Goal: Task Accomplishment & Management: Manage account settings

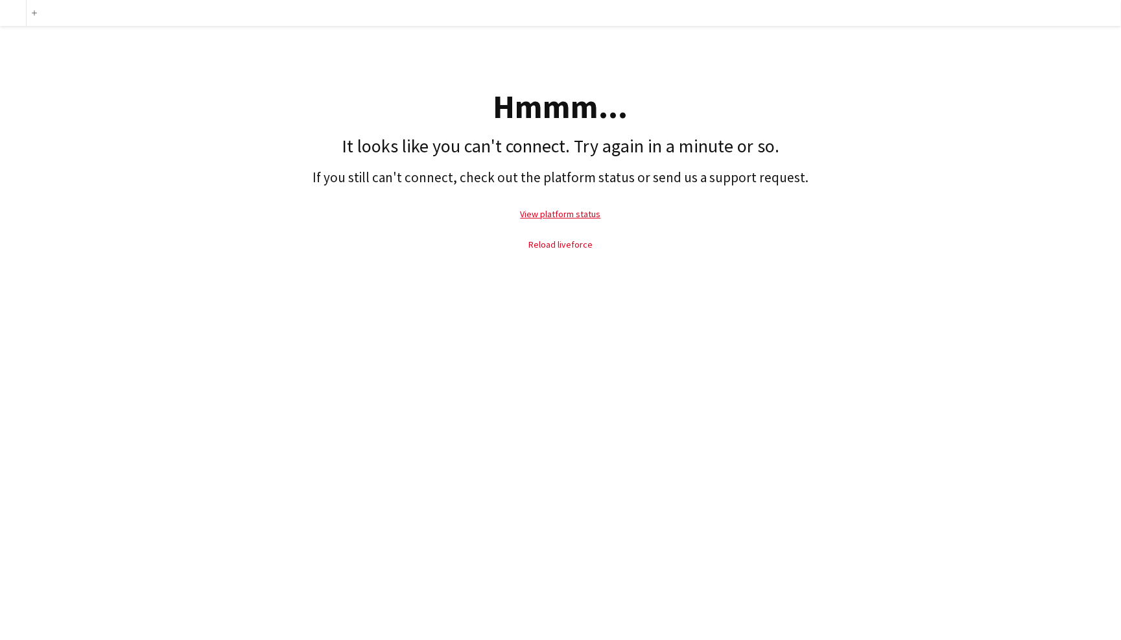
click at [559, 241] on link "Reload liveforce" at bounding box center [560, 245] width 64 height 12
click at [555, 244] on link "Reload liveforce" at bounding box center [560, 245] width 64 height 12
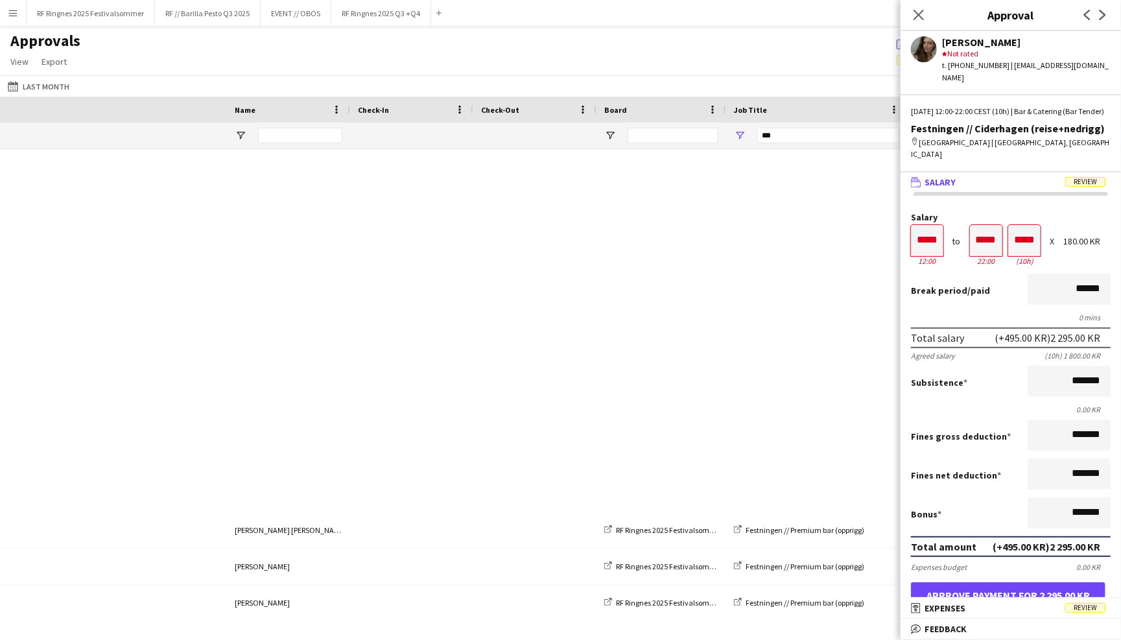
scroll to position [0, 469]
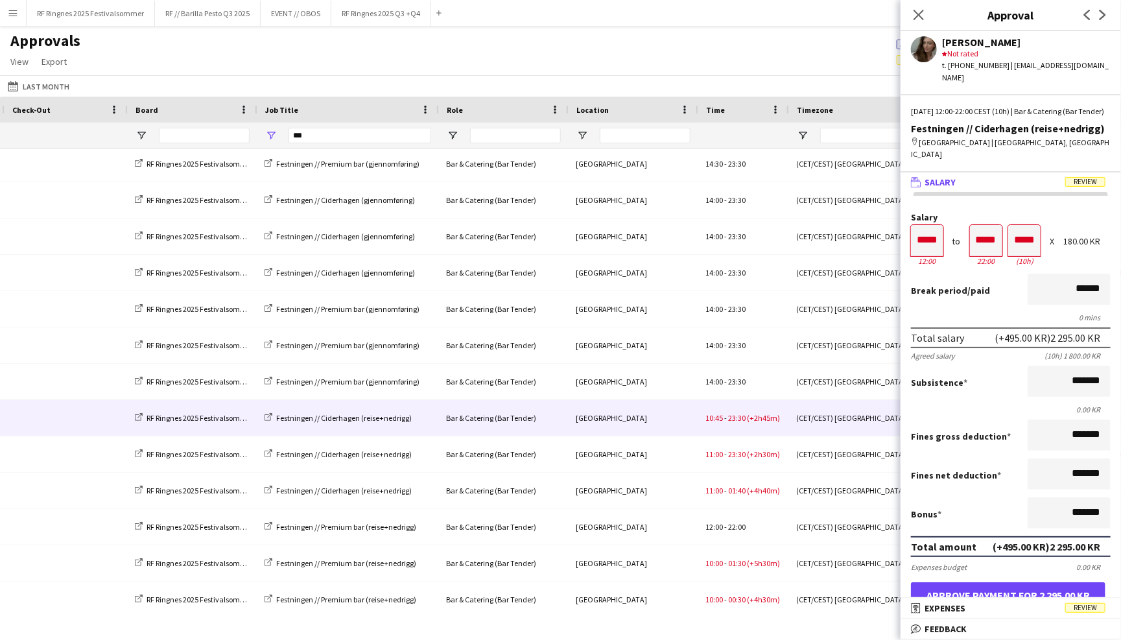
click at [742, 36] on div "Approvals View Customise view Customise filters Reset Filters Reset View Reset …" at bounding box center [560, 53] width 1121 height 44
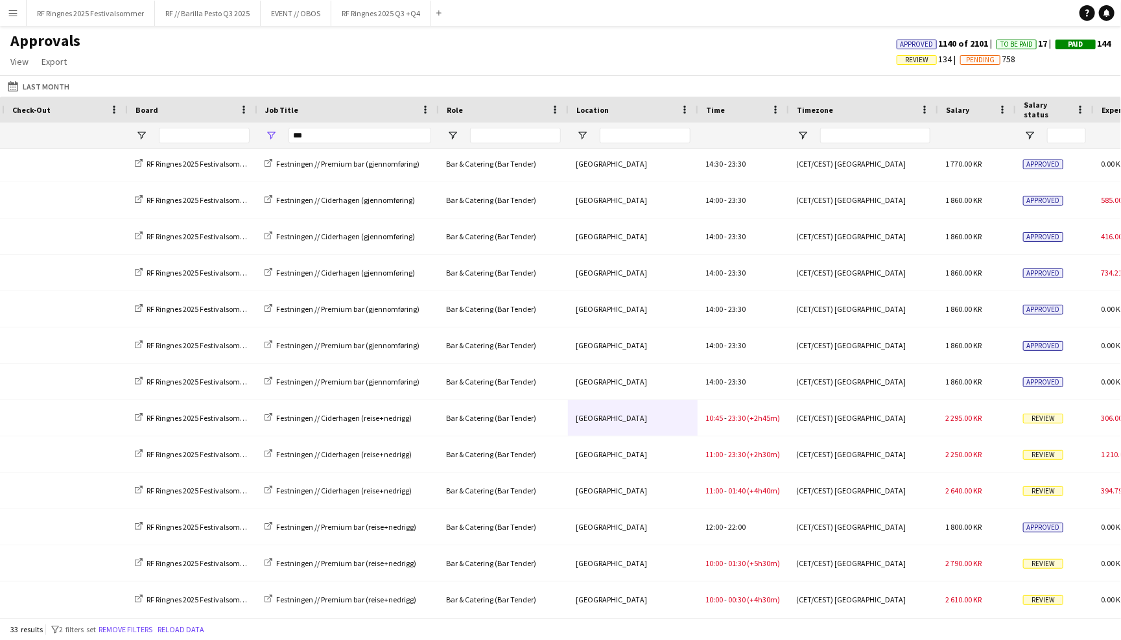
click at [11, 12] on app-icon "Menu" at bounding box center [13, 13] width 10 height 10
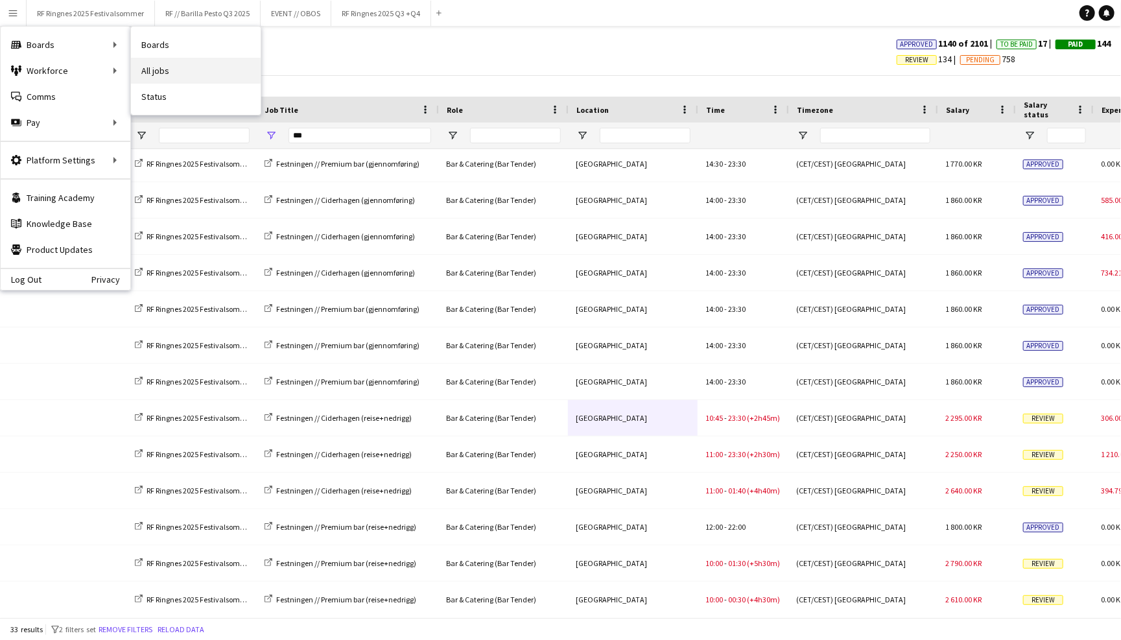
click at [173, 68] on link "All jobs" at bounding box center [196, 71] width 130 height 26
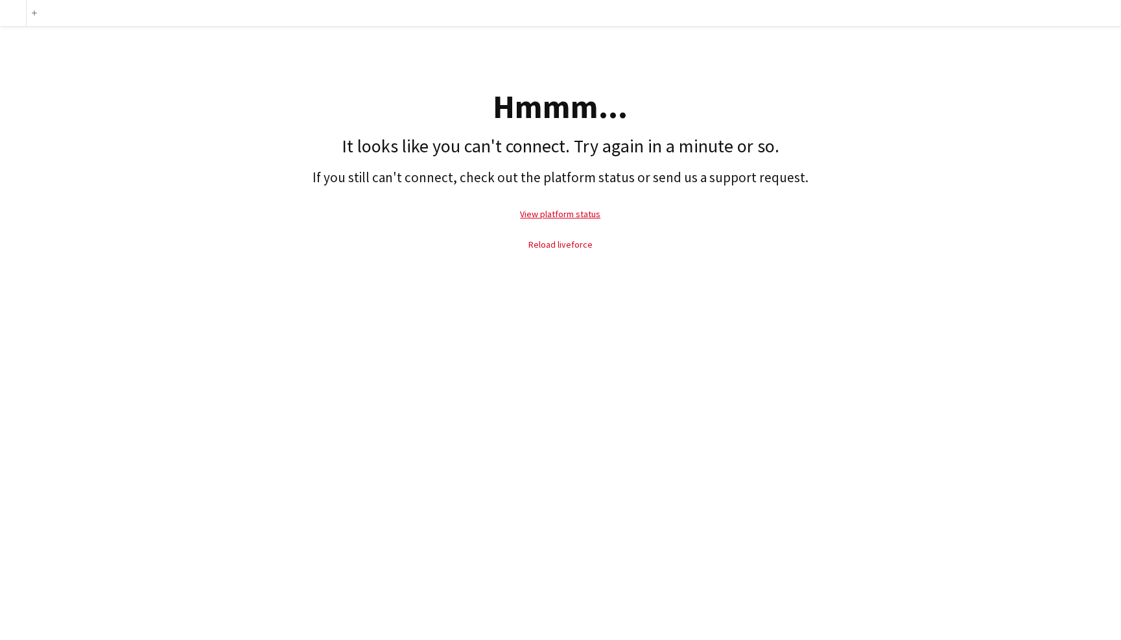
click at [573, 243] on link "Reload liveforce" at bounding box center [560, 245] width 64 height 12
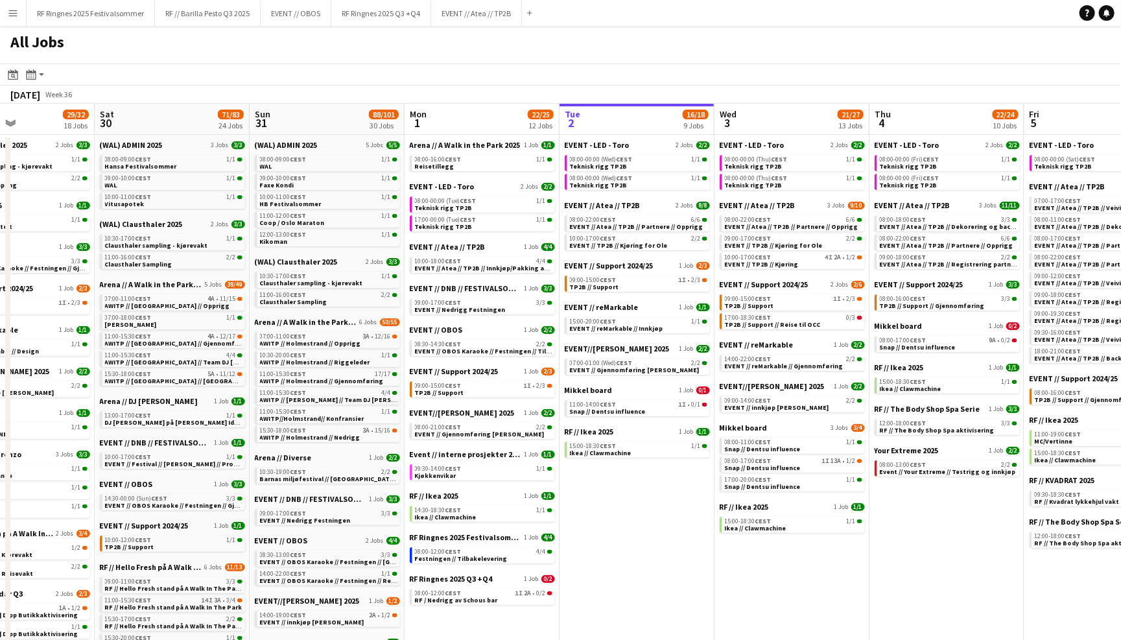
scroll to position [0, 28]
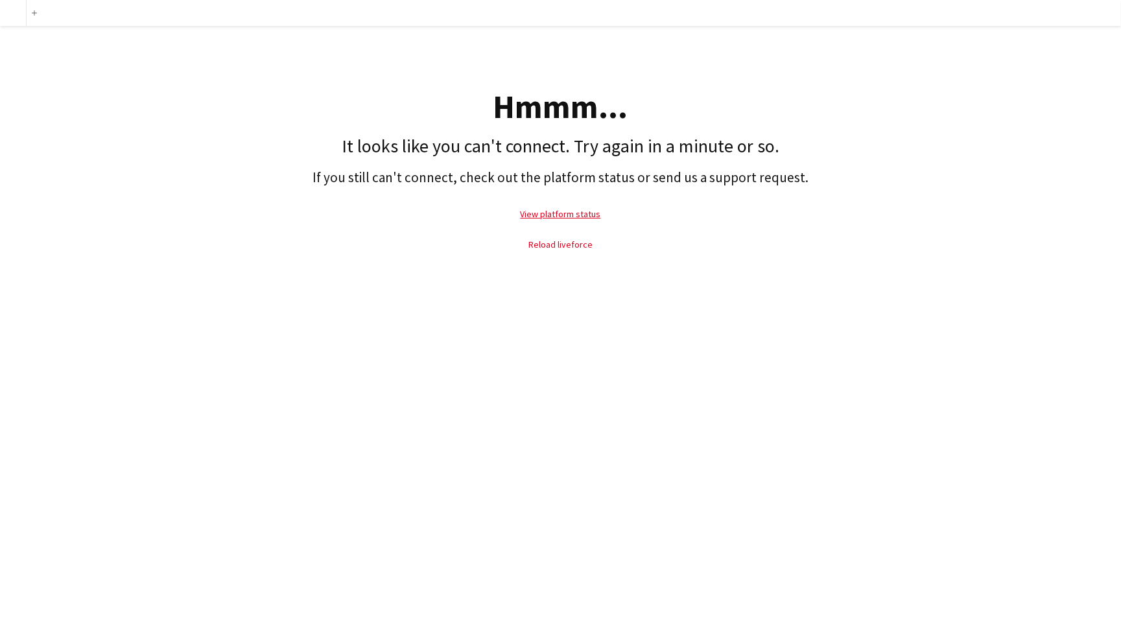
click at [575, 243] on link "Reload liveforce" at bounding box center [560, 245] width 64 height 12
click at [556, 209] on link "View platform status" at bounding box center [561, 214] width 80 height 12
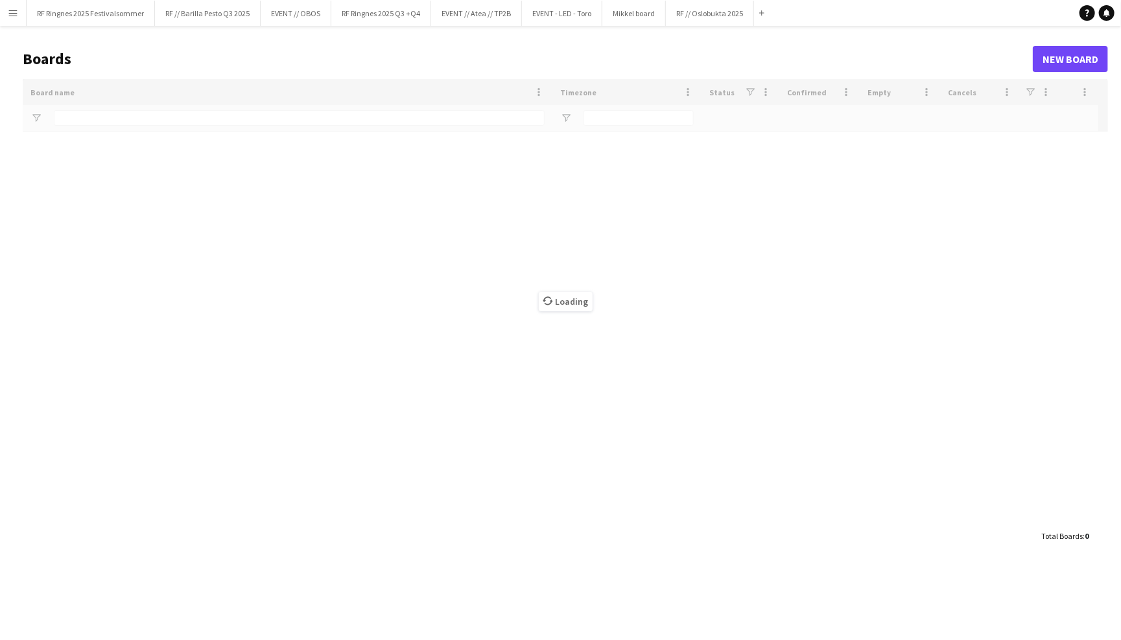
type input "*******"
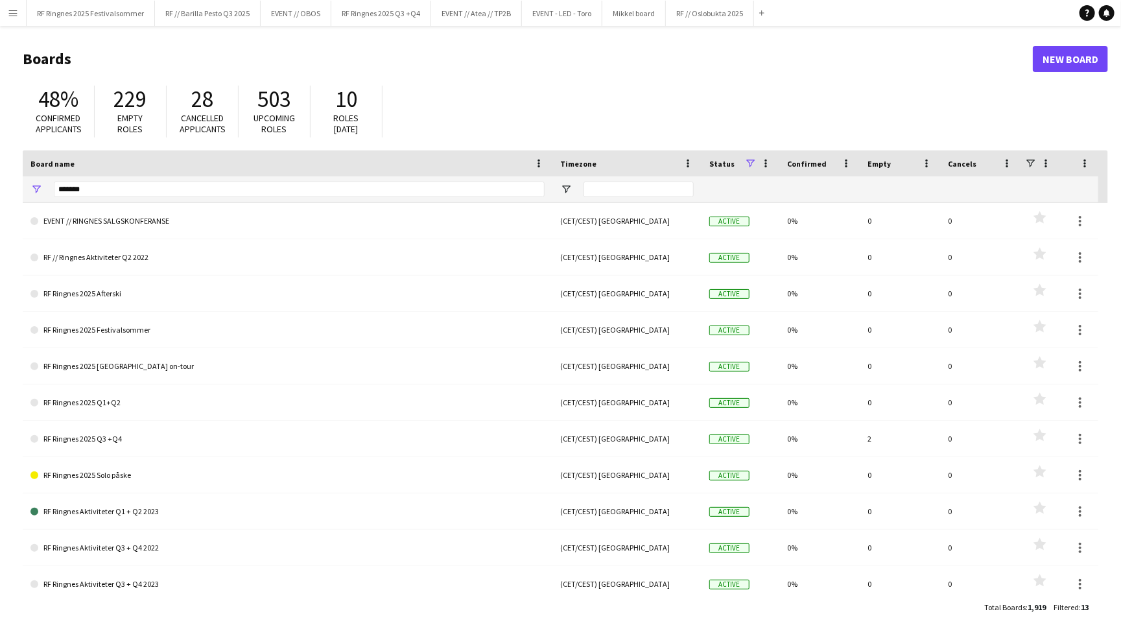
click at [15, 15] on app-icon "Menu" at bounding box center [13, 13] width 10 height 10
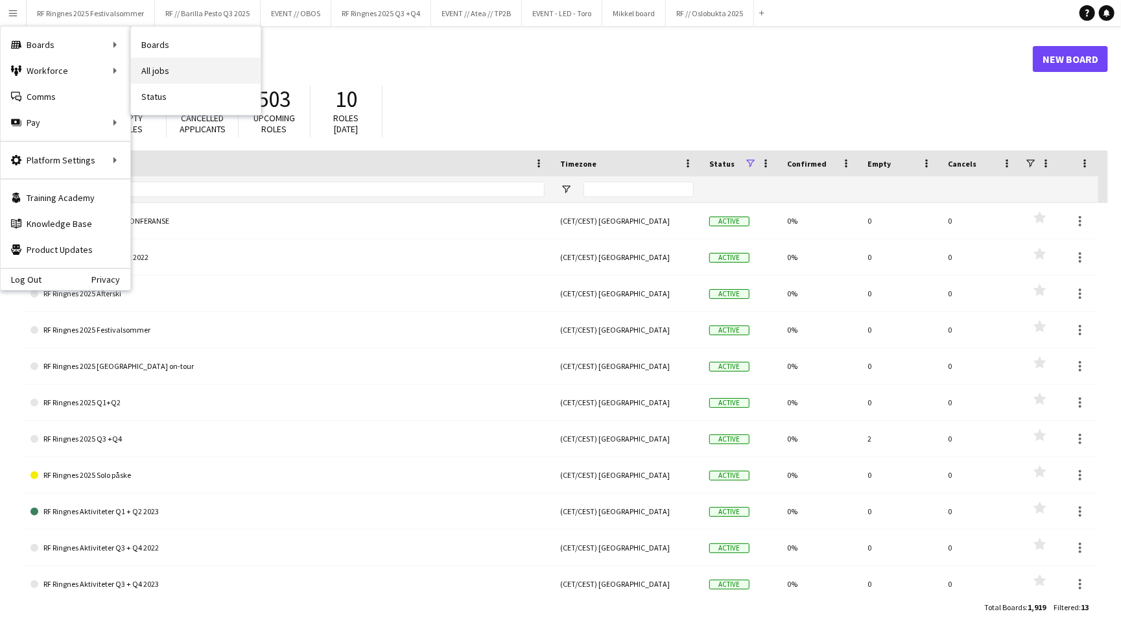
click at [159, 66] on link "All jobs" at bounding box center [196, 71] width 130 height 26
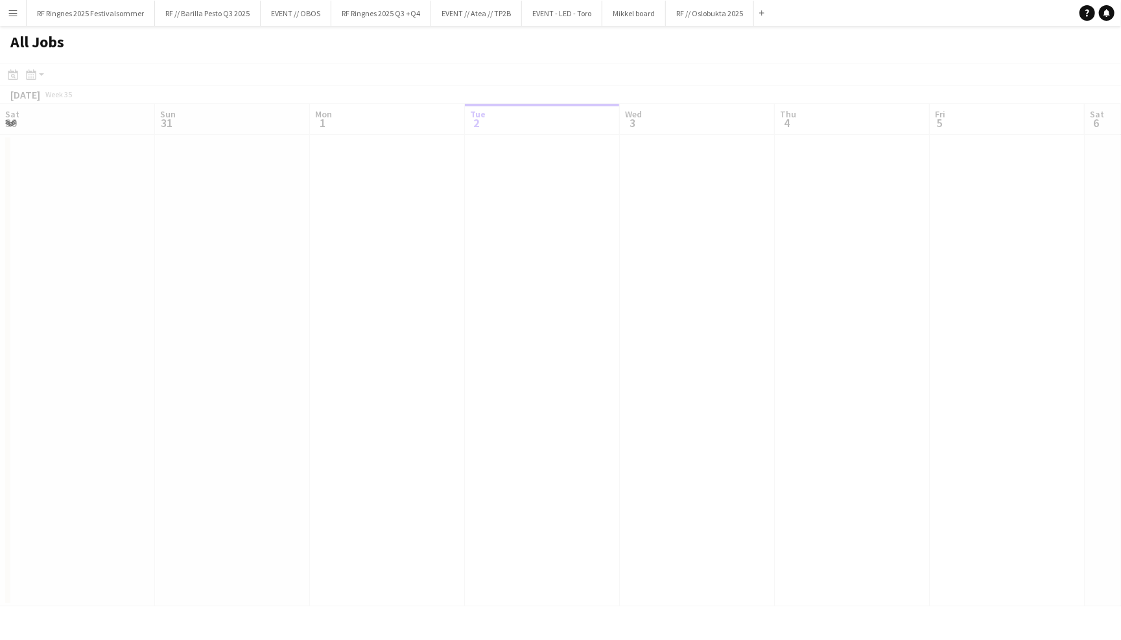
scroll to position [0, 309]
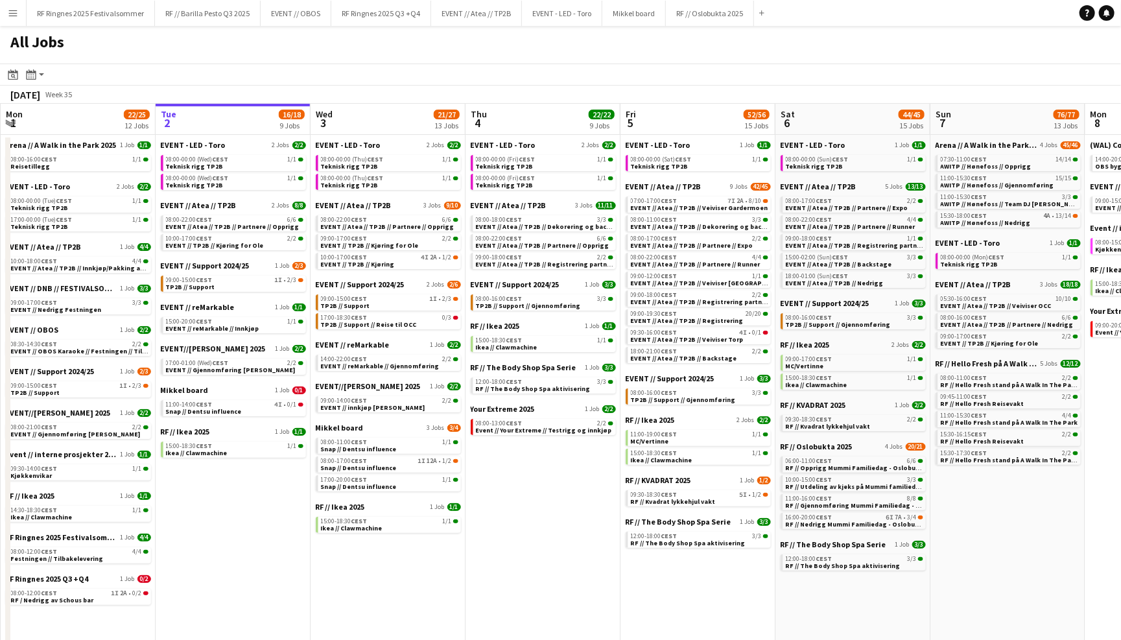
click at [31, 95] on div "[DATE]" at bounding box center [25, 94] width 30 height 13
click at [29, 80] on div "Month view / Day view" at bounding box center [31, 75] width 16 height 16
click at [77, 140] on link "Month view" at bounding box center [69, 144] width 71 height 12
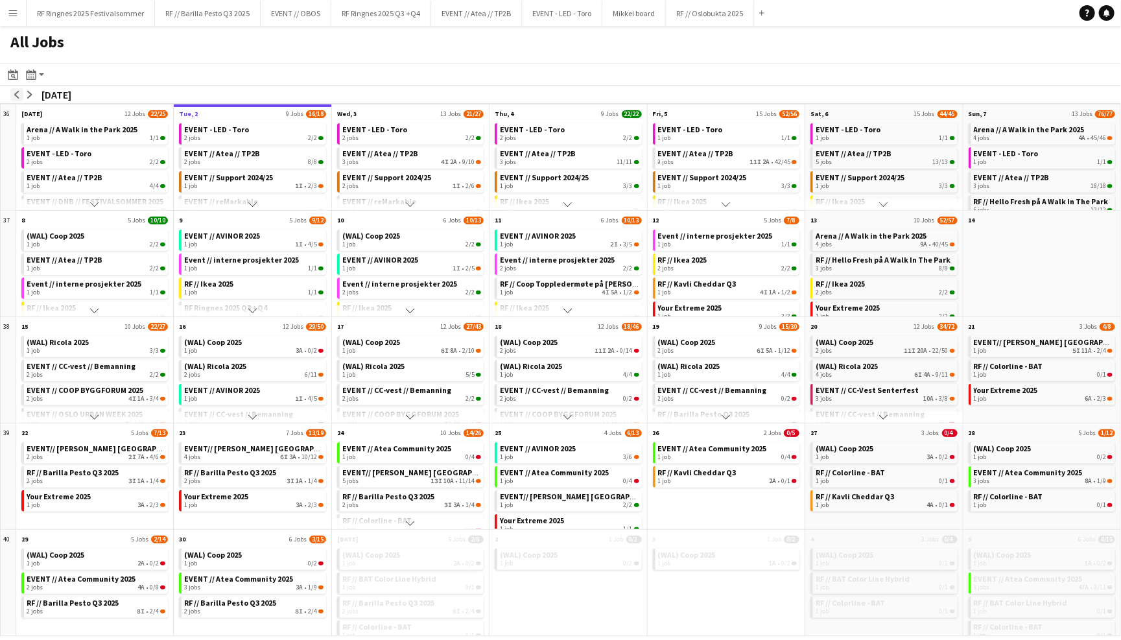
click at [16, 93] on app-icon "arrow-left" at bounding box center [17, 95] width 8 height 8
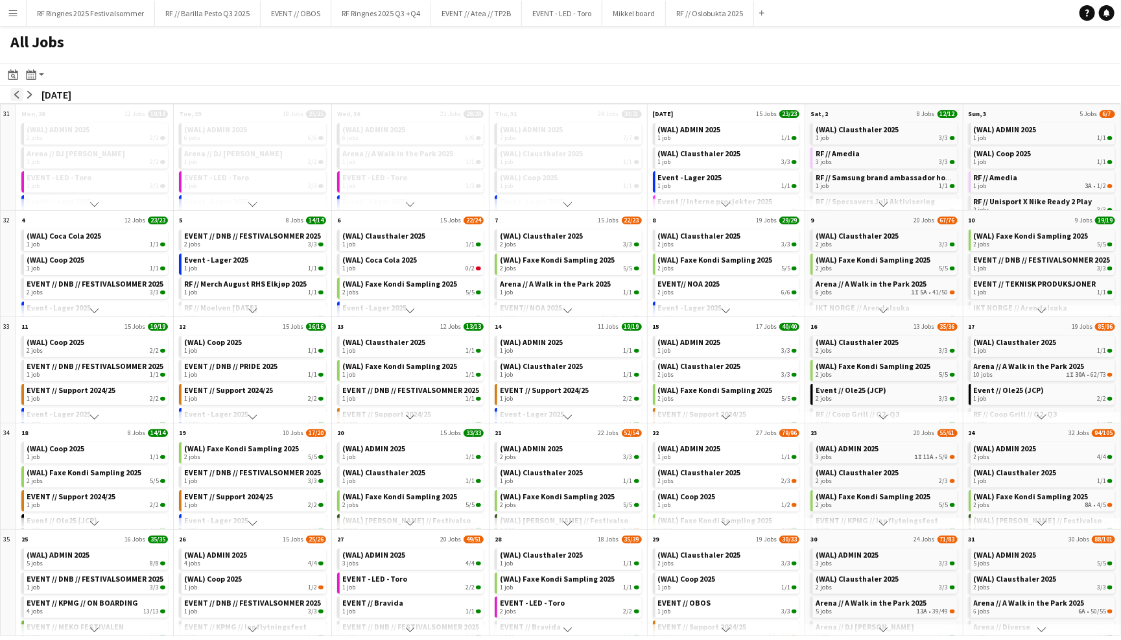
click at [16, 93] on app-icon "arrow-left" at bounding box center [17, 95] width 8 height 8
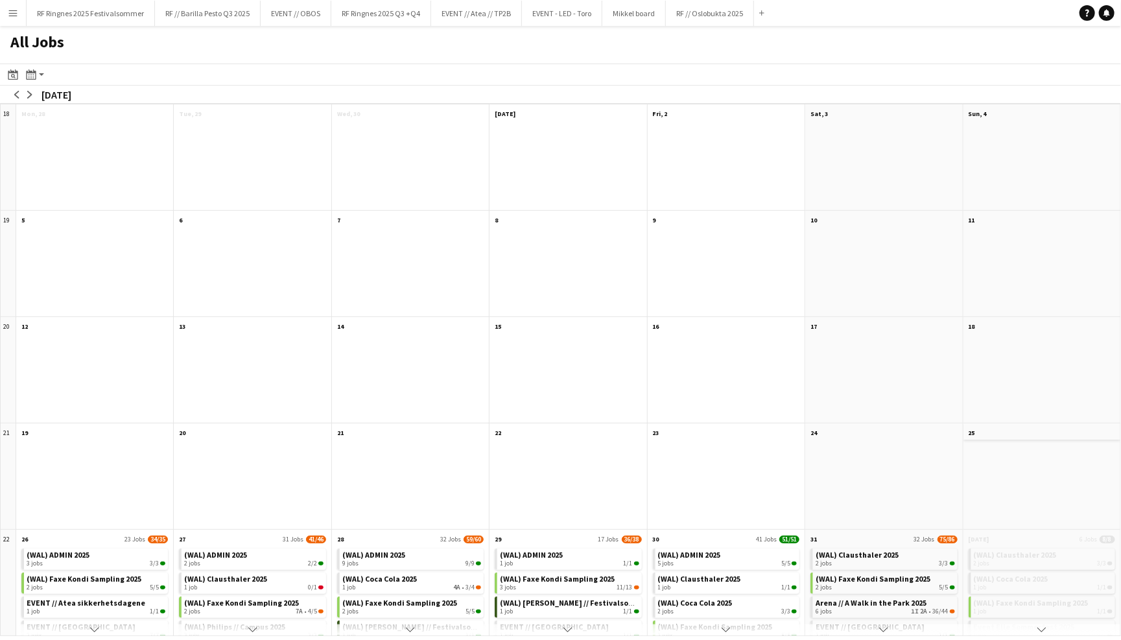
scroll to position [0, 0]
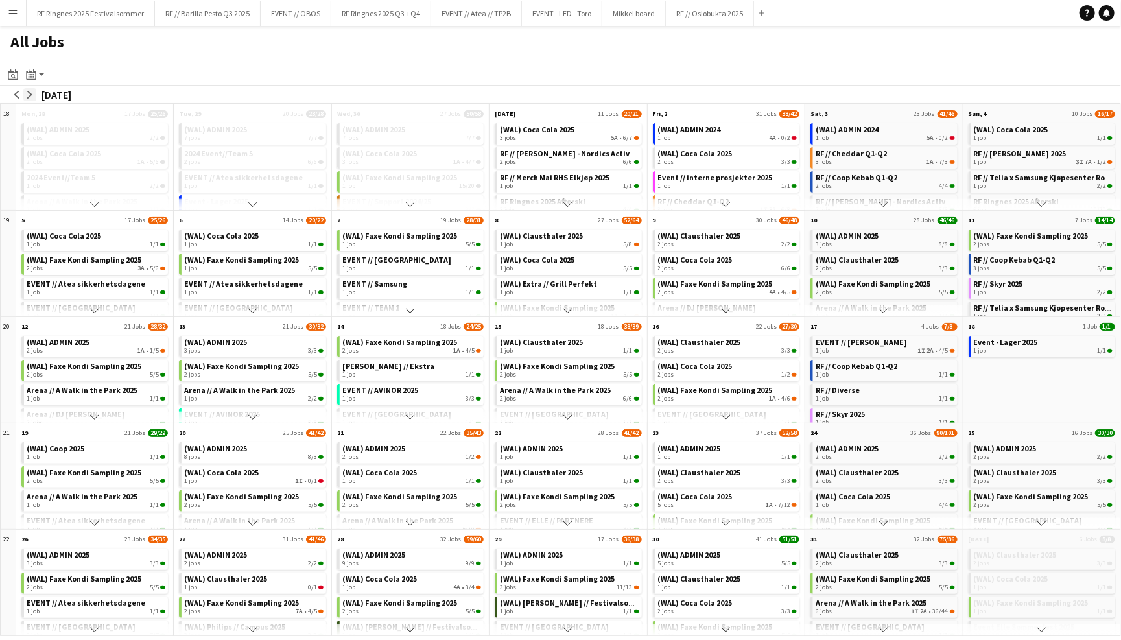
click at [32, 88] on button "arrow-right" at bounding box center [29, 94] width 13 height 13
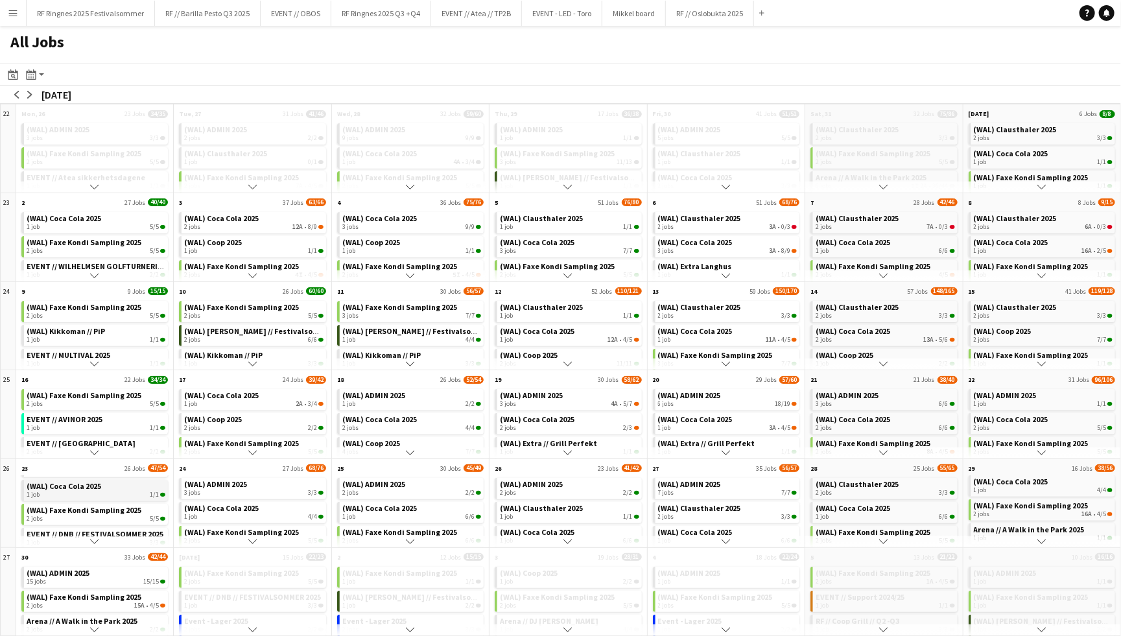
scroll to position [34, 0]
click at [94, 517] on span "EVENT // DNB // FESTIVALSOMMER 2025" at bounding box center [95, 522] width 137 height 10
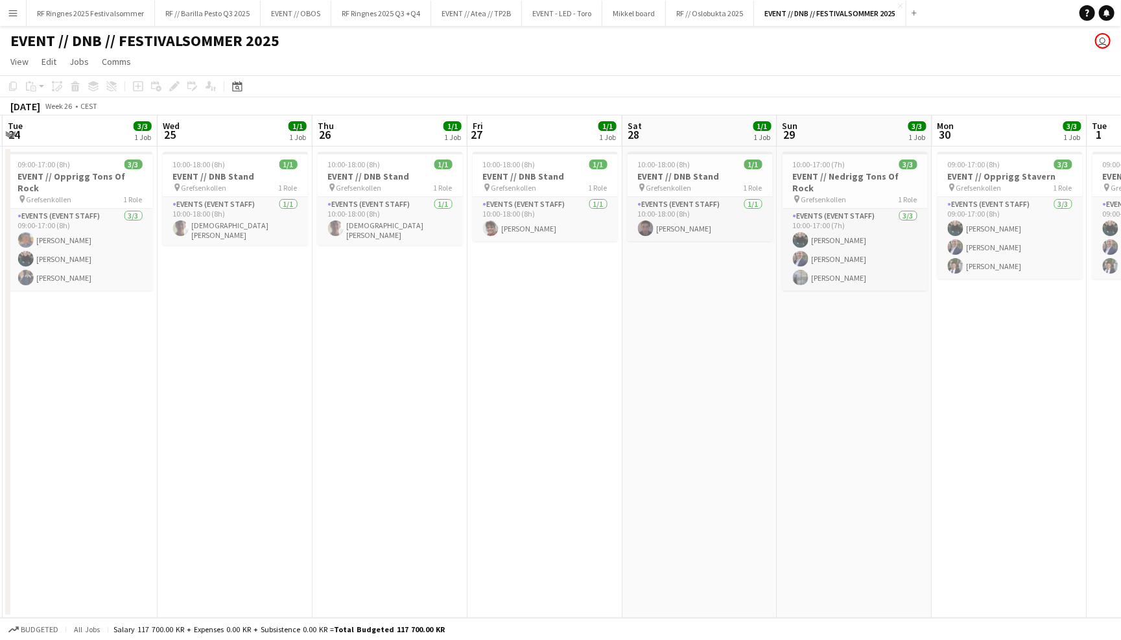
scroll to position [0, 619]
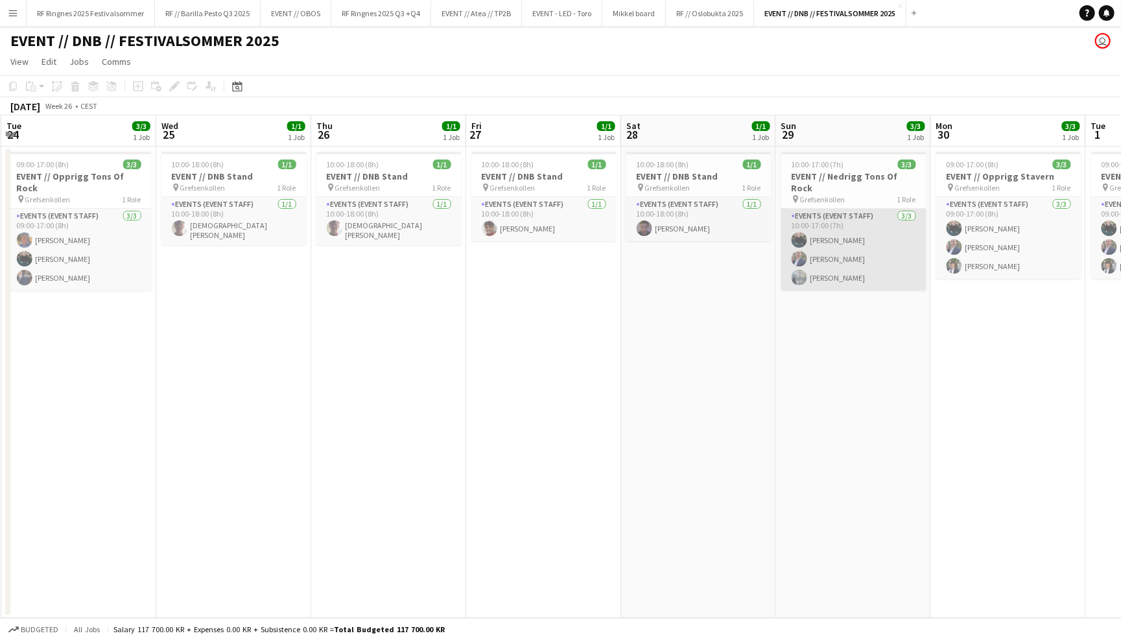
click at [839, 228] on app-card-role "Events (Event Staff) 3/3 10:00-17:00 (7h) Kasper André Melås Theodor Salvesen J…" at bounding box center [853, 250] width 145 height 82
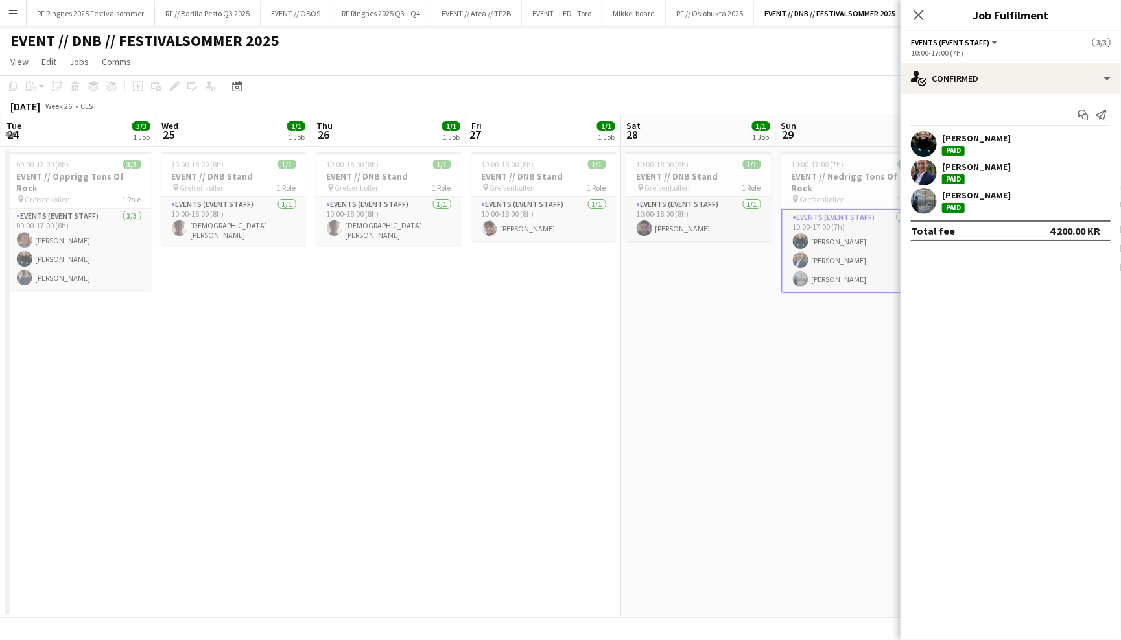
click at [1021, 61] on app-options-switcher "Events (Event Staff) All roles Events (Event Staff) 3/3 10:00-17:00 (7h)" at bounding box center [1011, 47] width 220 height 32
click at [1023, 76] on div "single-neutral-actions-check-2 Confirmed" at bounding box center [1011, 78] width 220 height 31
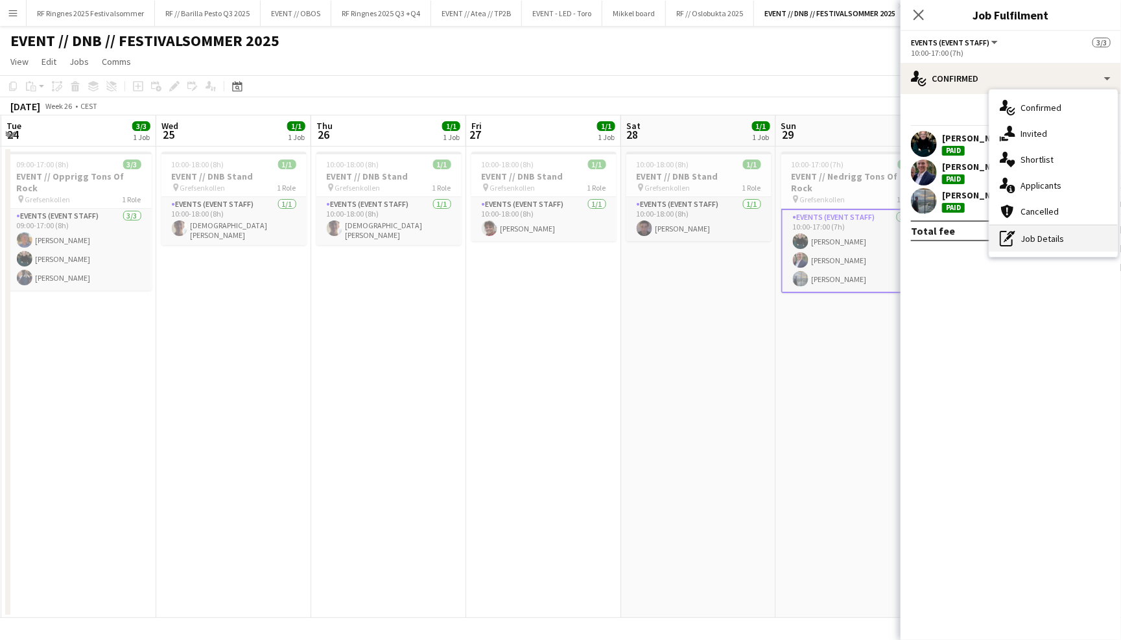
click at [1065, 227] on div "pen-write Job Details" at bounding box center [1054, 239] width 128 height 26
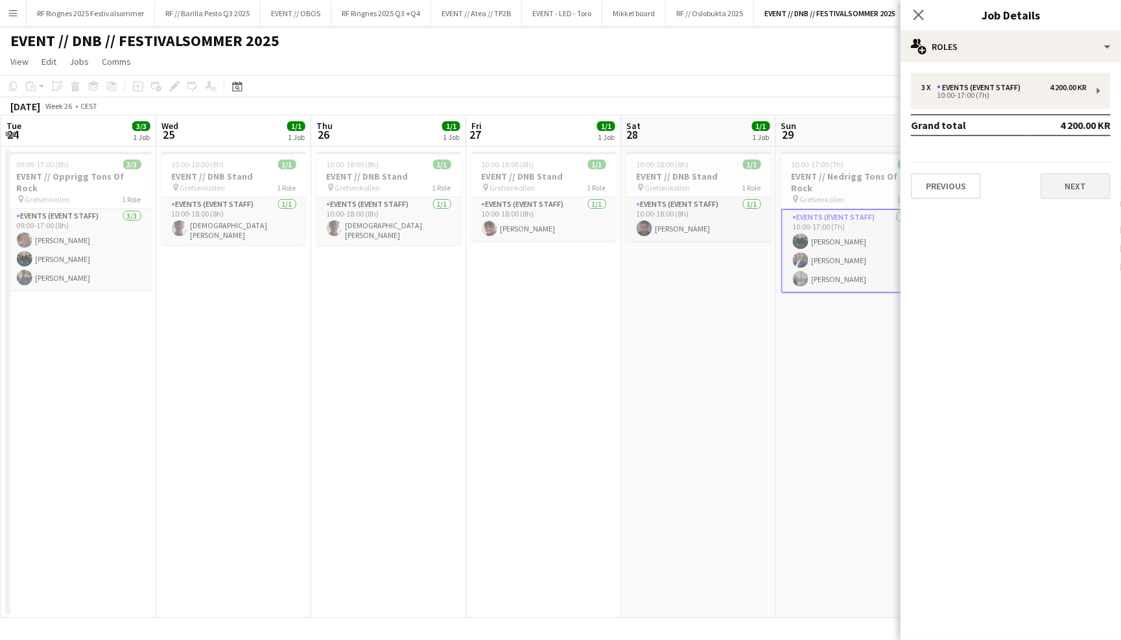
click at [1091, 179] on button "Next" at bounding box center [1076, 186] width 70 height 26
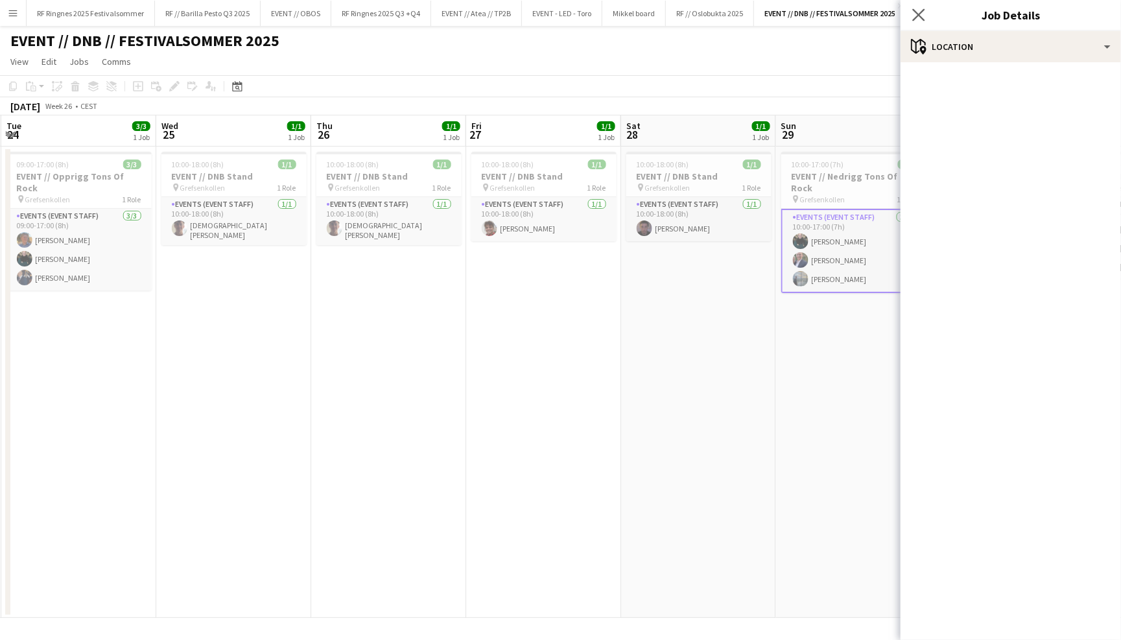
click at [911, 12] on app-icon "Close pop-in" at bounding box center [919, 15] width 19 height 19
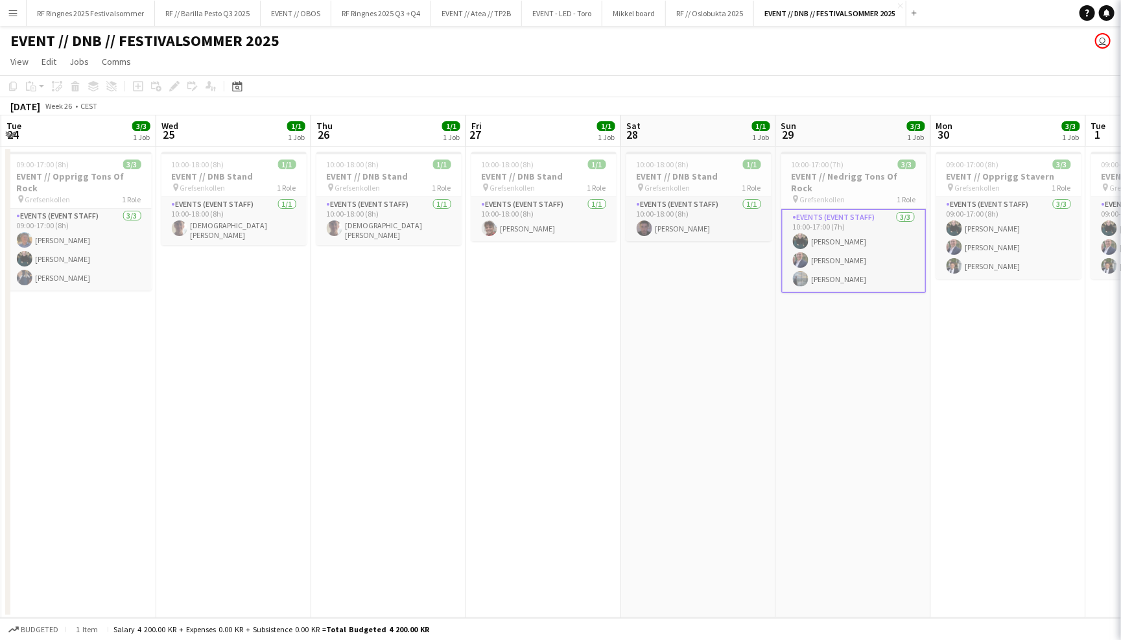
click at [857, 51] on app-page-menu "View Day view expanded Day view collapsed Month view Date picker Jump to today …" at bounding box center [560, 63] width 1121 height 25
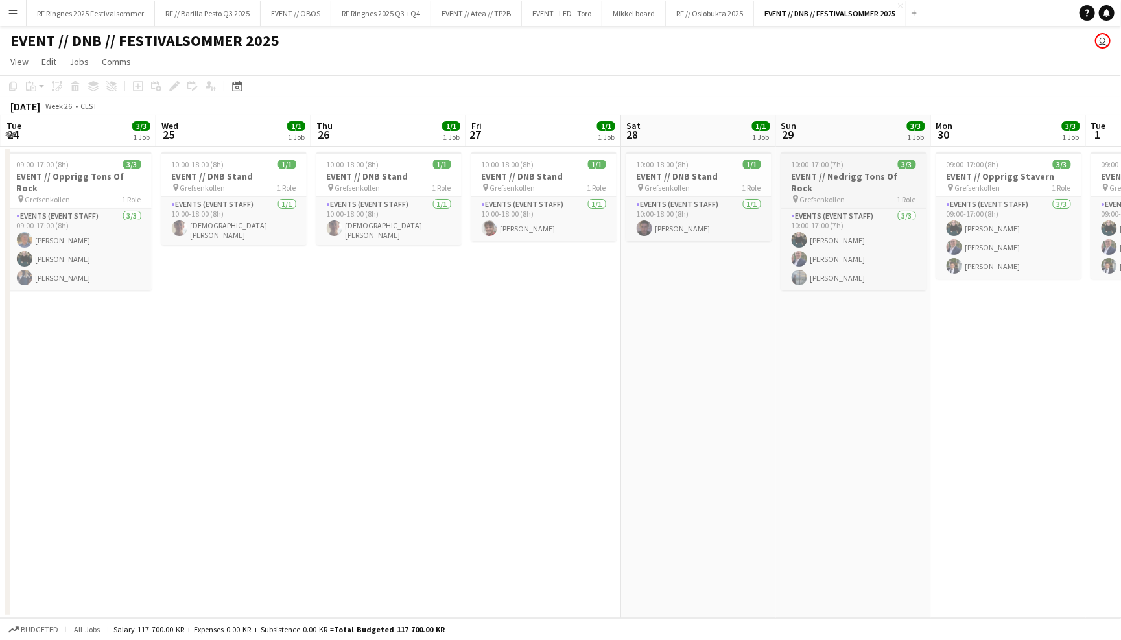
click at [857, 179] on h3 "EVENT // Nedrigg Tons Of Rock" at bounding box center [853, 182] width 145 height 23
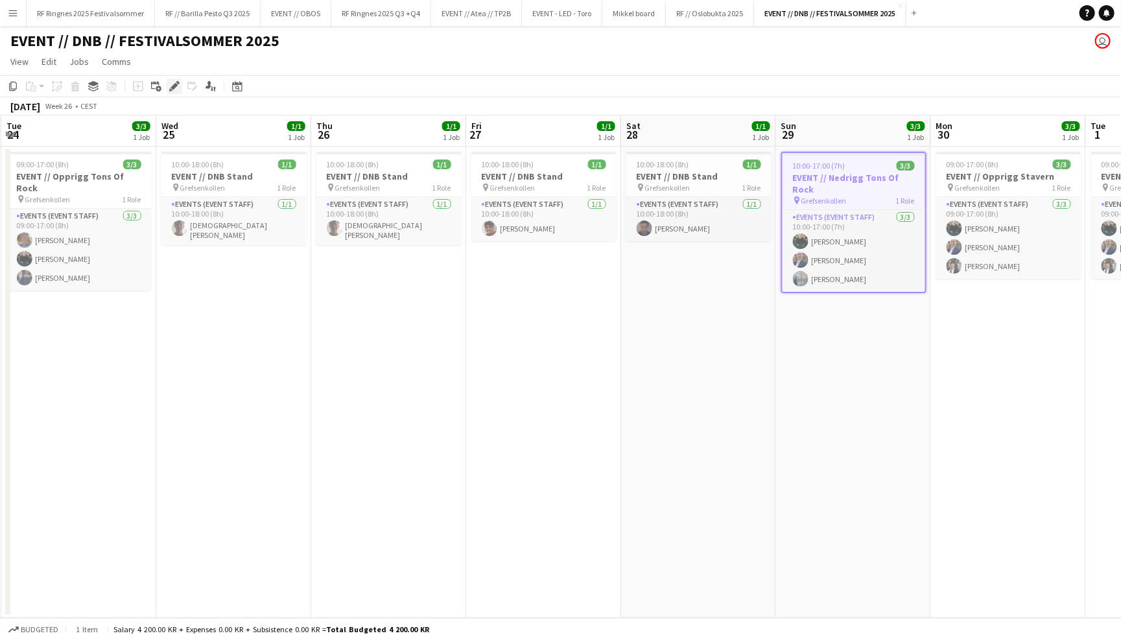
click at [172, 89] on icon "Edit" at bounding box center [174, 86] width 10 height 10
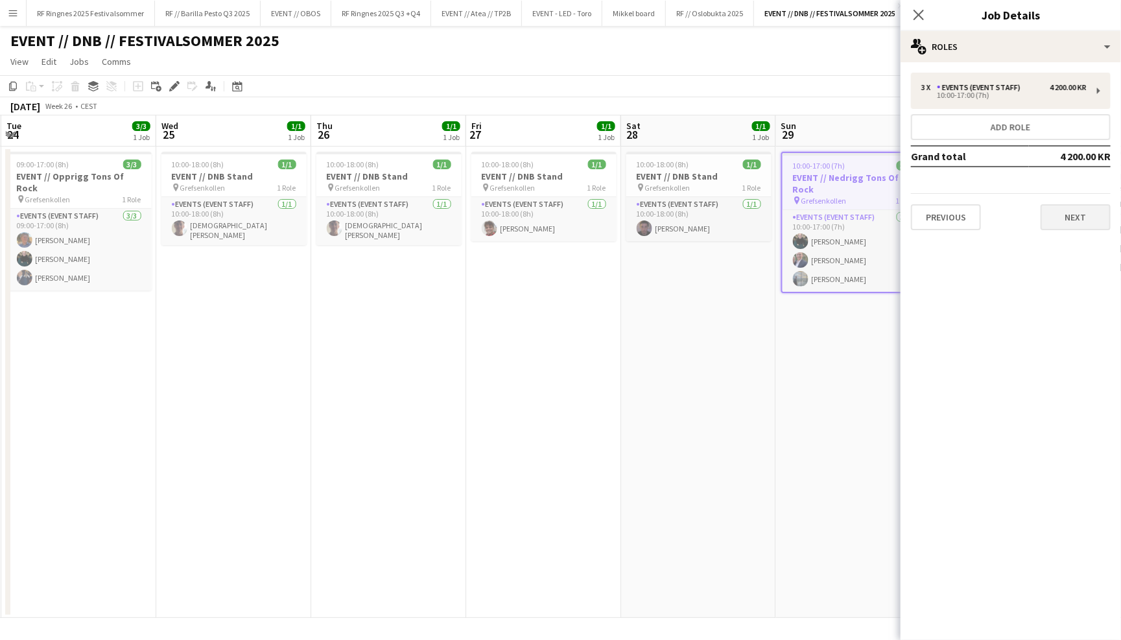
click at [1082, 210] on button "Next" at bounding box center [1076, 217] width 70 height 26
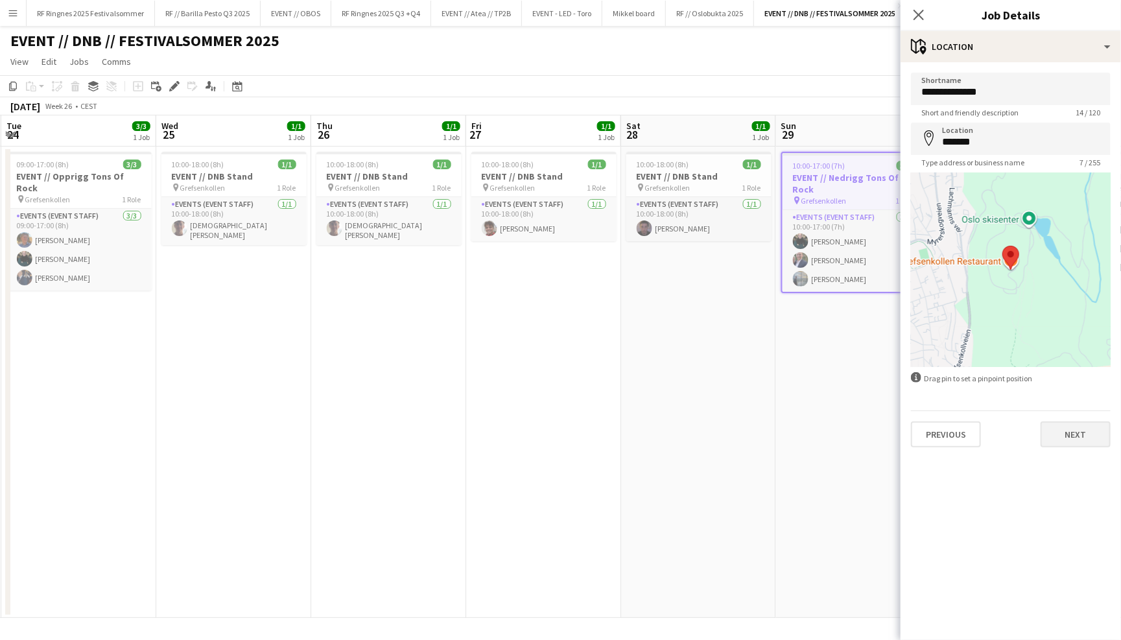
click at [1081, 433] on button "Next" at bounding box center [1076, 434] width 70 height 26
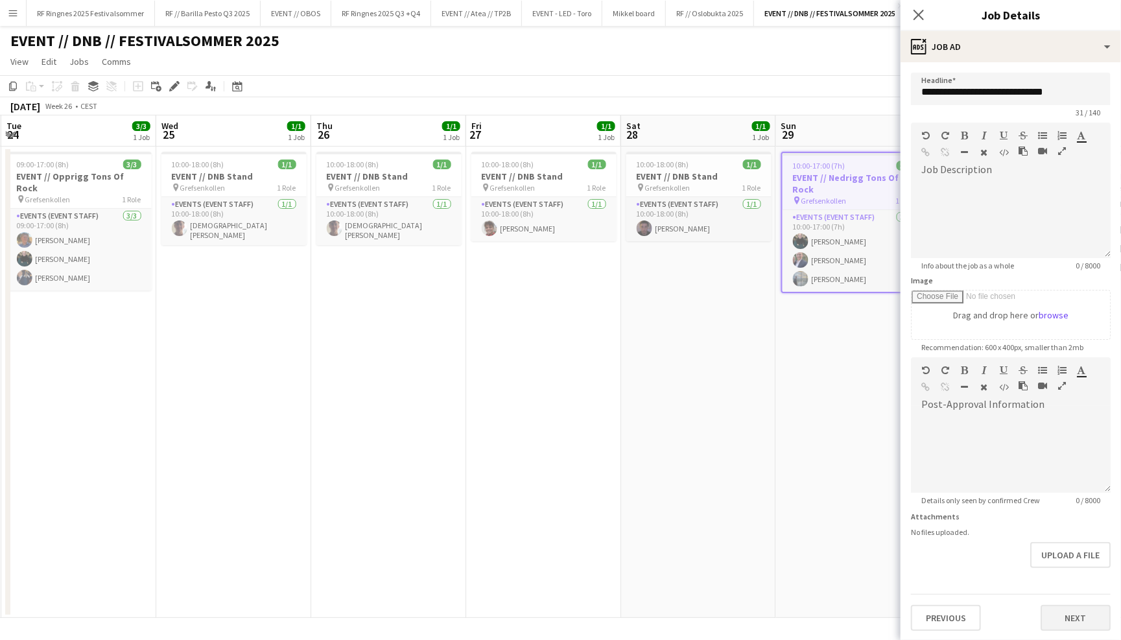
click at [1091, 608] on button "Next" at bounding box center [1076, 618] width 70 height 26
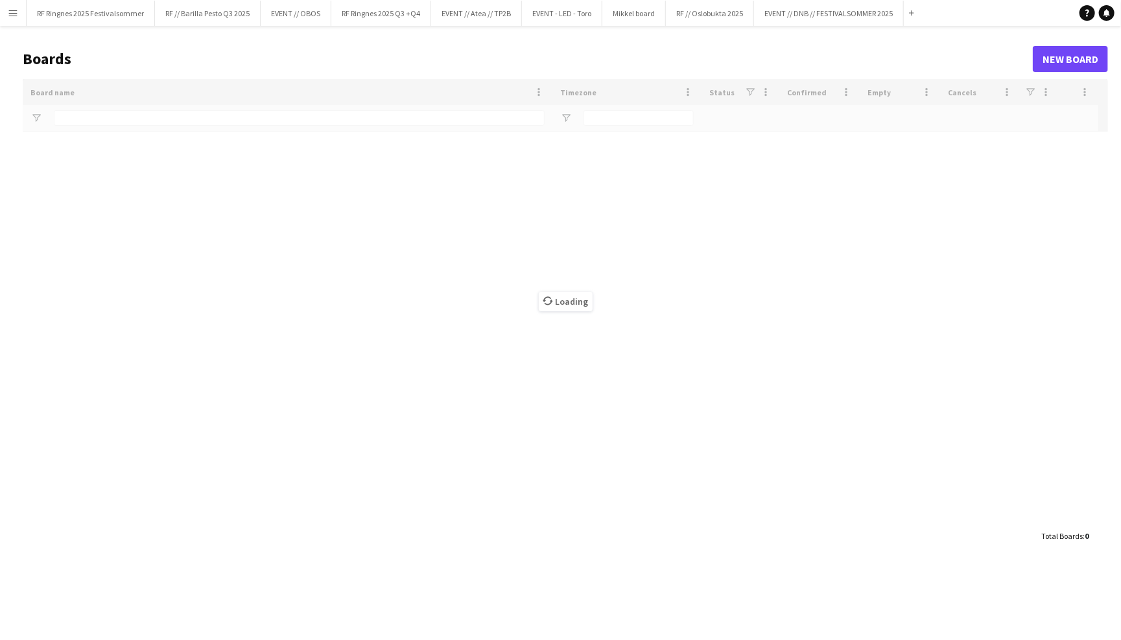
type input "*******"
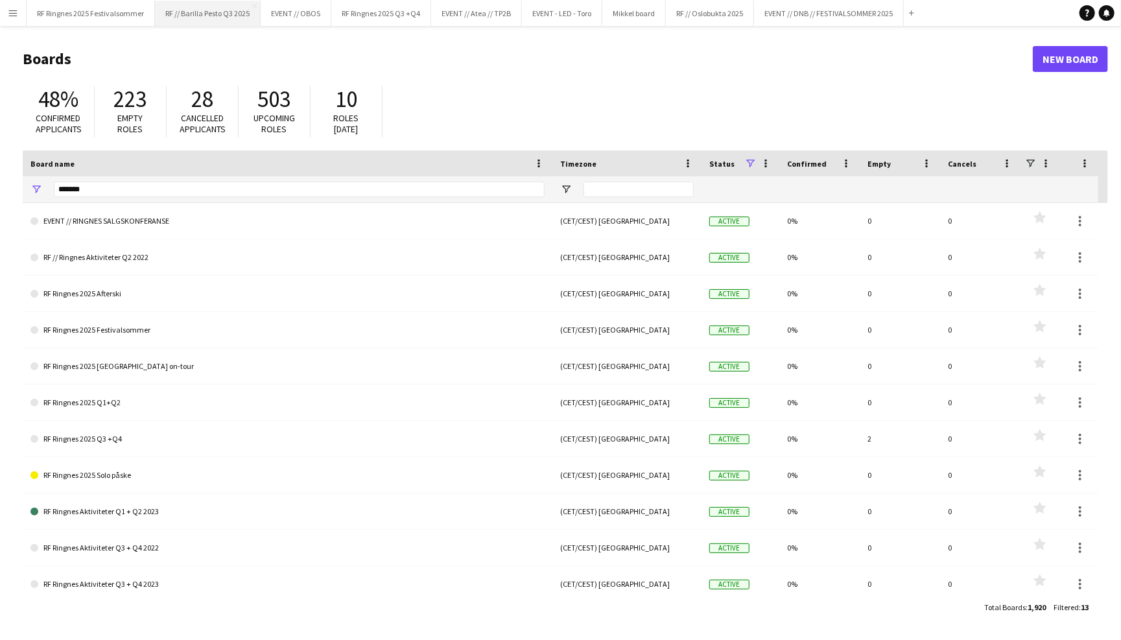
click at [231, 20] on button "RF // Barilla Pesto Q3 2025 Close" at bounding box center [208, 13] width 106 height 25
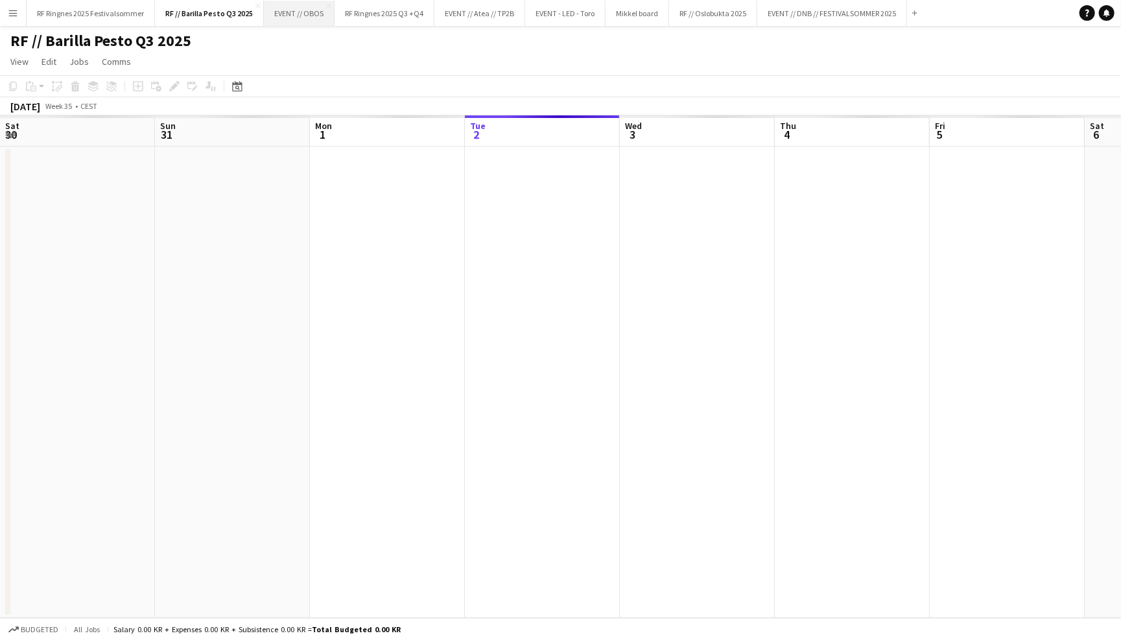
scroll to position [0, 309]
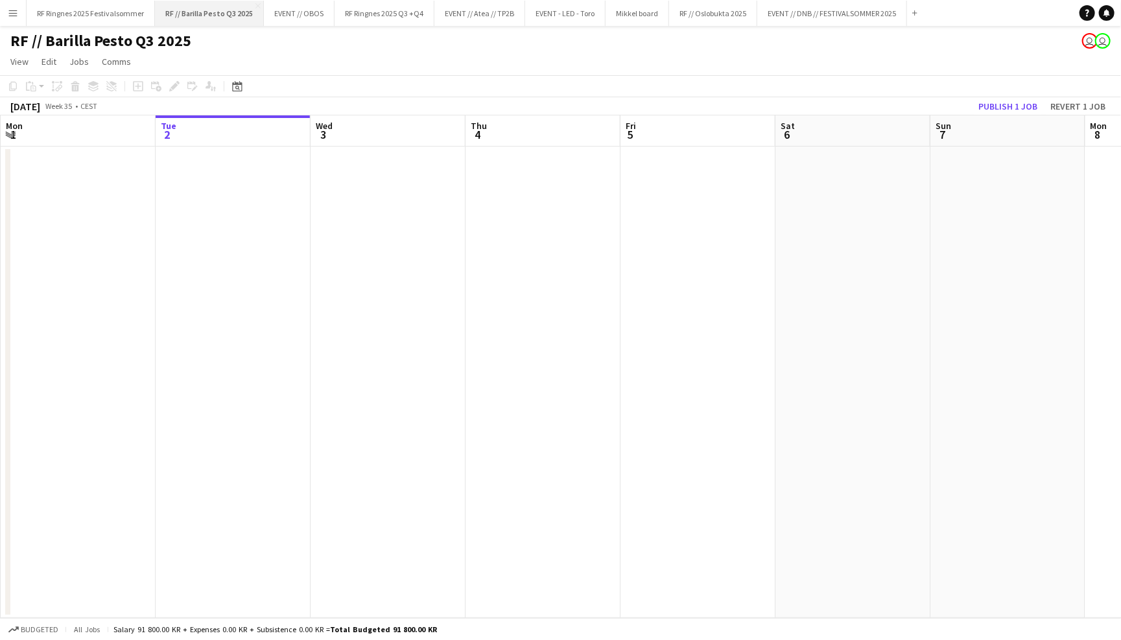
click at [257, 2] on button "RF // Barilla Pesto Q3 2025 Close" at bounding box center [209, 13] width 109 height 25
click at [256, 5] on app-icon "Close" at bounding box center [257, 5] width 5 height 5
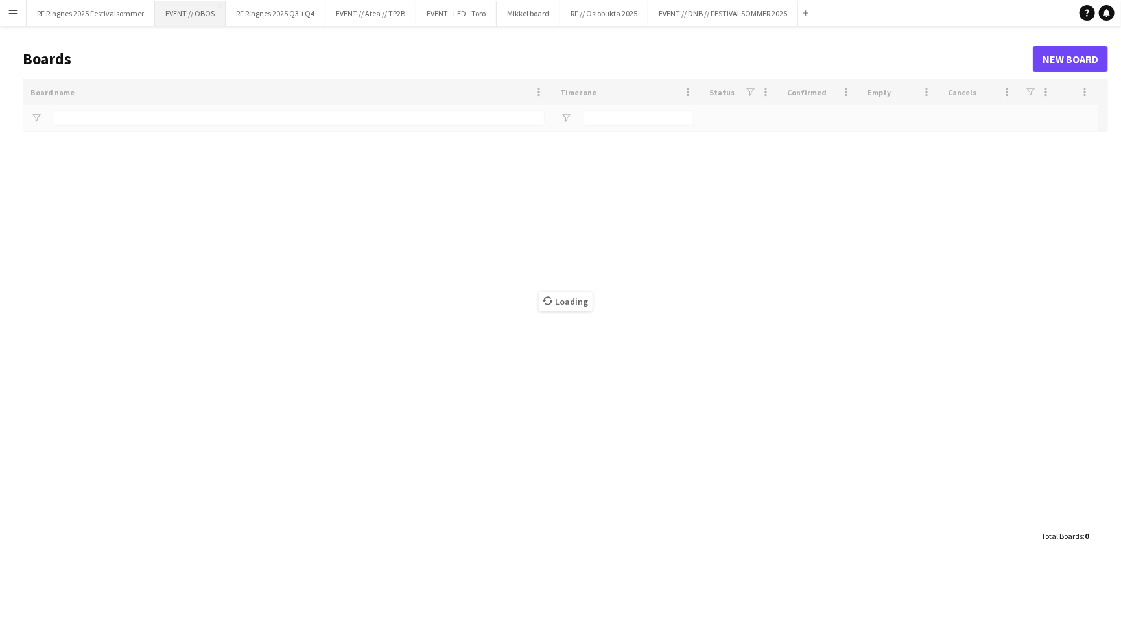
type input "*******"
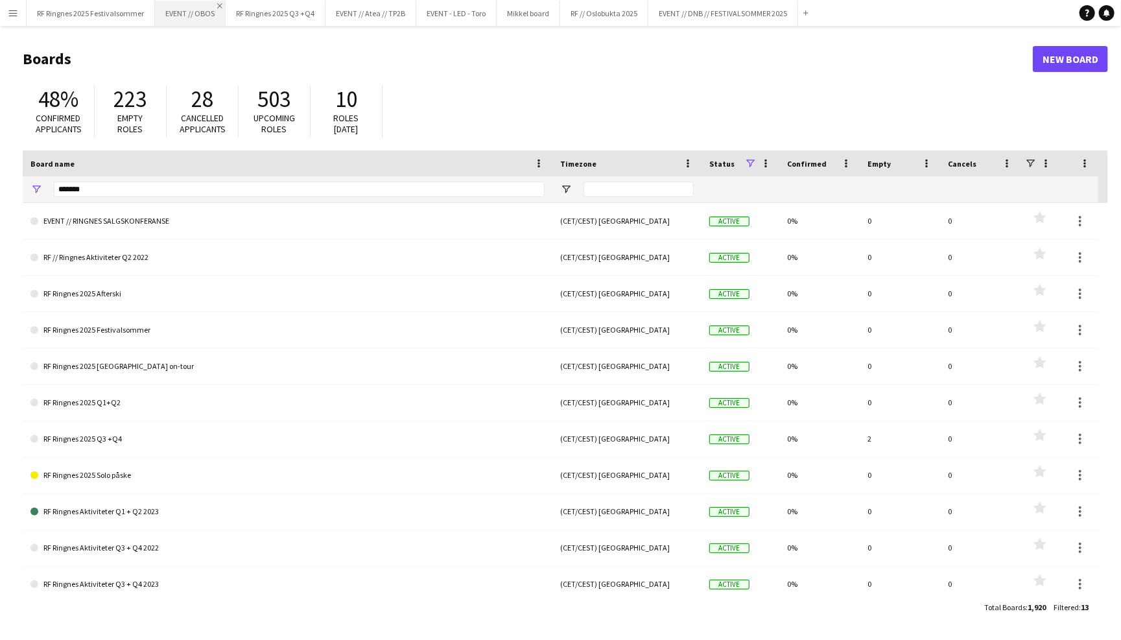
click at [221, 5] on app-icon "Close" at bounding box center [219, 5] width 5 height 5
click at [248, 6] on app-icon "Close" at bounding box center [248, 5] width 5 height 5
click at [240, 5] on app-icon "Close" at bounding box center [239, 5] width 5 height 5
click at [230, 5] on app-icon "Close" at bounding box center [229, 5] width 5 height 5
click at [212, 5] on app-icon "Close" at bounding box center [212, 5] width 5 height 5
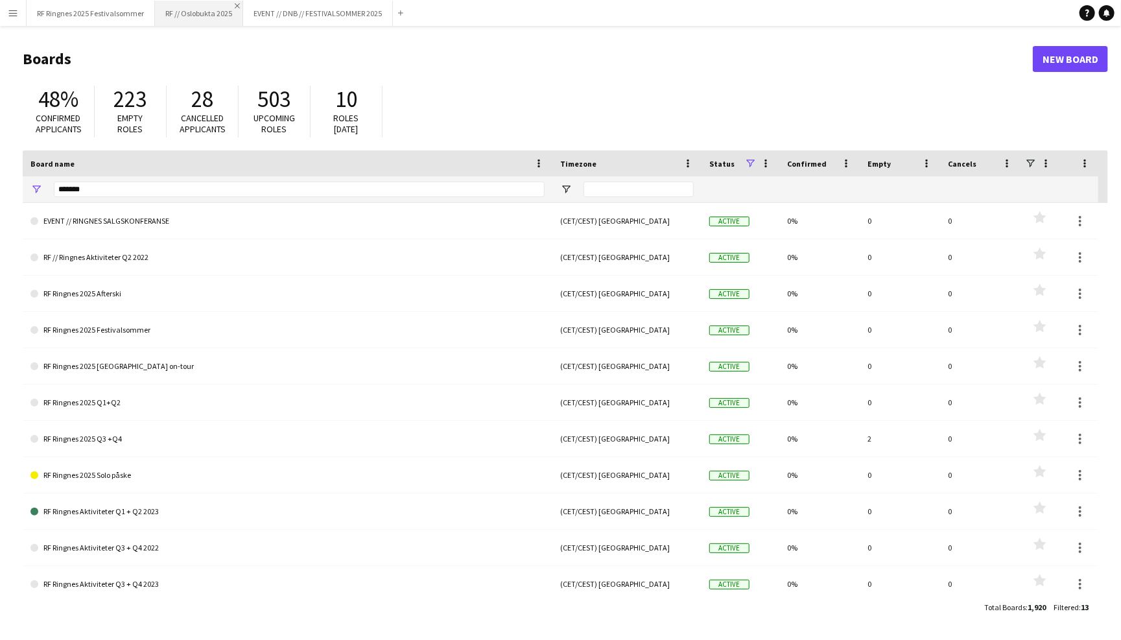
click at [236, 5] on app-icon "Close" at bounding box center [237, 5] width 5 height 5
click at [299, 6] on app-icon "Close" at bounding box center [298, 5] width 5 height 5
click at [126, 14] on button "RF Ringnes 2025 Festivalsommer Close" at bounding box center [91, 13] width 128 height 25
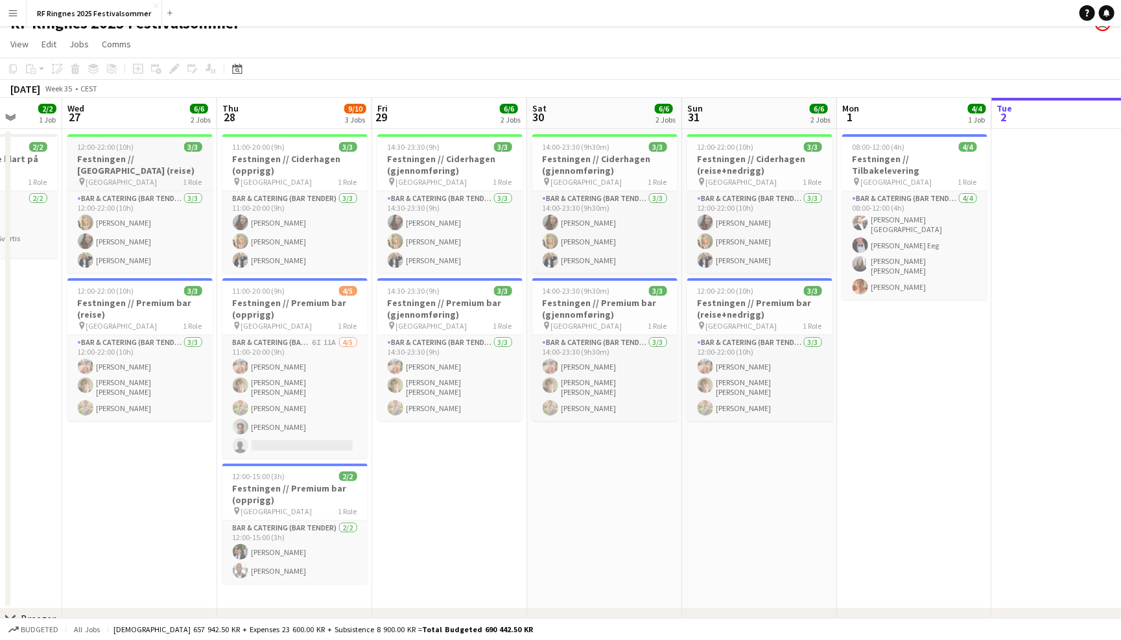
scroll to position [0, 390]
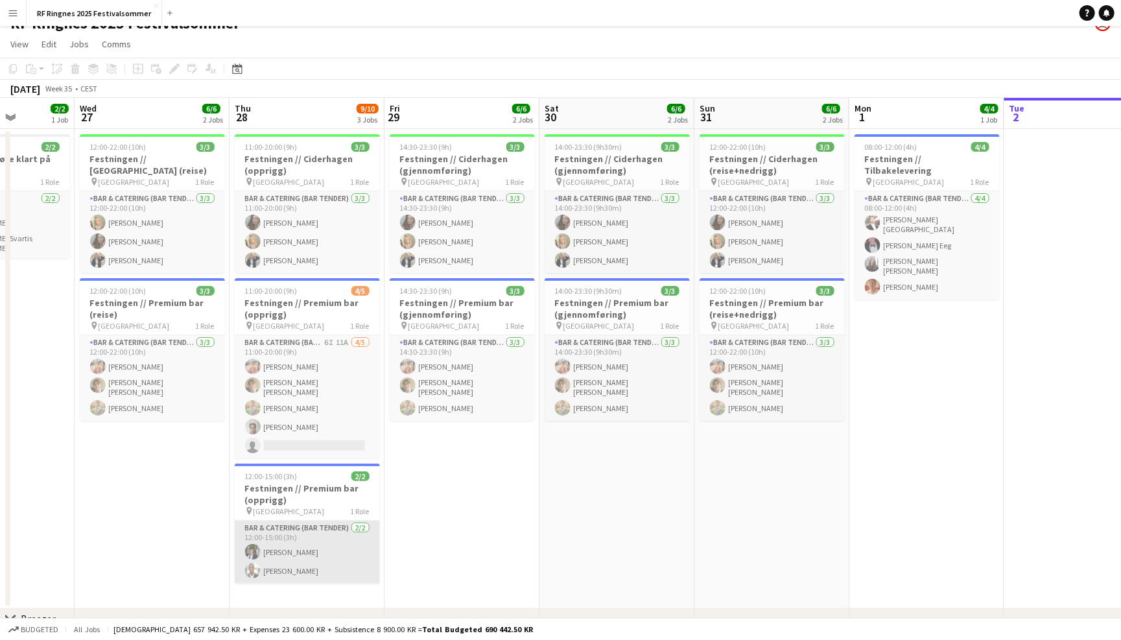
click at [310, 535] on app-card-role "Bar & Catering (Bar Tender) 2/2 12:00-15:00 (3h) Ulrik Syversen Elie Kayitana" at bounding box center [307, 552] width 145 height 63
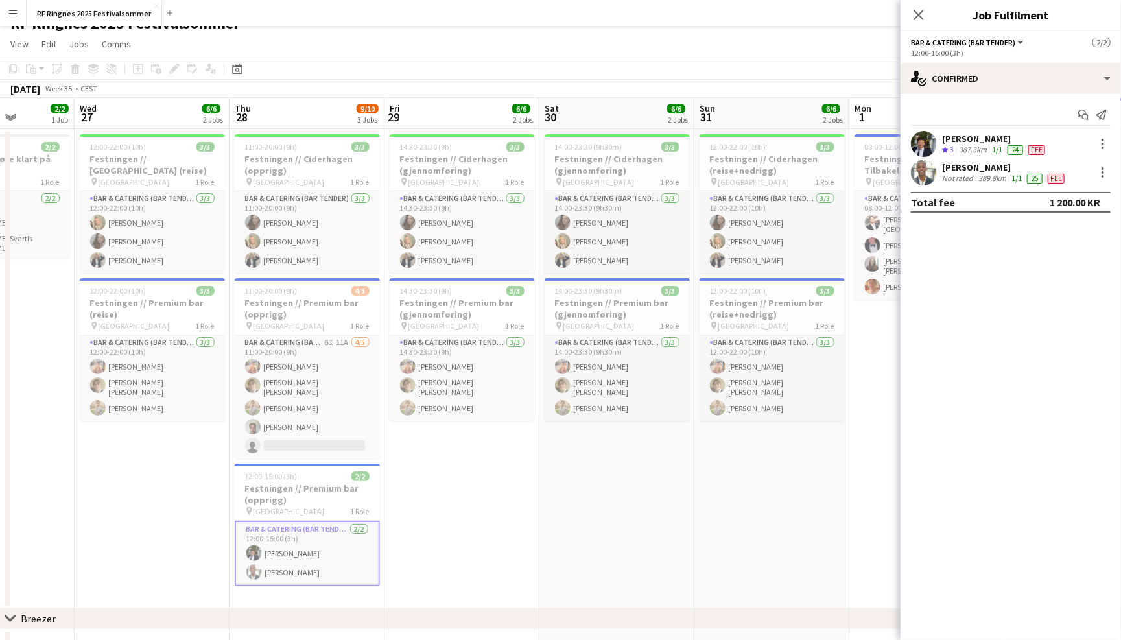
click at [837, 25] on div "RF Ringnes 2025 Festivalsommer user" at bounding box center [560, 20] width 1121 height 25
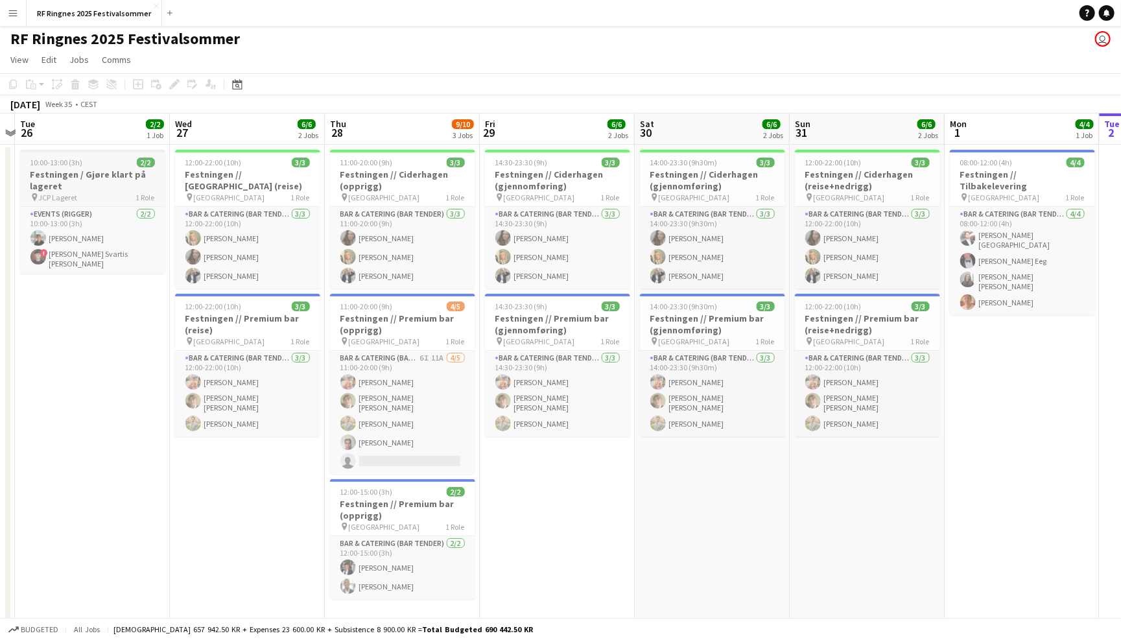
scroll to position [0, 0]
click at [97, 187] on h3 "Festningen / Gjøre klart på lageret" at bounding box center [92, 182] width 145 height 23
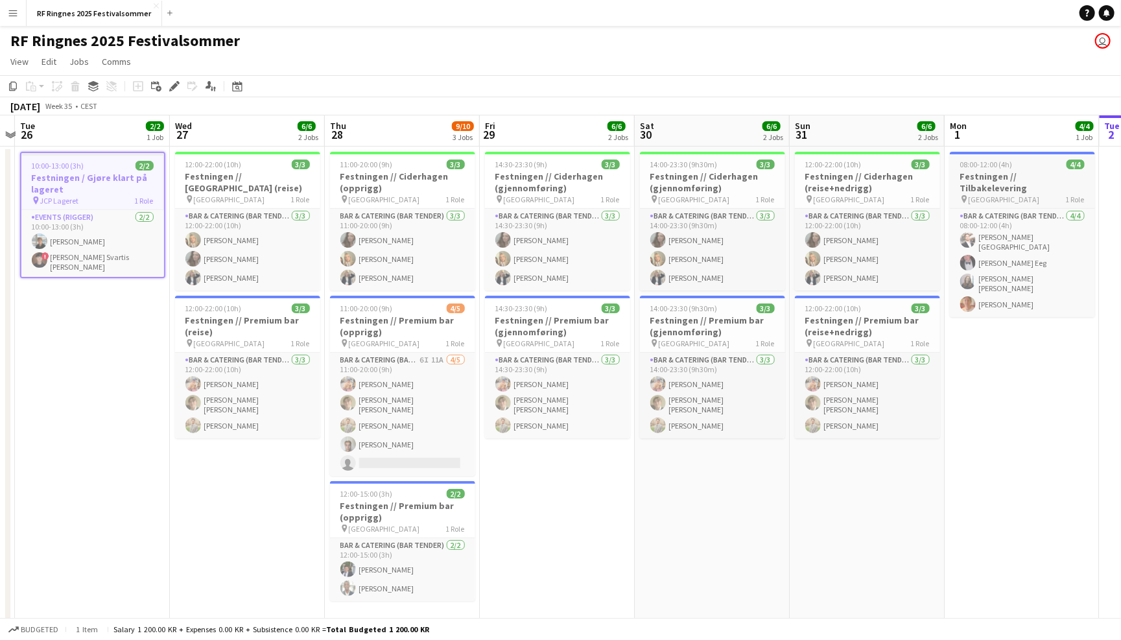
click at [1051, 165] on div "08:00-12:00 (4h) 4/4" at bounding box center [1022, 165] width 145 height 10
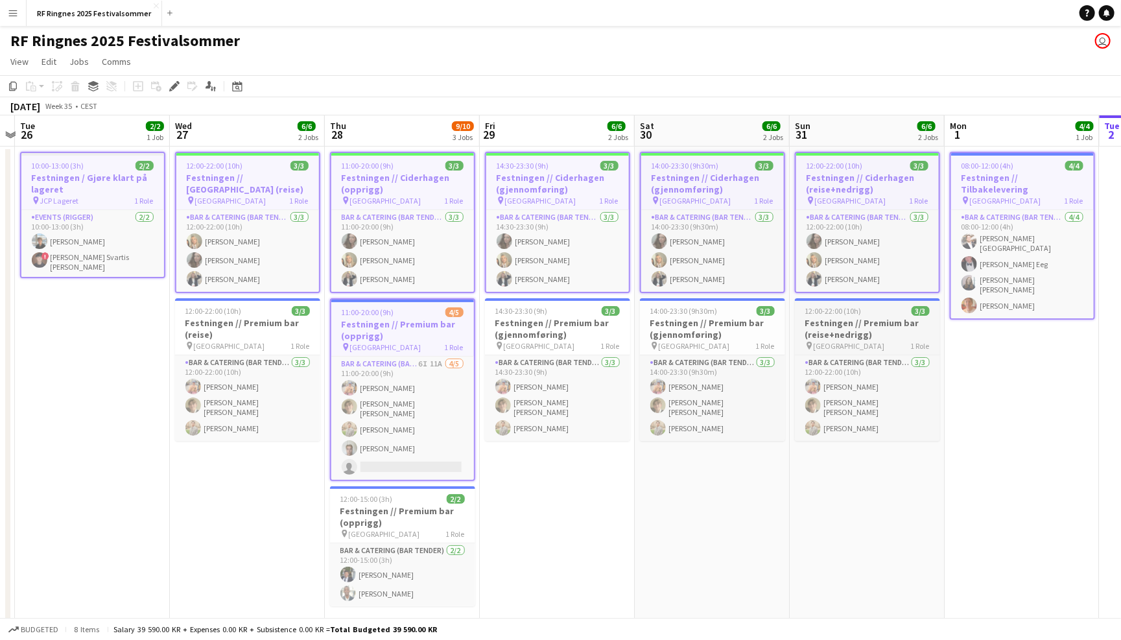
click at [905, 325] on h3 "Festningen // Premium bar (reise+nedrigg)" at bounding box center [867, 328] width 145 height 23
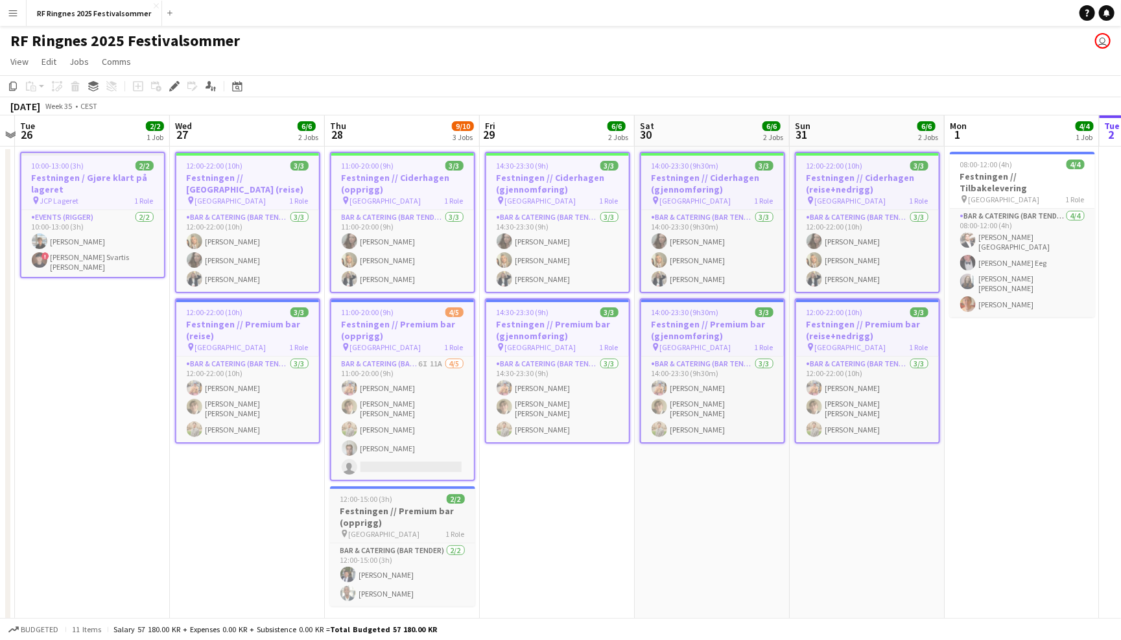
click at [388, 512] on h3 "Festningen // Premium bar (opprigg)" at bounding box center [402, 516] width 145 height 23
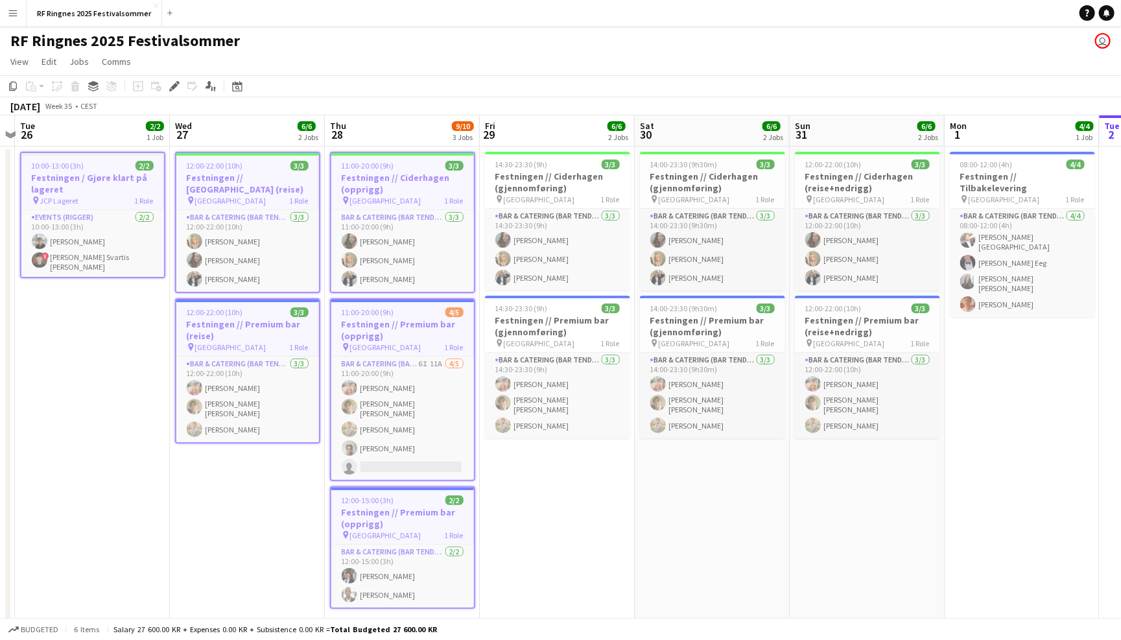
click at [1025, 194] on div "pin Trondheim 1 Role" at bounding box center [1022, 199] width 145 height 10
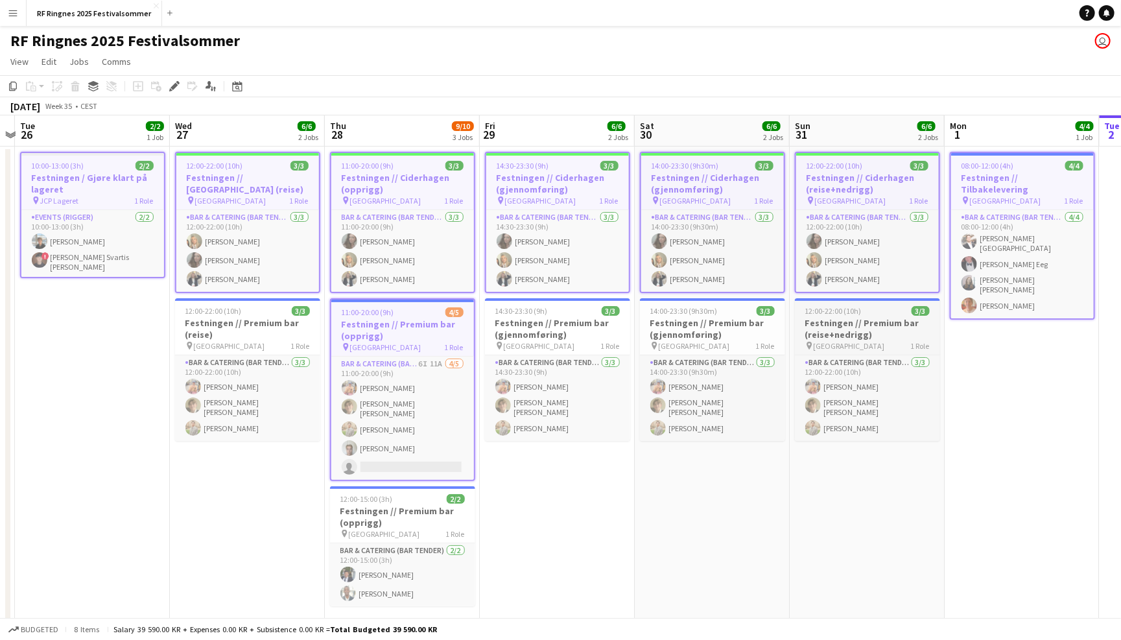
click at [905, 345] on div "pin Trondheim 1 Role" at bounding box center [867, 345] width 145 height 10
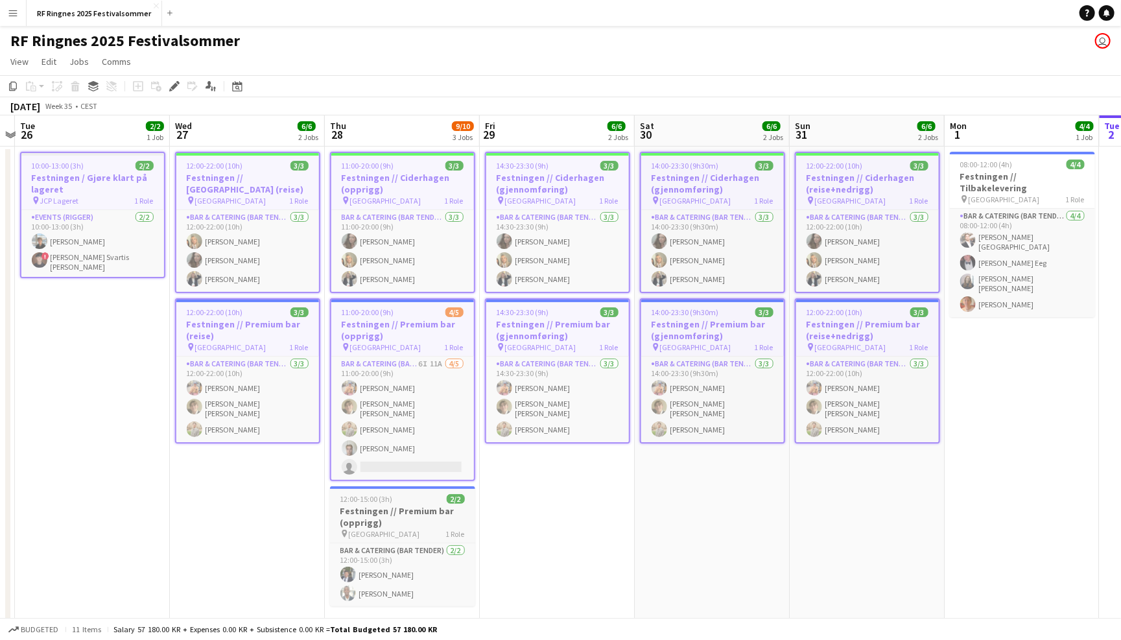
click at [442, 508] on h3 "Festningen // Premium bar (opprigg)" at bounding box center [402, 516] width 145 height 23
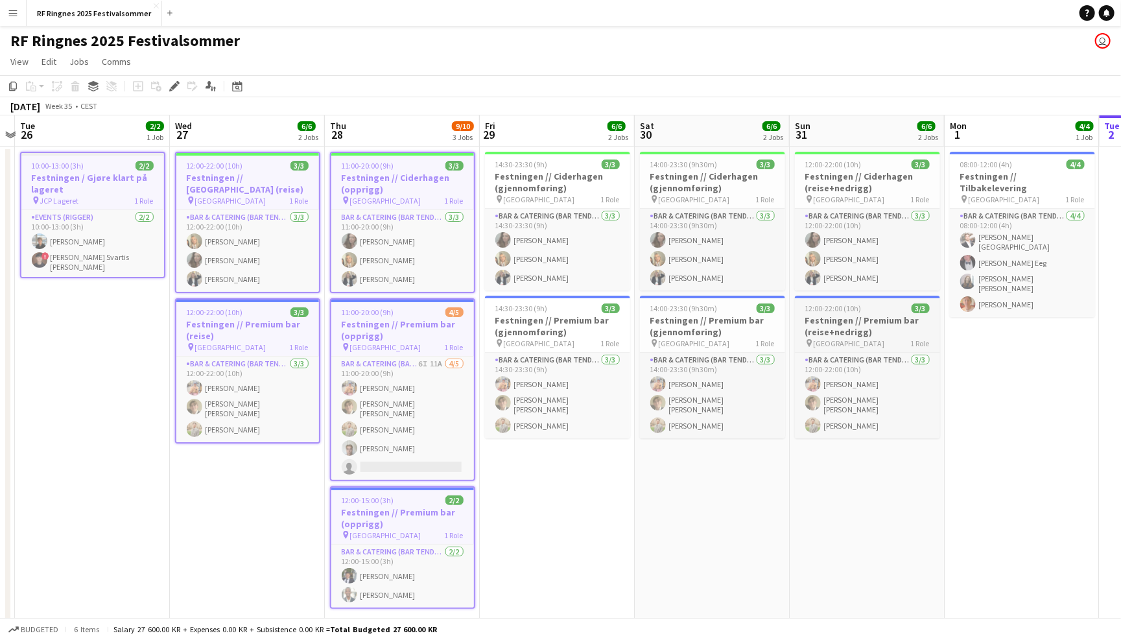
click at [892, 314] on h3 "Festningen // Premium bar (reise+nedrigg)" at bounding box center [867, 325] width 145 height 23
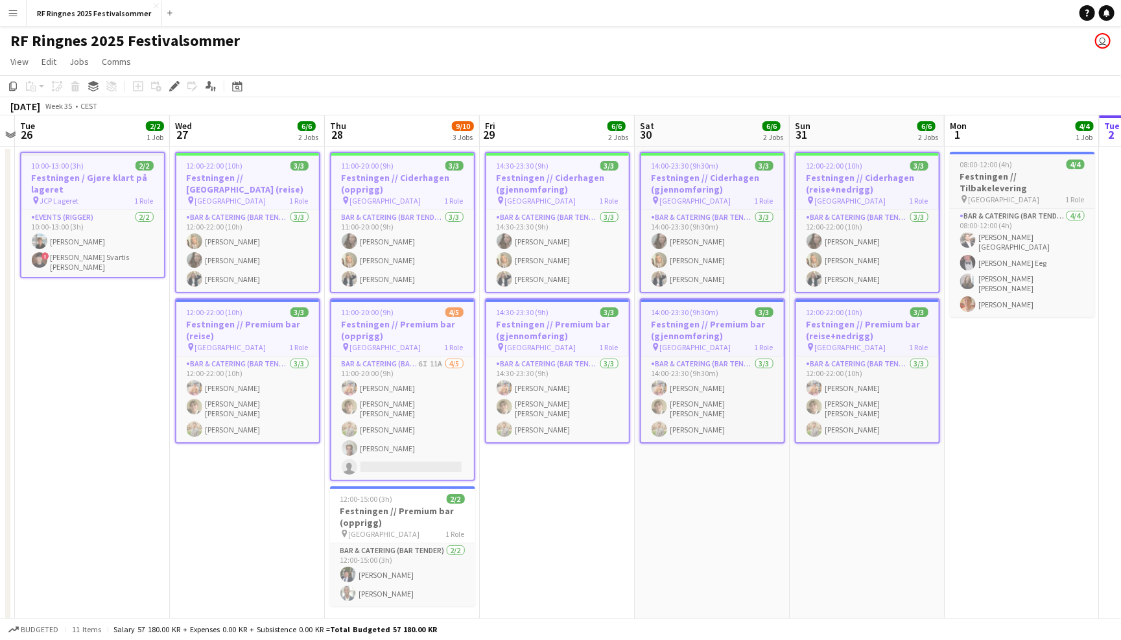
click at [1041, 179] on h3 "Festningen // Tilbakelevering" at bounding box center [1022, 182] width 145 height 23
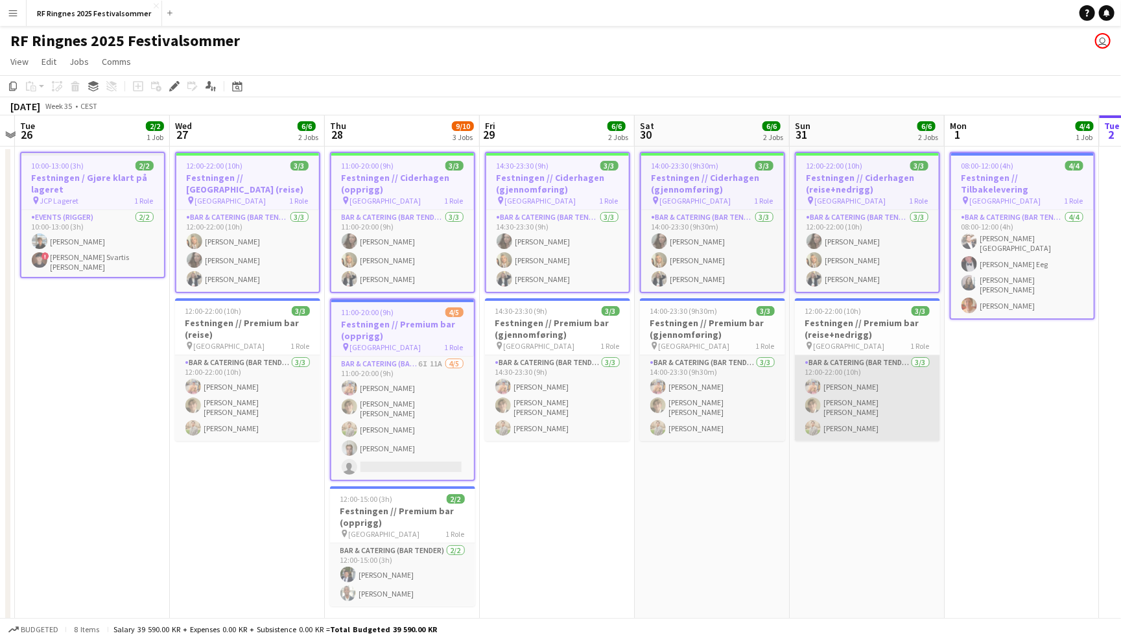
click at [907, 366] on app-card-role "Bar & Catering (Bar Tender) 3/3 12:00-22:00 (10h) Filip Øverli Bastian Solem Al…" at bounding box center [867, 398] width 145 height 86
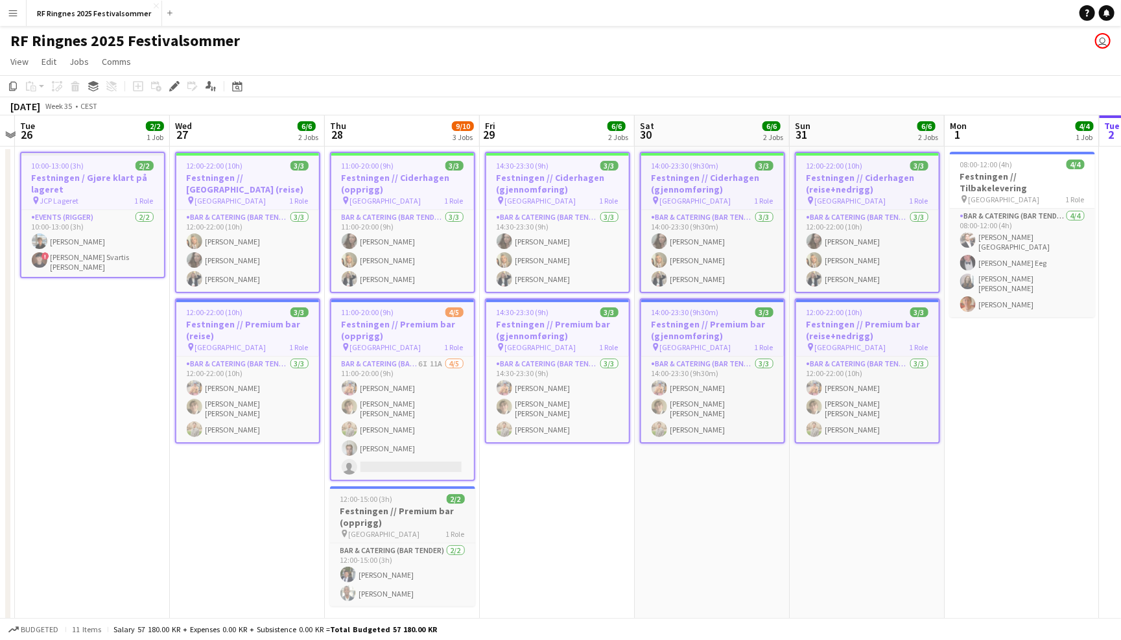
click at [430, 515] on h3 "Festningen // Premium bar (opprigg)" at bounding box center [402, 516] width 145 height 23
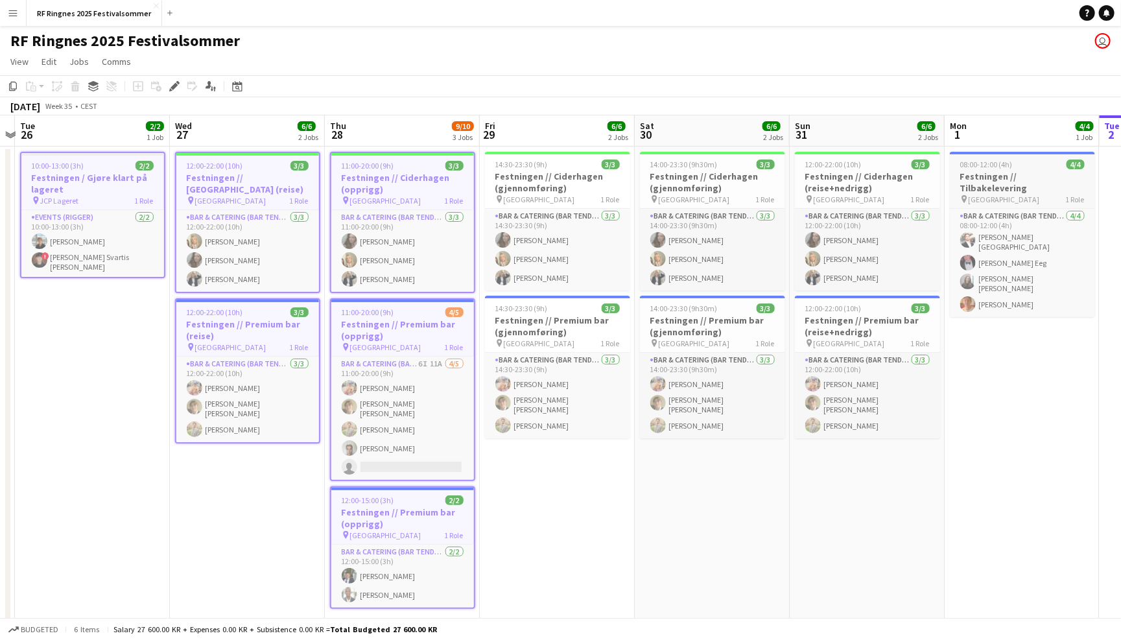
click at [1061, 173] on h3 "Festningen // Tilbakelevering" at bounding box center [1022, 182] width 145 height 23
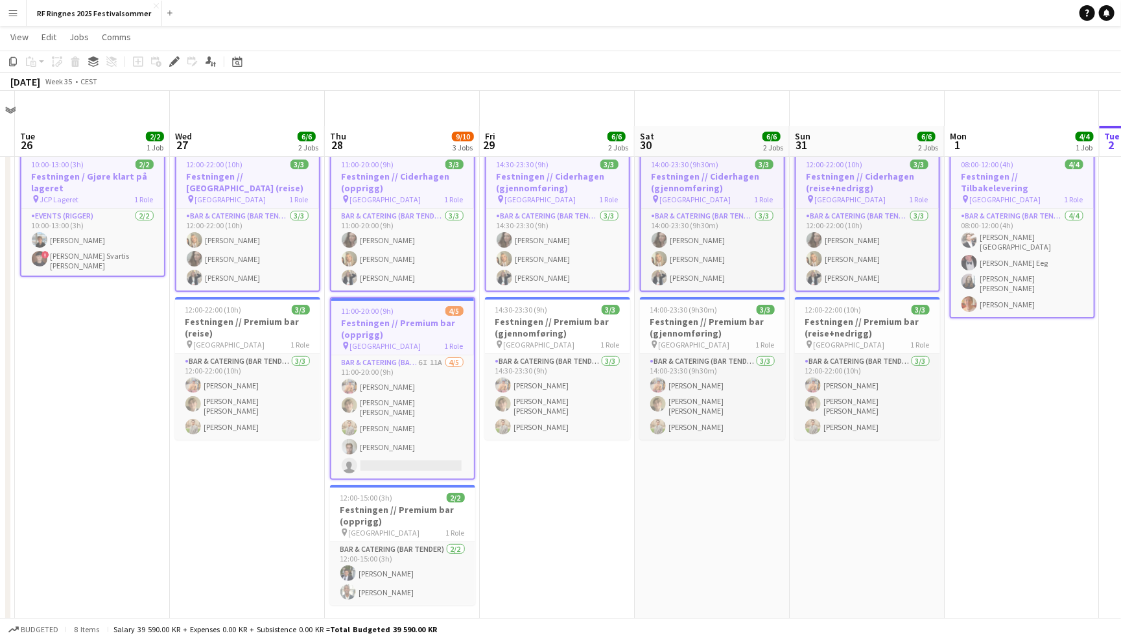
scroll to position [54, 0]
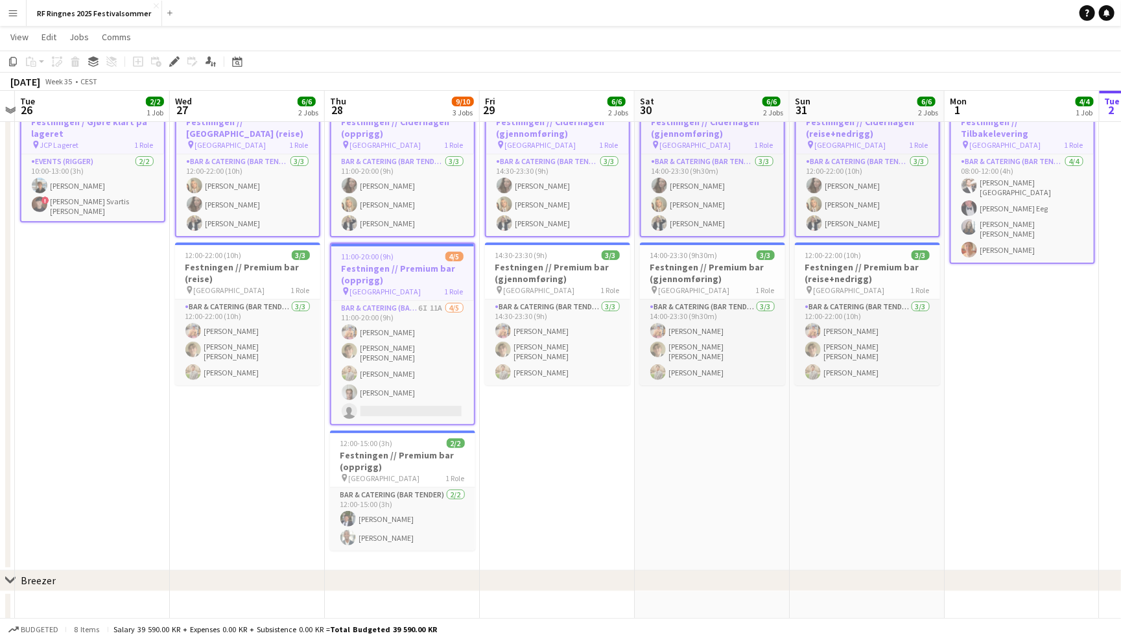
click at [274, 295] on app-job-card "12:00-22:00 (10h) 3/3 Festningen // Premium bar (reise) pin Trondheim 1 Role Ba…" at bounding box center [247, 314] width 145 height 143
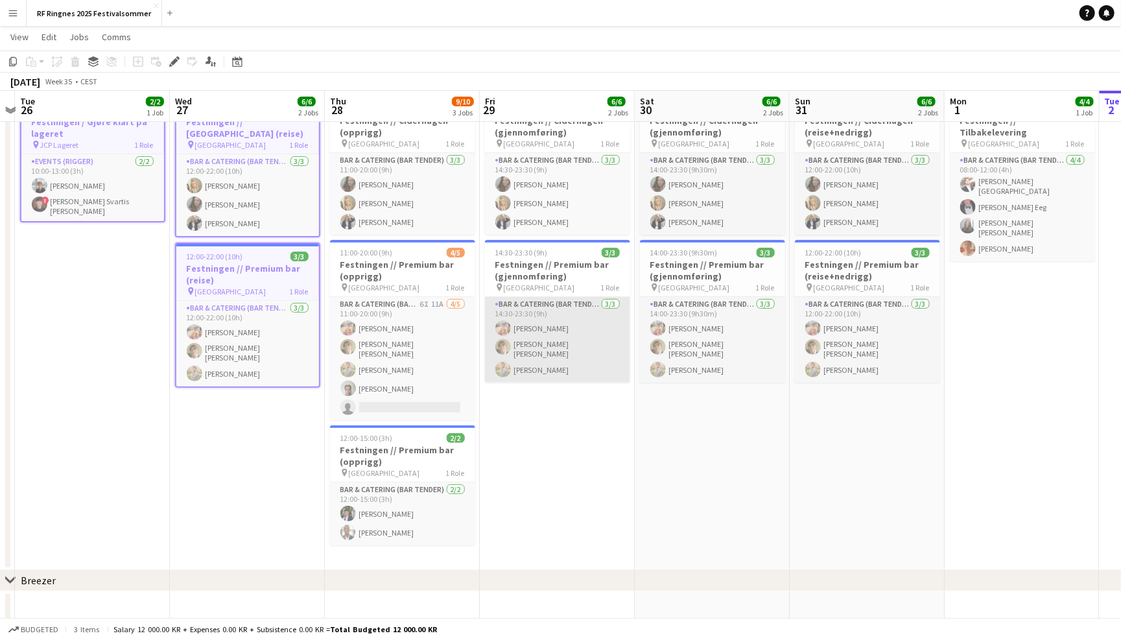
click at [564, 297] on app-card-role "Bar & Catering (Bar Tender) 3/3 14:30-23:30 (9h) Filip Øverli Bastian Solem Ale…" at bounding box center [557, 340] width 145 height 86
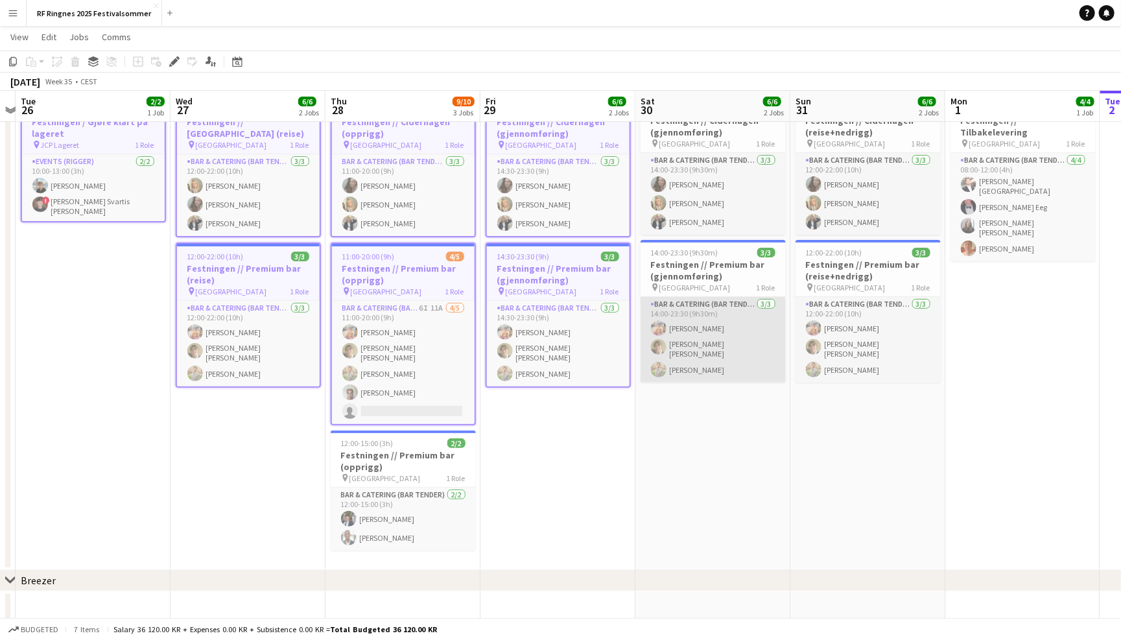
click at [712, 313] on app-card-role "Bar & Catering (Bar Tender) 3/3 14:00-23:30 (9h30m) Filip Øverli Bastian Solem …" at bounding box center [713, 340] width 145 height 86
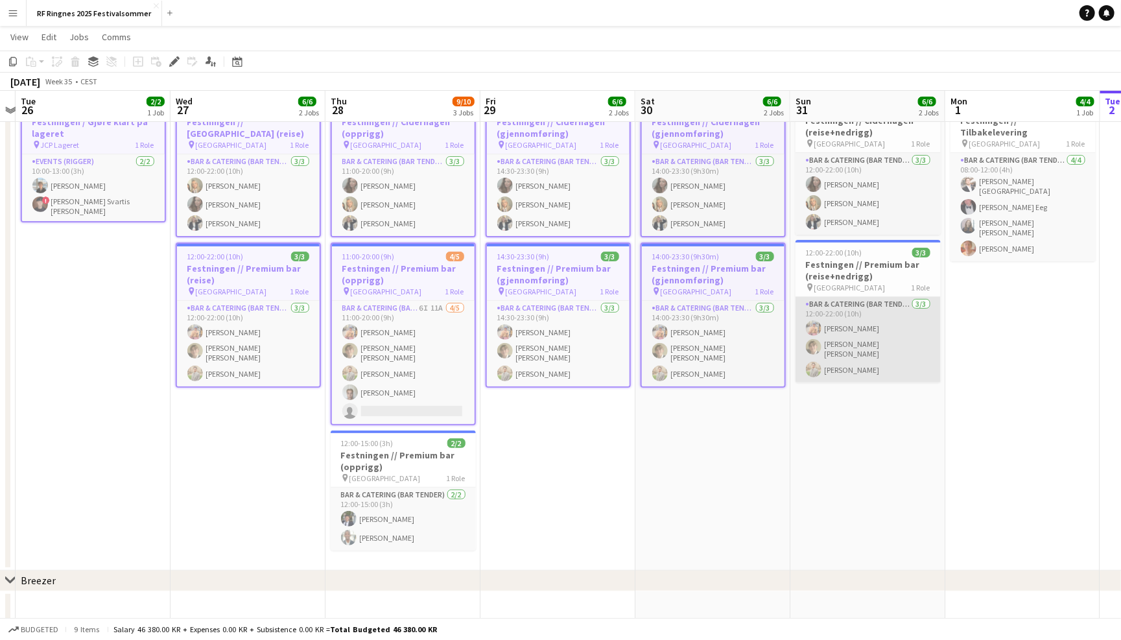
click at [881, 314] on app-card-role "Bar & Catering (Bar Tender) 3/3 12:00-22:00 (10h) Filip Øverli Bastian Solem Al…" at bounding box center [868, 340] width 145 height 86
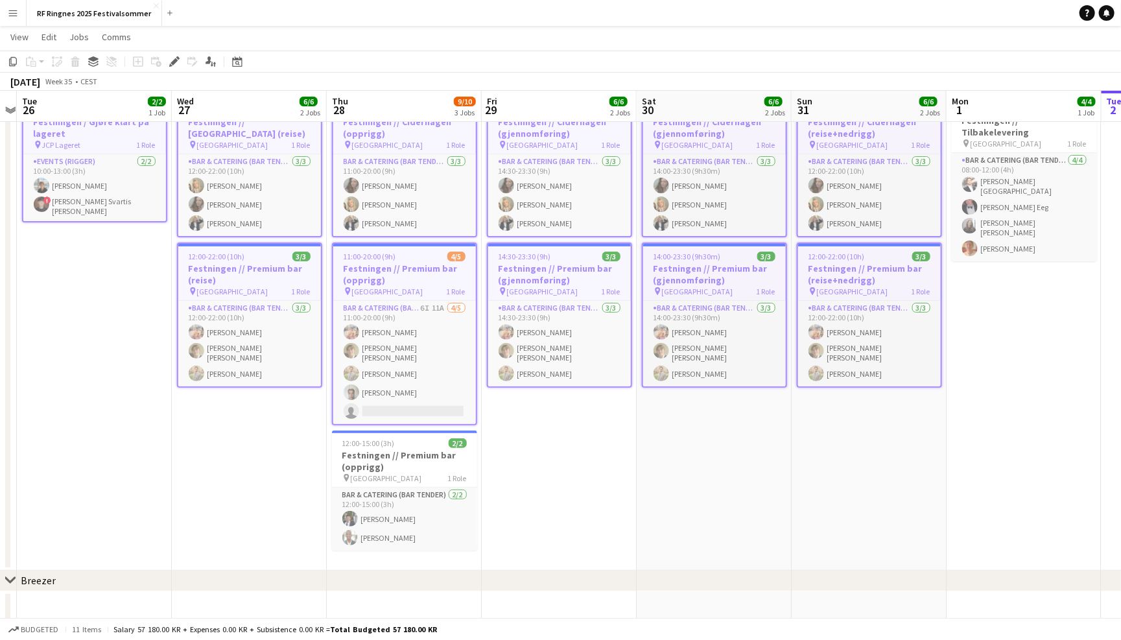
click at [1010, 241] on app-date-cell "08:00-12:00 (4h) 4/4 Festningen // Tilbakelevering pin Trondheim 1 Role Bar & C…" at bounding box center [1024, 331] width 155 height 480
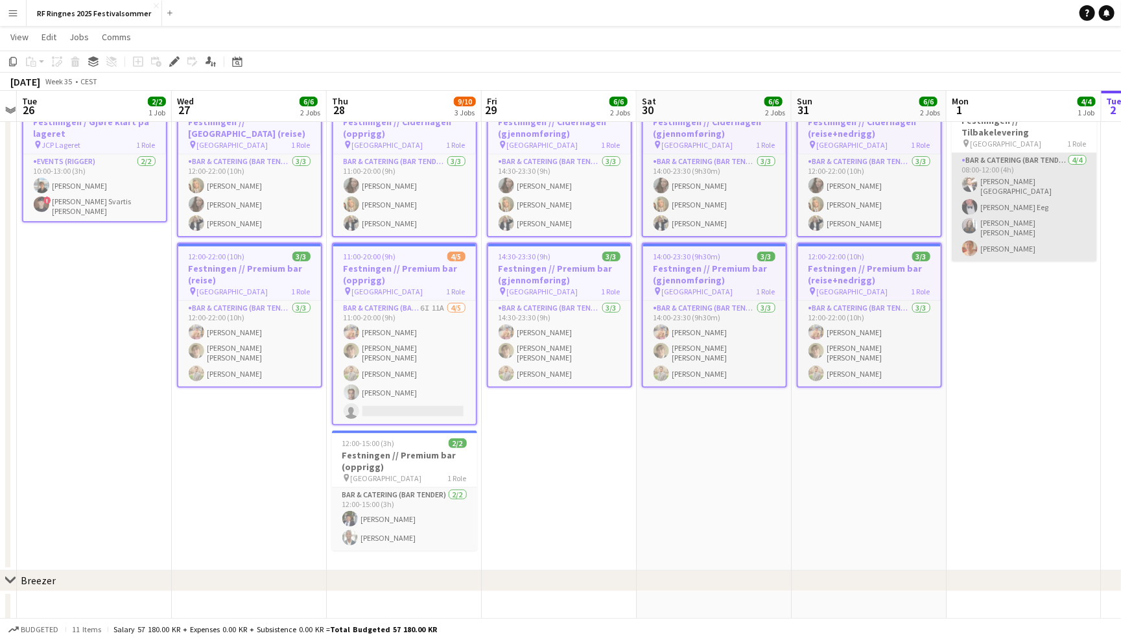
click at [1010, 232] on app-card-role "Bar & Catering (Bar Tender) 4/4 08:00-12:00 (4h) Hans Torstein Lærum Birk Eeg H…" at bounding box center [1024, 207] width 145 height 108
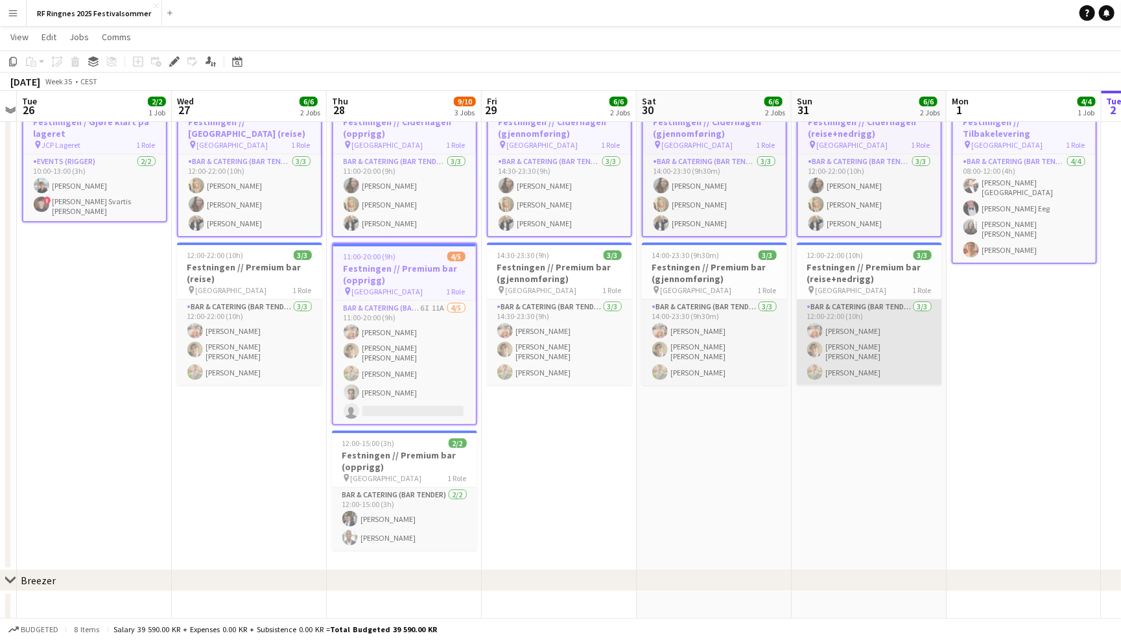
click at [927, 347] on app-card-role "Bar & Catering (Bar Tender) 3/3 12:00-22:00 (10h) Filip Øverli Bastian Solem Al…" at bounding box center [869, 343] width 145 height 86
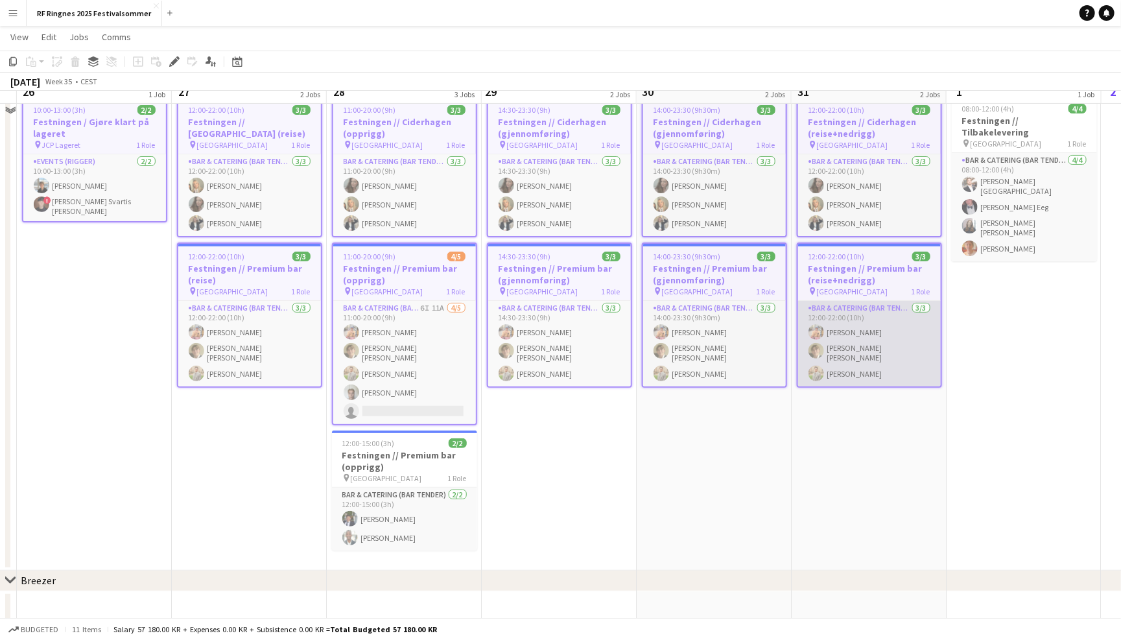
scroll to position [0, 0]
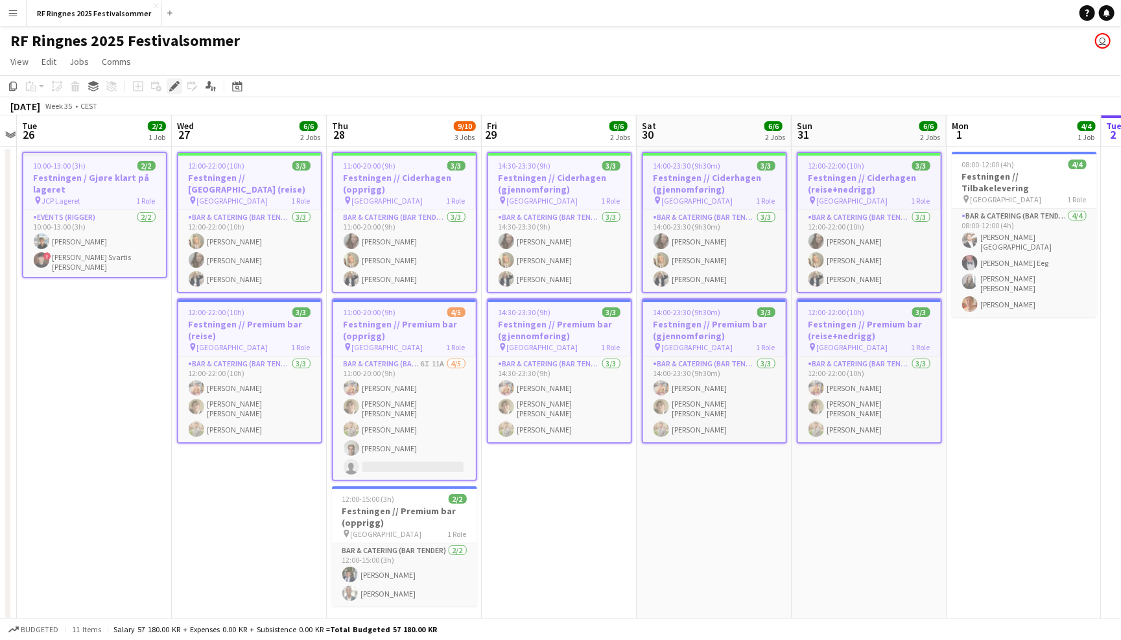
click at [175, 85] on icon at bounding box center [174, 86] width 7 height 7
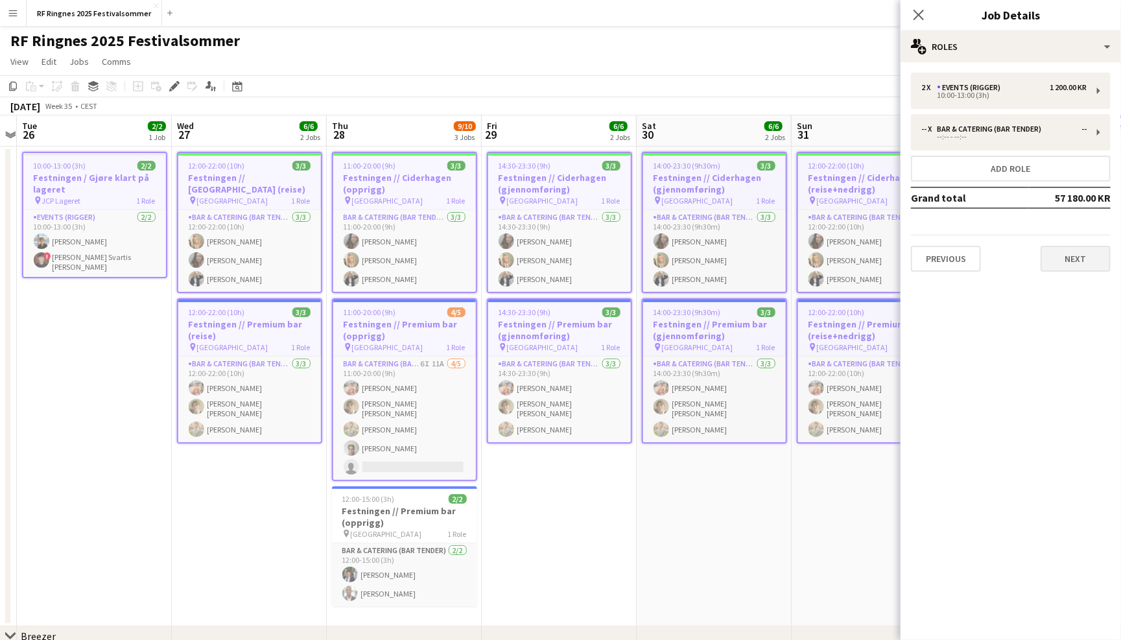
click at [1084, 258] on button "Next" at bounding box center [1076, 259] width 70 height 26
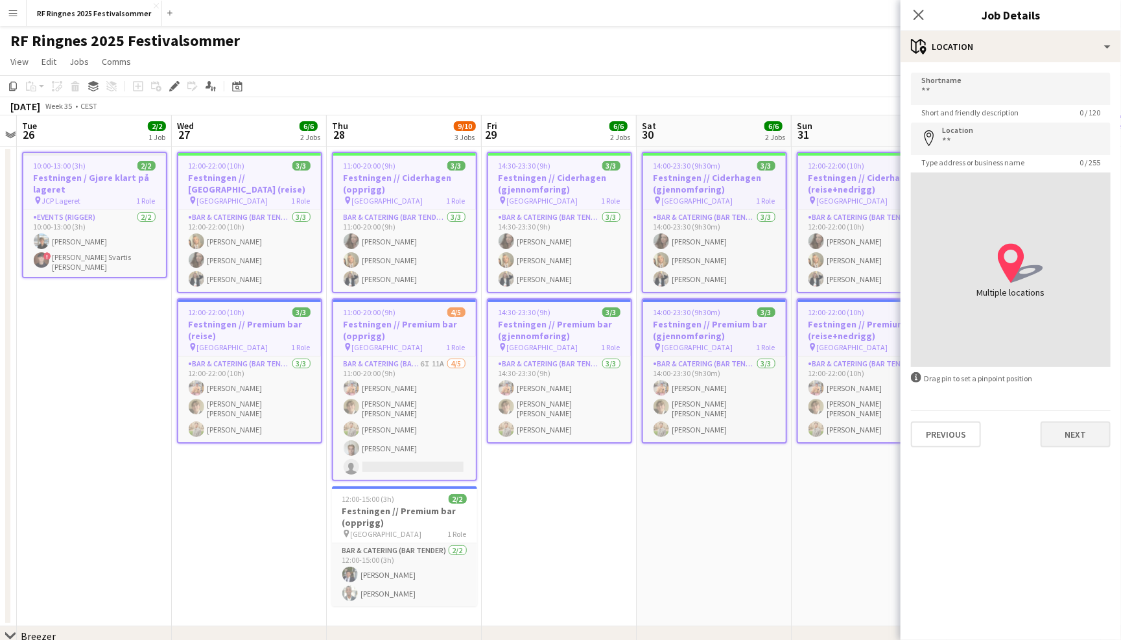
click at [1074, 434] on button "Next" at bounding box center [1076, 434] width 70 height 26
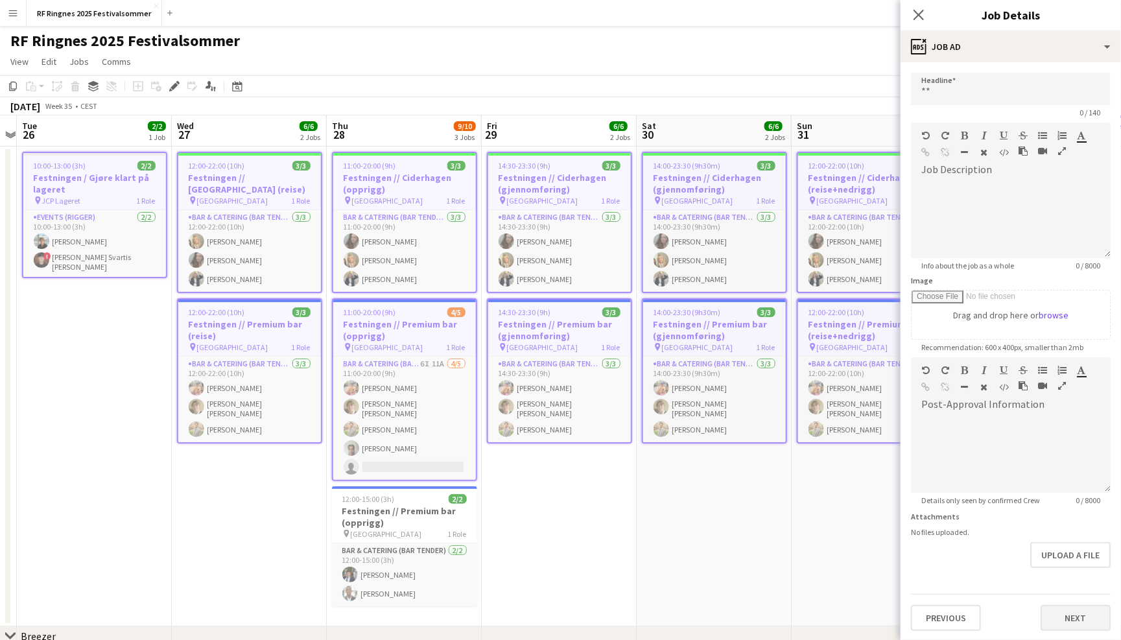
click at [1073, 613] on button "Next" at bounding box center [1076, 618] width 70 height 26
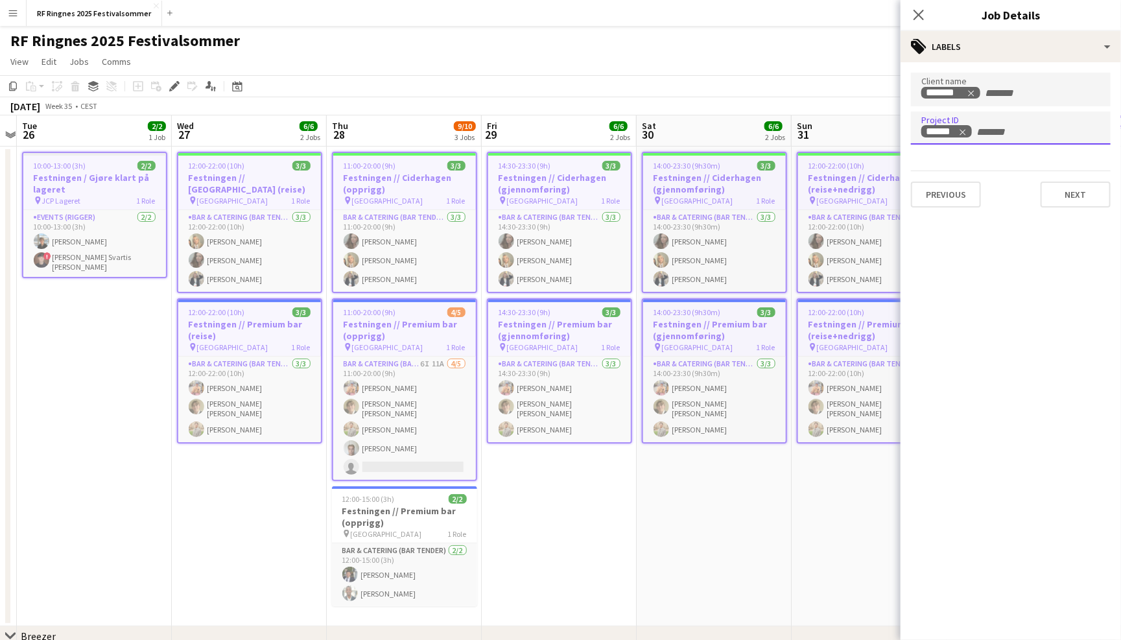
click at [995, 130] on input "+ Label" at bounding box center [1002, 132] width 55 height 12
paste input "******"
type input "******"
click at [1000, 169] on div "651306" at bounding box center [1011, 166] width 200 height 31
click at [1069, 195] on button "Next" at bounding box center [1076, 195] width 70 height 26
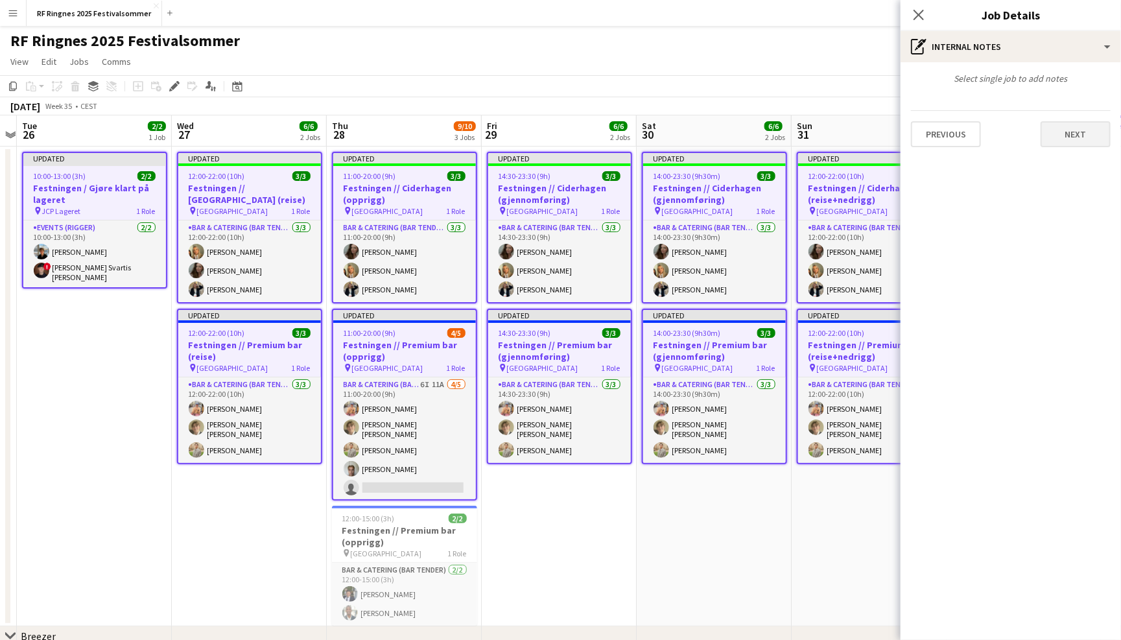
click at [1082, 128] on button "Next" at bounding box center [1076, 134] width 70 height 26
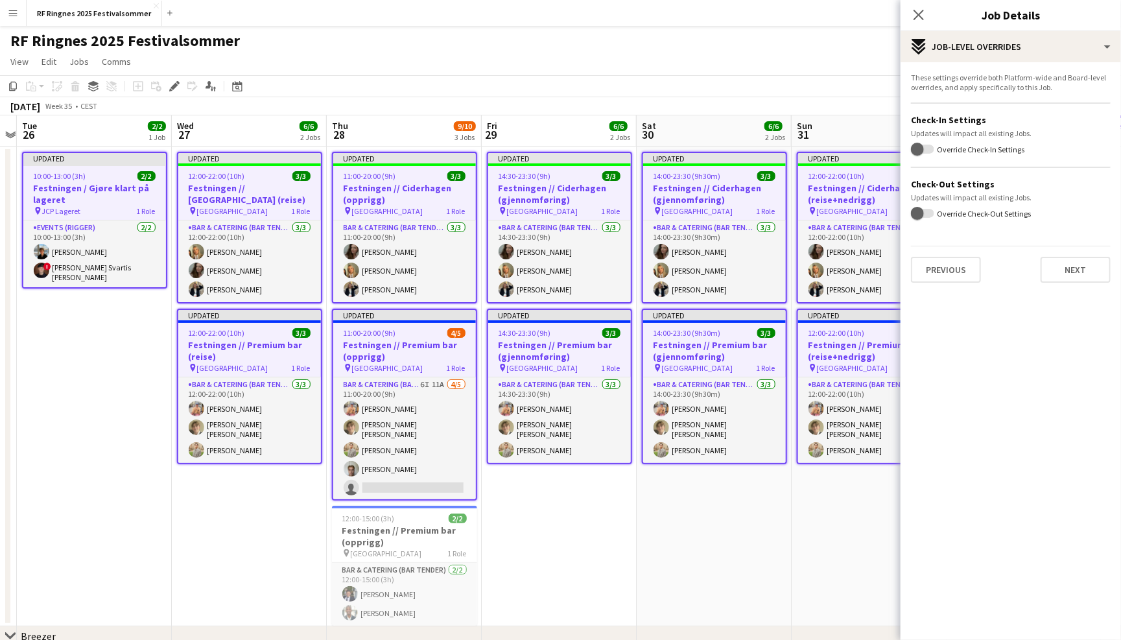
click at [731, 44] on div "RF Ringnes 2025 Festivalsommer user" at bounding box center [560, 38] width 1121 height 25
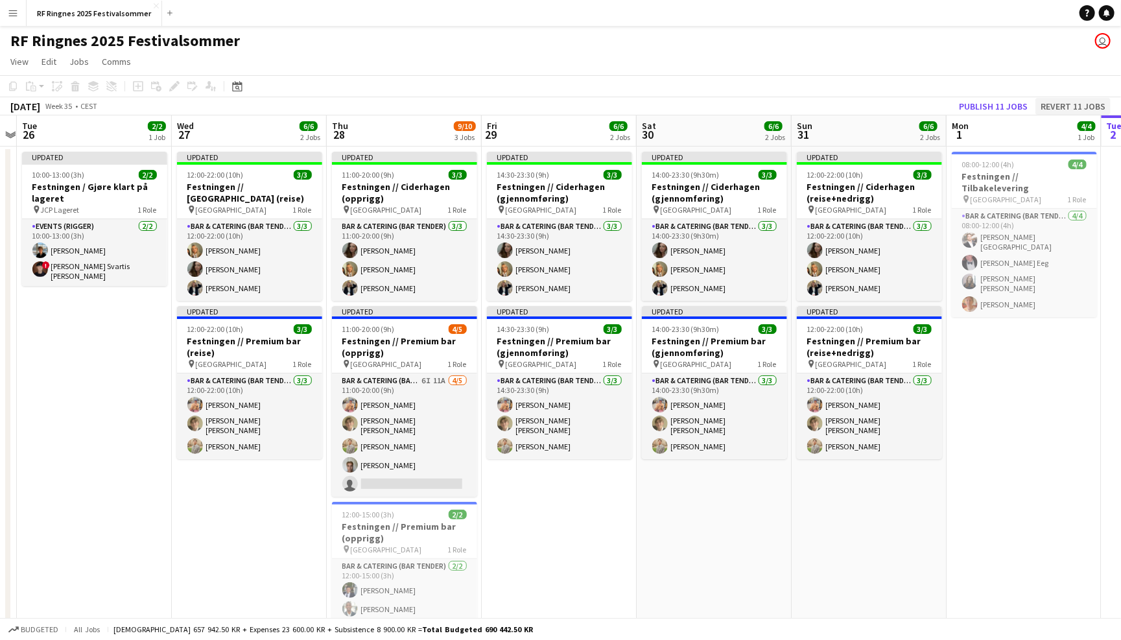
click at [1054, 104] on button "Revert 11 jobs" at bounding box center [1073, 106] width 75 height 17
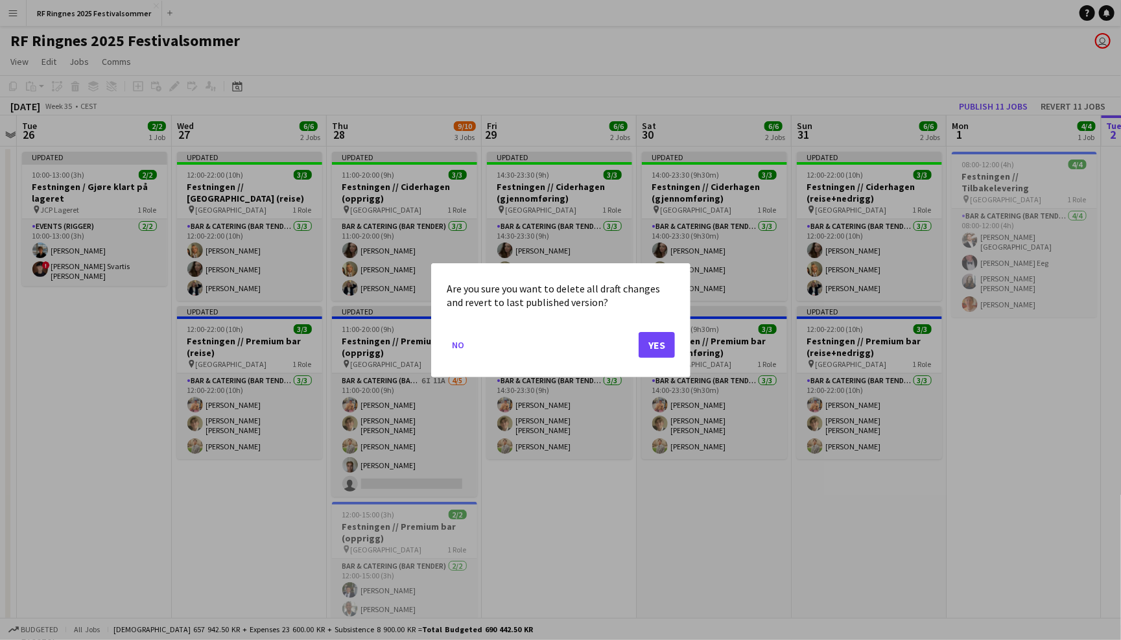
click at [662, 345] on button "Yes" at bounding box center [657, 344] width 36 height 26
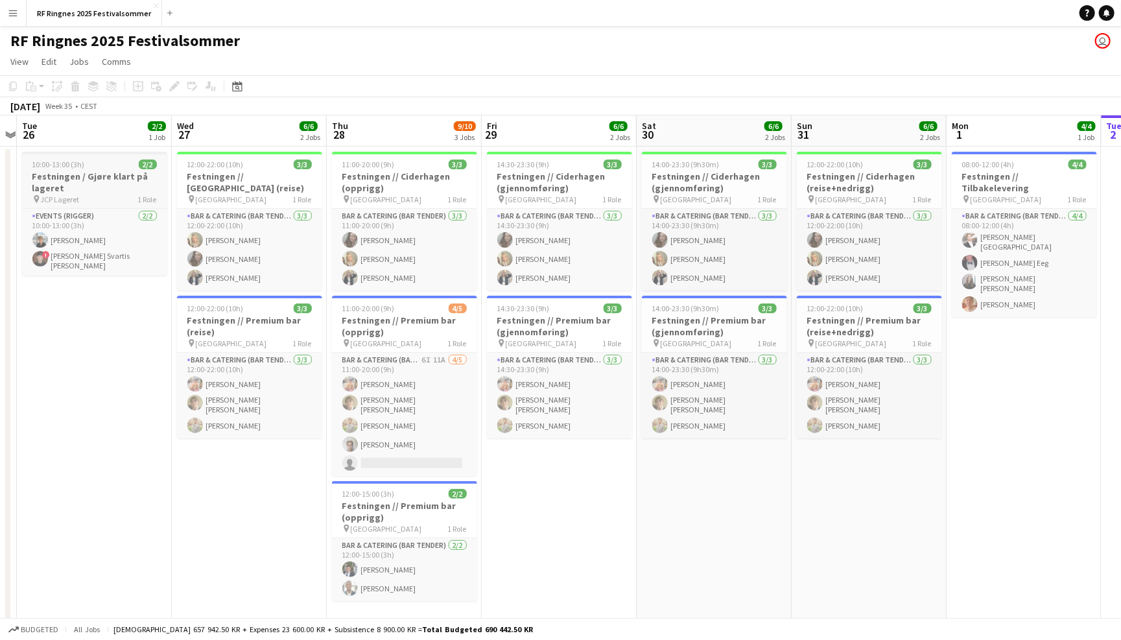
click at [67, 184] on h3 "Festningen / Gjøre klart på lageret" at bounding box center [94, 182] width 145 height 23
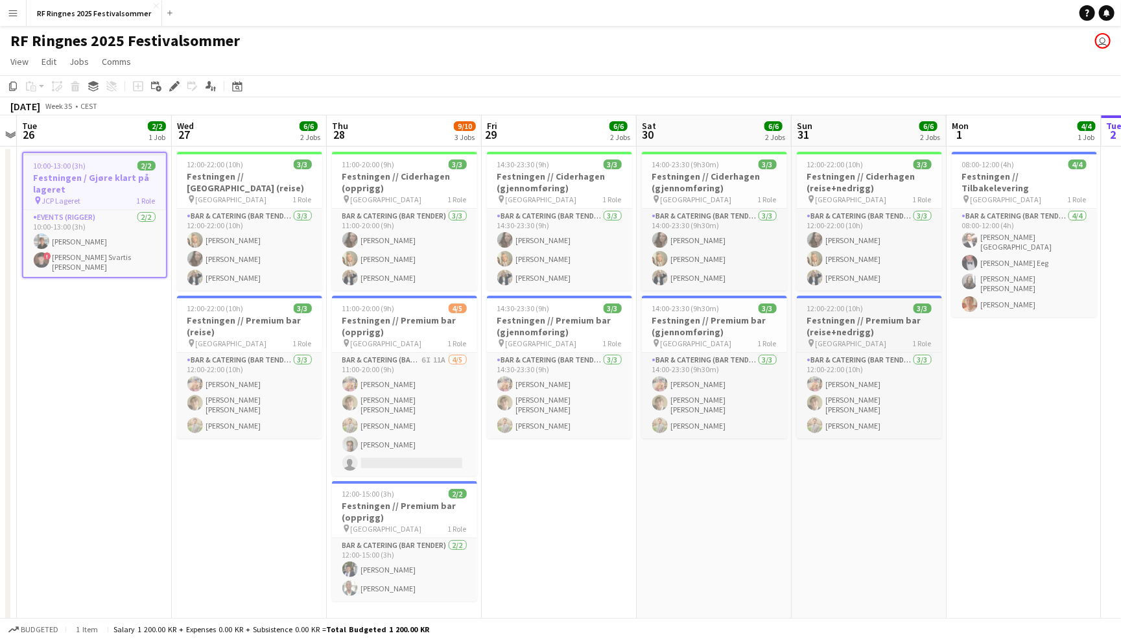
click at [871, 322] on h3 "Festningen // Premium bar (reise+nedrigg)" at bounding box center [869, 325] width 145 height 23
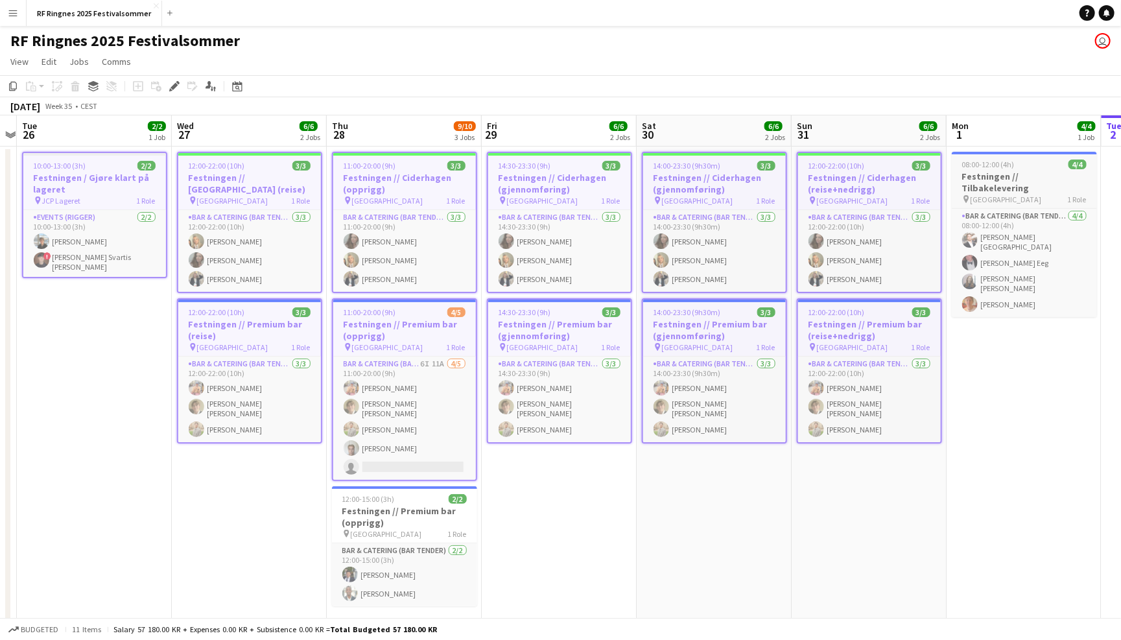
click at [1060, 178] on h3 "Festningen // Tilbakelevering" at bounding box center [1024, 182] width 145 height 23
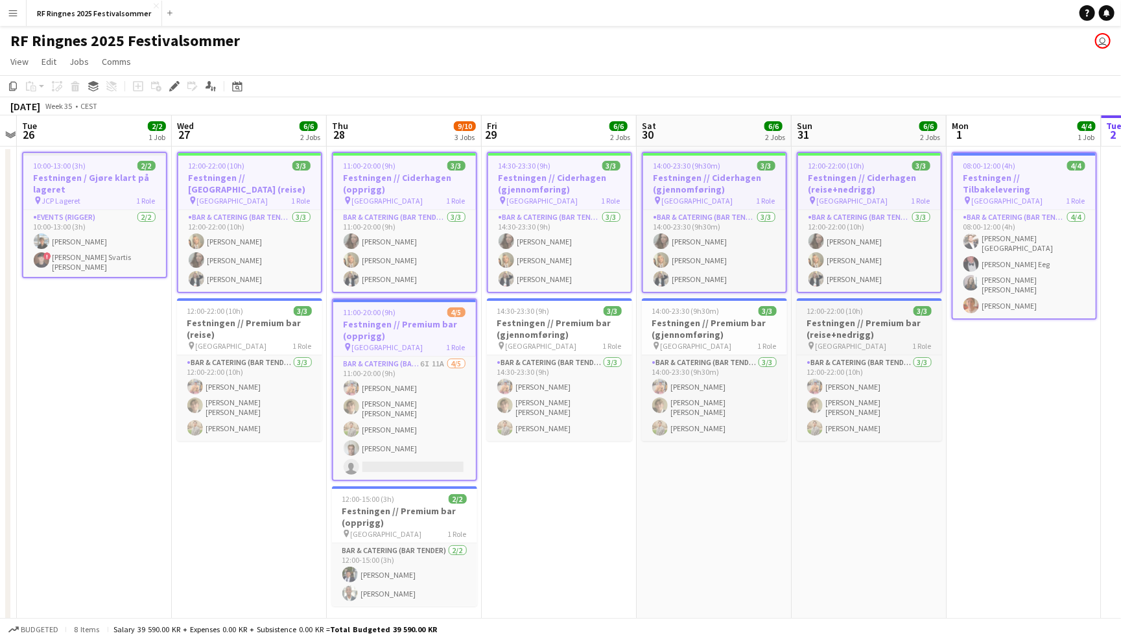
click at [855, 321] on h3 "Festningen // Premium bar (reise+nedrigg)" at bounding box center [869, 328] width 145 height 23
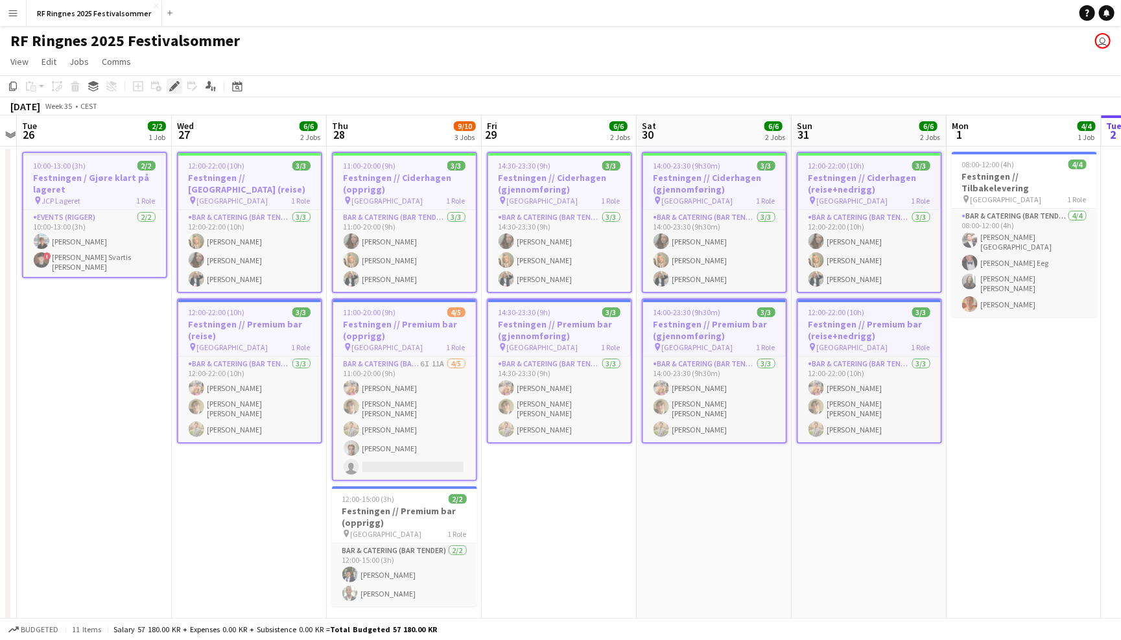
click at [178, 82] on icon at bounding box center [177, 82] width 3 height 3
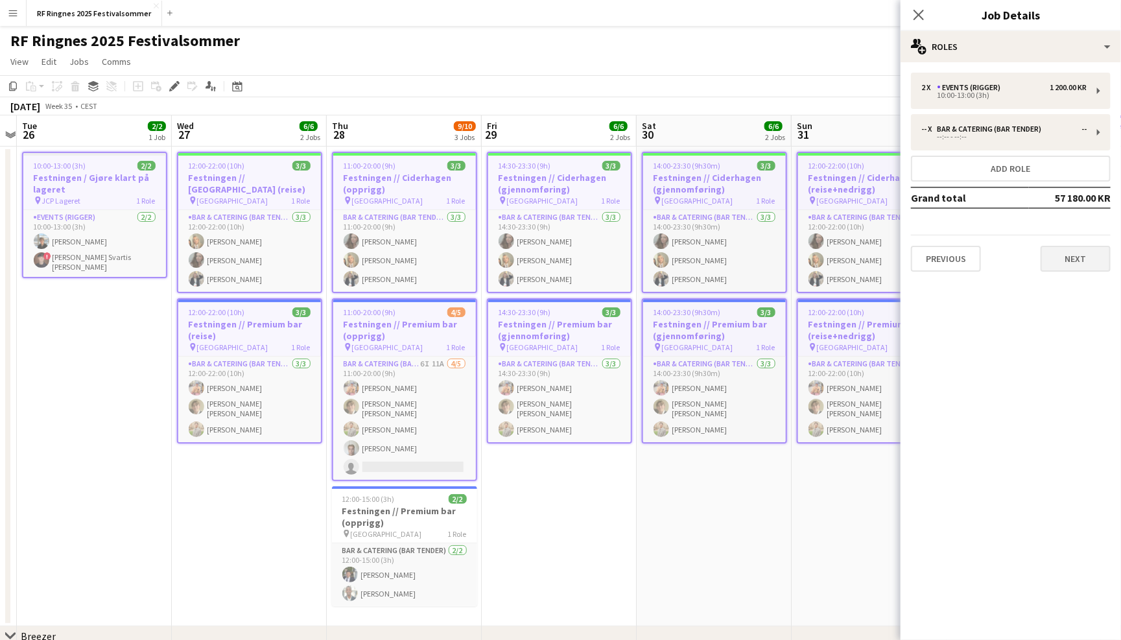
click at [1077, 263] on button "Next" at bounding box center [1076, 259] width 70 height 26
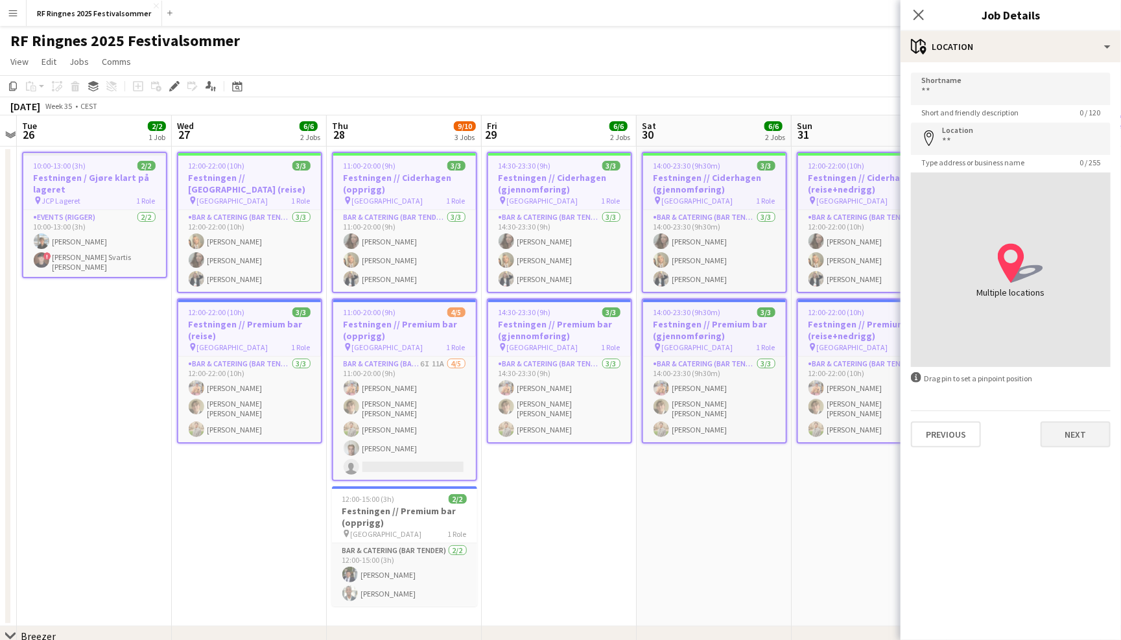
click at [1070, 429] on button "Next" at bounding box center [1076, 434] width 70 height 26
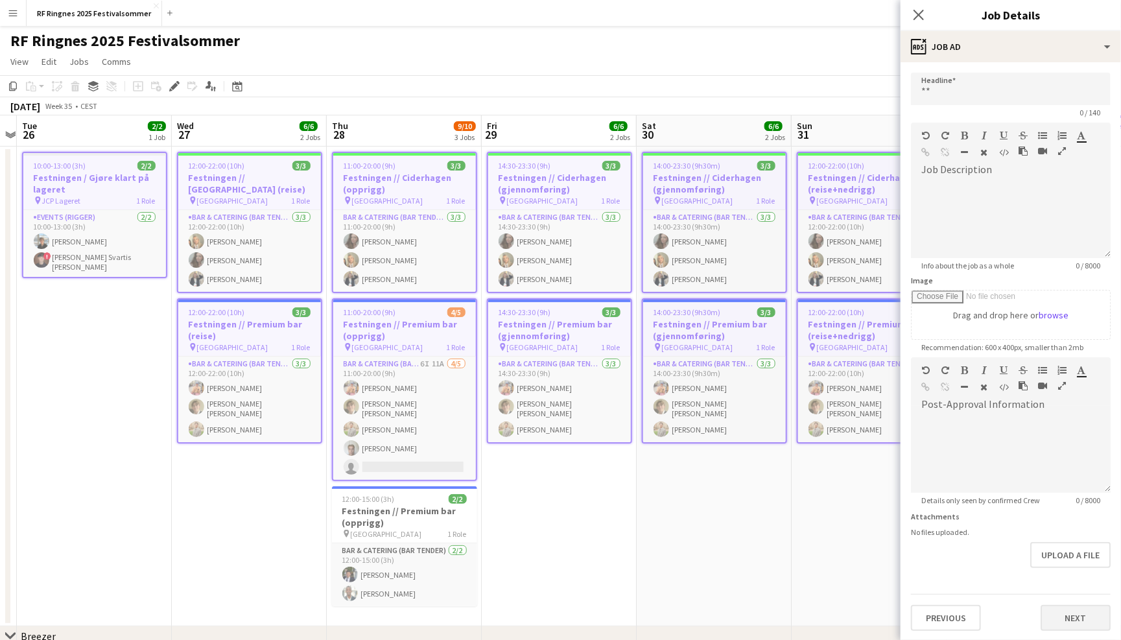
click at [1073, 612] on button "Next" at bounding box center [1076, 618] width 70 height 26
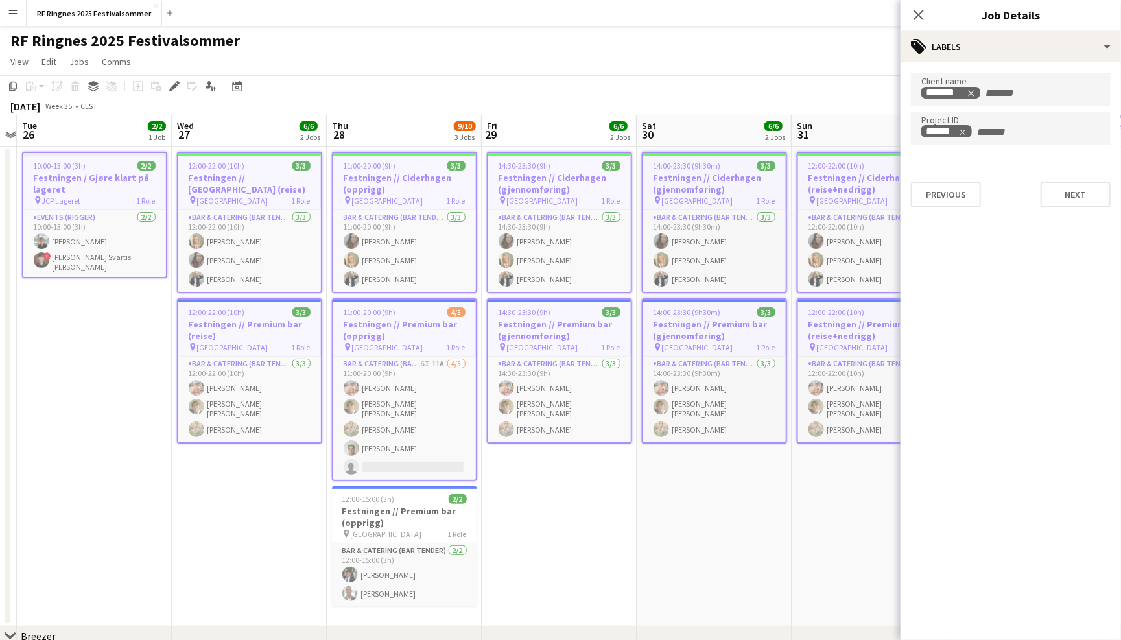
click at [984, 139] on div "******" at bounding box center [1011, 129] width 200 height 34
paste input "******"
type input "******"
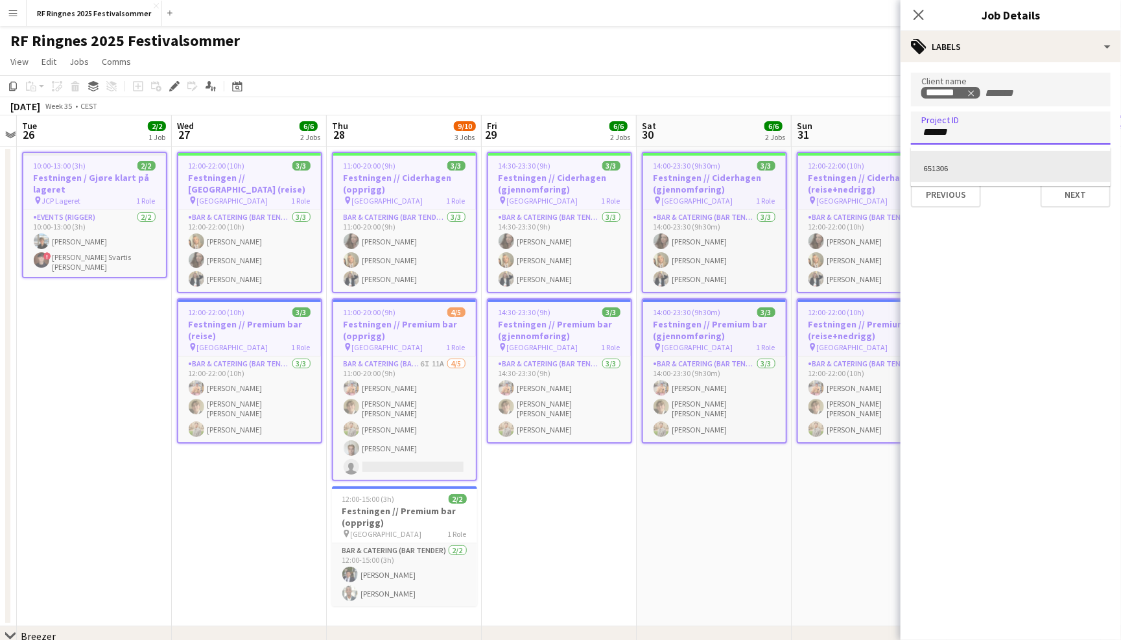
click at [1026, 160] on div "651306" at bounding box center [1011, 166] width 200 height 31
click at [1081, 196] on button "Next" at bounding box center [1076, 195] width 70 height 26
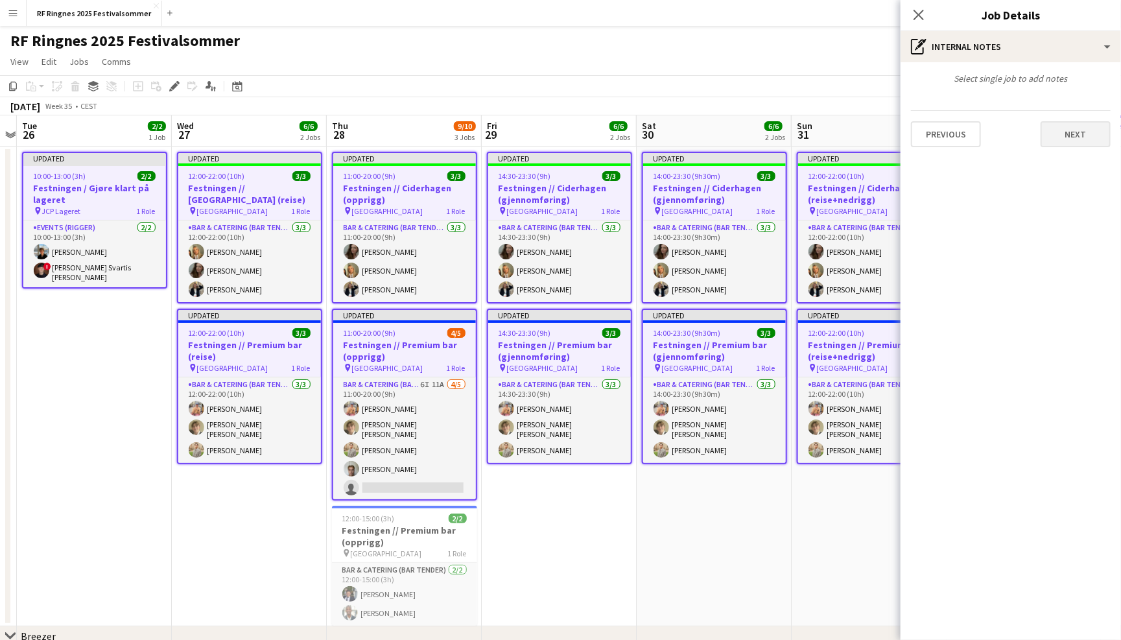
click at [1086, 139] on button "Next" at bounding box center [1076, 134] width 70 height 26
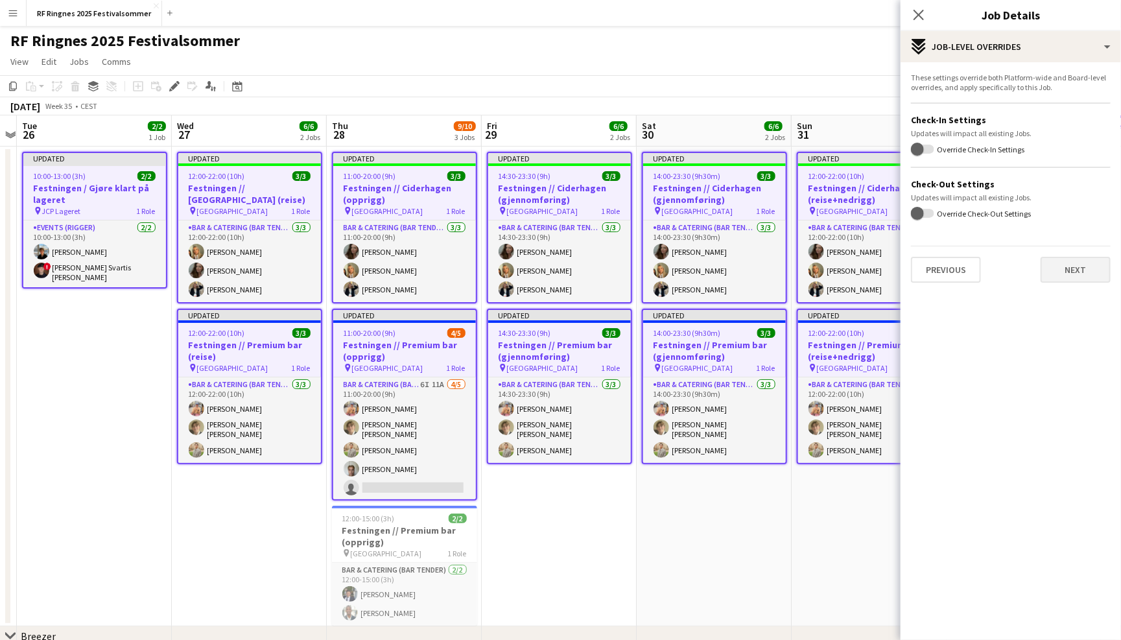
click at [1077, 268] on button "Next" at bounding box center [1076, 270] width 70 height 26
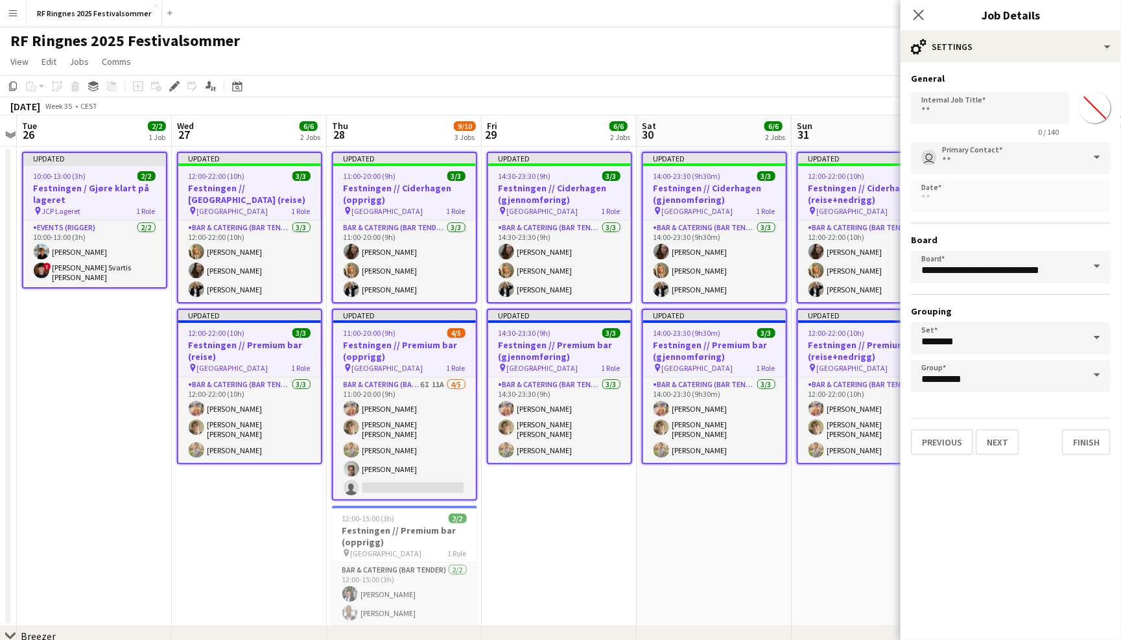
click at [737, 36] on div "RF Ringnes 2025 Festivalsommer user" at bounding box center [560, 38] width 1121 height 25
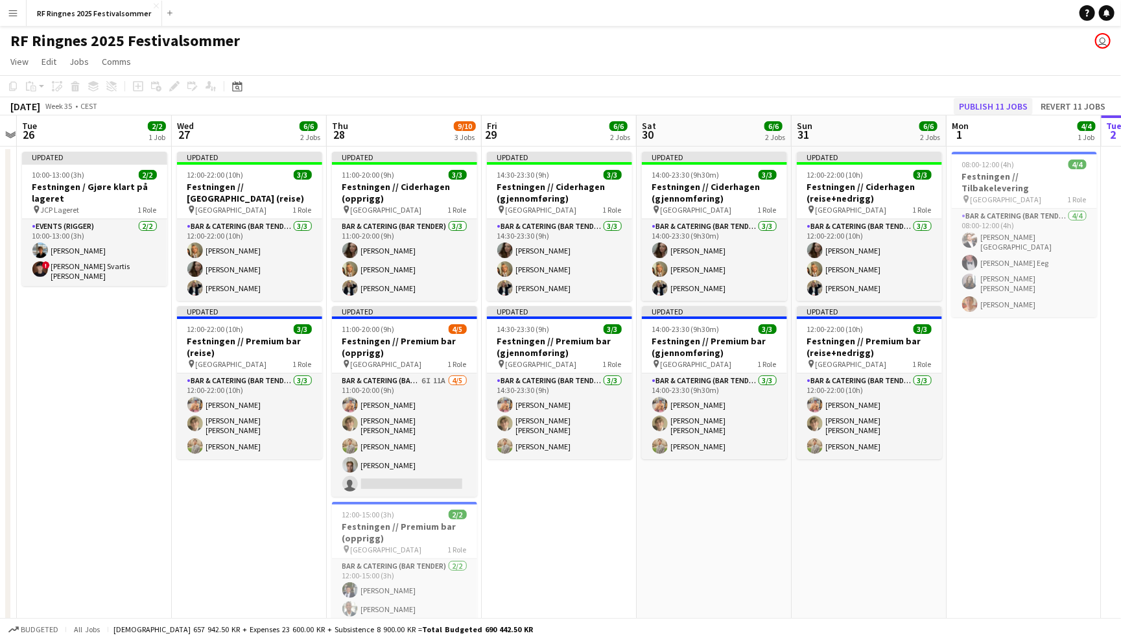
click at [1022, 104] on button "Publish 11 jobs" at bounding box center [993, 106] width 79 height 17
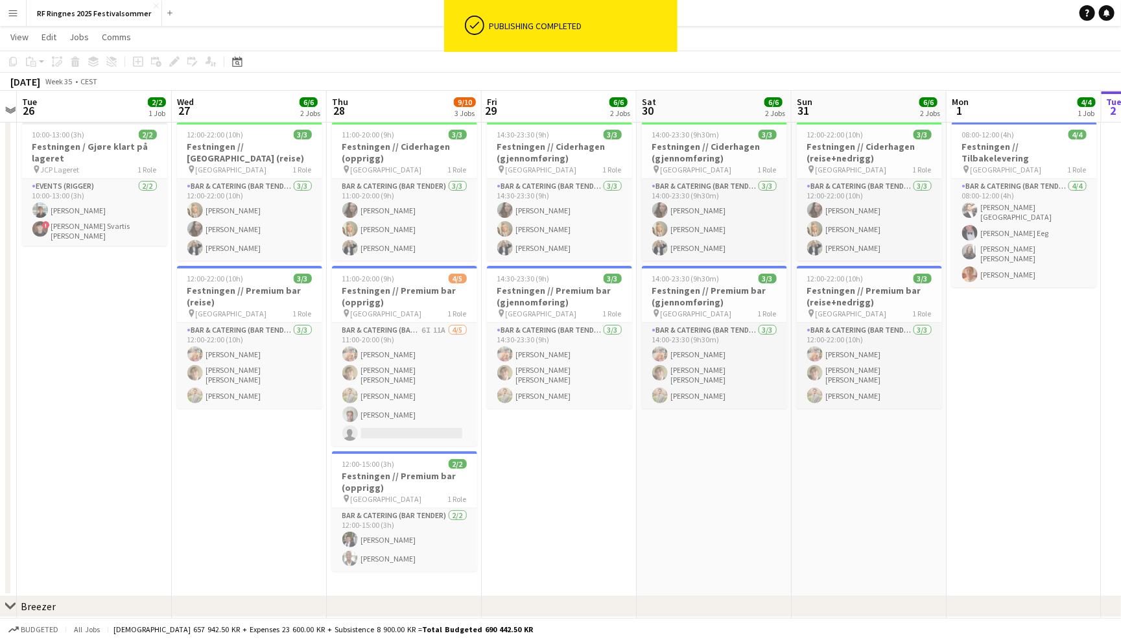
scroll to position [29, 0]
click at [1008, 137] on span "08:00-12:00 (4h)" at bounding box center [988, 134] width 53 height 10
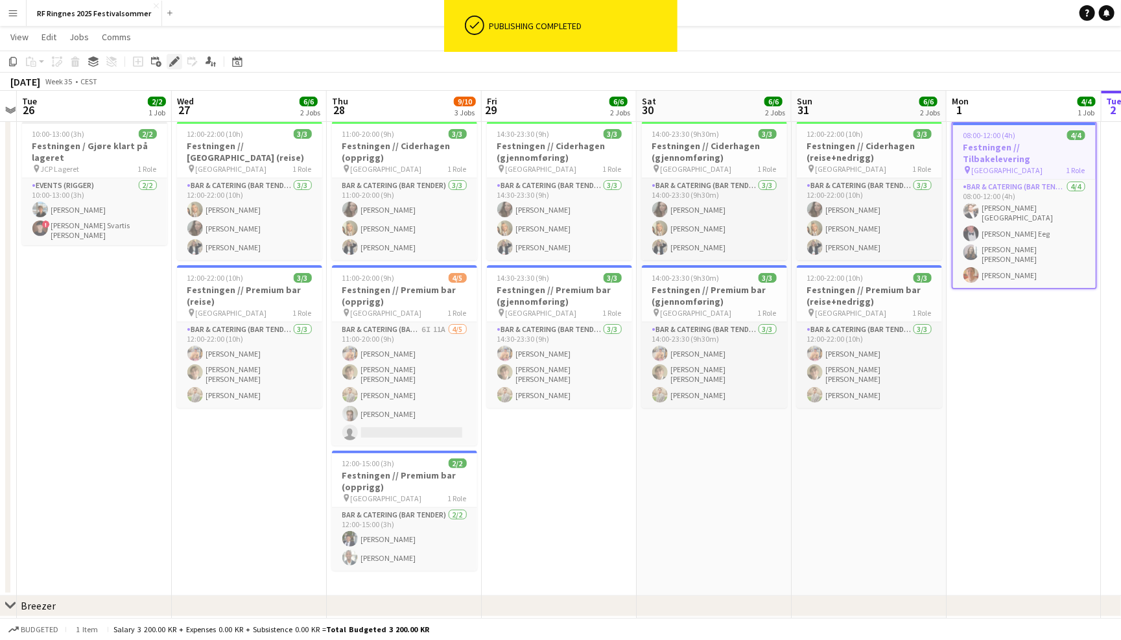
click at [171, 62] on icon at bounding box center [174, 61] width 7 height 7
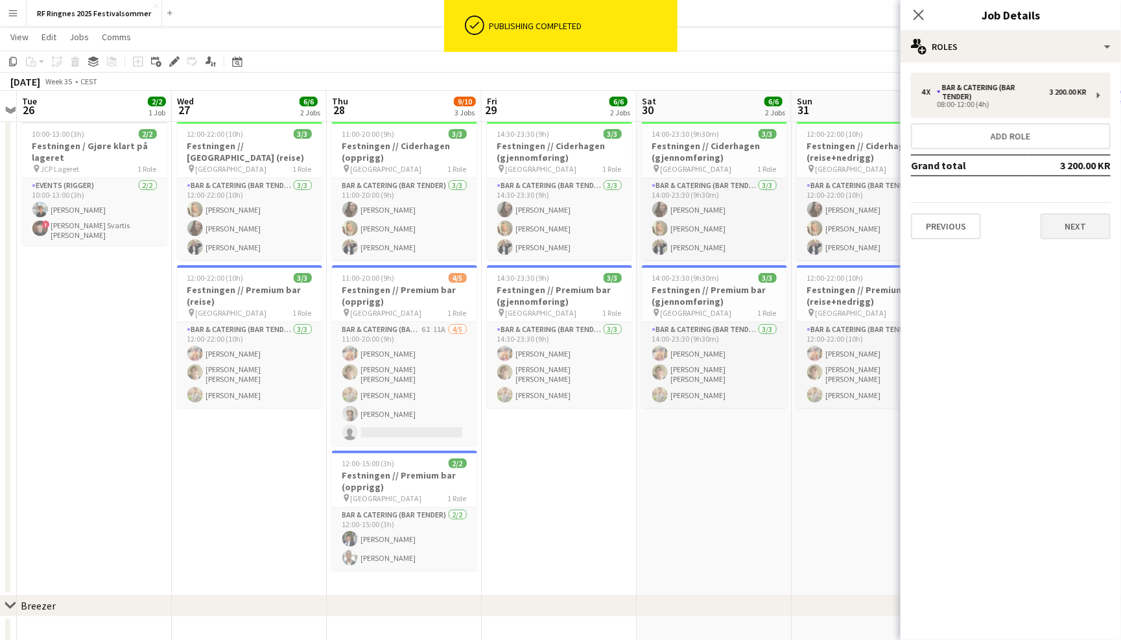
click at [1062, 226] on button "Next" at bounding box center [1076, 226] width 70 height 26
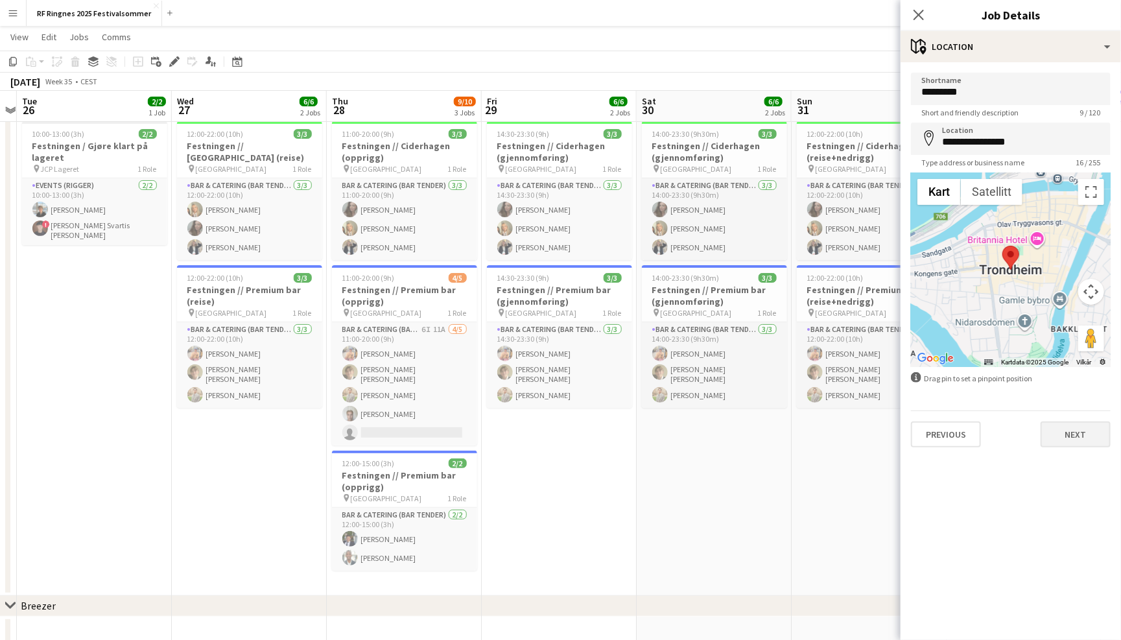
click at [1071, 442] on button "Next" at bounding box center [1076, 434] width 70 height 26
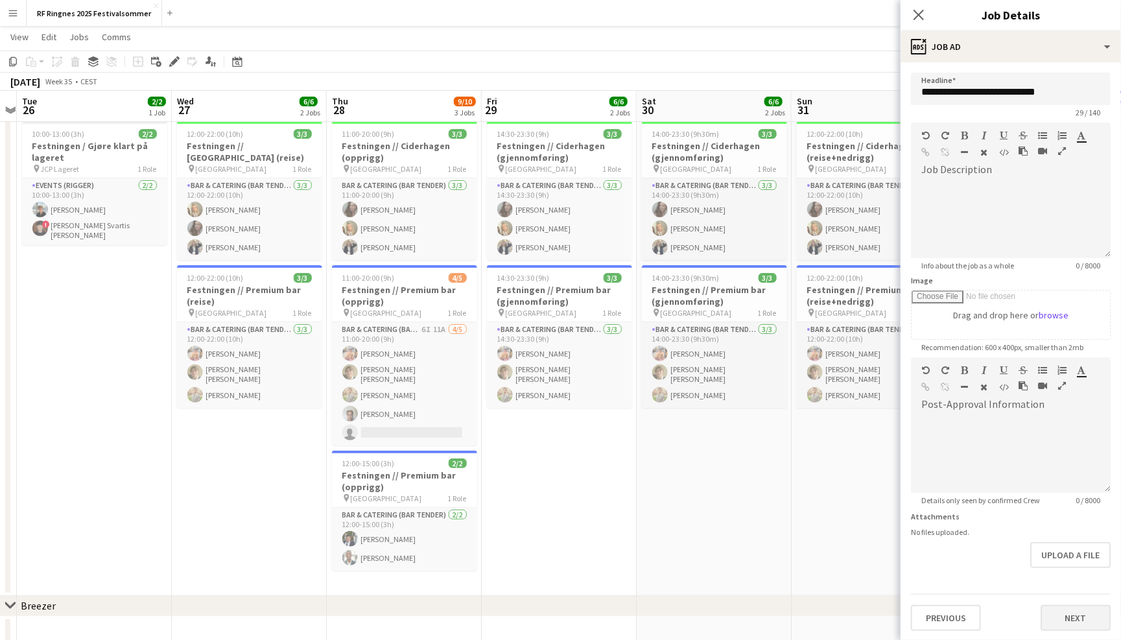
click at [1074, 621] on button "Next" at bounding box center [1076, 618] width 70 height 26
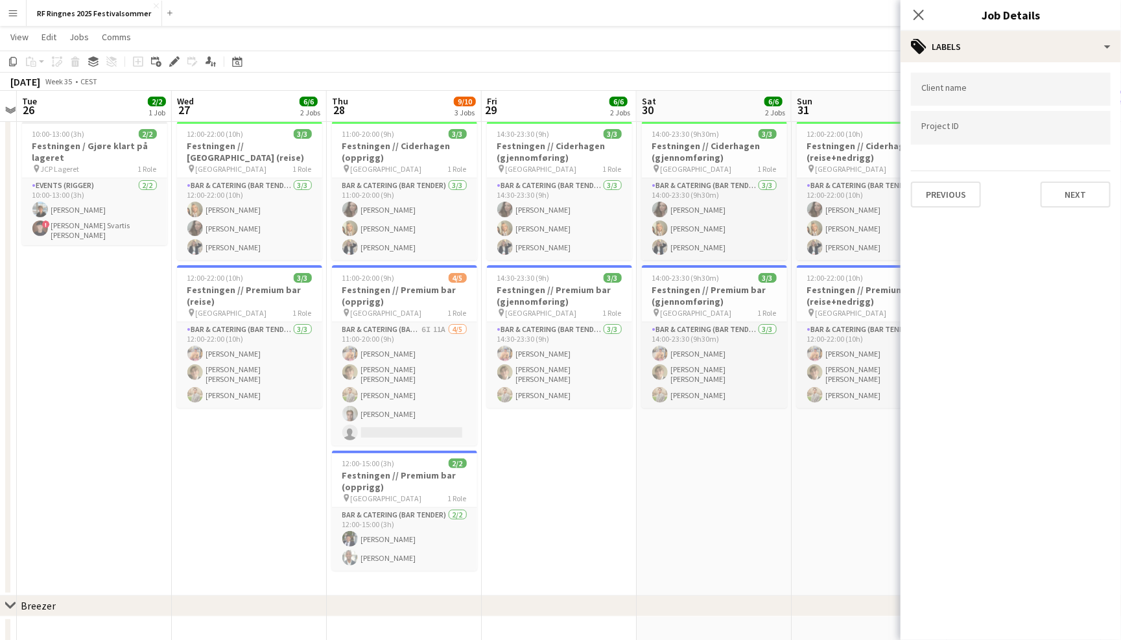
click at [954, 96] on div at bounding box center [1011, 89] width 200 height 33
type input "*******"
click at [954, 128] on div "Ringnes" at bounding box center [1011, 128] width 200 height 31
click at [953, 131] on input "Type to search project ID labels..." at bounding box center [1010, 132] width 179 height 12
paste input "******"
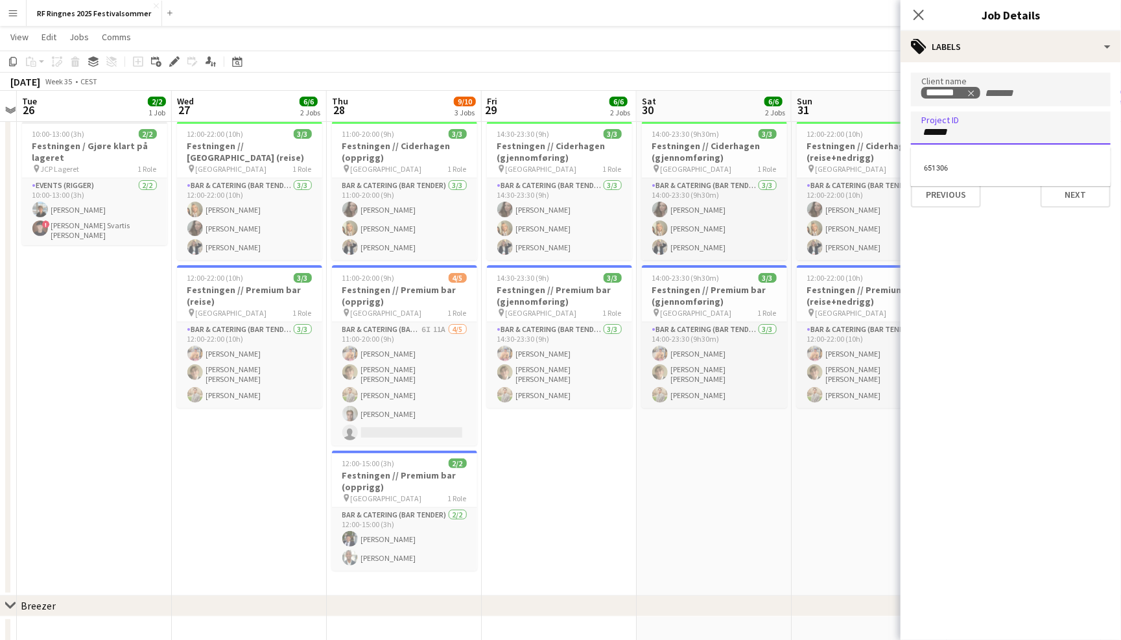
type input "******"
click at [1021, 180] on div "651306" at bounding box center [1011, 166] width 200 height 31
click at [840, 46] on app-page-menu "View Day view expanded Day view collapsed Month view Date picker Jump to today …" at bounding box center [560, 38] width 1121 height 25
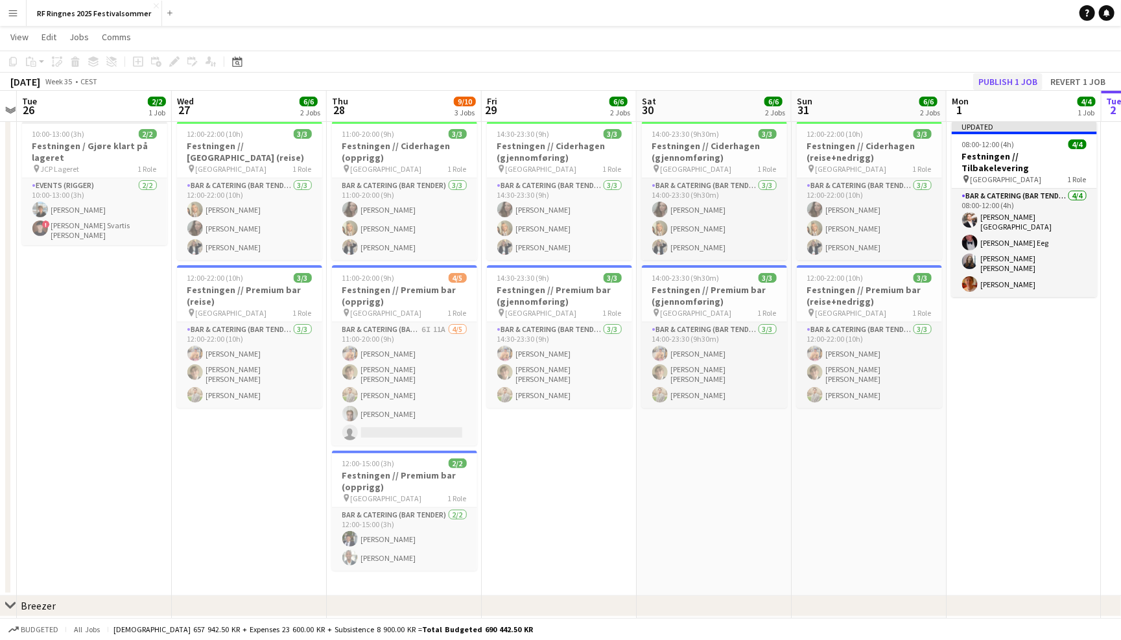
click at [1026, 77] on button "Publish 1 job" at bounding box center [1007, 81] width 69 height 17
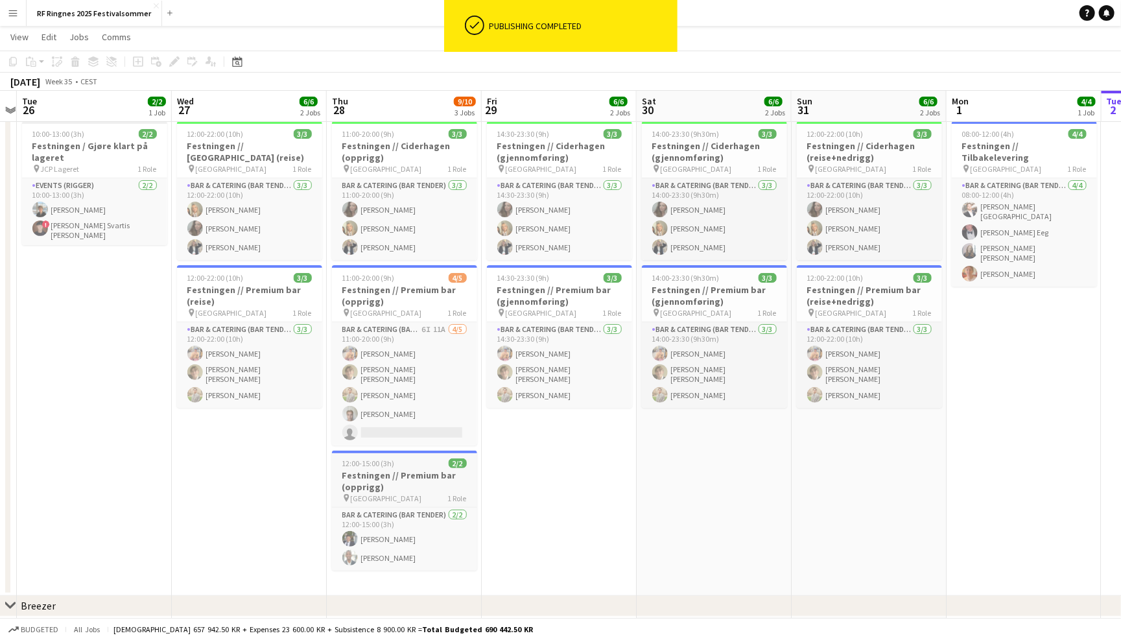
click at [398, 470] on h3 "Festningen // Premium bar (opprigg)" at bounding box center [404, 480] width 145 height 23
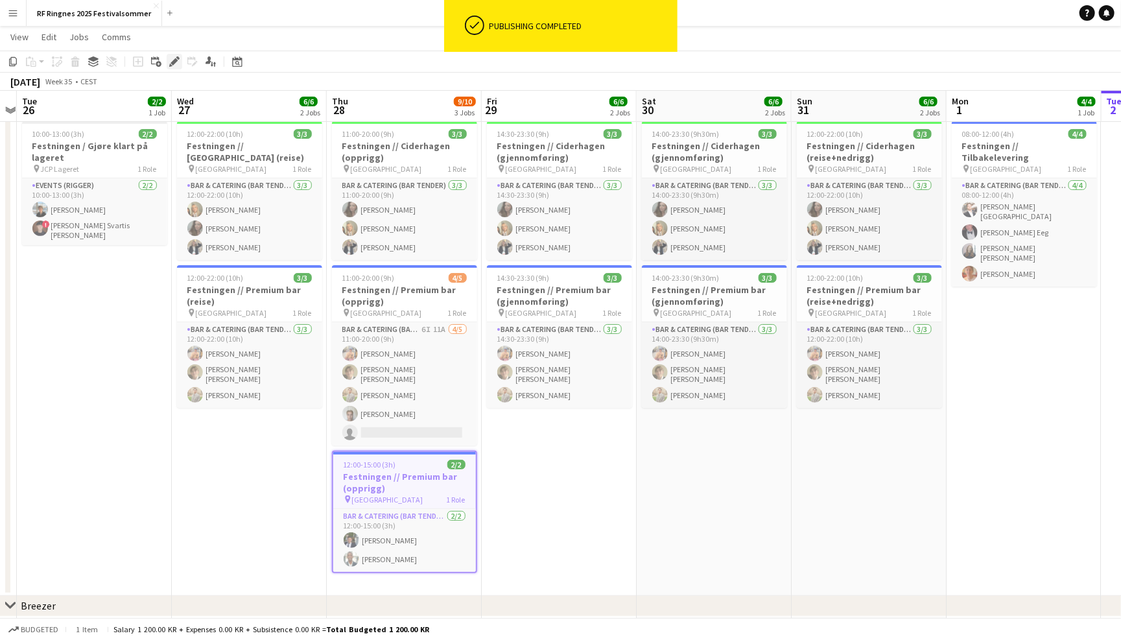
click at [176, 56] on icon "Edit" at bounding box center [174, 61] width 10 height 10
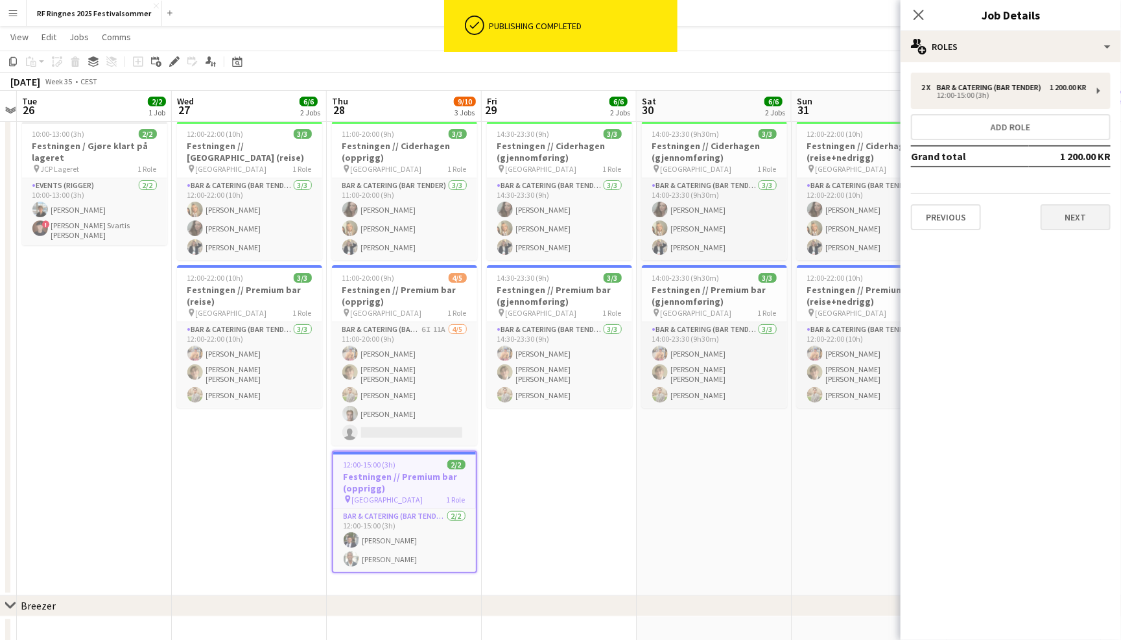
click at [1100, 226] on button "Next" at bounding box center [1076, 217] width 70 height 26
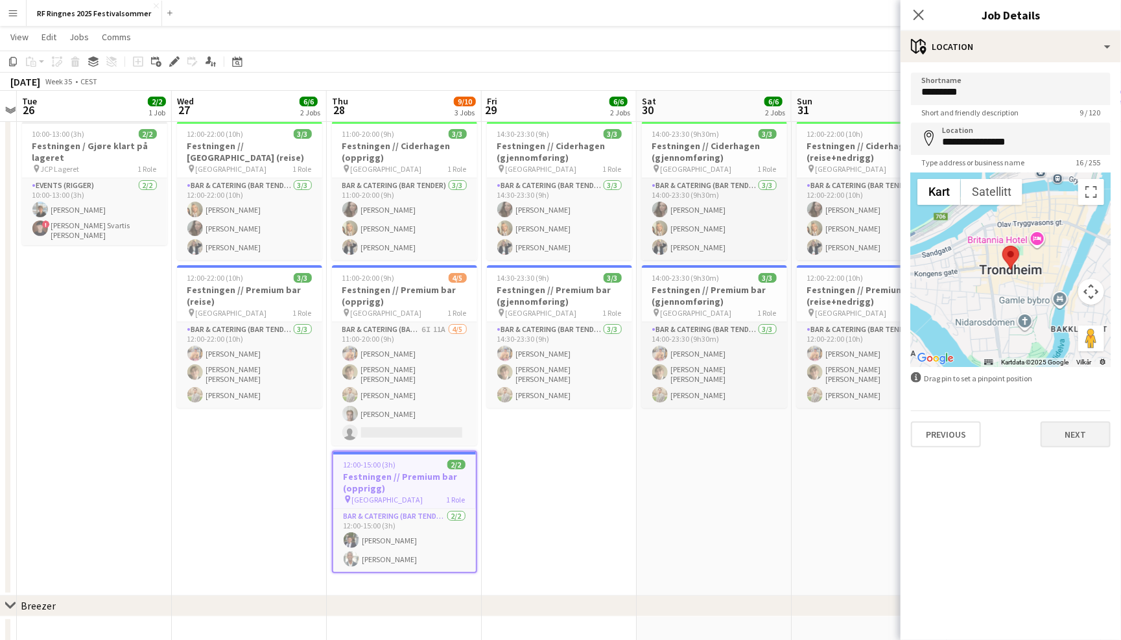
click at [1063, 435] on button "Next" at bounding box center [1076, 434] width 70 height 26
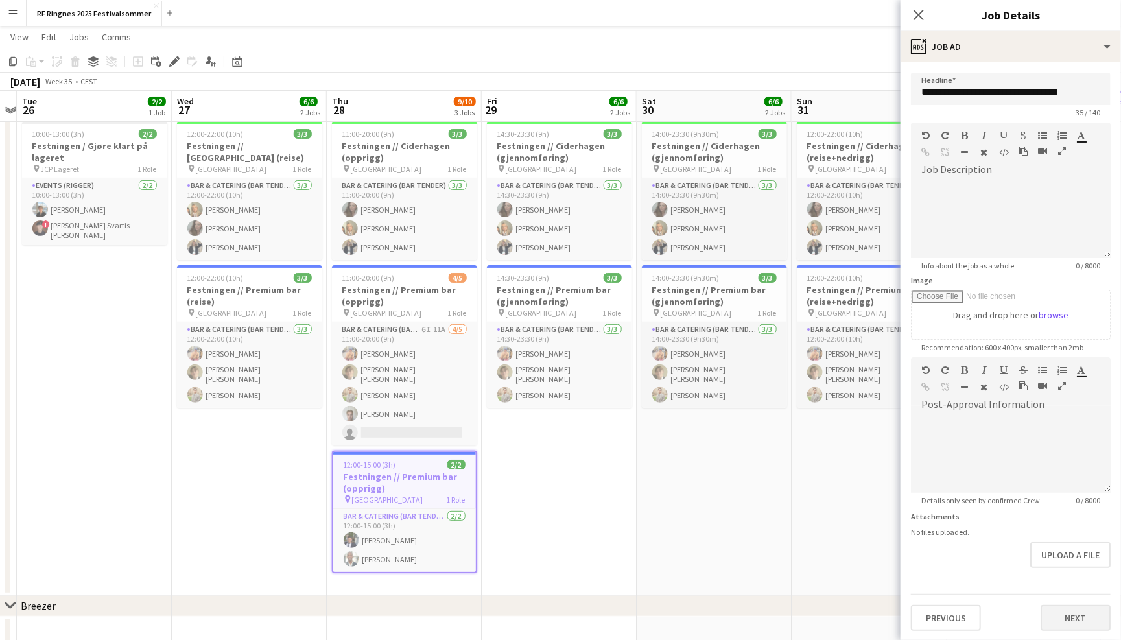
click at [1075, 613] on button "Next" at bounding box center [1076, 618] width 70 height 26
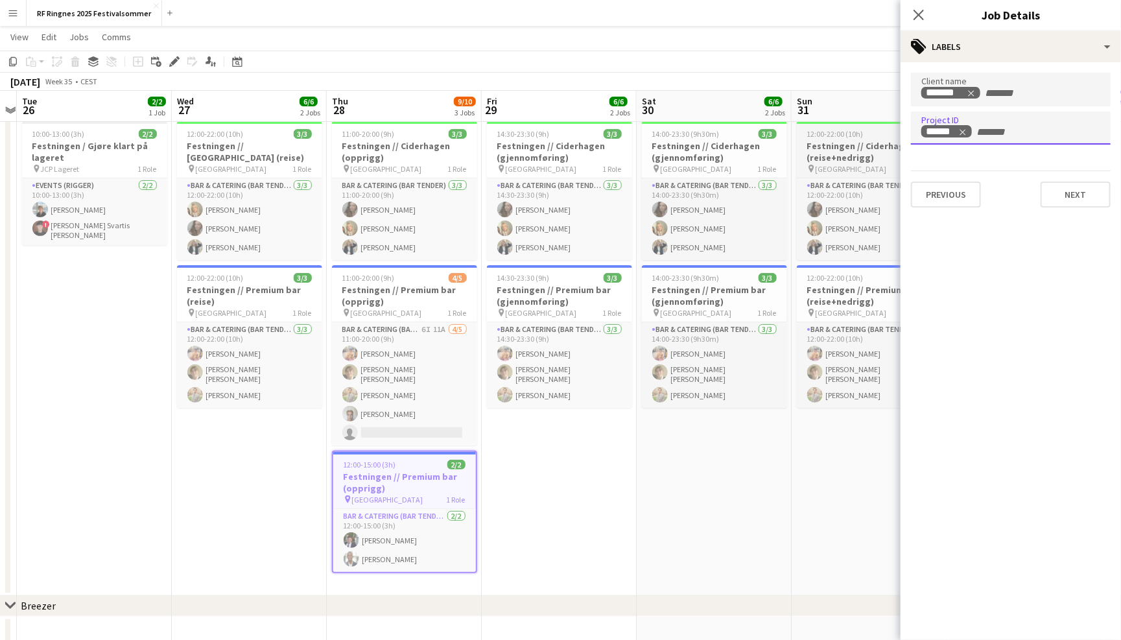
drag, startPoint x: 1026, startPoint y: 128, endPoint x: 866, endPoint y: 128, distance: 160.8
paste input "******"
type input "******"
click at [1034, 175] on div "651306" at bounding box center [1011, 166] width 200 height 31
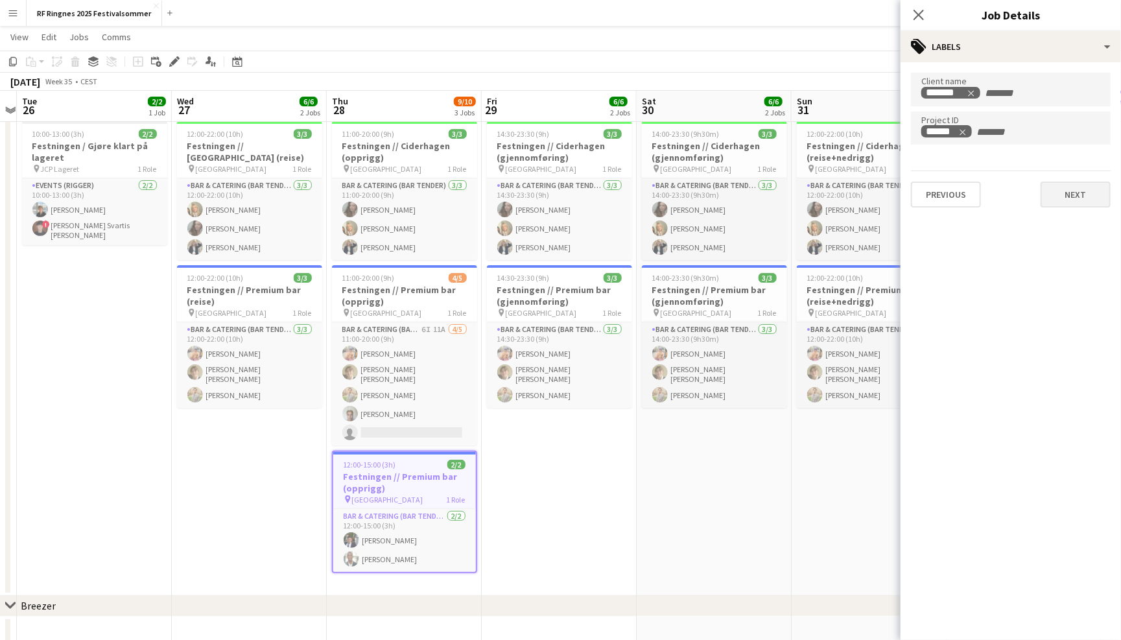
click at [1073, 193] on button "Next" at bounding box center [1076, 195] width 70 height 26
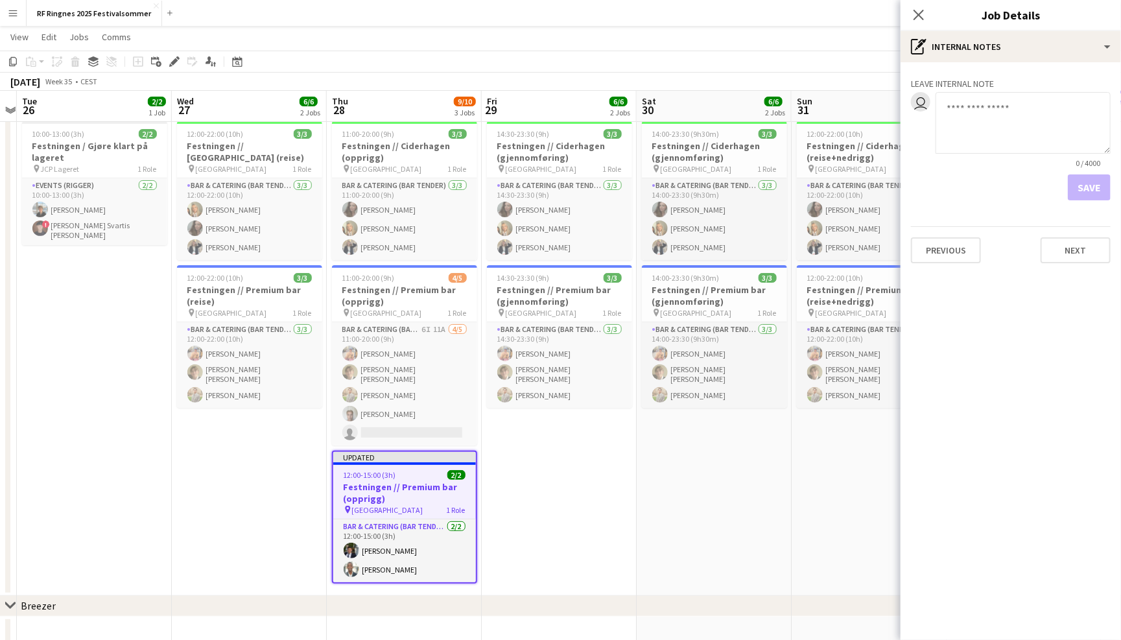
click at [803, 58] on app-toolbar "Copy Paste Paste Command V Paste with crew Command Shift V Paste linked Job Del…" at bounding box center [560, 62] width 1121 height 22
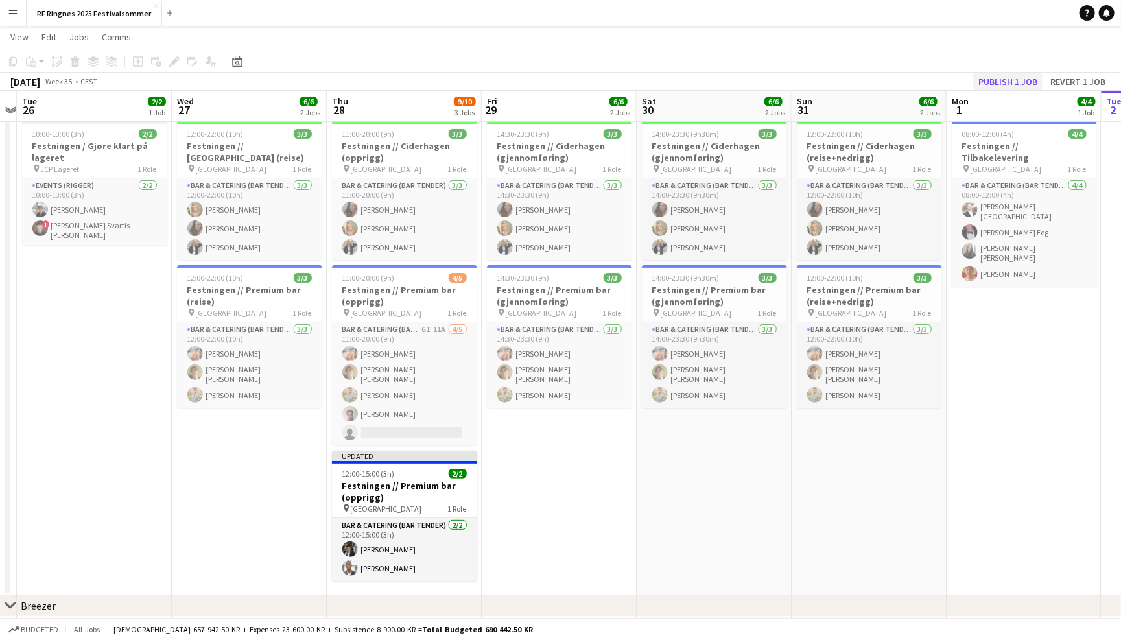
click at [1026, 77] on button "Publish 1 job" at bounding box center [1007, 81] width 69 height 17
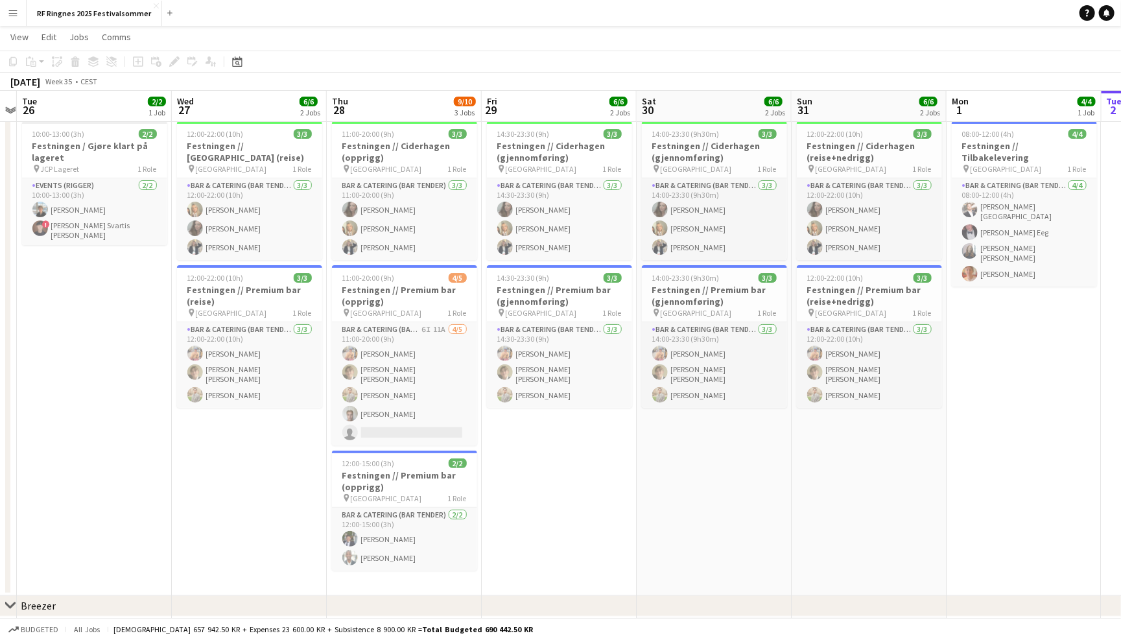
click at [8, 14] on app-icon "Menu" at bounding box center [13, 13] width 10 height 10
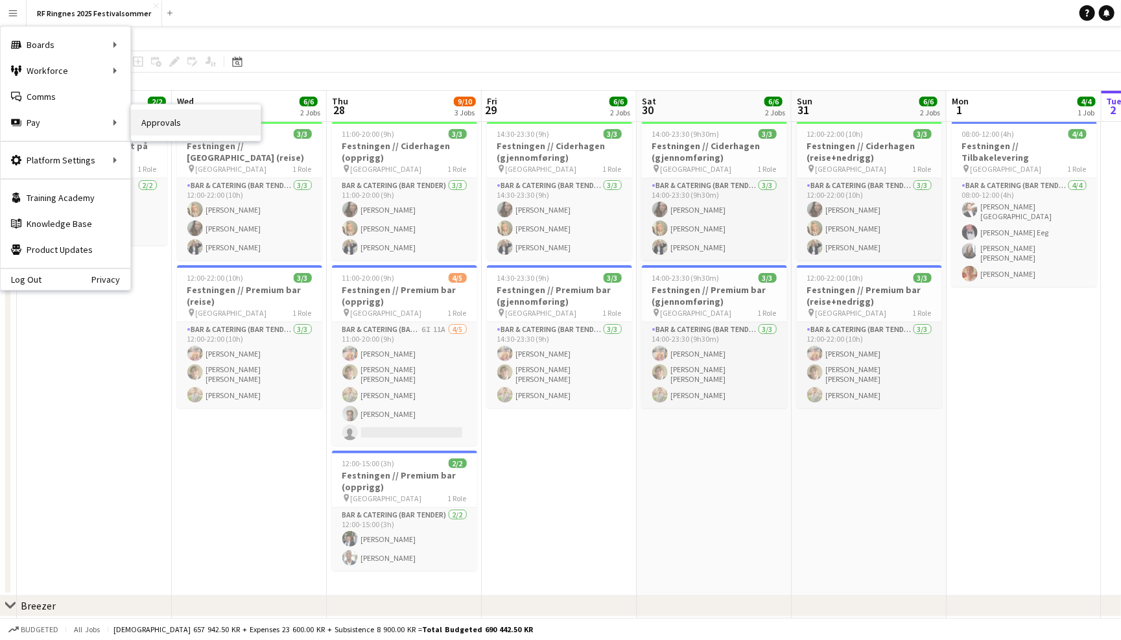
click at [165, 130] on link "Approvals" at bounding box center [196, 123] width 130 height 26
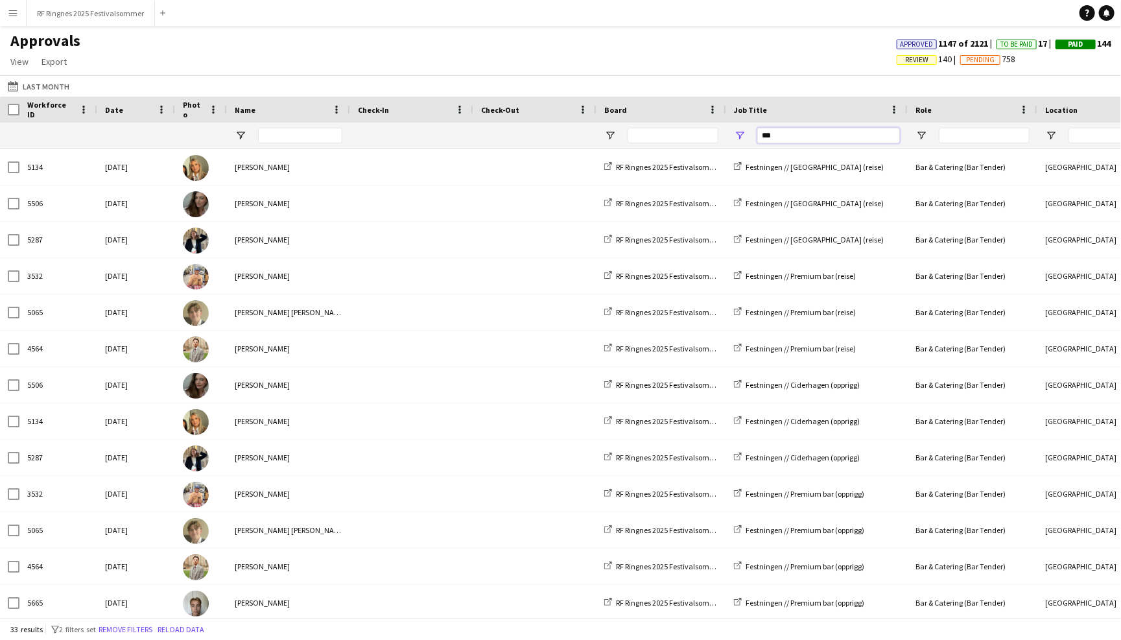
click at [800, 137] on input "***" at bounding box center [828, 136] width 143 height 16
type input "*"
type input "*****"
click at [584, 110] on span at bounding box center [583, 110] width 12 height 12
click at [672, 159] on span "Autosize This Column" at bounding box center [648, 155] width 108 height 22
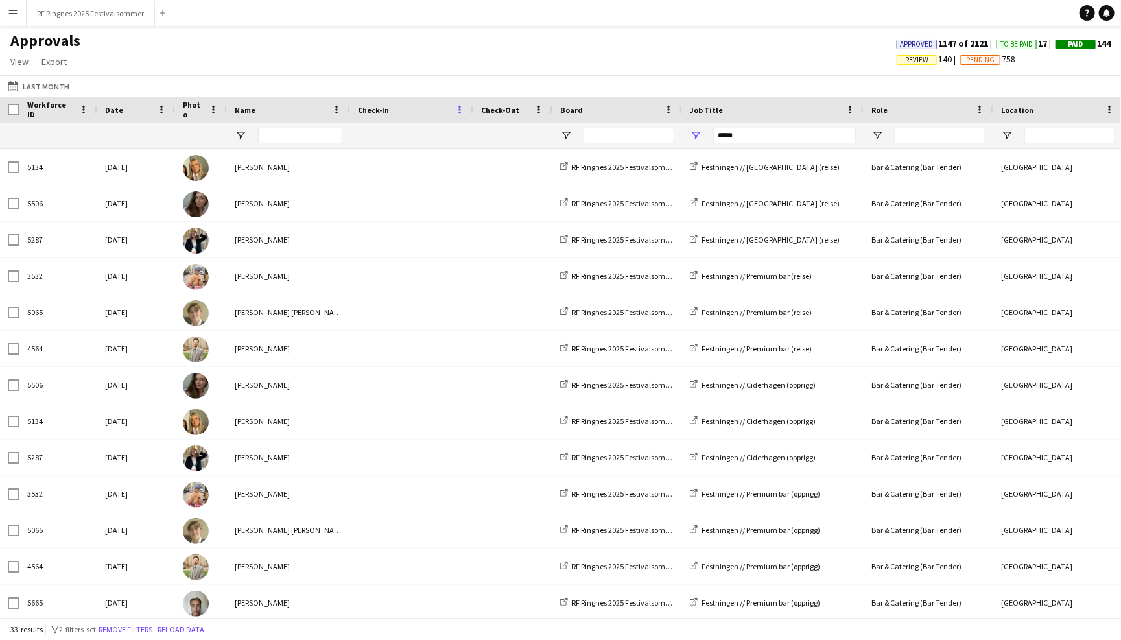
click at [455, 105] on span at bounding box center [460, 110] width 12 height 12
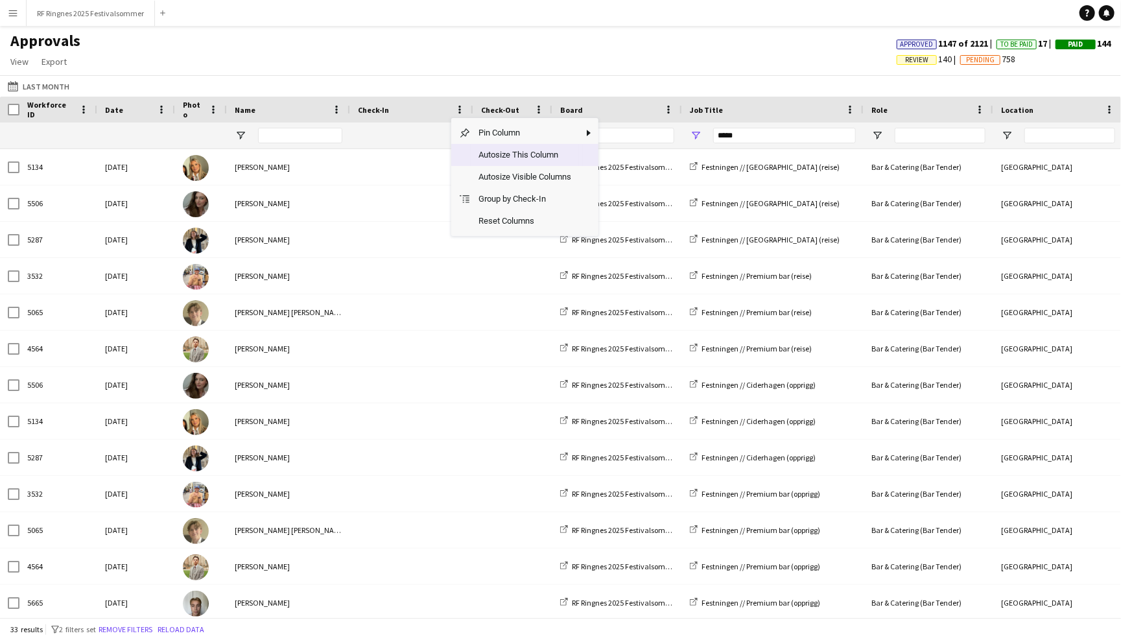
click at [501, 153] on span "Autosize This Column" at bounding box center [525, 155] width 108 height 22
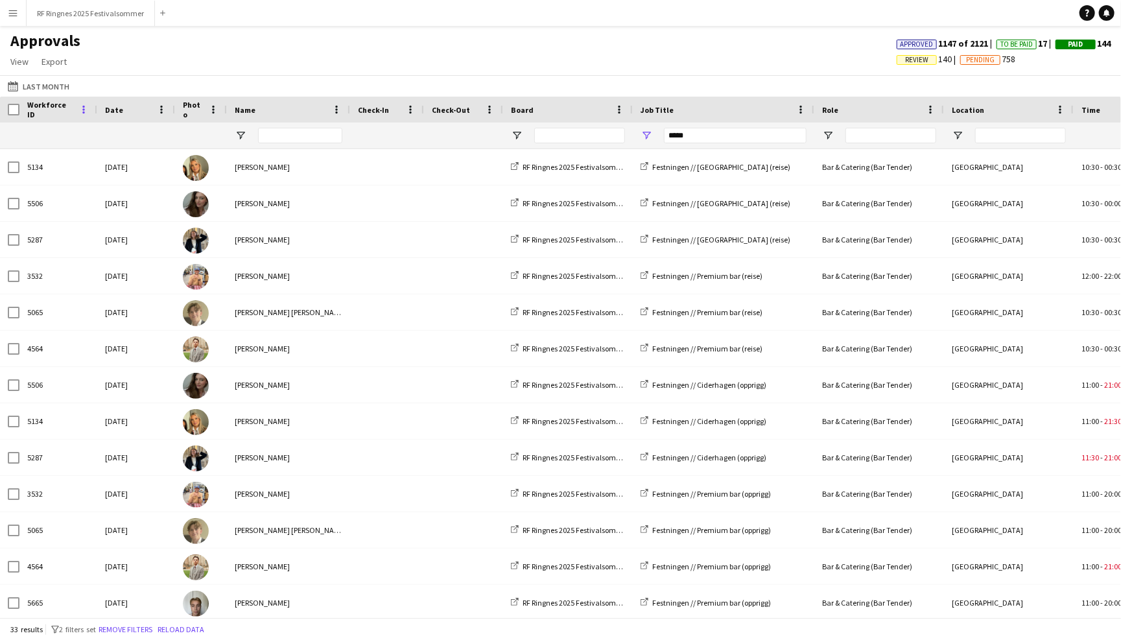
click at [83, 110] on span at bounding box center [84, 110] width 12 height 12
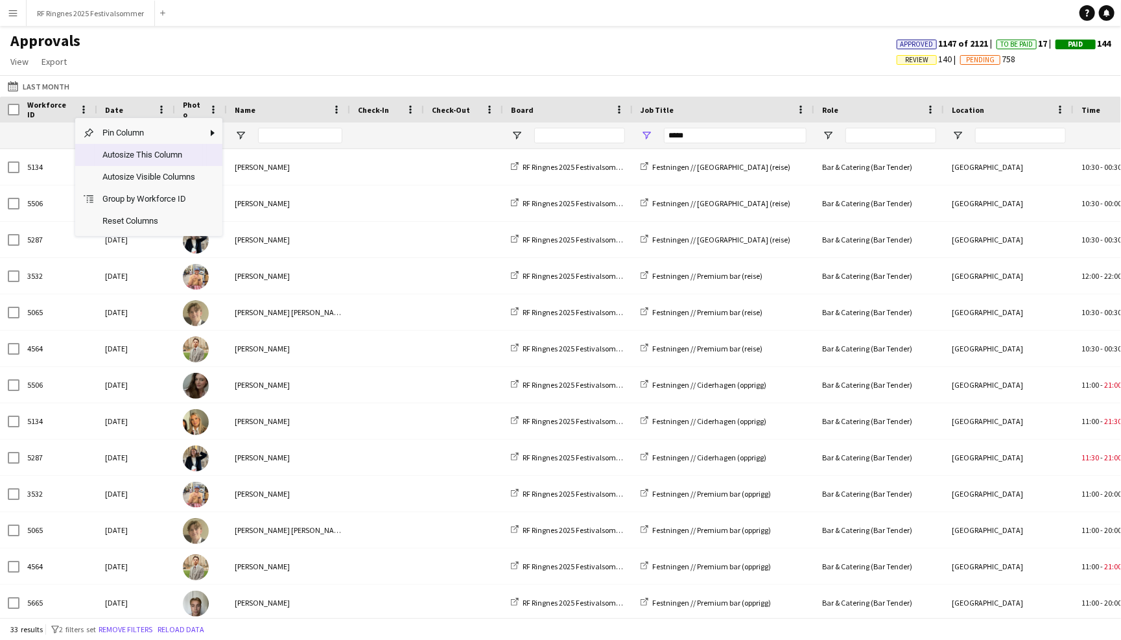
click at [122, 153] on span "Autosize This Column" at bounding box center [149, 155] width 108 height 22
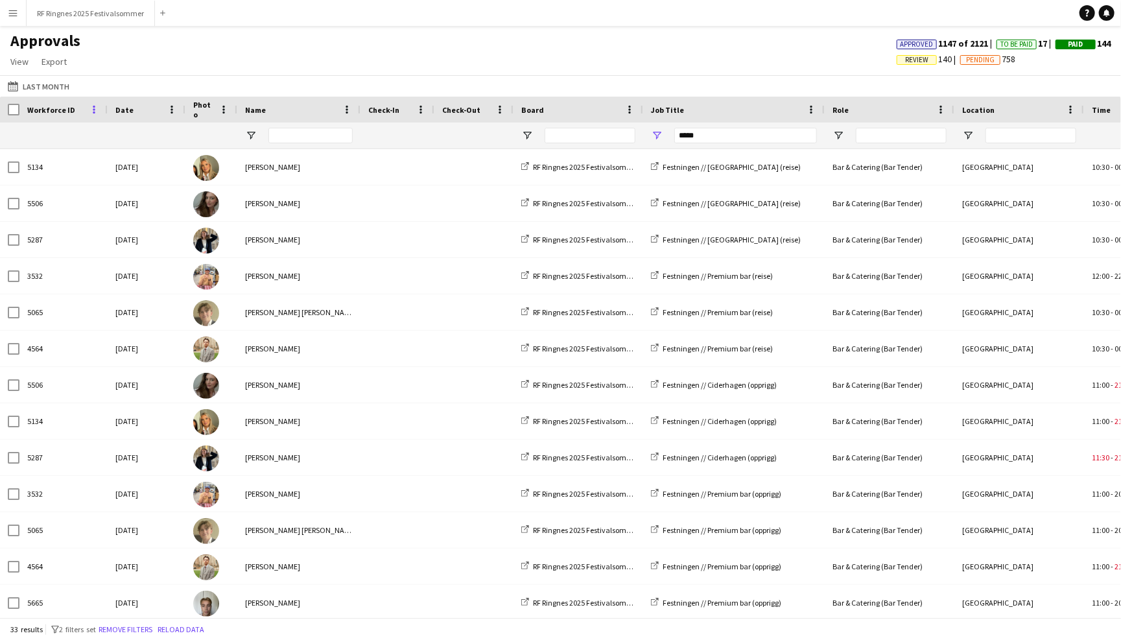
click at [92, 113] on span at bounding box center [94, 110] width 12 height 12
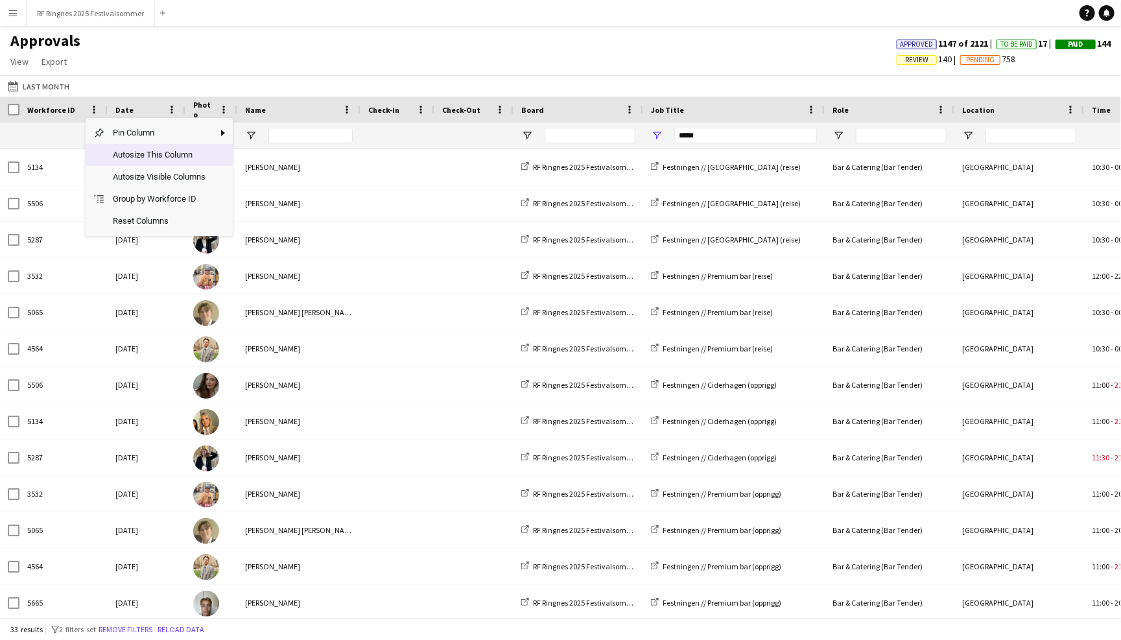
click at [123, 162] on span "Autosize This Column" at bounding box center [159, 155] width 108 height 22
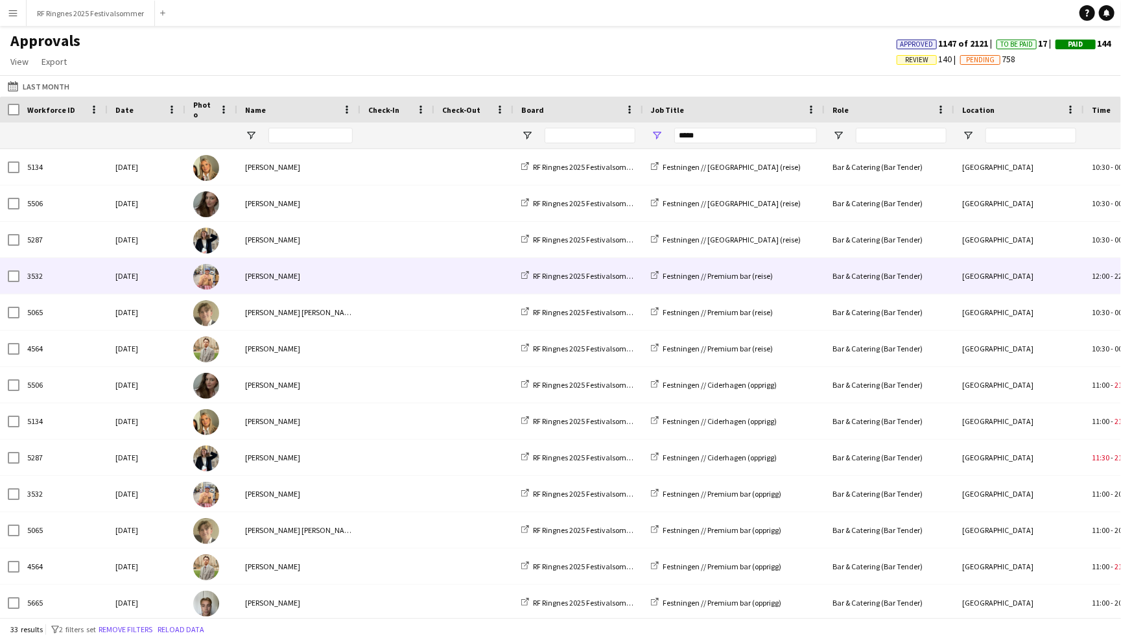
scroll to position [0, 6]
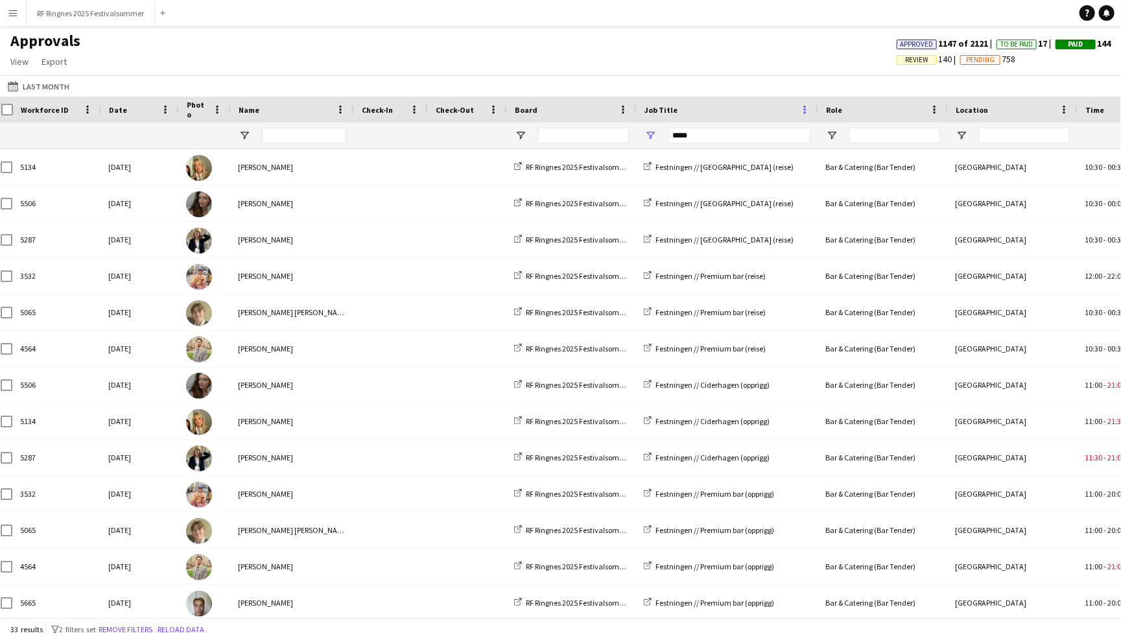
click at [806, 107] on span at bounding box center [805, 110] width 12 height 12
click at [827, 156] on span "Autosize This Column" at bounding box center [869, 155] width 108 height 22
click at [934, 106] on span at bounding box center [935, 110] width 12 height 12
click at [954, 158] on span "Autosize This Column" at bounding box center [999, 155] width 108 height 22
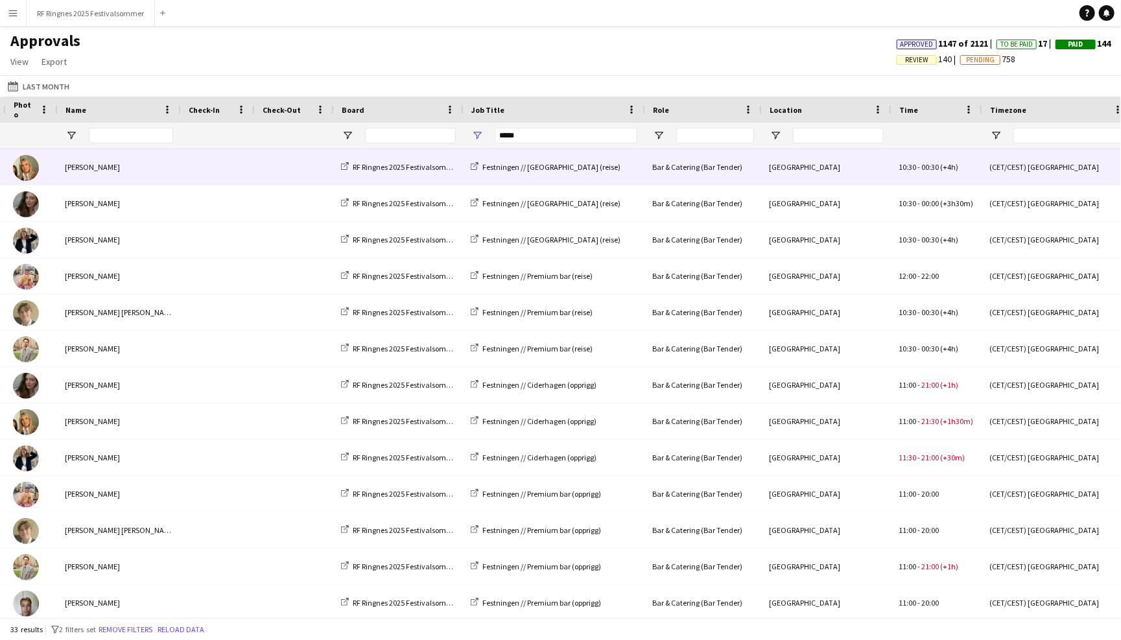
scroll to position [0, 0]
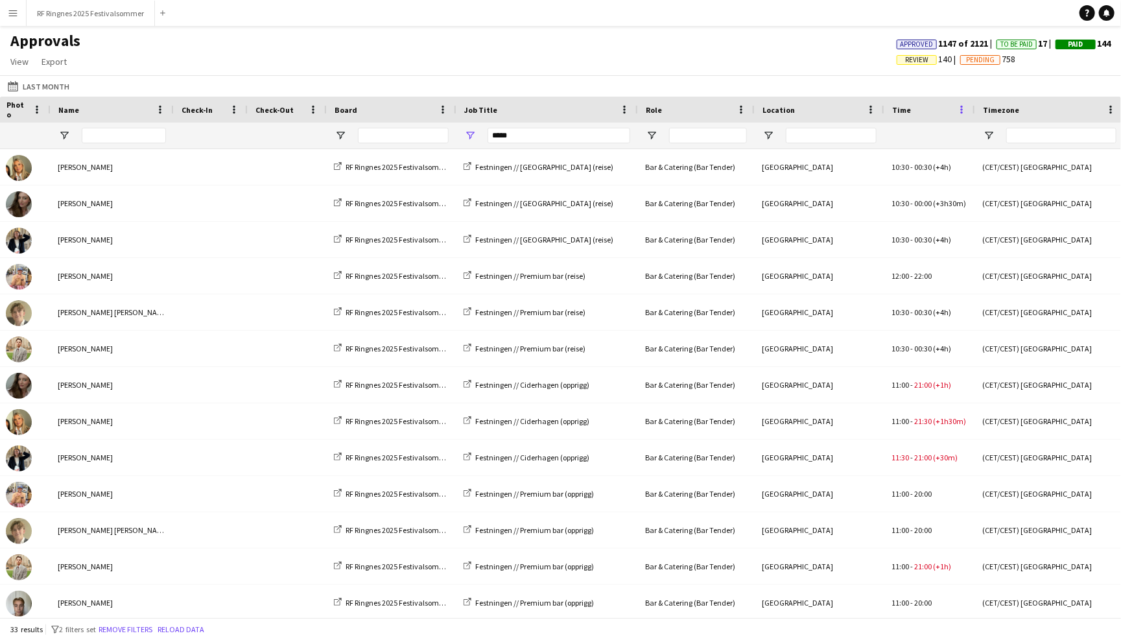
click at [961, 108] on span at bounding box center [962, 110] width 12 height 12
click at [999, 157] on span "Autosize This Column" at bounding box center [1027, 155] width 108 height 22
click at [967, 113] on span at bounding box center [972, 110] width 12 height 12
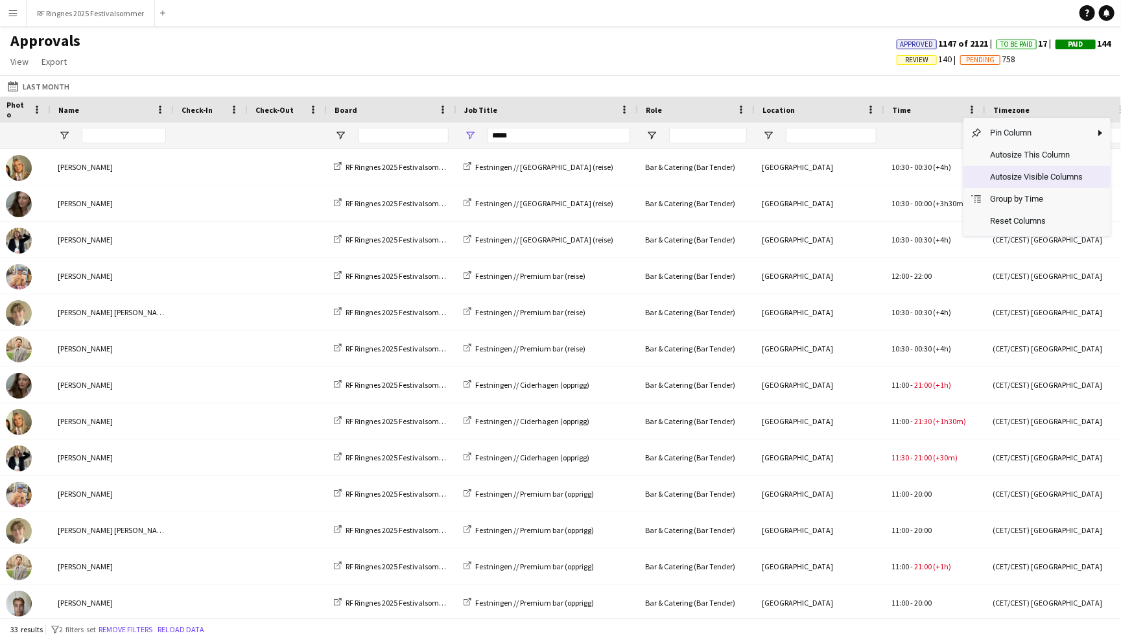
click at [1006, 175] on span "Autosize Visible Columns" at bounding box center [1037, 177] width 108 height 22
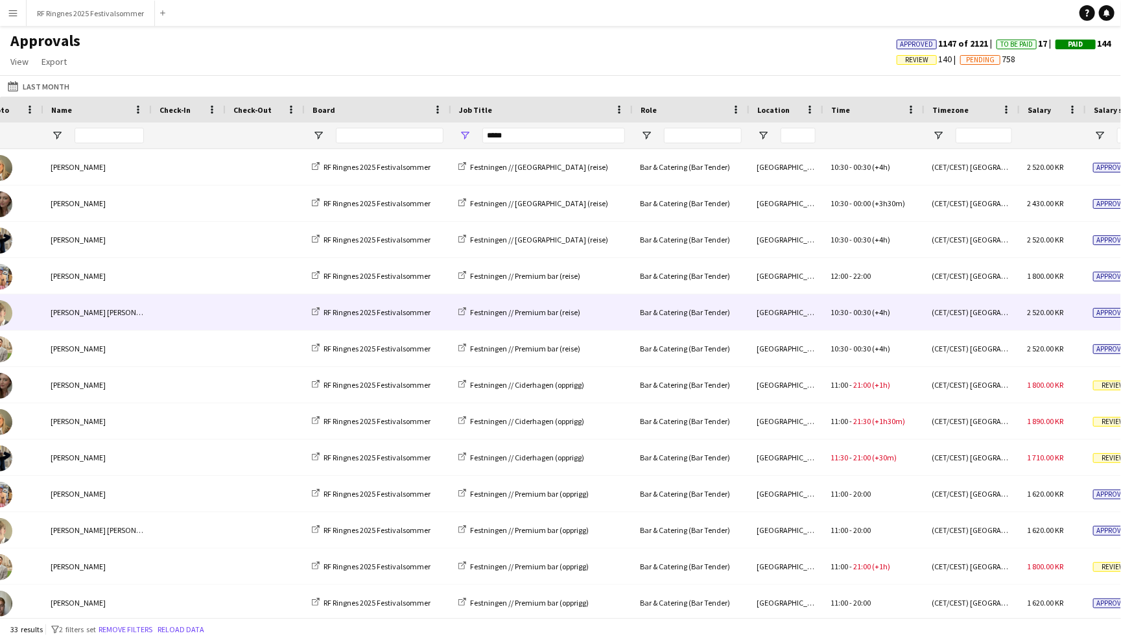
scroll to position [0, 288]
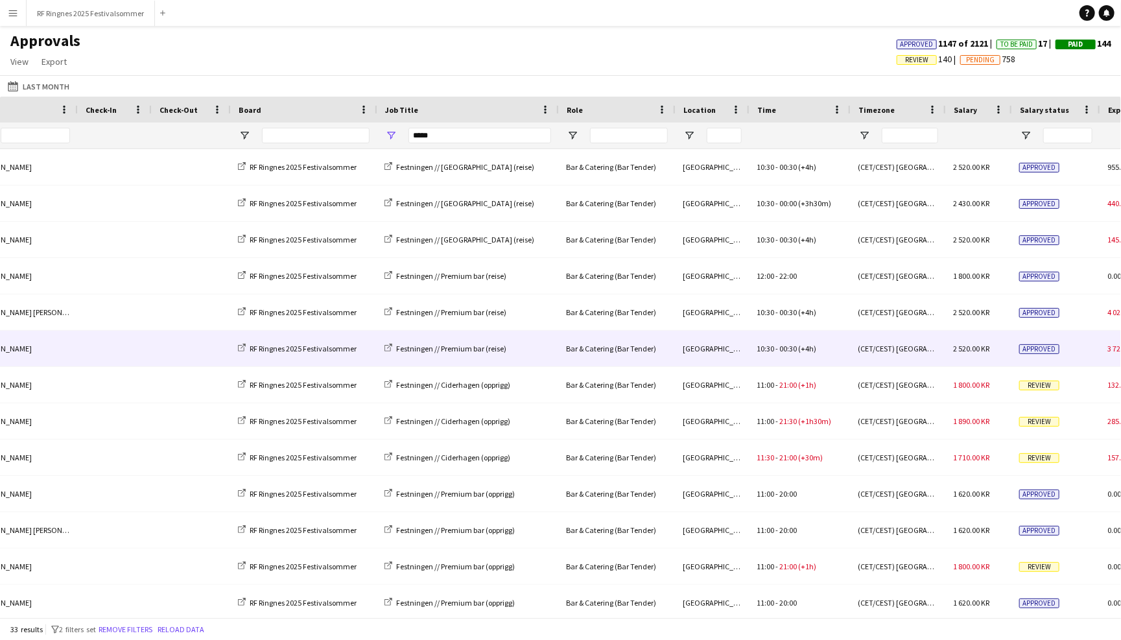
click at [822, 348] on div "10:30 - 00:30 (+4h)" at bounding box center [799, 349] width 101 height 36
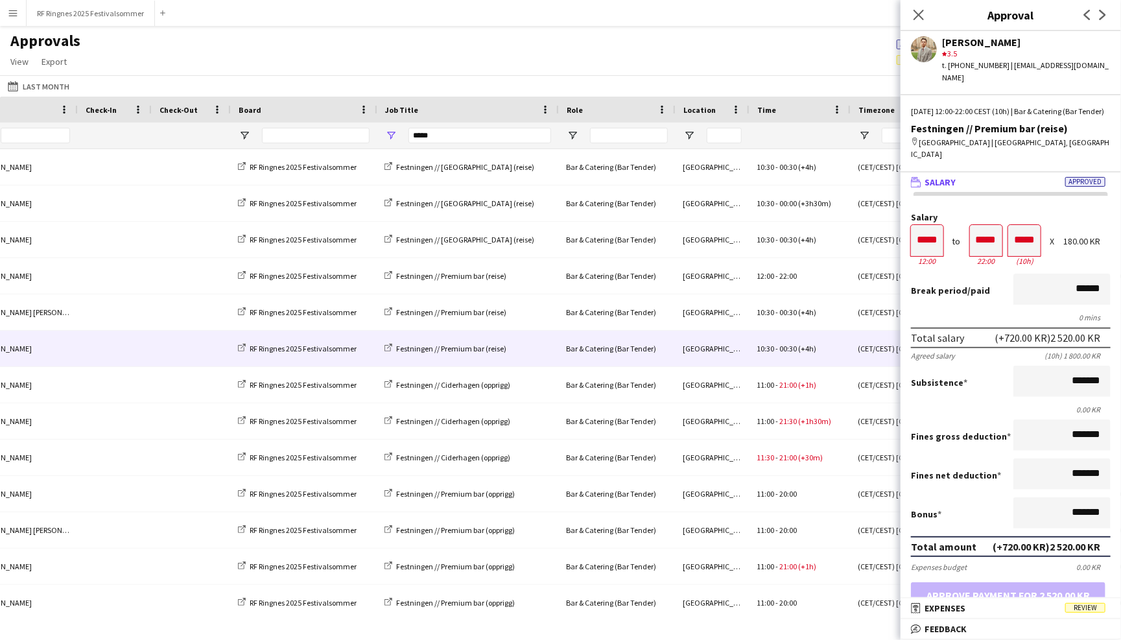
scroll to position [0, 0]
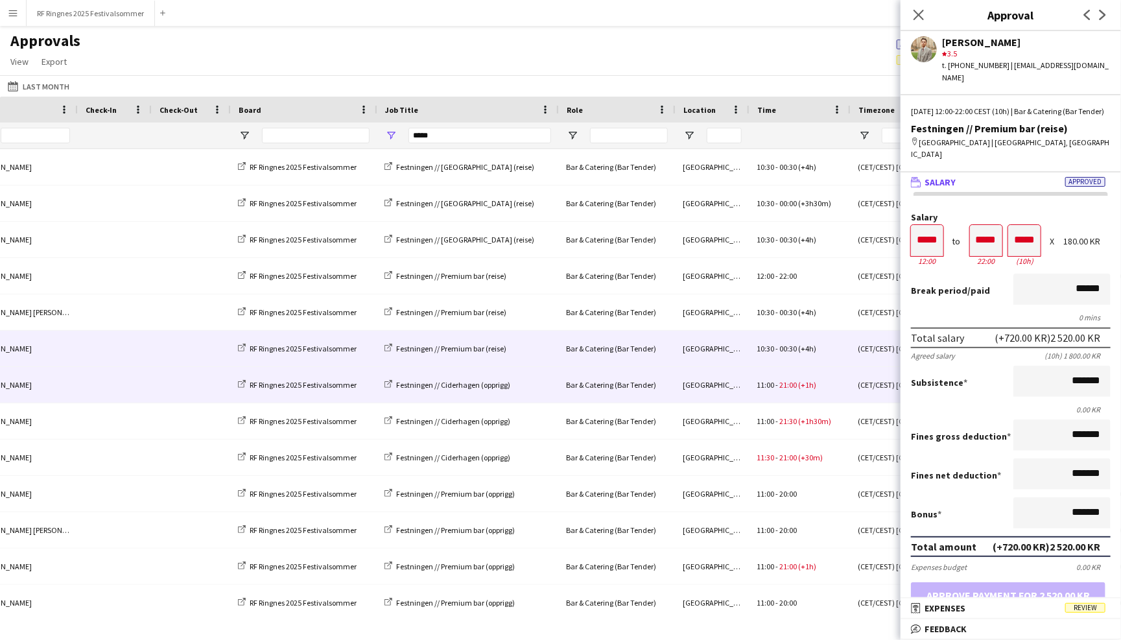
click at [727, 390] on div "Trondheim" at bounding box center [712, 385] width 74 height 36
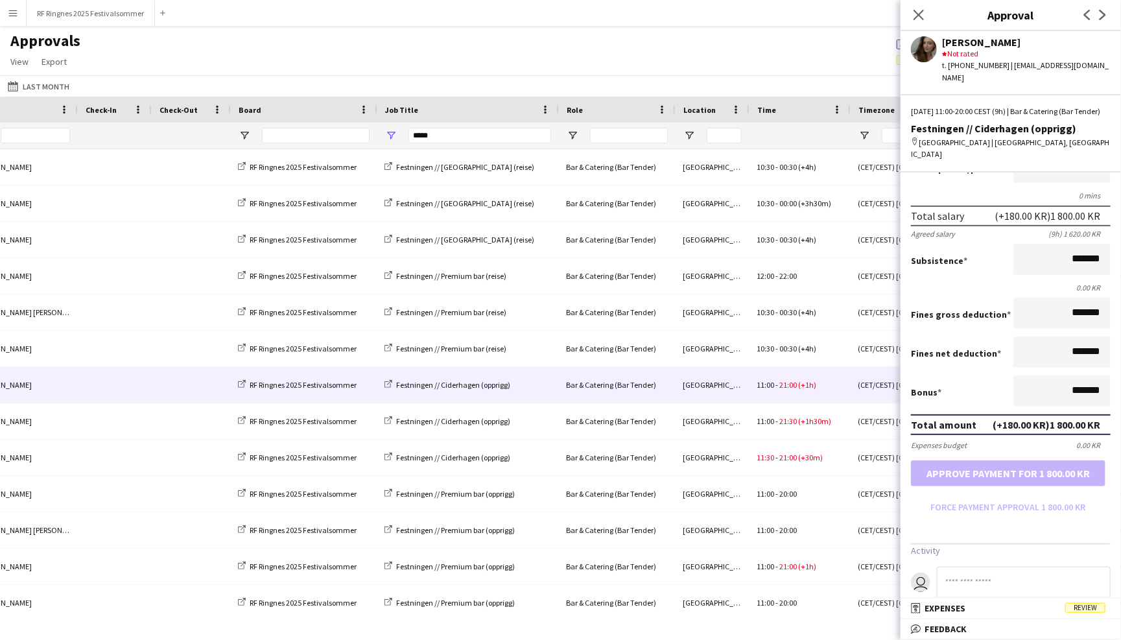
scroll to position [117, 0]
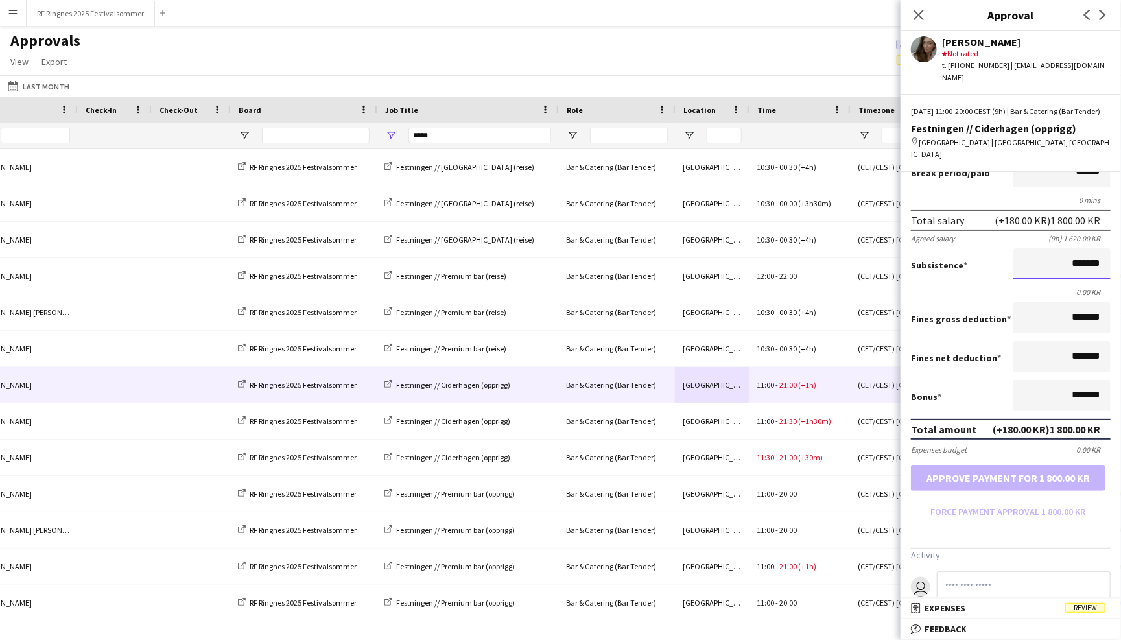
click at [1075, 249] on input "*******" at bounding box center [1062, 263] width 97 height 31
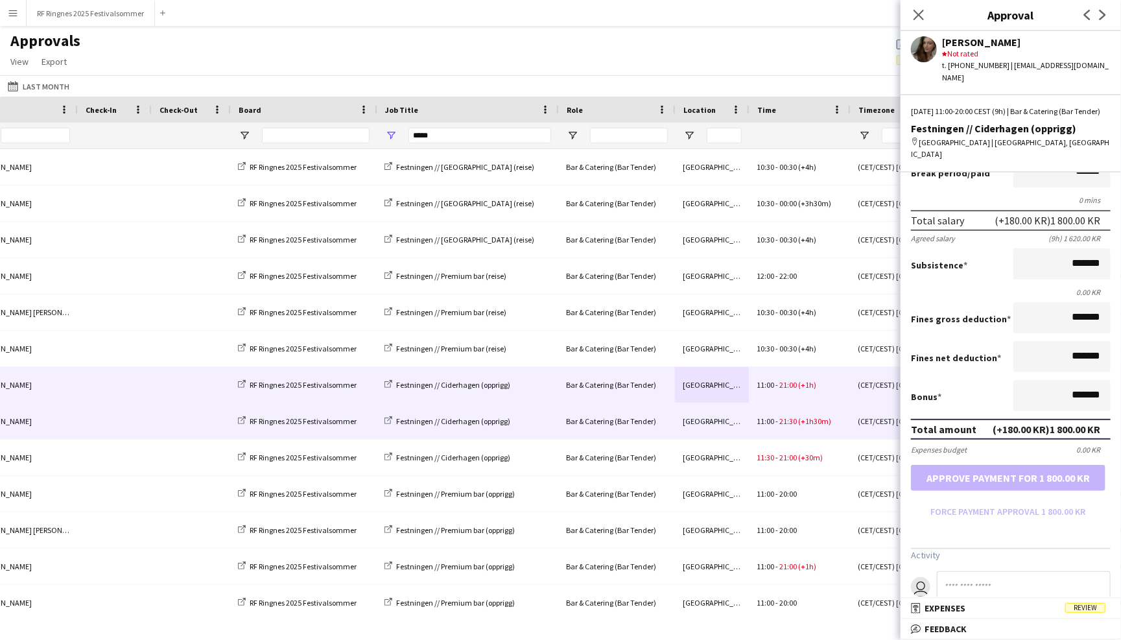
click at [759, 414] on div "11:00 - 21:30 (+1h30m)" at bounding box center [799, 421] width 101 height 36
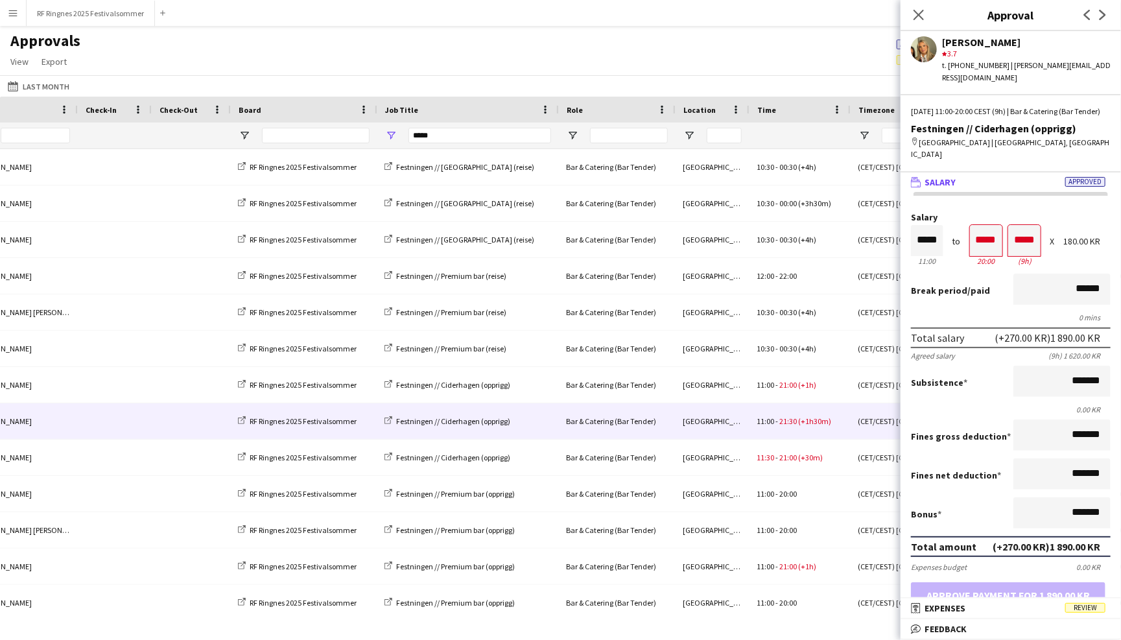
scroll to position [0, 0]
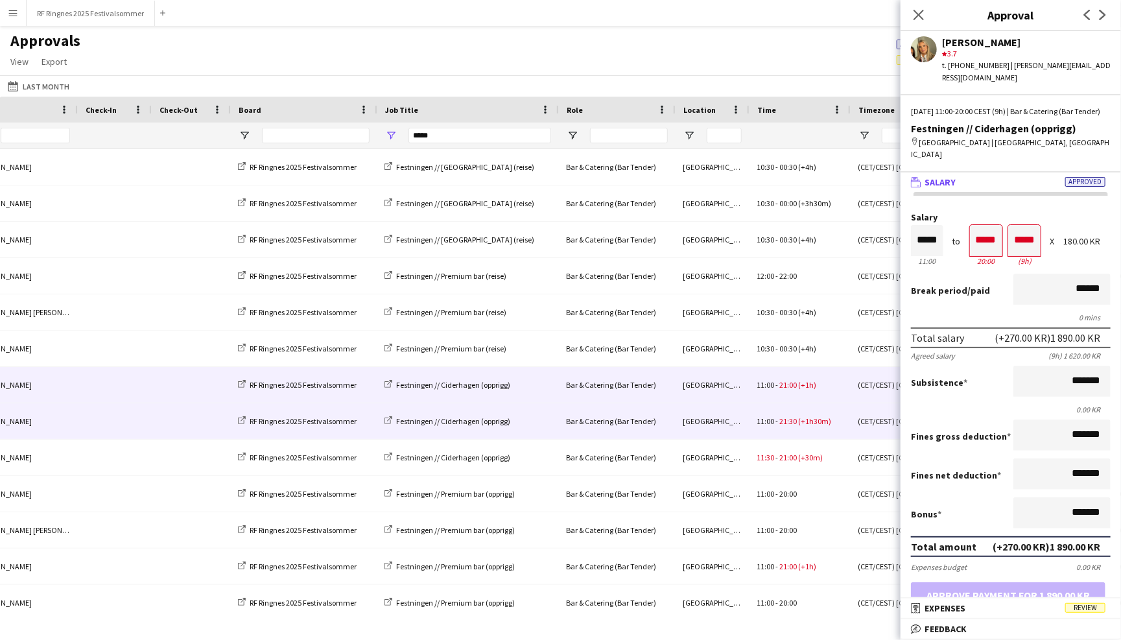
click at [789, 388] on span "21:00" at bounding box center [788, 385] width 18 height 10
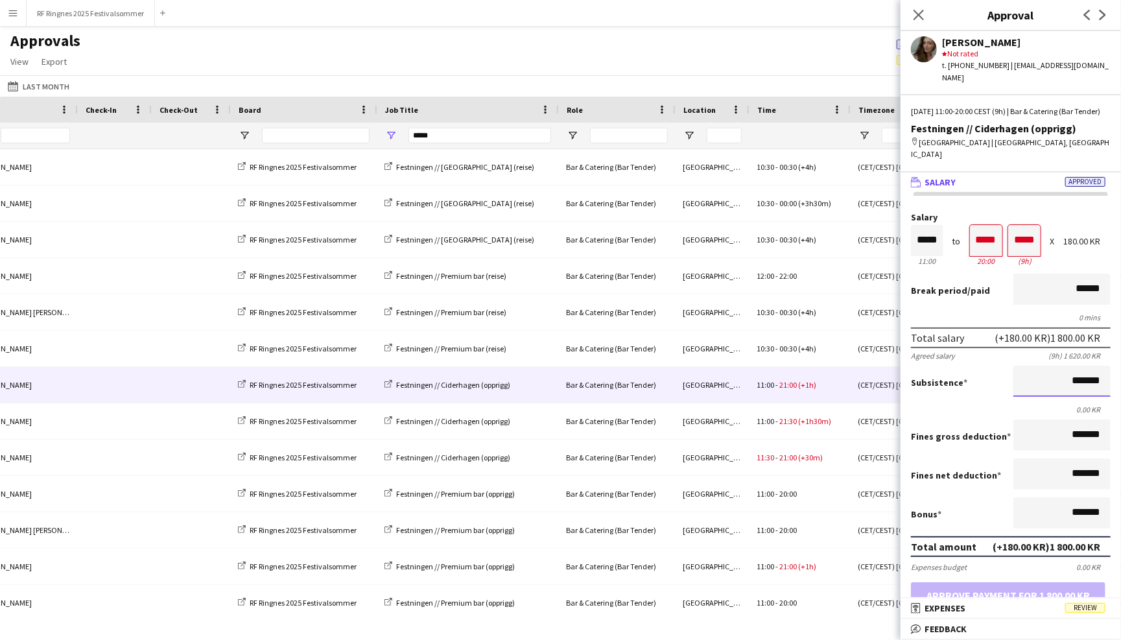
drag, startPoint x: 1069, startPoint y: 362, endPoint x: 1070, endPoint y: 383, distance: 21.4
click at [1069, 366] on input "*******" at bounding box center [1062, 381] width 97 height 31
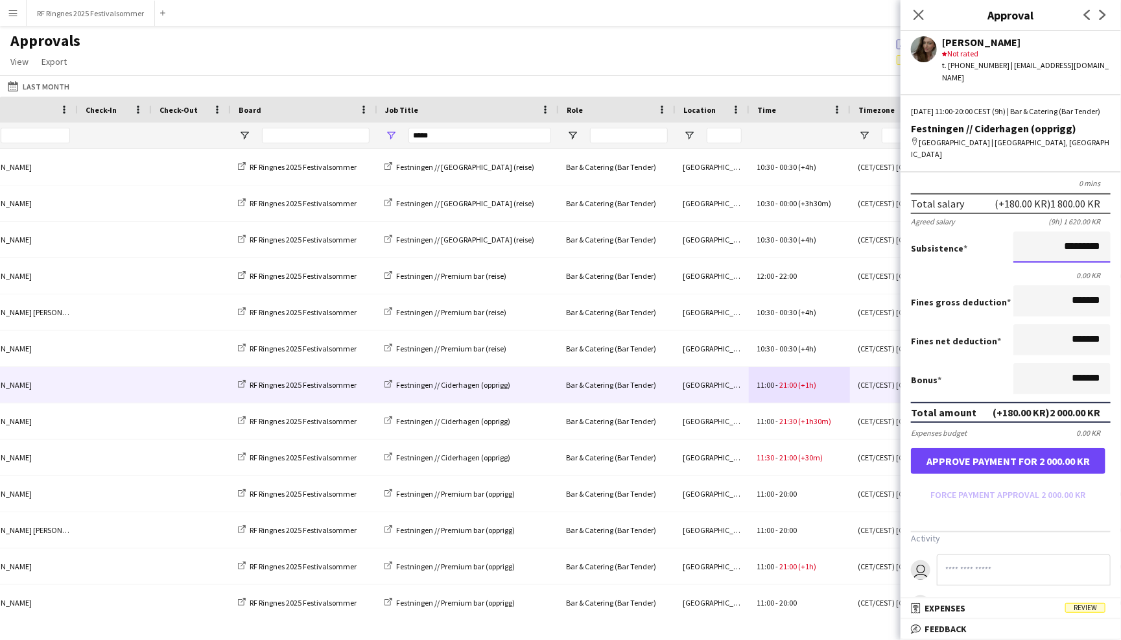
scroll to position [196, 0]
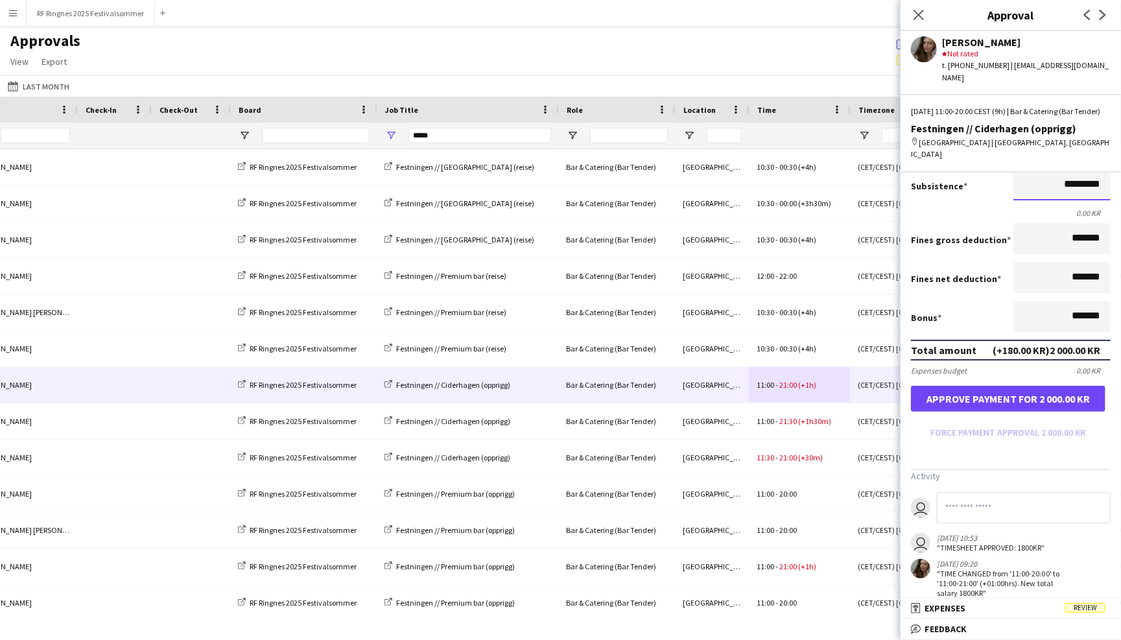
type input "*********"
click at [1001, 498] on input at bounding box center [1024, 507] width 174 height 31
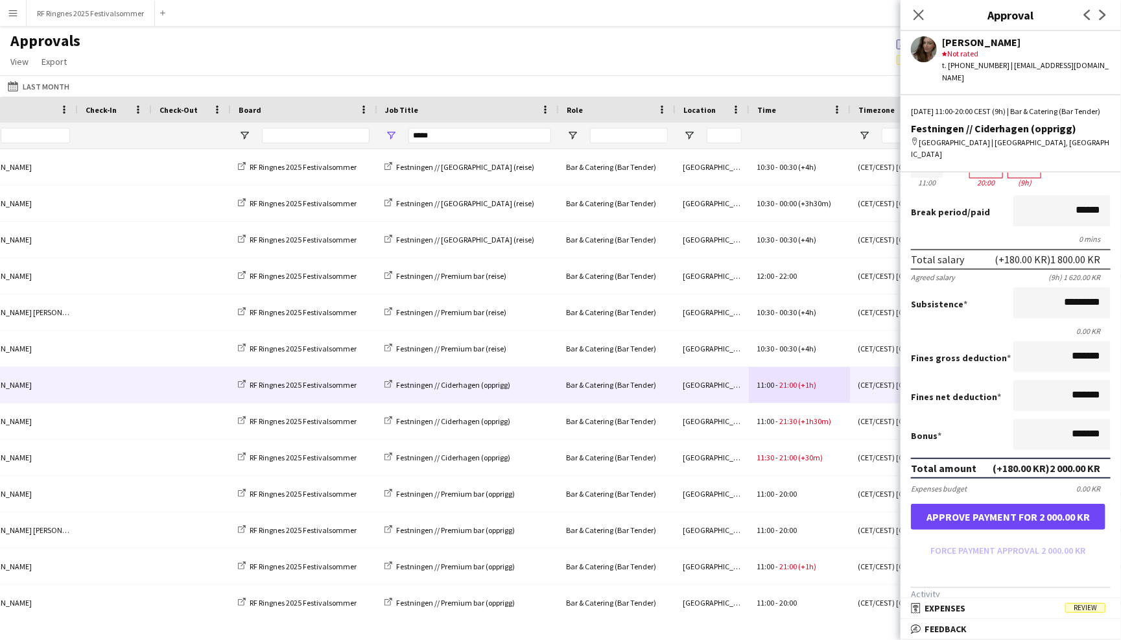
scroll to position [89, 0]
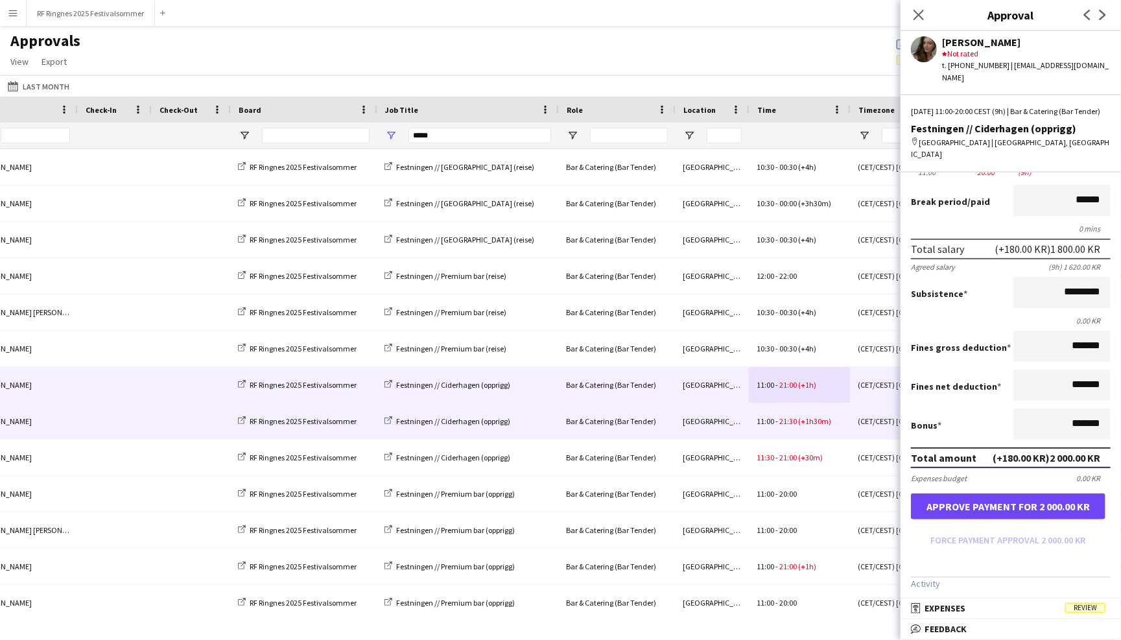
type input "**********"
click at [664, 414] on div "Bar & Catering (Bar Tender)" at bounding box center [616, 421] width 117 height 36
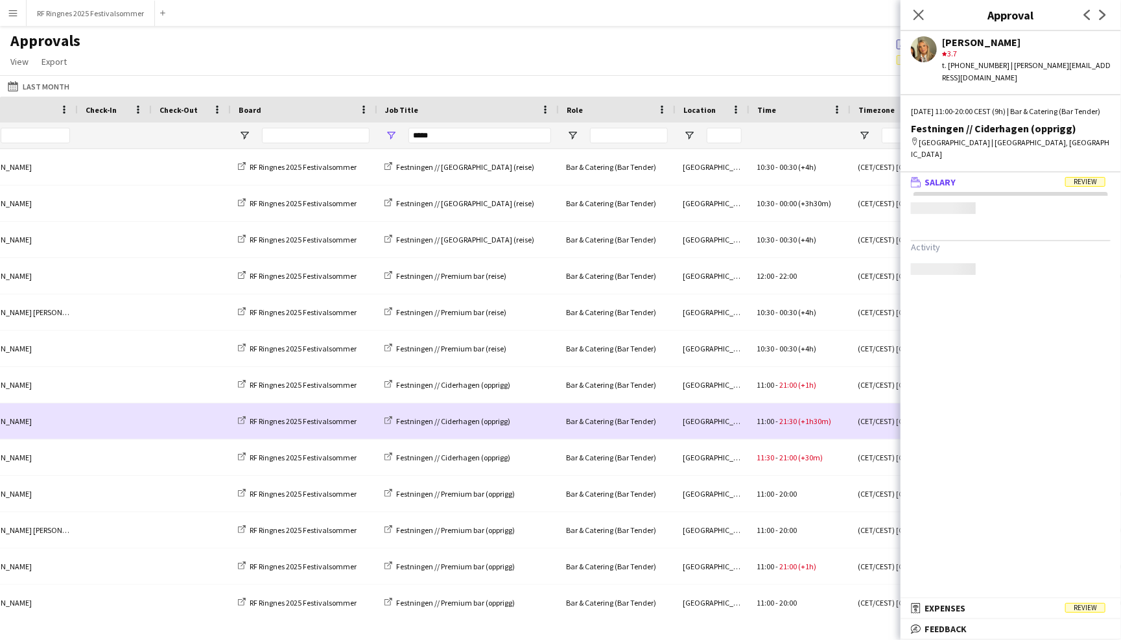
scroll to position [0, 0]
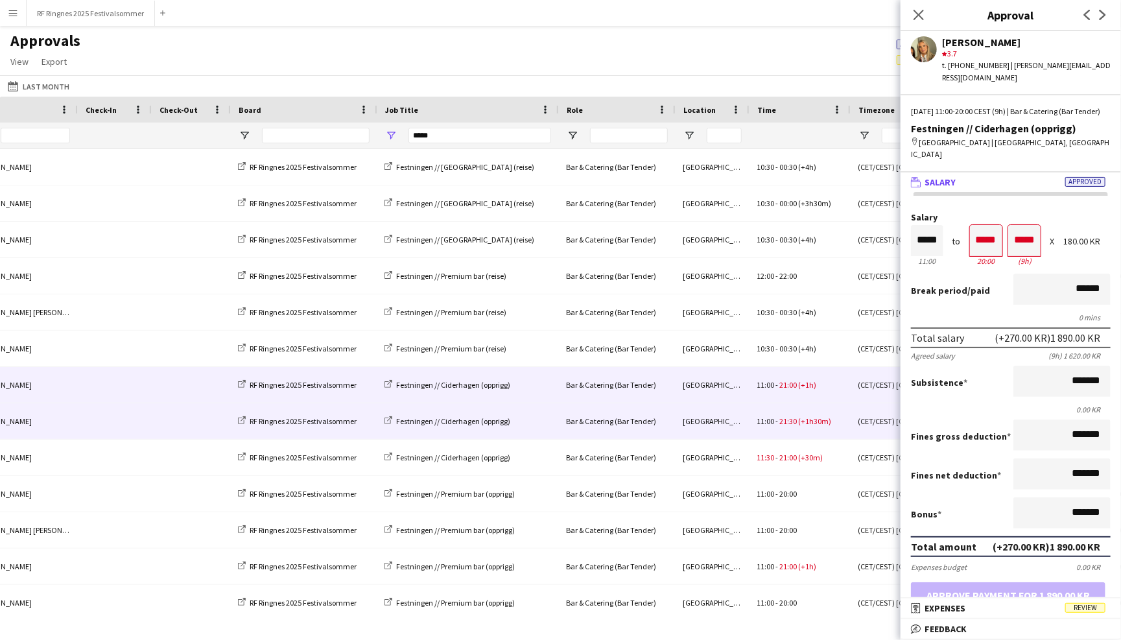
click at [801, 383] on span "(+1h)" at bounding box center [807, 385] width 18 height 10
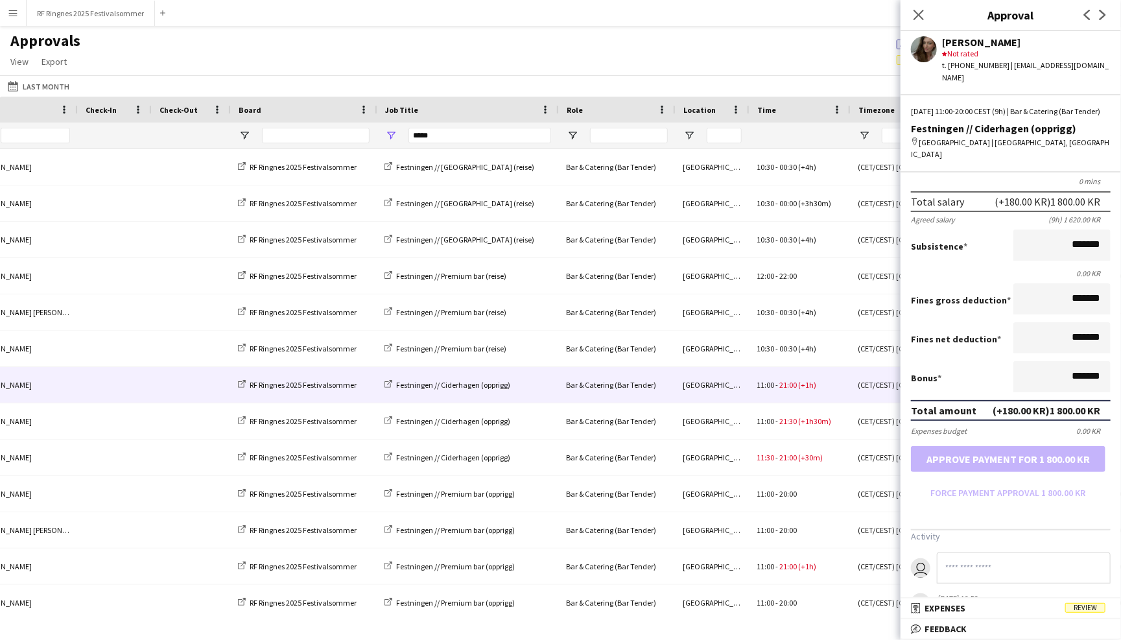
scroll to position [139, 0]
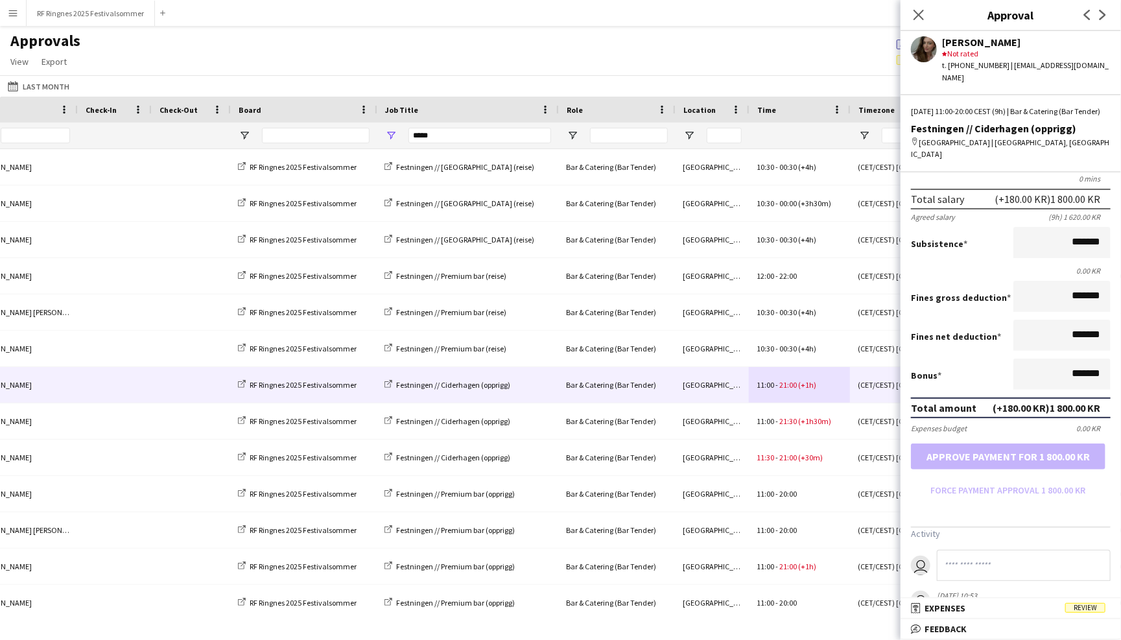
click at [1015, 554] on input at bounding box center [1024, 565] width 174 height 31
drag, startPoint x: 1098, startPoint y: 547, endPoint x: 927, endPoint y: 547, distance: 171.8
click at [927, 550] on form "**********" at bounding box center [1011, 565] width 200 height 31
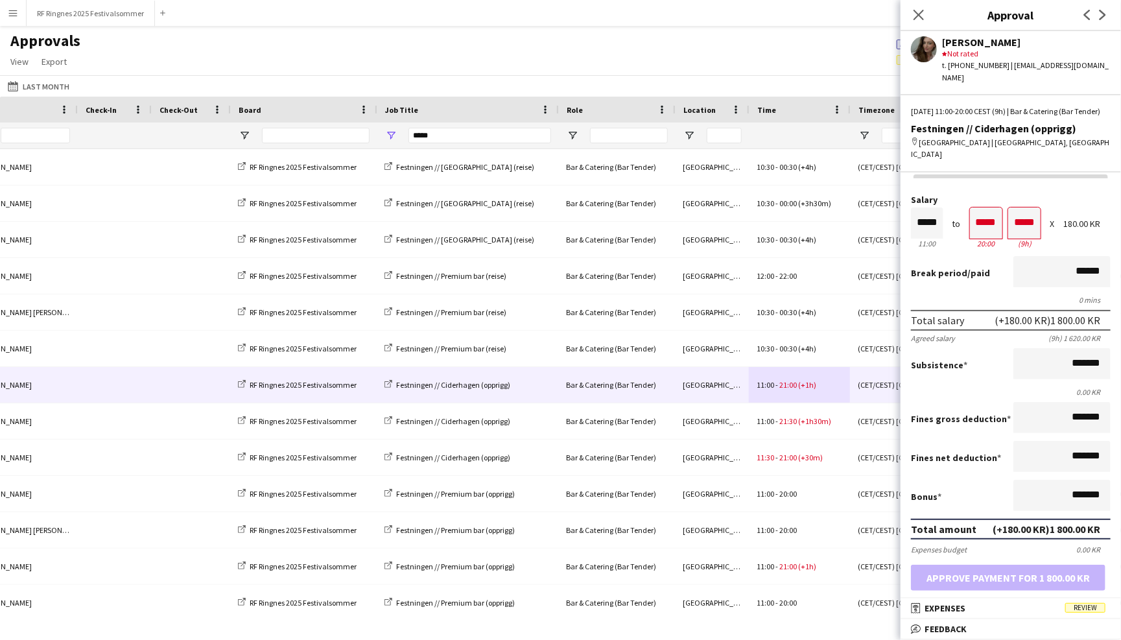
scroll to position [10, 0]
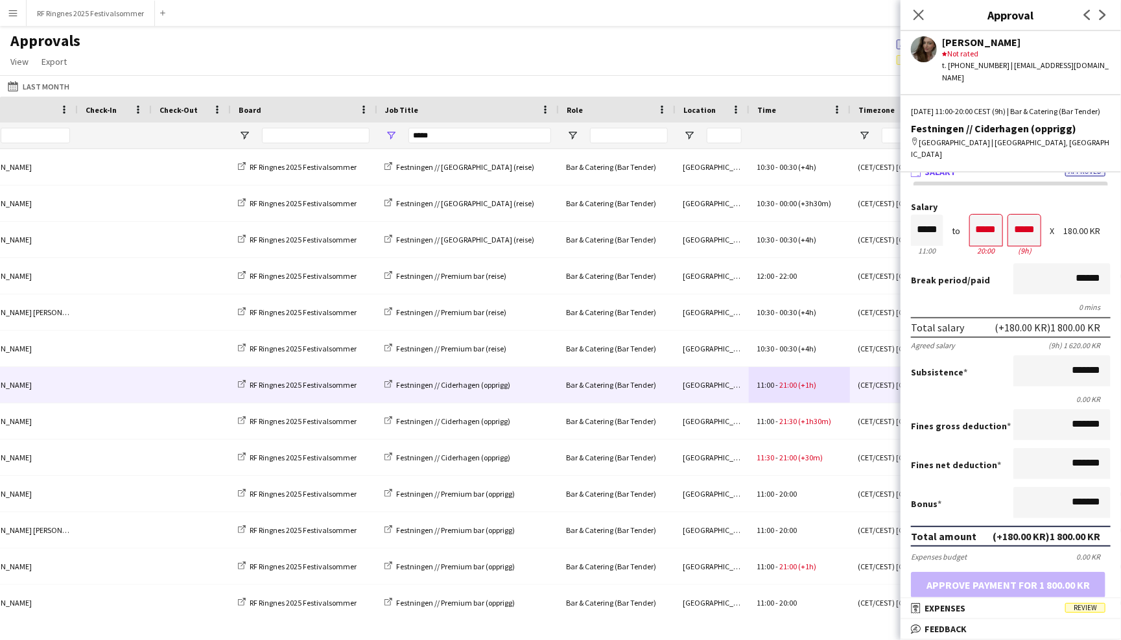
type input "**********"
click at [1067, 360] on input "*******" at bounding box center [1062, 370] width 97 height 31
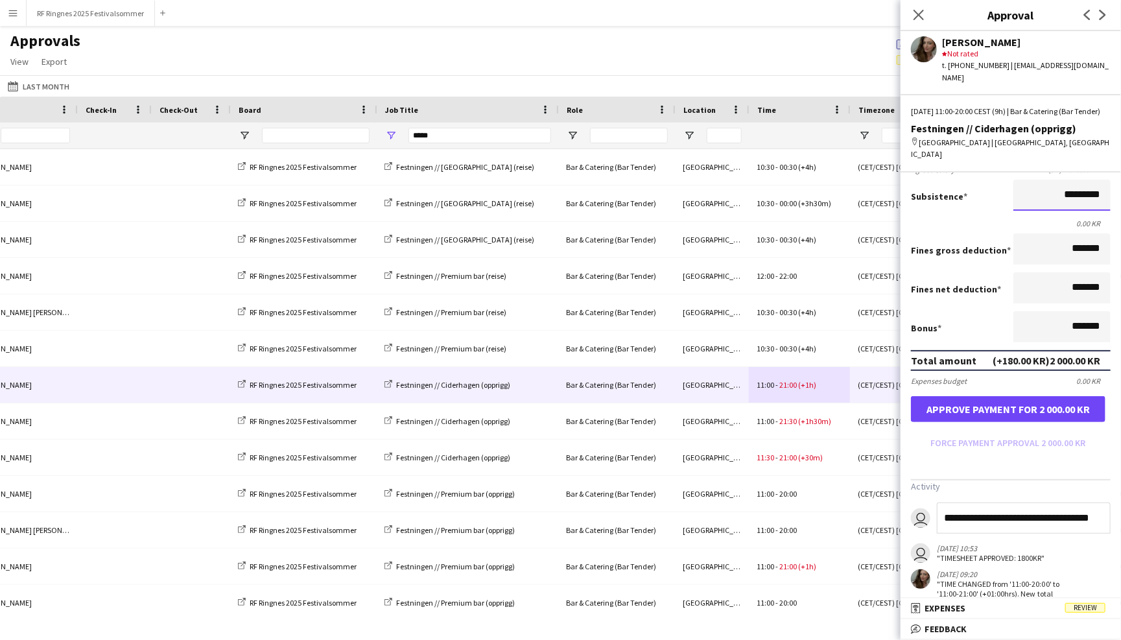
scroll to position [213, 0]
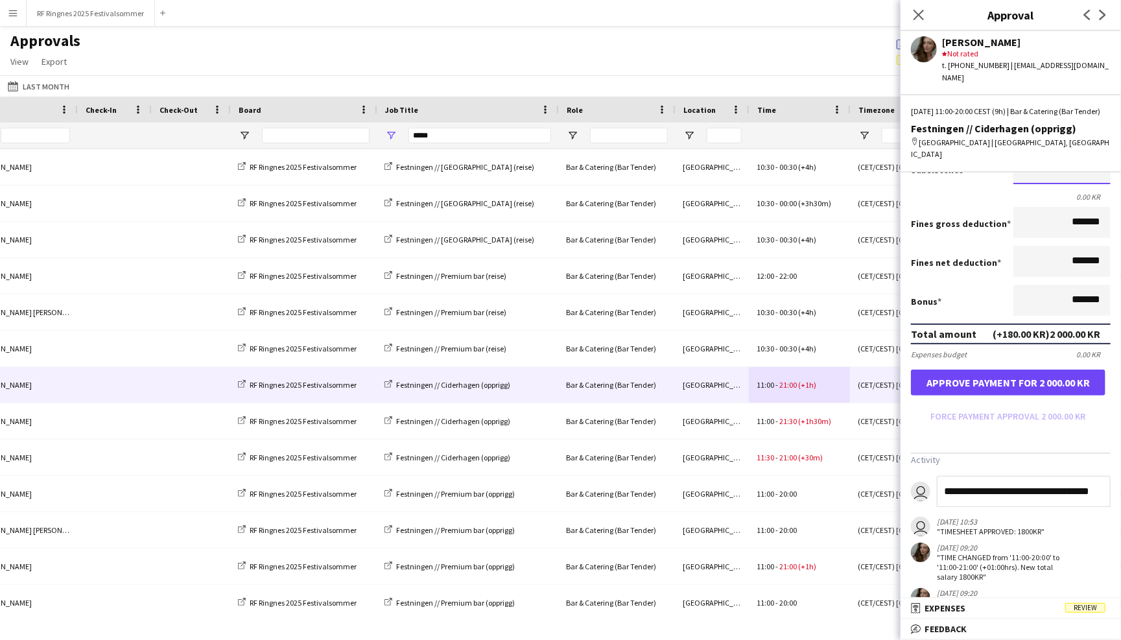
type input "*********"
click at [1091, 478] on input "**********" at bounding box center [1024, 491] width 174 height 31
click at [1003, 477] on input "**********" at bounding box center [1024, 491] width 174 height 31
click at [1091, 476] on input "**********" at bounding box center [1024, 491] width 174 height 31
click at [1014, 479] on input "**********" at bounding box center [1024, 491] width 174 height 31
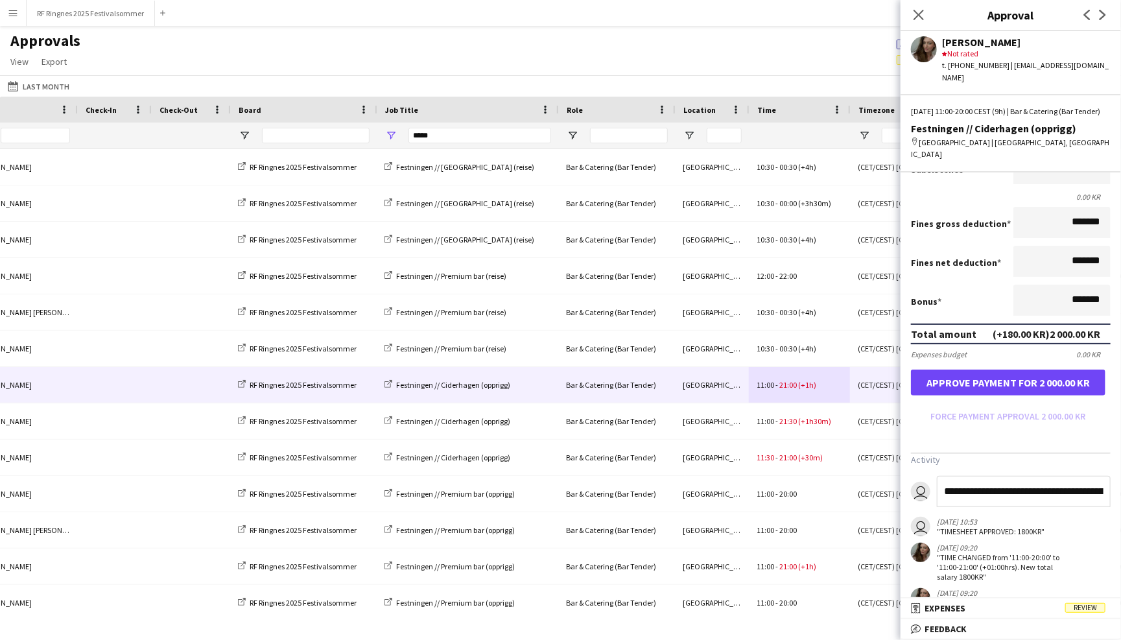
click at [1082, 489] on input "**********" at bounding box center [1024, 491] width 174 height 31
drag, startPoint x: 1104, startPoint y: 478, endPoint x: 922, endPoint y: 477, distance: 182.2
click at [922, 477] on form "**********" at bounding box center [1011, 491] width 200 height 31
type input "*"
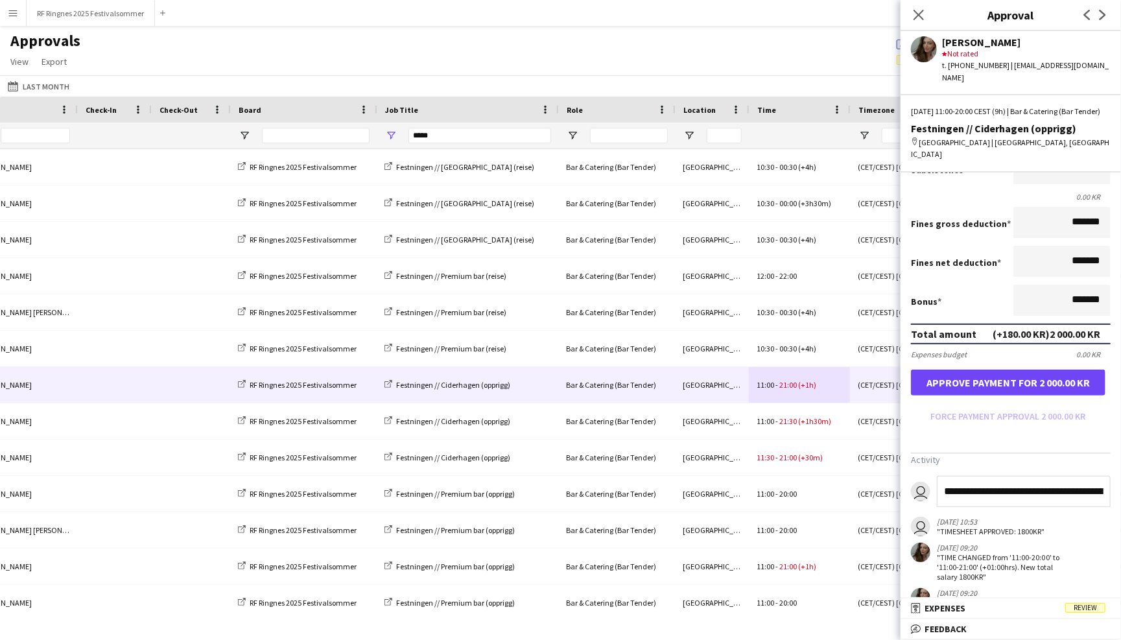
type input "**********"
click at [979, 374] on button "Approve payment for 2 000.00 KR" at bounding box center [1008, 383] width 195 height 26
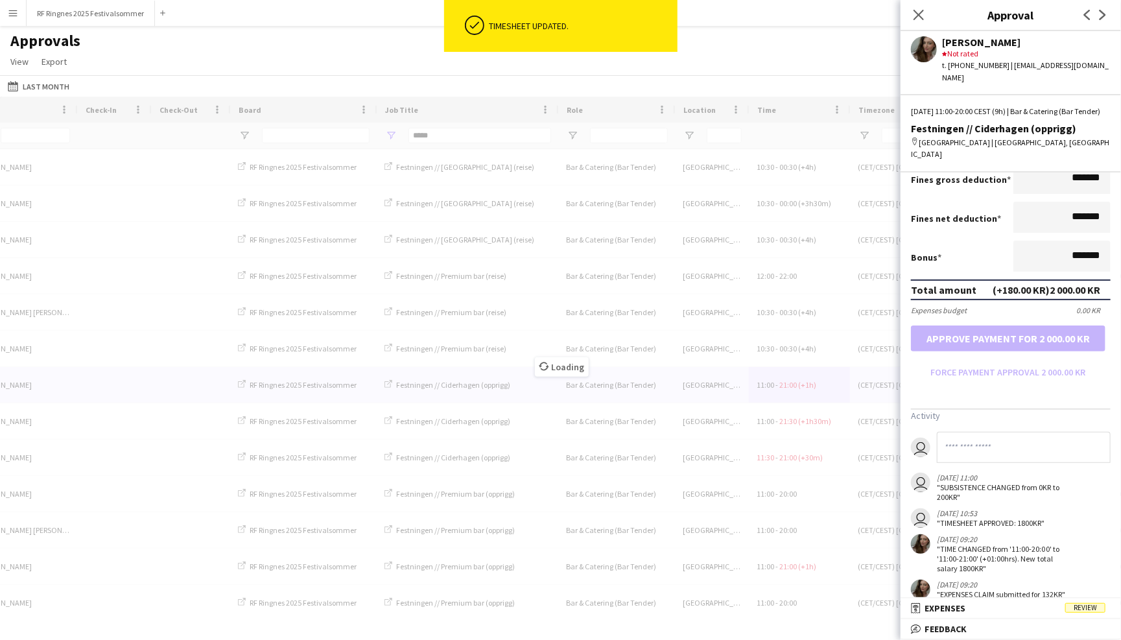
scroll to position [256, 0]
click at [1012, 433] on input at bounding box center [1024, 448] width 174 height 31
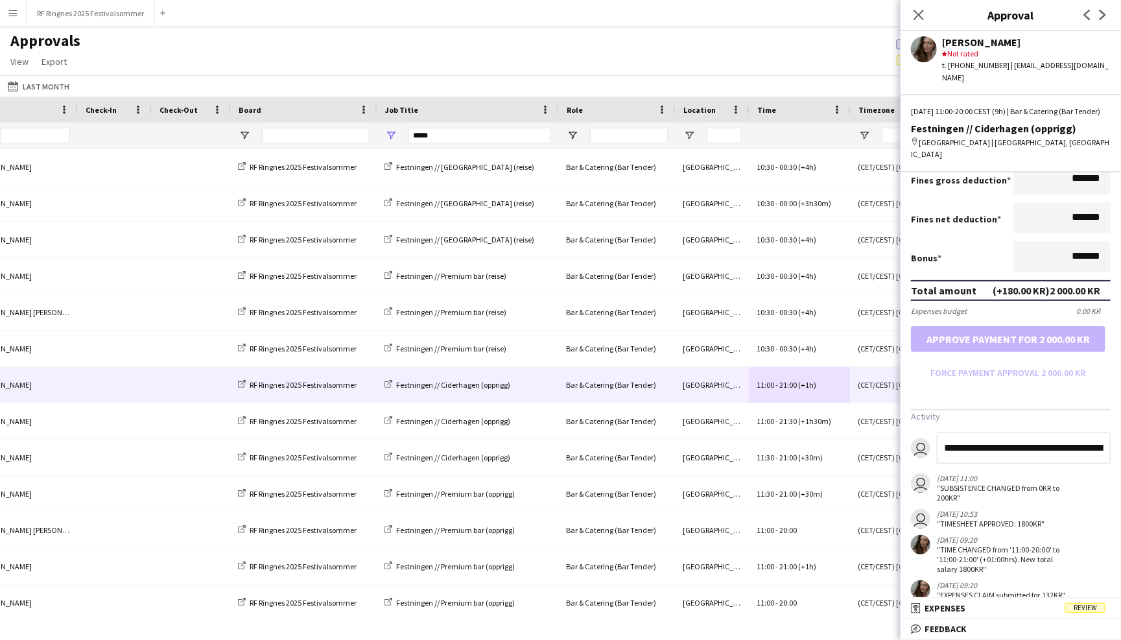
click at [1091, 435] on input "**********" at bounding box center [1024, 448] width 174 height 31
click at [1094, 436] on input "**********" at bounding box center [1024, 448] width 174 height 31
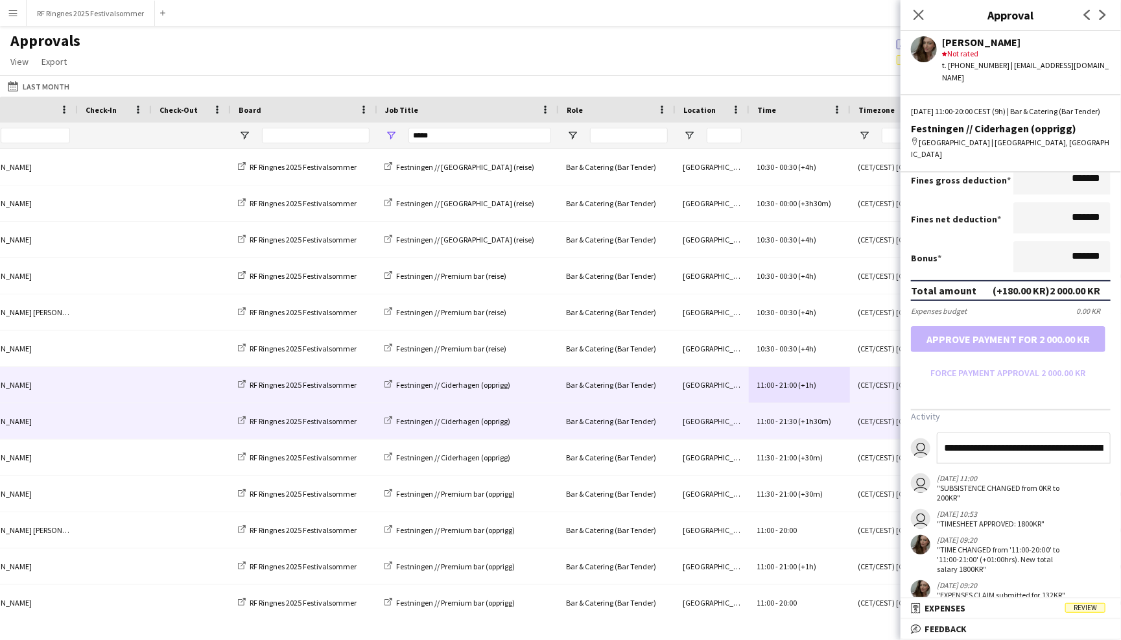
drag, startPoint x: 1104, startPoint y: 436, endPoint x: 860, endPoint y: 436, distance: 243.2
click at [860, 436] on body "Menu Boards Boards Boards All jobs Status Workforce Workforce My Workforce Recr…" at bounding box center [560, 320] width 1121 height 640
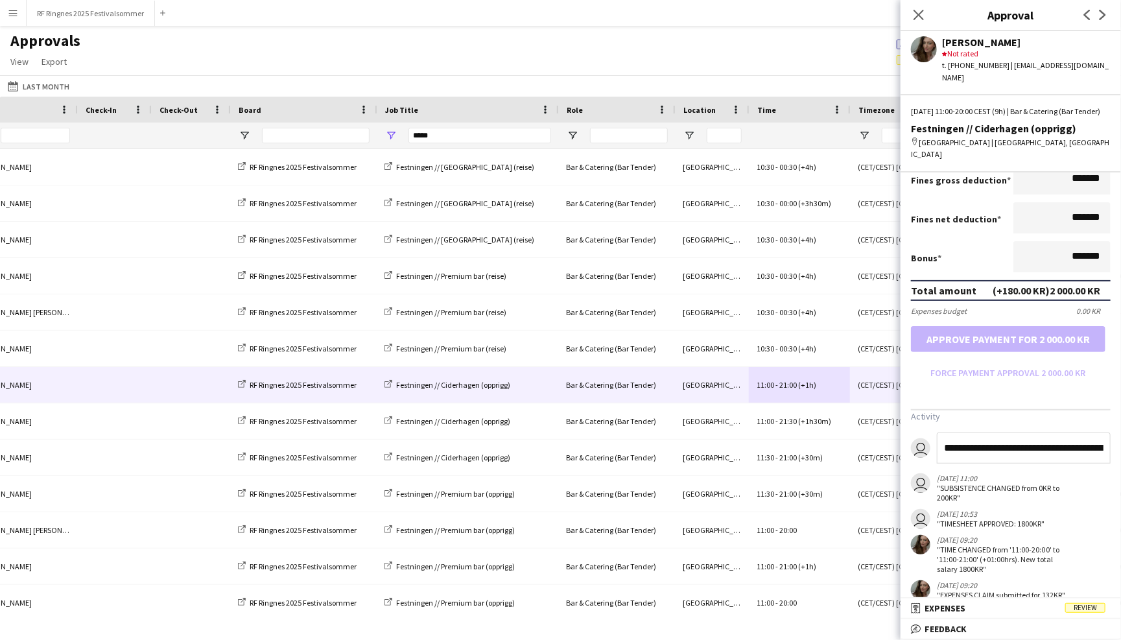
type input "**********"
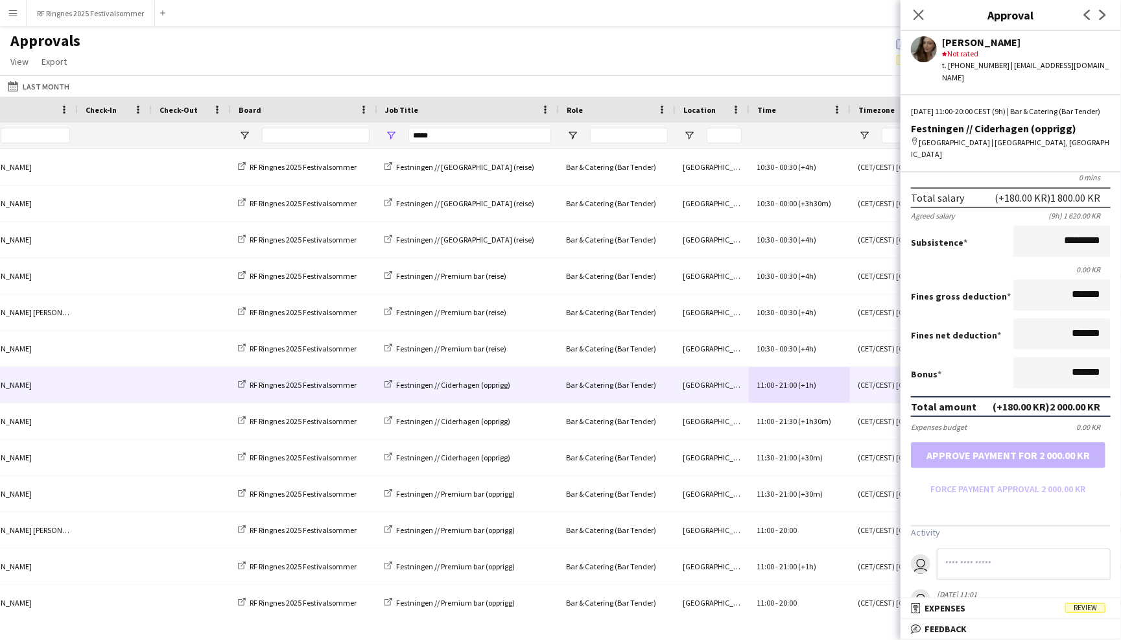
scroll to position [97, 0]
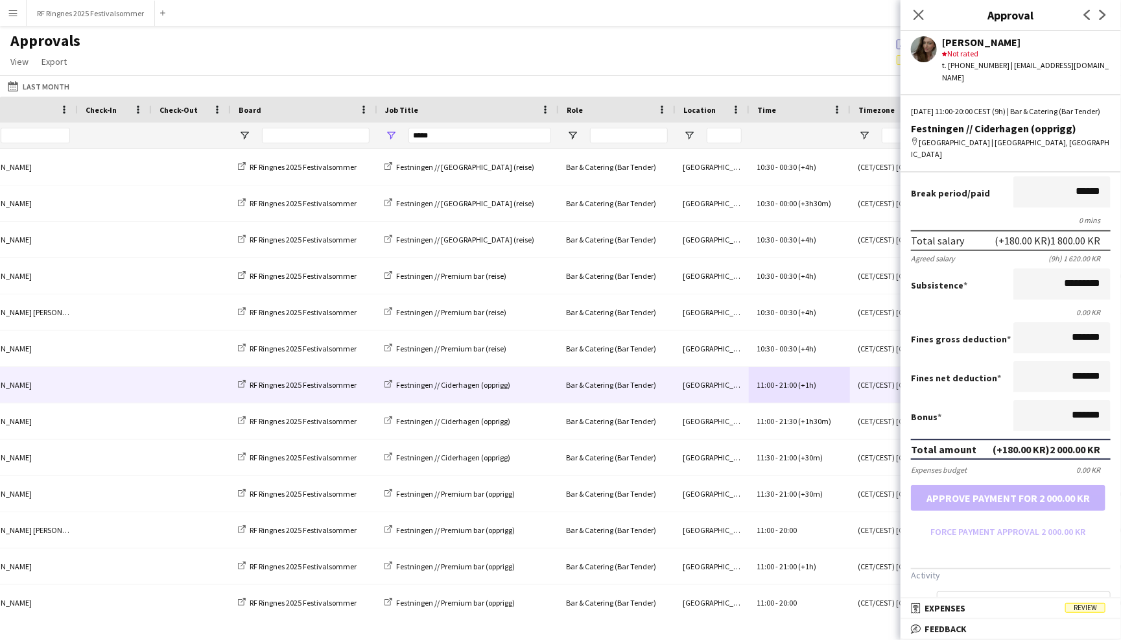
click at [781, 41] on div "Approvals View Customise view Customise filters Reset Filters Reset View Reset …" at bounding box center [560, 53] width 1121 height 44
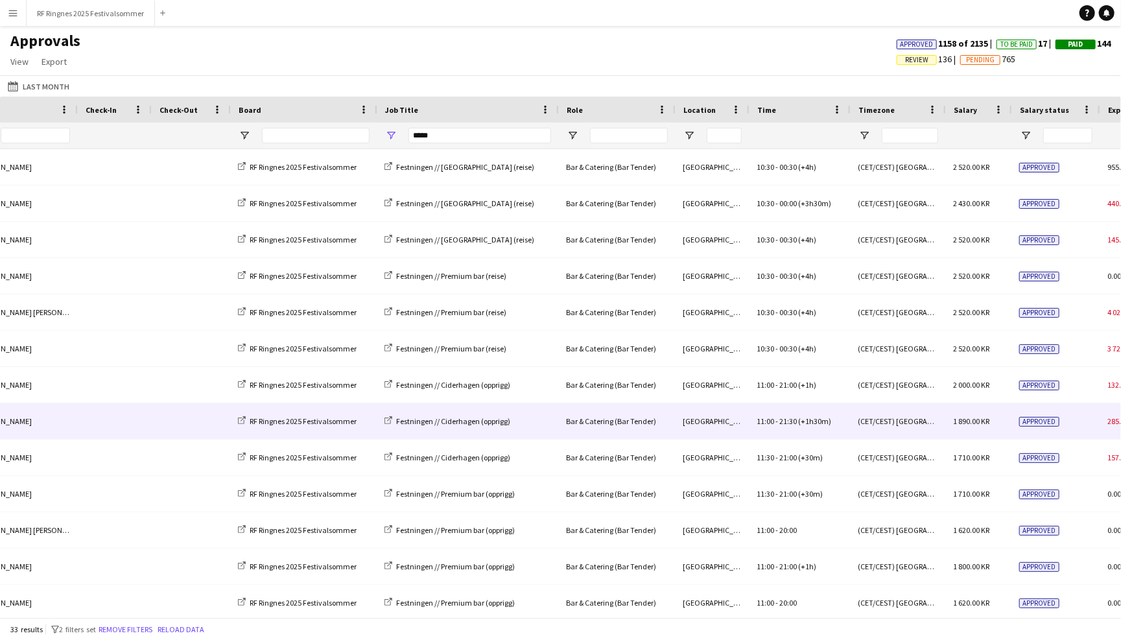
click at [819, 420] on span "(+1h30m)" at bounding box center [814, 421] width 33 height 10
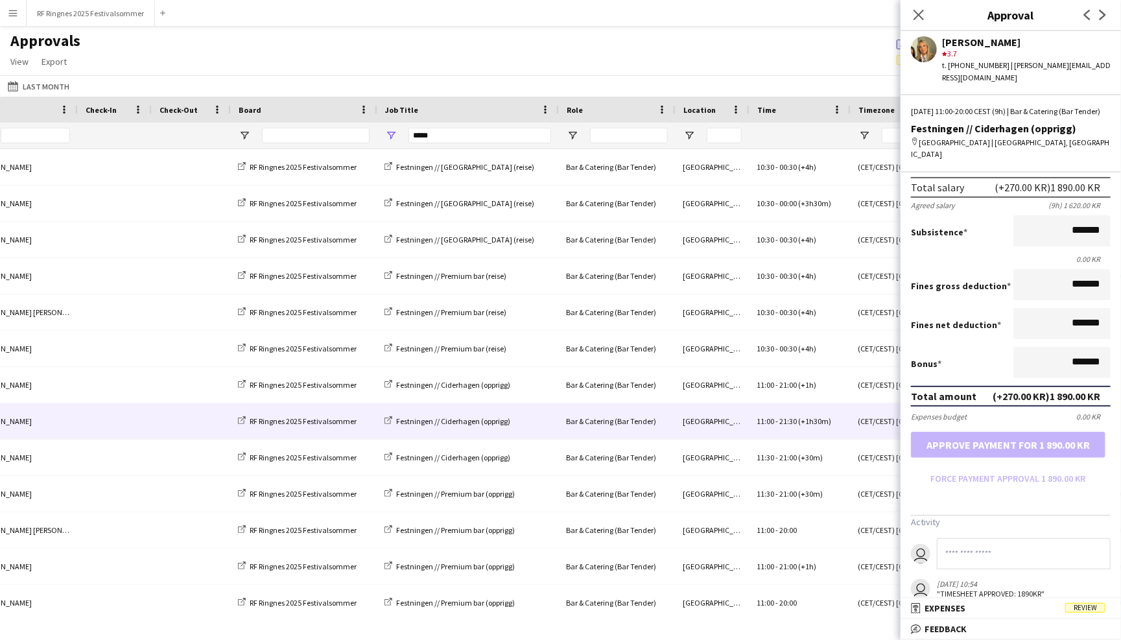
scroll to position [157, 0]
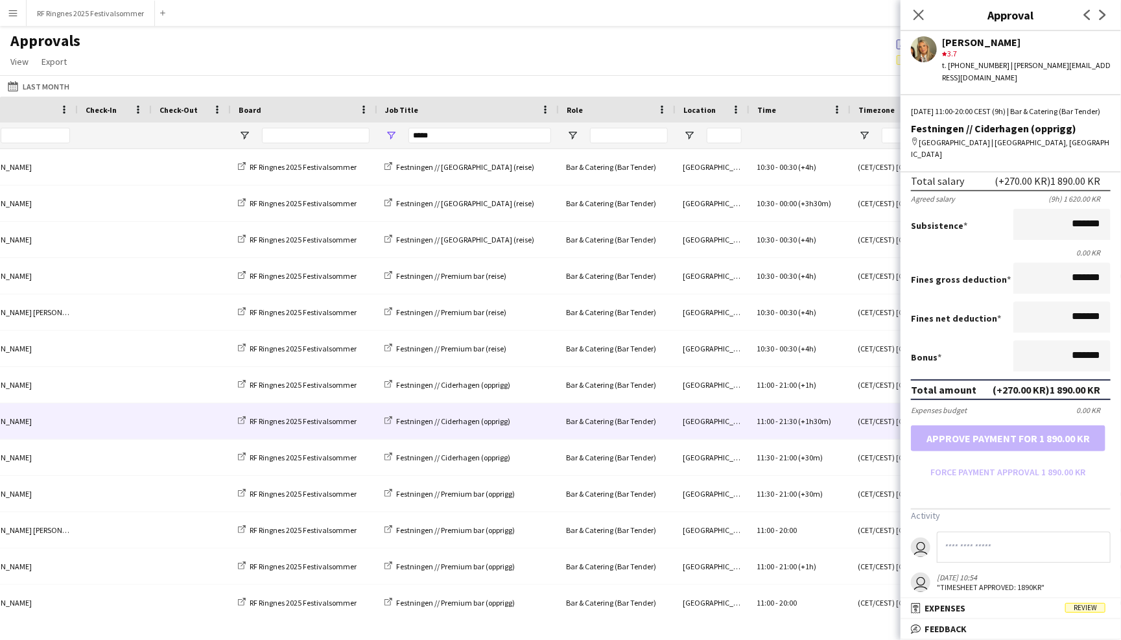
click at [1005, 534] on input at bounding box center [1024, 547] width 174 height 31
paste input "**********"
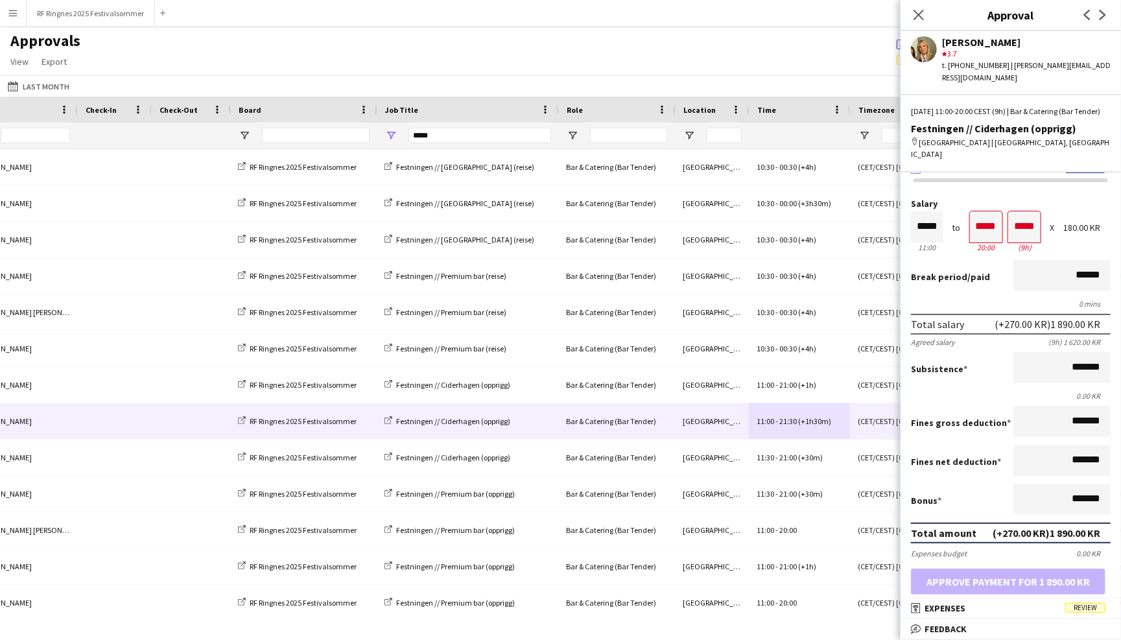
scroll to position [16, 0]
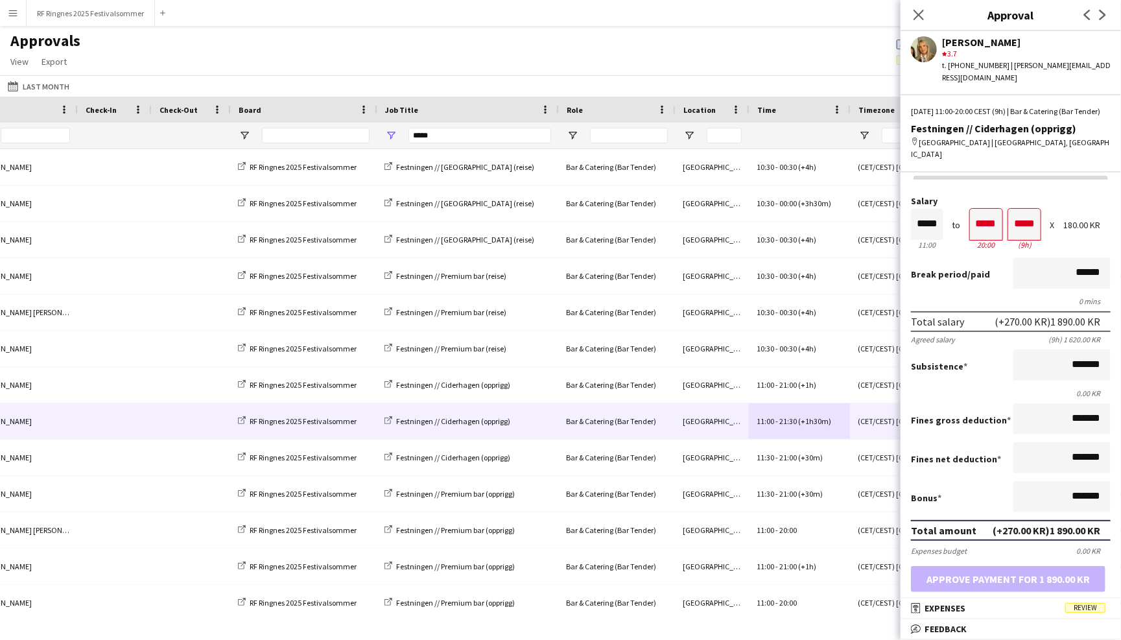
type input "**********"
click at [1062, 350] on input "*******" at bounding box center [1062, 365] width 97 height 31
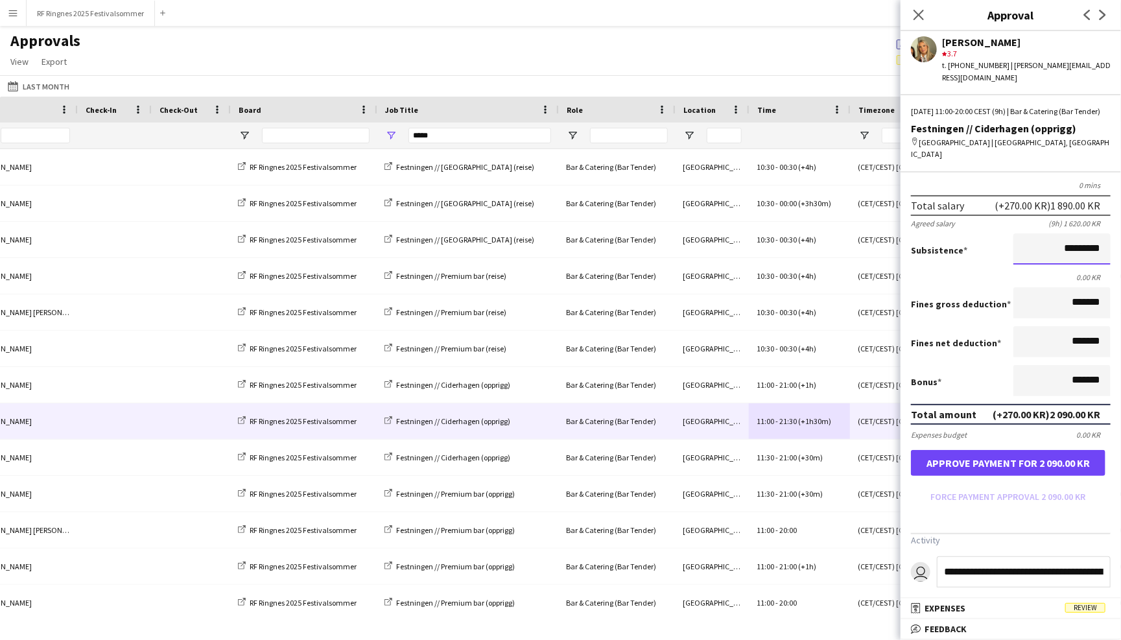
scroll to position [133, 0]
type input "*********"
drag, startPoint x: 944, startPoint y: 557, endPoint x: 1121, endPoint y: 557, distance: 176.4
click at [1121, 557] on app-messages "**********" at bounding box center [1011, 622] width 220 height 132
click at [1100, 485] on form "Salary ***** 11:00 to ***** 20:00 ***** (9h) X 180.00 KR Break period /paid ***…" at bounding box center [1011, 293] width 220 height 427
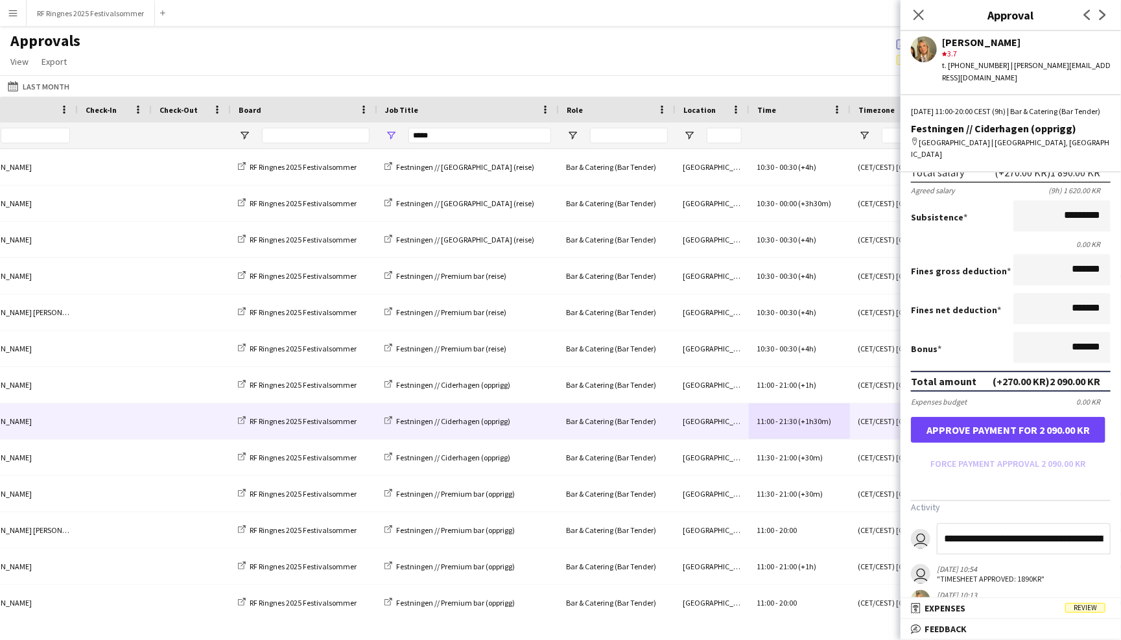
scroll to position [178, 0]
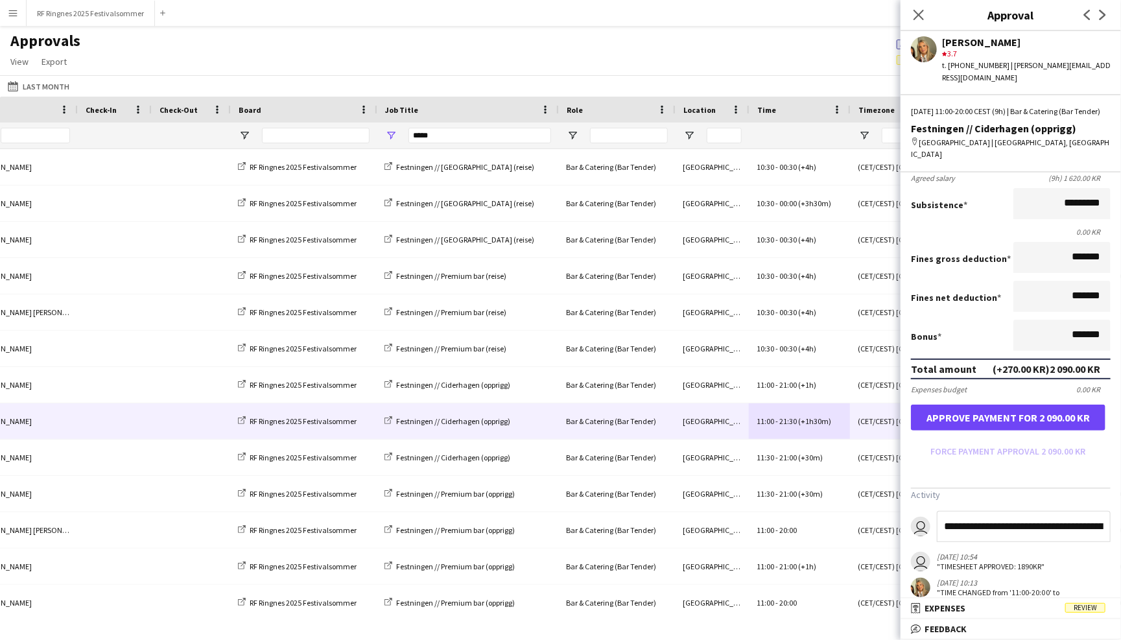
click at [1067, 513] on input "**********" at bounding box center [1024, 526] width 174 height 31
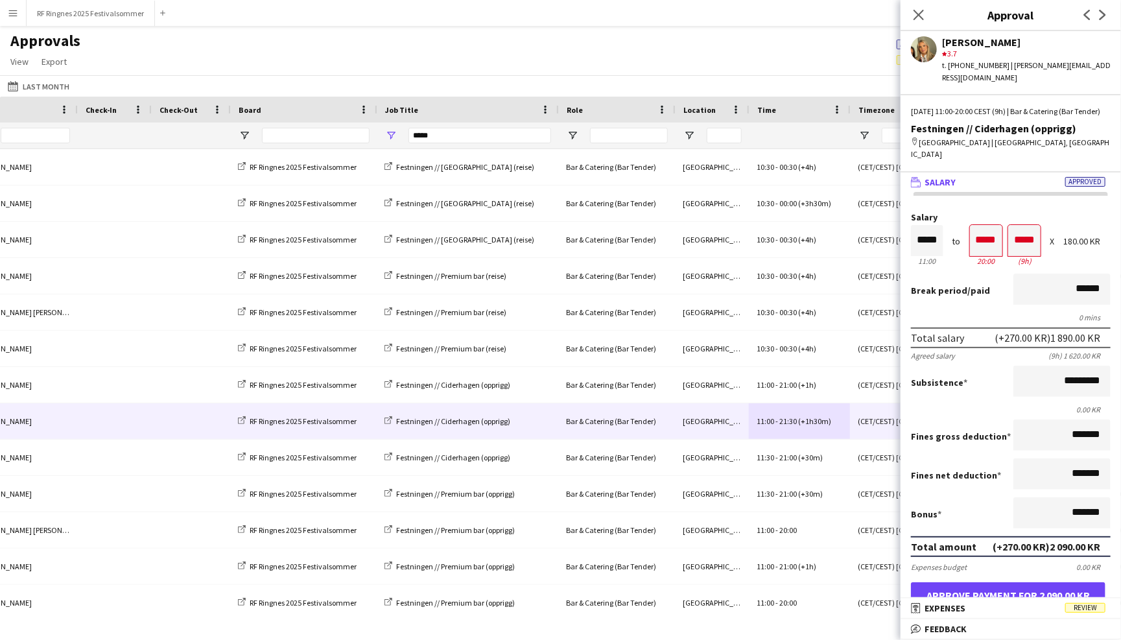
scroll to position [0, 0]
type input "**********"
drag, startPoint x: 1068, startPoint y: 359, endPoint x: 1070, endPoint y: 417, distance: 57.7
click at [1068, 366] on input "*********" at bounding box center [1062, 381] width 97 height 31
type input "*********"
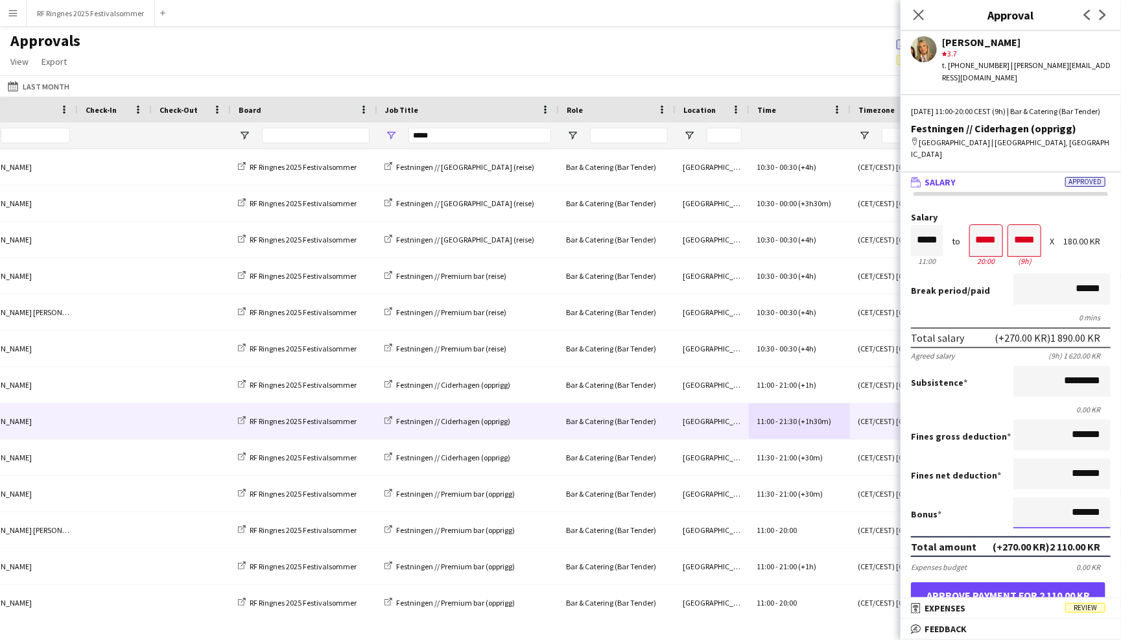
click at [1071, 497] on input "*******" at bounding box center [1062, 512] width 97 height 31
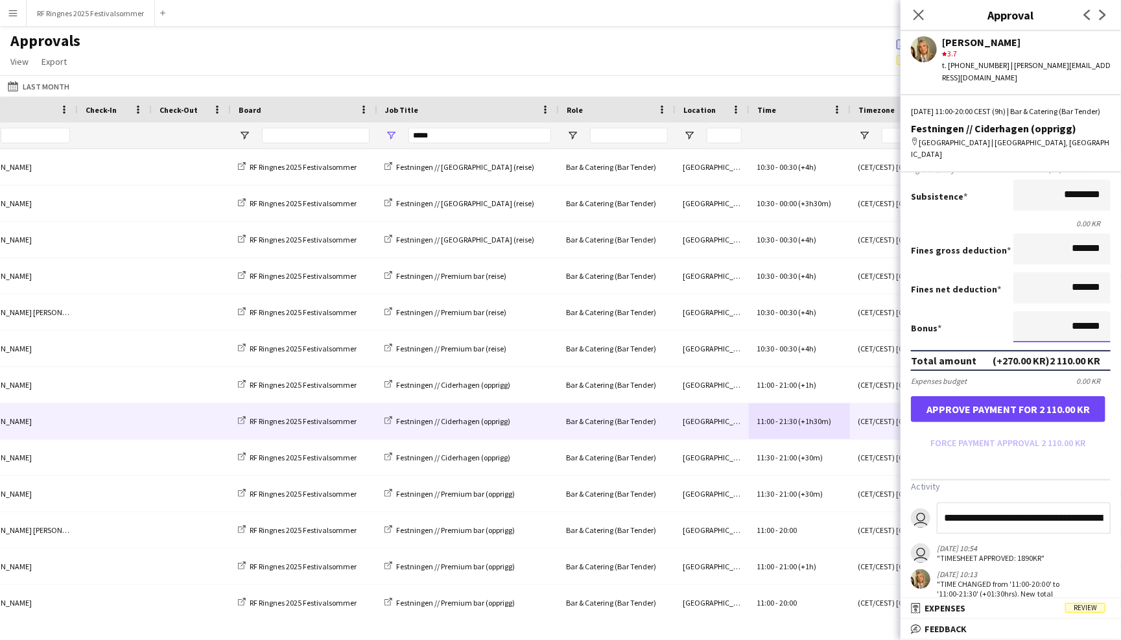
scroll to position [189, 0]
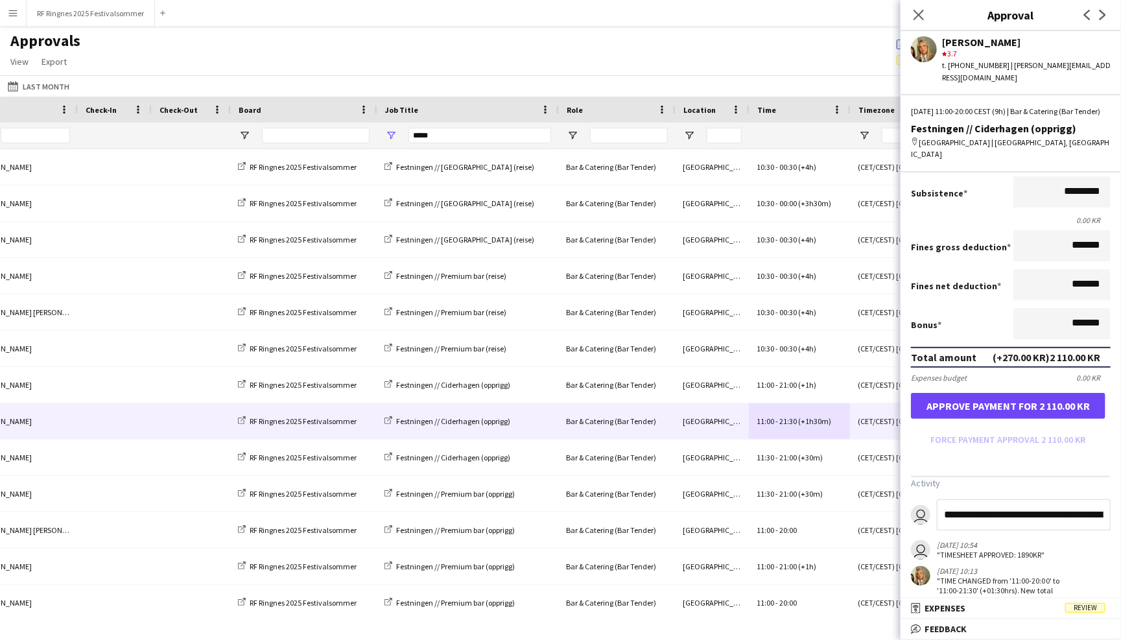
drag, startPoint x: 943, startPoint y: 501, endPoint x: 1121, endPoint y: 502, distance: 177.0
click at [1121, 502] on app-messages "**********" at bounding box center [1011, 565] width 220 height 132
click at [1075, 393] on button "Approve payment for 2 110.00 KR" at bounding box center [1008, 406] width 195 height 26
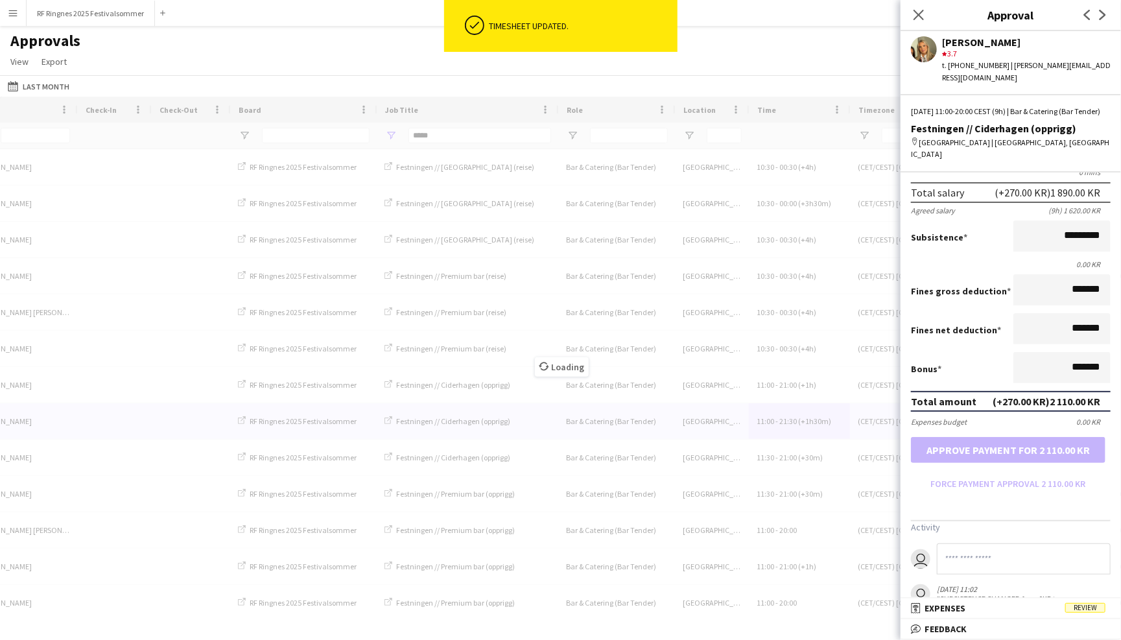
scroll to position [178, 0]
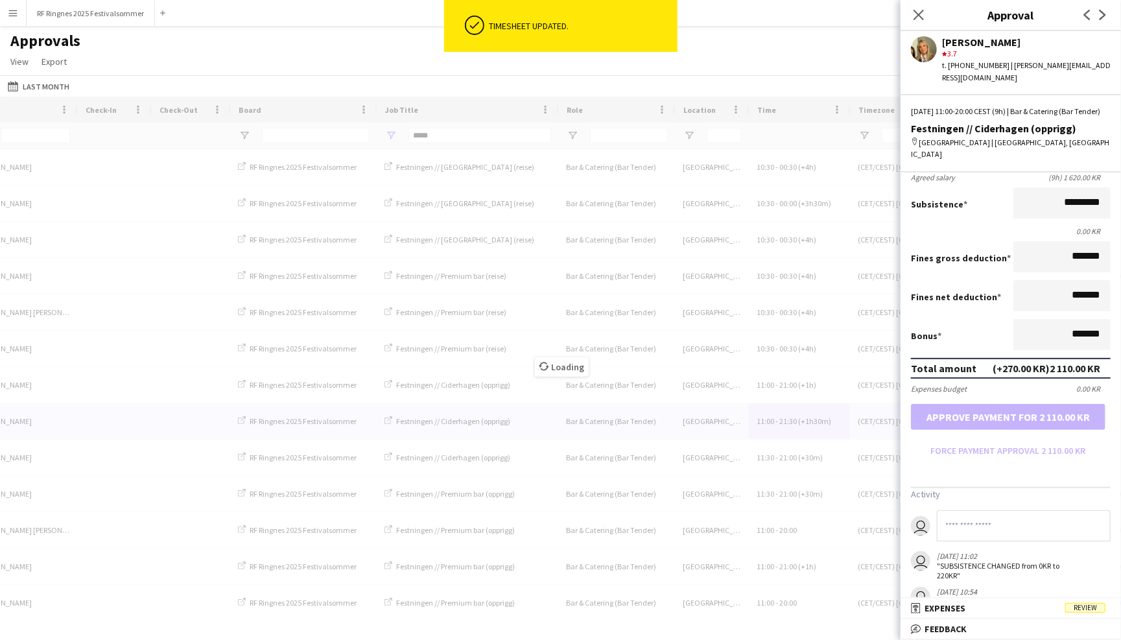
click at [979, 516] on input at bounding box center [1024, 525] width 174 height 31
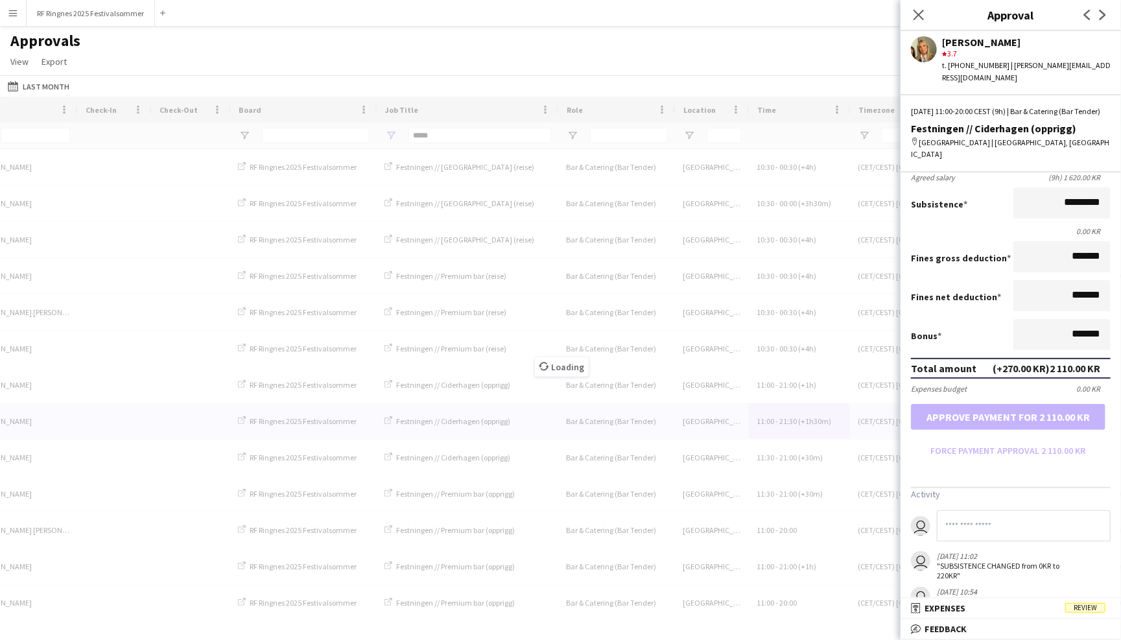
paste input "**********"
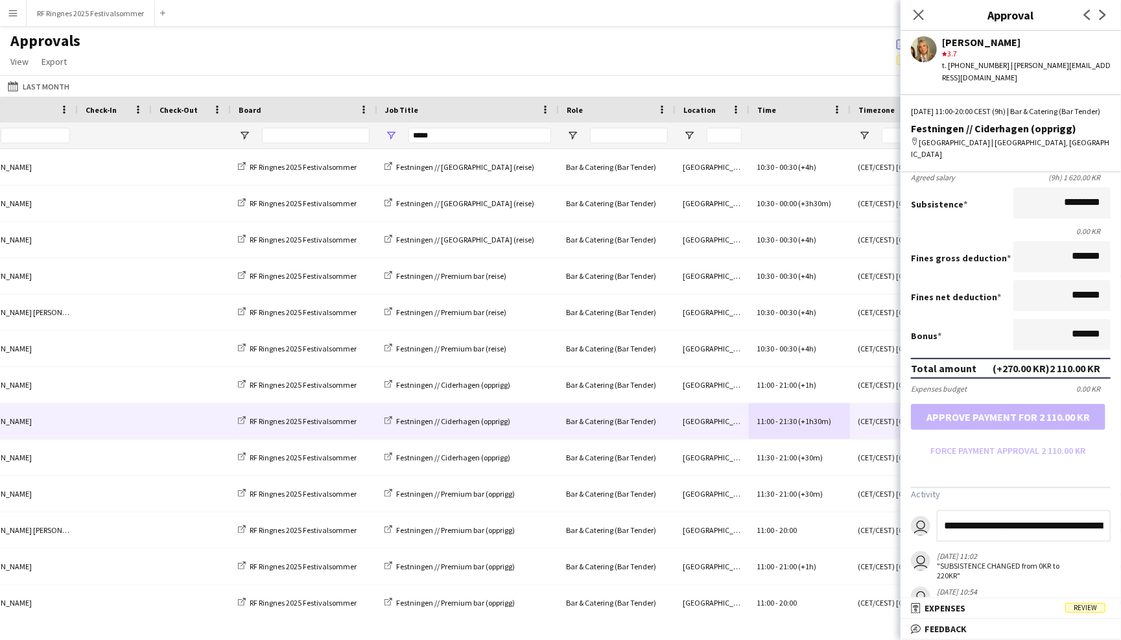
type input "**********"
click at [916, 11] on icon at bounding box center [918, 14] width 12 height 12
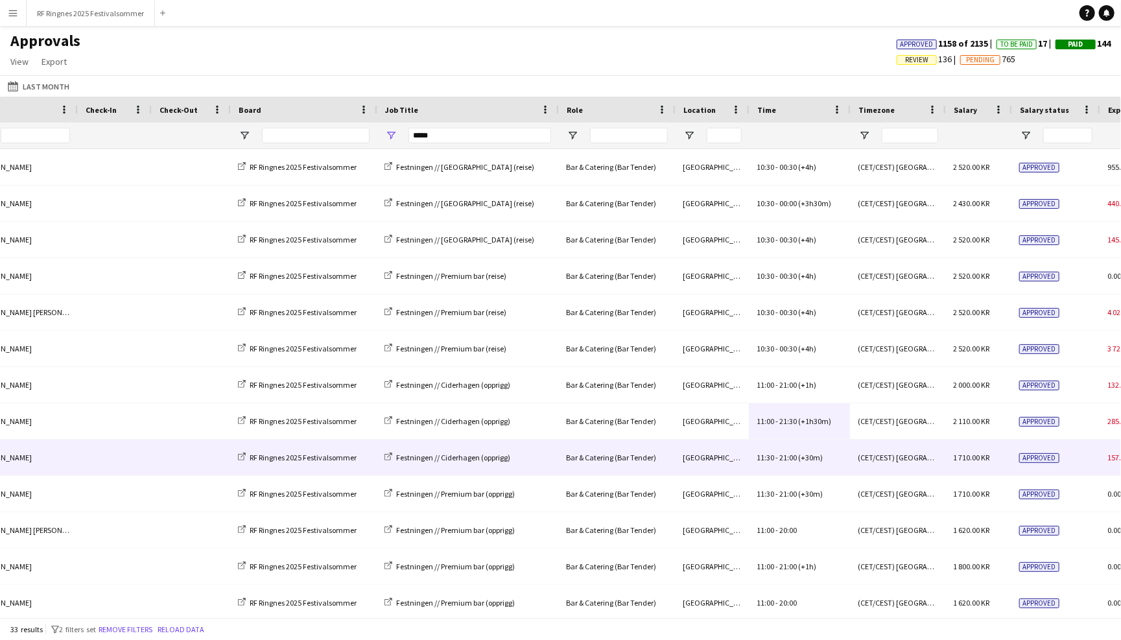
click at [708, 453] on div "Trondheim" at bounding box center [712, 458] width 74 height 36
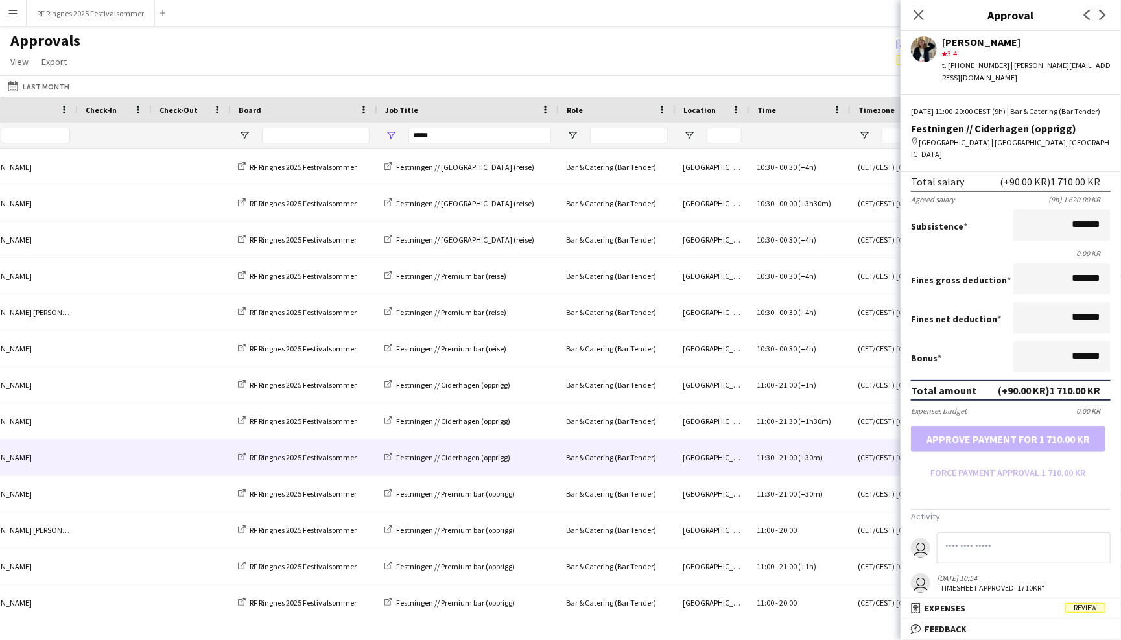
scroll to position [143, 0]
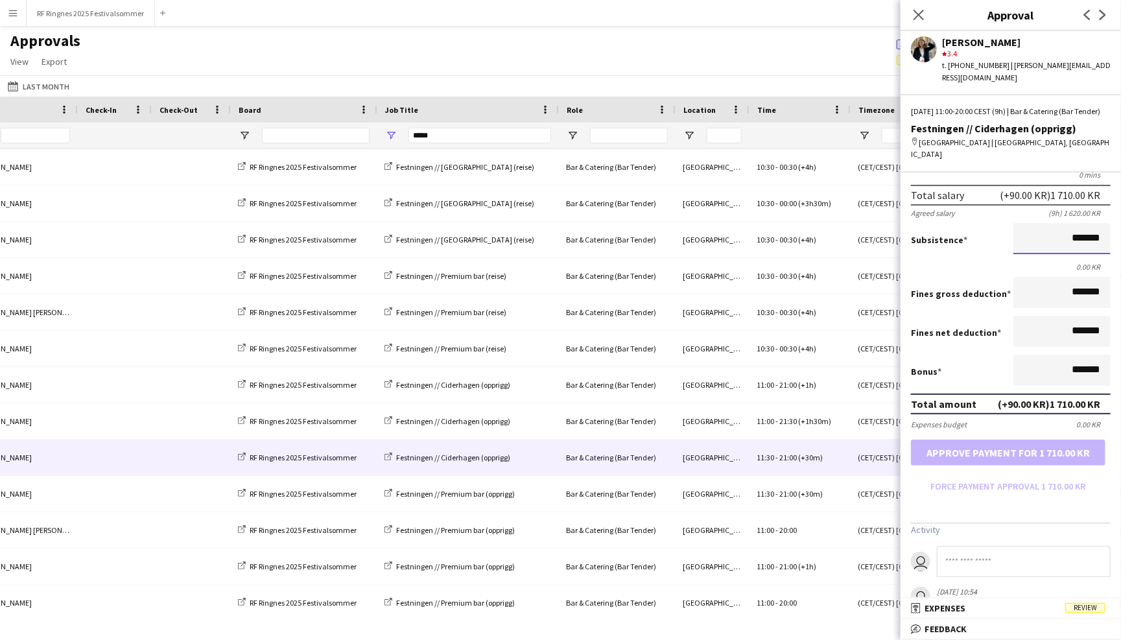
click at [1063, 223] on input "*******" at bounding box center [1062, 238] width 97 height 31
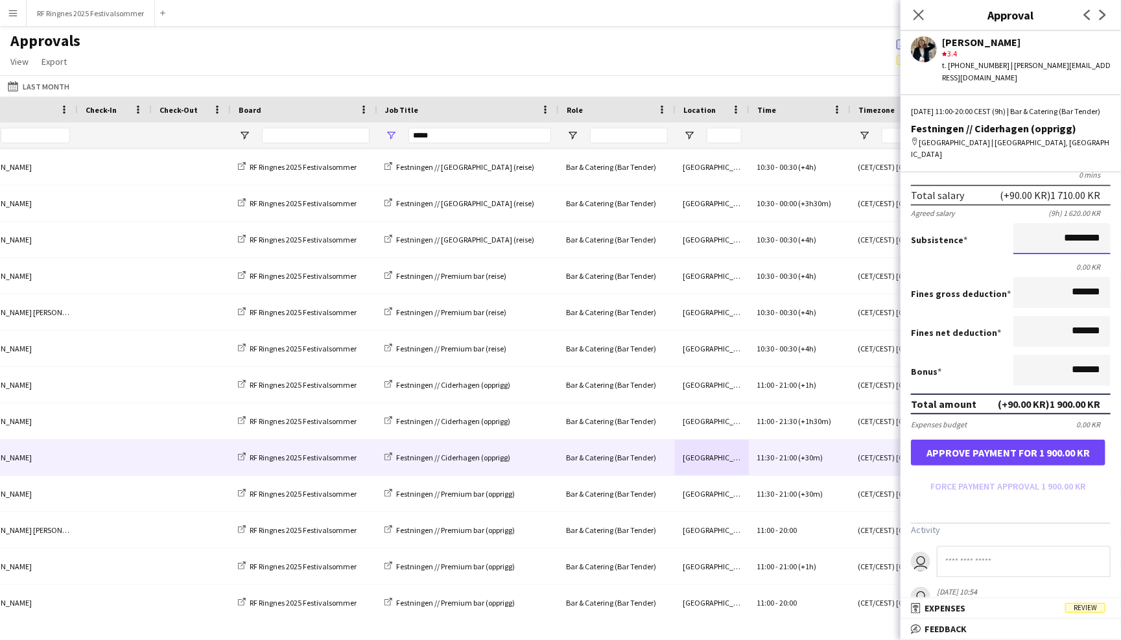
type input "*********"
click at [995, 548] on input at bounding box center [1024, 561] width 174 height 31
paste input "**********"
click at [993, 547] on input "**********" at bounding box center [1024, 561] width 174 height 31
drag, startPoint x: 942, startPoint y: 549, endPoint x: 1121, endPoint y: 549, distance: 179.0
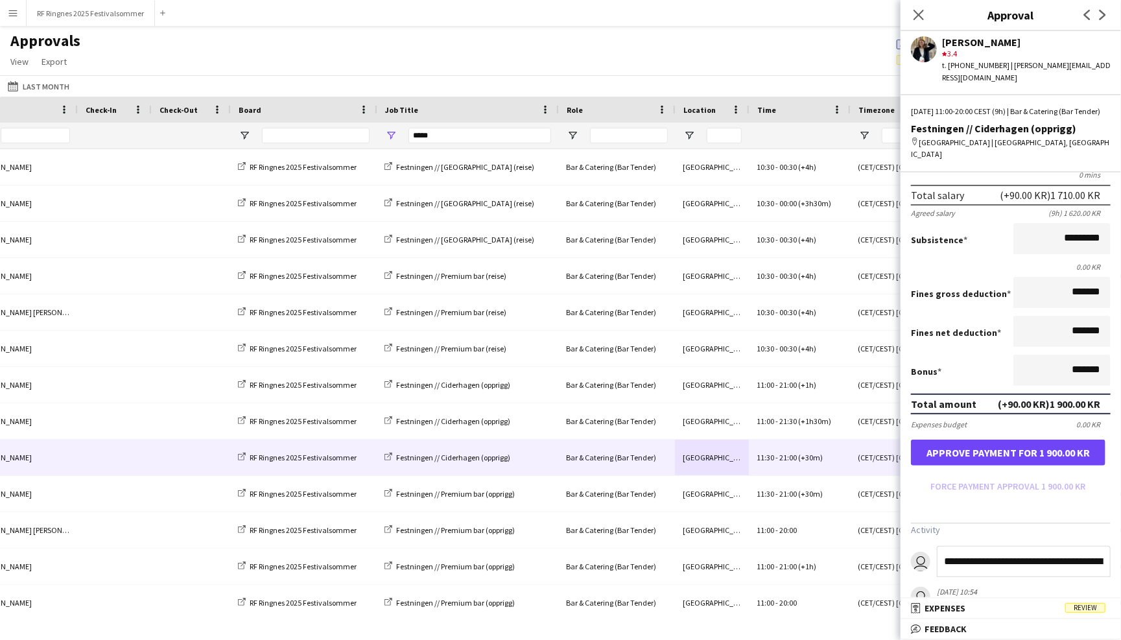
click at [1121, 549] on app-messages "**********" at bounding box center [1011, 616] width 220 height 141
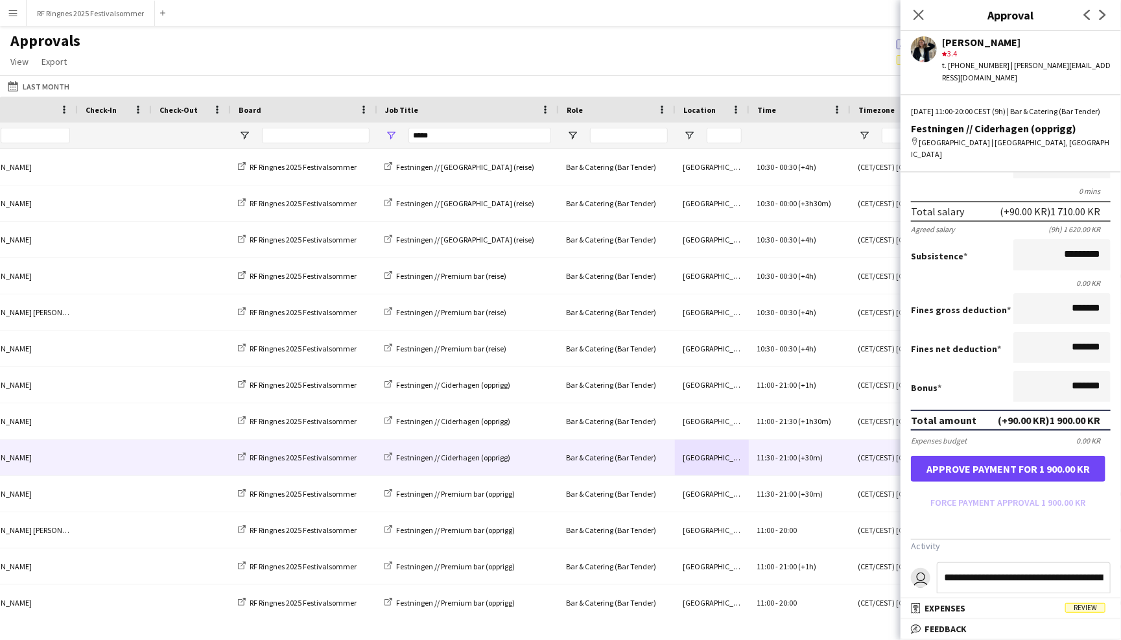
type input "**********"
click at [1053, 460] on button "Approve payment for 1 900.00 KR" at bounding box center [1008, 469] width 195 height 26
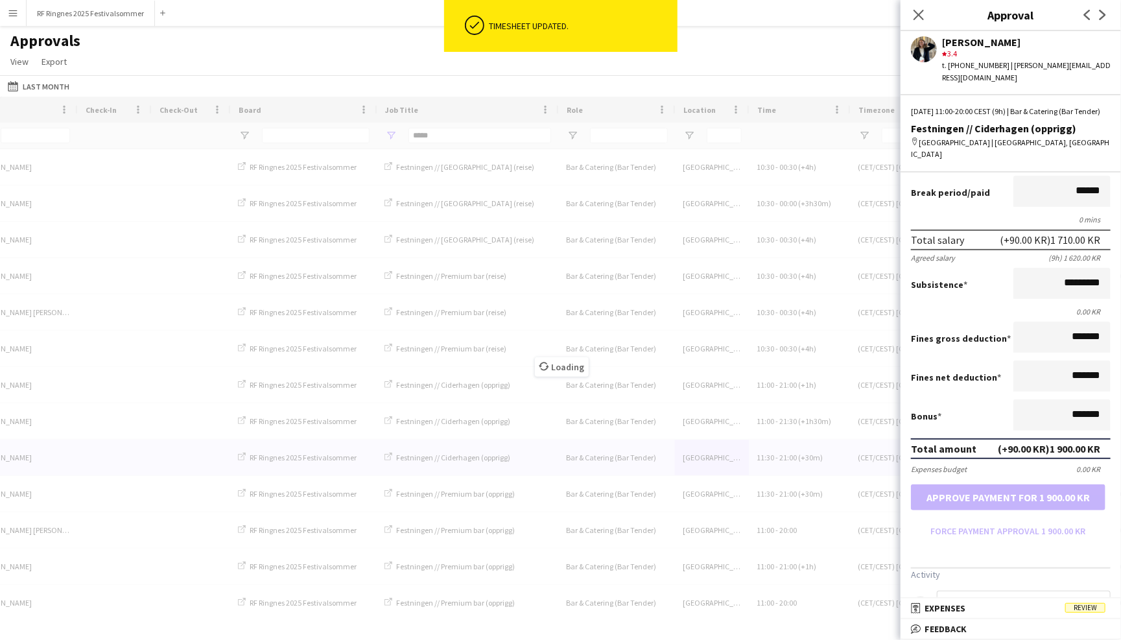
click at [1002, 591] on input at bounding box center [1024, 606] width 174 height 31
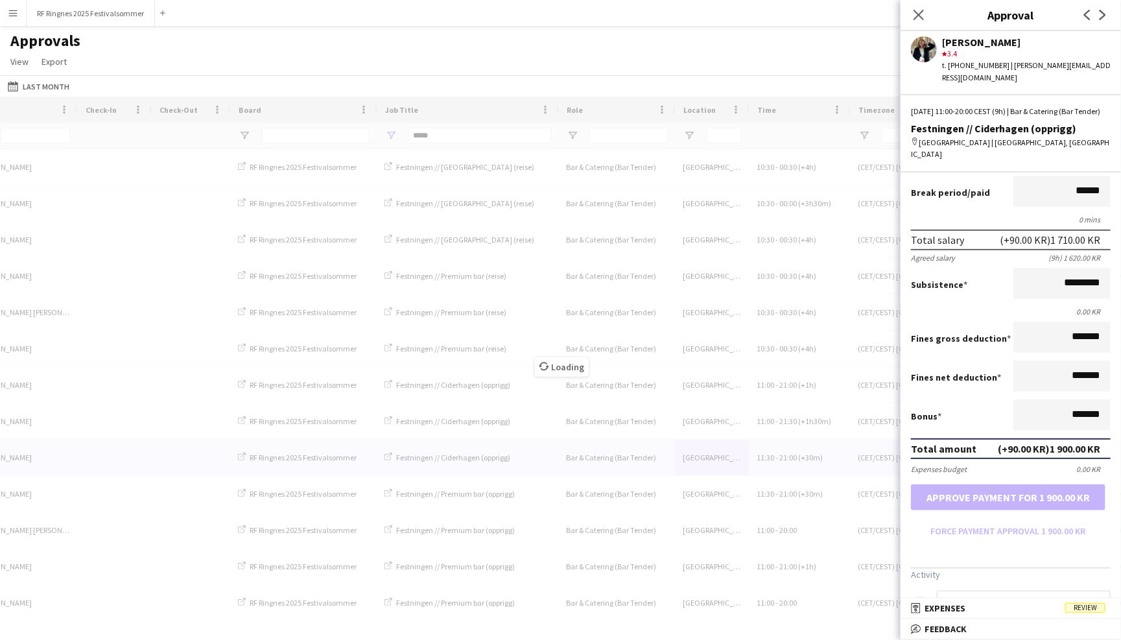
paste input "**********"
type input "**********"
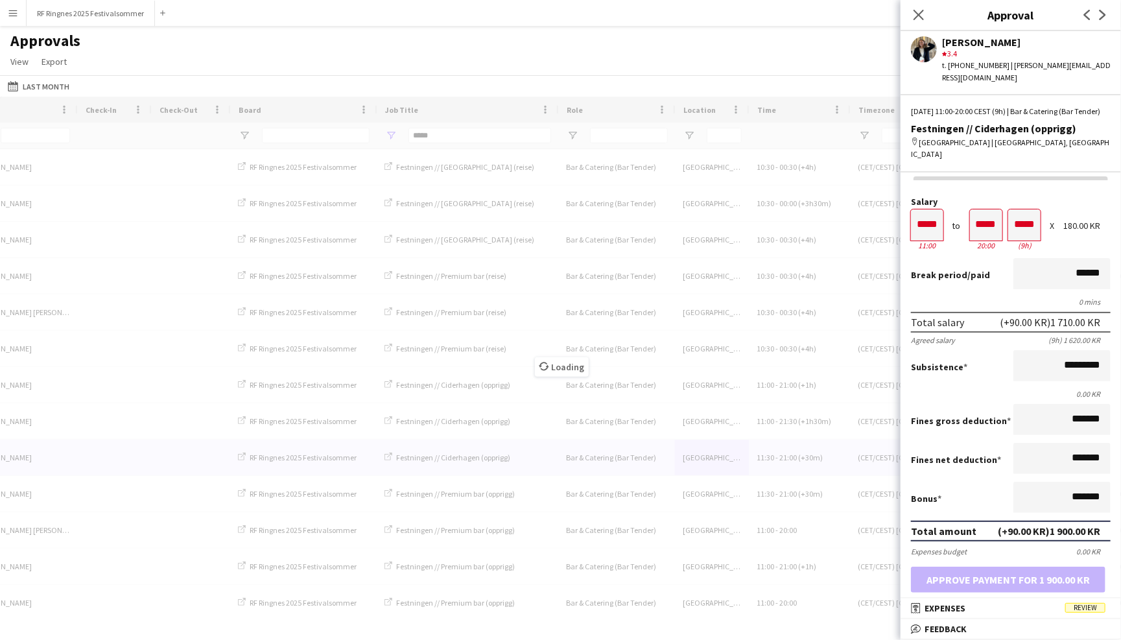
scroll to position [0, 0]
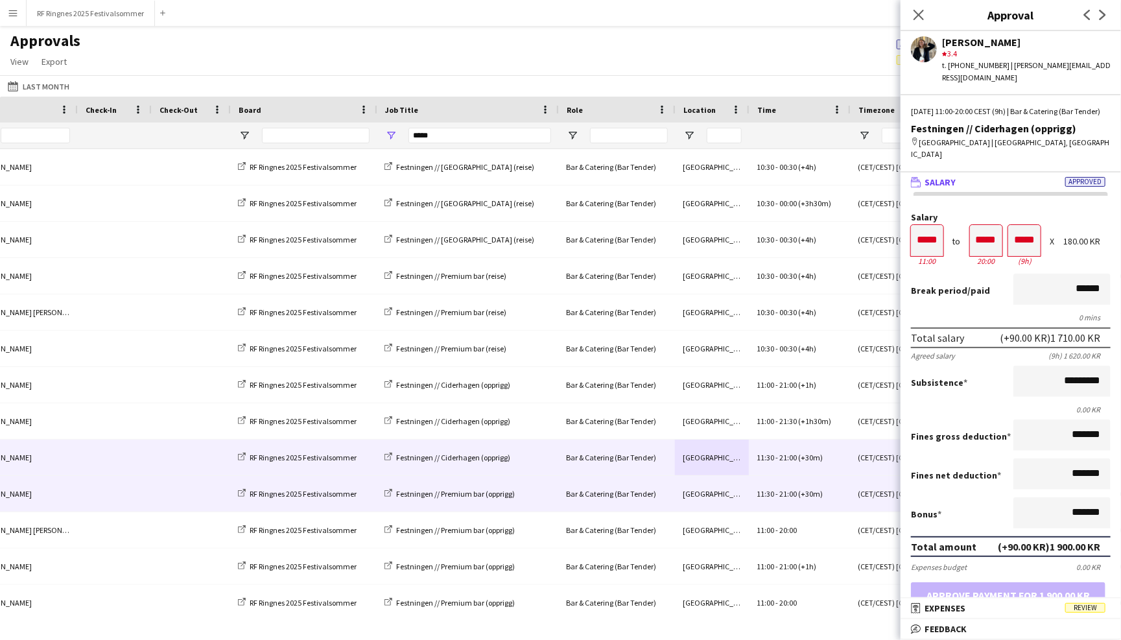
click at [757, 498] on span "11:30" at bounding box center [766, 494] width 18 height 10
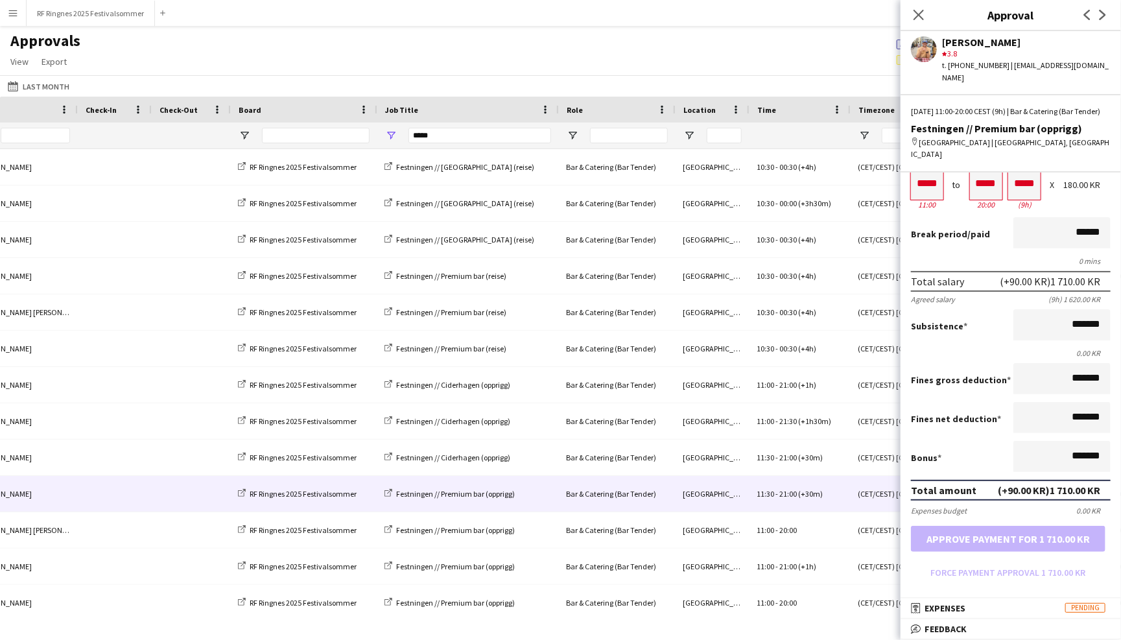
scroll to position [49, 0]
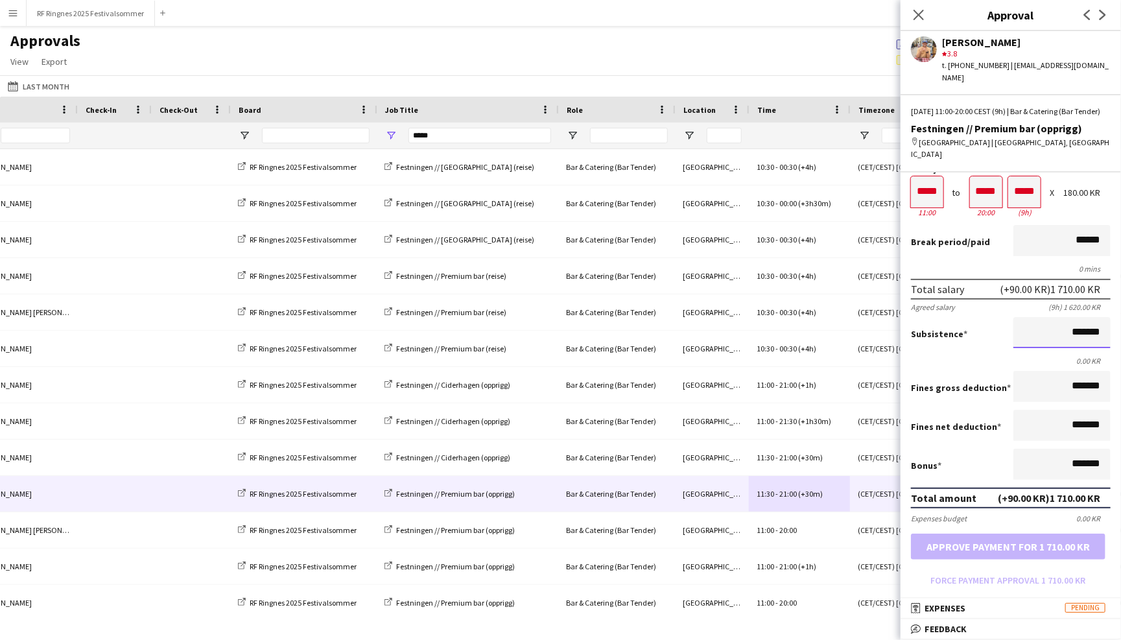
click at [1065, 323] on input "*******" at bounding box center [1062, 332] width 97 height 31
click at [1065, 317] on input "*******" at bounding box center [1062, 332] width 97 height 31
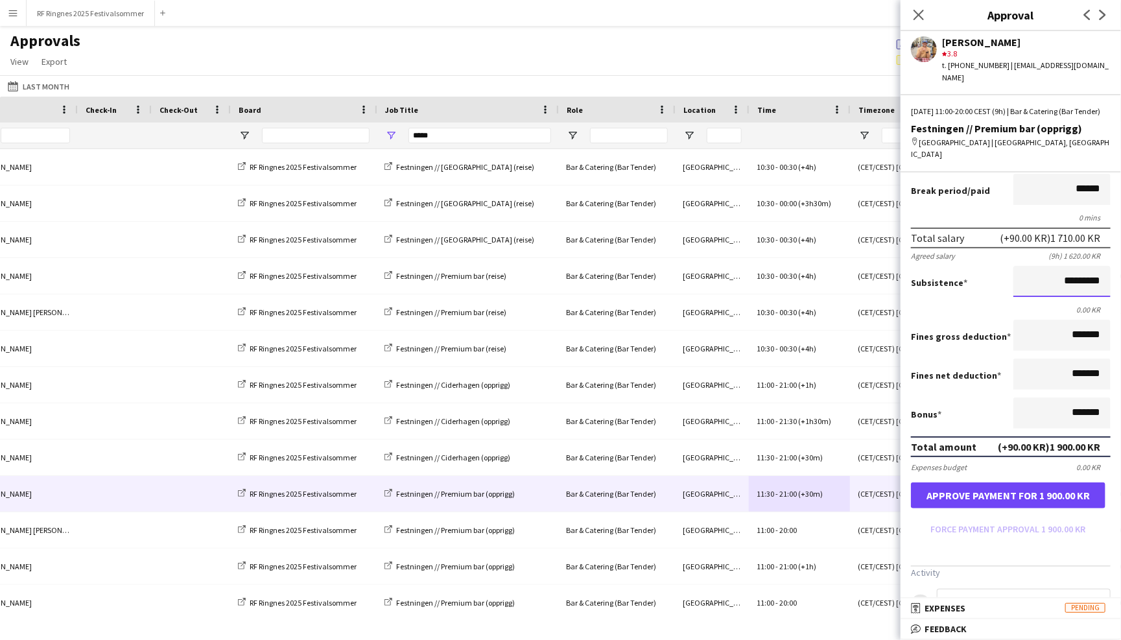
scroll to position [123, 0]
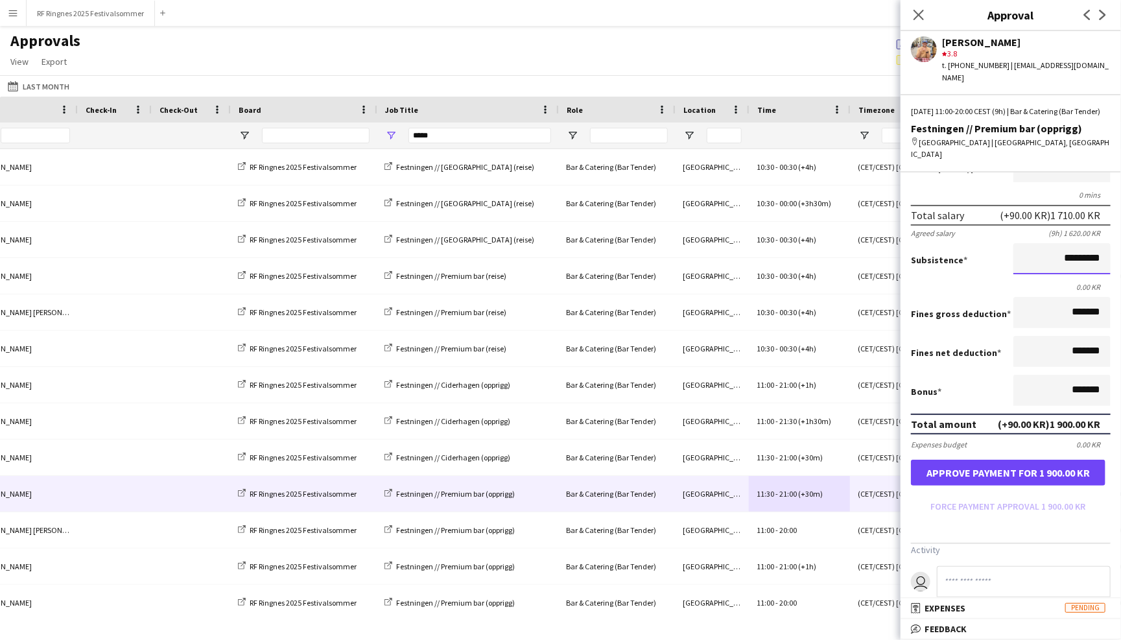
type input "*********"
click at [1073, 465] on button "Approve payment for 1 900.00 KR" at bounding box center [1008, 473] width 195 height 26
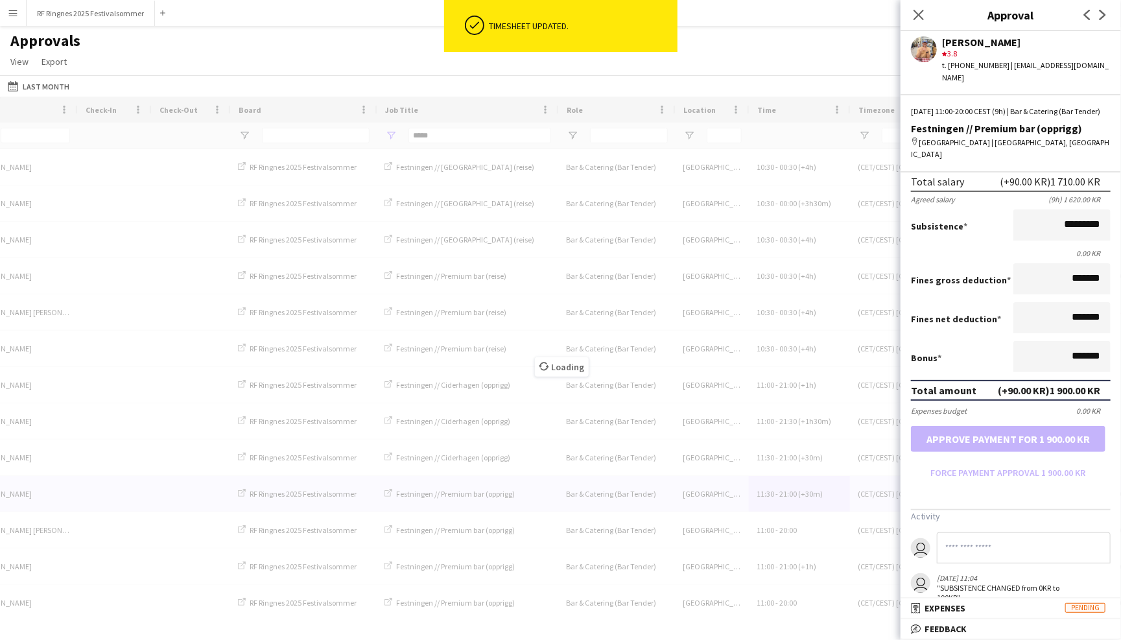
scroll to position [167, 0]
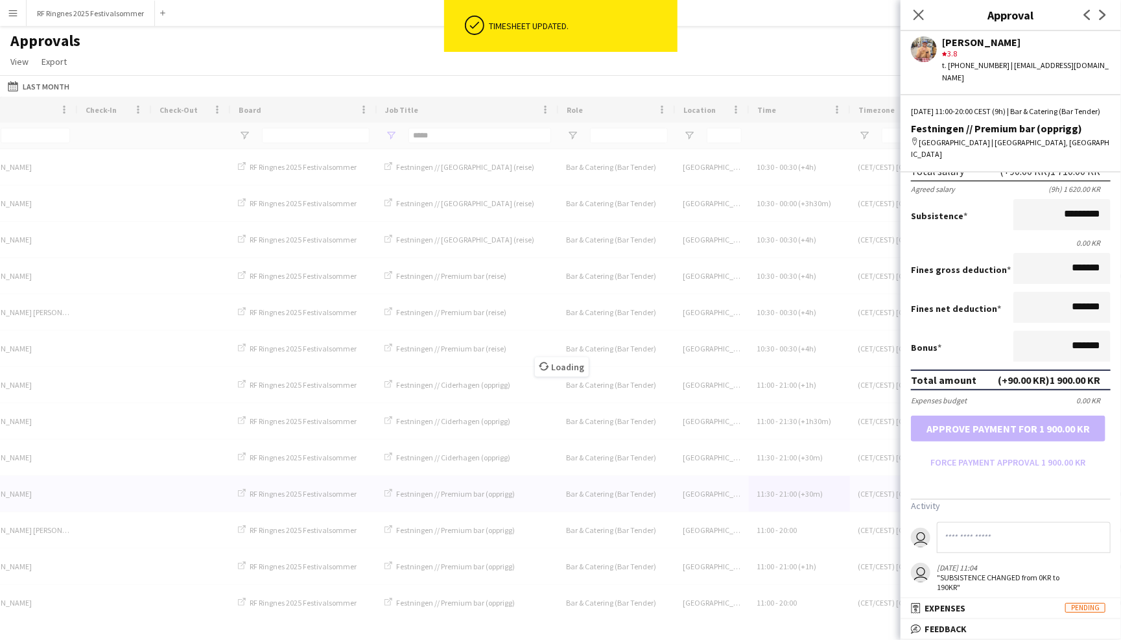
click at [976, 529] on input at bounding box center [1024, 537] width 174 height 31
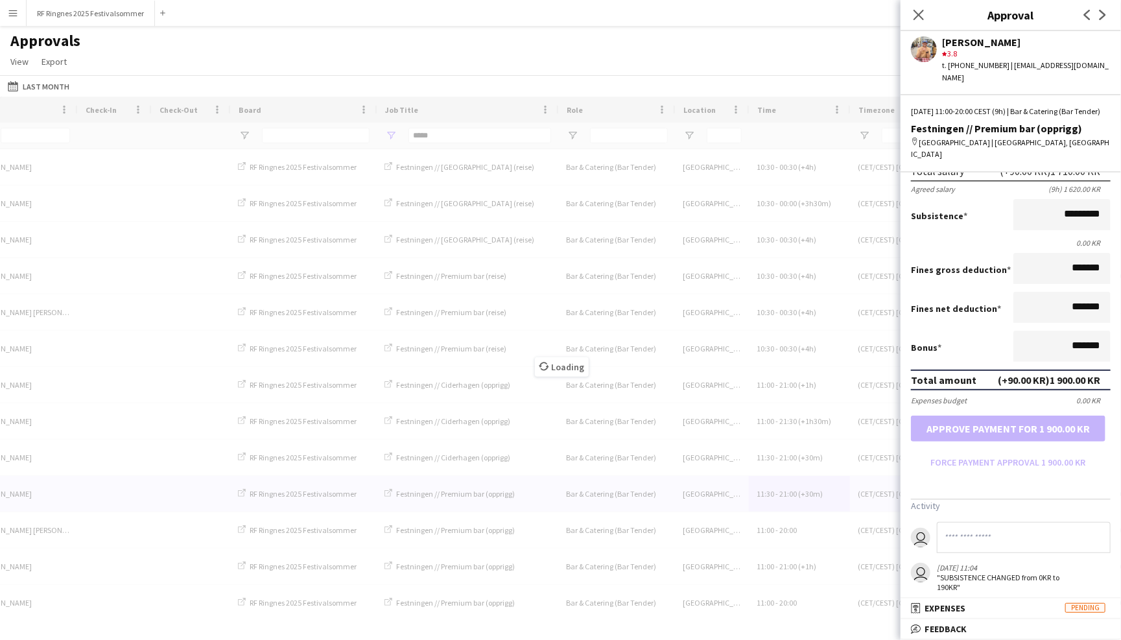
paste input "**********"
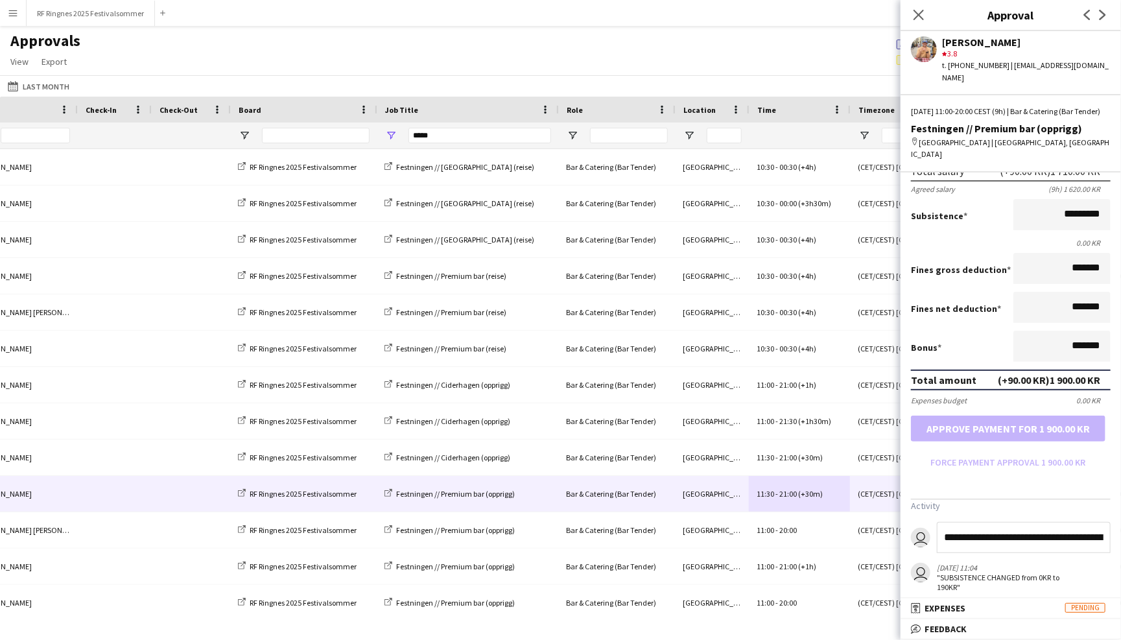
click at [970, 528] on input "**********" at bounding box center [1024, 537] width 174 height 31
type input "**********"
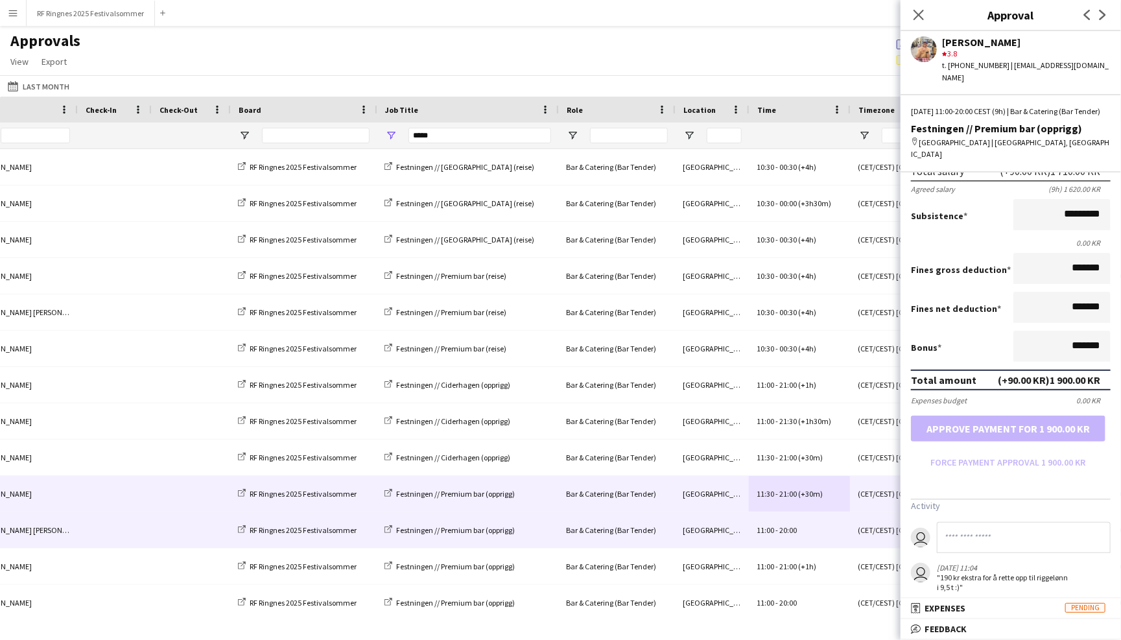
click at [799, 533] on div "11:00 - 20:00" at bounding box center [799, 530] width 101 height 36
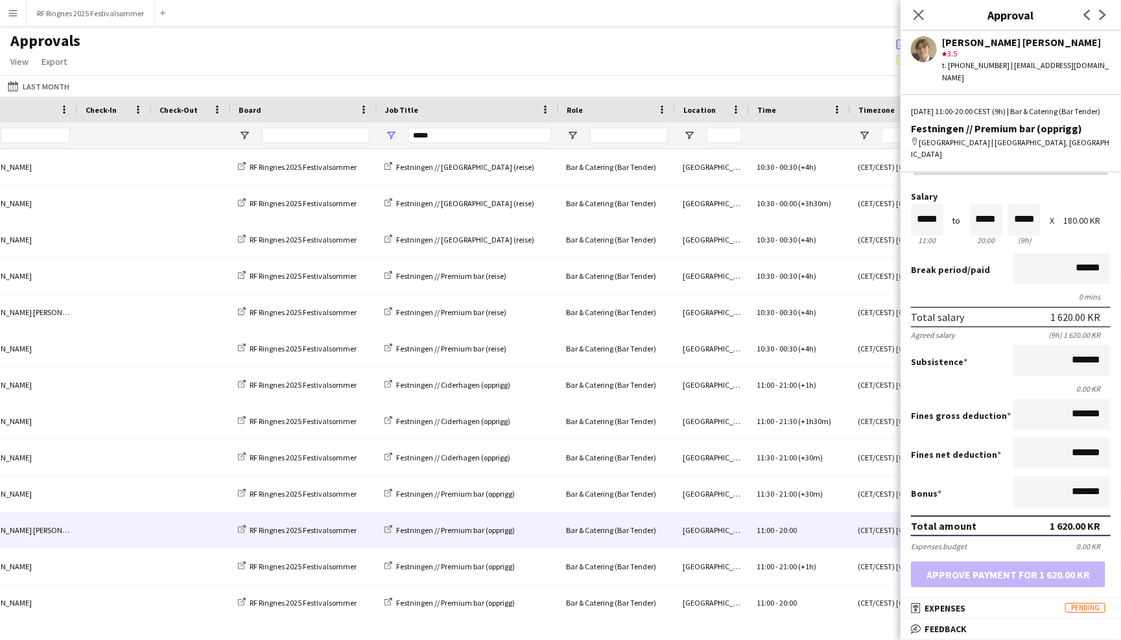
scroll to position [26, 0]
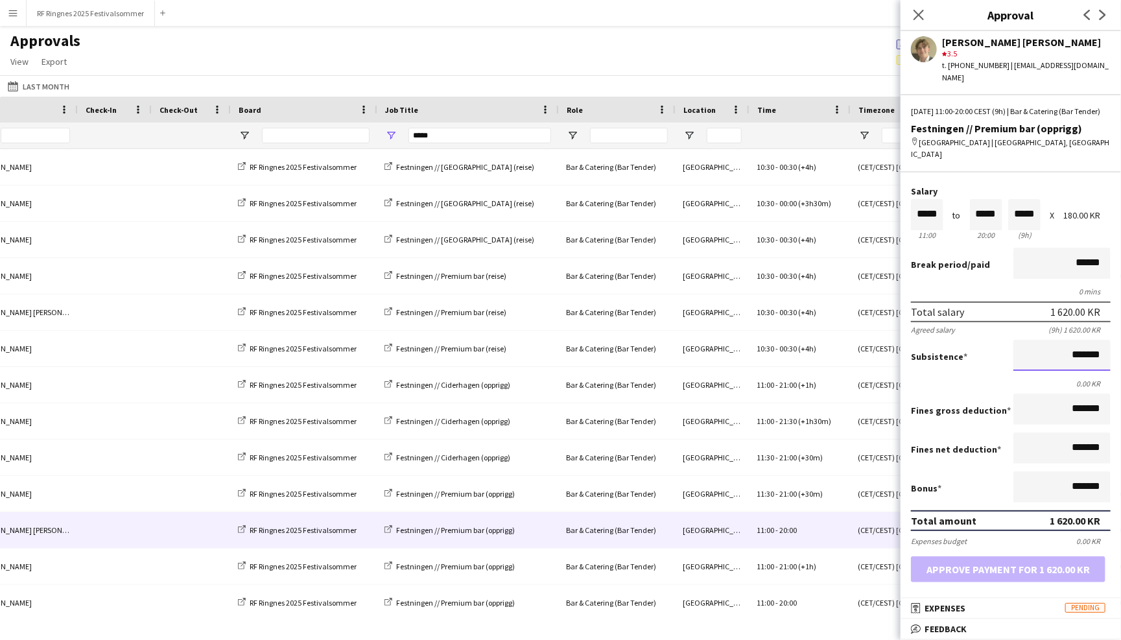
click at [1056, 340] on input "*******" at bounding box center [1062, 355] width 97 height 31
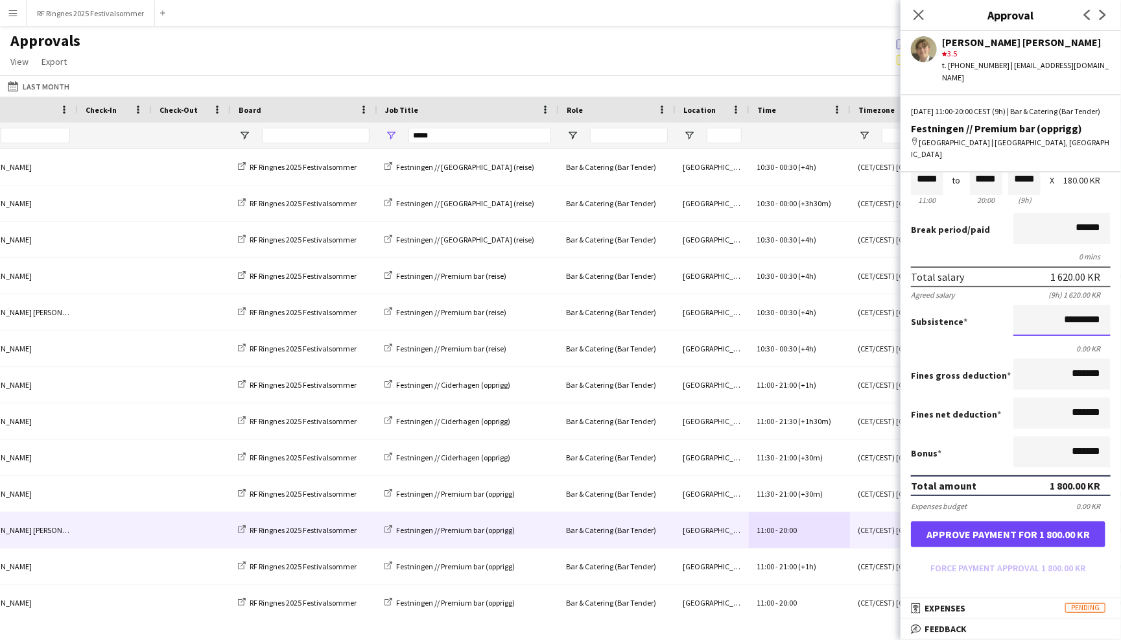
scroll to position [63, 0]
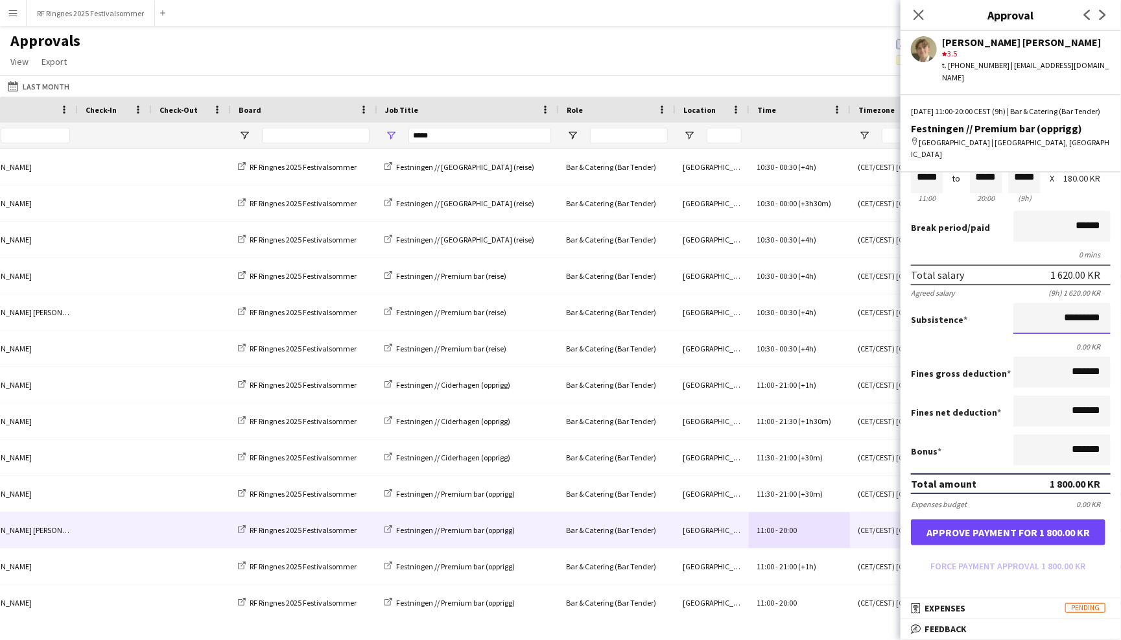
type input "*********"
click at [1039, 519] on button "Approve payment for 1 800.00 KR" at bounding box center [1008, 532] width 195 height 26
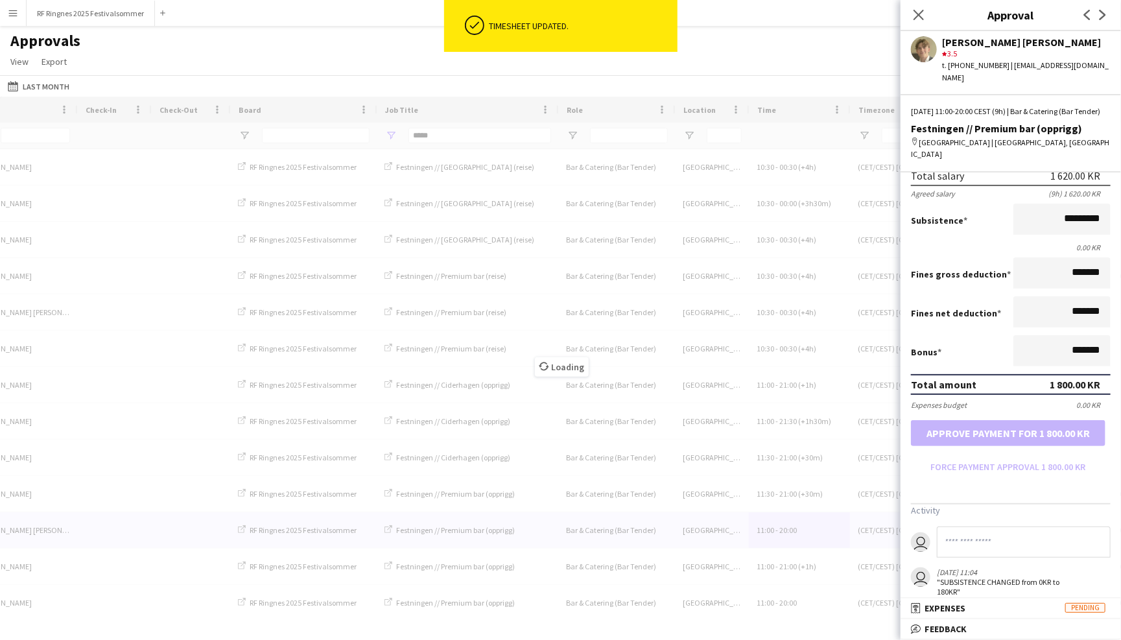
scroll to position [161, 0]
click at [974, 530] on input at bounding box center [1024, 542] width 174 height 31
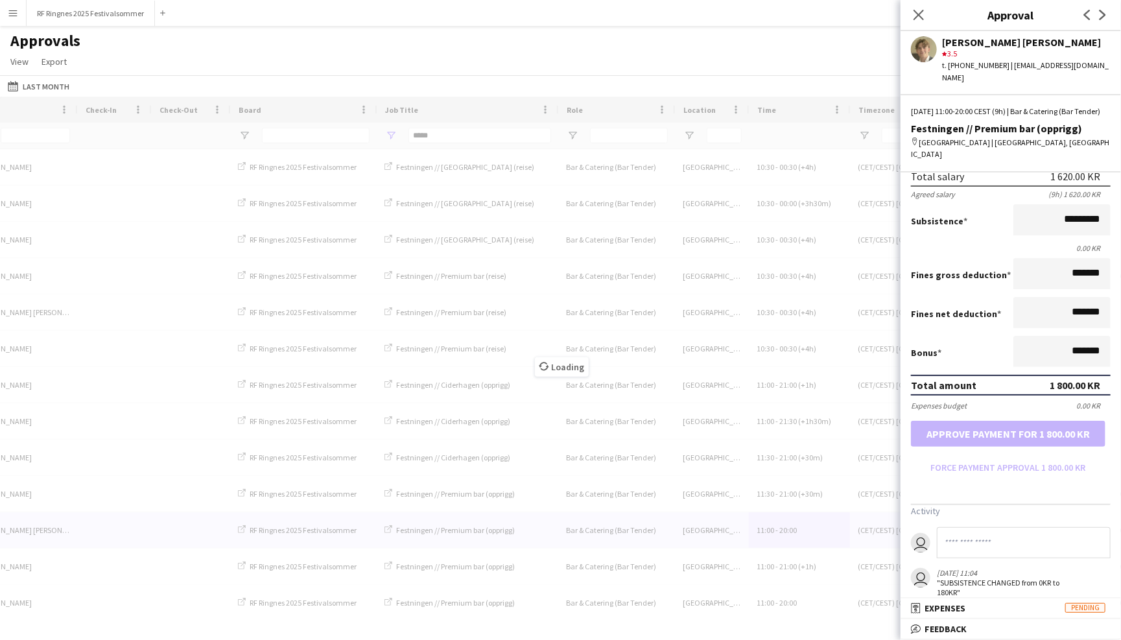
paste input "**********"
click at [1087, 529] on input "**********" at bounding box center [1024, 542] width 174 height 31
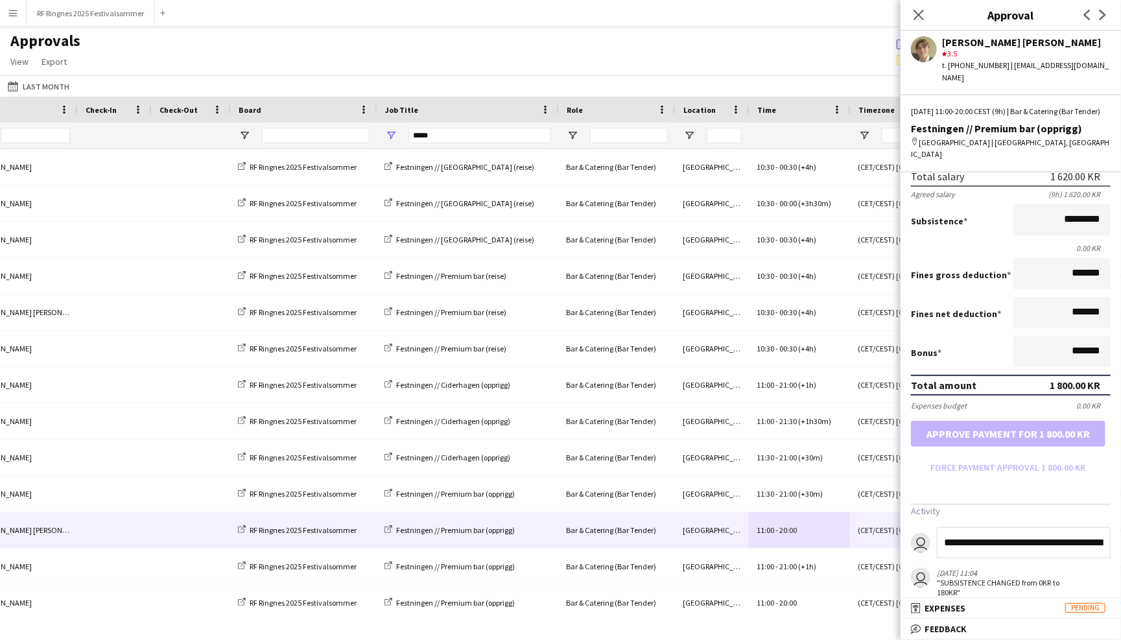
click at [982, 532] on input "**********" at bounding box center [1024, 542] width 174 height 31
type input "**********"
click at [918, 15] on icon at bounding box center [918, 14] width 12 height 12
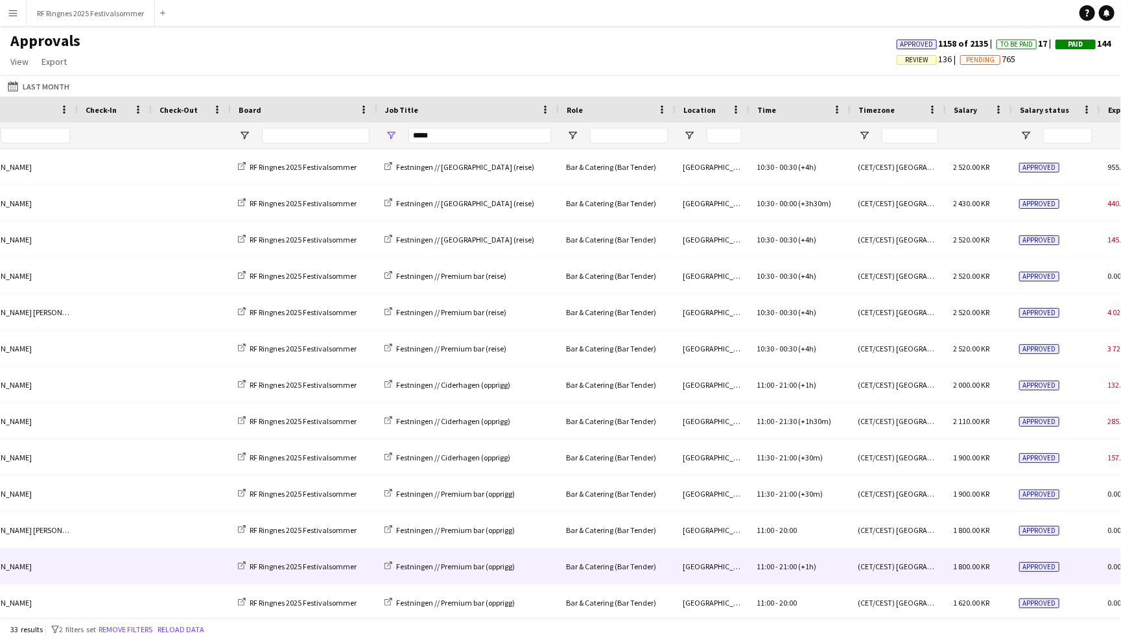
click at [744, 550] on div "Trondheim" at bounding box center [712, 567] width 74 height 36
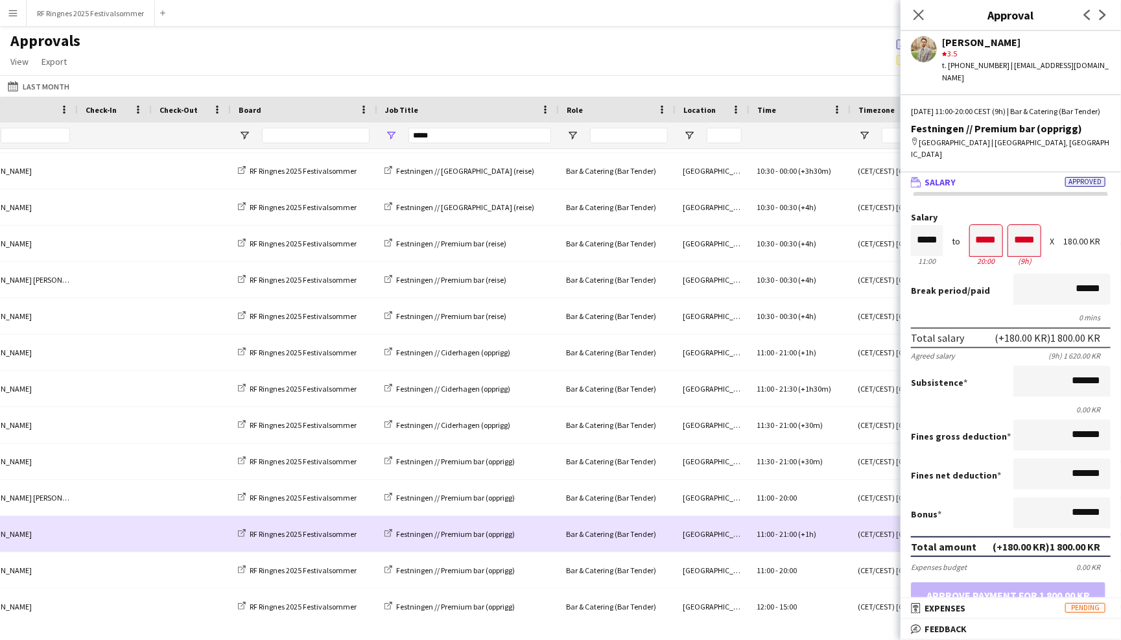
scroll to position [36, 0]
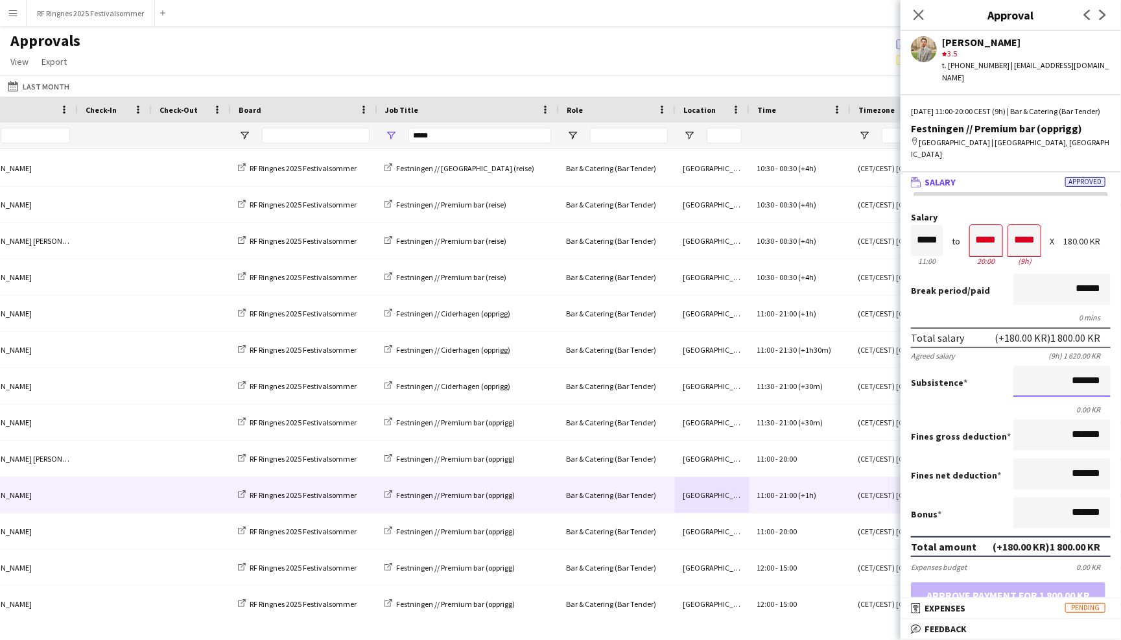
click at [1074, 366] on input "*******" at bounding box center [1062, 381] width 97 height 31
click at [1069, 366] on input "*******" at bounding box center [1062, 381] width 97 height 31
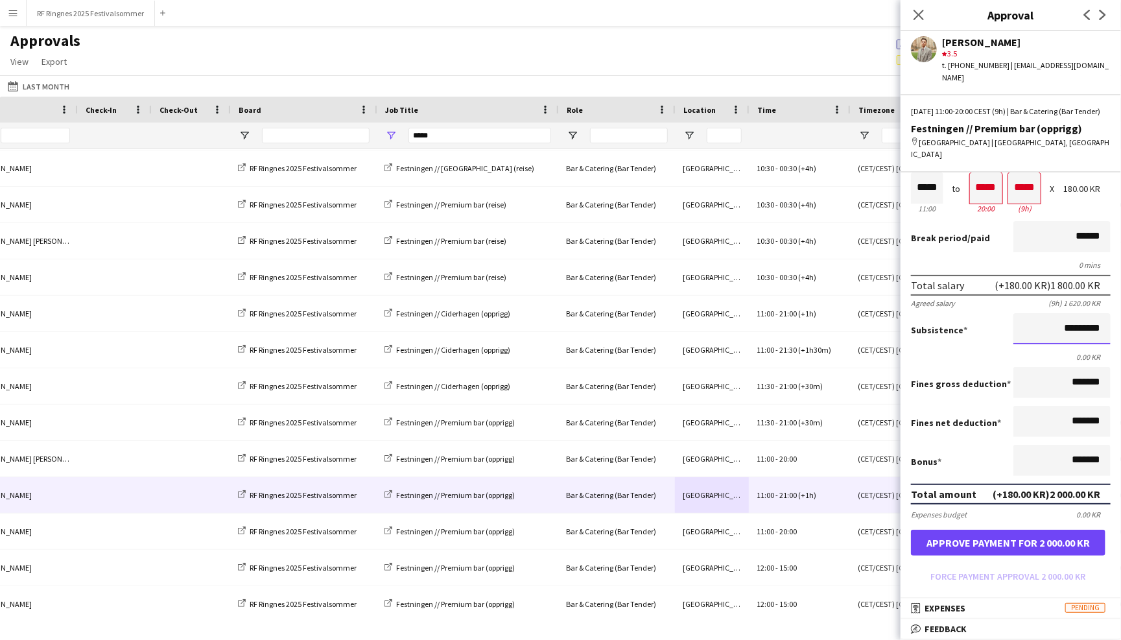
scroll to position [67, 0]
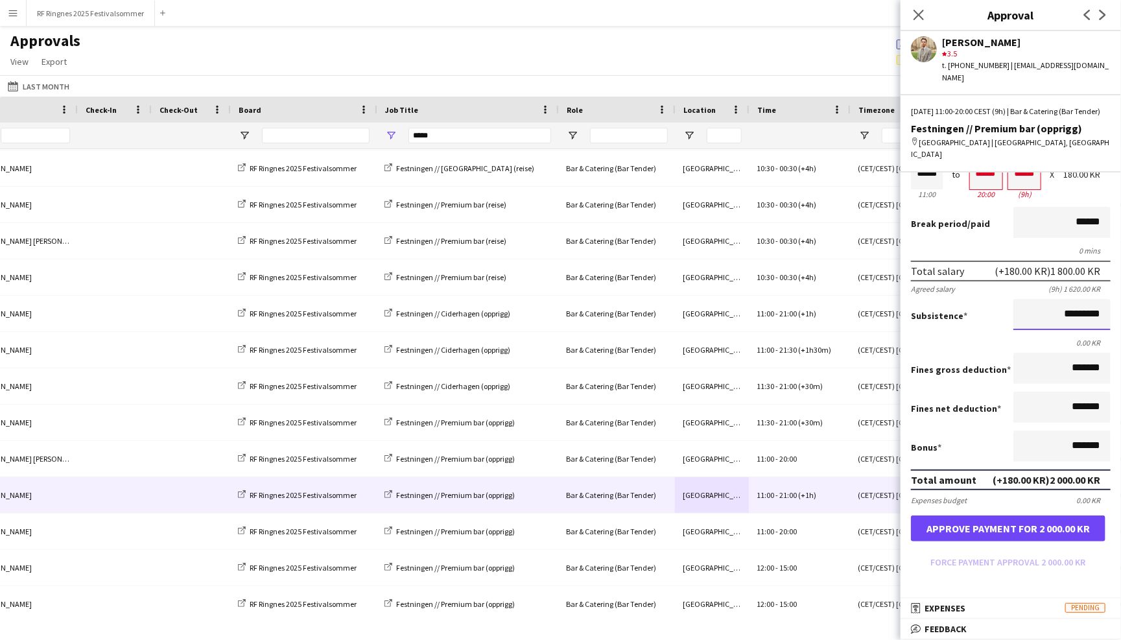
type input "*********"
click at [1063, 517] on button "Approve payment for 2 000.00 KR" at bounding box center [1008, 529] width 195 height 26
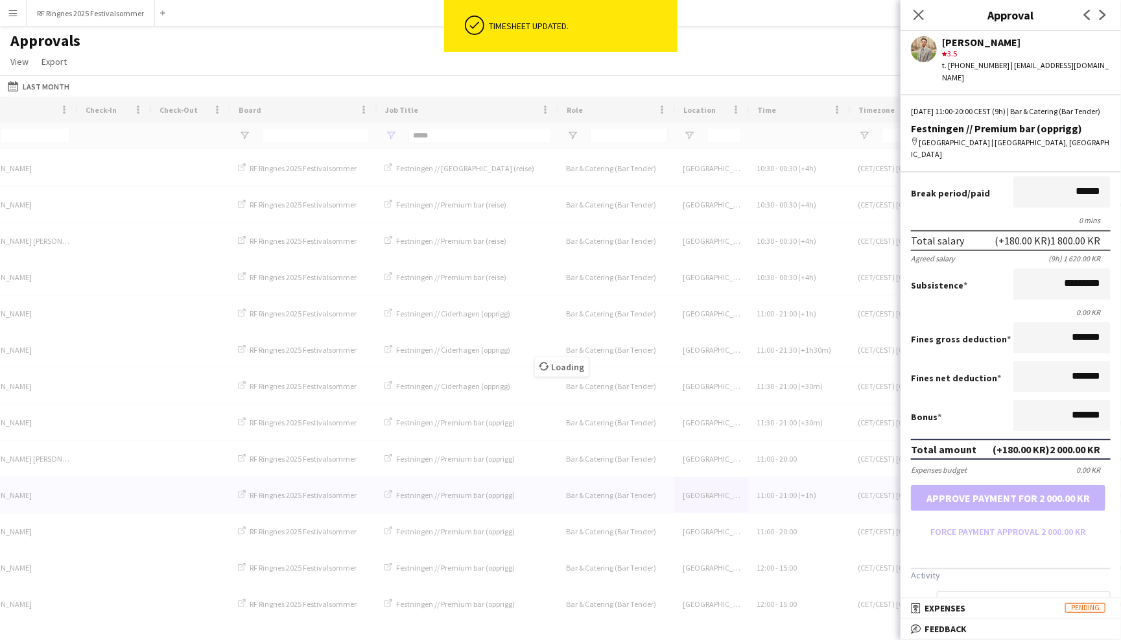
scroll to position [113, 0]
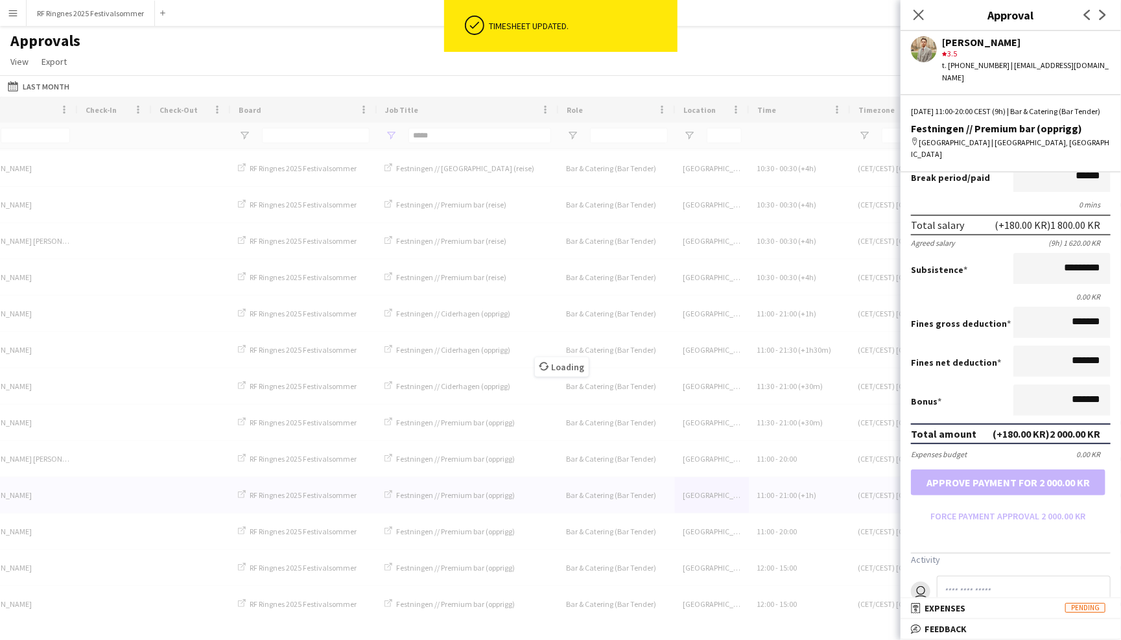
click at [995, 576] on input at bounding box center [1024, 591] width 174 height 31
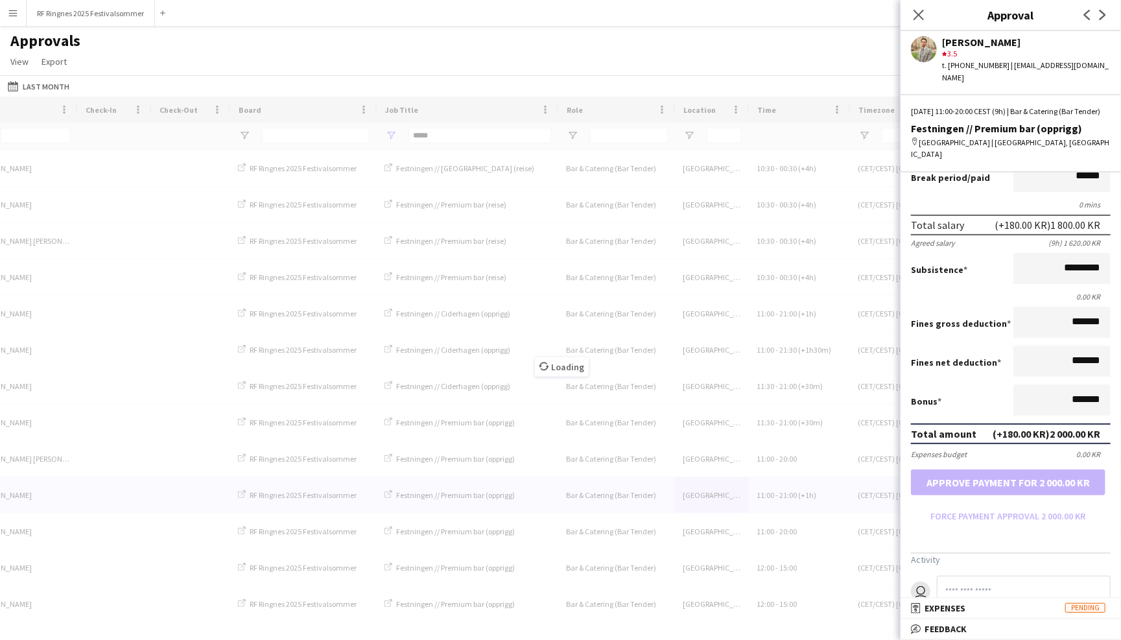
paste input "**********"
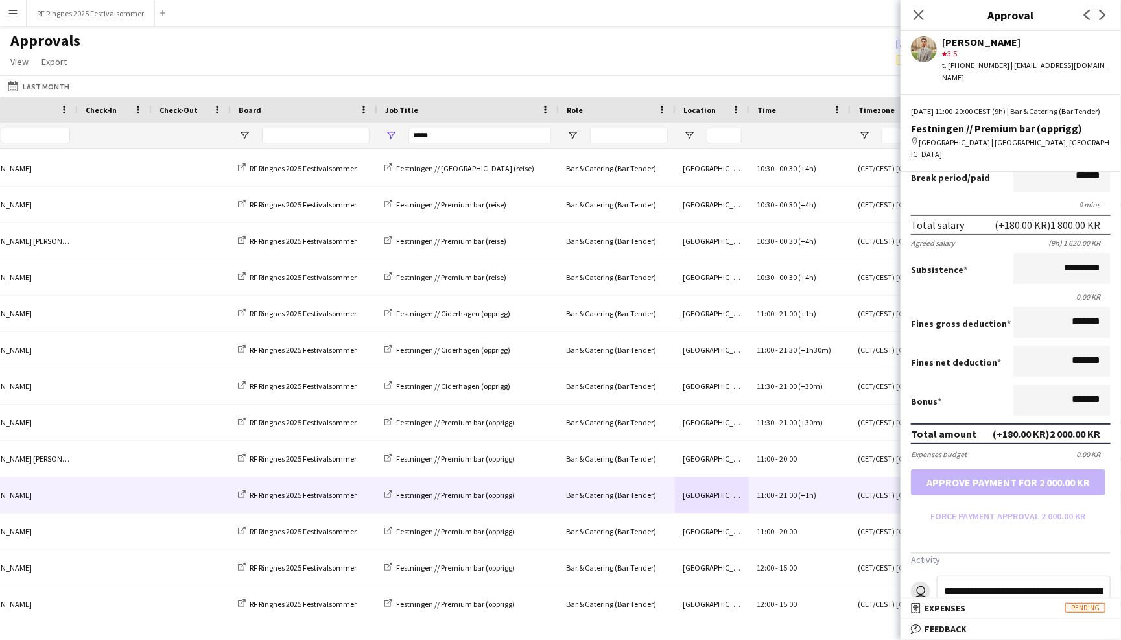
drag, startPoint x: 1087, startPoint y: 577, endPoint x: 1087, endPoint y: 594, distance: 16.9
click at [1087, 582] on input "**********" at bounding box center [1024, 591] width 174 height 31
type input "**********"
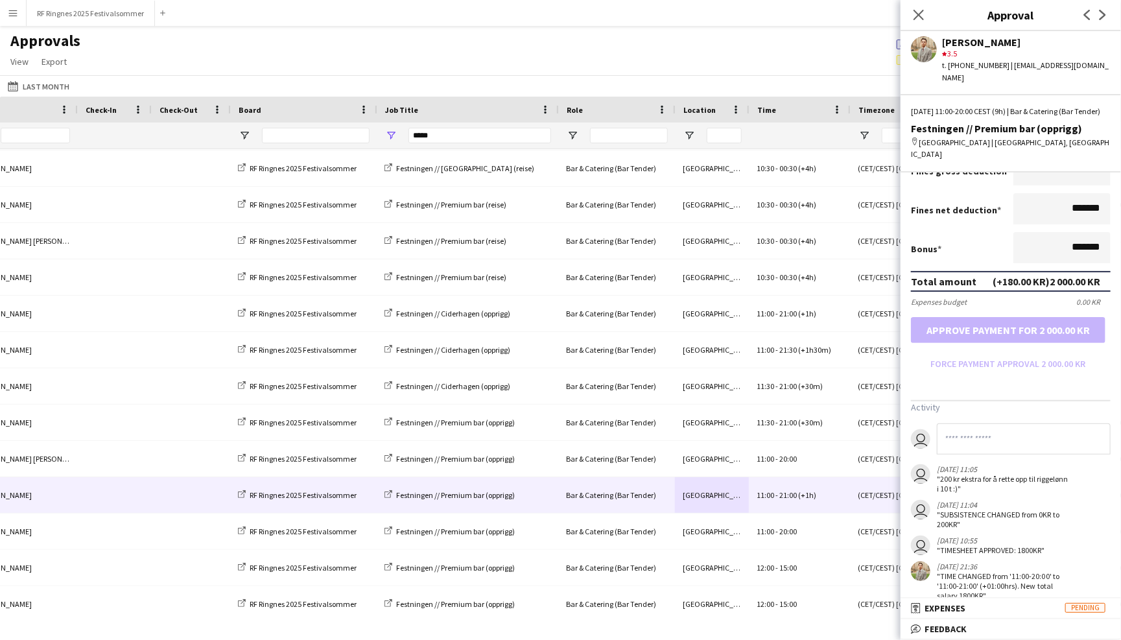
scroll to position [265, 0]
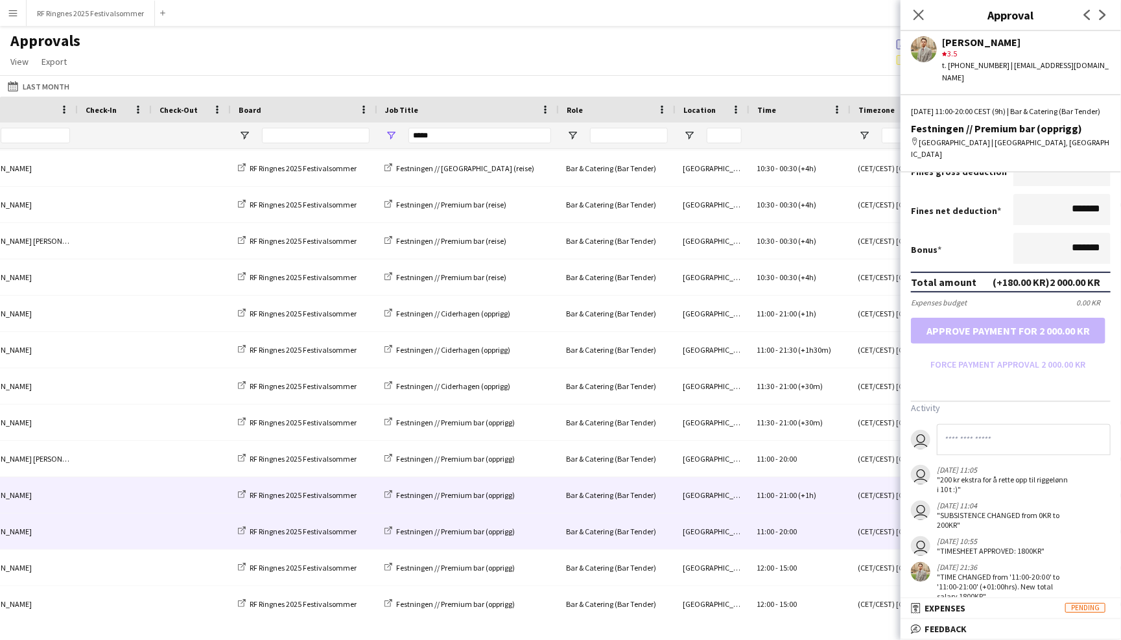
click at [749, 530] on div "11:00 - 20:00" at bounding box center [799, 532] width 101 height 36
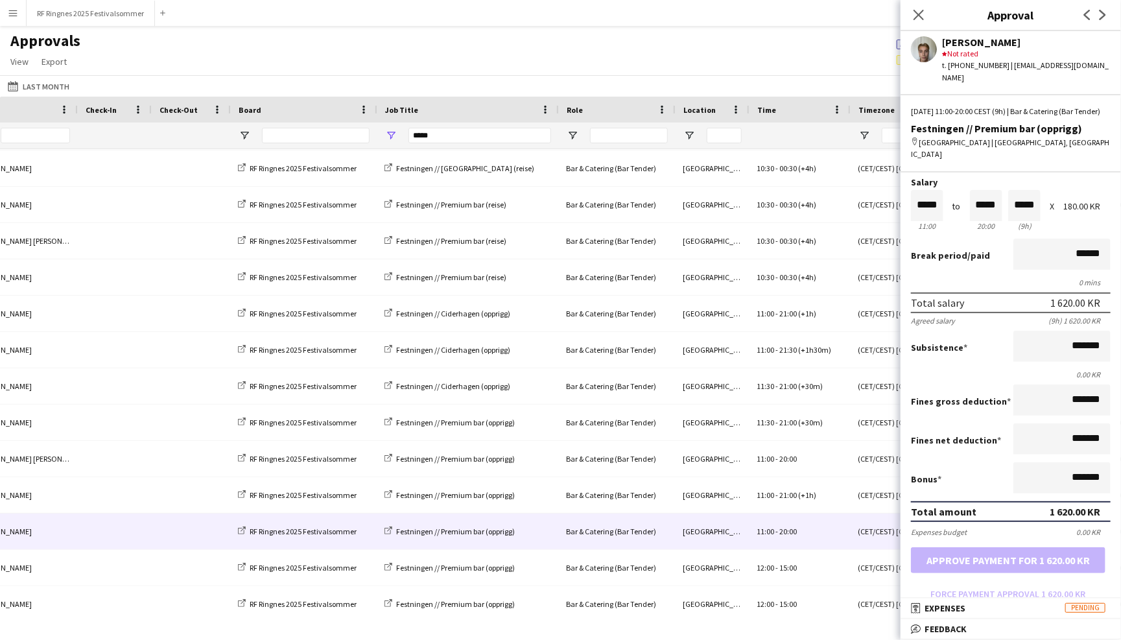
scroll to position [56, 0]
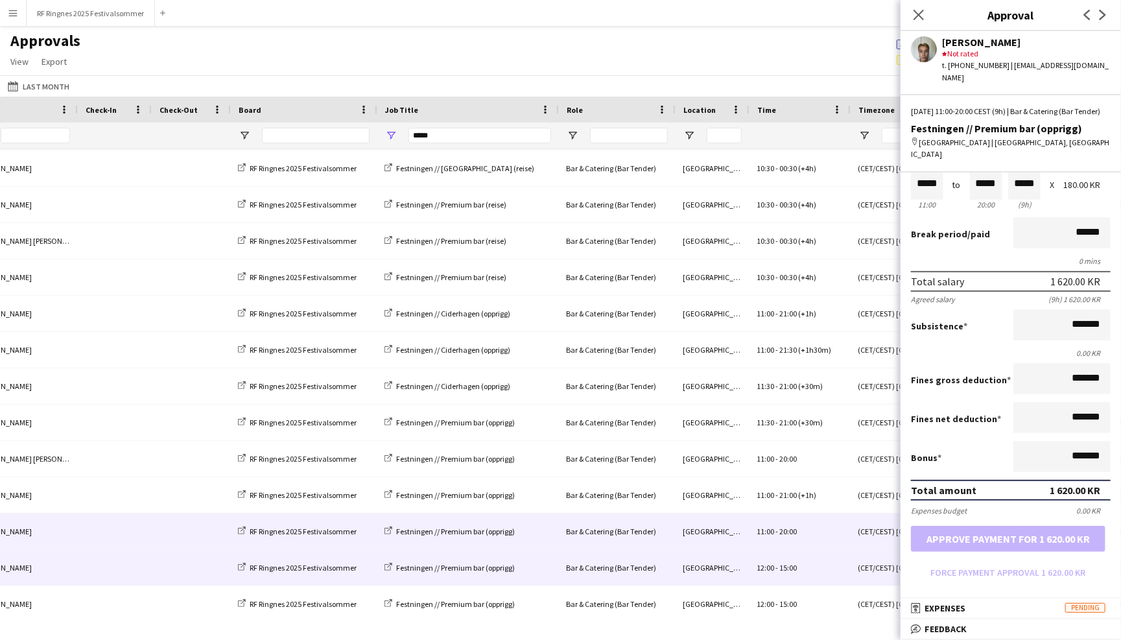
click at [776, 567] on span "-" at bounding box center [777, 568] width 3 height 10
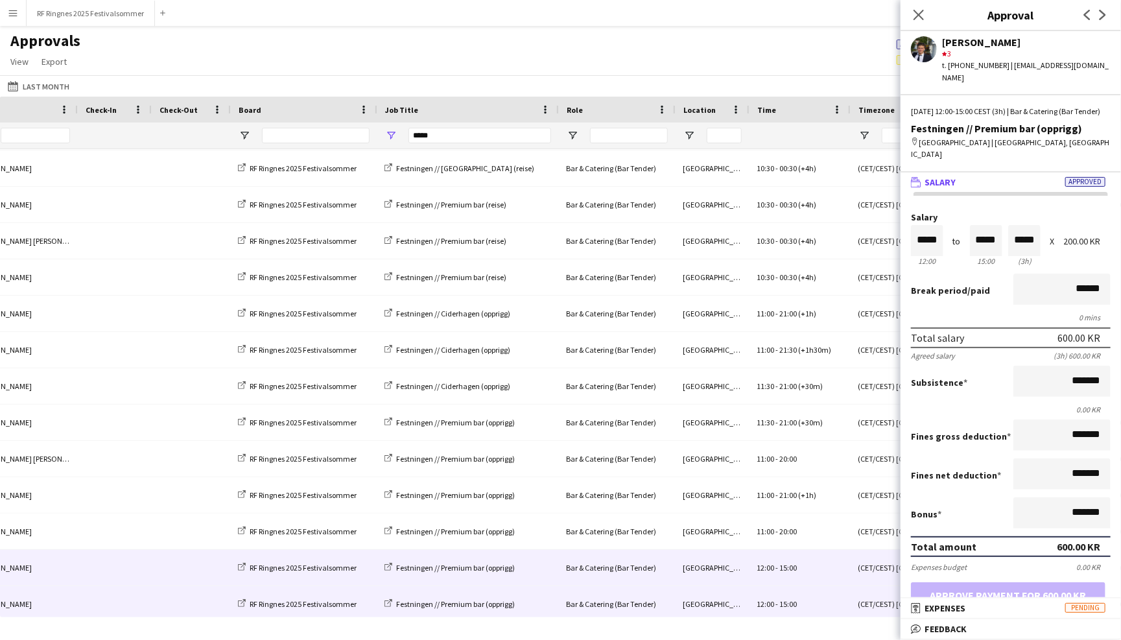
scroll to position [75, 0]
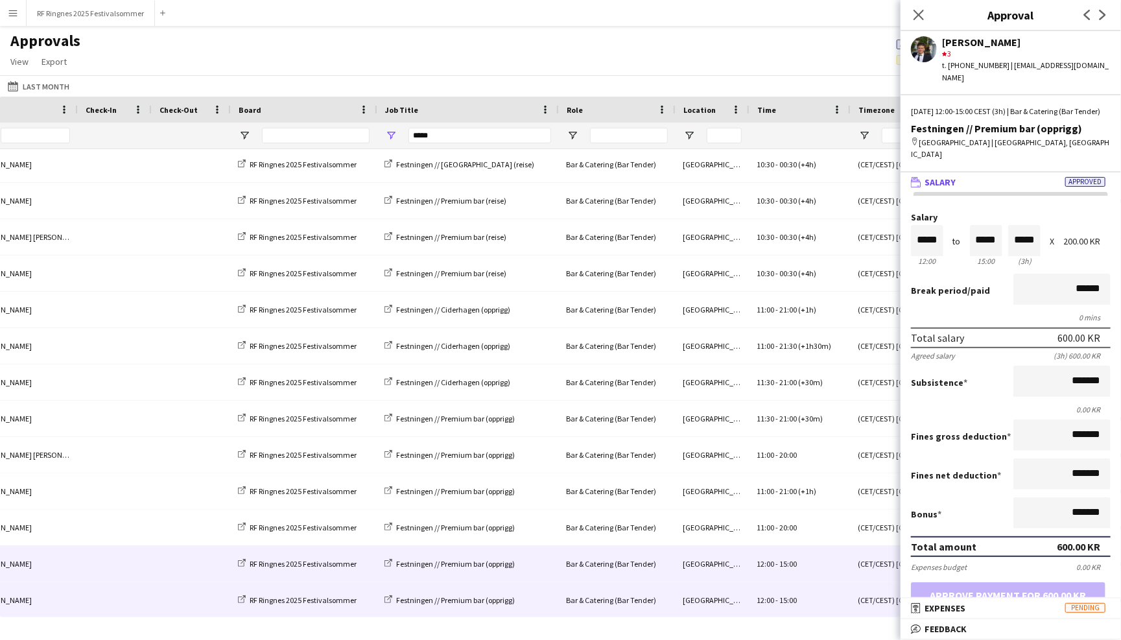
click at [820, 604] on div "12:00 - 15:00" at bounding box center [799, 600] width 101 height 36
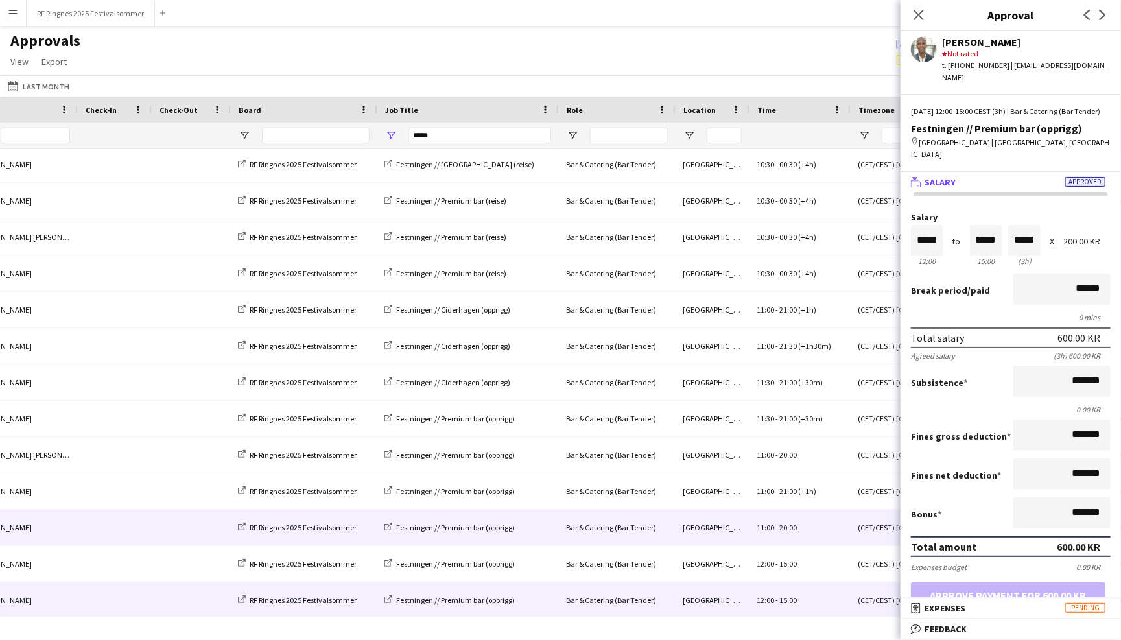
scroll to position [124, 0]
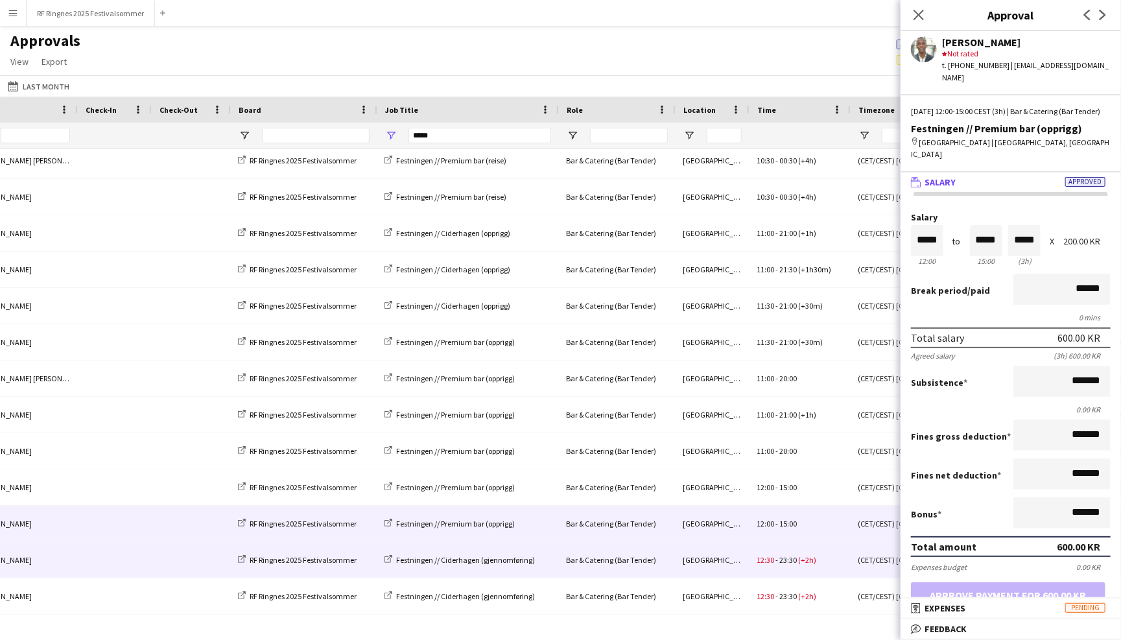
click at [724, 558] on div "Trondheim" at bounding box center [712, 560] width 74 height 36
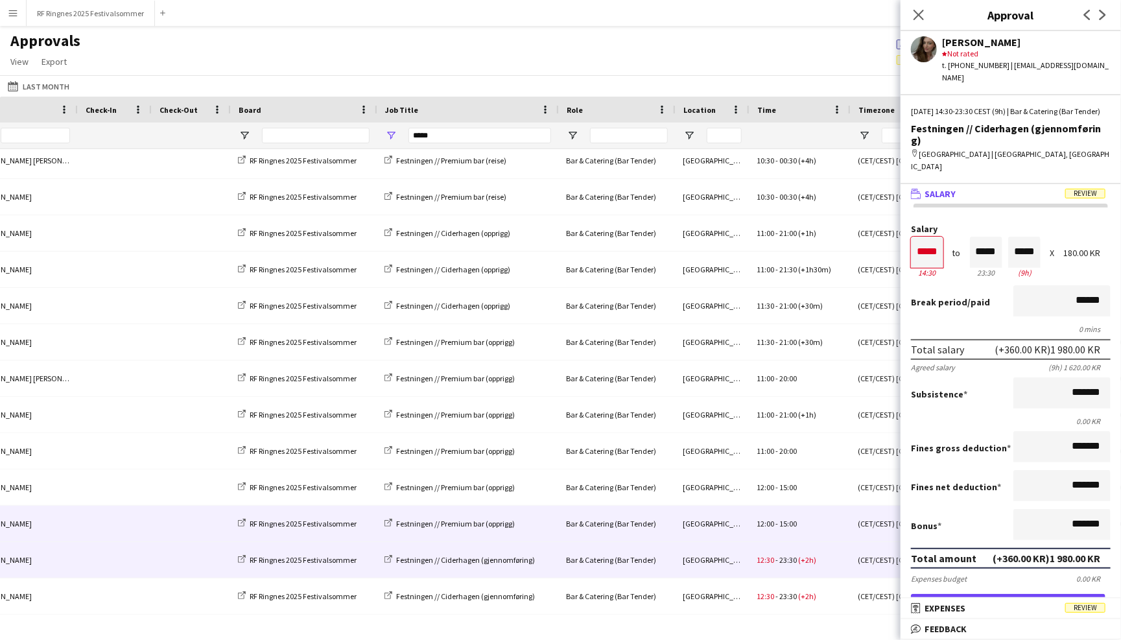
click at [724, 530] on div "Trondheim" at bounding box center [712, 524] width 74 height 36
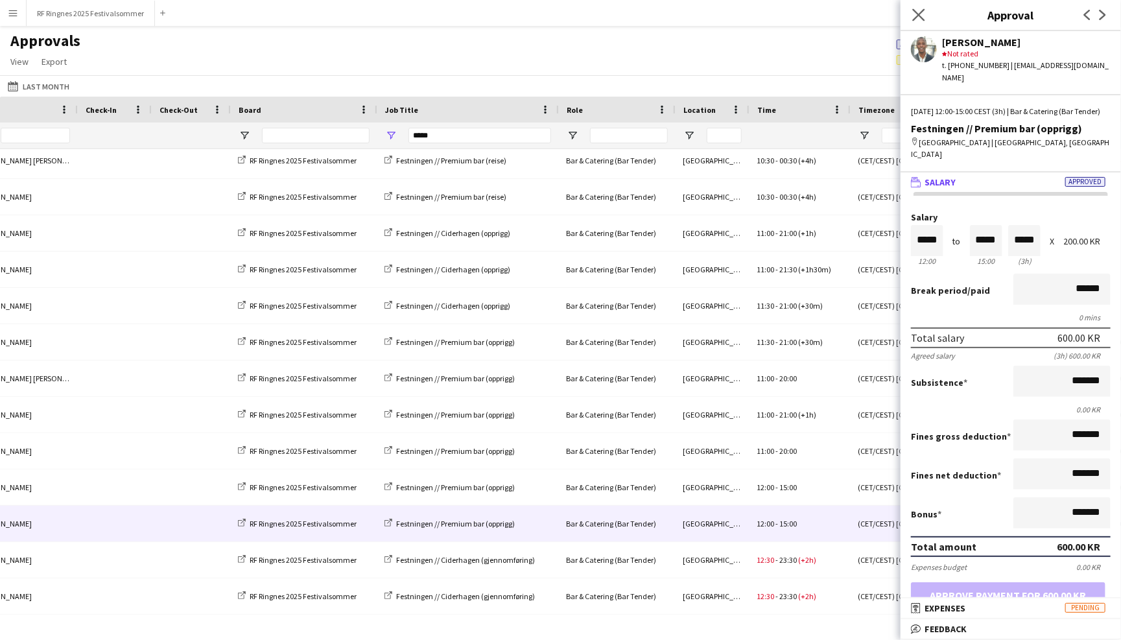
click at [918, 8] on app-icon "Close pop-in" at bounding box center [919, 15] width 19 height 19
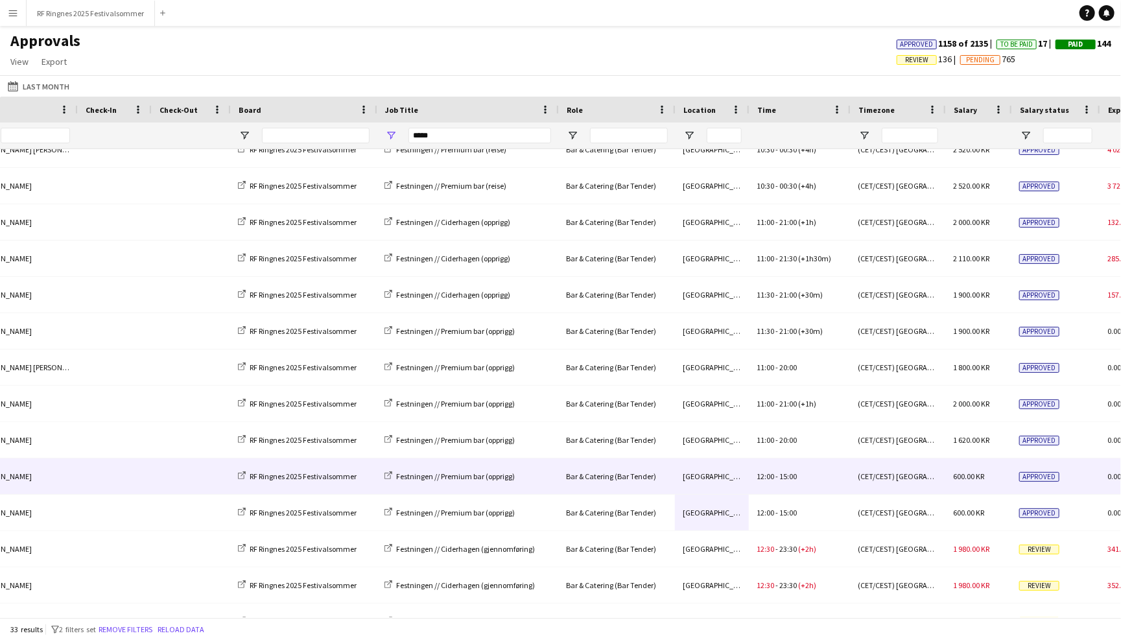
scroll to position [184, 0]
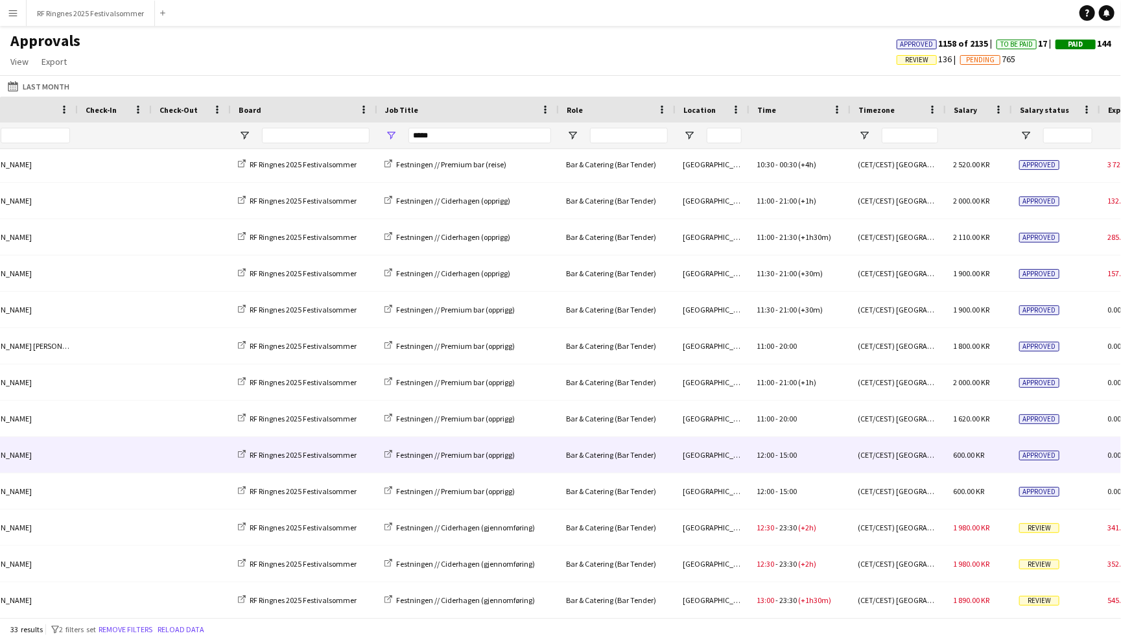
click at [762, 455] on span "12:00" at bounding box center [766, 455] width 18 height 10
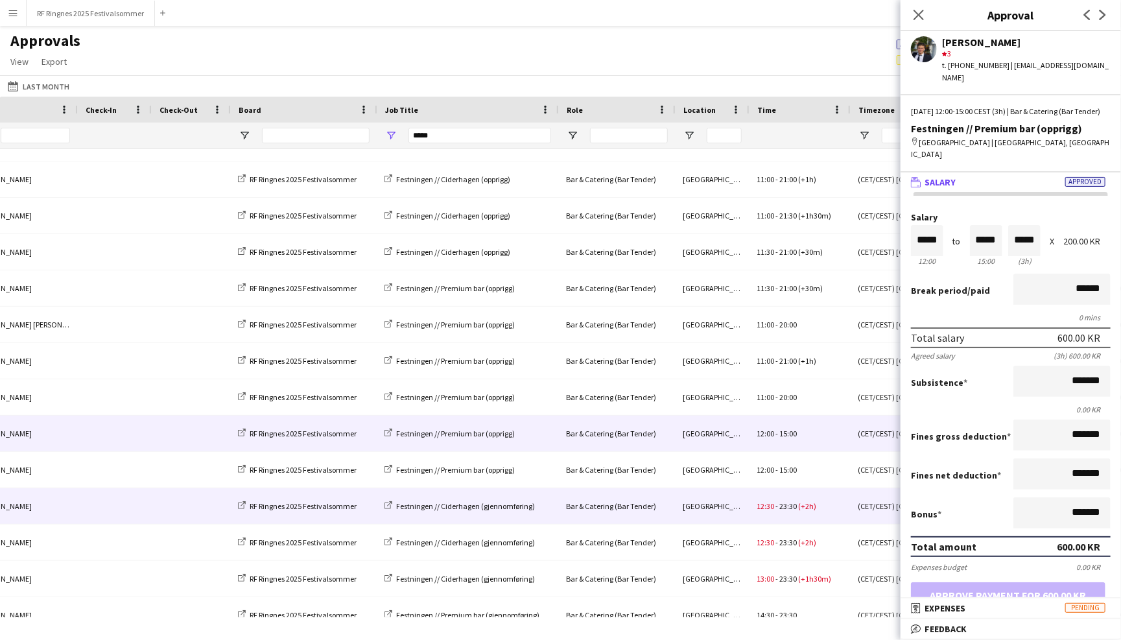
scroll to position [211, 0]
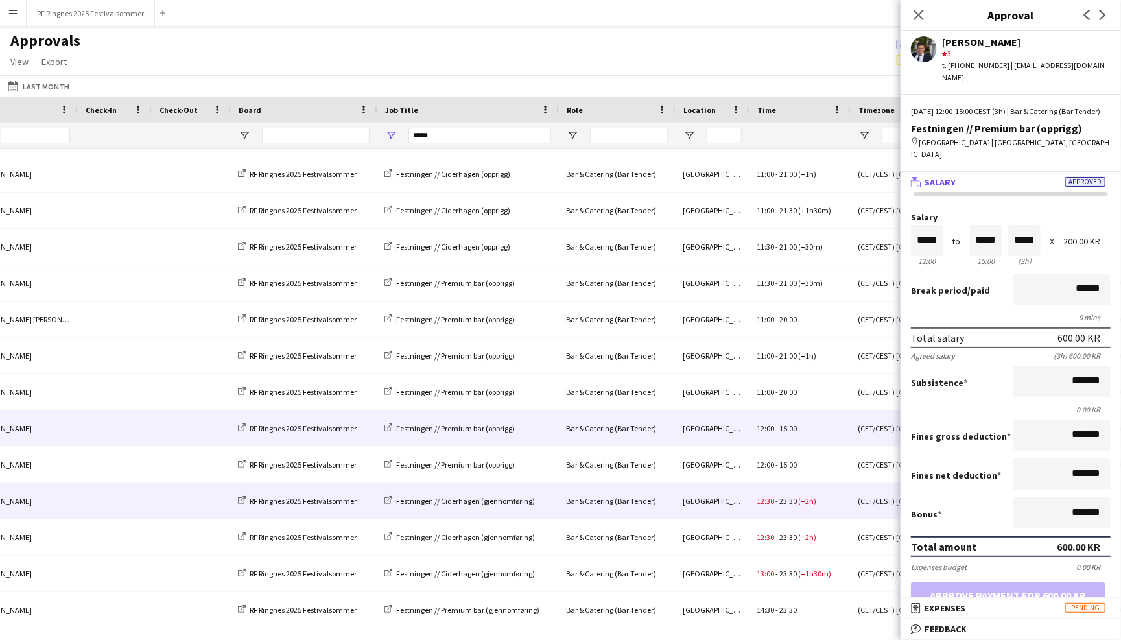
click at [737, 505] on div "Trondheim" at bounding box center [712, 501] width 74 height 36
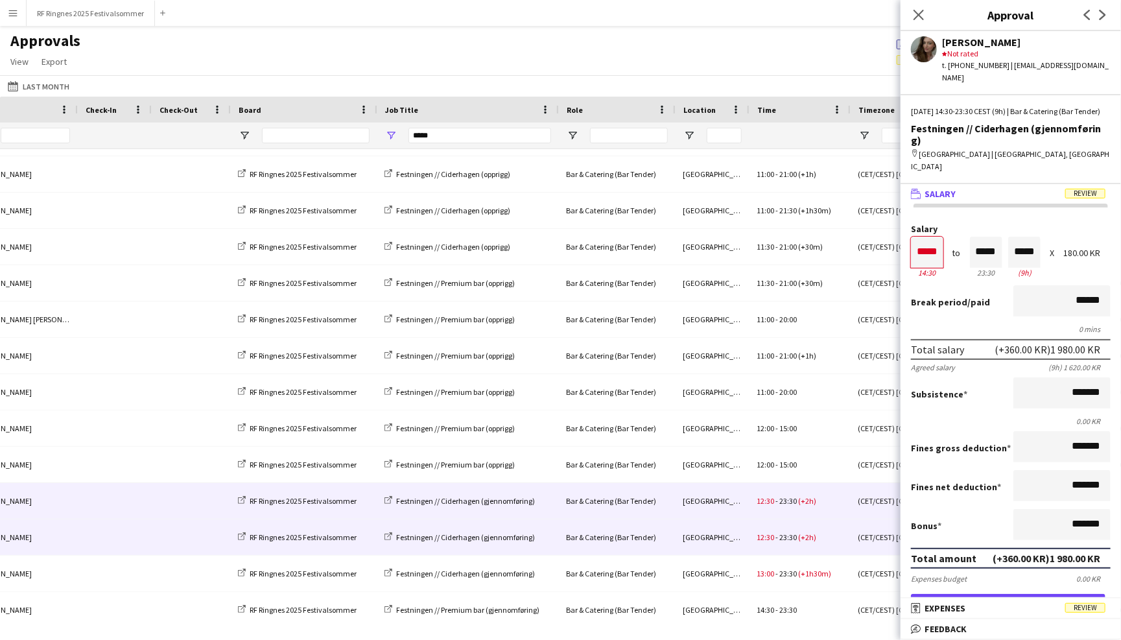
scroll to position [222, 0]
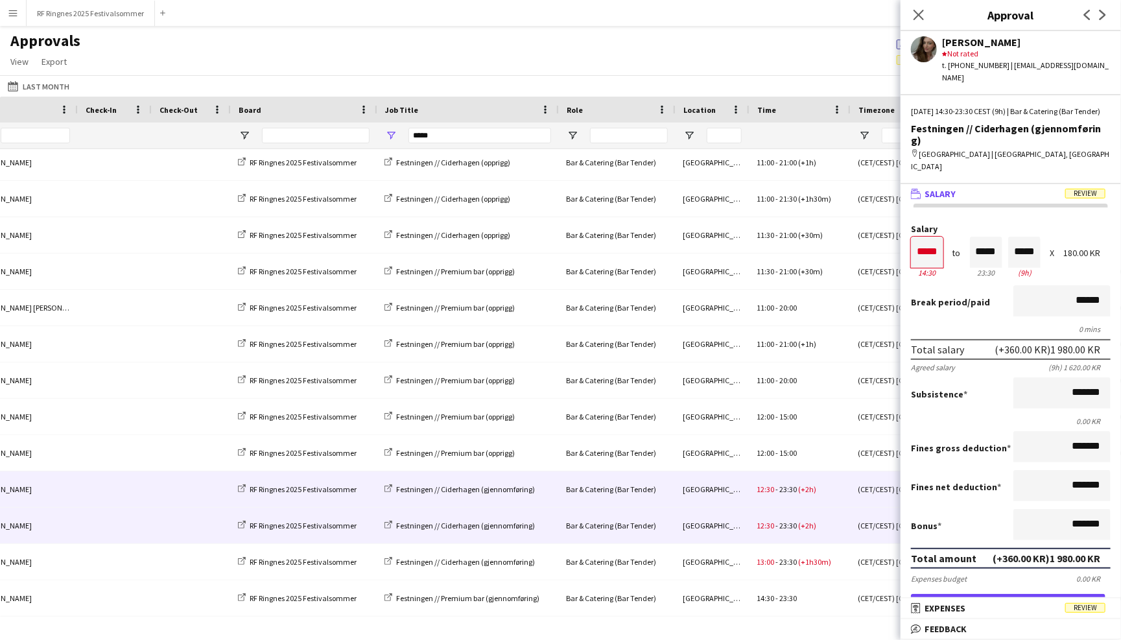
click at [733, 527] on div "Trondheim" at bounding box center [712, 526] width 74 height 36
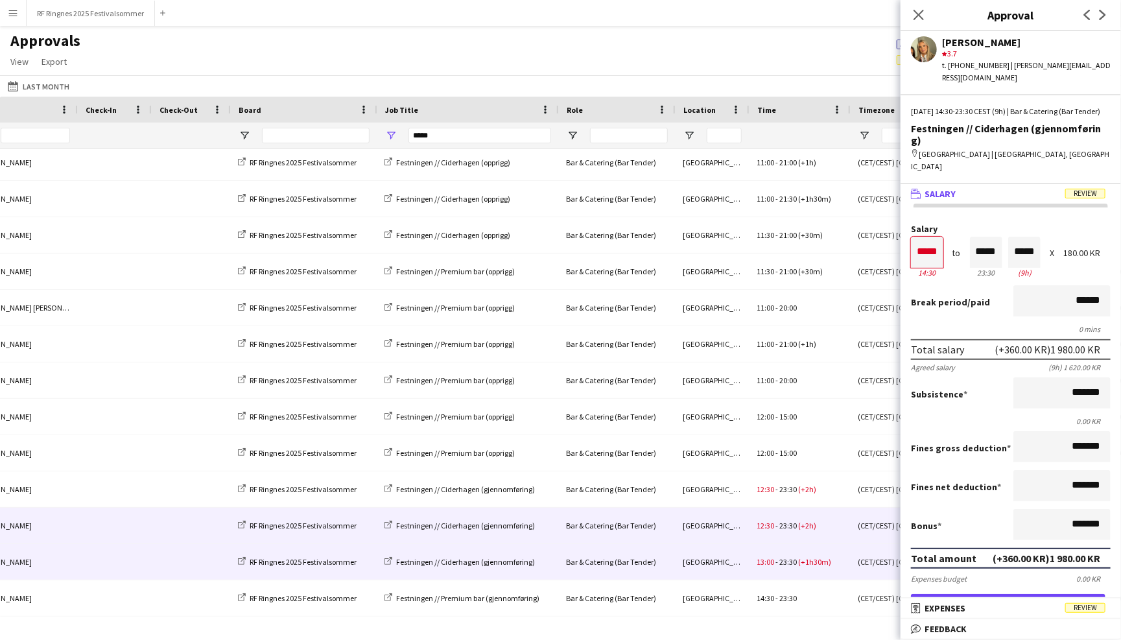
click at [733, 552] on div "Trondheim" at bounding box center [712, 562] width 74 height 36
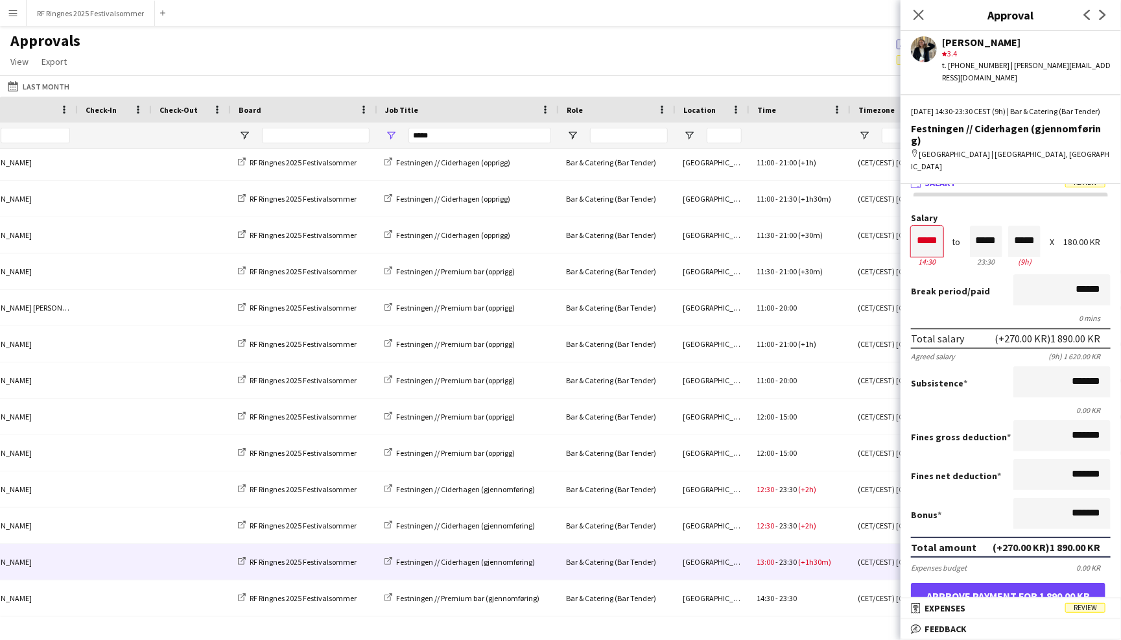
scroll to position [12, 0]
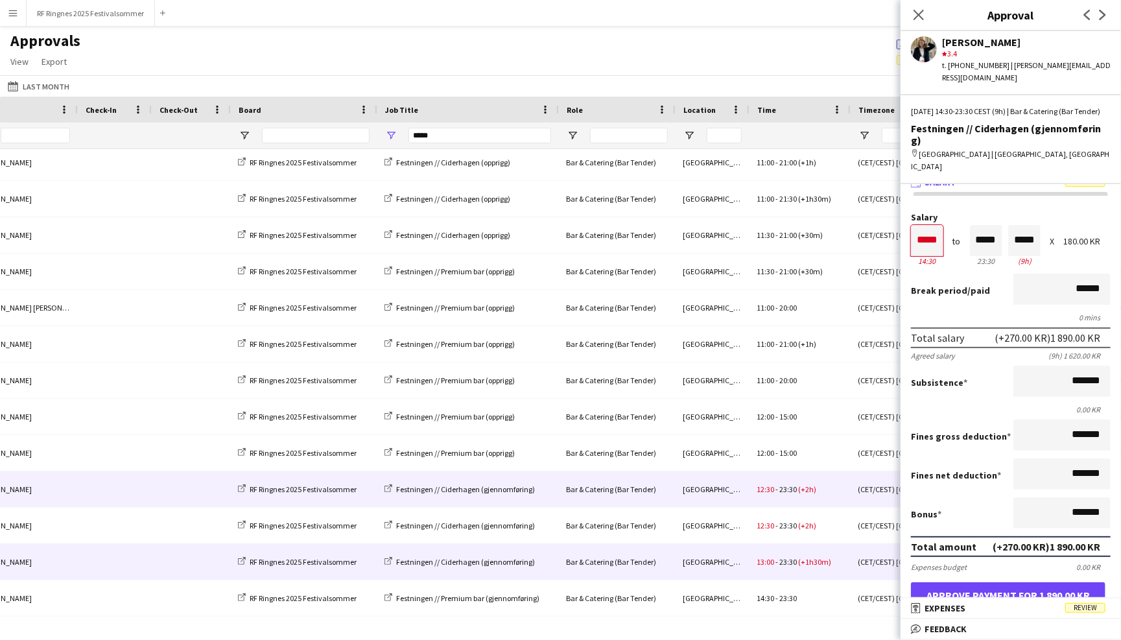
click at [837, 491] on div "12:30 - 23:30 (+2h)" at bounding box center [799, 489] width 101 height 36
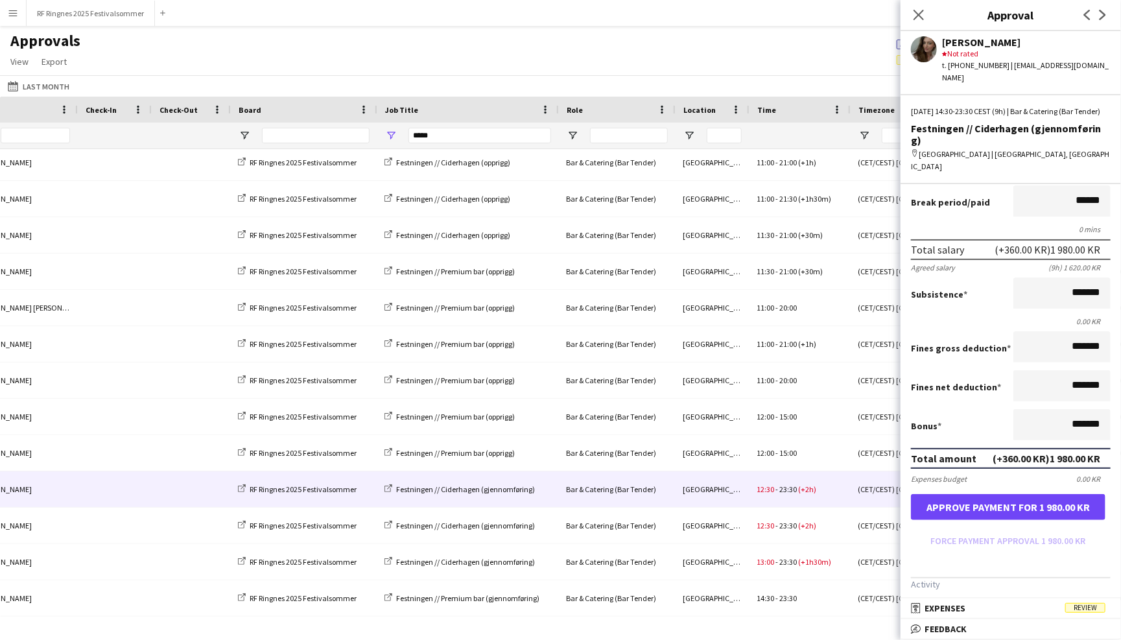
scroll to position [107, 0]
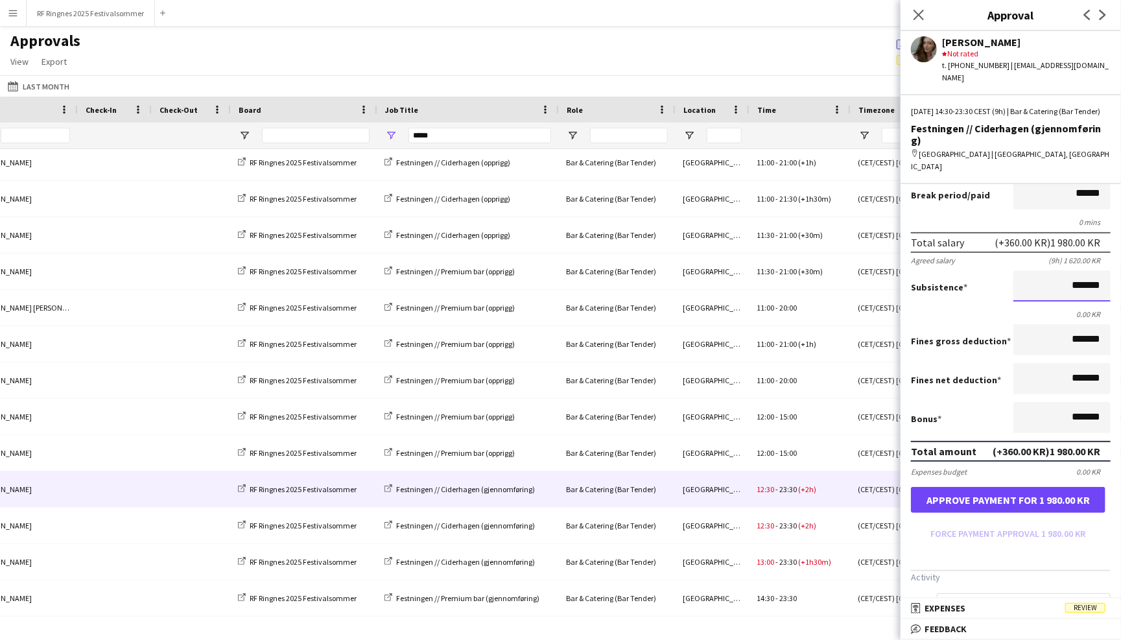
drag, startPoint x: 1068, startPoint y: 257, endPoint x: 1069, endPoint y: 265, distance: 8.5
click at [1068, 270] on input "*******" at bounding box center [1062, 285] width 97 height 31
type input "****"
type input "*********"
click at [1078, 363] on input "*******" at bounding box center [1062, 378] width 97 height 31
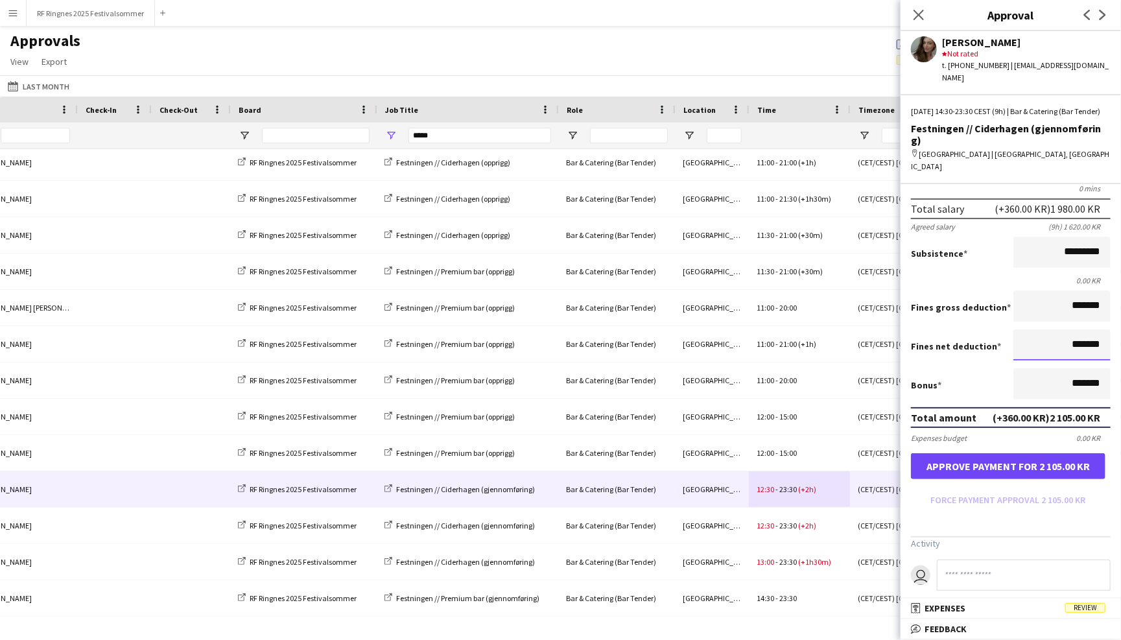
scroll to position [147, 0]
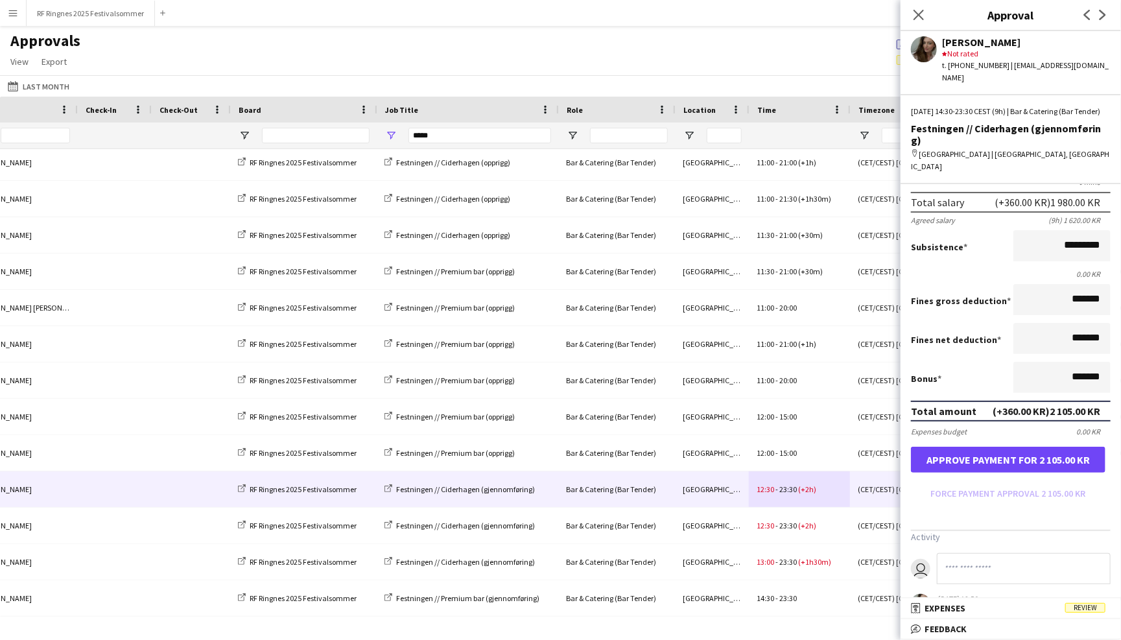
click at [1014, 447] on button "Approve payment for 2 105.00 KR" at bounding box center [1008, 460] width 195 height 26
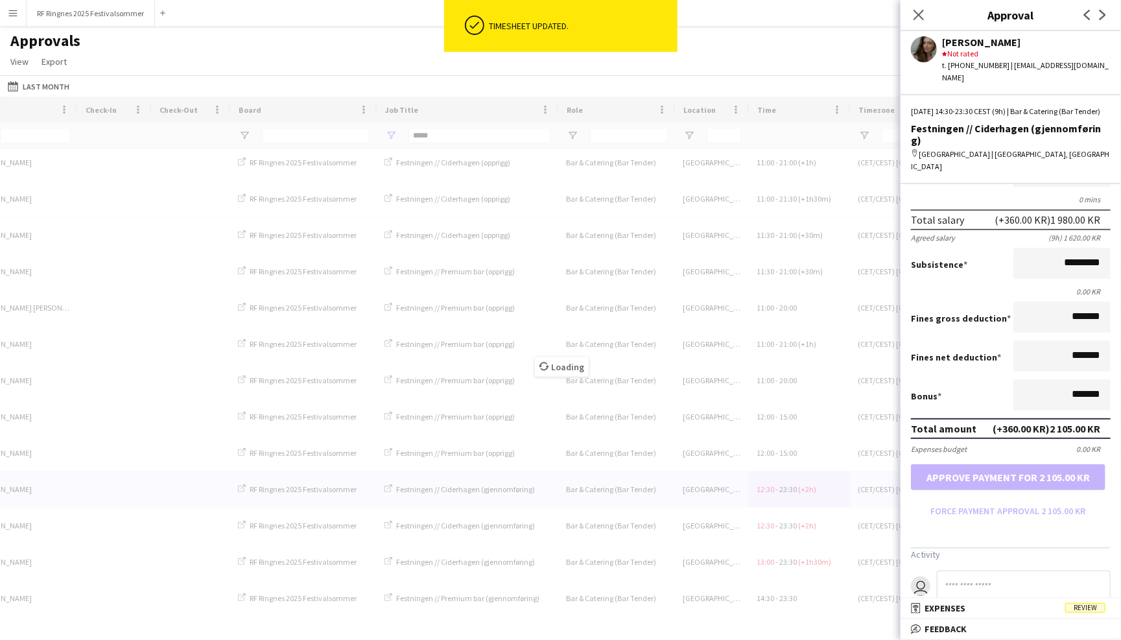
scroll to position [152, 0]
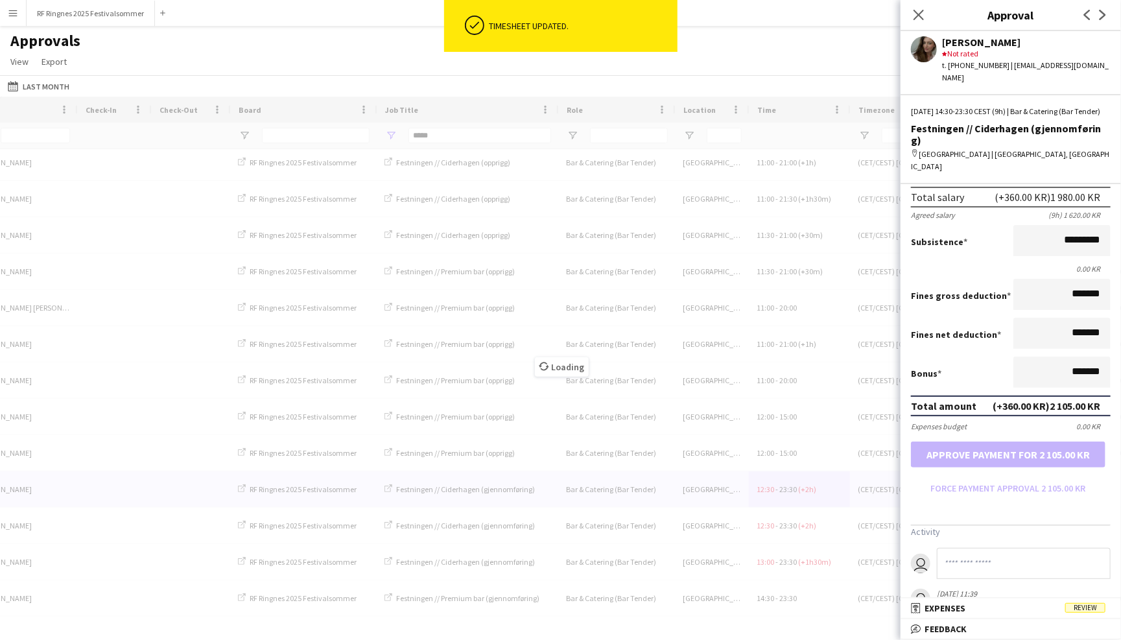
click at [960, 548] on input at bounding box center [1024, 563] width 174 height 31
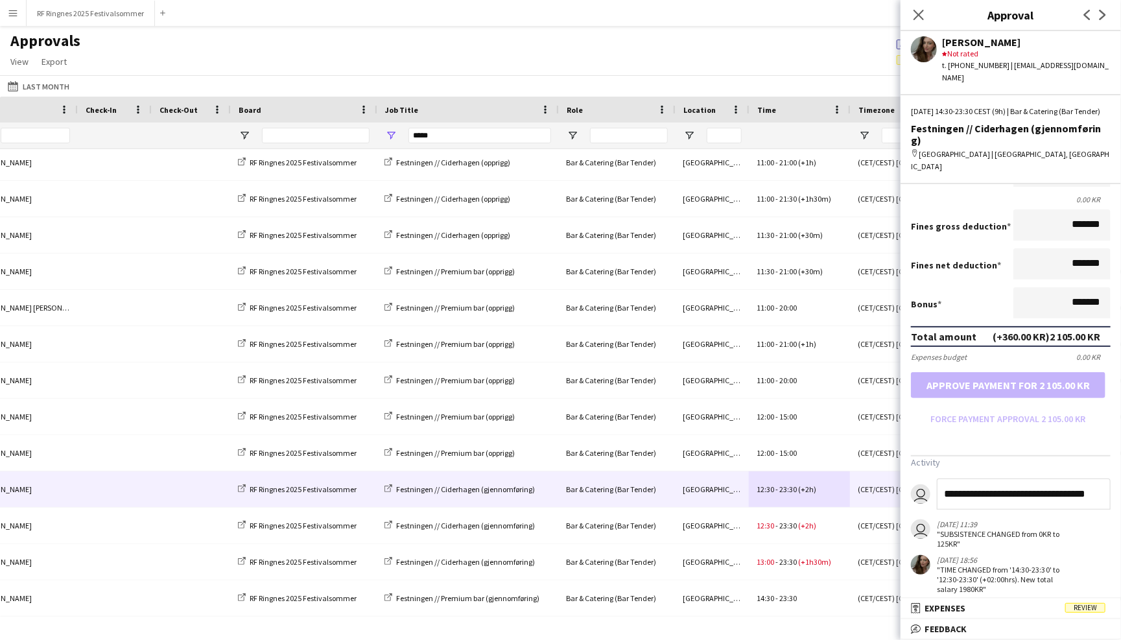
scroll to position [222, 0]
type input "**********"
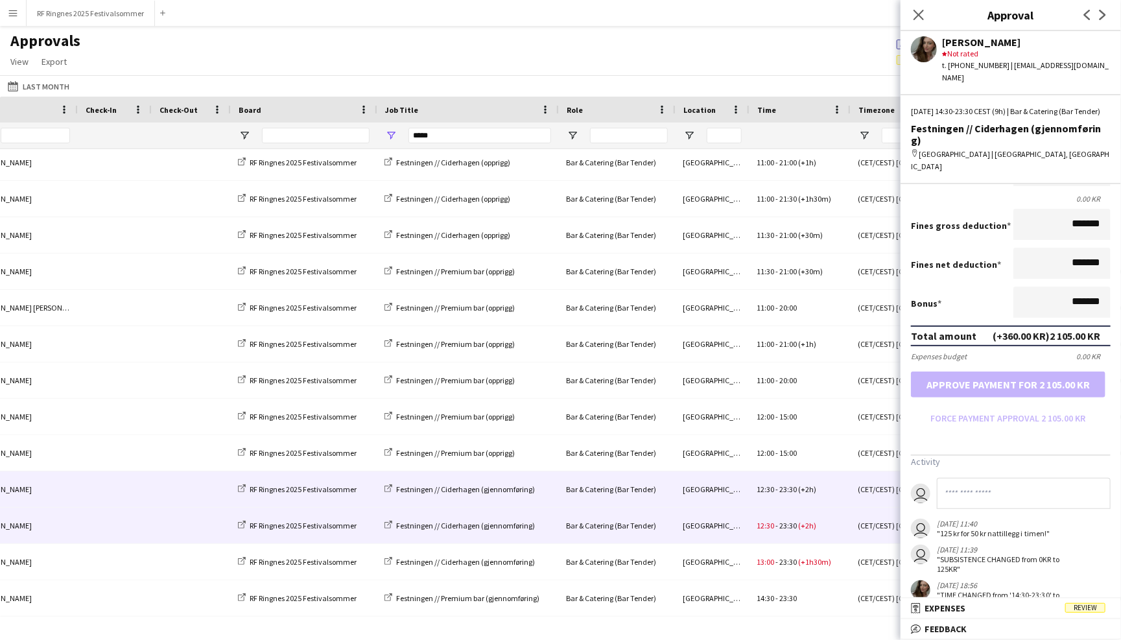
click at [793, 528] on span "23:30" at bounding box center [788, 526] width 18 height 10
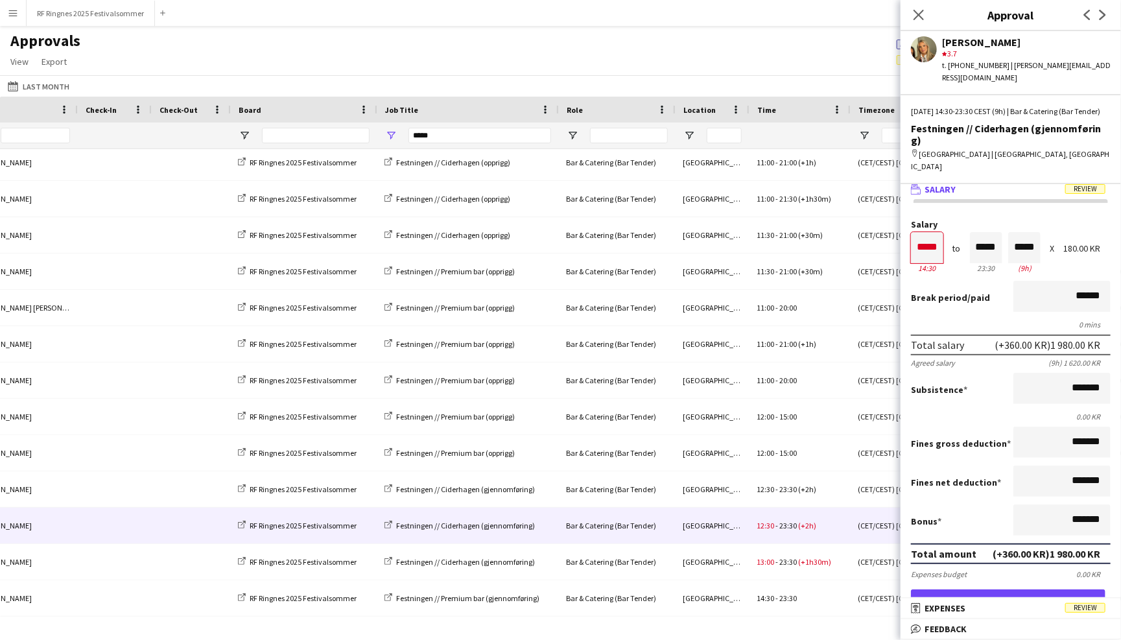
scroll to position [6, 0]
click at [1068, 372] on input "*******" at bounding box center [1062, 387] width 97 height 31
type input "****"
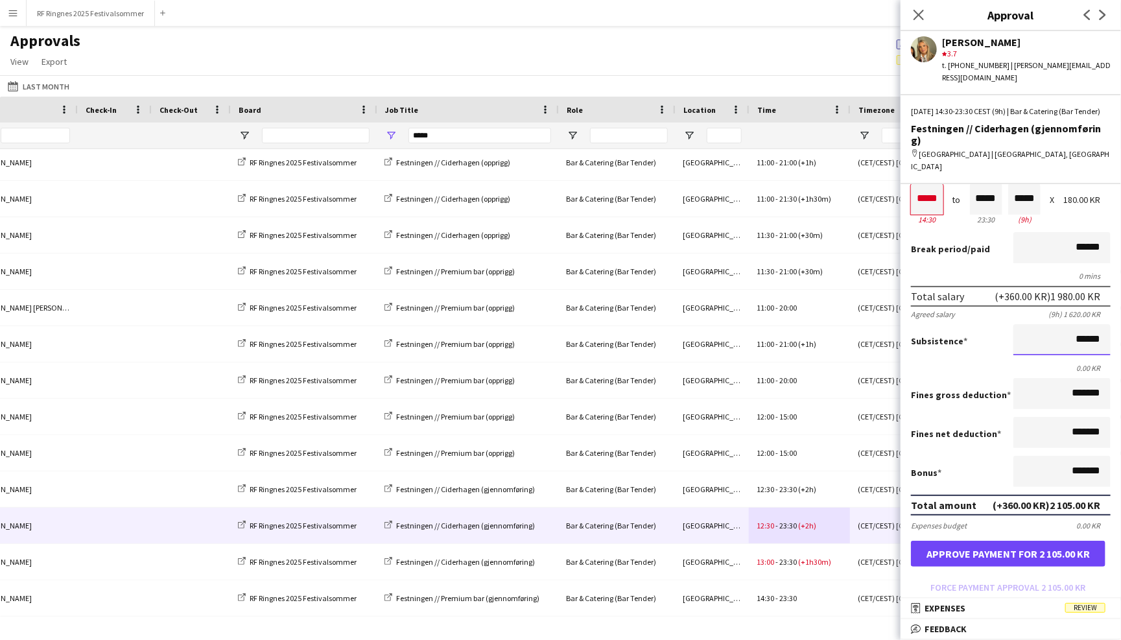
scroll to position [63, 0]
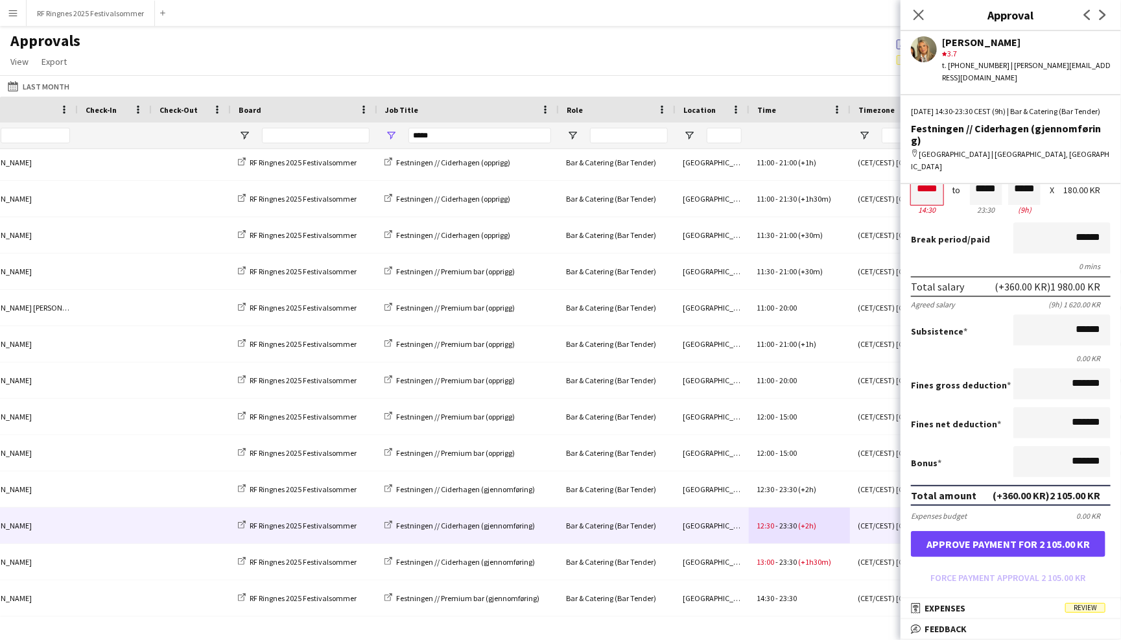
type input "*********"
click at [1062, 531] on button "Approve payment for 2 105.00 KR" at bounding box center [1008, 544] width 195 height 26
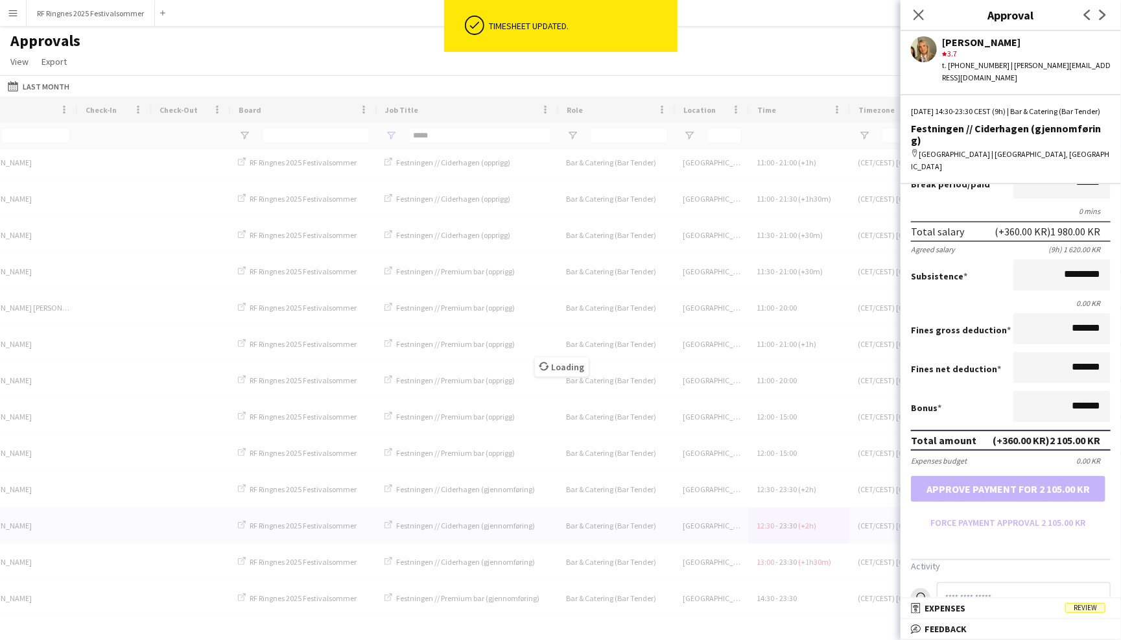
scroll to position [127, 0]
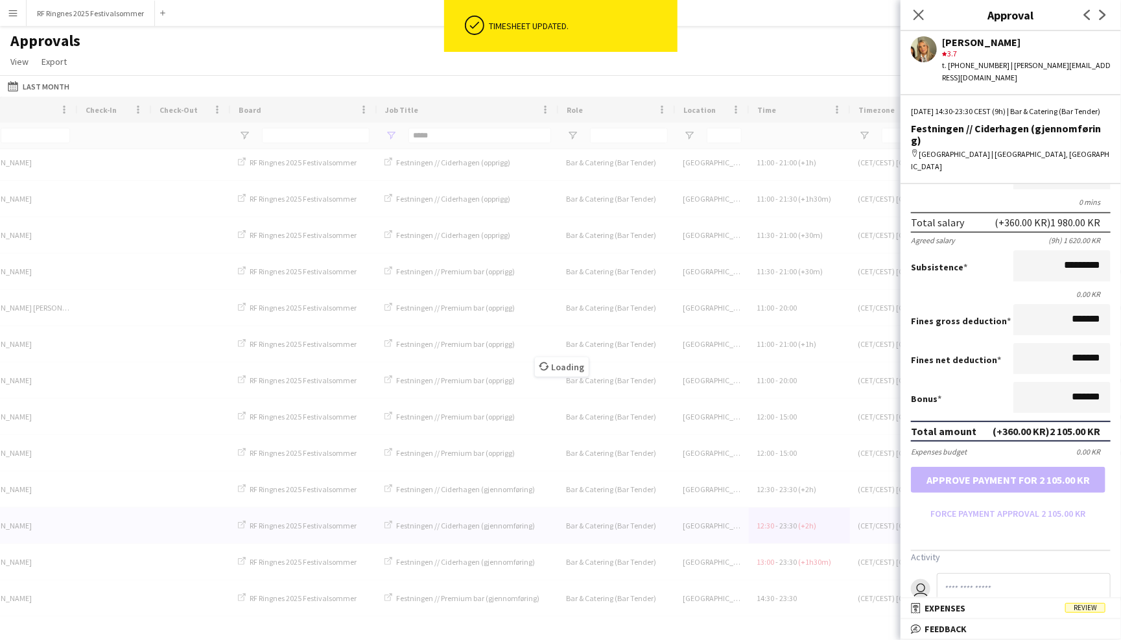
click at [996, 573] on input at bounding box center [1024, 588] width 174 height 31
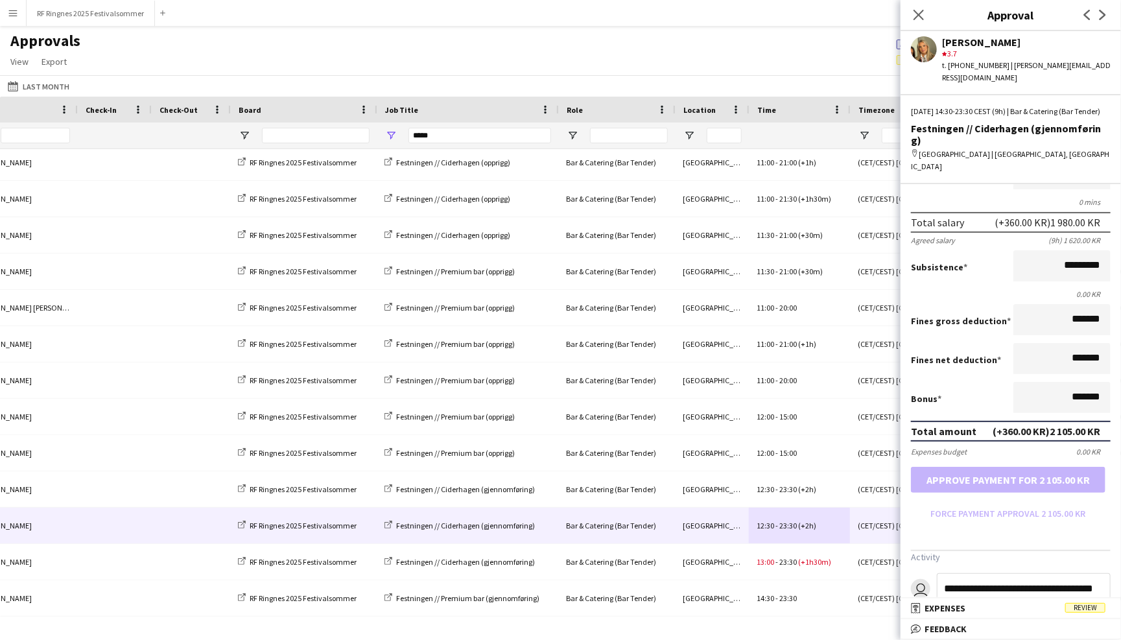
type input "**********"
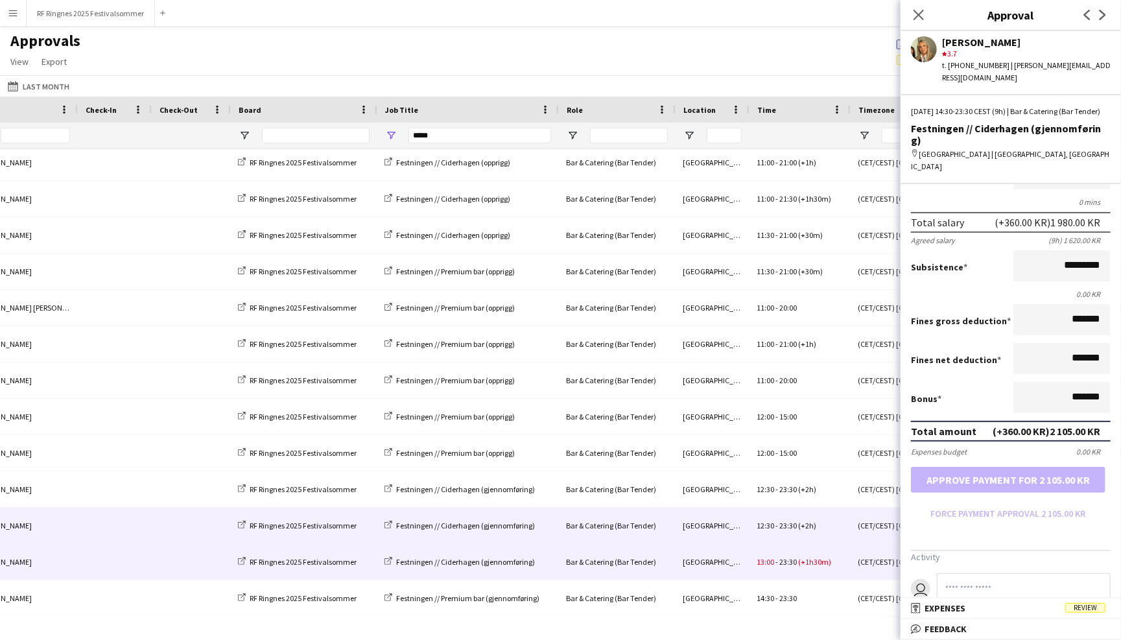
click at [809, 554] on div "13:00 - 23:30 (+1h30m)" at bounding box center [799, 562] width 101 height 36
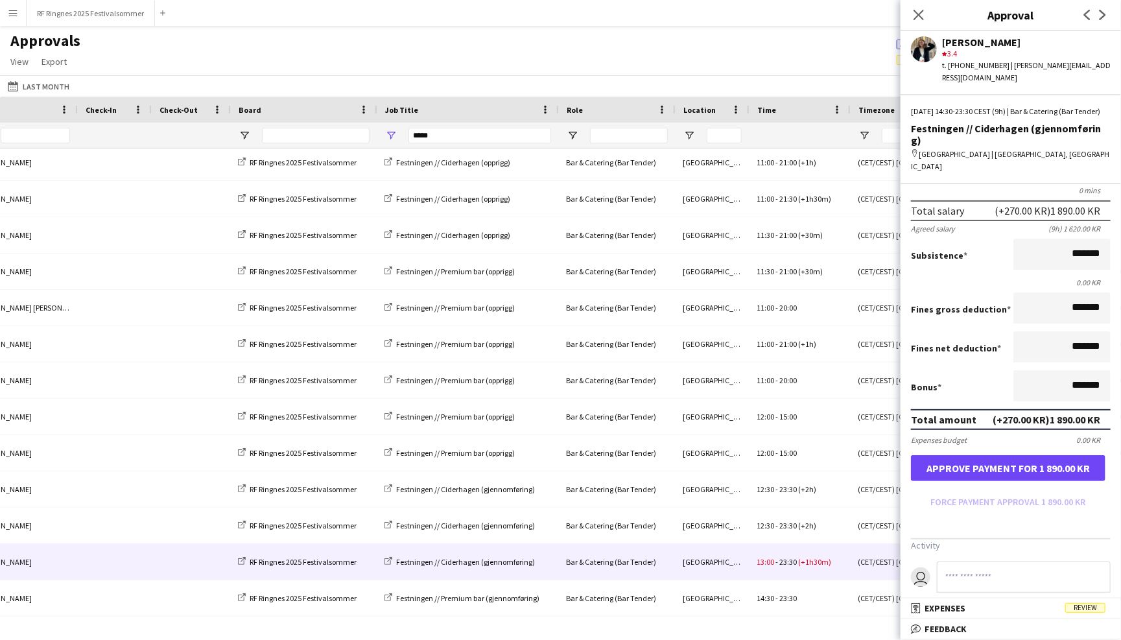
scroll to position [139, 0]
click at [991, 561] on input at bounding box center [1024, 576] width 174 height 31
drag, startPoint x: 1092, startPoint y: 551, endPoint x: 902, endPoint y: 551, distance: 190.0
type input "**********"
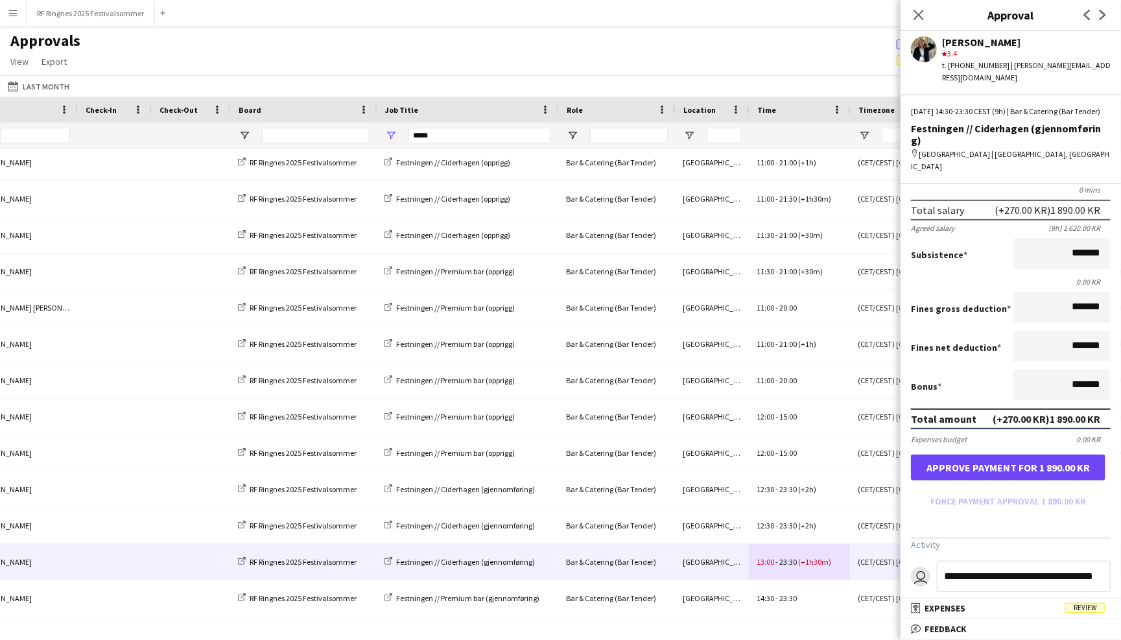
click at [956, 482] on form "Salary ***** 14:30 to ***** 23:30 ***** (9h) X 180.00 KR Break period /paid ***…" at bounding box center [1011, 298] width 220 height 427
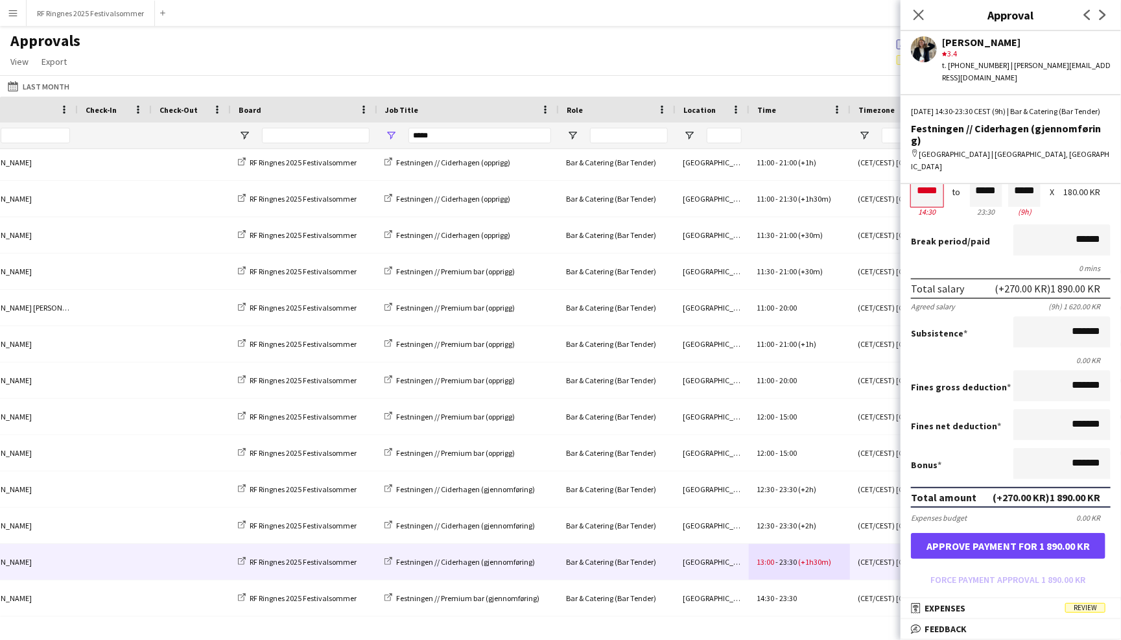
scroll to position [58, 0]
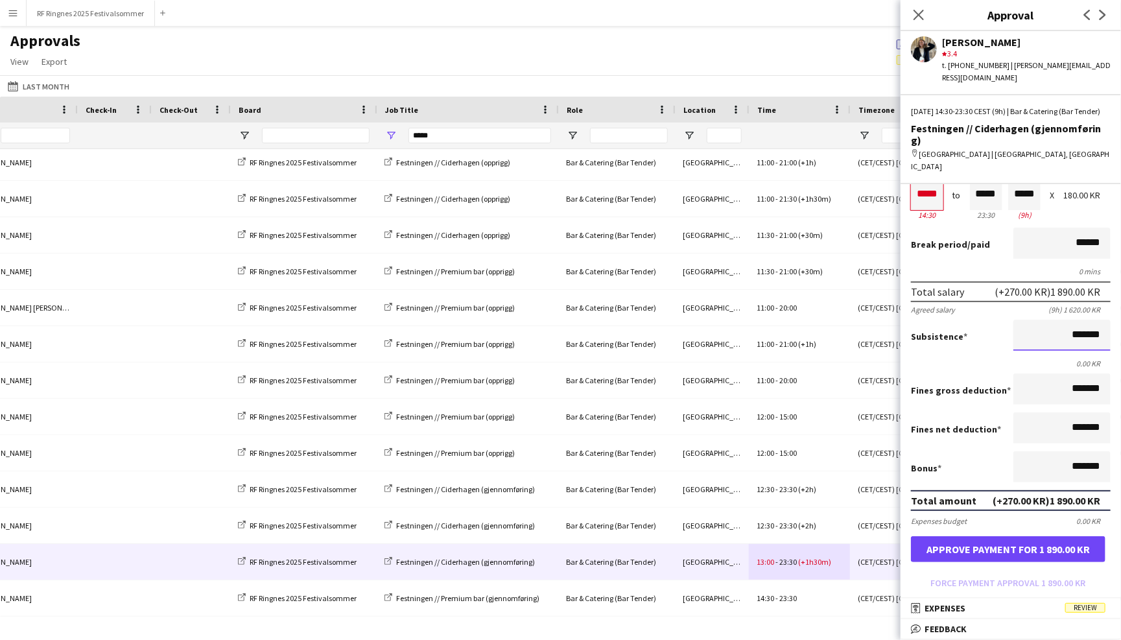
click at [1069, 320] on input "*******" at bounding box center [1062, 335] width 97 height 31
click at [1070, 320] on input "*******" at bounding box center [1062, 335] width 97 height 31
type input "****"
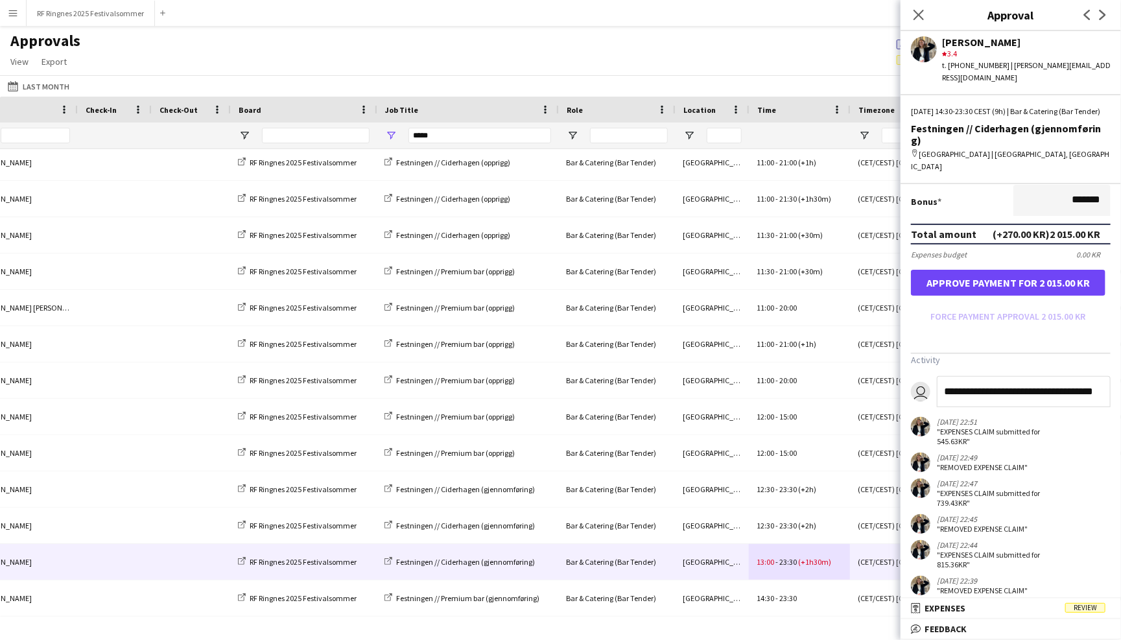
scroll to position [322, 0]
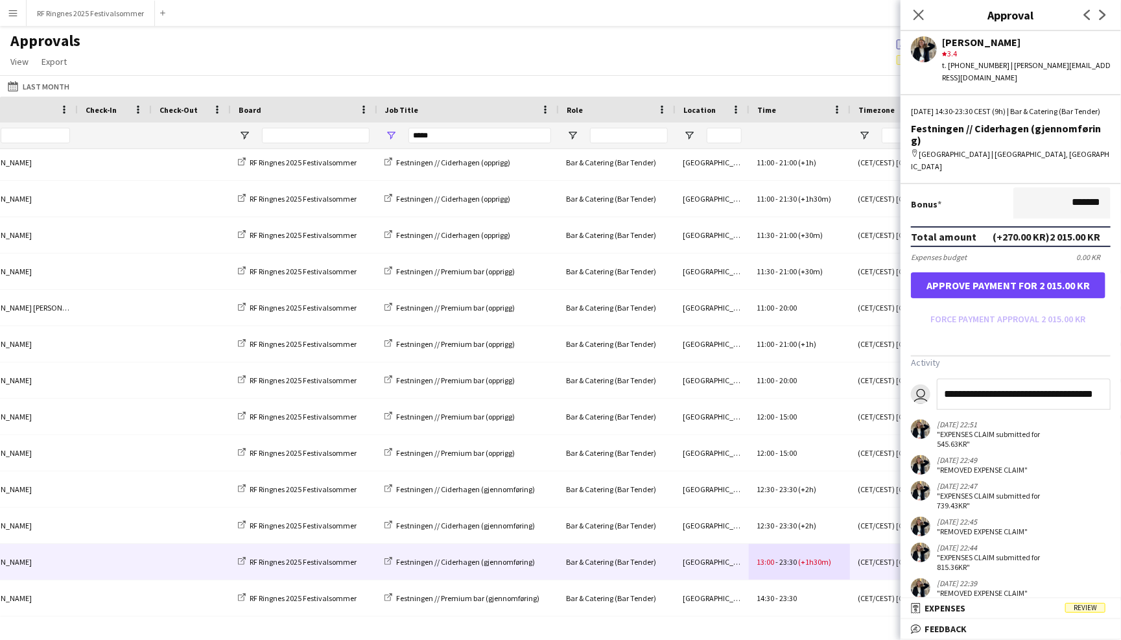
type input "*********"
click at [1051, 272] on button "Approve payment for 2 015.00 KR" at bounding box center [1008, 285] width 195 height 26
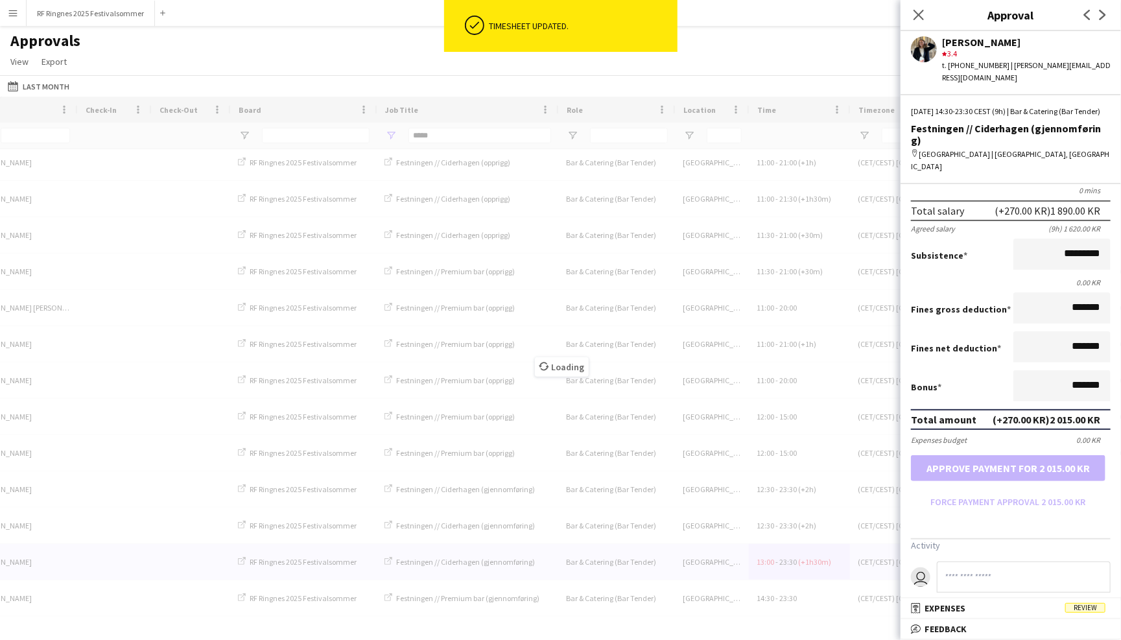
scroll to position [145, 0]
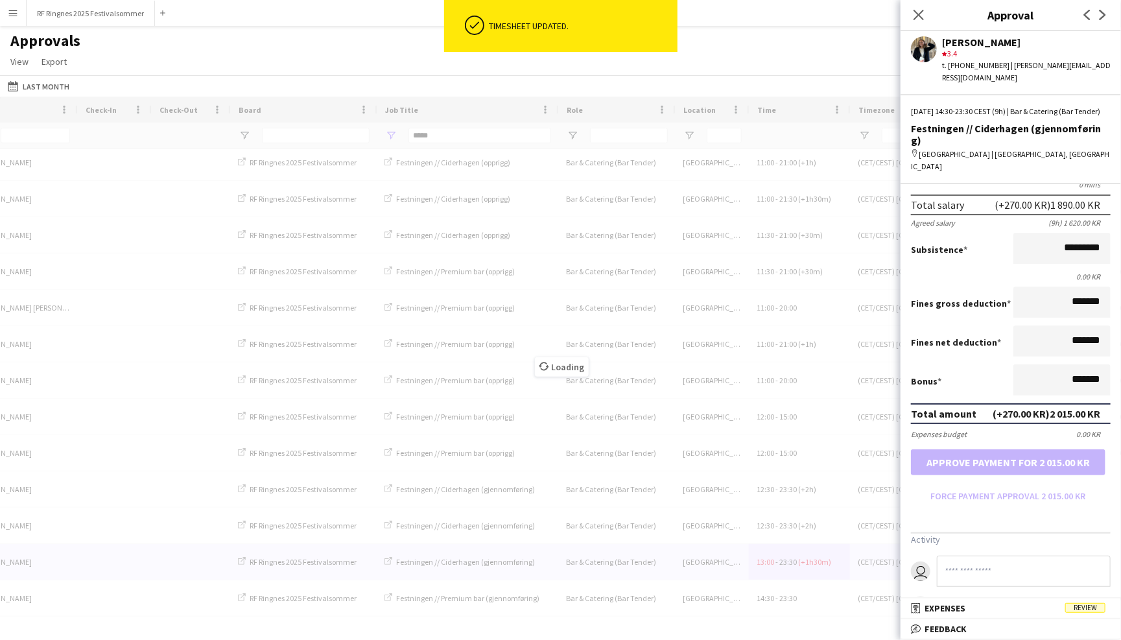
click at [980, 556] on input at bounding box center [1024, 571] width 174 height 31
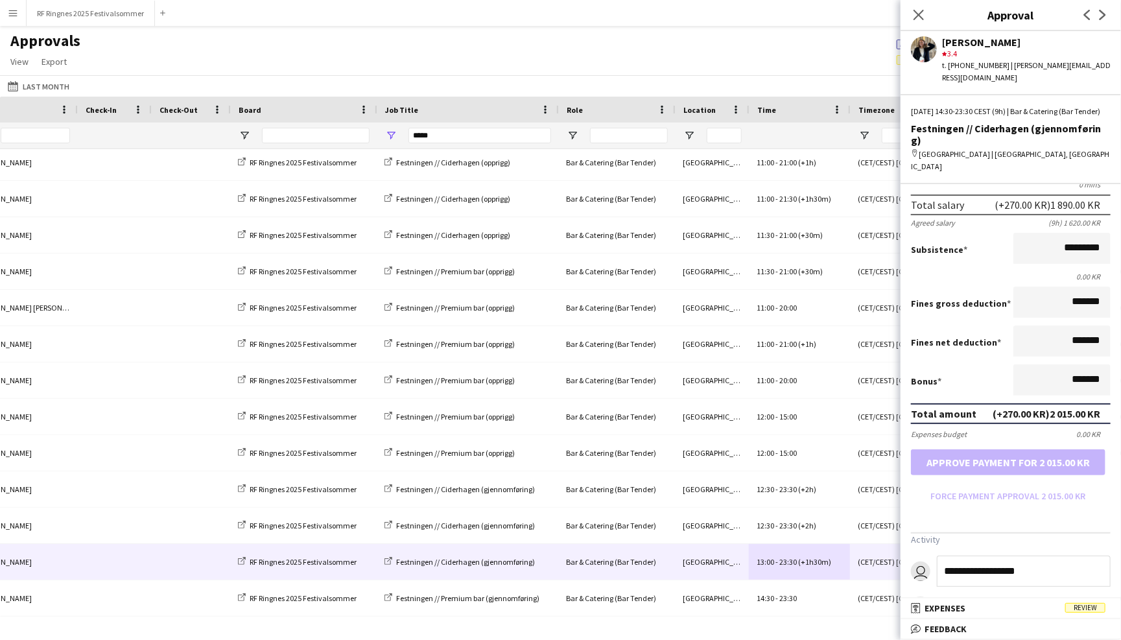
type input "**********"
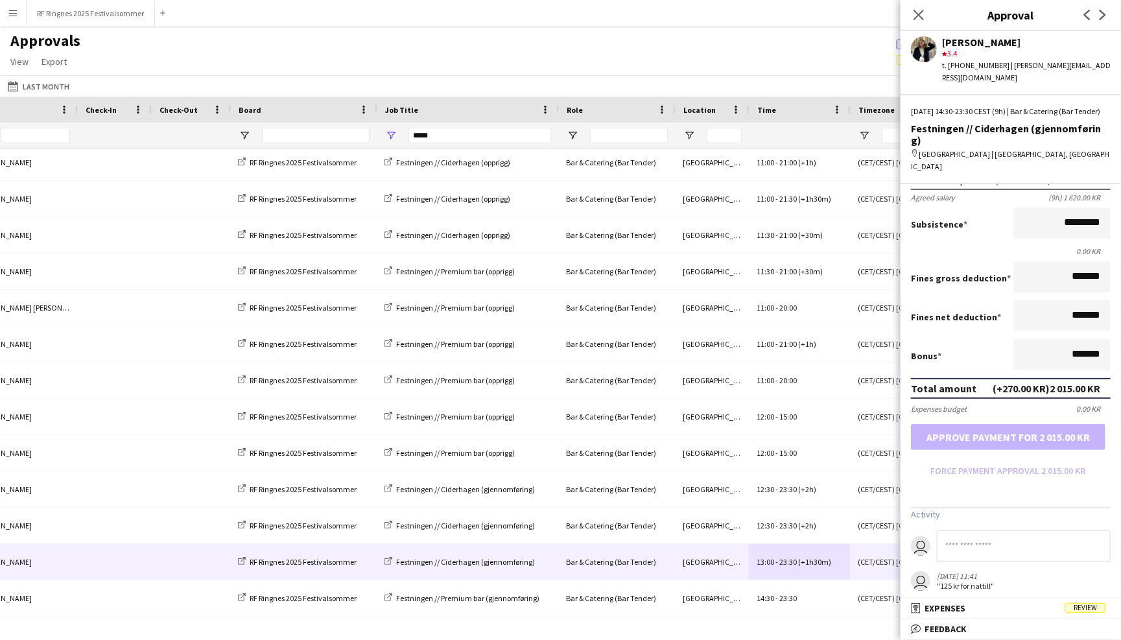
scroll to position [172, 0]
click at [921, 11] on icon at bounding box center [918, 14] width 12 height 12
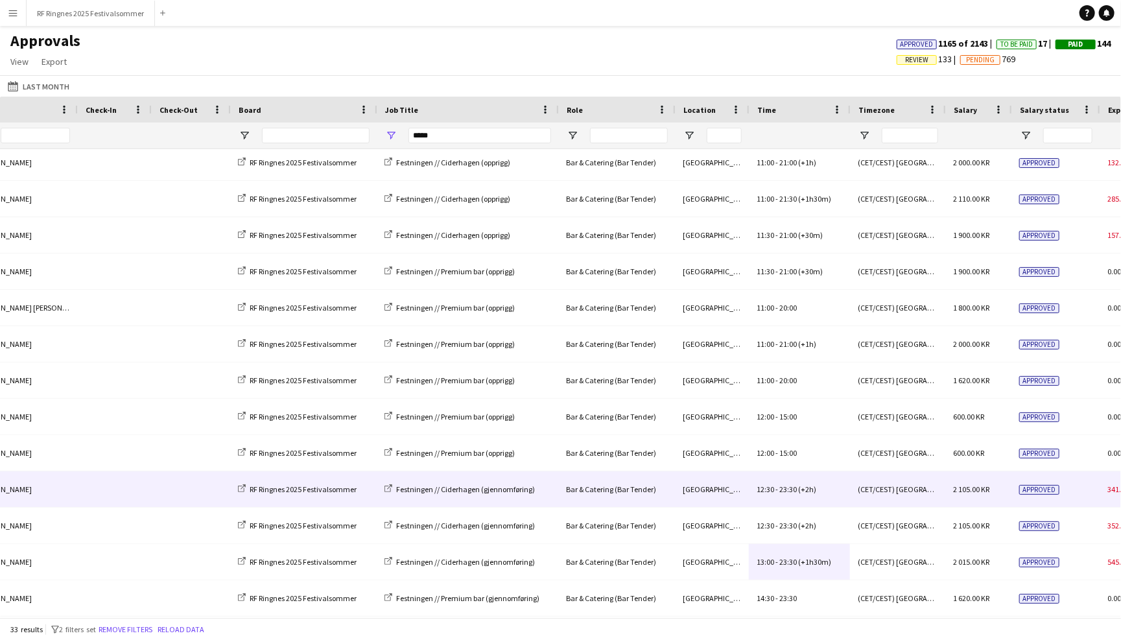
scroll to position [251, 0]
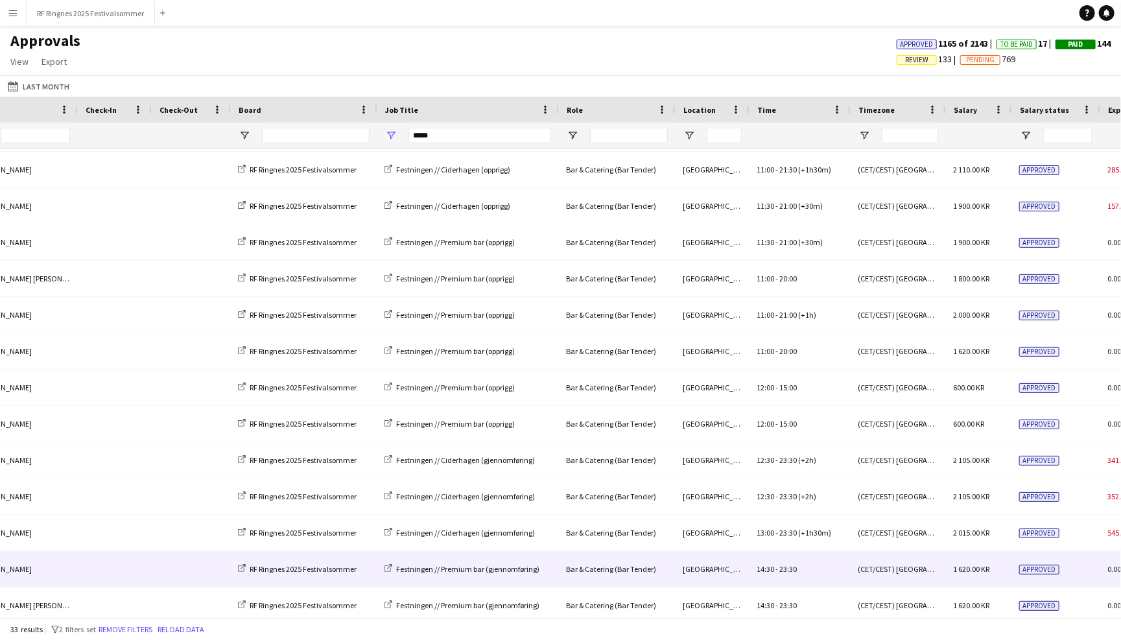
click at [783, 568] on span "23:30" at bounding box center [788, 569] width 18 height 10
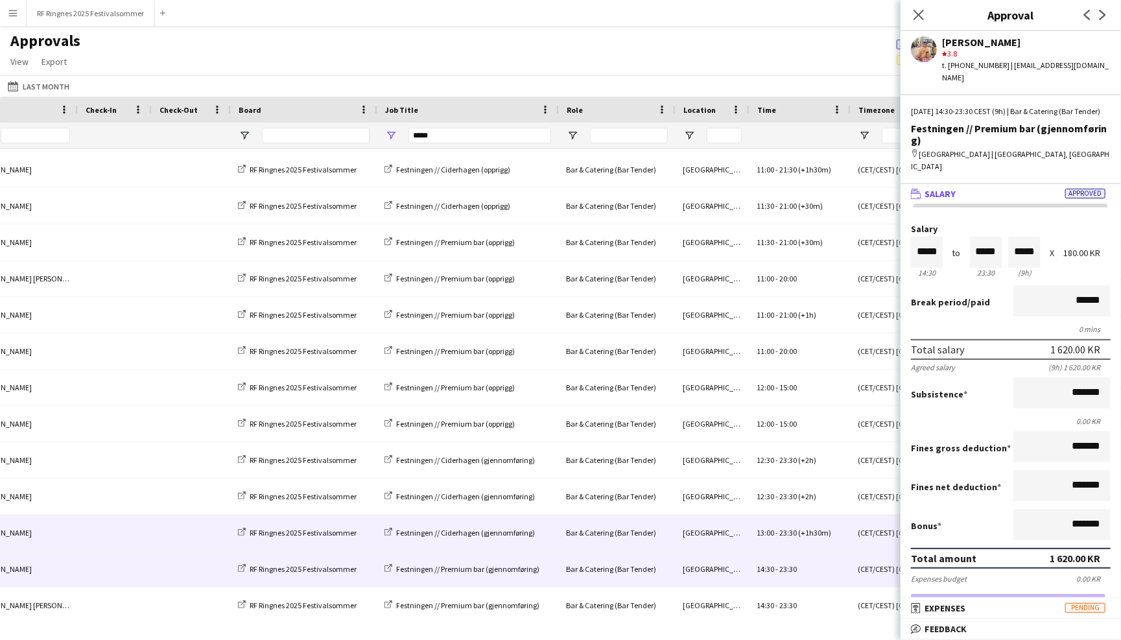
click at [813, 530] on span "(+1h30m)" at bounding box center [814, 533] width 33 height 10
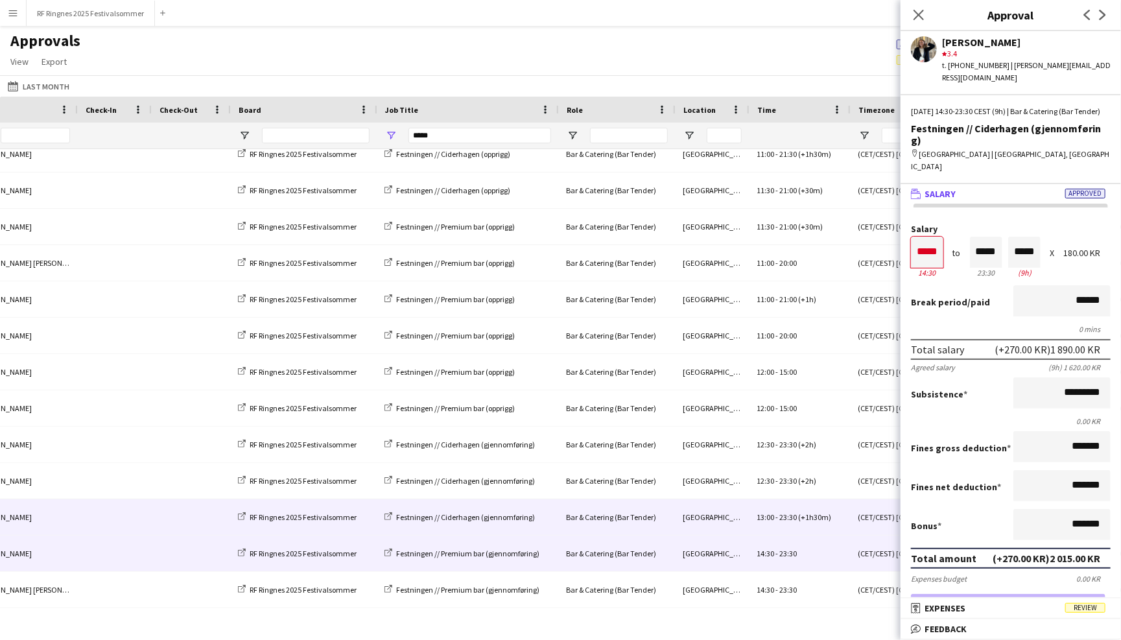
scroll to position [275, 0]
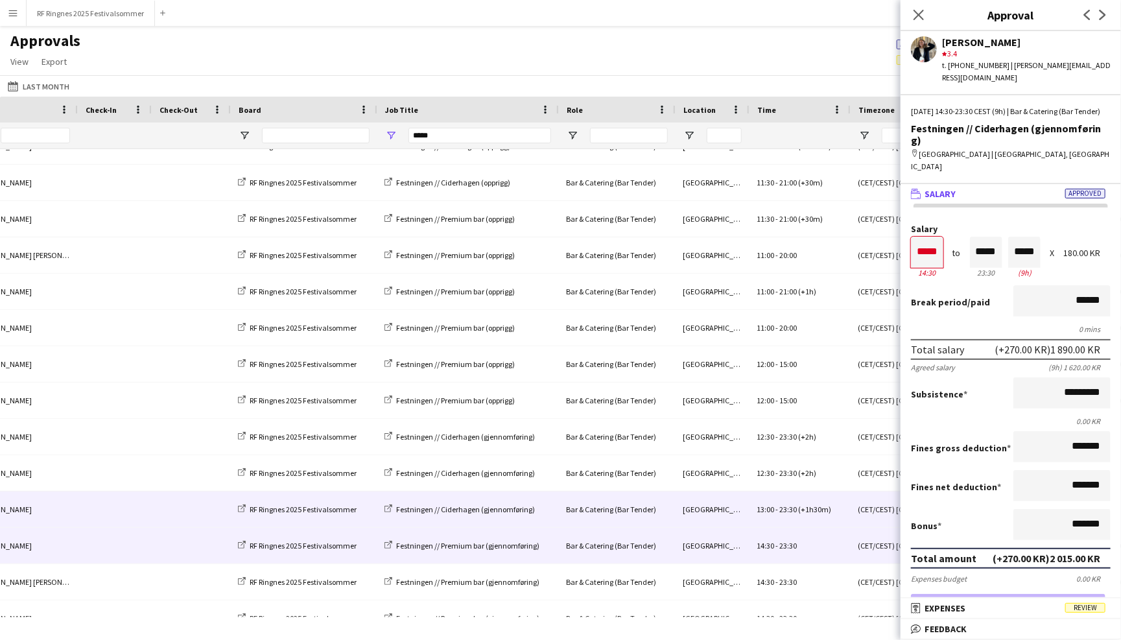
click at [749, 550] on div "14:30 - 23:30" at bounding box center [799, 546] width 101 height 36
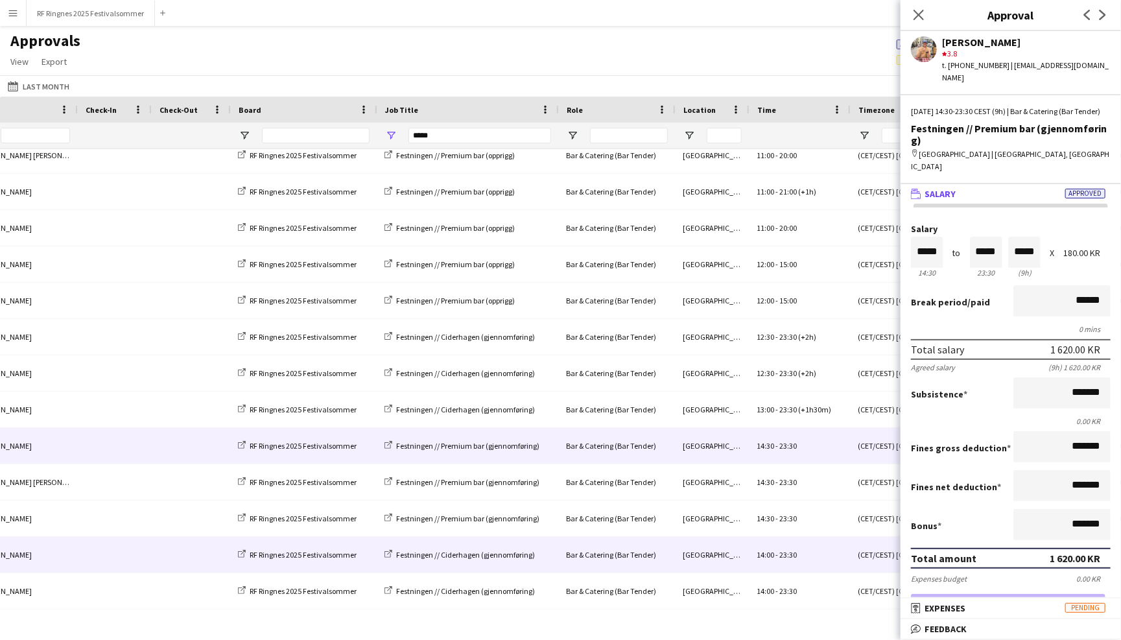
scroll to position [399, 0]
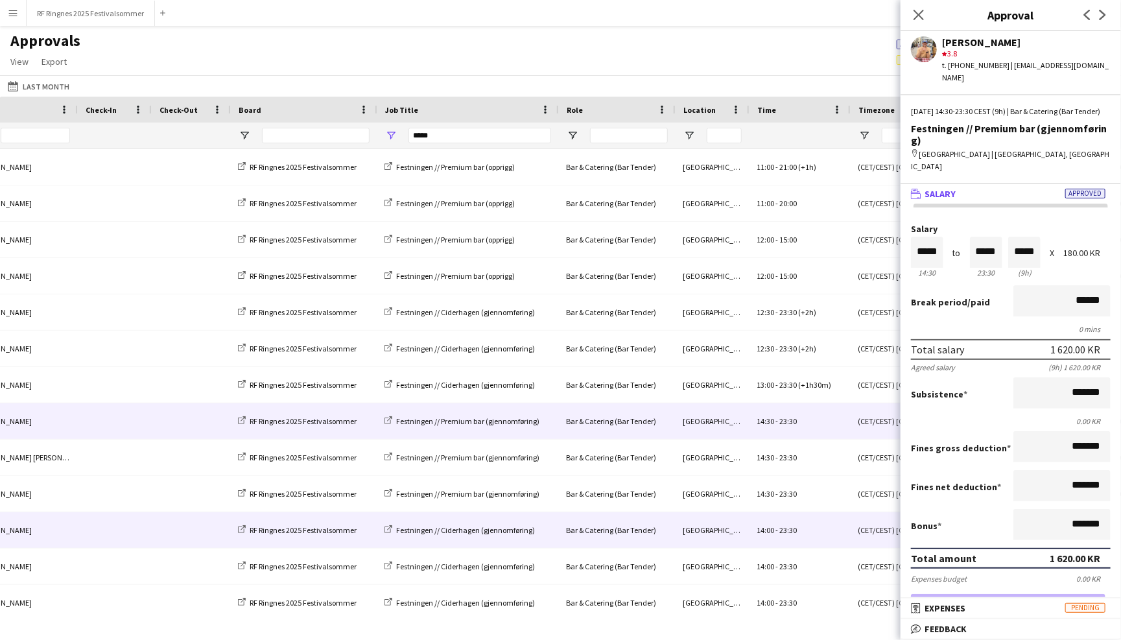
click at [739, 530] on div "Trondheim" at bounding box center [712, 530] width 74 height 36
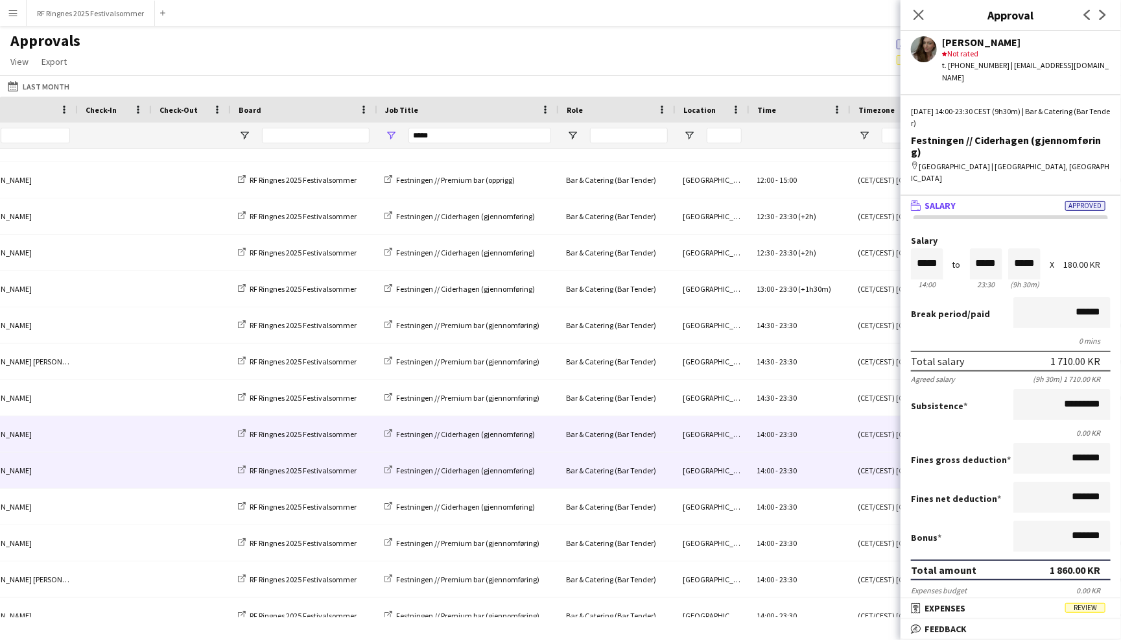
scroll to position [515, 0]
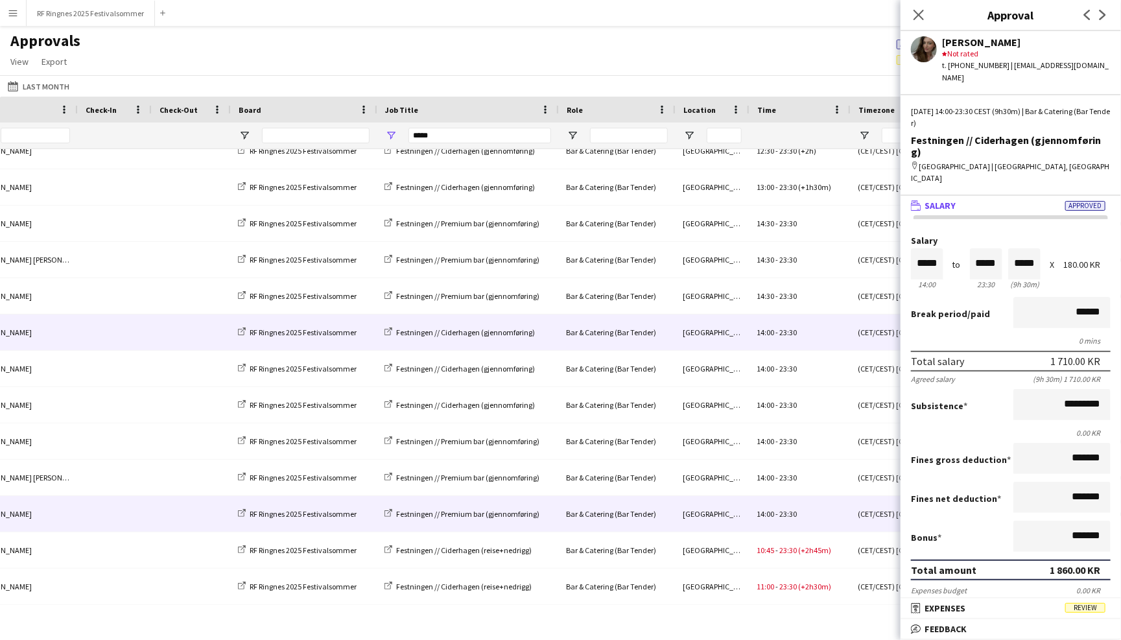
click at [741, 526] on div "Trondheim" at bounding box center [712, 514] width 74 height 36
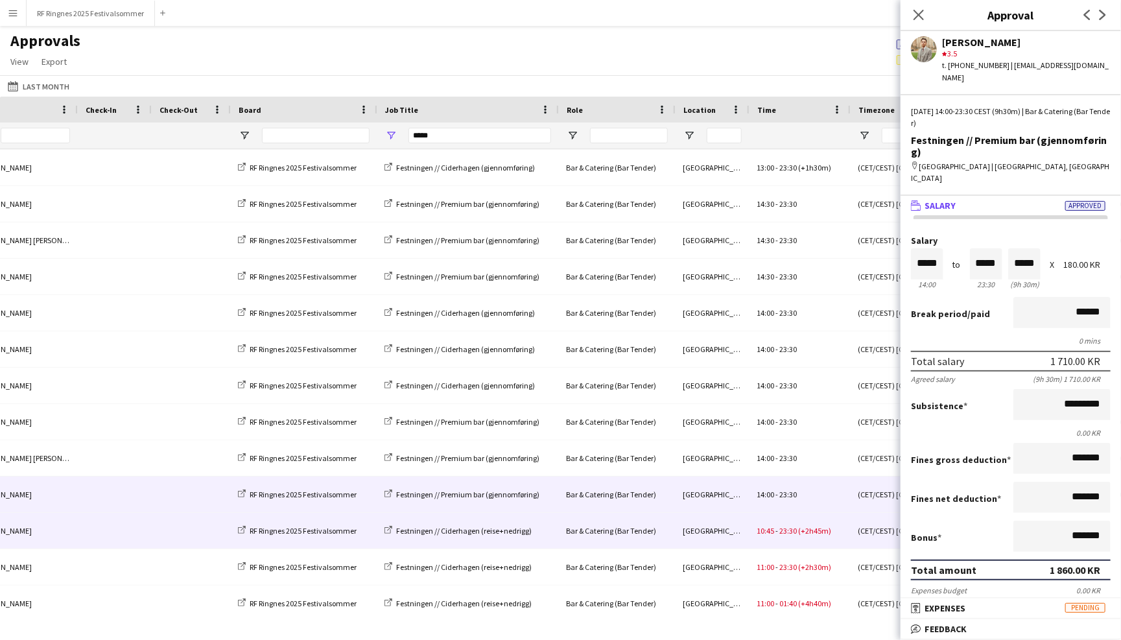
click at [687, 532] on div "Trondheim" at bounding box center [712, 531] width 74 height 36
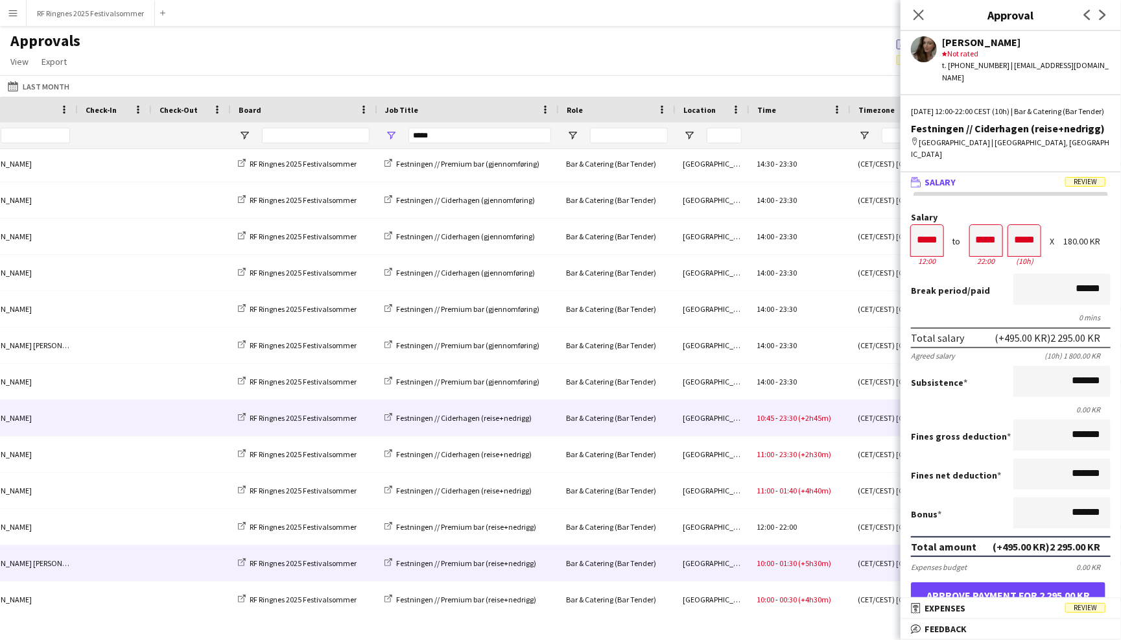
click at [711, 568] on div "Trondheim" at bounding box center [712, 563] width 74 height 36
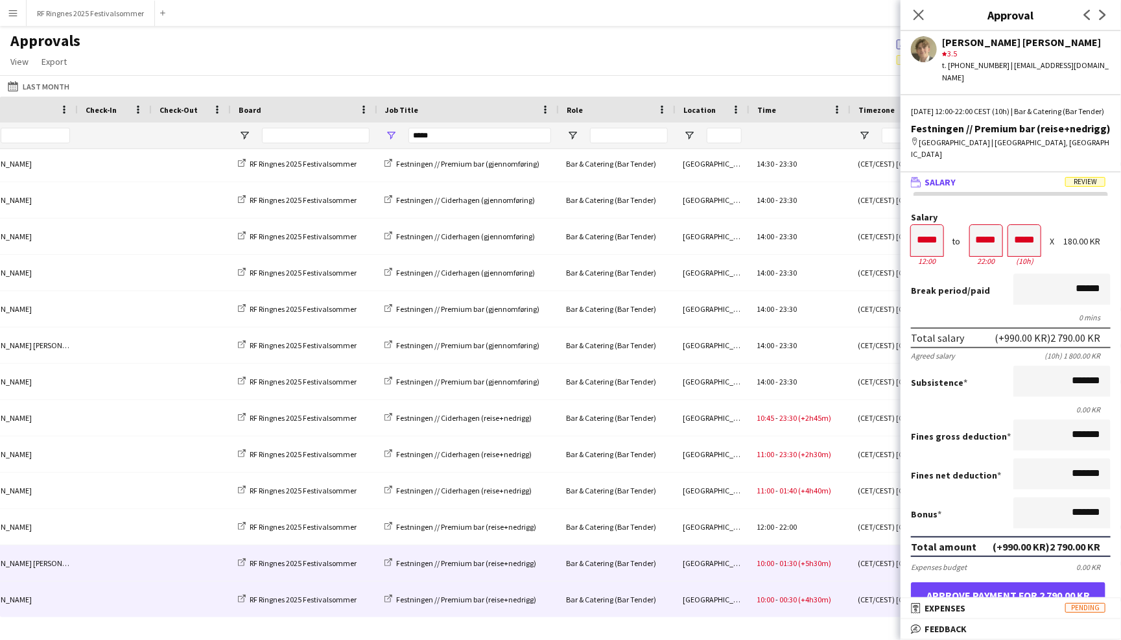
click at [757, 590] on div "10:00 - 00:30 (+4h30m)" at bounding box center [799, 600] width 101 height 36
click at [768, 565] on span "10:00" at bounding box center [766, 563] width 18 height 10
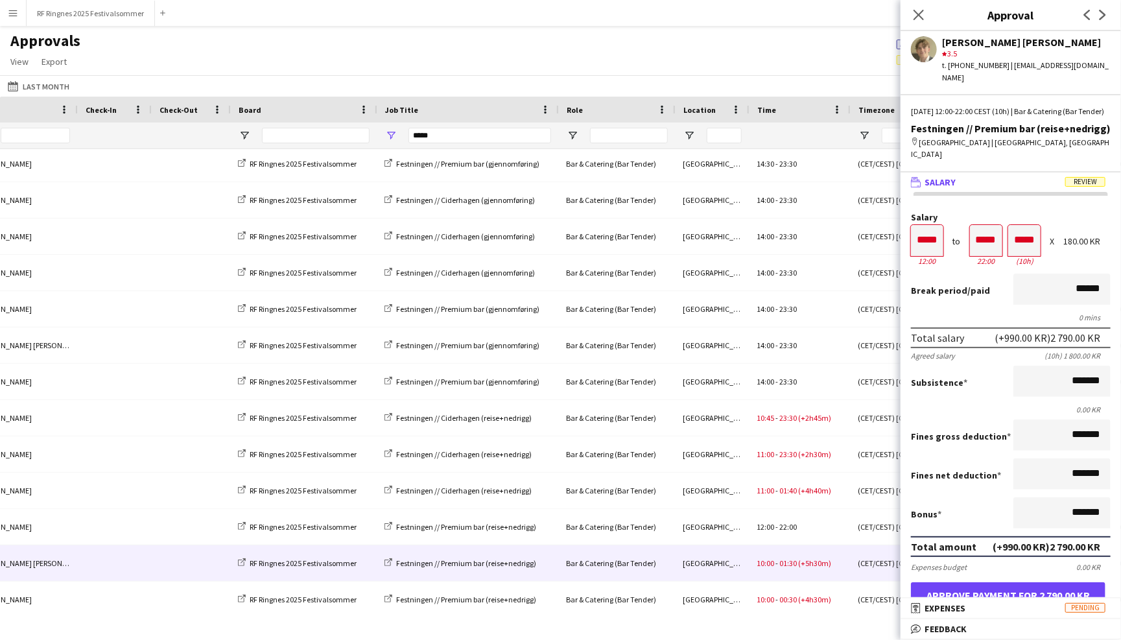
scroll to position [0, 0]
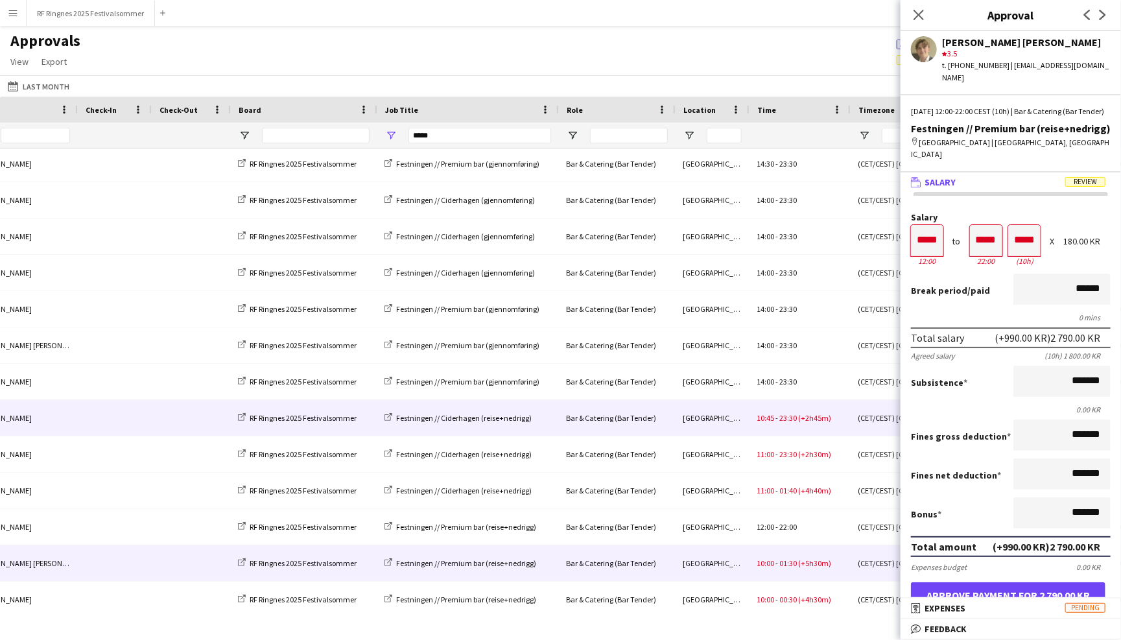
click at [789, 420] on span "23:30" at bounding box center [788, 418] width 18 height 10
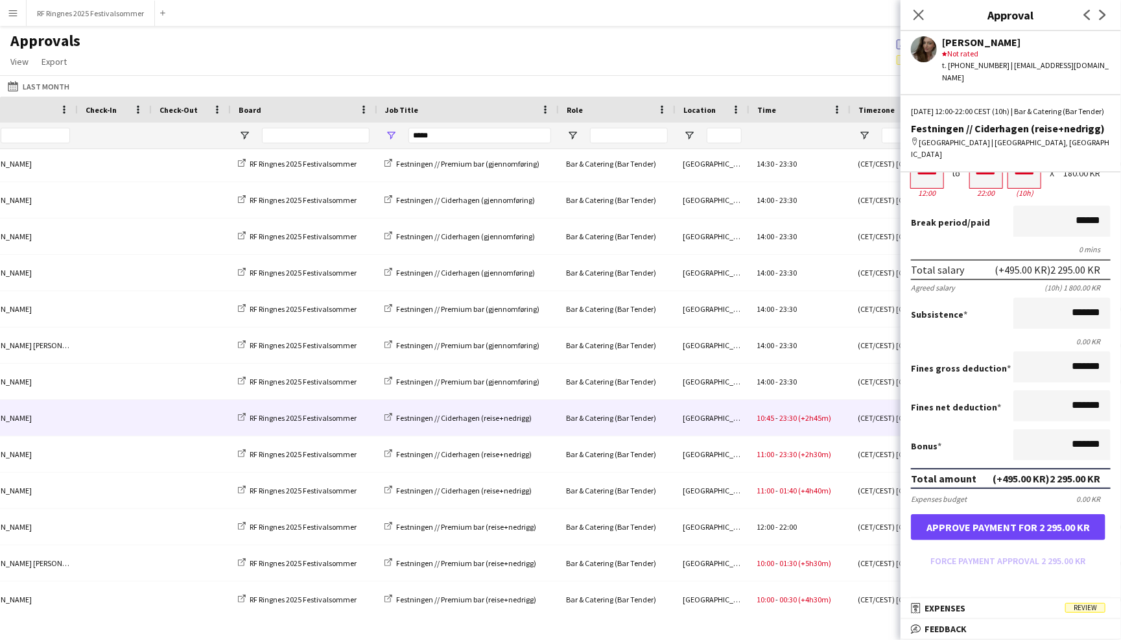
scroll to position [101, 0]
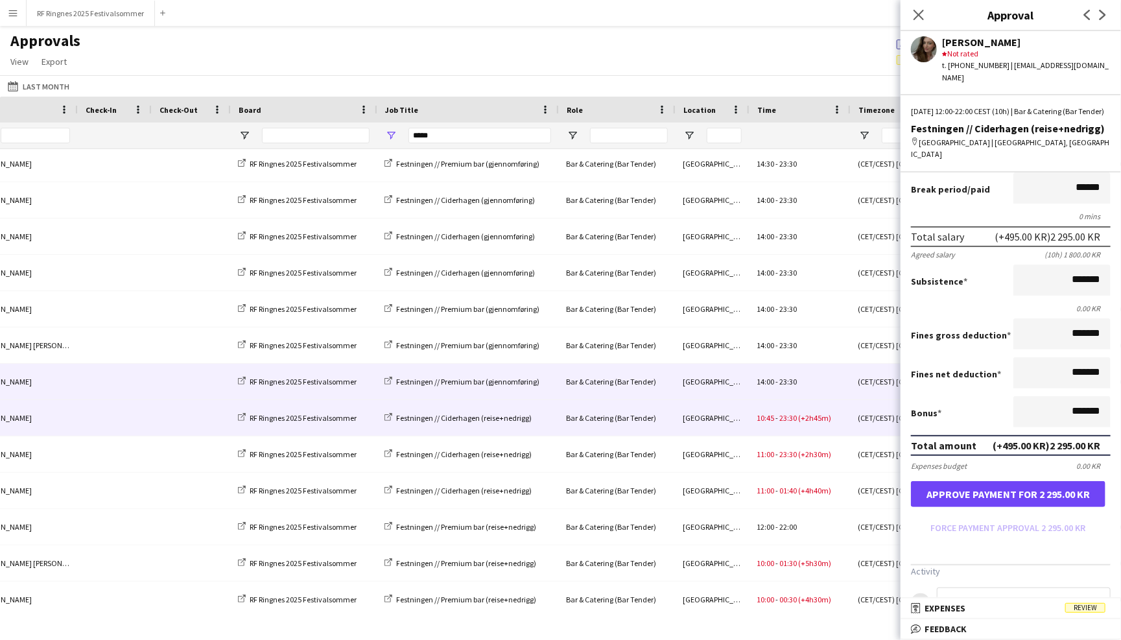
click at [819, 387] on div "14:00 - 23:30" at bounding box center [799, 382] width 101 height 36
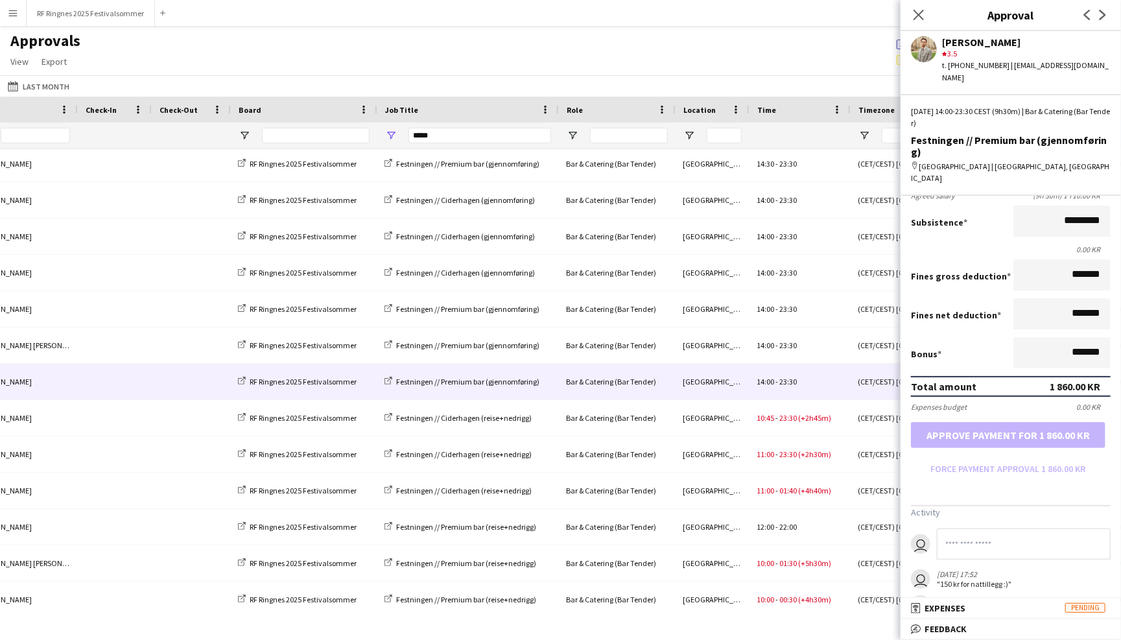
scroll to position [183, 0]
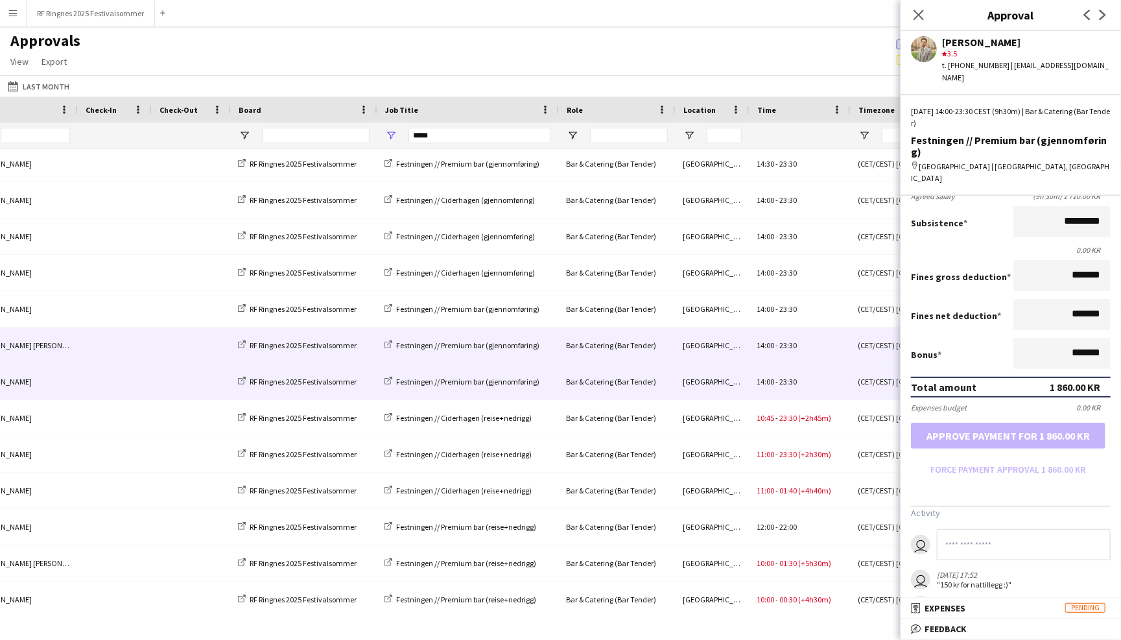
click at [793, 344] on span "23:30" at bounding box center [788, 345] width 18 height 10
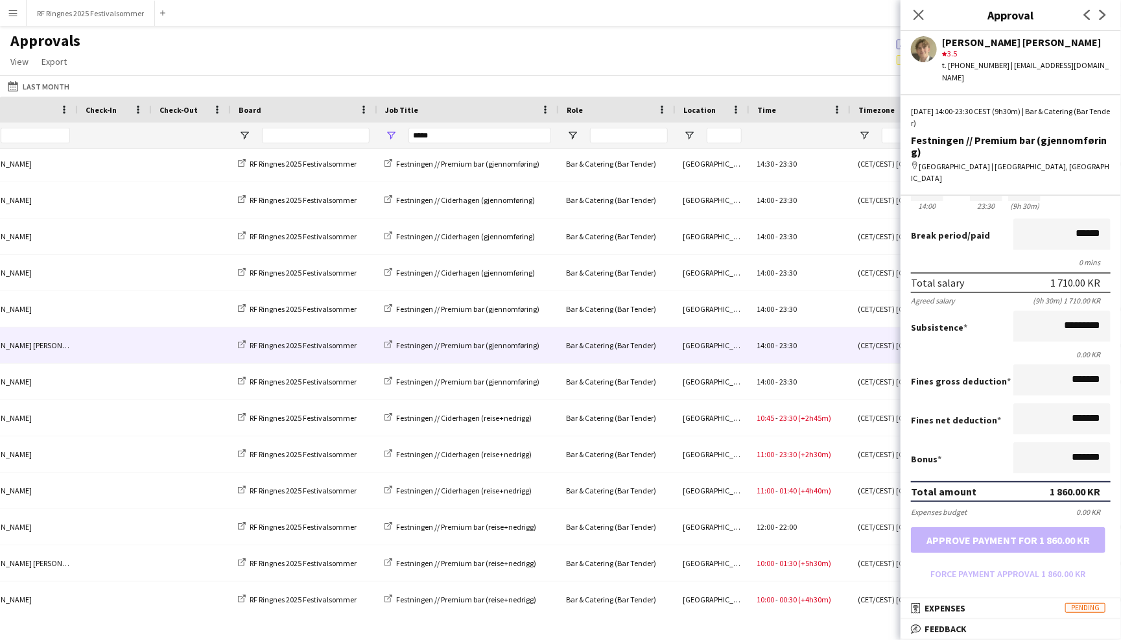
scroll to position [71, 0]
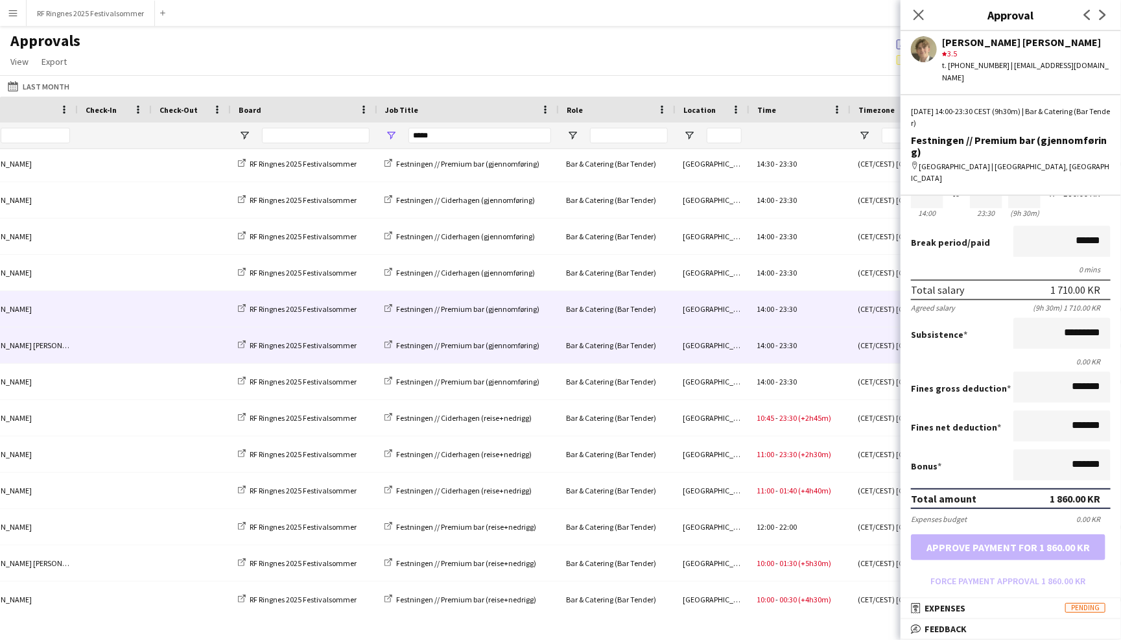
click at [833, 311] on div "14:00 - 23:30" at bounding box center [799, 309] width 101 height 36
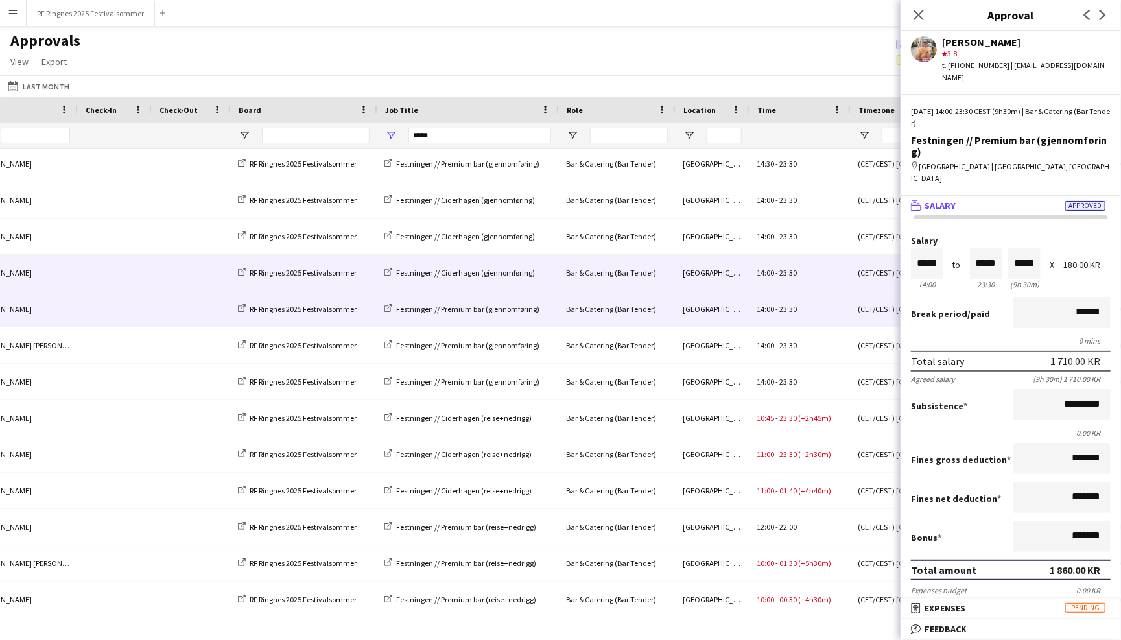
click at [828, 275] on div "14:00 - 23:30" at bounding box center [799, 273] width 101 height 36
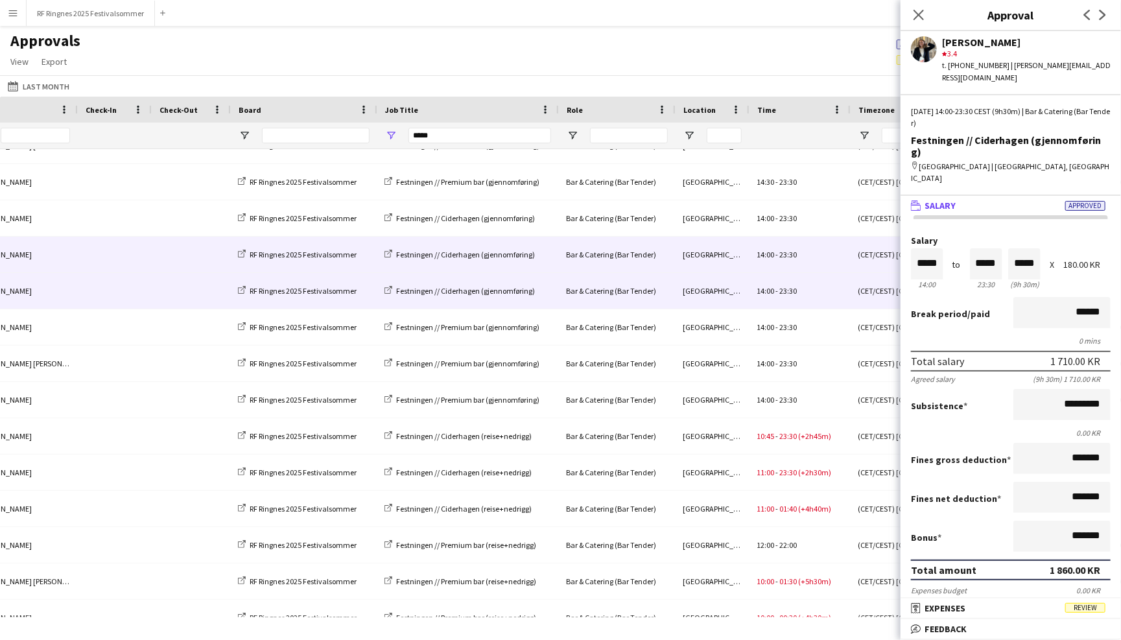
scroll to position [711, 0]
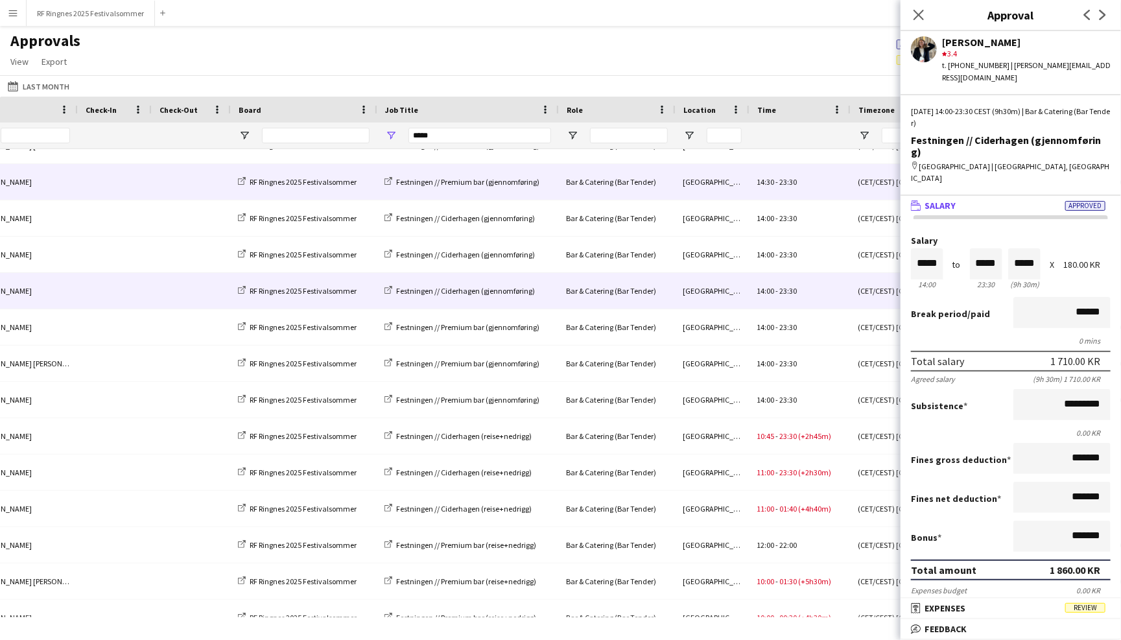
click at [824, 188] on div "14:30 - 23:30" at bounding box center [799, 182] width 101 height 36
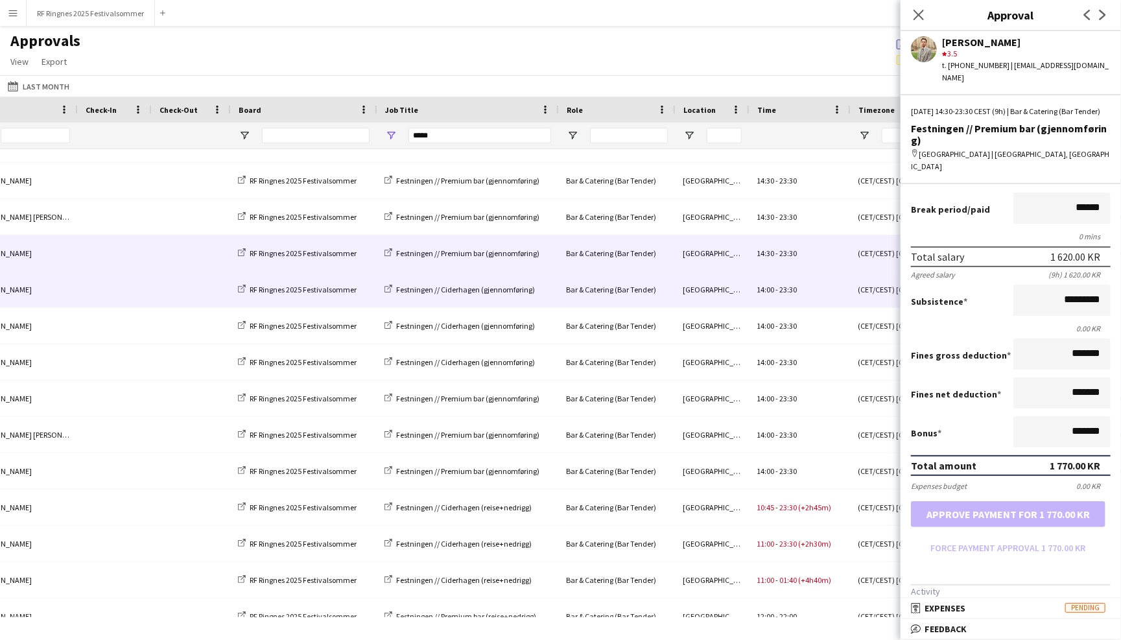
scroll to position [635, 0]
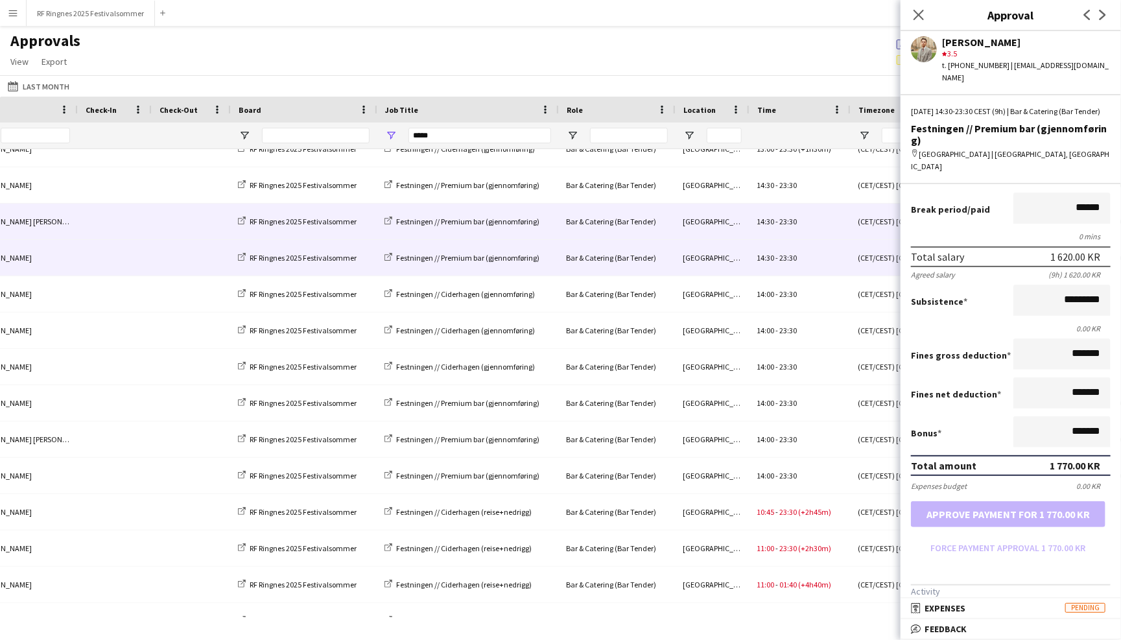
click at [827, 227] on div "14:30 - 23:30" at bounding box center [799, 222] width 101 height 36
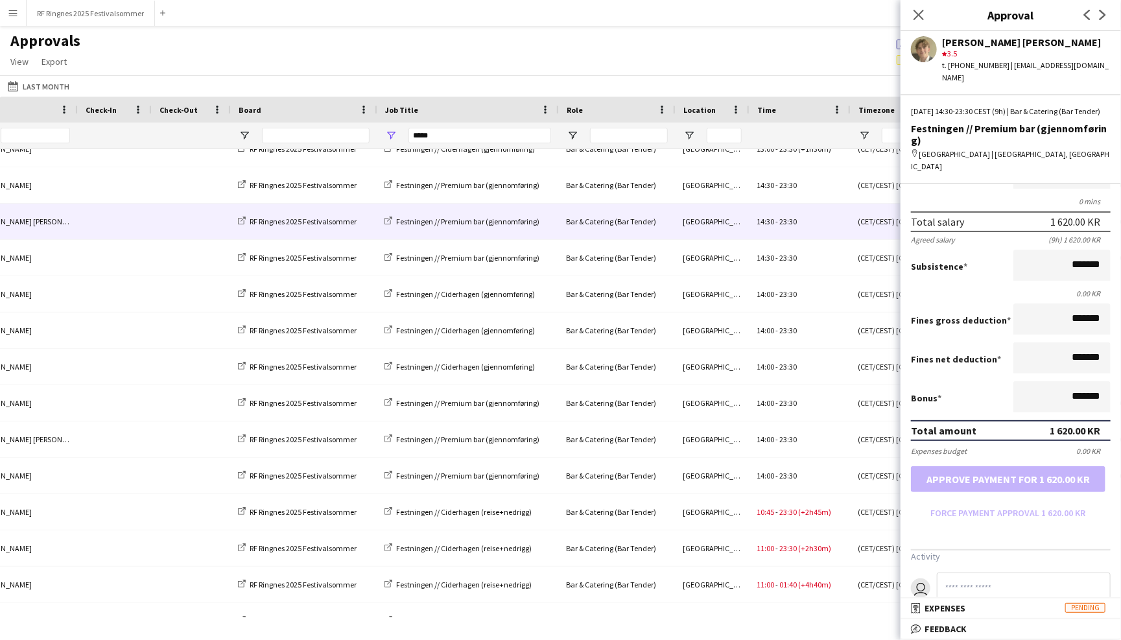
scroll to position [127, 0]
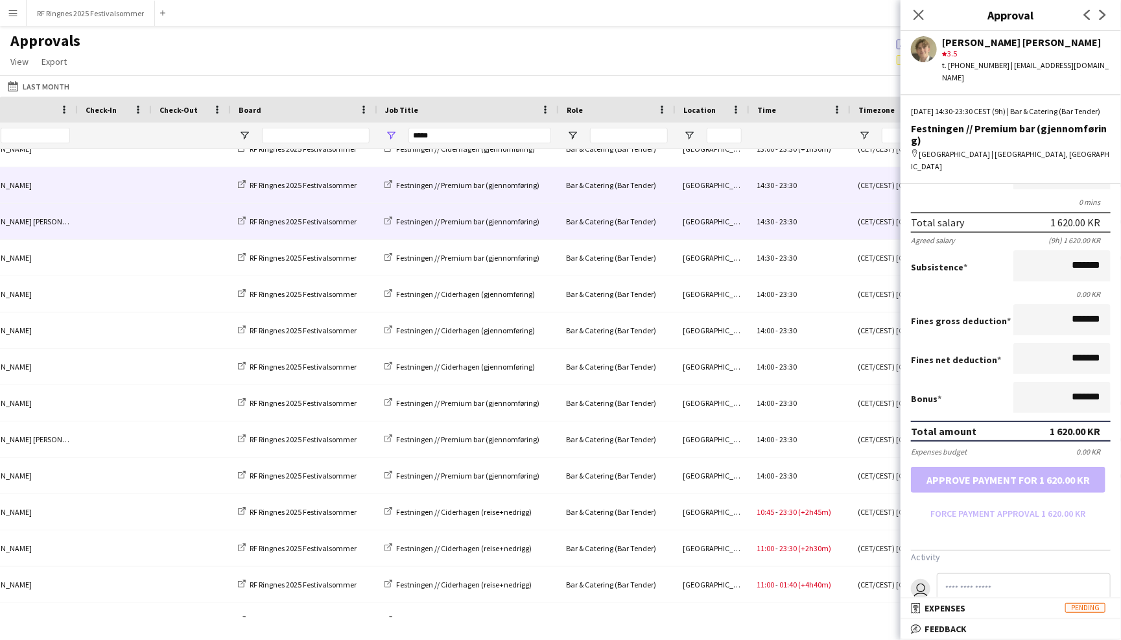
click at [840, 180] on div "14:30 - 23:30" at bounding box center [799, 185] width 101 height 36
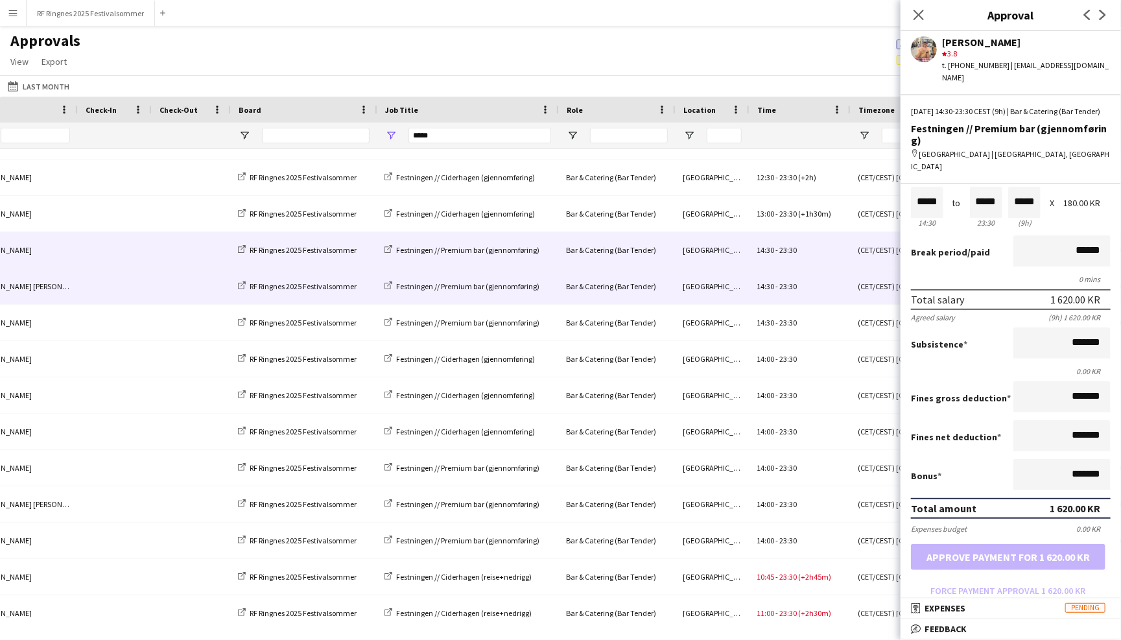
scroll to position [565, 0]
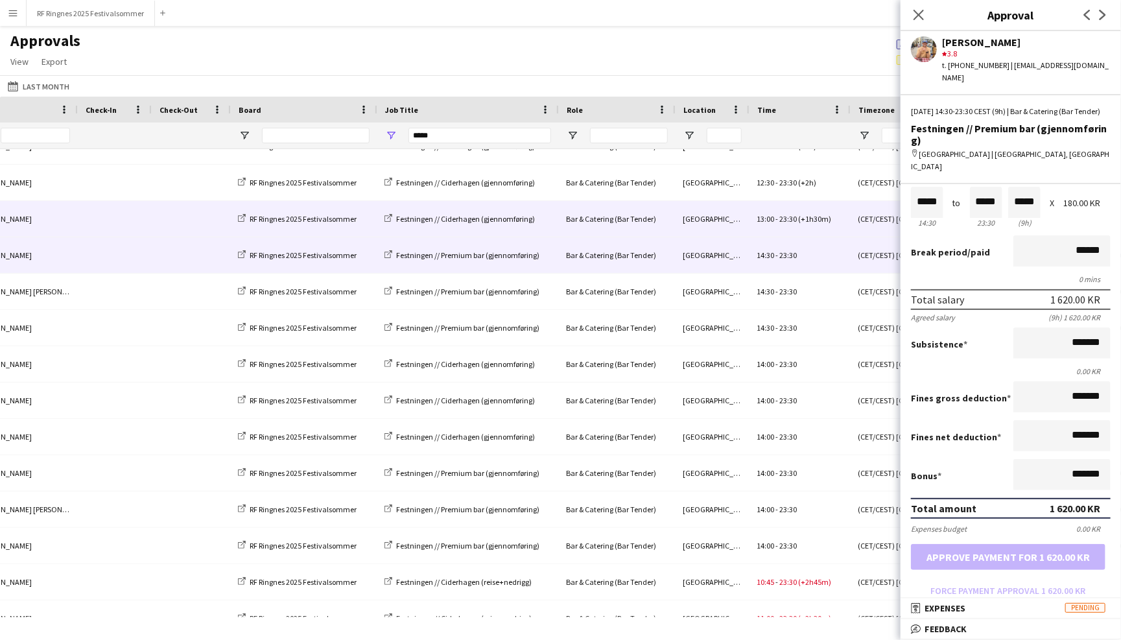
click at [816, 217] on span "(+1h30m)" at bounding box center [814, 219] width 33 height 10
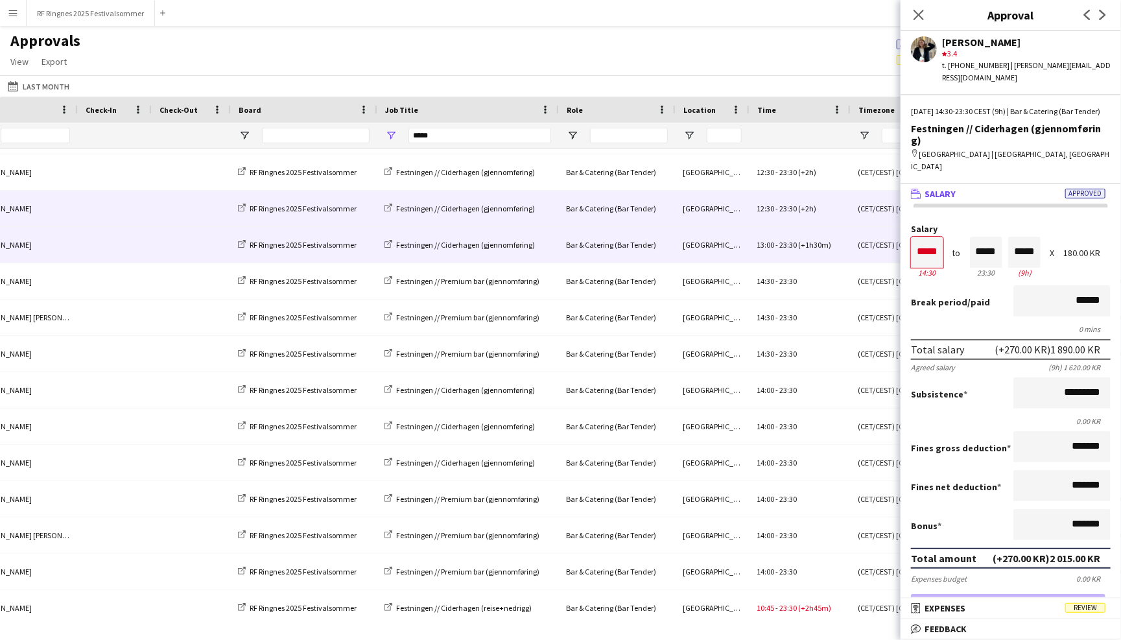
scroll to position [526, 0]
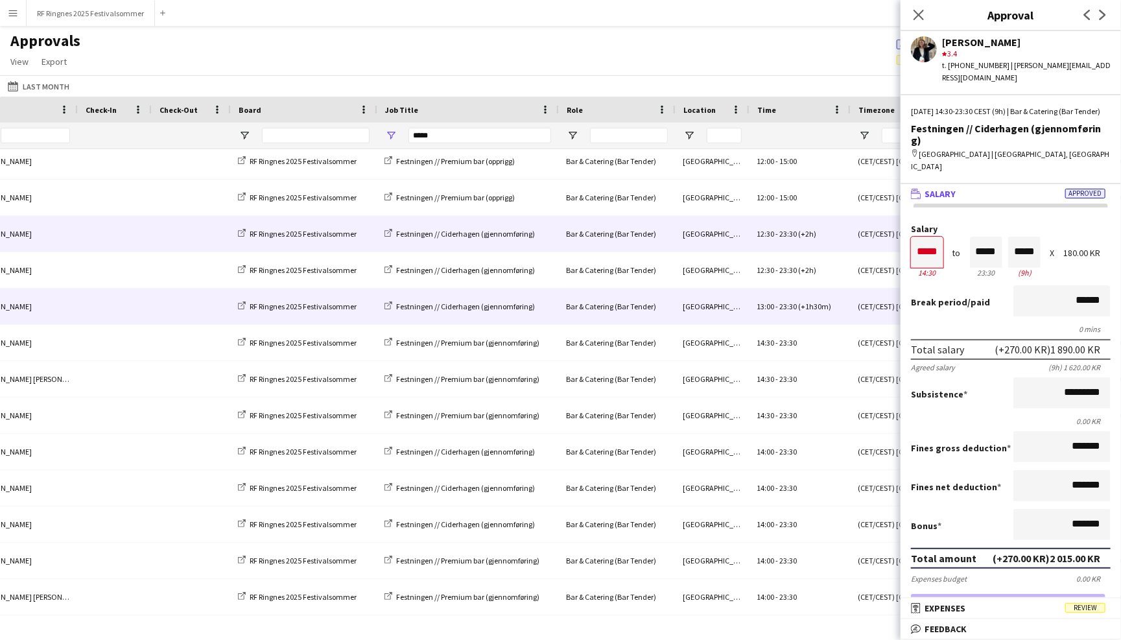
click at [812, 241] on div "12:30 - 23:30 (+2h)" at bounding box center [799, 234] width 101 height 36
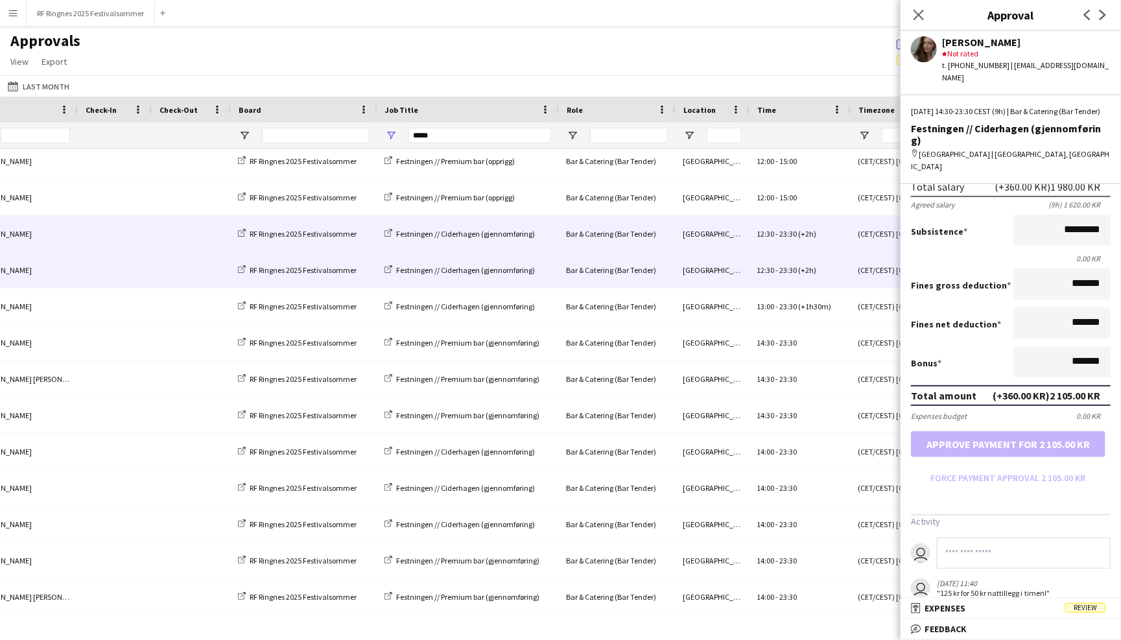
click at [822, 267] on div "12:30 - 23:30 (+2h)" at bounding box center [799, 270] width 101 height 36
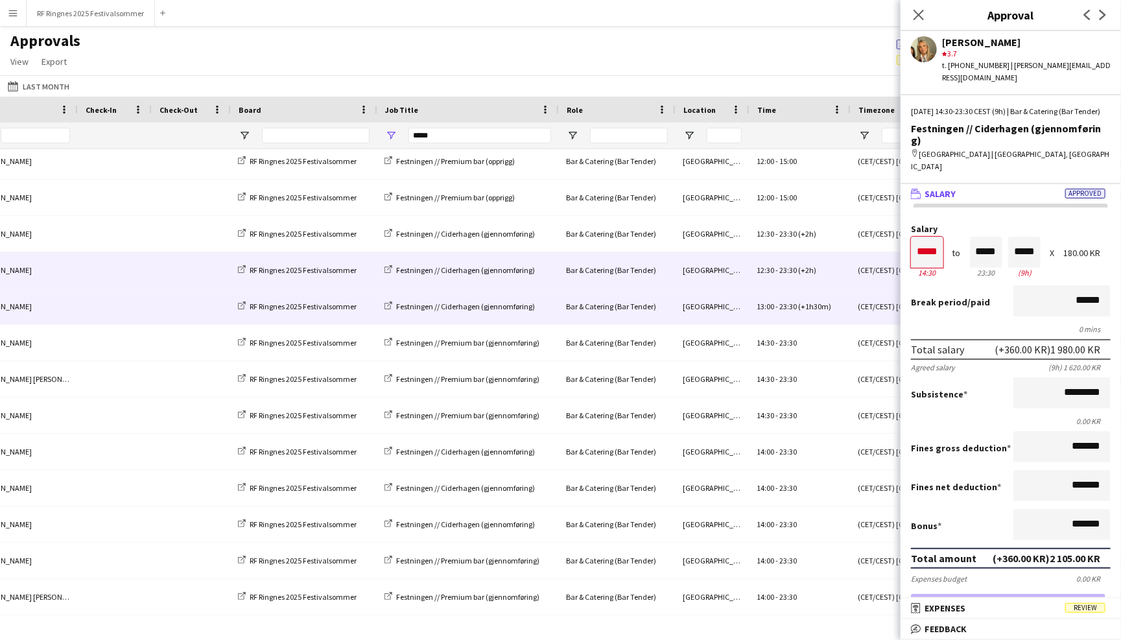
click at [822, 302] on span "(+1h30m)" at bounding box center [814, 307] width 33 height 10
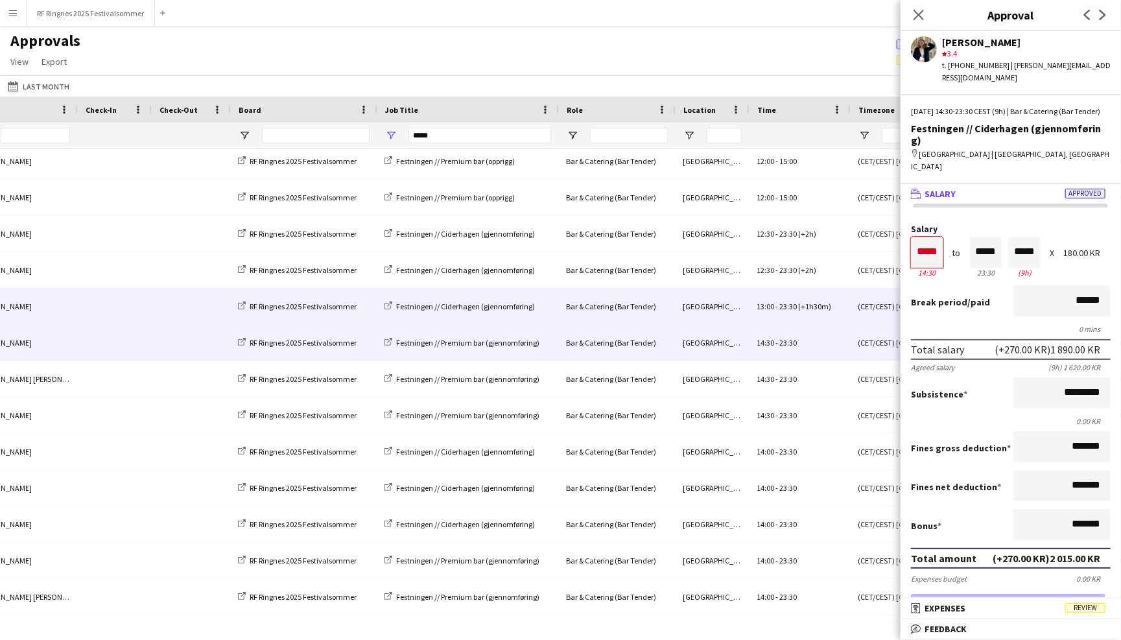
click at [822, 343] on div "14:30 - 23:30" at bounding box center [799, 343] width 101 height 36
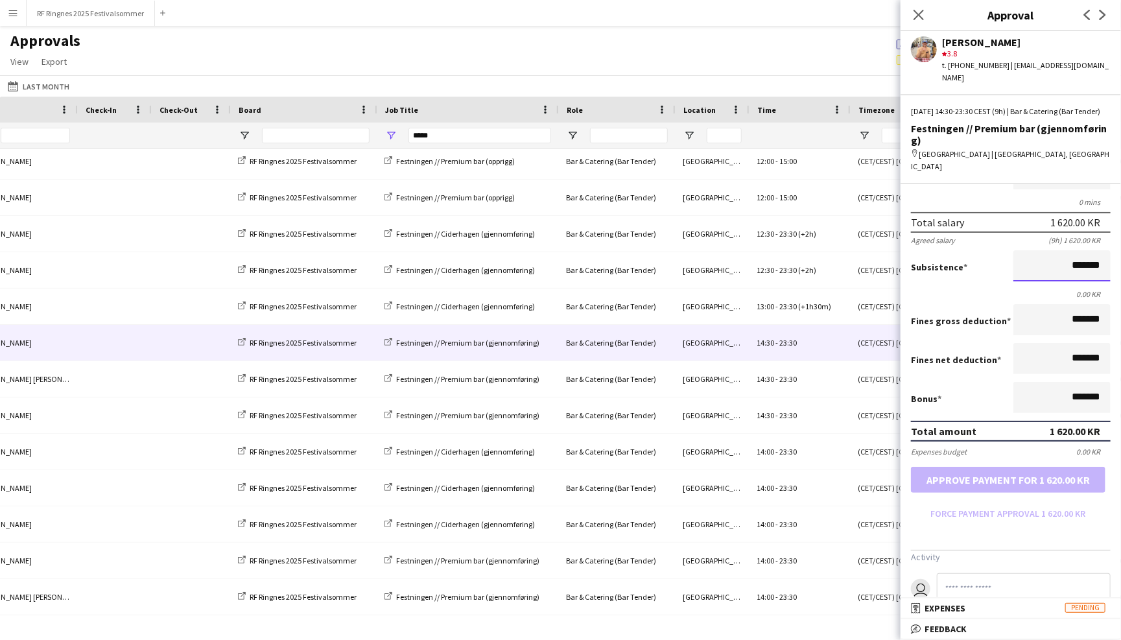
click at [1066, 250] on input "*******" at bounding box center [1062, 265] width 97 height 31
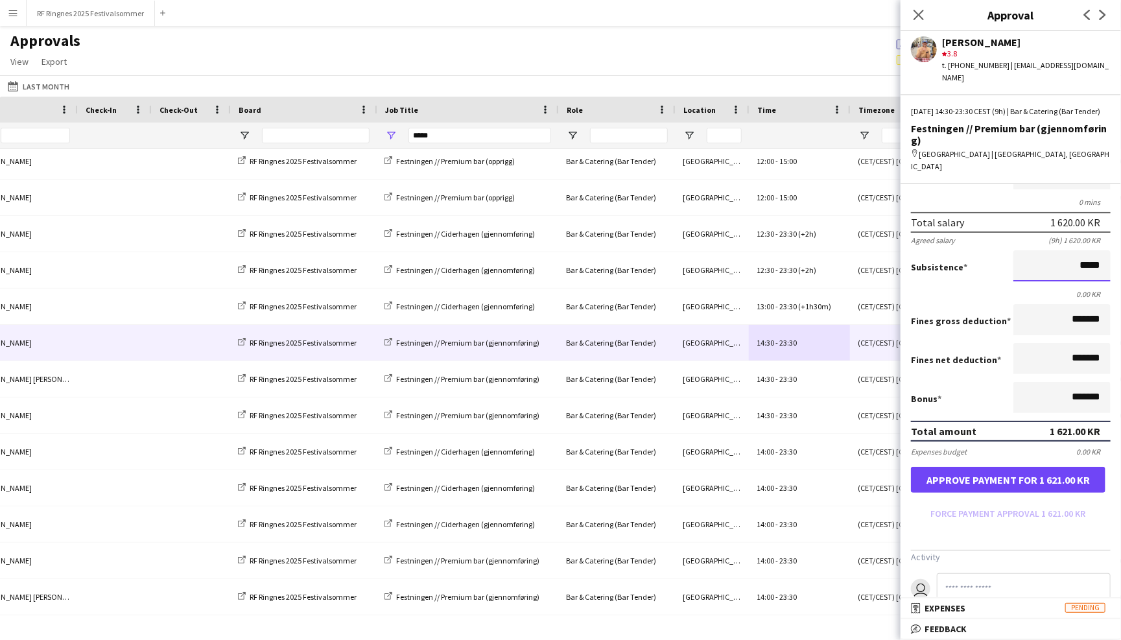
type input "****"
type input "*********"
click at [1021, 573] on input at bounding box center [1024, 588] width 174 height 31
type input "*"
drag, startPoint x: 1041, startPoint y: 563, endPoint x: 931, endPoint y: 563, distance: 110.2
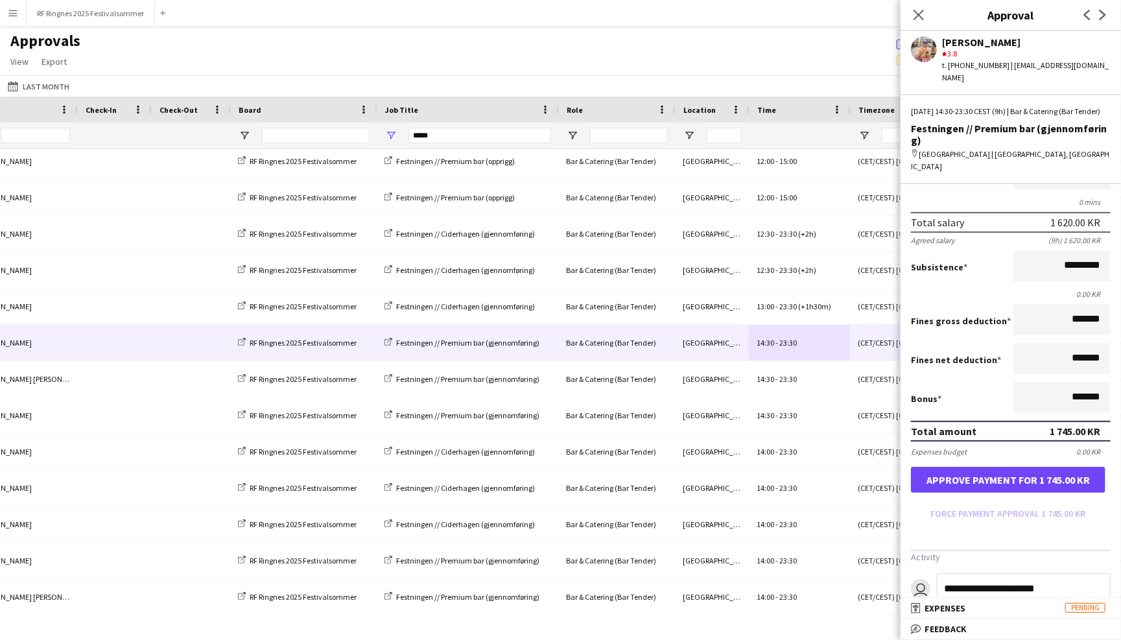
click at [931, 573] on form "**********" at bounding box center [1011, 588] width 200 height 31
click at [1062, 573] on input "**********" at bounding box center [1024, 588] width 174 height 31
type input "**********"
click at [1023, 467] on button "Approve payment for 1 745.00 KR" at bounding box center [1008, 480] width 195 height 26
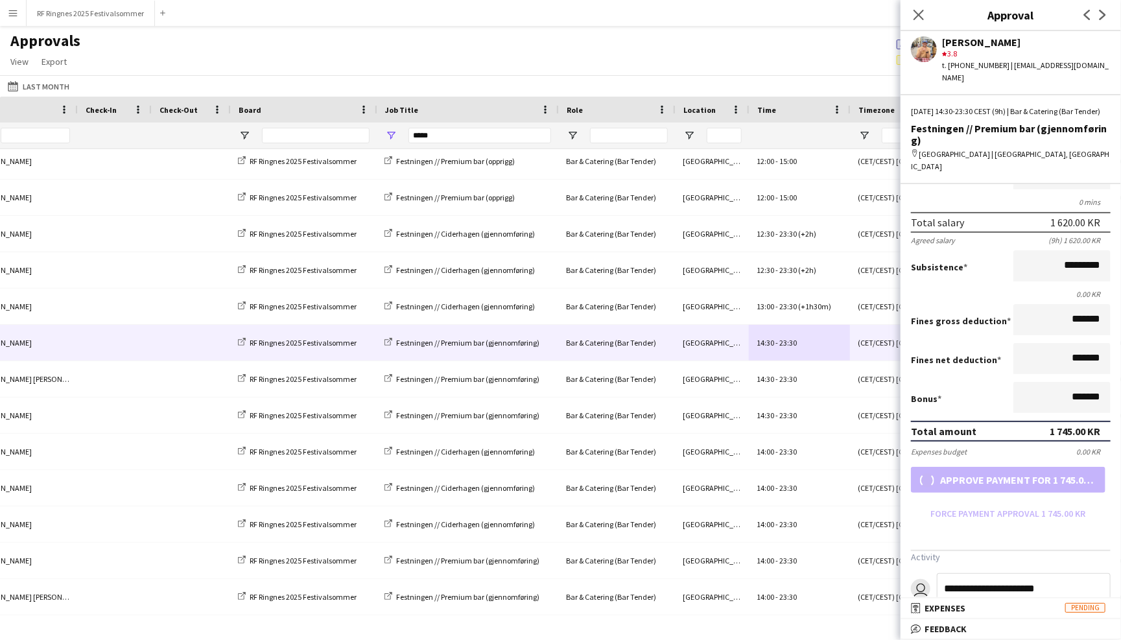
scroll to position [98, 0]
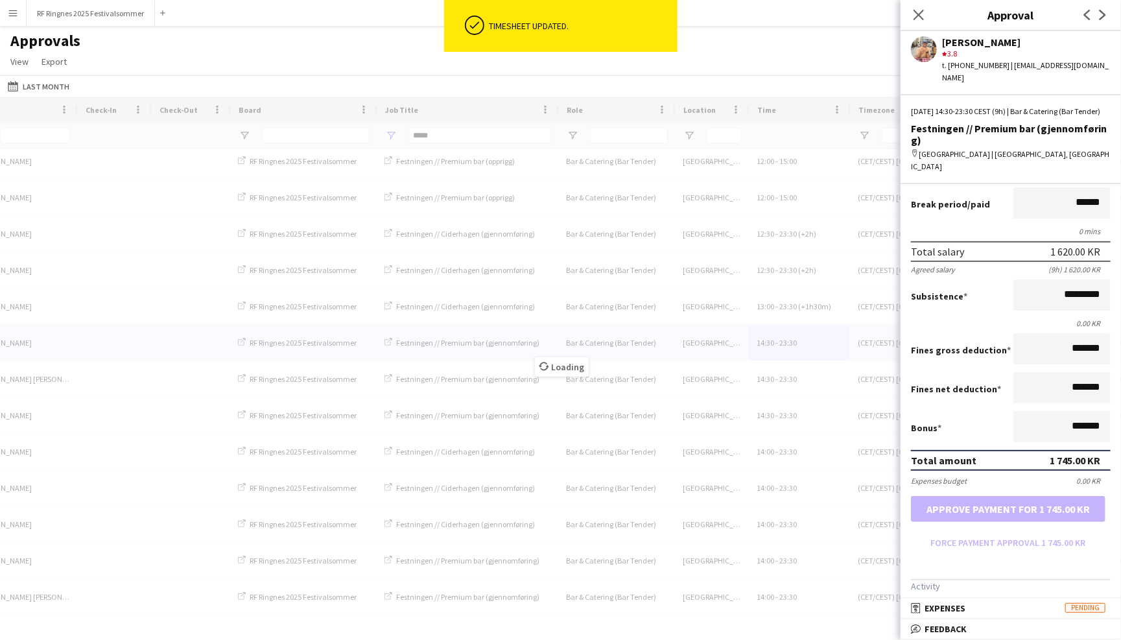
click at [1010, 602] on input at bounding box center [1024, 617] width 174 height 31
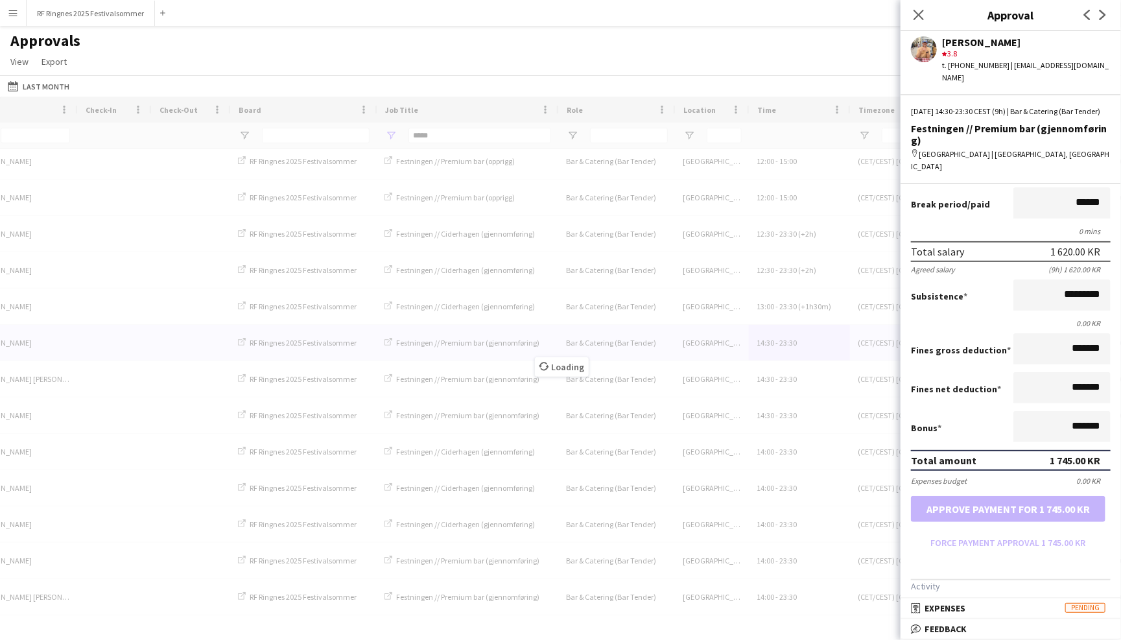
paste input "**********"
type input "**********"
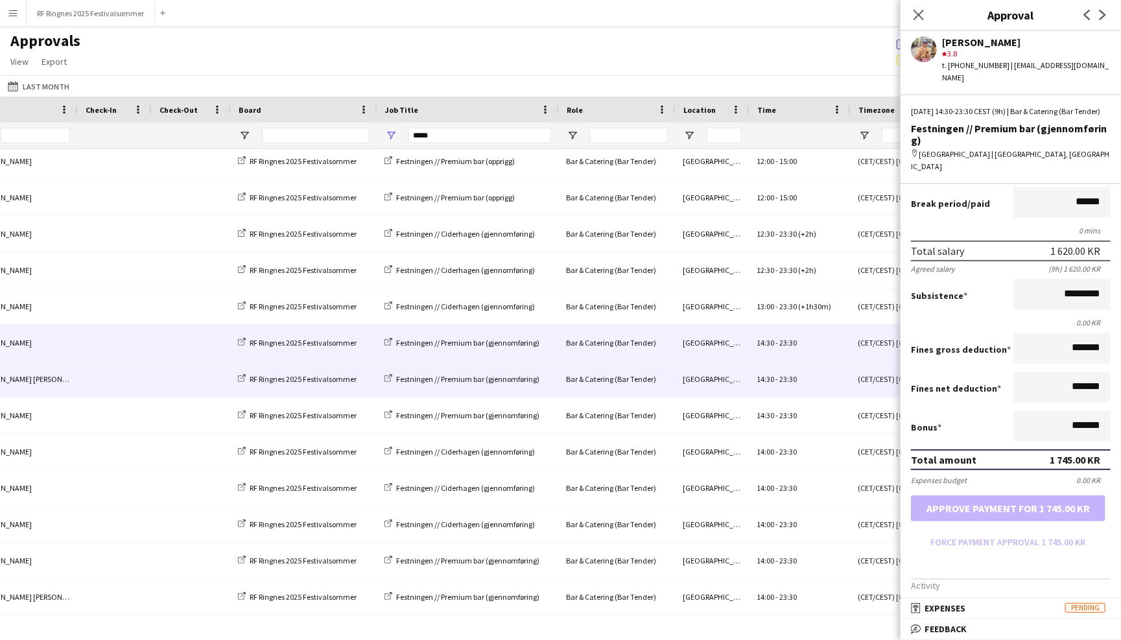
click at [798, 375] on div "14:30 - 23:30" at bounding box center [799, 379] width 101 height 36
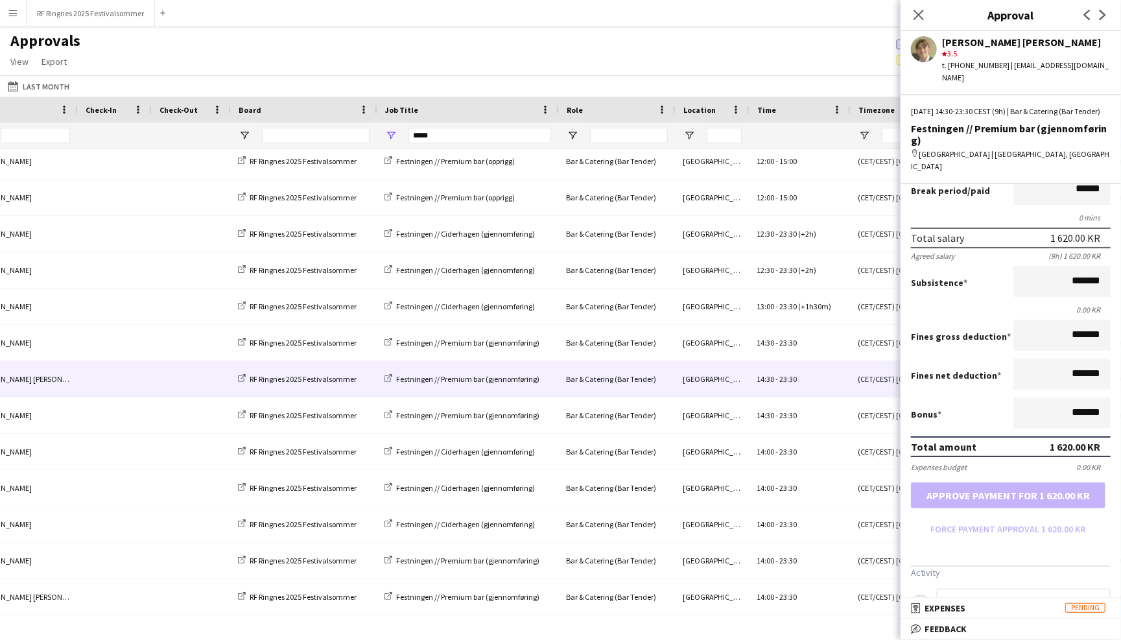
scroll to position [118, 0]
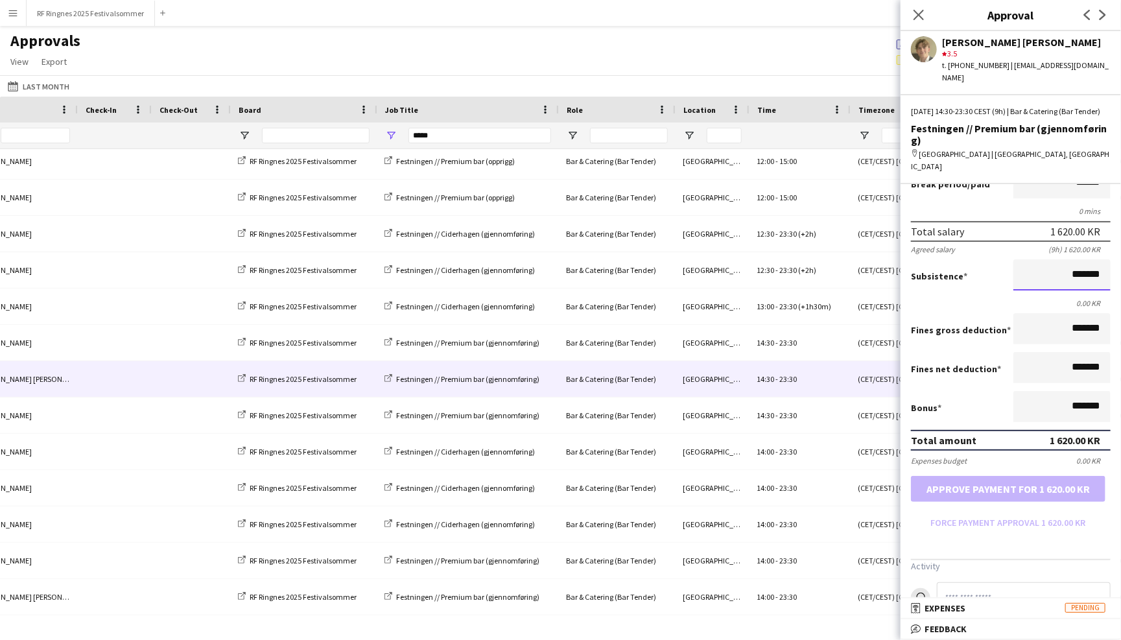
click at [1065, 259] on input "*******" at bounding box center [1062, 274] width 97 height 31
type input "****"
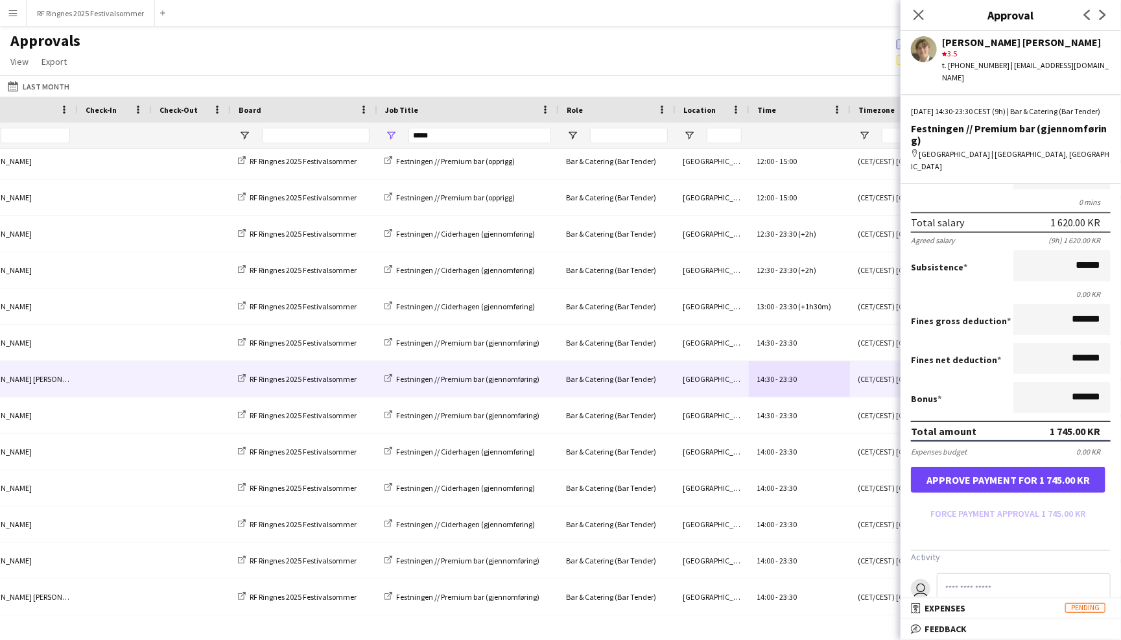
type input "*********"
click at [1006, 467] on button "Approve payment for 1 745.00 KR" at bounding box center [1008, 480] width 195 height 26
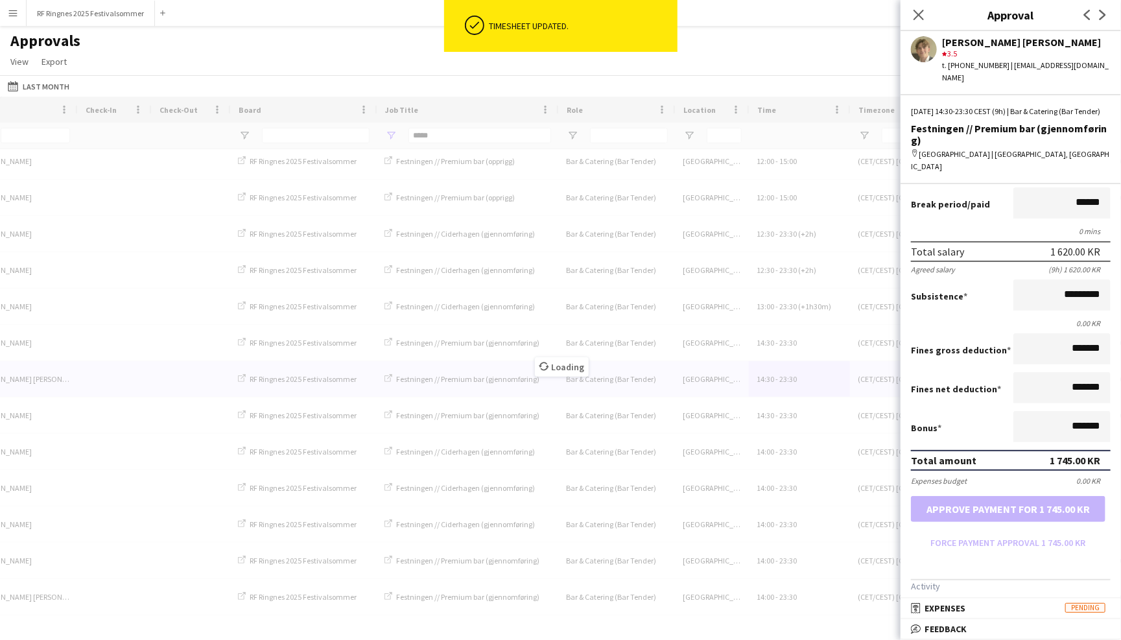
scroll to position [149, 0]
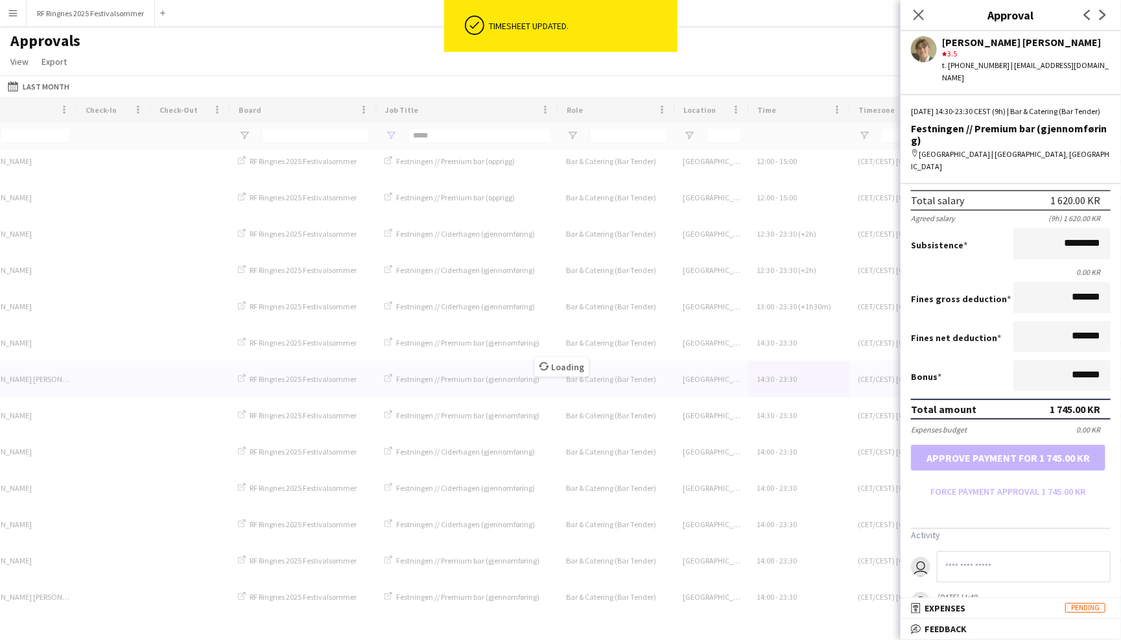
click at [978, 551] on input at bounding box center [1024, 566] width 174 height 31
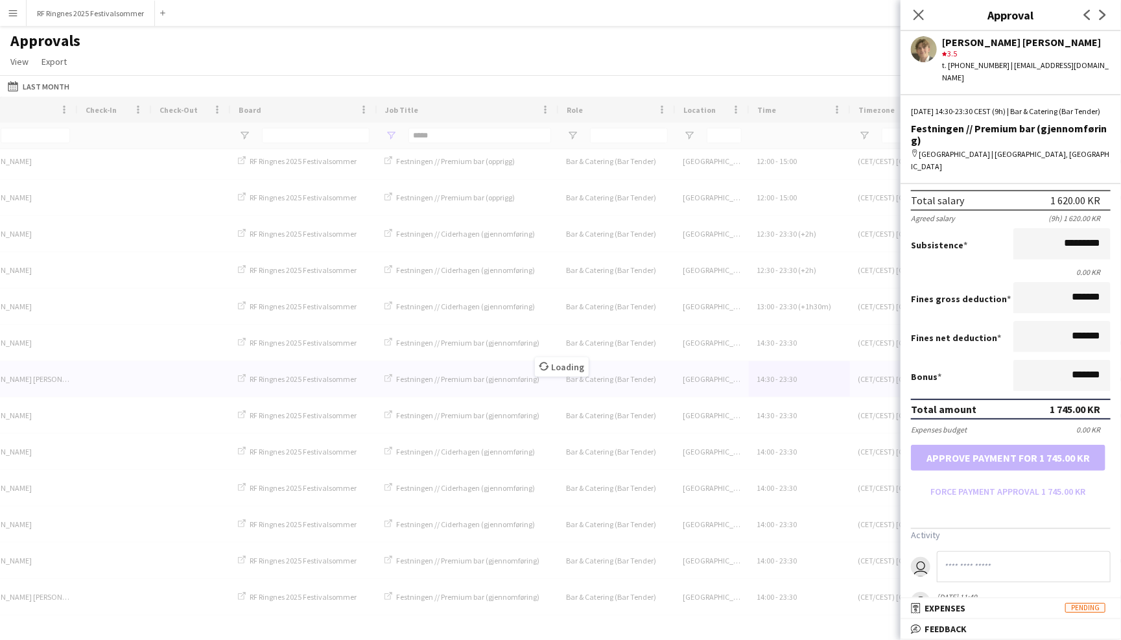
paste input "**********"
type input "**********"
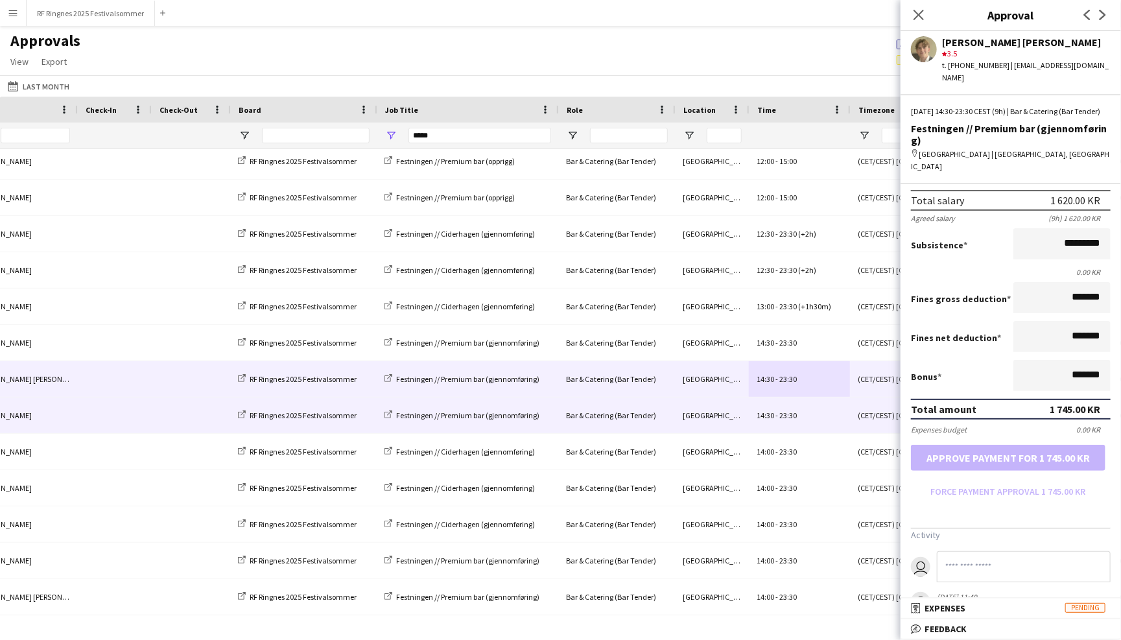
click at [706, 411] on div "Trondheim" at bounding box center [712, 415] width 74 height 36
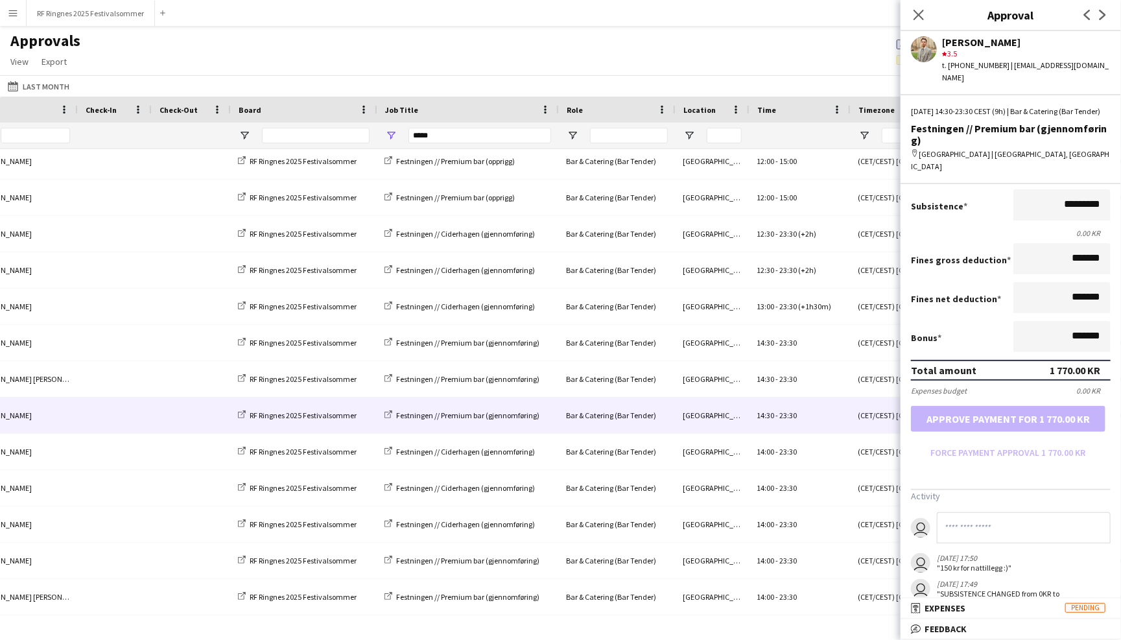
scroll to position [187, 0]
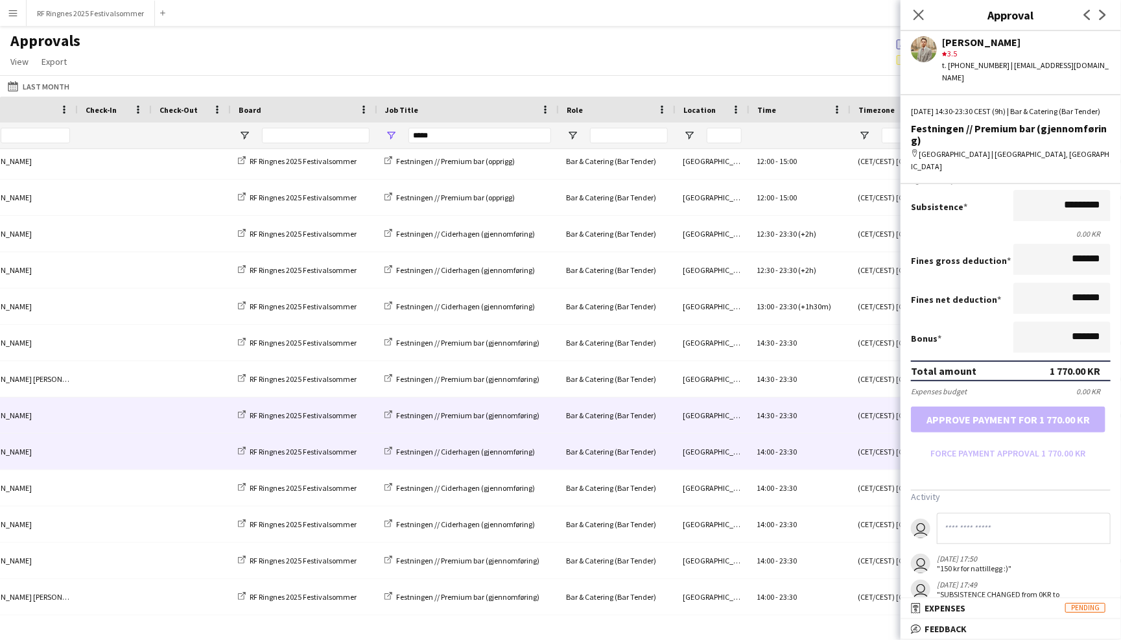
click at [790, 447] on span "23:30" at bounding box center [788, 452] width 18 height 10
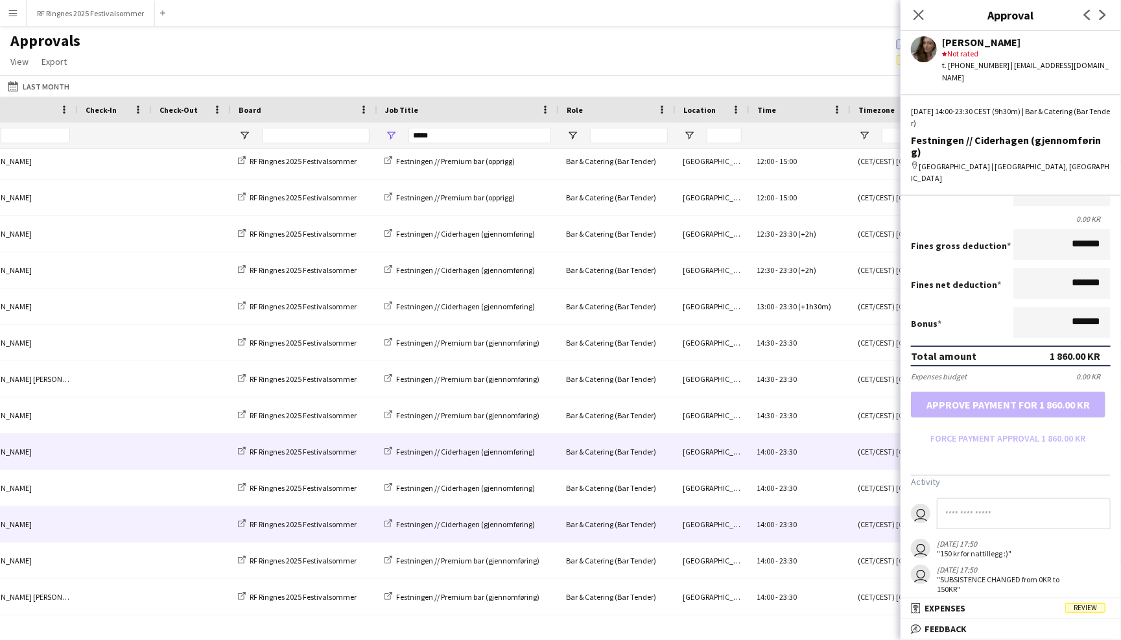
scroll to position [213, 0]
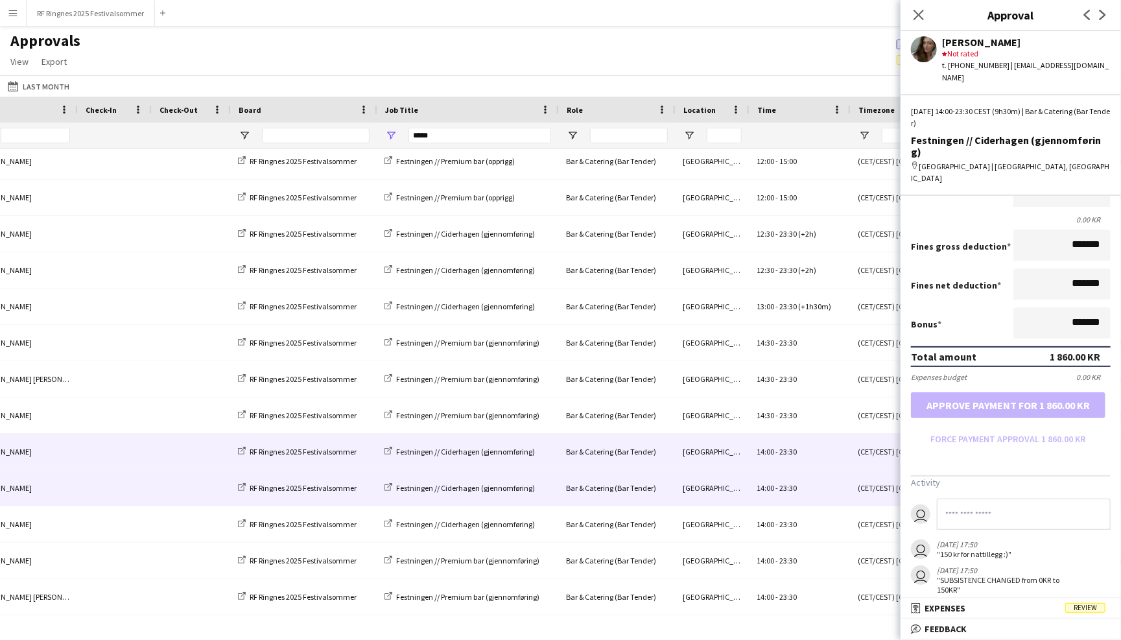
click at [807, 492] on div "14:00 - 23:30" at bounding box center [799, 488] width 101 height 36
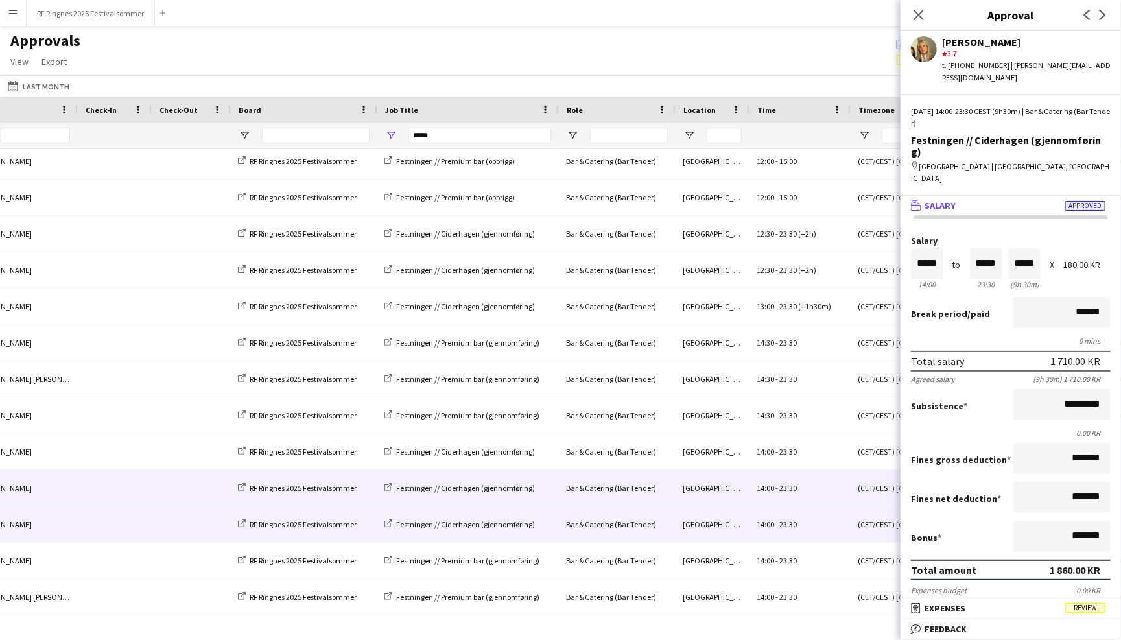
click at [807, 523] on div "14:00 - 23:30" at bounding box center [799, 524] width 101 height 36
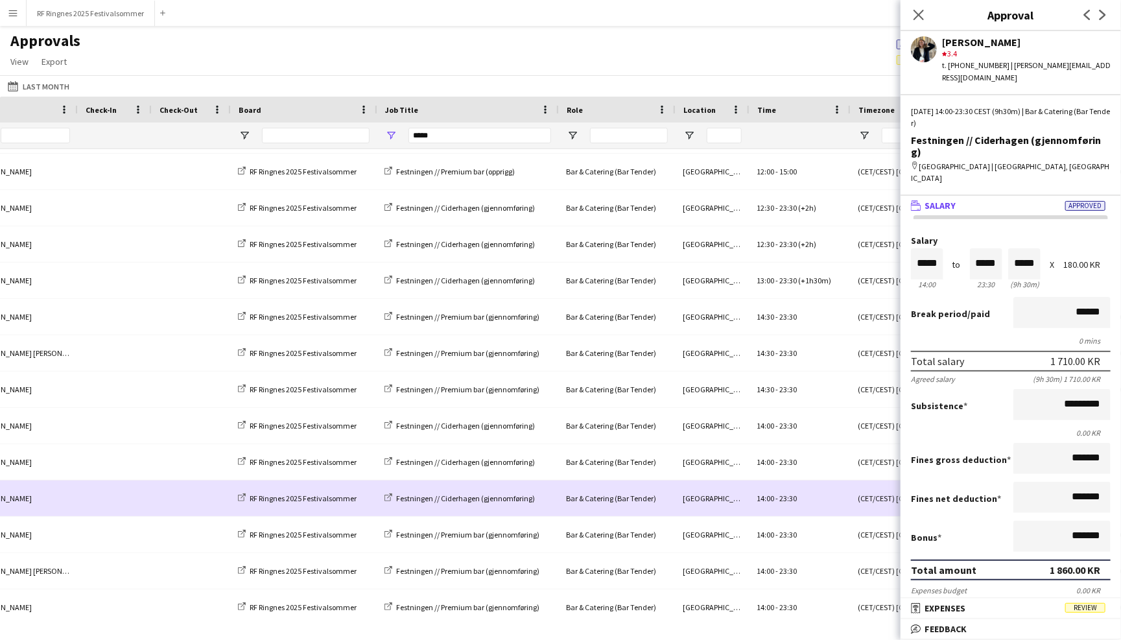
scroll to position [507, 0]
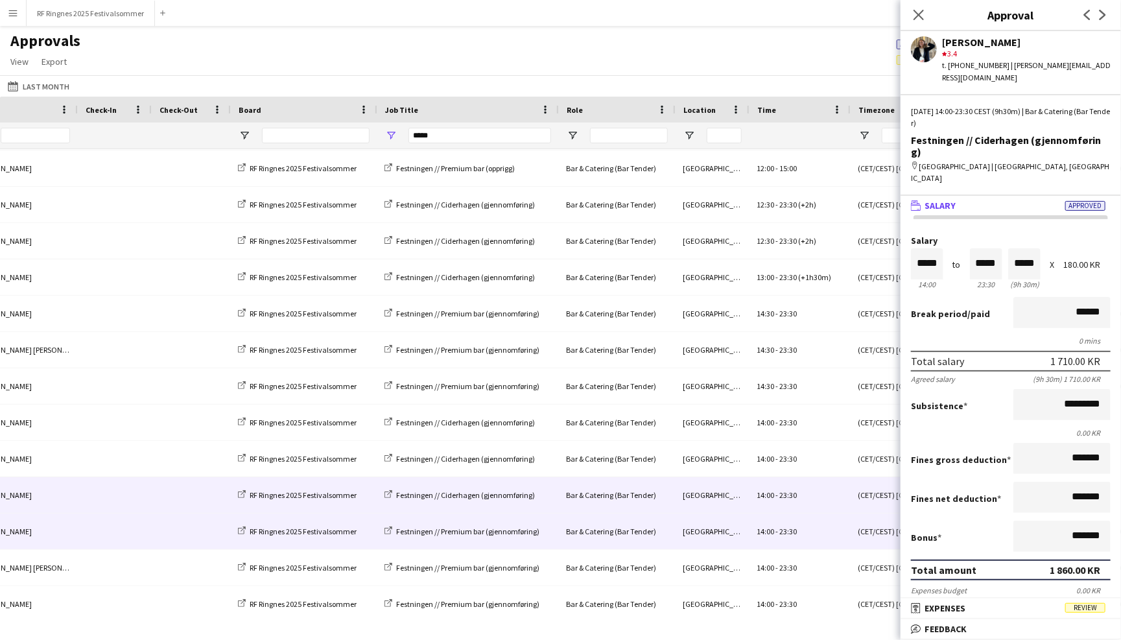
click at [803, 525] on div "14:00 - 23:30" at bounding box center [799, 532] width 101 height 36
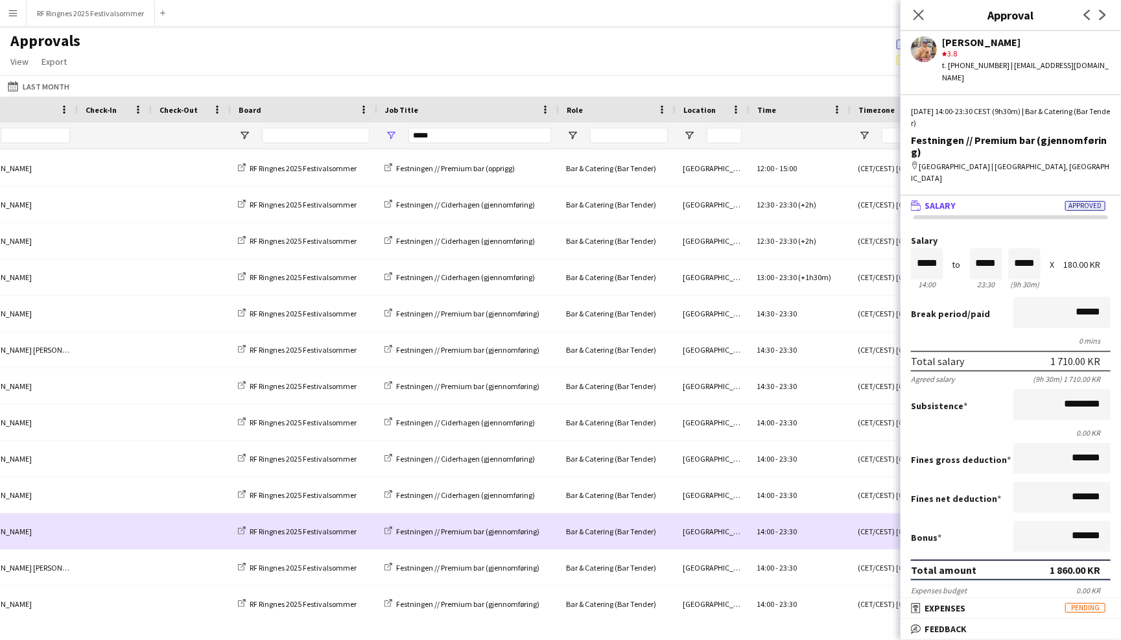
scroll to position [532, 0]
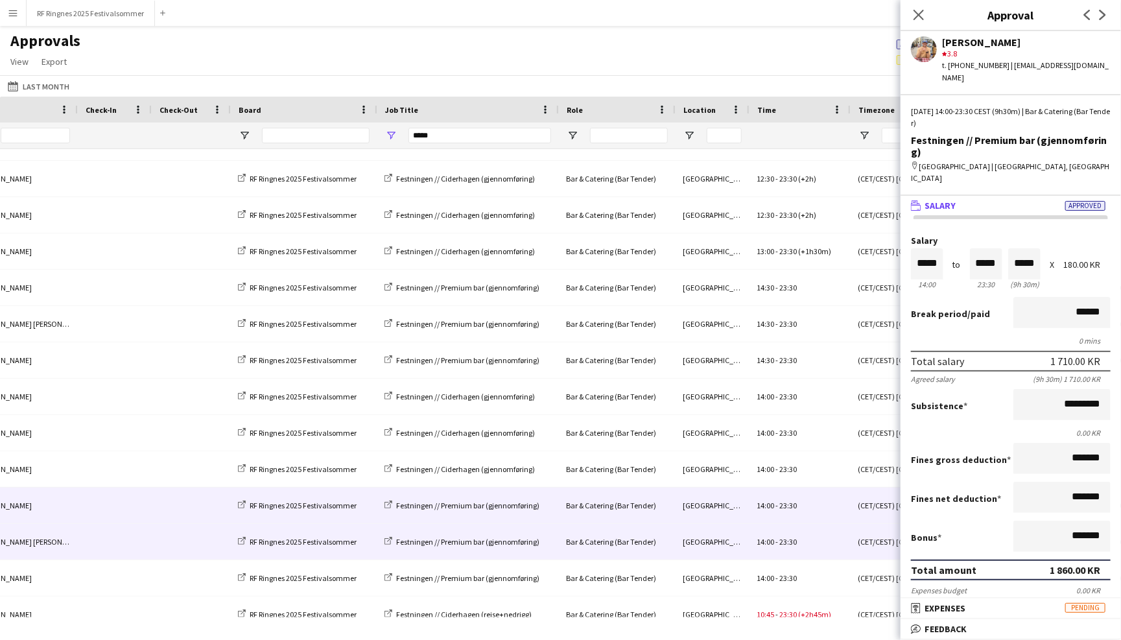
click at [800, 542] on div "14:00 - 23:30" at bounding box center [799, 542] width 101 height 36
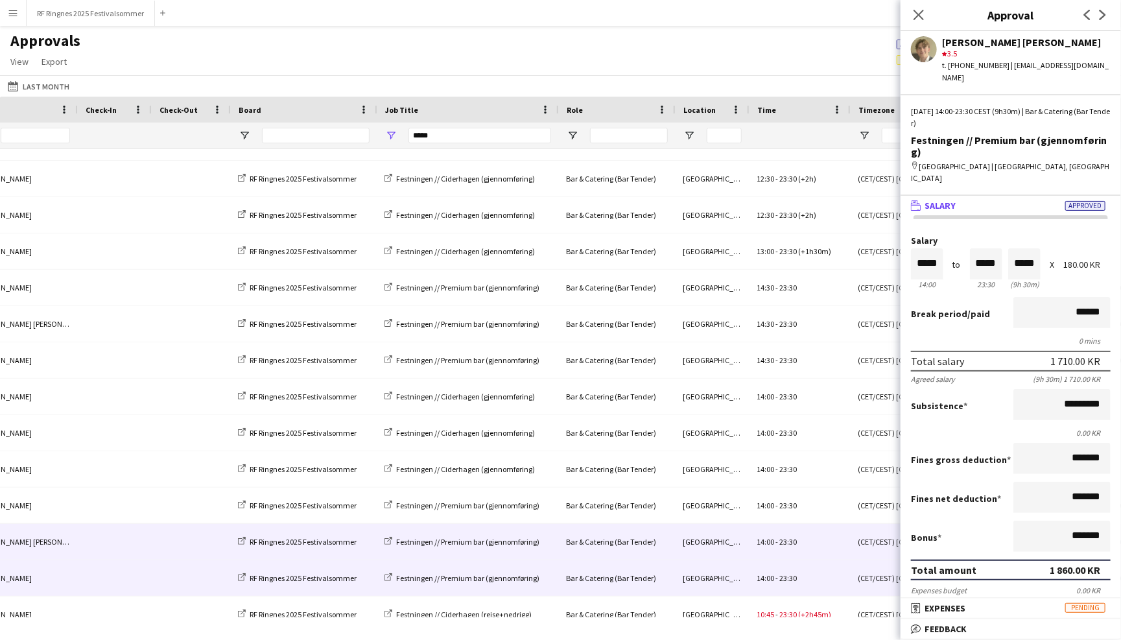
click at [801, 578] on div "14:00 - 23:30" at bounding box center [799, 578] width 101 height 36
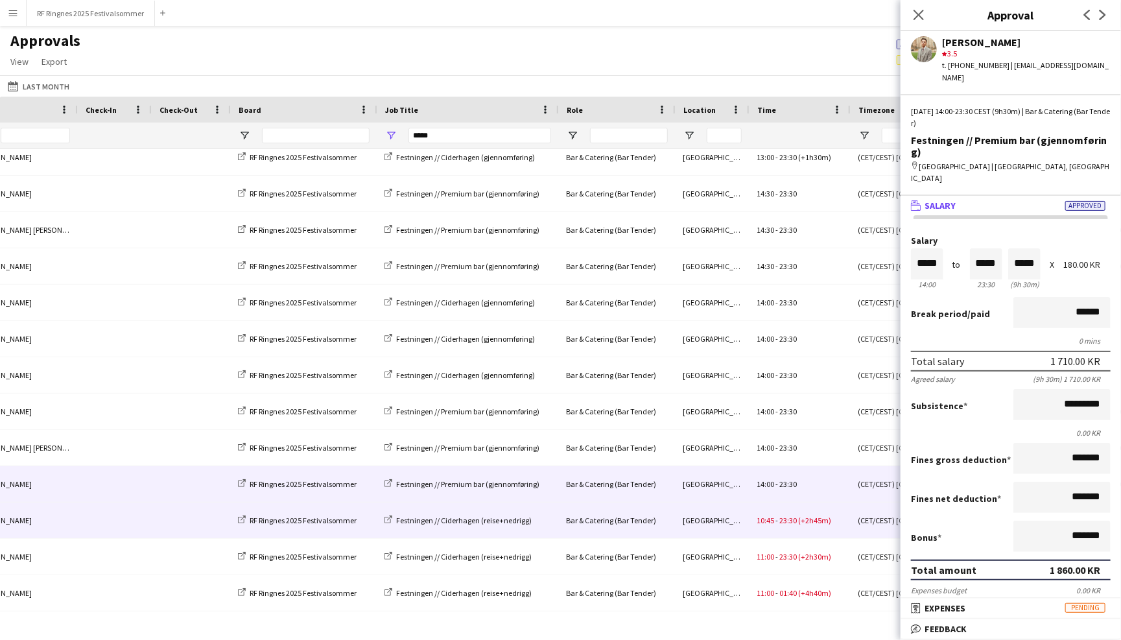
scroll to position [627, 0]
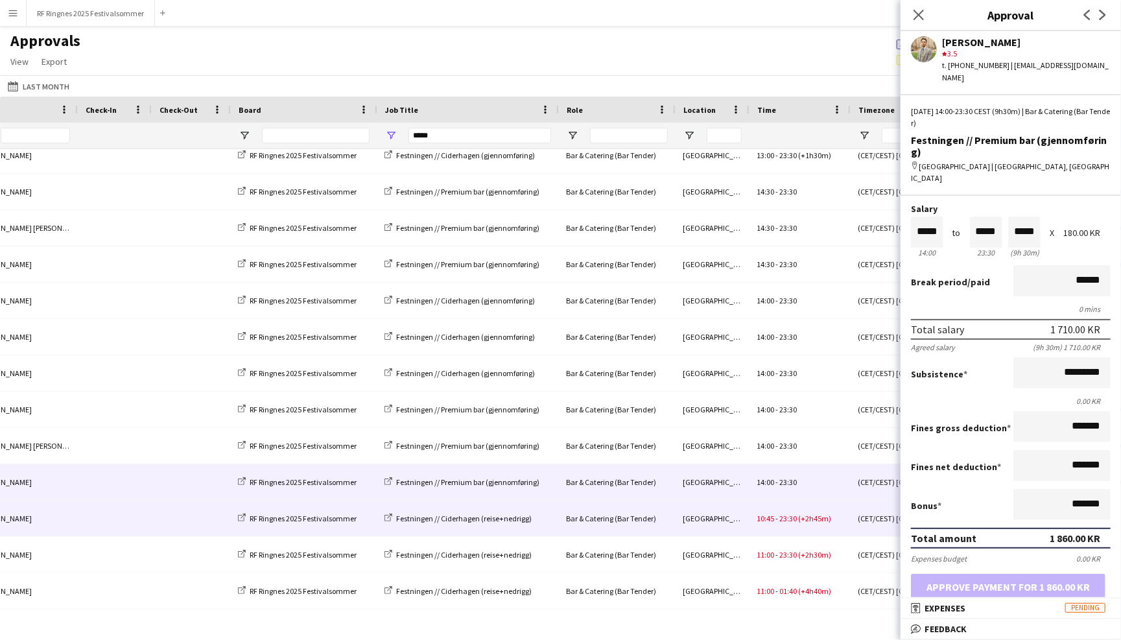
click at [832, 512] on div "10:45 - 23:30 (+2h45m)" at bounding box center [799, 519] width 101 height 36
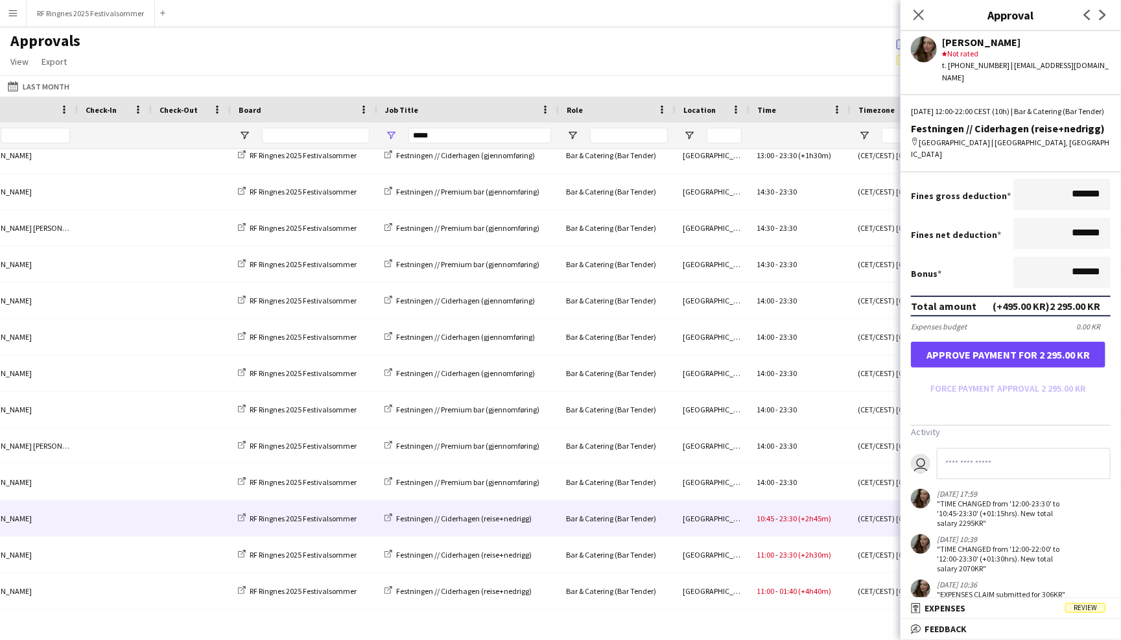
scroll to position [239, 0]
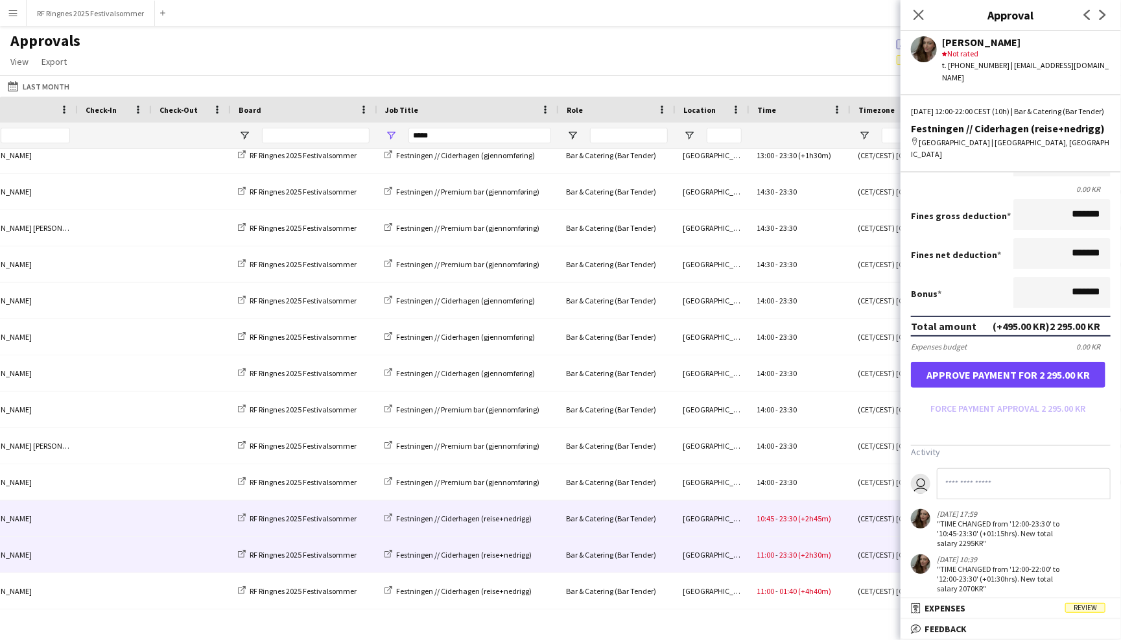
click at [763, 559] on div "11:00 - 23:30 (+2h30m)" at bounding box center [799, 555] width 101 height 36
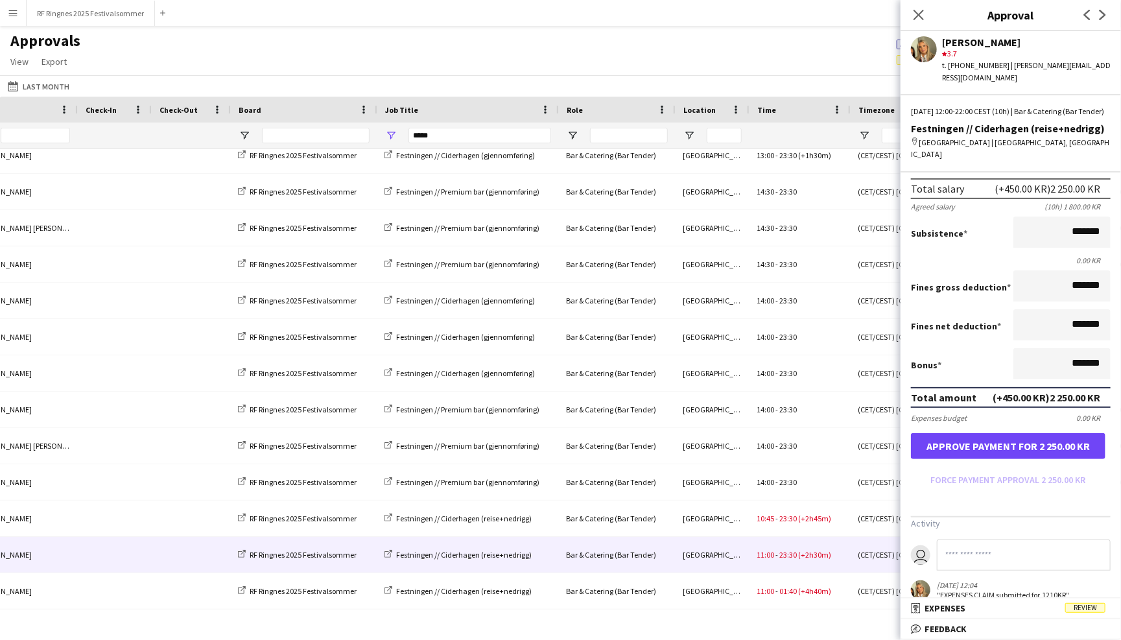
scroll to position [126, 0]
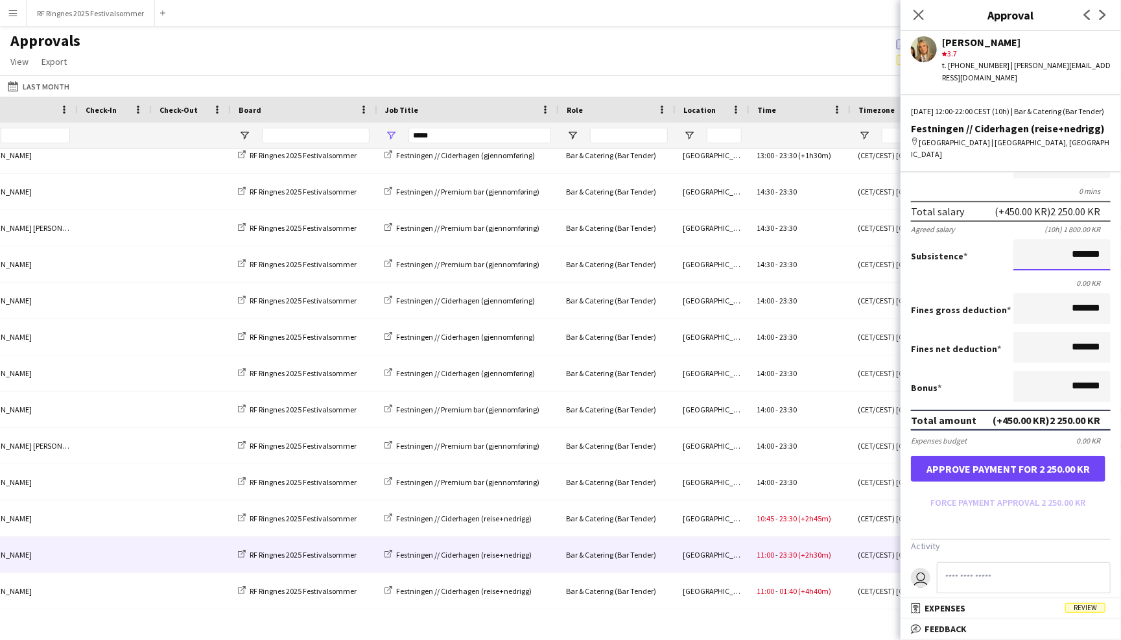
click at [1065, 241] on input "*******" at bounding box center [1062, 254] width 97 height 31
drag, startPoint x: 1087, startPoint y: 238, endPoint x: 1065, endPoint y: 238, distance: 22.7
click at [1065, 239] on input "*******" at bounding box center [1062, 254] width 97 height 31
type input "*********"
click at [1065, 332] on input "*******" at bounding box center [1062, 347] width 97 height 31
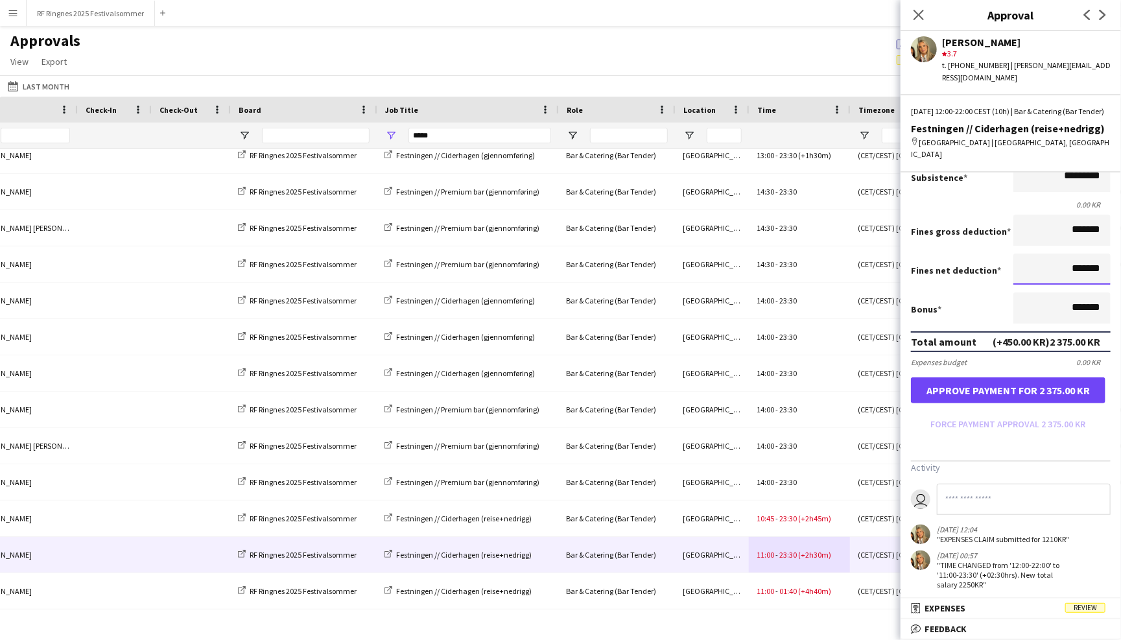
scroll to position [204, 0]
click at [1036, 378] on button "Approve payment for 2 375.00 KR" at bounding box center [1008, 391] width 195 height 26
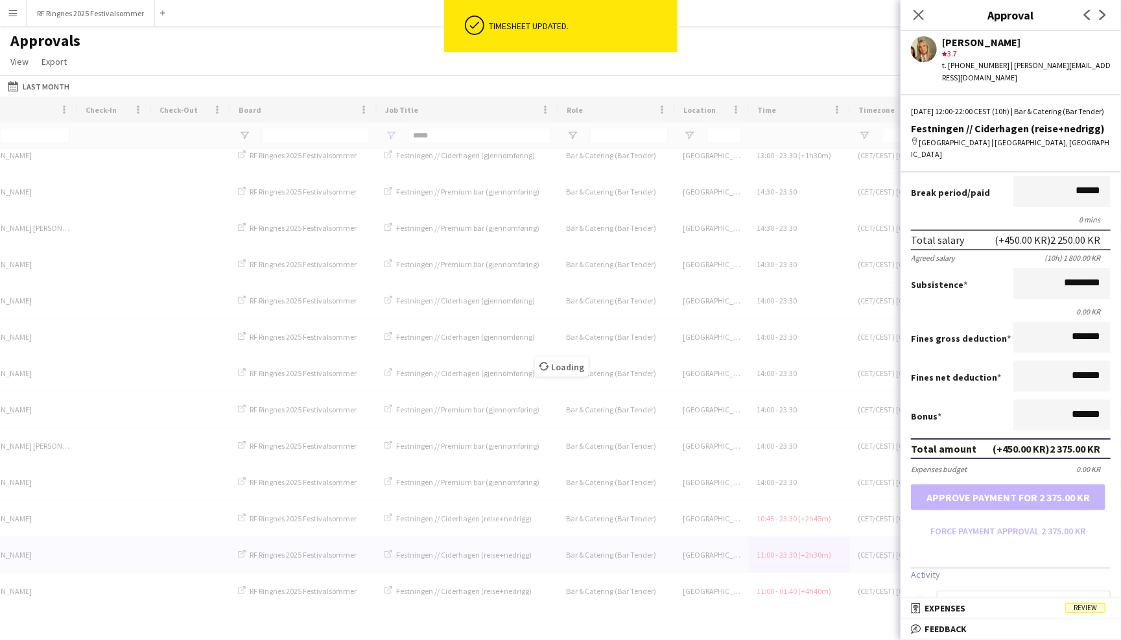
click at [965, 591] on input at bounding box center [1024, 606] width 174 height 31
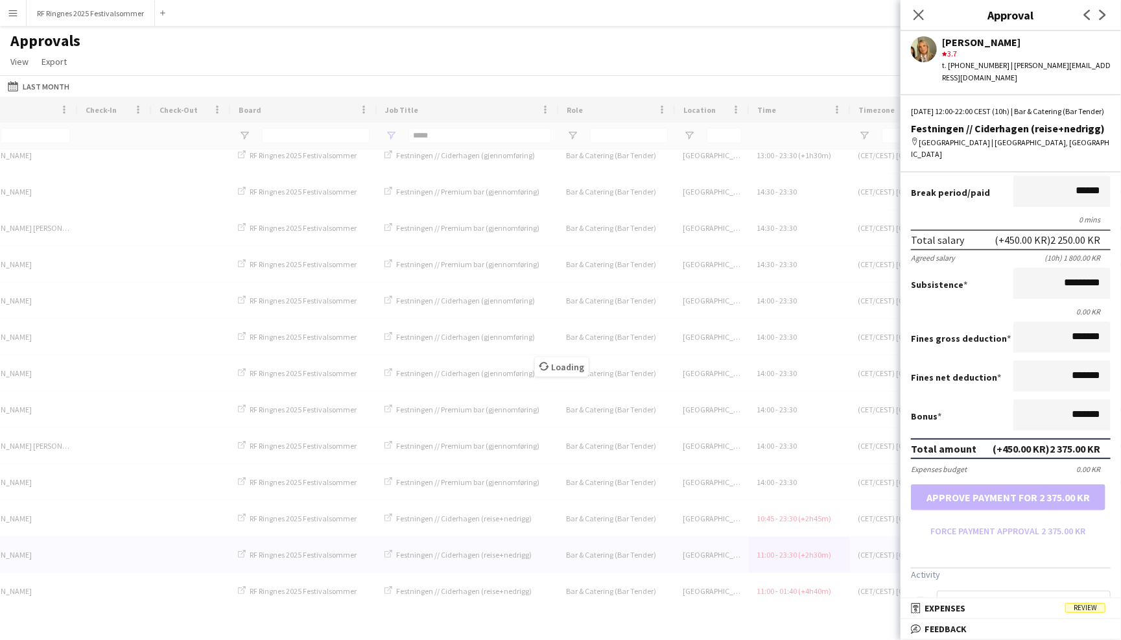
scroll to position [99, 0]
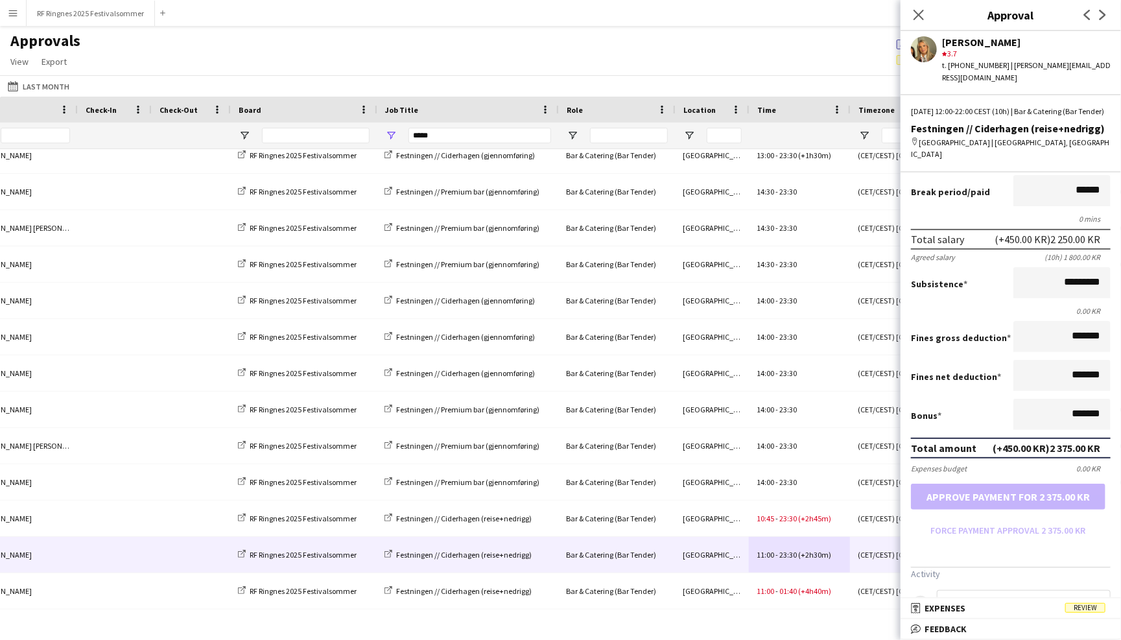
type input "**********"
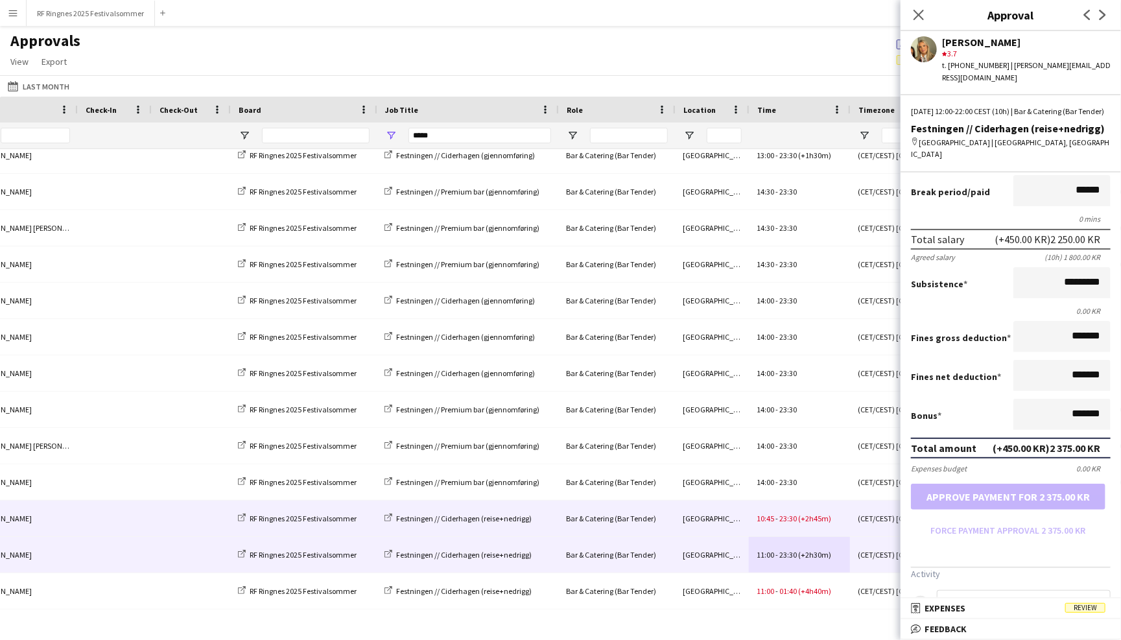
click at [797, 512] on div "10:45 - 23:30 (+2h45m)" at bounding box center [799, 519] width 101 height 36
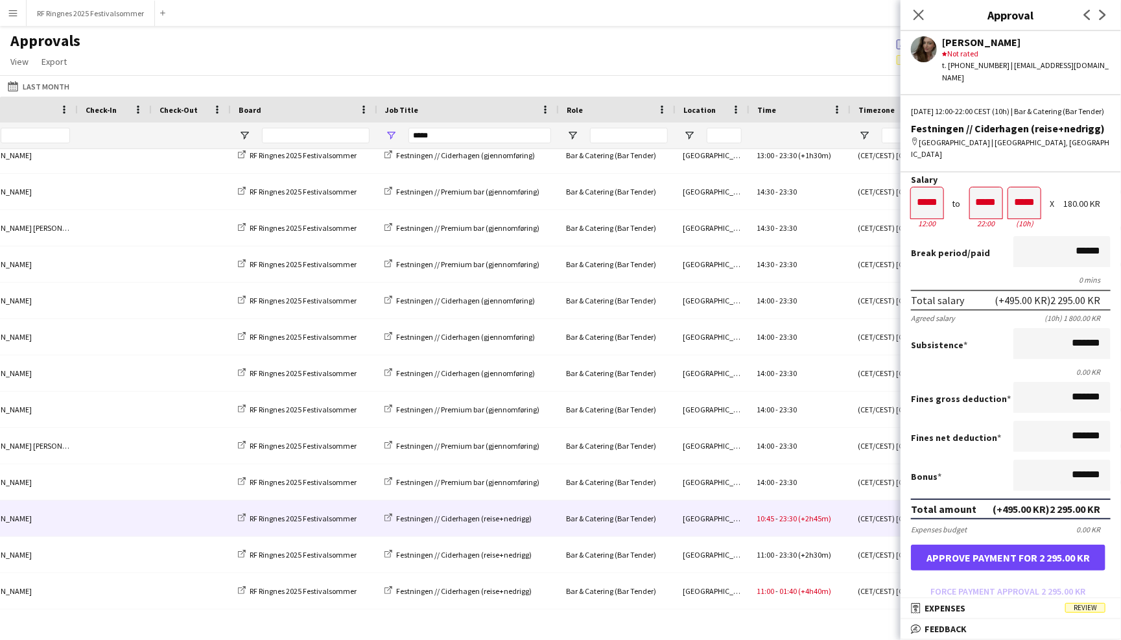
scroll to position [50, 0]
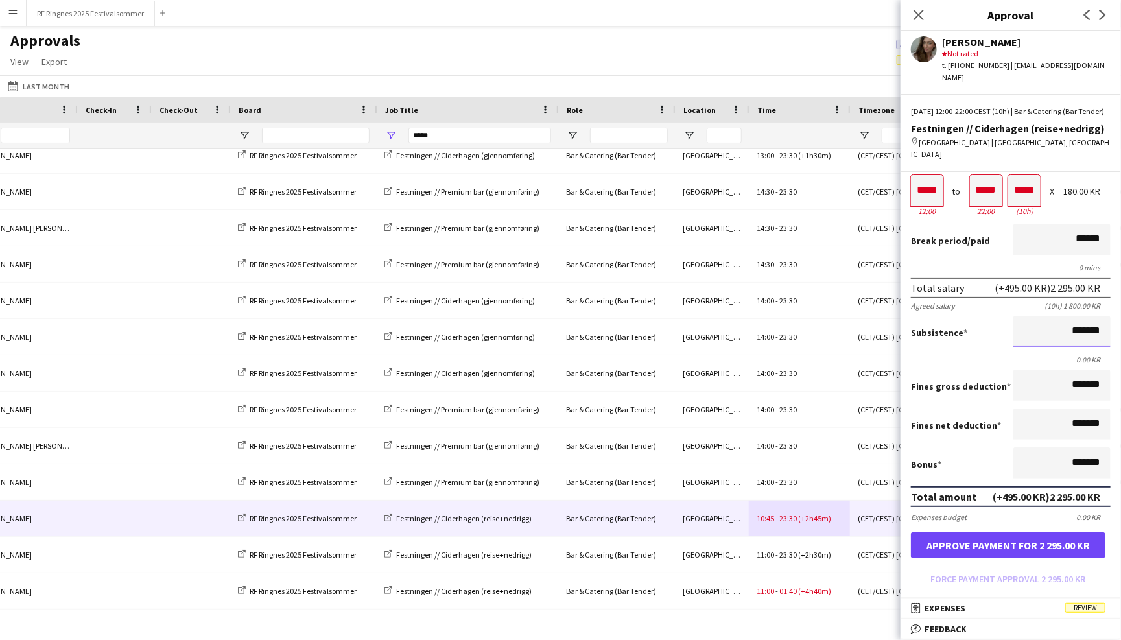
drag, startPoint x: 1084, startPoint y: 313, endPoint x: 1065, endPoint y: 313, distance: 18.8
click at [1065, 316] on input "*******" at bounding box center [1062, 331] width 97 height 31
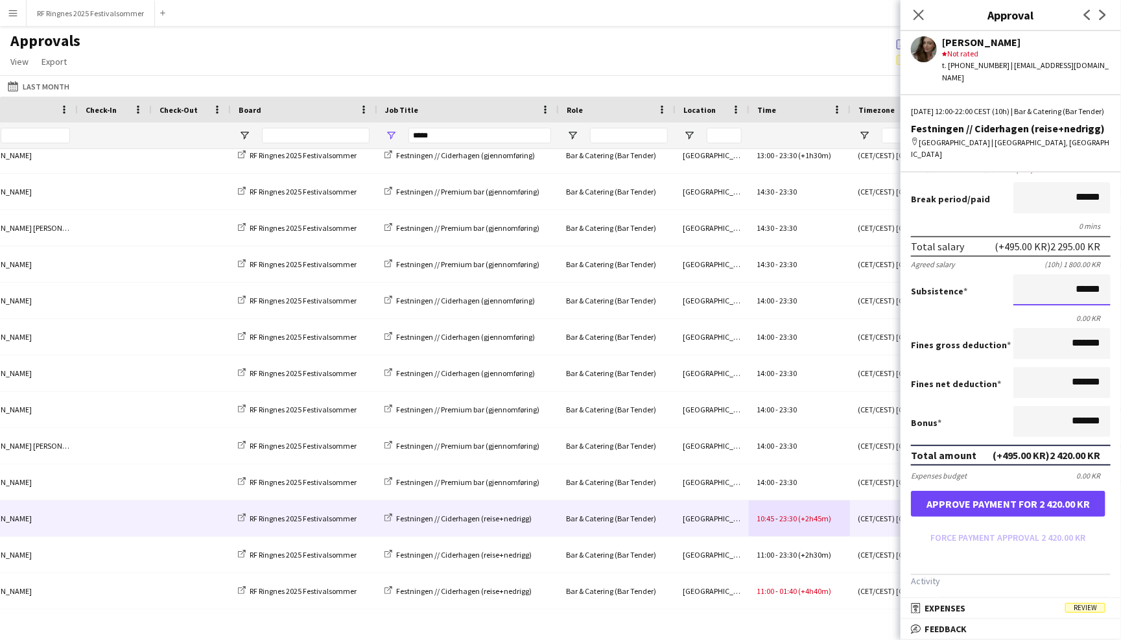
scroll to position [97, 0]
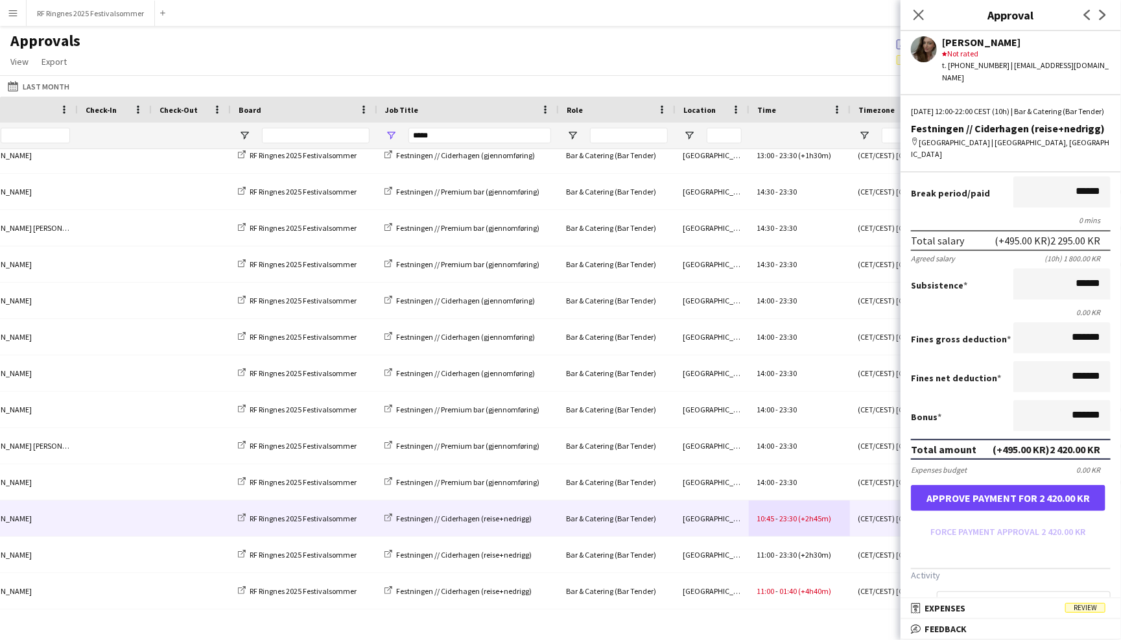
type input "*********"
click at [1038, 485] on button "Approve payment for 2 420.00 KR" at bounding box center [1008, 498] width 195 height 26
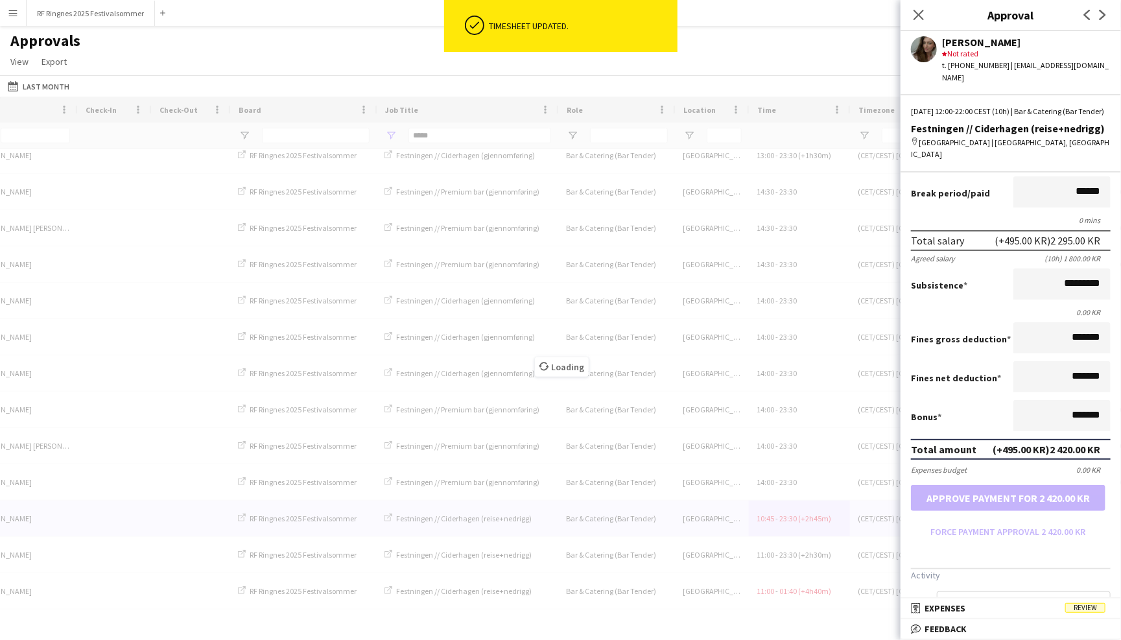
click at [984, 591] on input at bounding box center [1024, 606] width 174 height 31
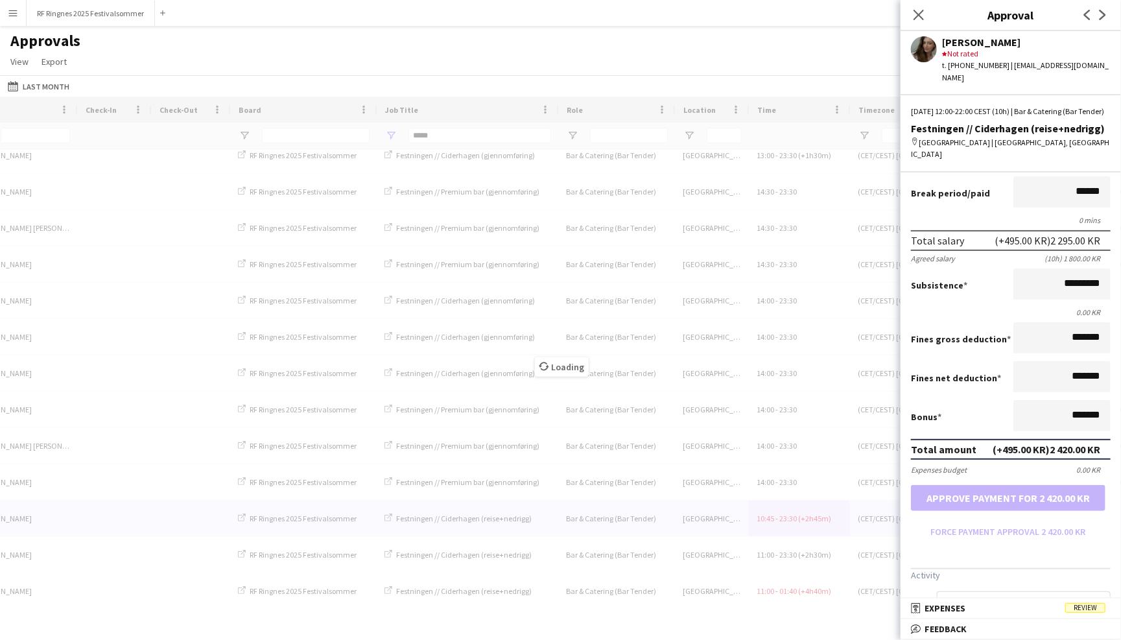
scroll to position [99, 0]
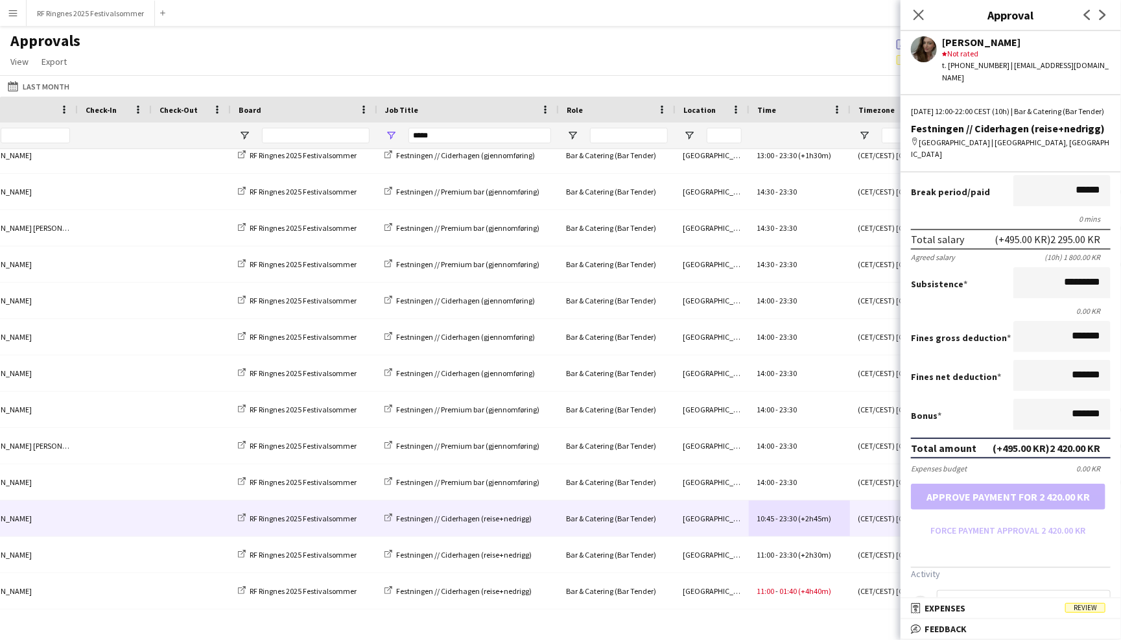
type input "**********"
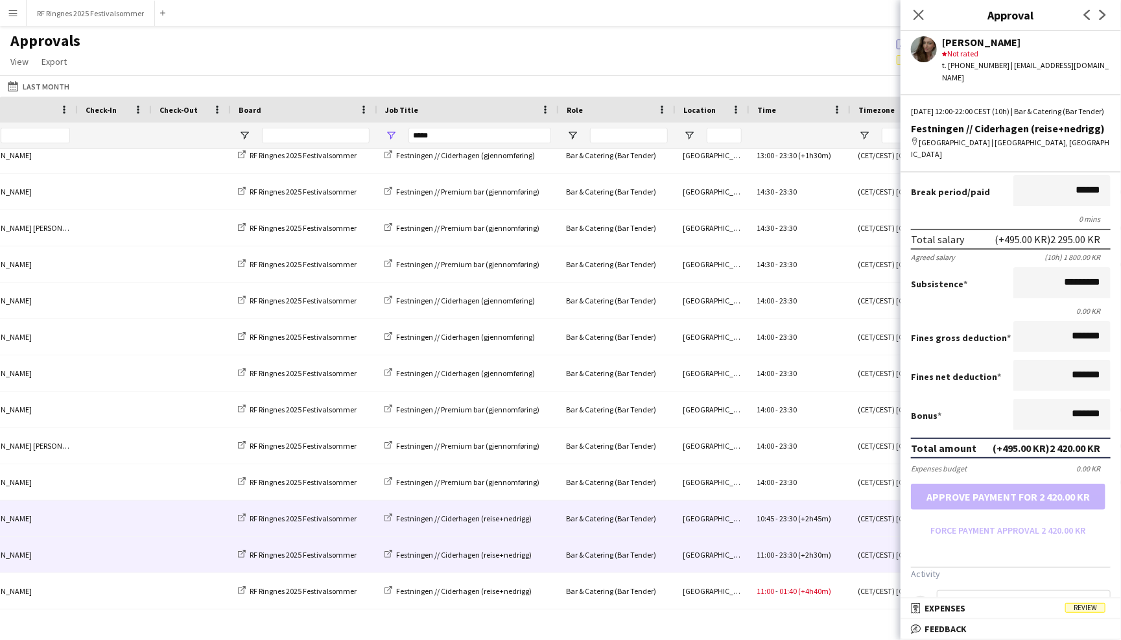
click at [792, 563] on div "11:00 - 23:30 (+2h30m)" at bounding box center [799, 555] width 101 height 36
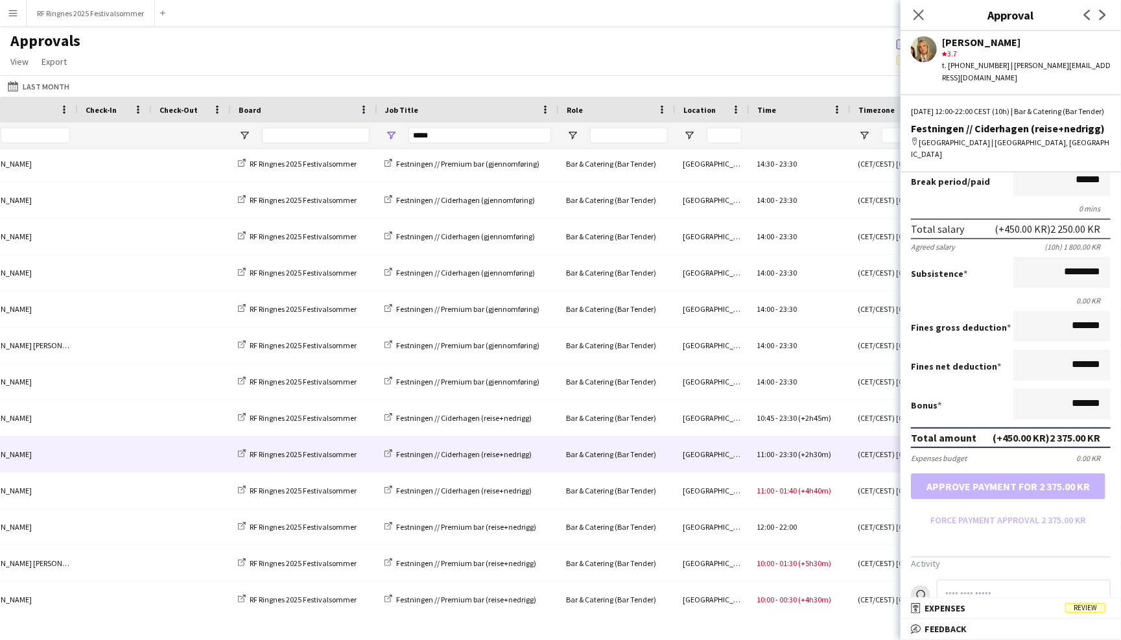
scroll to position [117, 0]
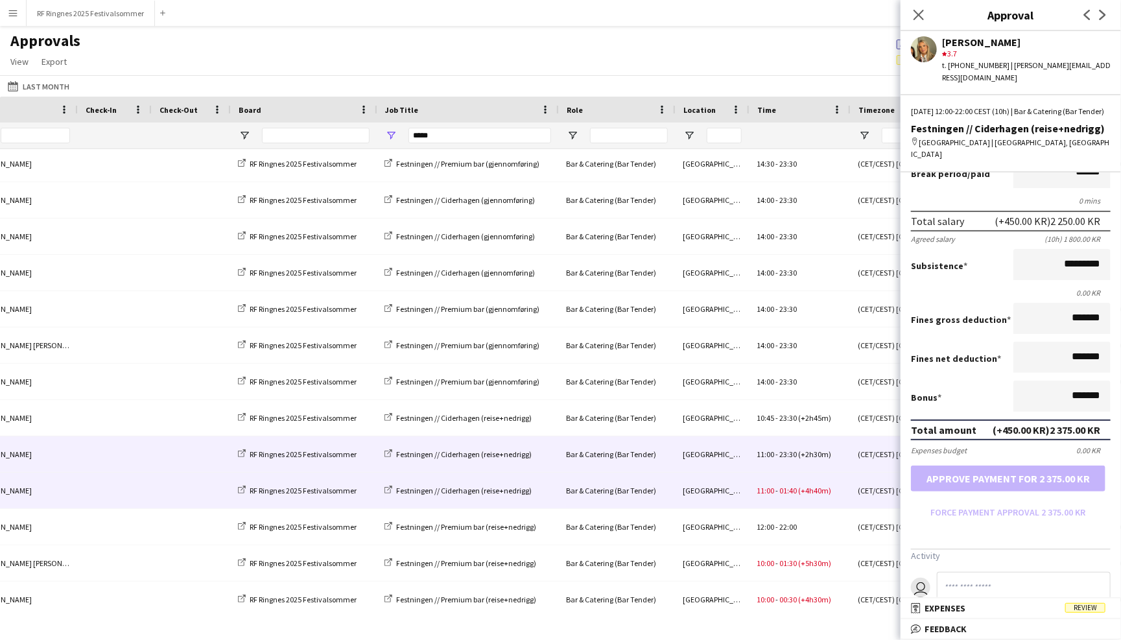
click at [835, 492] on div "11:00 - 01:40 (+4h40m)" at bounding box center [799, 491] width 101 height 36
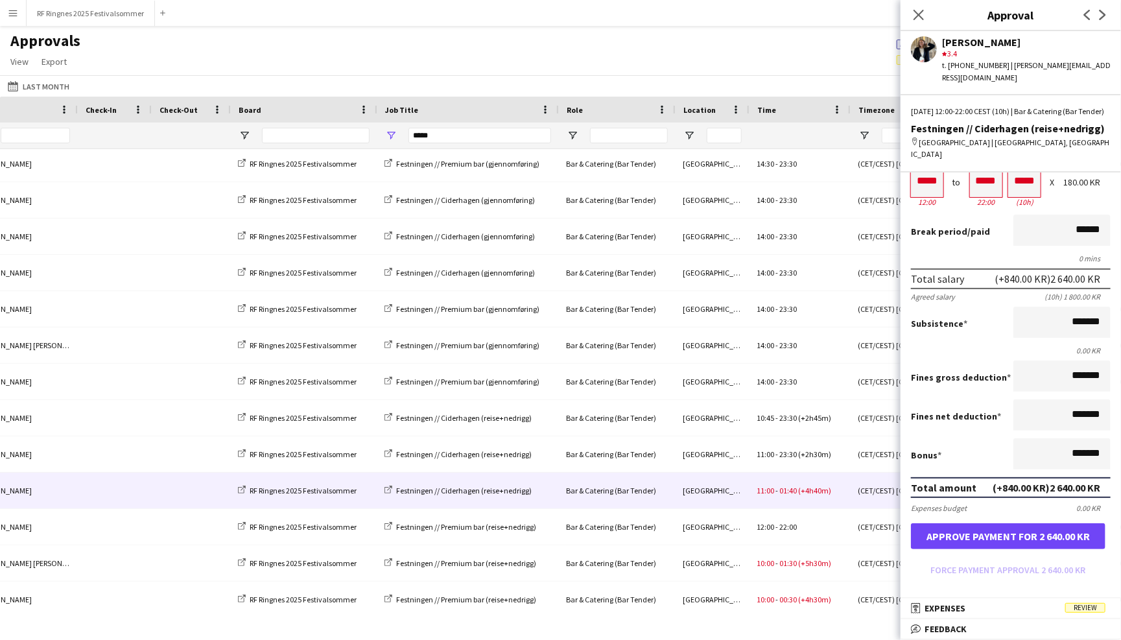
scroll to position [64, 0]
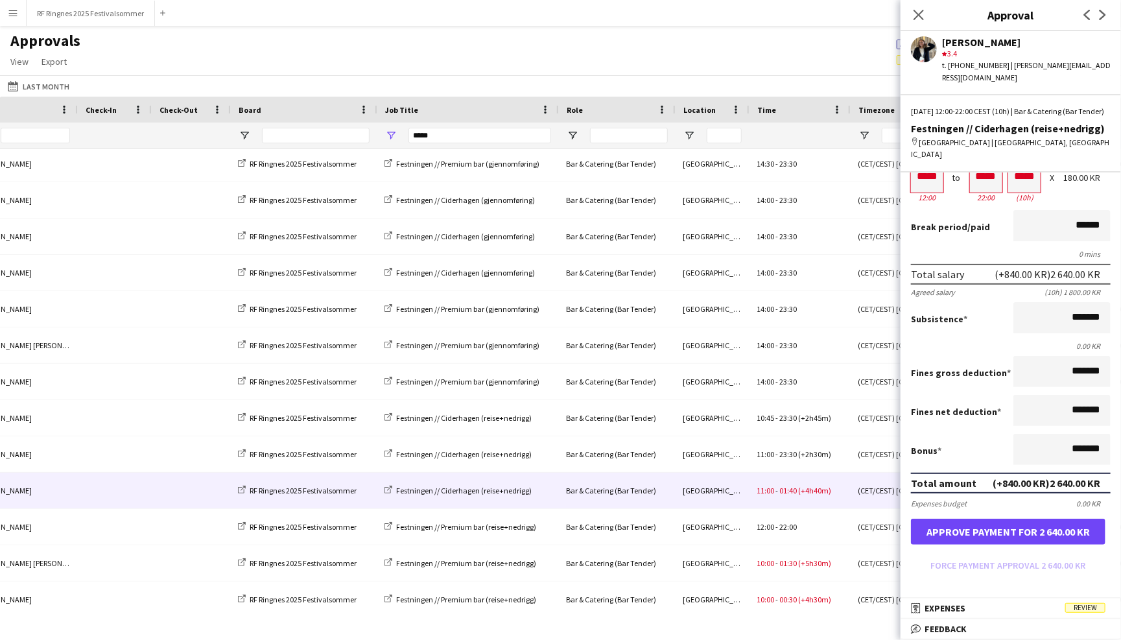
click at [1019, 519] on button "Approve payment for 2 640.00 KR" at bounding box center [1008, 532] width 195 height 26
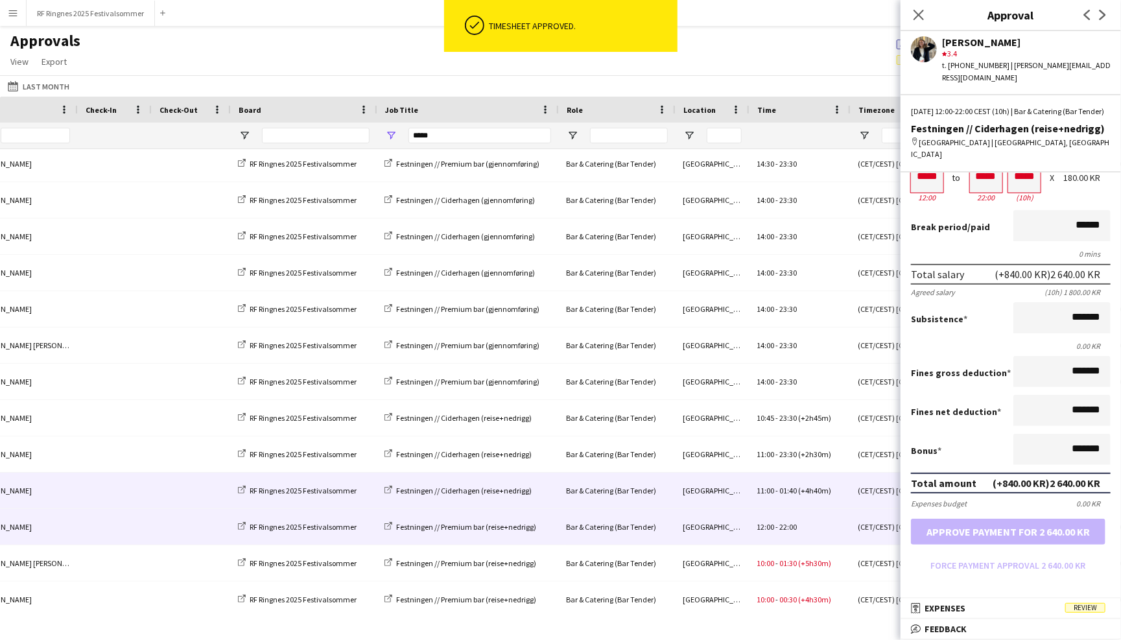
click at [811, 519] on div "12:00 - 22:00" at bounding box center [799, 527] width 101 height 36
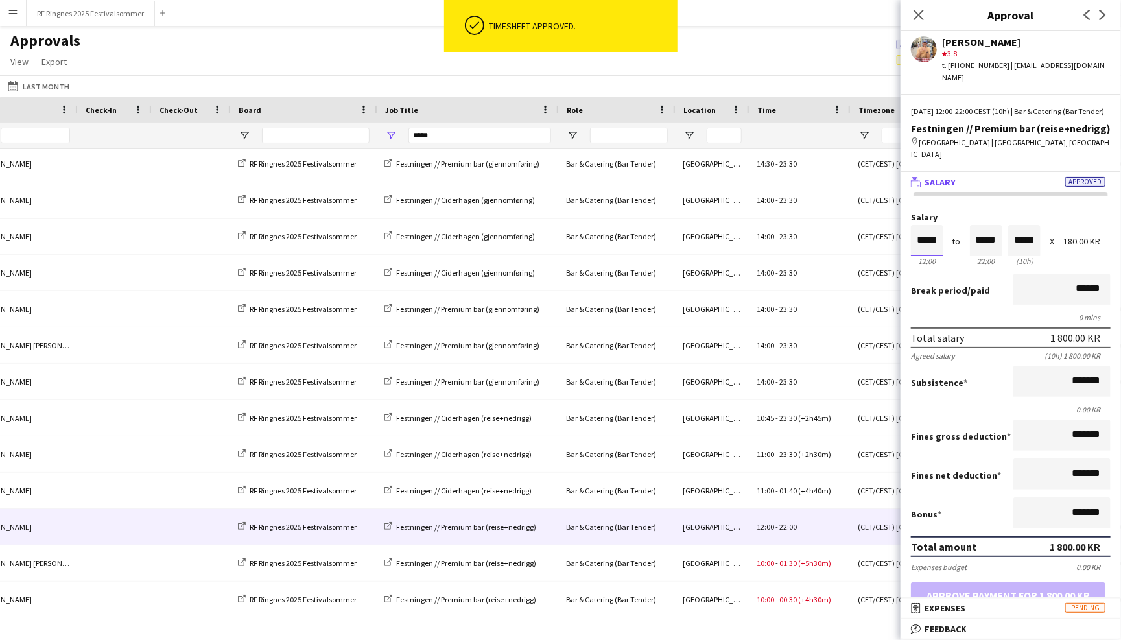
click at [931, 225] on input "*****" at bounding box center [927, 240] width 32 height 31
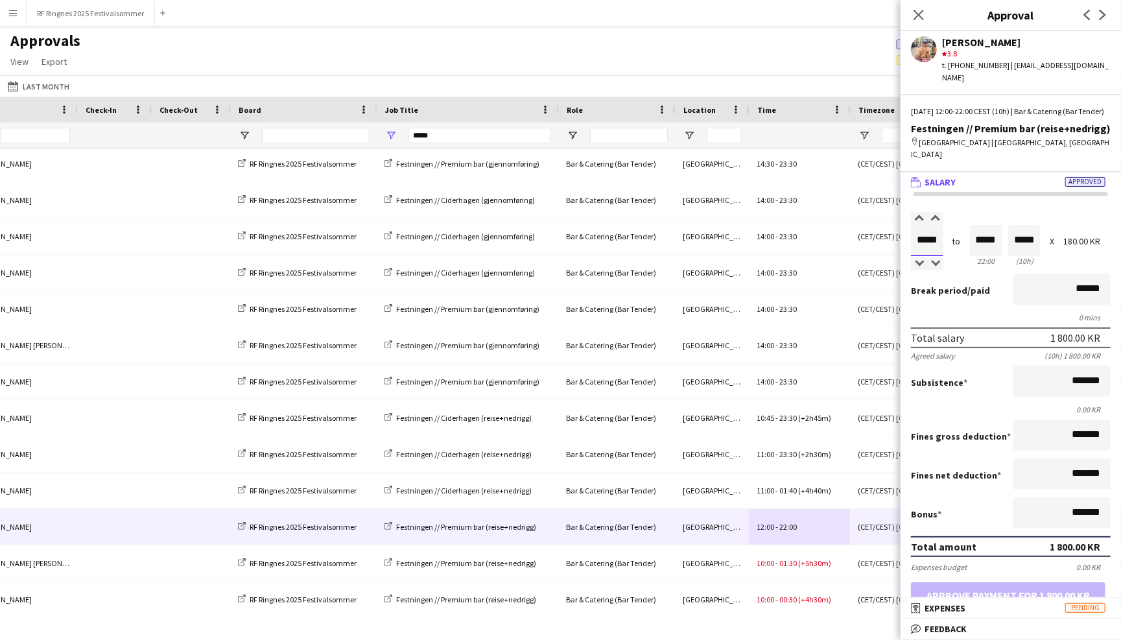
click at [920, 238] on input "*****" at bounding box center [927, 240] width 32 height 31
type input "*****"
click at [920, 257] on div at bounding box center [919, 263] width 16 height 13
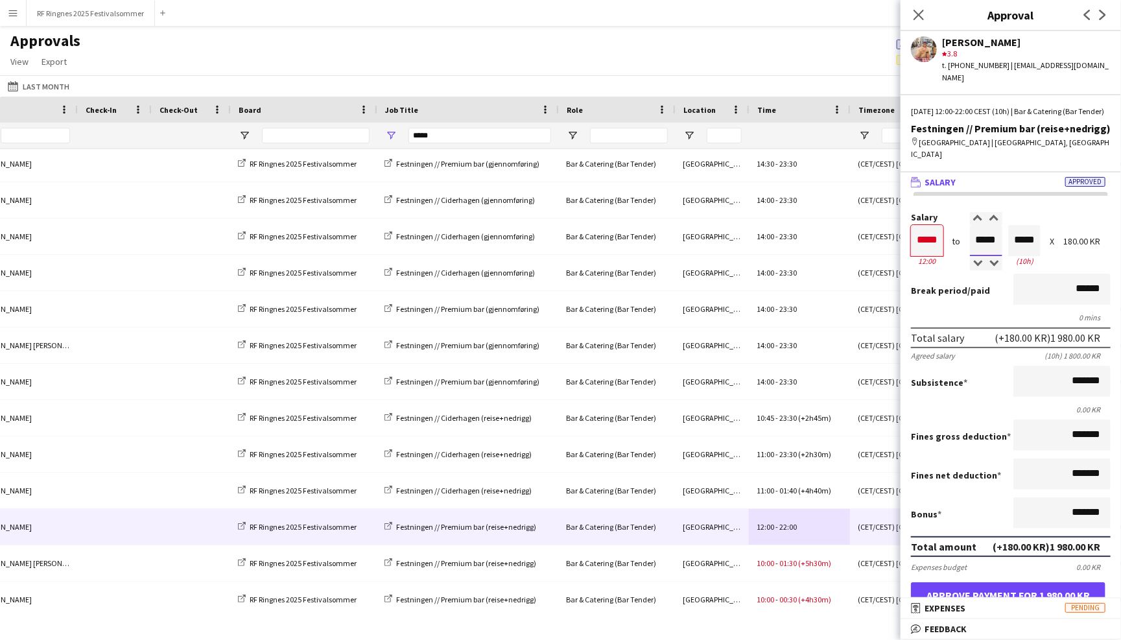
click at [991, 228] on input "*****" at bounding box center [986, 240] width 32 height 31
type input "*****"
click at [977, 257] on div at bounding box center [978, 263] width 16 height 13
type input "*****"
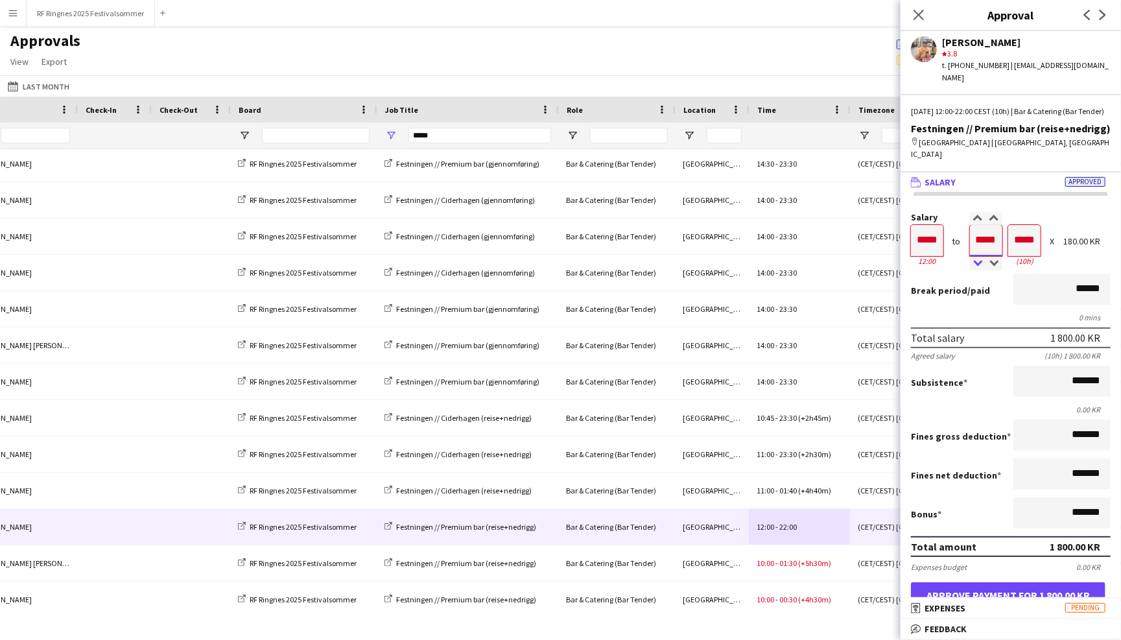
type input "*****"
click at [977, 257] on div at bounding box center [978, 263] width 16 height 13
type input "*****"
click at [977, 257] on div at bounding box center [978, 263] width 16 height 13
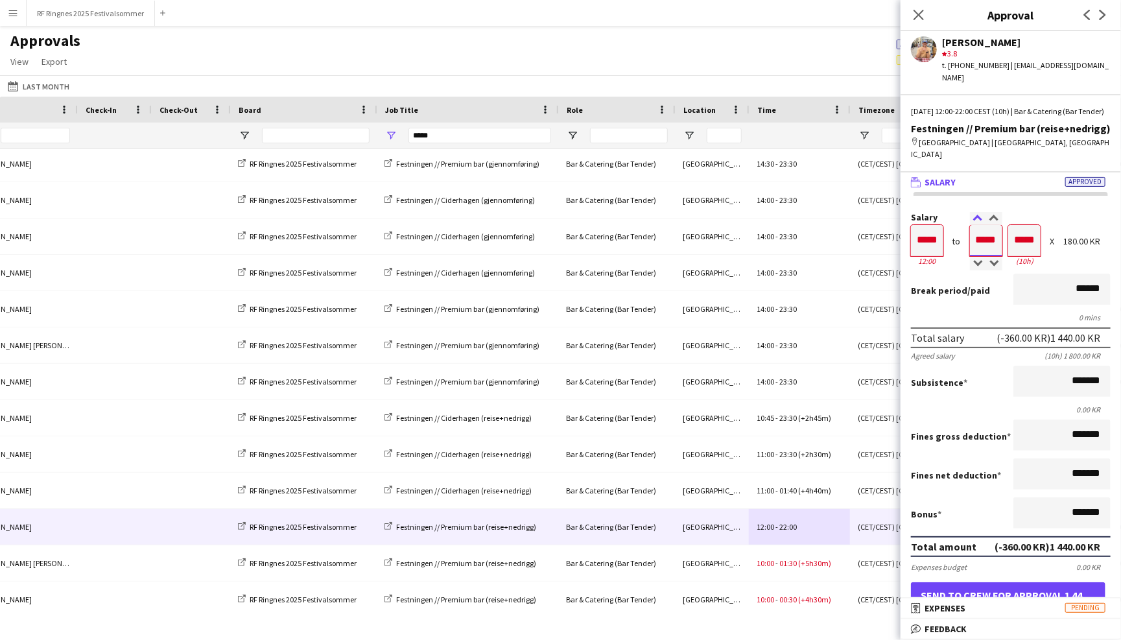
type input "*****"
click at [982, 212] on div at bounding box center [978, 218] width 16 height 13
type input "*****"
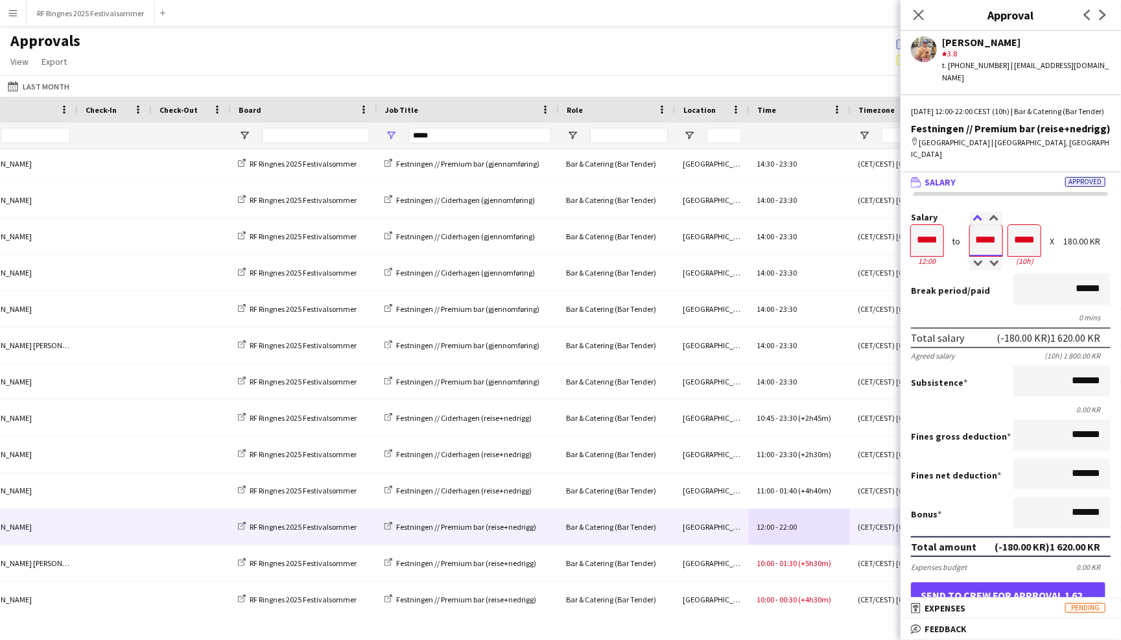
click at [982, 212] on div at bounding box center [978, 218] width 16 height 13
type input "*****"
click at [982, 212] on div at bounding box center [978, 218] width 16 height 13
type input "*****"
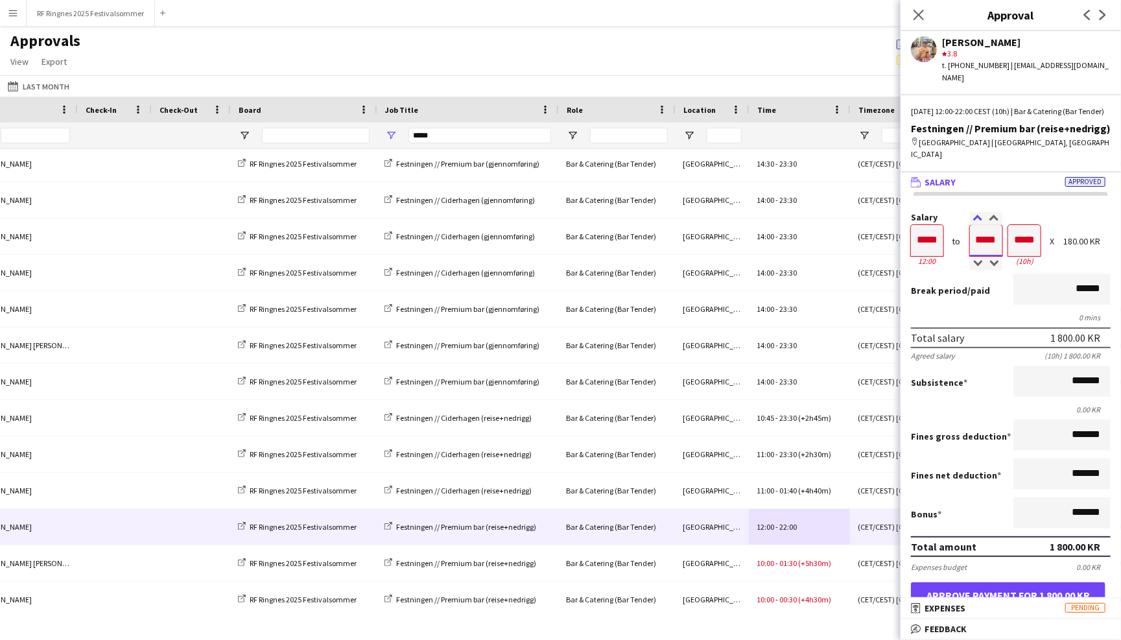
type input "*****"
click at [982, 212] on div at bounding box center [978, 218] width 16 height 13
type input "*****"
click at [982, 212] on div at bounding box center [978, 218] width 16 height 13
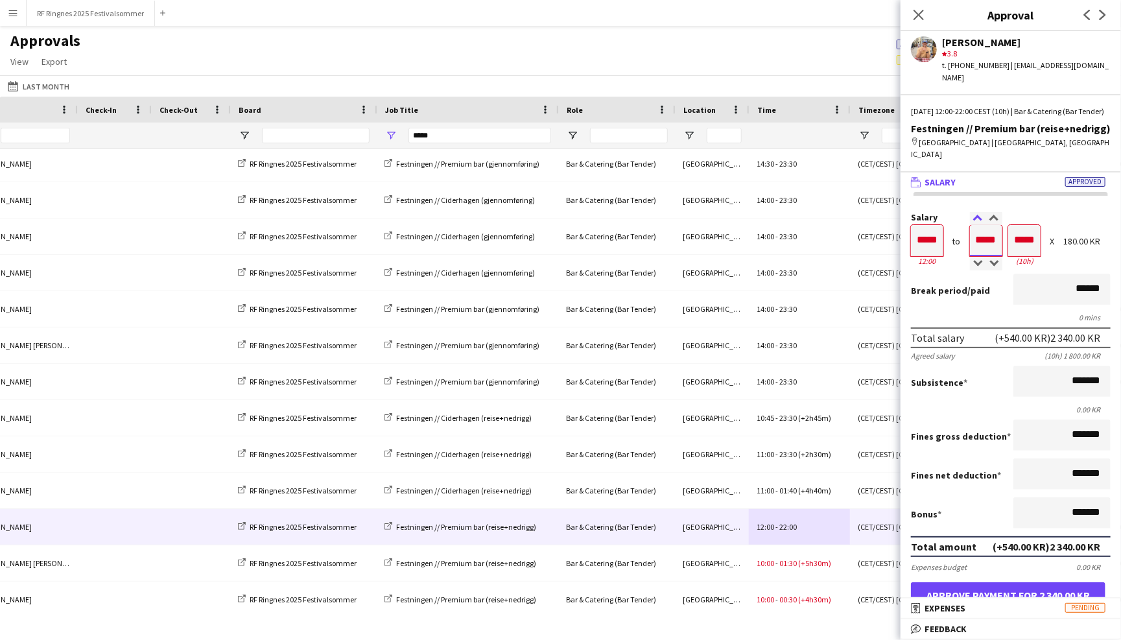
type input "*****"
click at [982, 212] on div at bounding box center [978, 218] width 16 height 13
type input "*****"
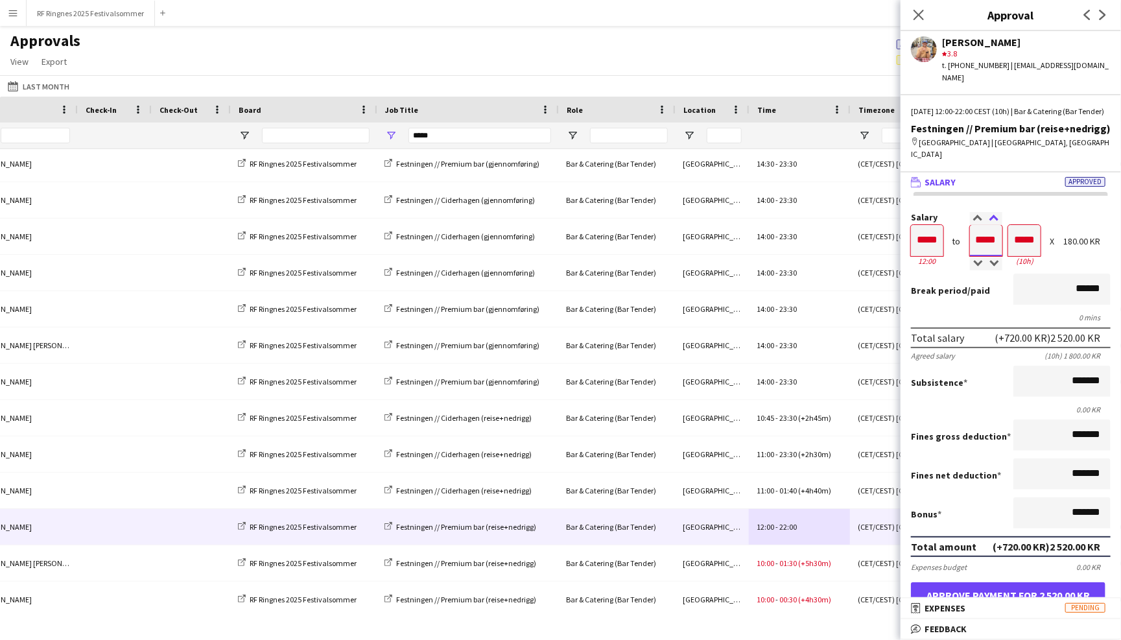
click at [996, 212] on div at bounding box center [994, 218] width 16 height 13
type input "*****"
click at [996, 212] on div at bounding box center [994, 218] width 16 height 13
click at [1039, 582] on button "Approve payment for 2 610.00 KR" at bounding box center [1008, 595] width 195 height 26
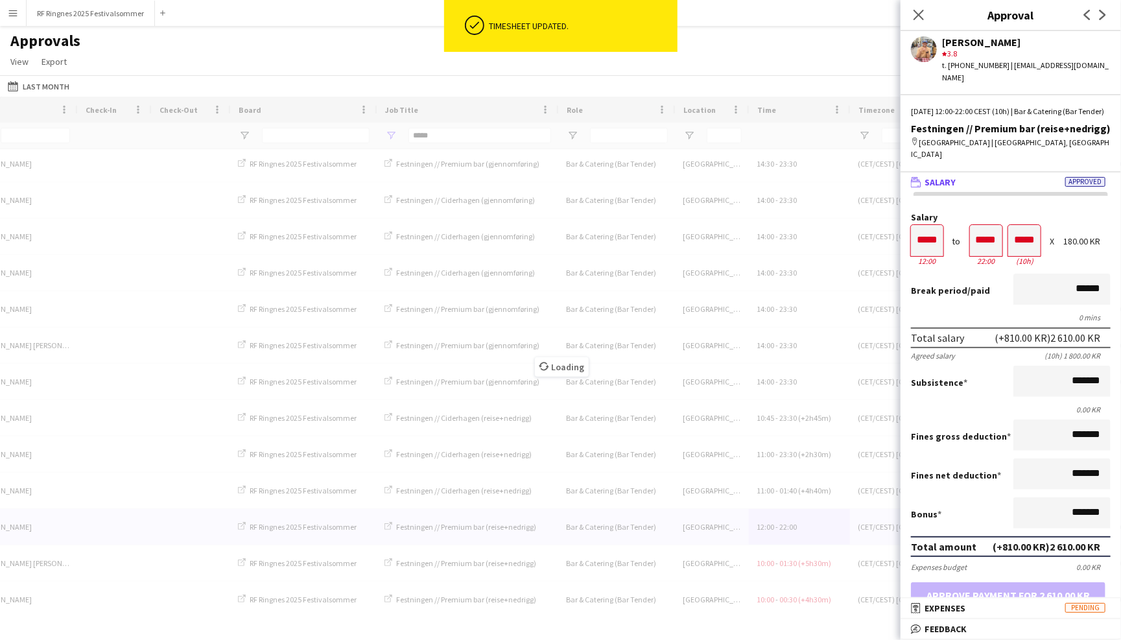
click at [792, 564] on div "Loading" at bounding box center [560, 357] width 1121 height 521
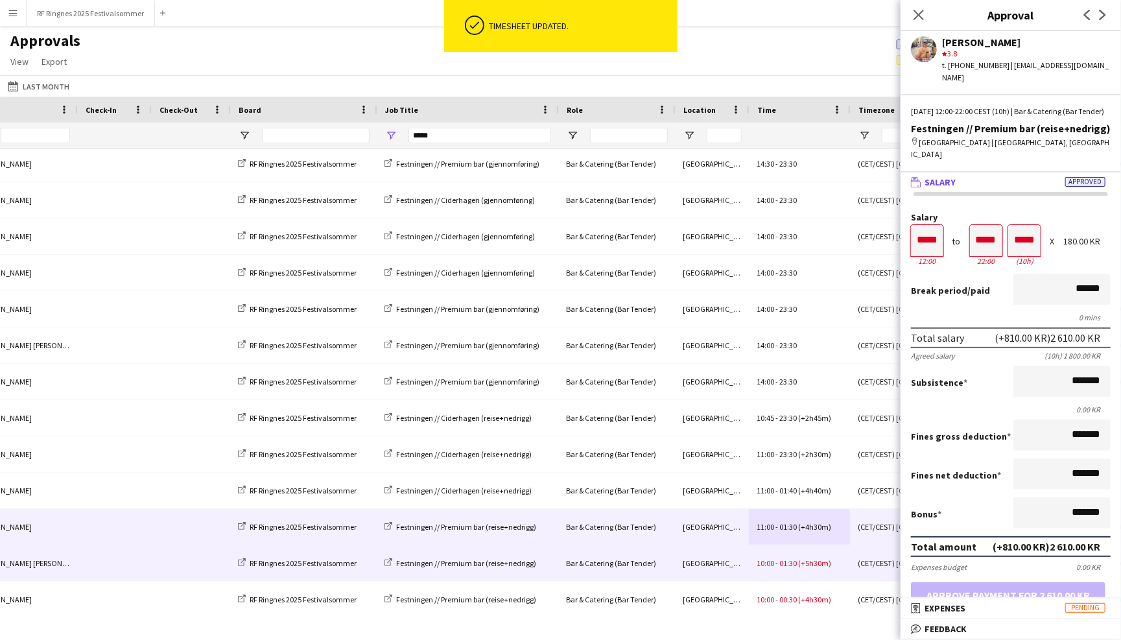
click at [792, 554] on div "10:00 - 01:30 (+5h30m)" at bounding box center [799, 563] width 101 height 36
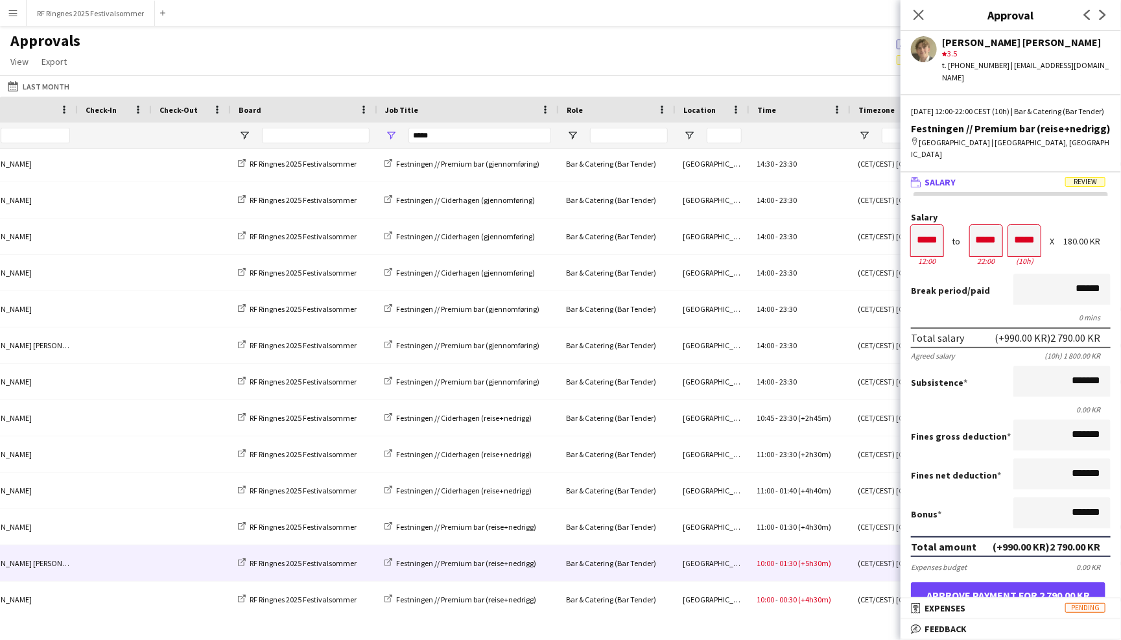
click at [1004, 587] on button "Approve payment for 2 790.00 KR" at bounding box center [1008, 595] width 195 height 26
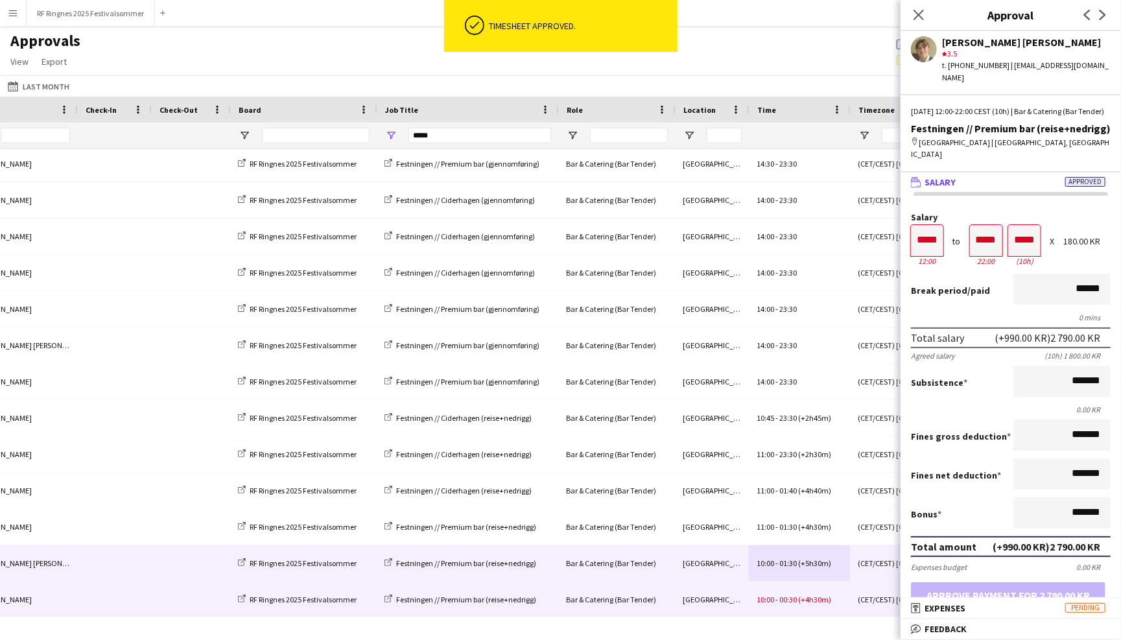
click at [820, 598] on span "(+4h30m)" at bounding box center [814, 600] width 33 height 10
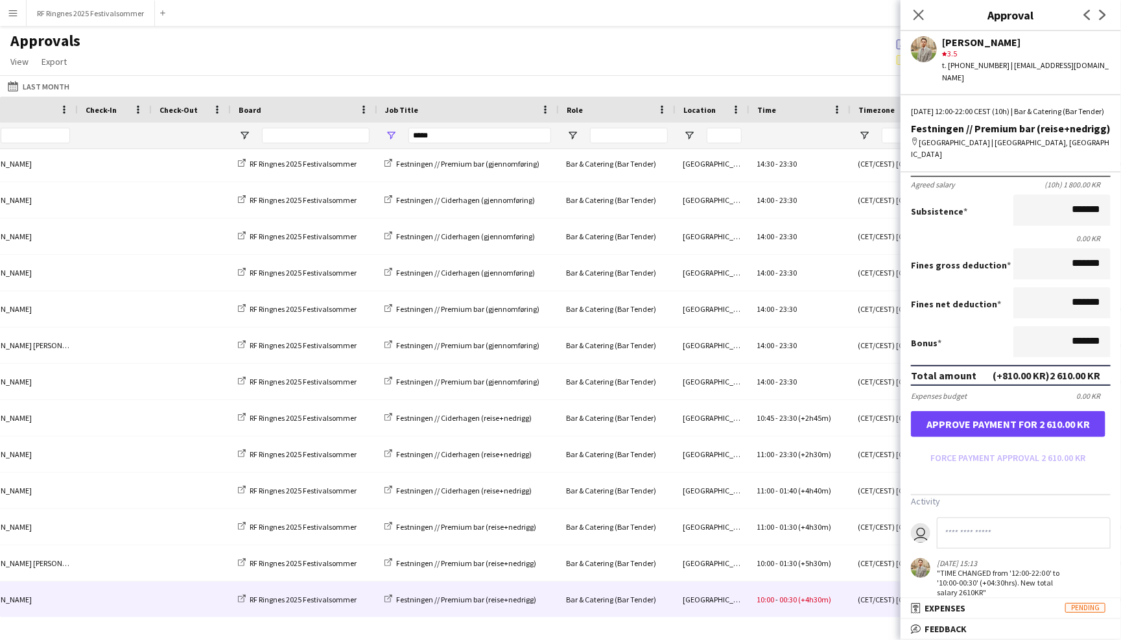
scroll to position [171, 0]
click at [1010, 418] on button "Approve payment for 2 610.00 KR" at bounding box center [1008, 425] width 195 height 26
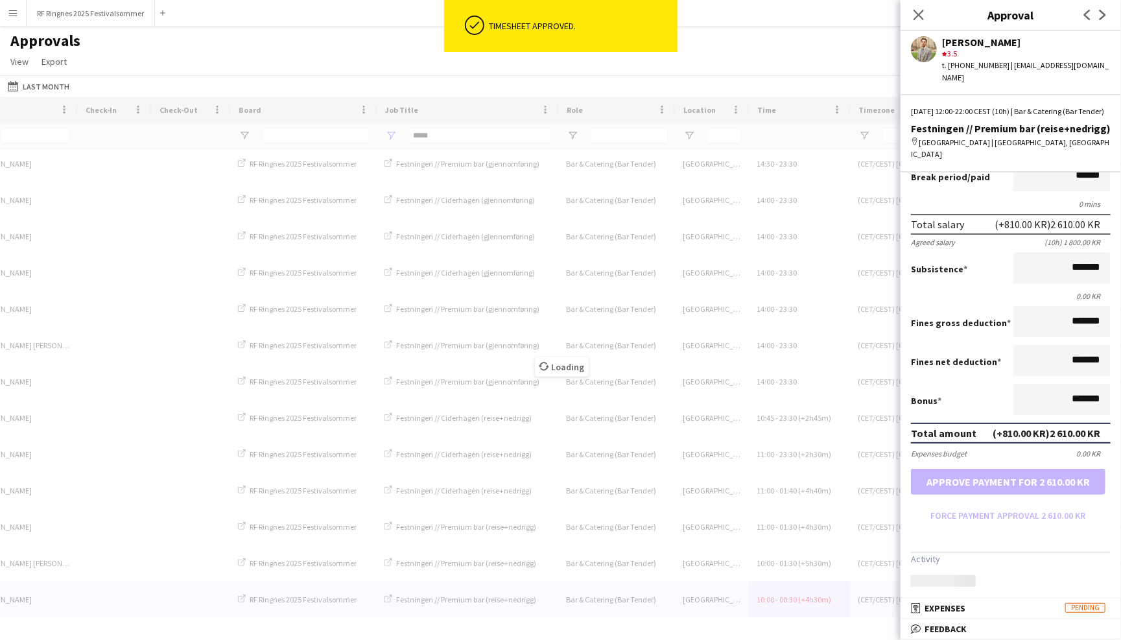
scroll to position [98, 0]
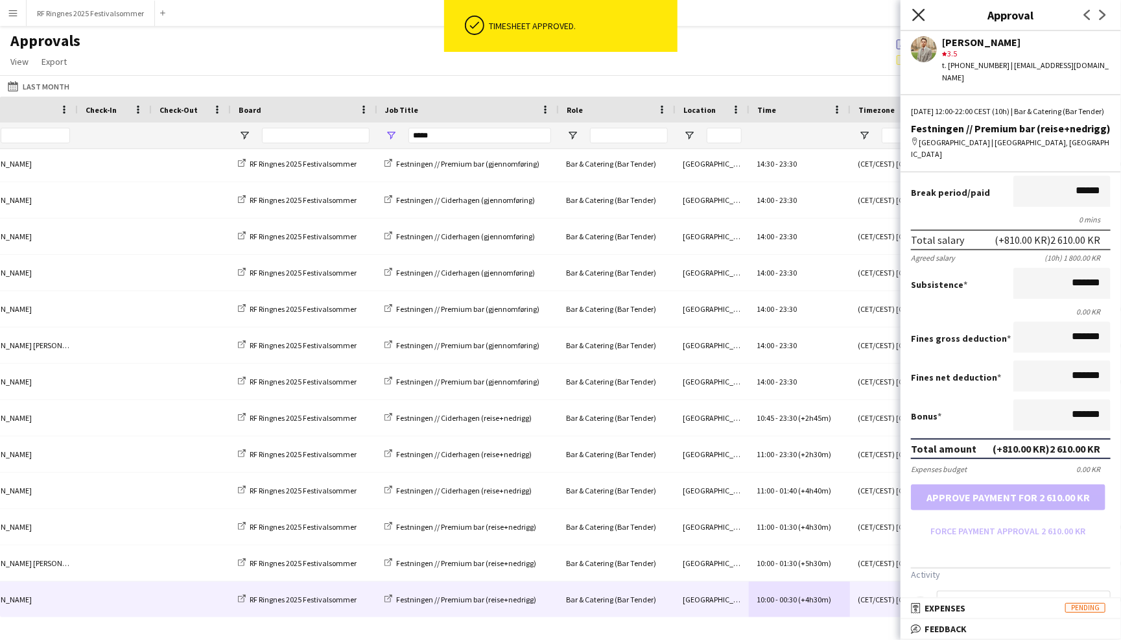
click at [918, 15] on icon at bounding box center [918, 14] width 12 height 12
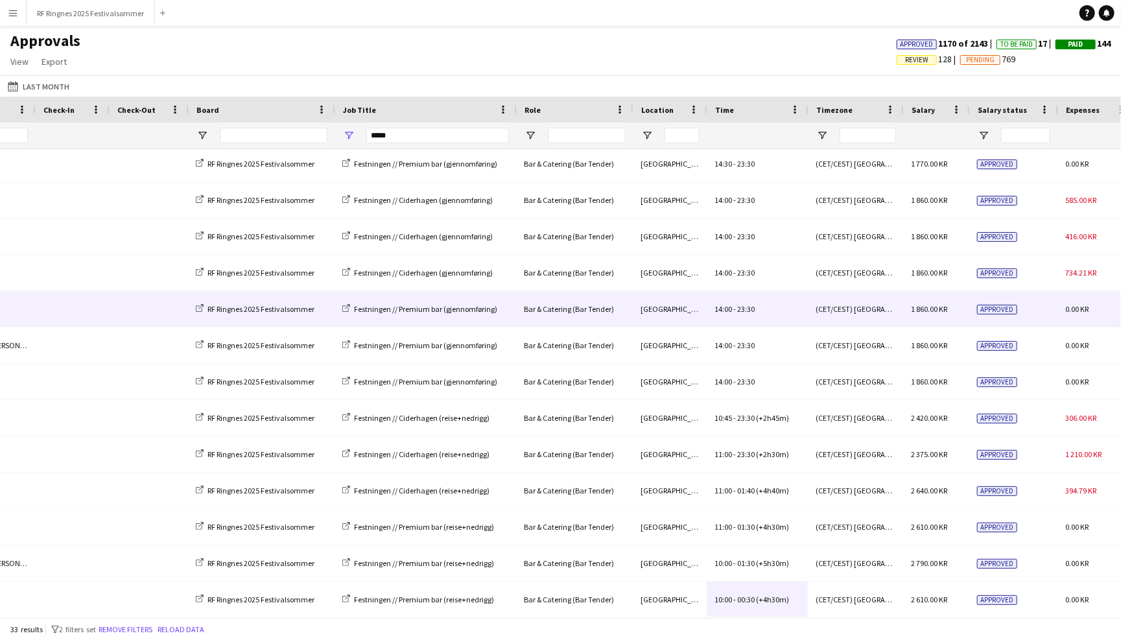
scroll to position [0, 390]
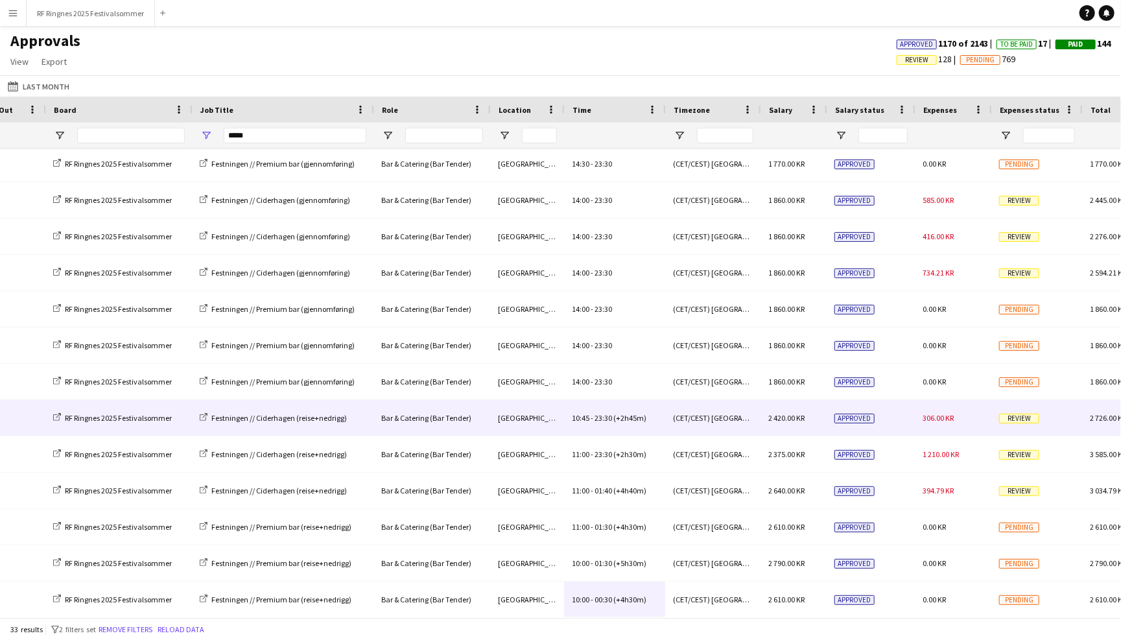
click at [633, 420] on span "(+2h45m)" at bounding box center [629, 418] width 33 height 10
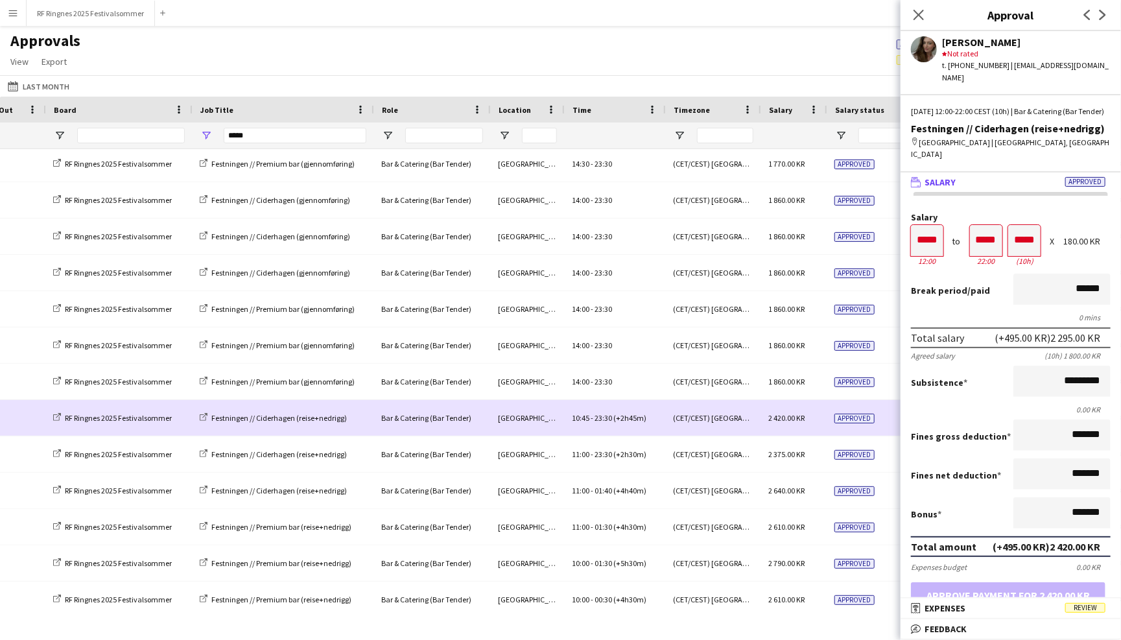
click at [655, 414] on div "10:45 - 23:30 (+2h45m)" at bounding box center [614, 418] width 101 height 36
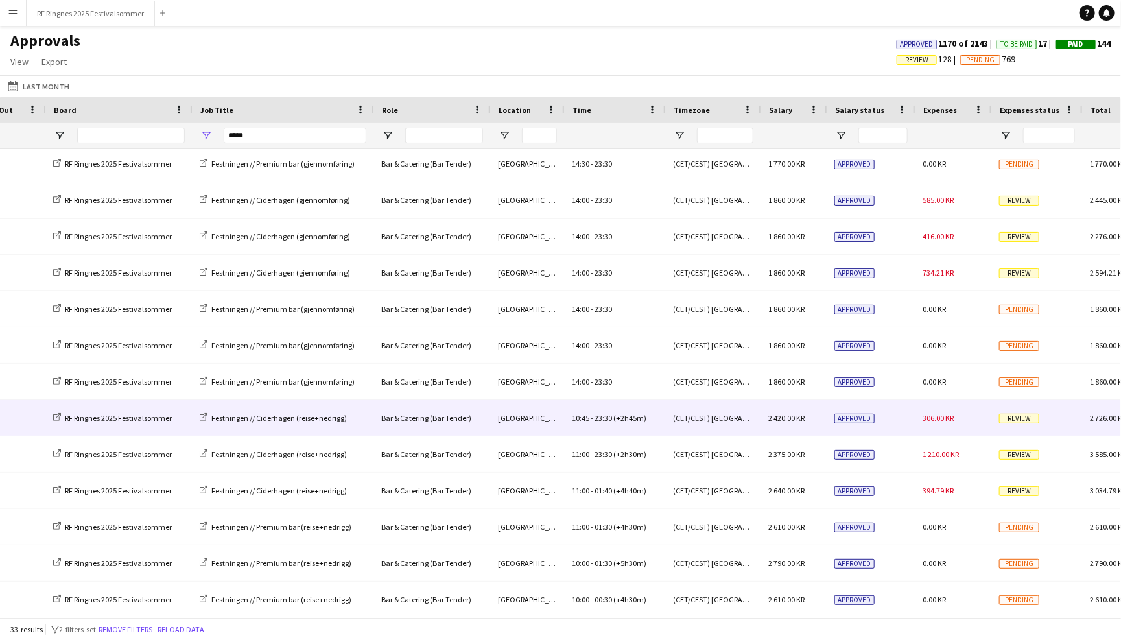
click at [655, 423] on div "10:45 - 23:30 (+2h45m)" at bounding box center [614, 418] width 101 height 36
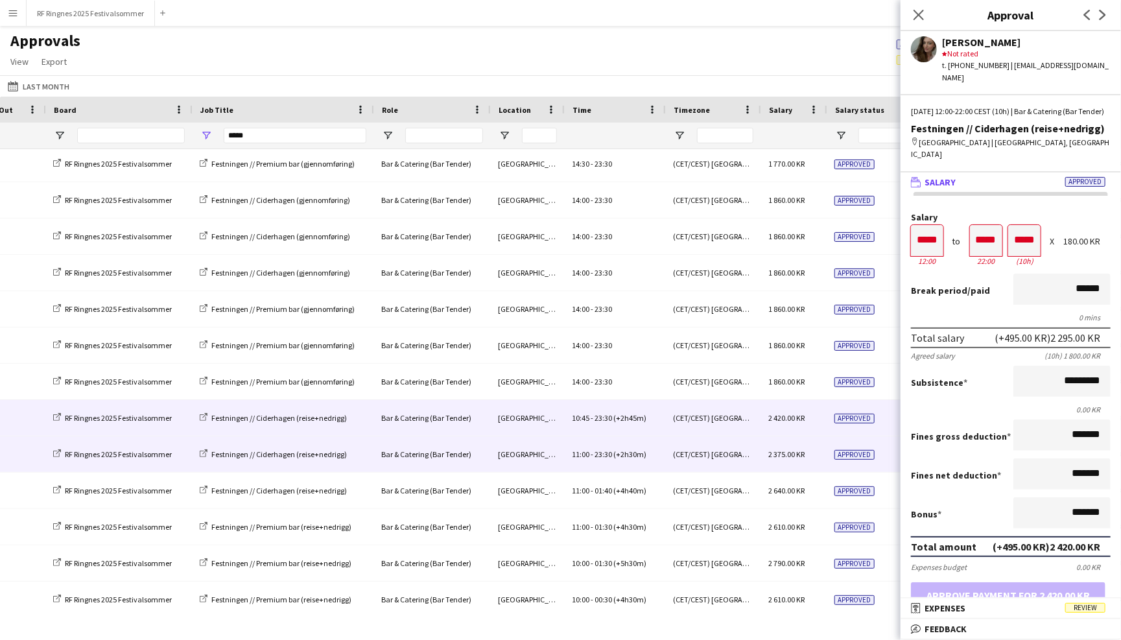
click at [654, 449] on div "11:00 - 23:30 (+2h30m)" at bounding box center [614, 454] width 101 height 36
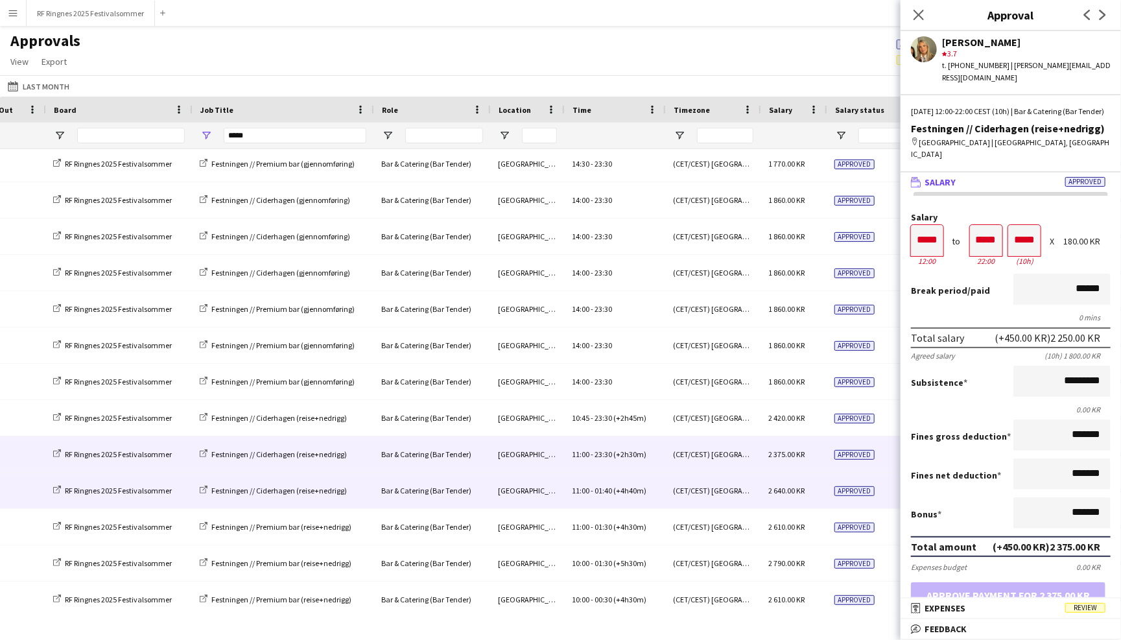
click at [654, 483] on div "11:00 - 01:40 (+4h40m)" at bounding box center [614, 491] width 101 height 36
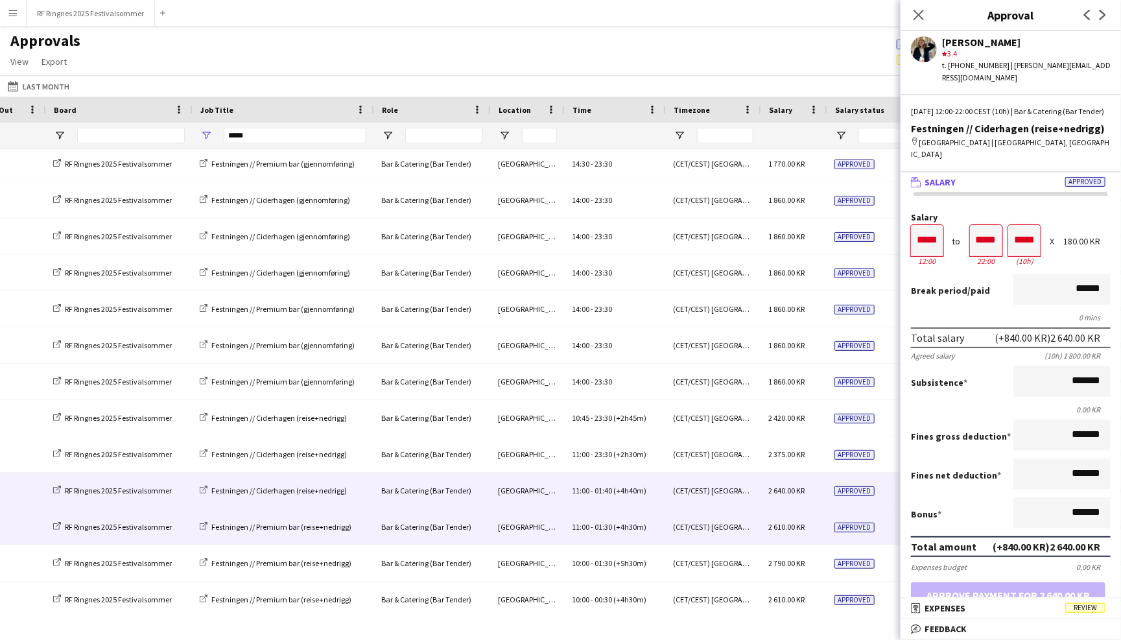
click at [663, 524] on div "11:00 - 01:30 (+4h30m)" at bounding box center [614, 527] width 101 height 36
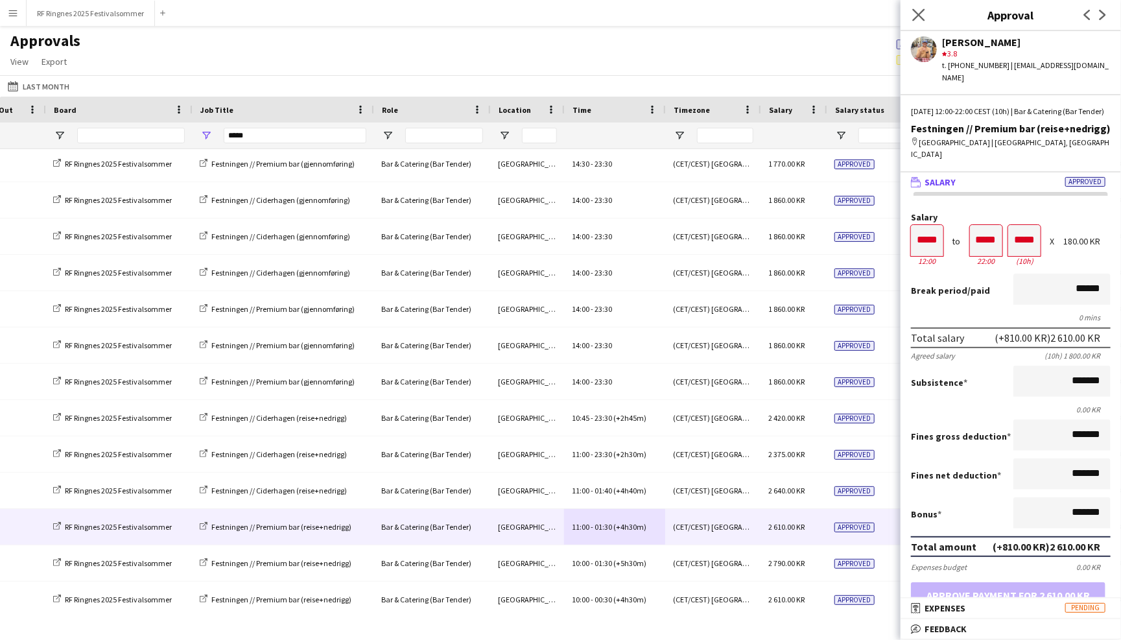
click at [926, 16] on app-icon "Close pop-in" at bounding box center [919, 15] width 19 height 19
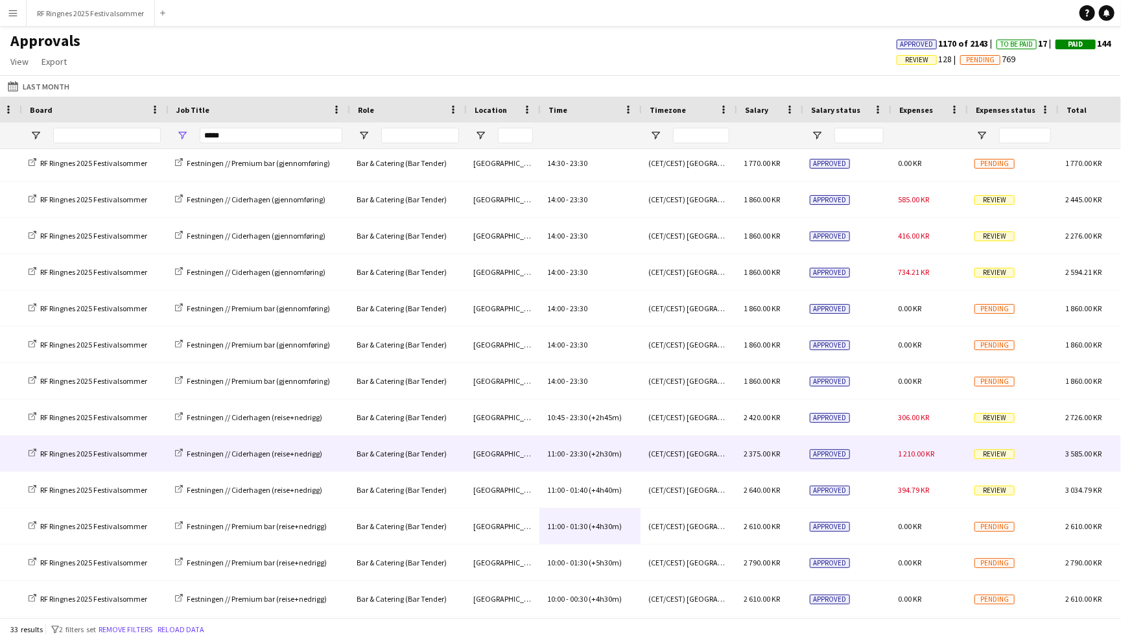
scroll to position [729, 0]
click at [919, 445] on div "1 210.00 KR" at bounding box center [928, 454] width 77 height 36
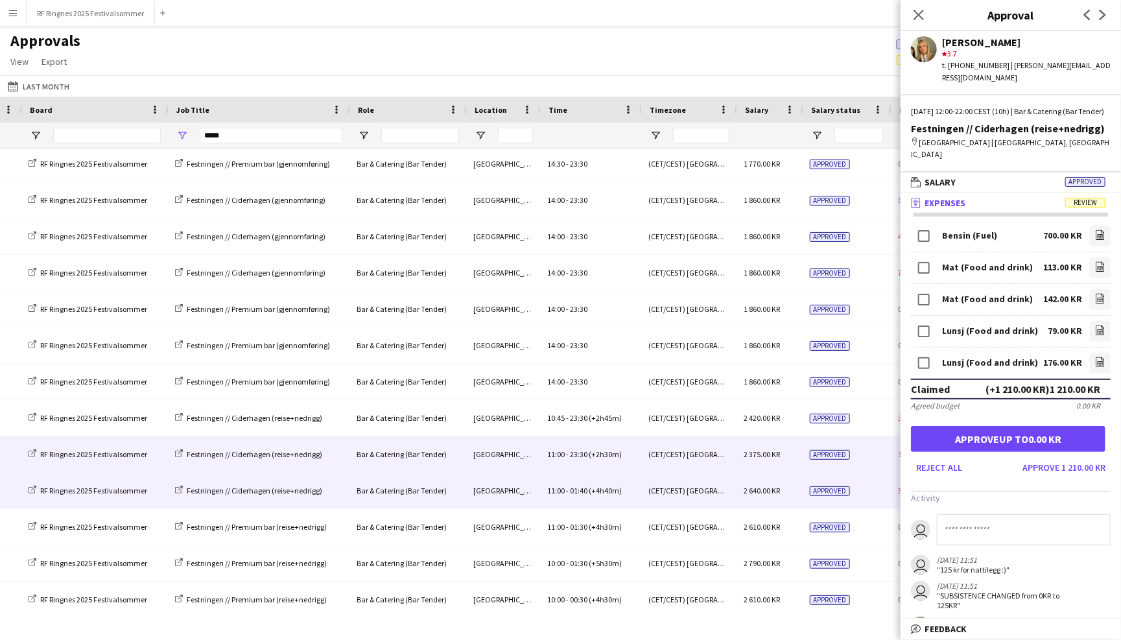
click at [868, 479] on div "Approved" at bounding box center [846, 491] width 88 height 36
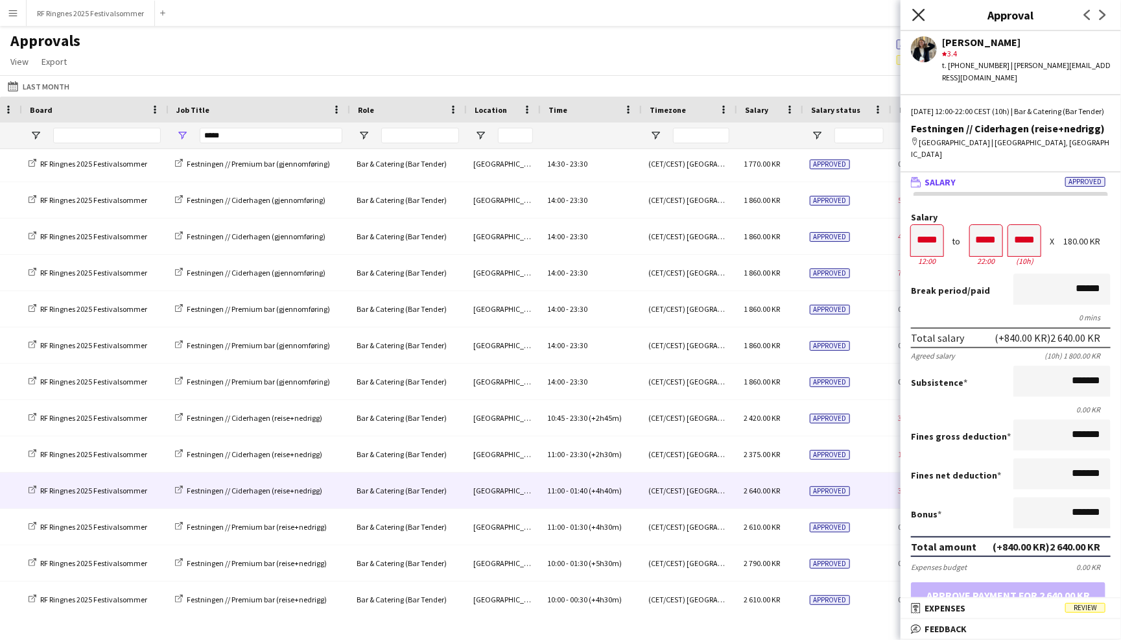
click at [924, 12] on icon "Close pop-in" at bounding box center [918, 14] width 12 height 12
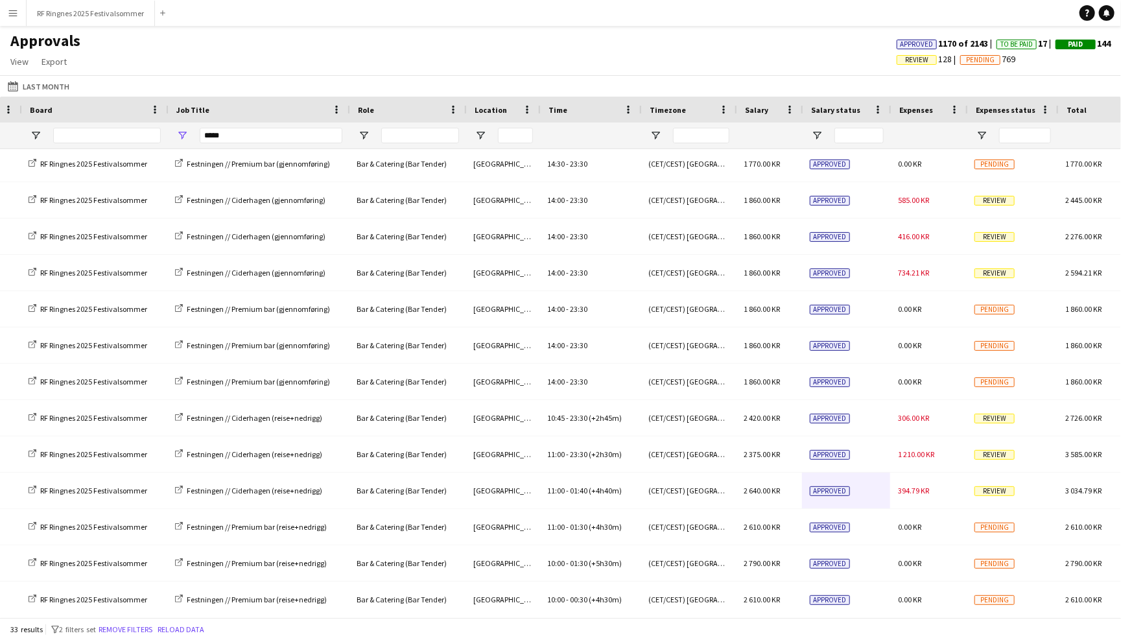
click at [896, 18] on app-navbar "Menu Boards Boards Boards All jobs Status Workforce Workforce My Workforce Recr…" at bounding box center [560, 13] width 1121 height 26
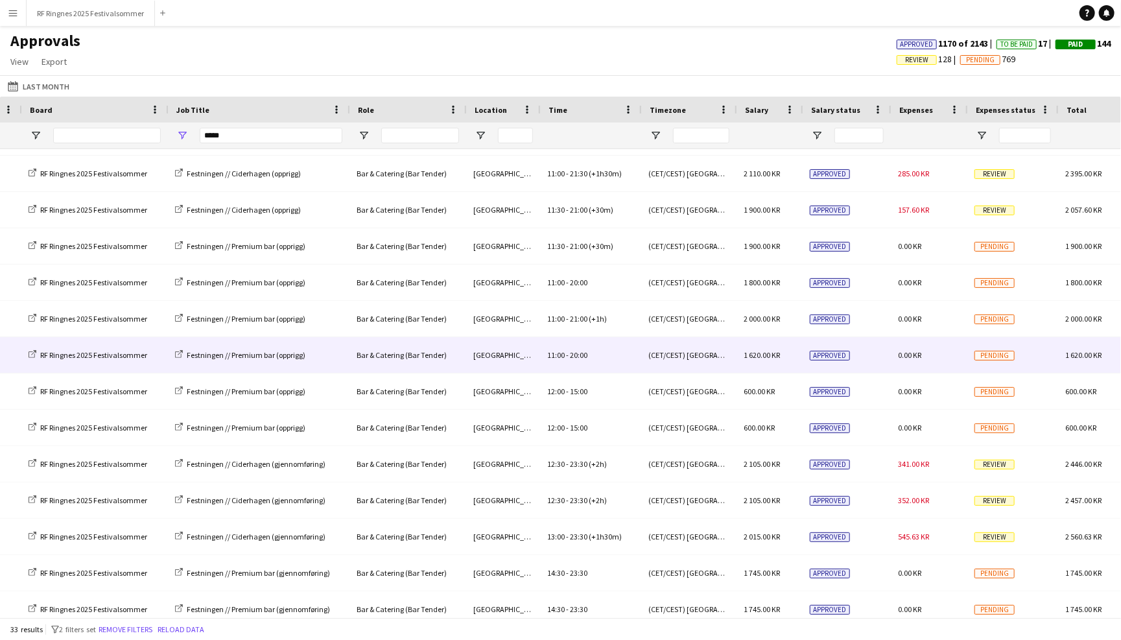
scroll to position [200, 0]
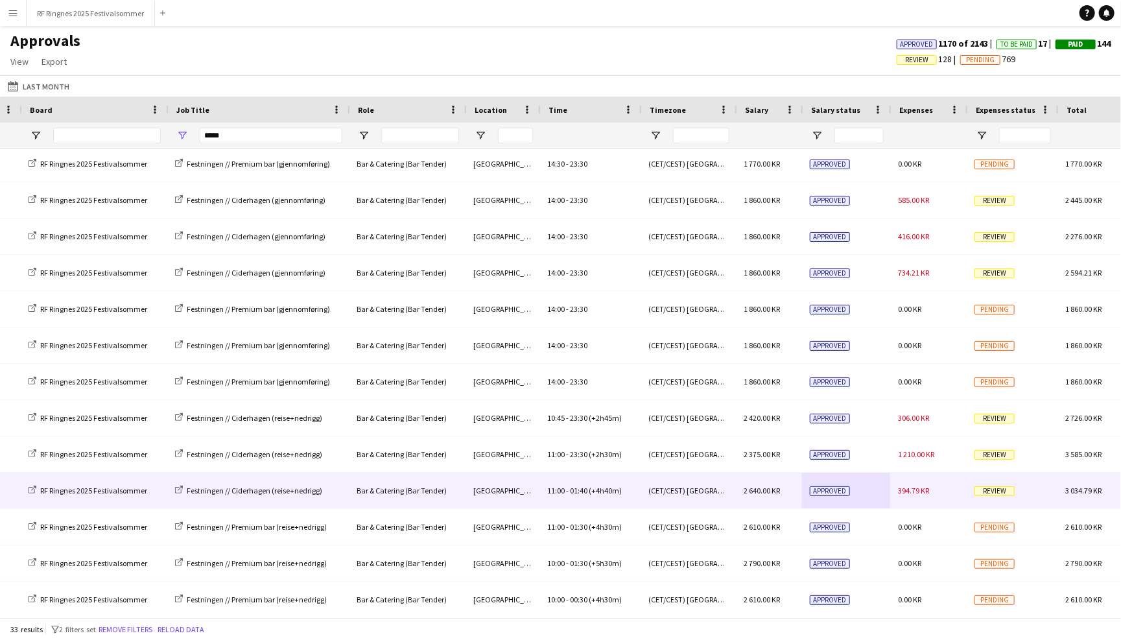
click at [891, 495] on div "394.79 KR" at bounding box center [928, 491] width 77 height 36
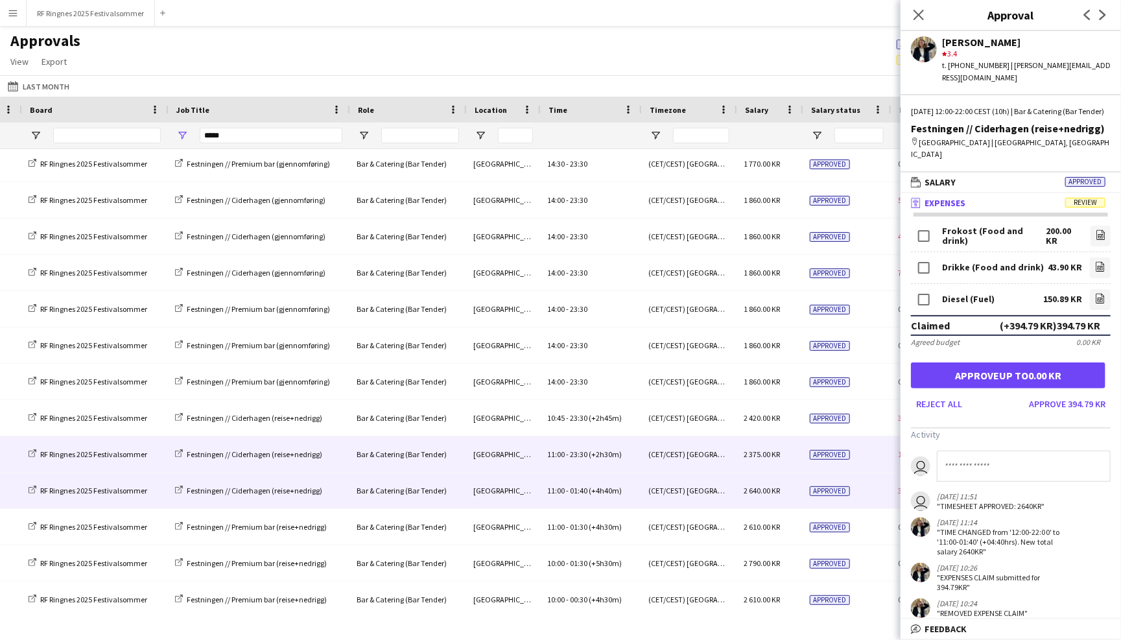
click at [872, 448] on div "Approved" at bounding box center [846, 454] width 88 height 36
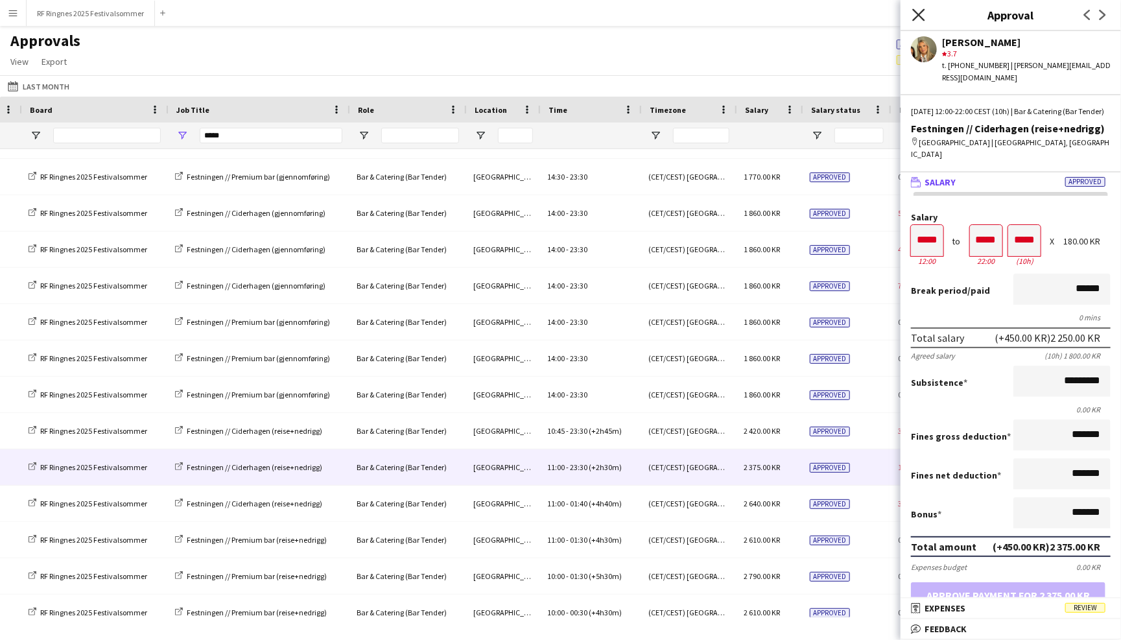
click at [916, 12] on icon at bounding box center [918, 14] width 12 height 12
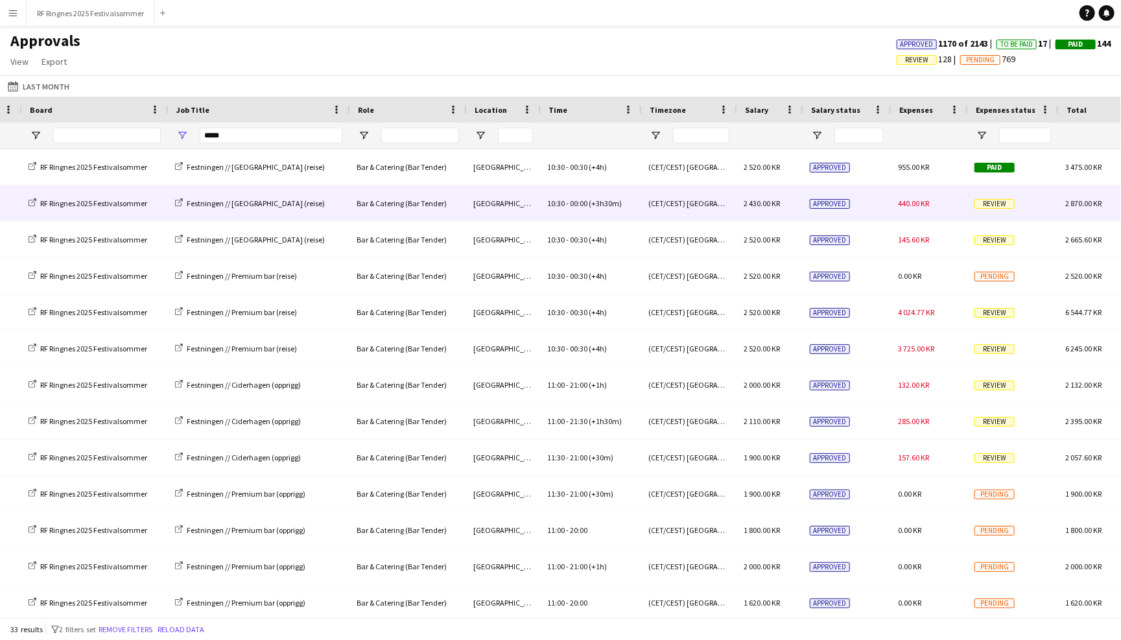
click at [896, 207] on div "440.00 KR" at bounding box center [928, 203] width 77 height 36
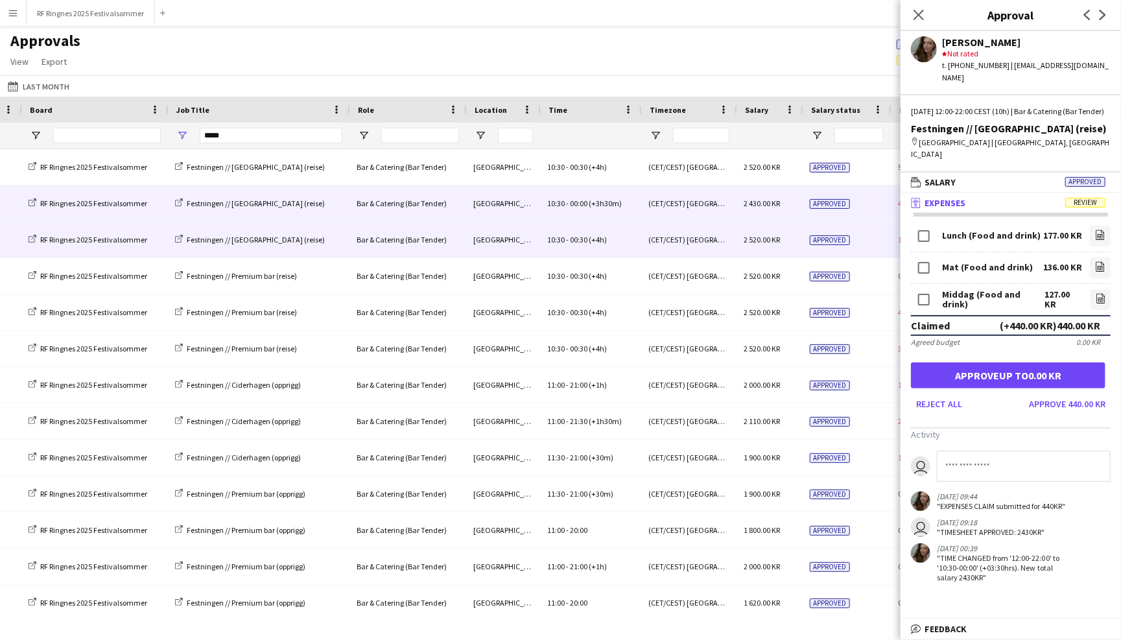
click at [874, 230] on div "Approved" at bounding box center [846, 240] width 88 height 36
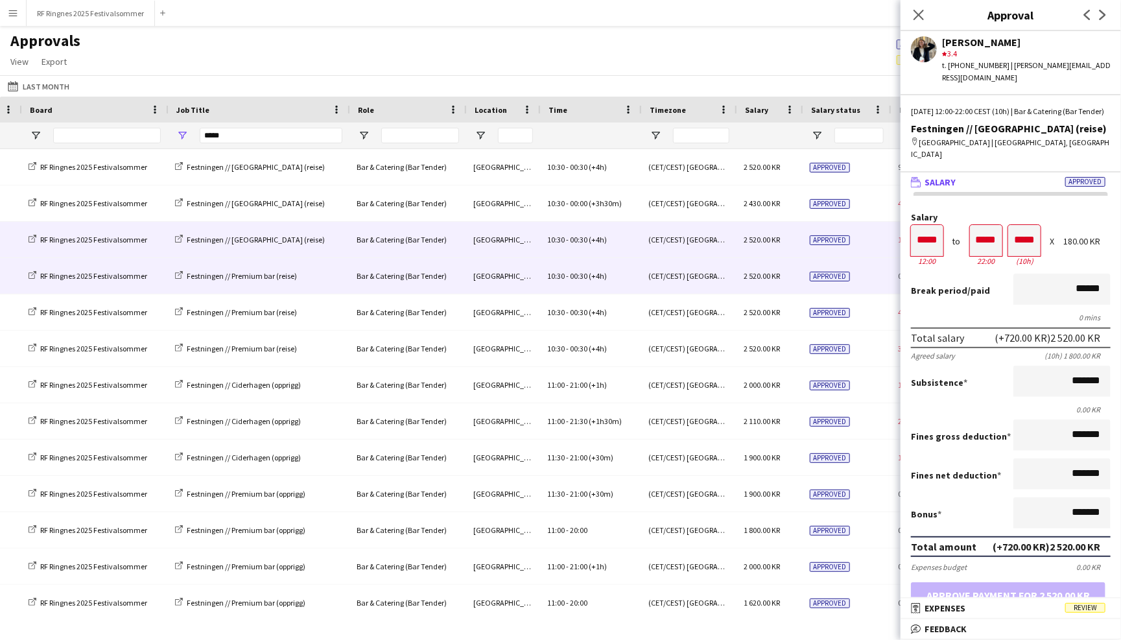
click at [867, 263] on div "Approved" at bounding box center [846, 276] width 88 height 36
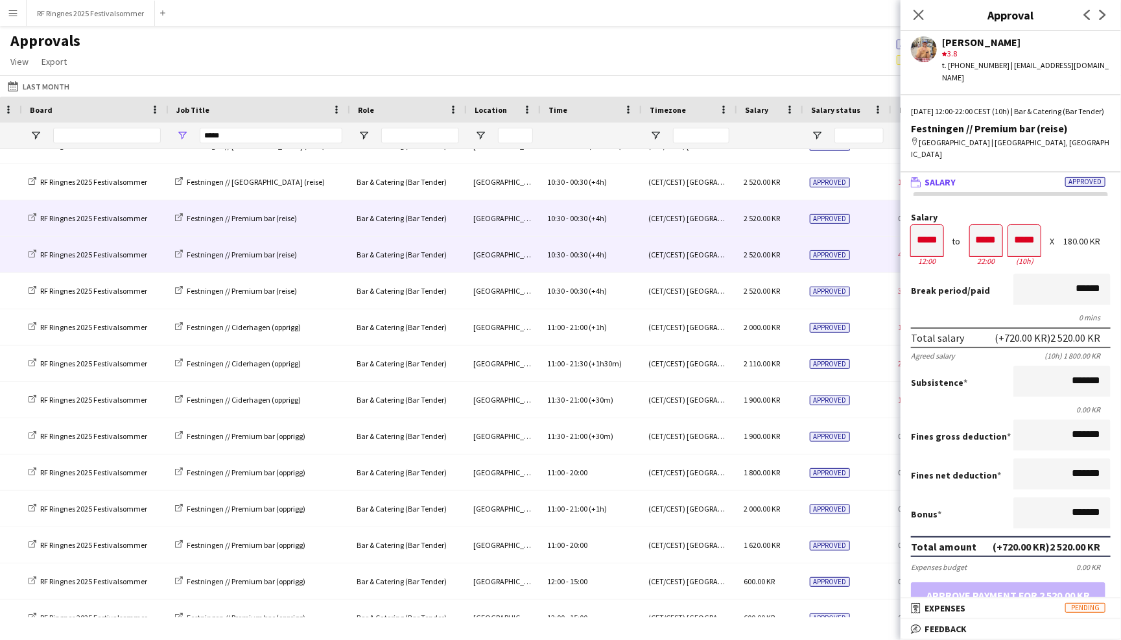
click at [865, 261] on div "Approved" at bounding box center [846, 255] width 88 height 36
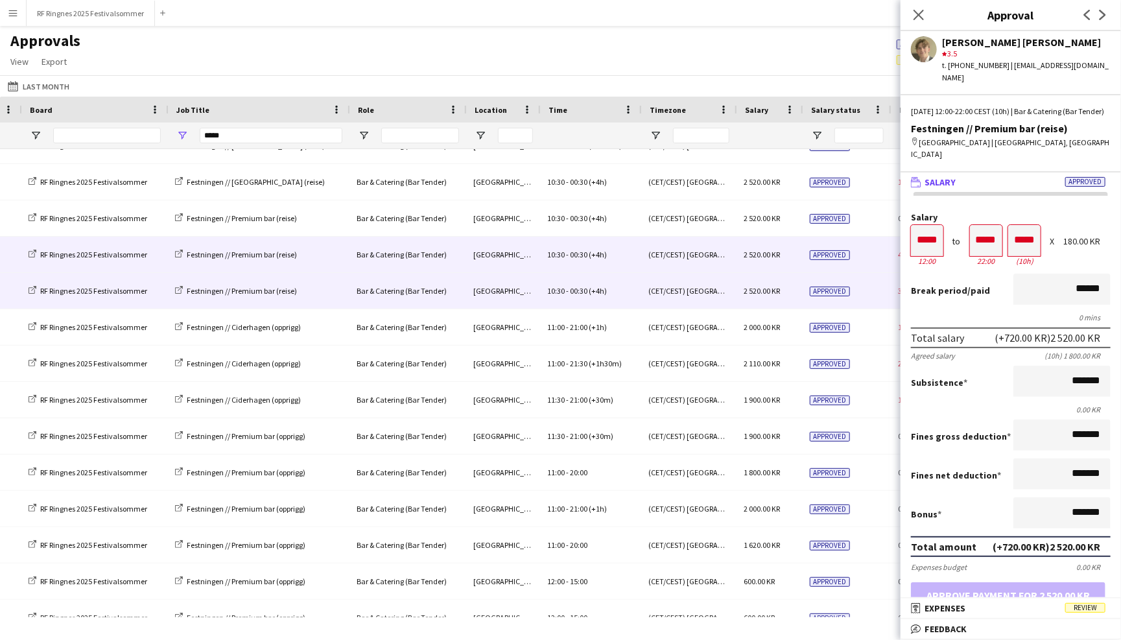
click at [866, 287] on div "Approved" at bounding box center [846, 291] width 88 height 36
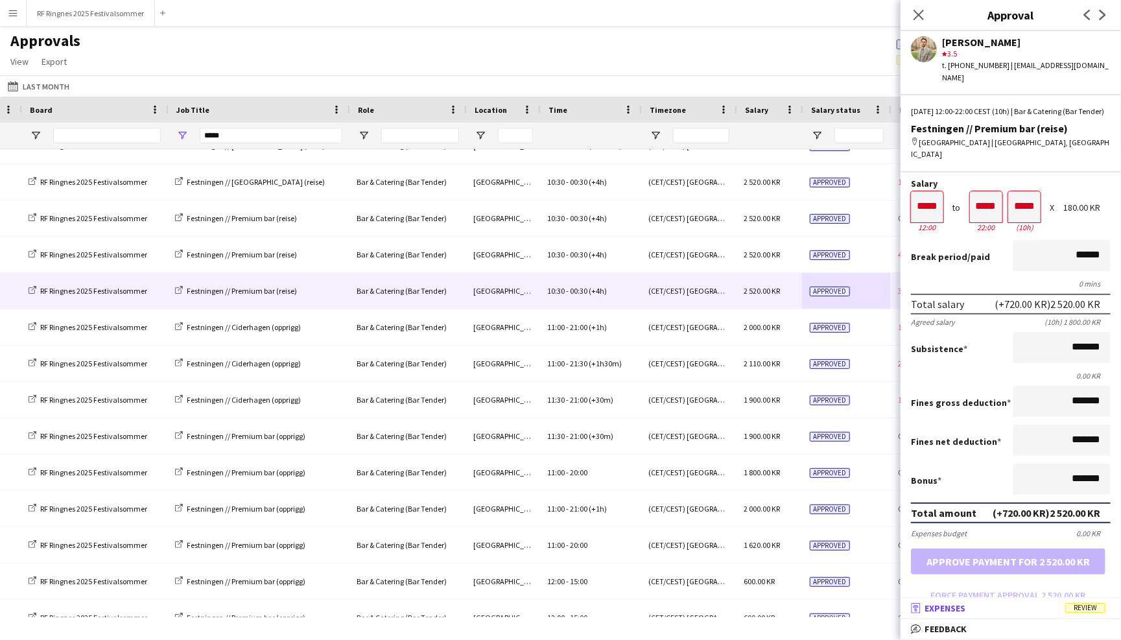
click at [988, 602] on mat-expansion-panel-header "receipt Expenses Review" at bounding box center [1011, 608] width 220 height 19
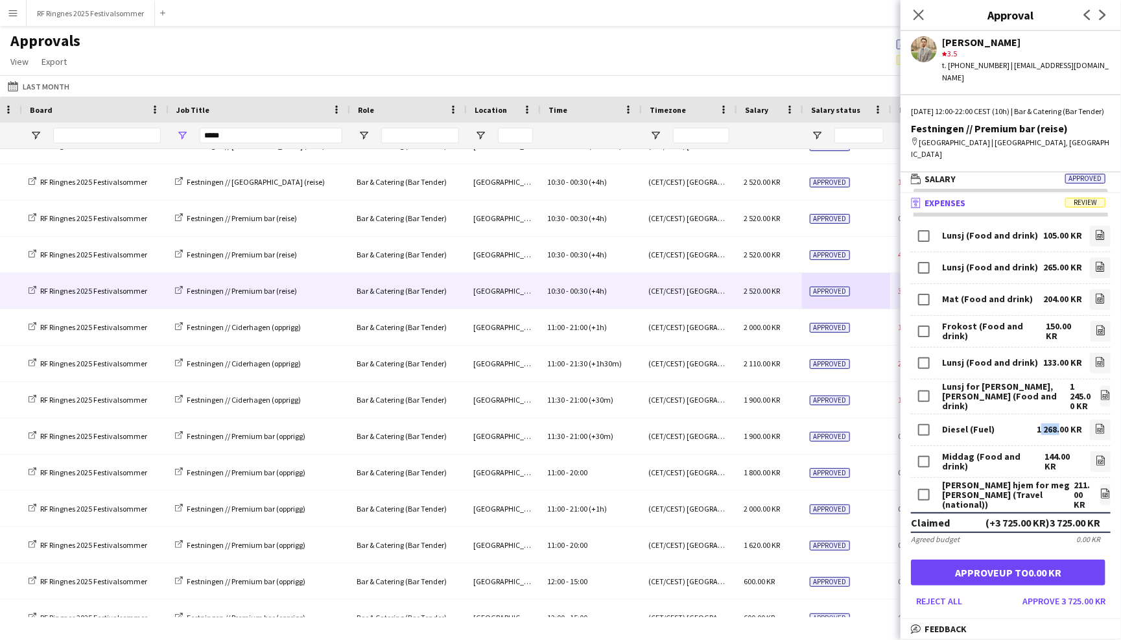
drag, startPoint x: 1036, startPoint y: 414, endPoint x: 1056, endPoint y: 416, distance: 20.2
click at [1056, 425] on div "1 268.00 KR" at bounding box center [1059, 430] width 45 height 10
click at [1061, 452] on div "144.00 KR" at bounding box center [1064, 461] width 38 height 19
click at [1064, 591] on button "Approve 3 725.00 KR" at bounding box center [1063, 601] width 93 height 21
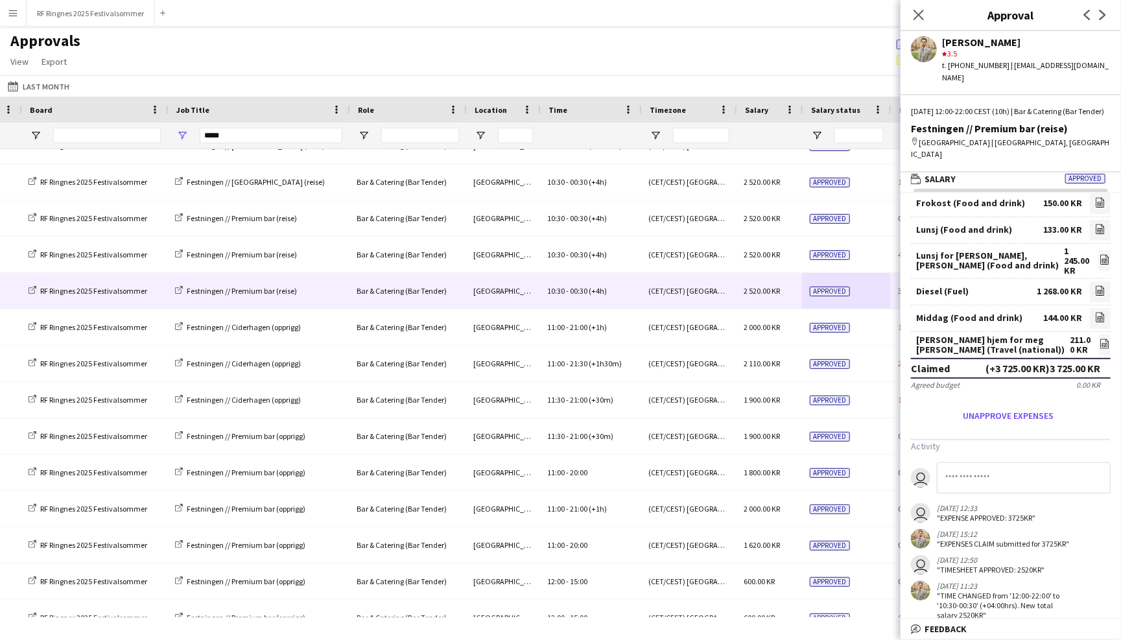
scroll to position [109, 0]
click at [923, 8] on app-icon "Close pop-in" at bounding box center [919, 15] width 19 height 19
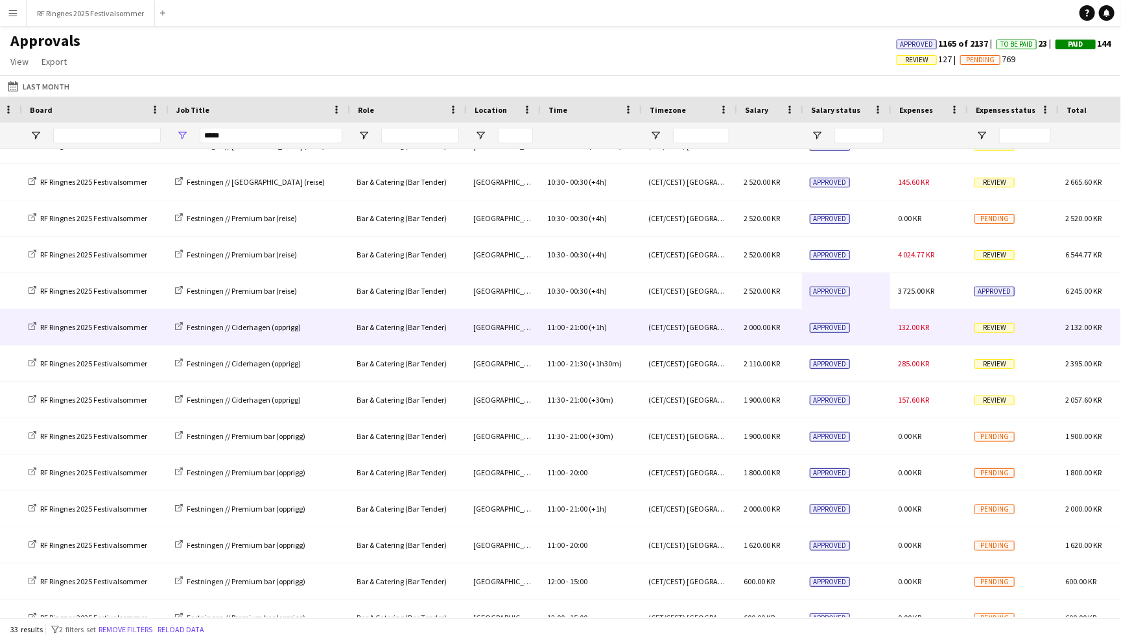
click at [921, 326] on span "132.00 KR" at bounding box center [913, 327] width 31 height 10
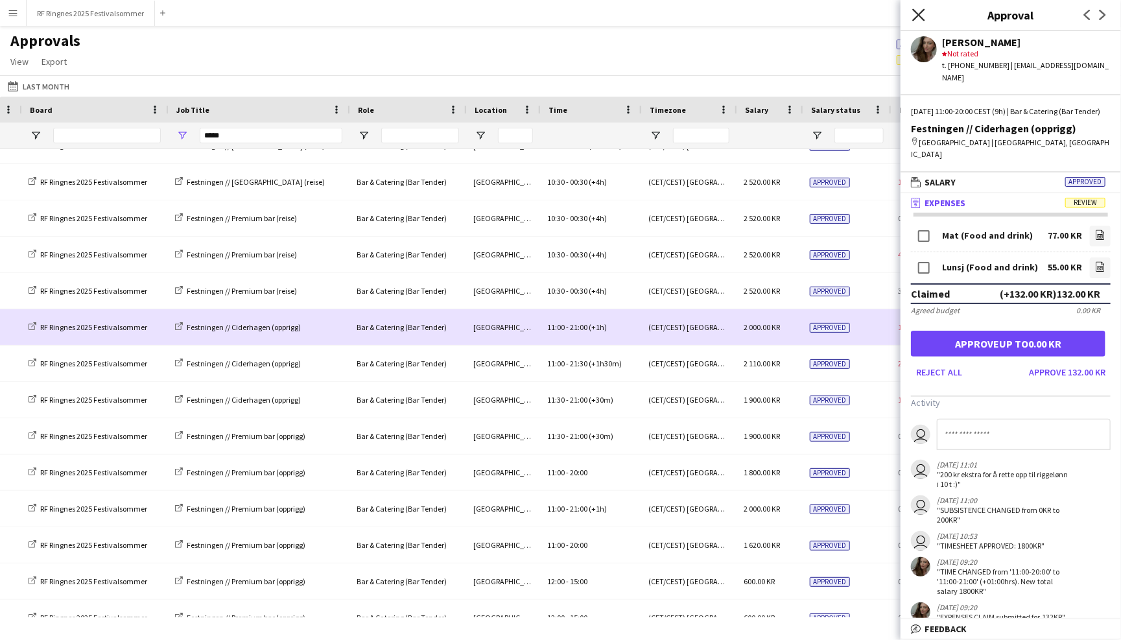
click at [919, 9] on icon "Close pop-in" at bounding box center [918, 14] width 12 height 12
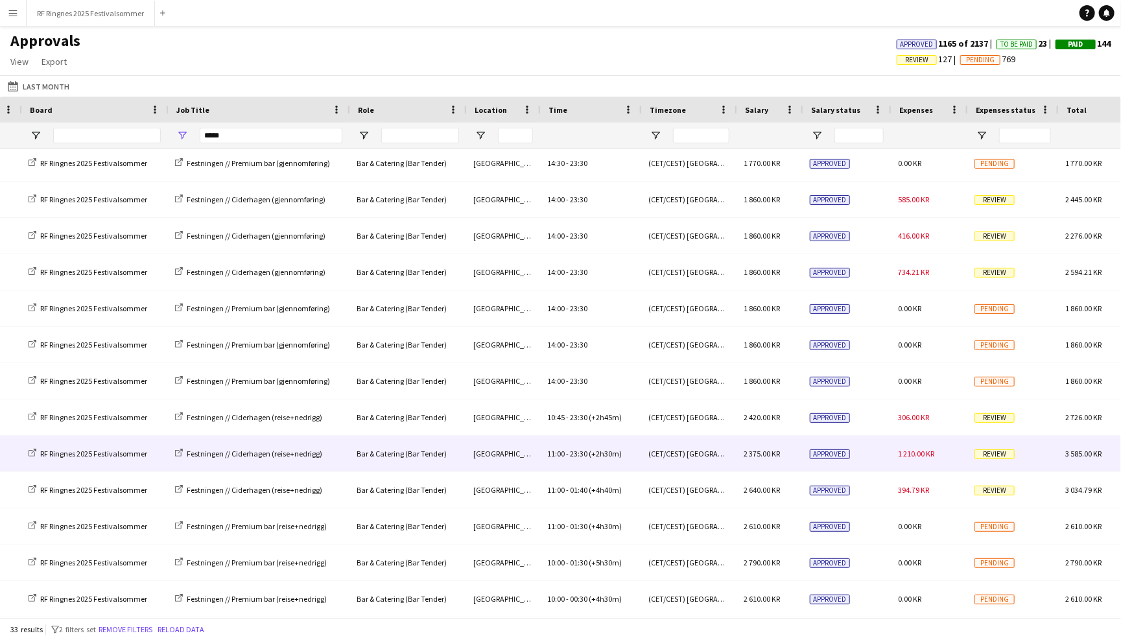
scroll to position [730, 0]
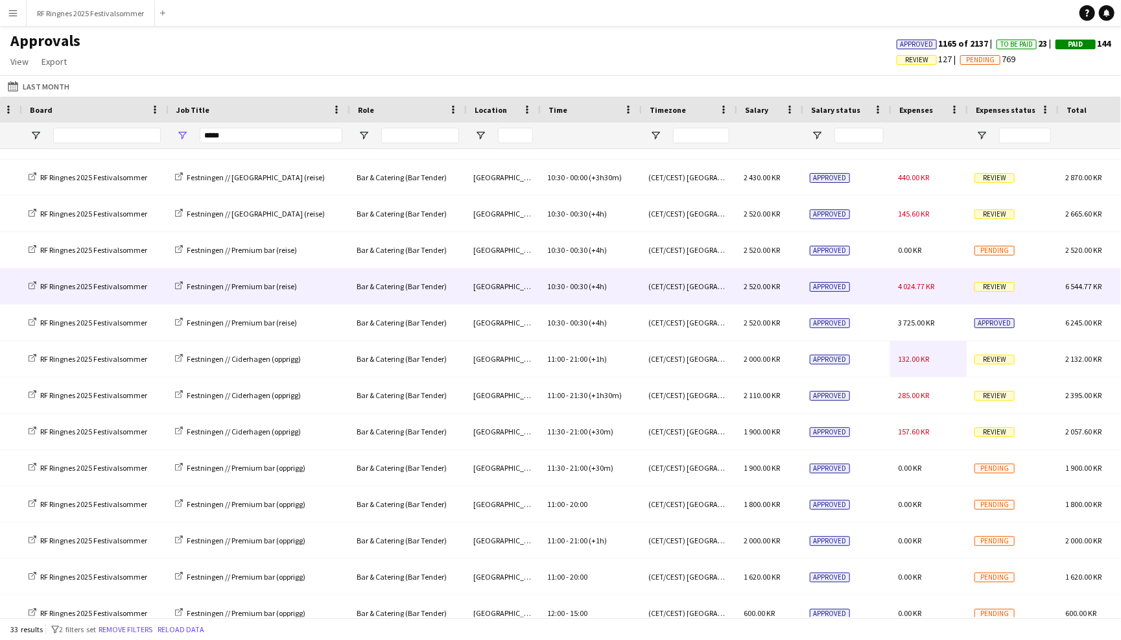
click at [884, 291] on div "Approved" at bounding box center [846, 286] width 88 height 36
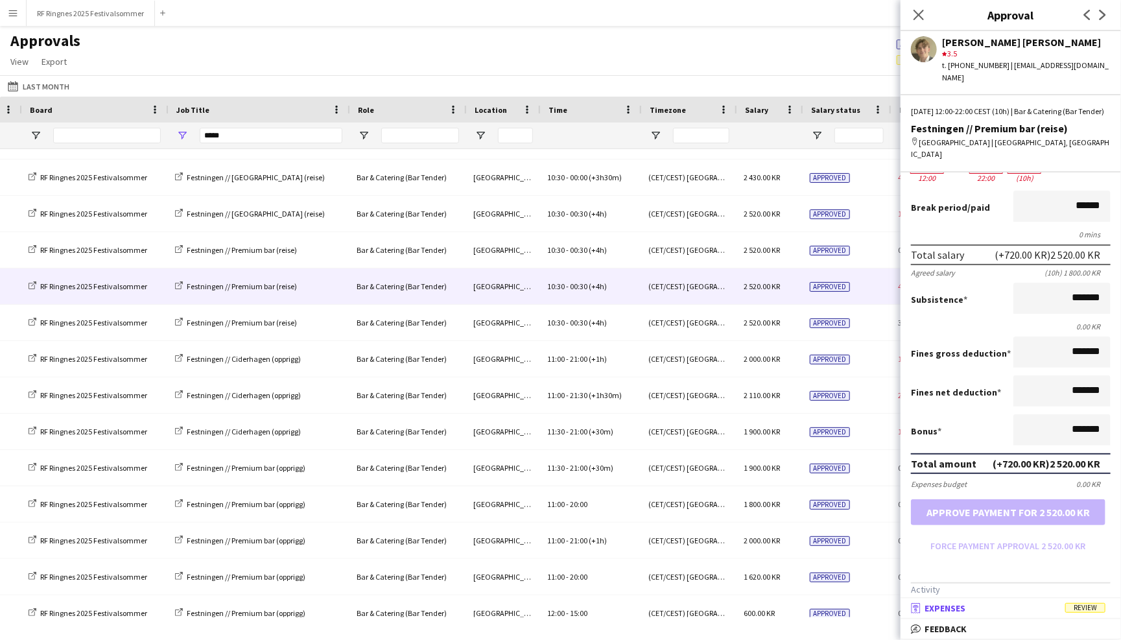
click at [1024, 606] on mat-panel-title "receipt Expenses Review" at bounding box center [1008, 608] width 215 height 12
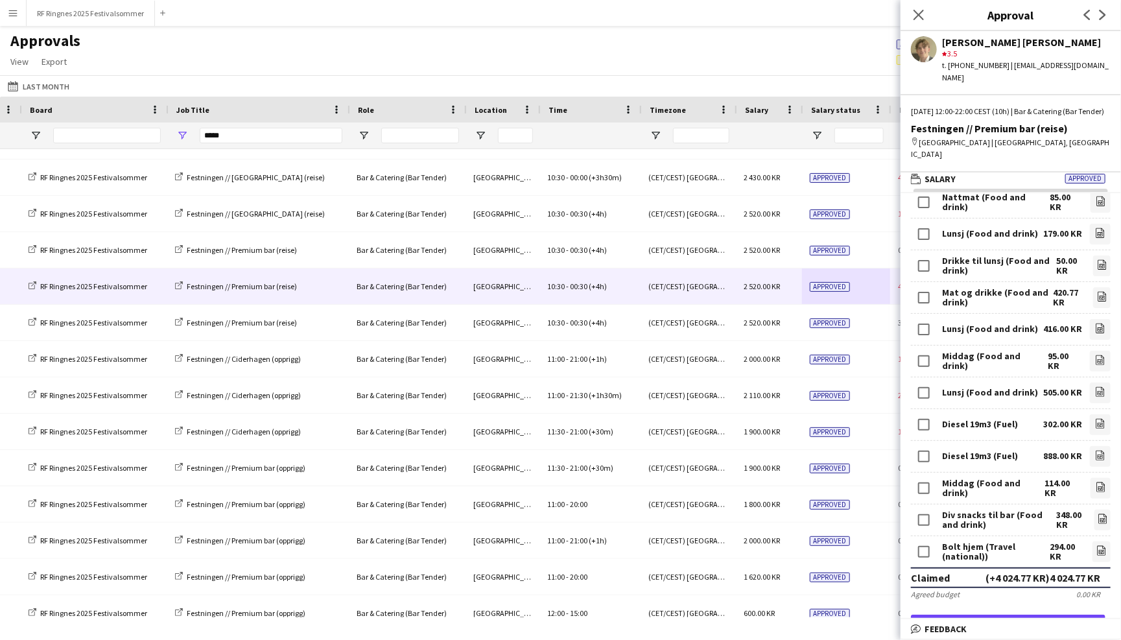
drag, startPoint x: 1048, startPoint y: 560, endPoint x: 1084, endPoint y: 561, distance: 36.3
click at [1084, 571] on div "(+4 024.77 KR) 4 024.77 KR" at bounding box center [1043, 577] width 115 height 13
copy div "4 024.77"
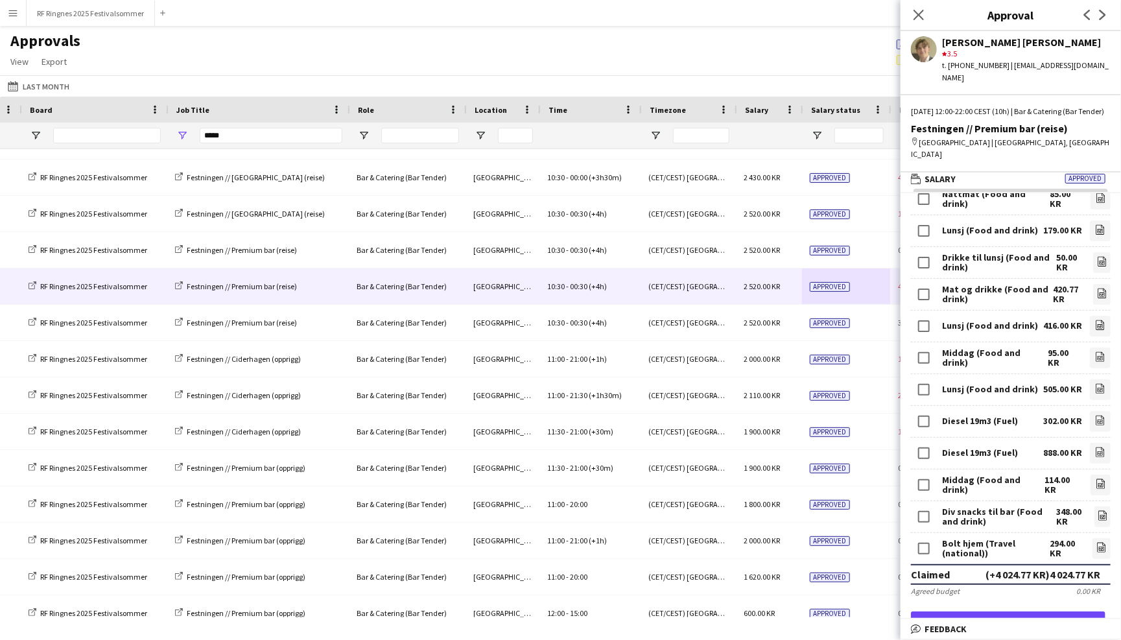
scroll to position [102, 0]
click at [1099, 477] on icon "file-image" at bounding box center [1101, 482] width 10 height 10
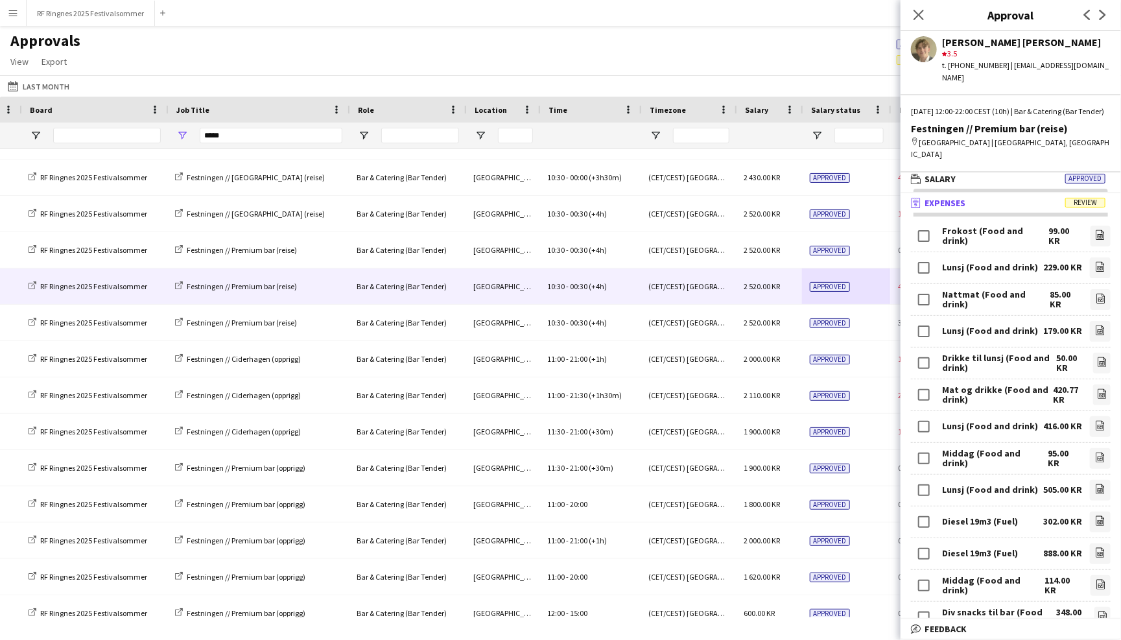
scroll to position [0, 0]
click at [1104, 484] on icon at bounding box center [1101, 489] width 8 height 10
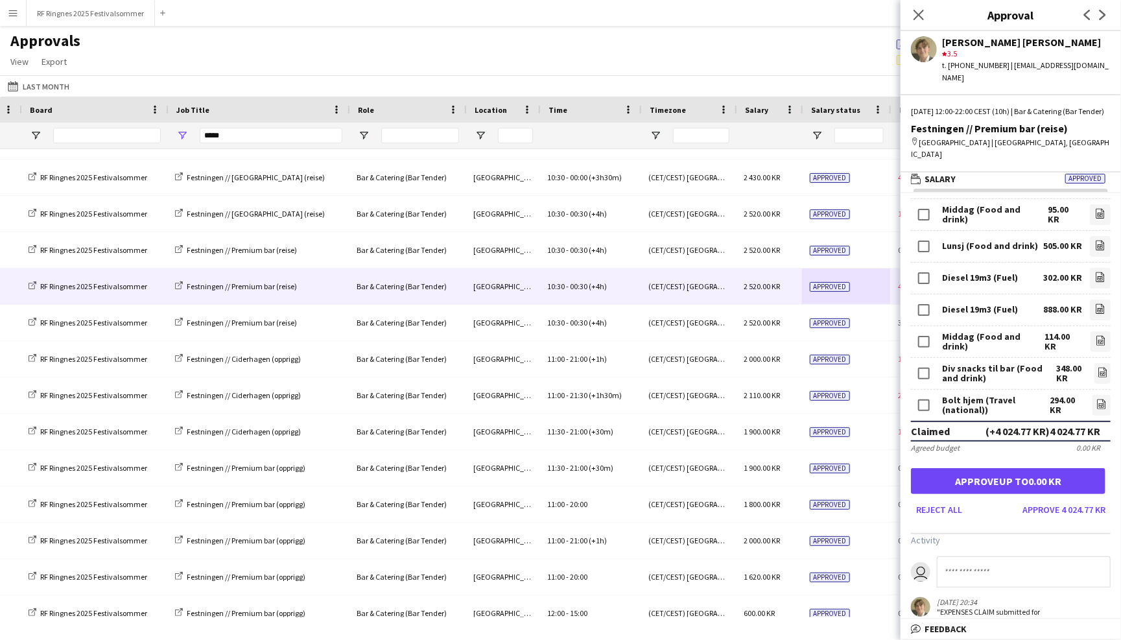
scroll to position [244, 0]
click at [1047, 440] on form "Frokost (Food and drink) 99.00 KR file-image Lunsj (Food and drink) 229.00 KR f…" at bounding box center [1011, 249] width 220 height 541
click at [918, 12] on icon "Close pop-in" at bounding box center [918, 14] width 12 height 12
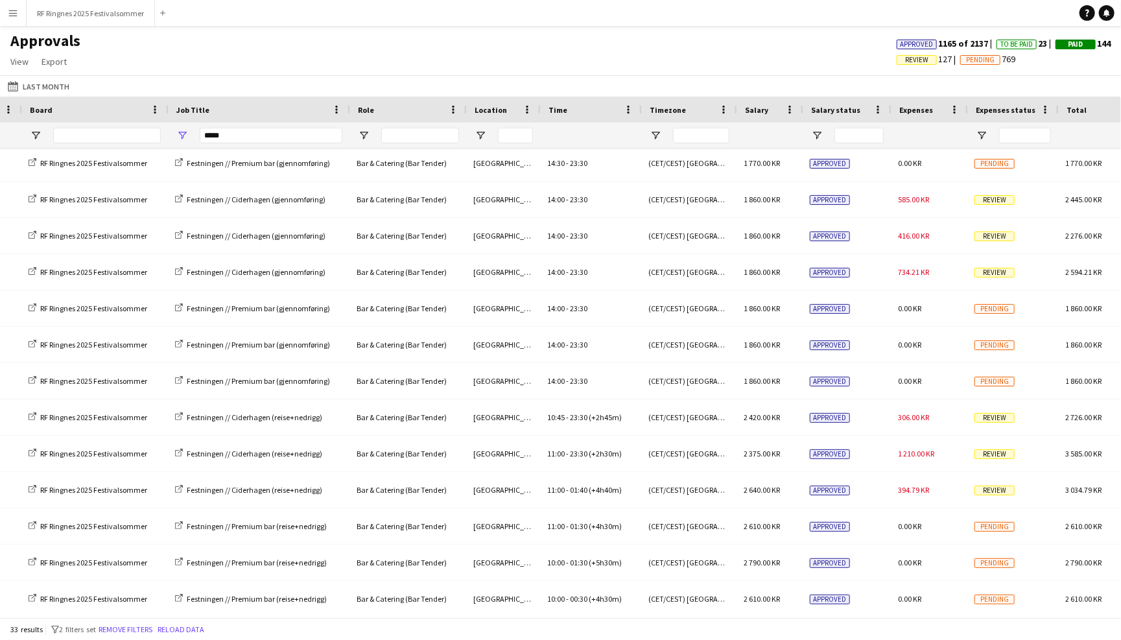
scroll to position [0, 0]
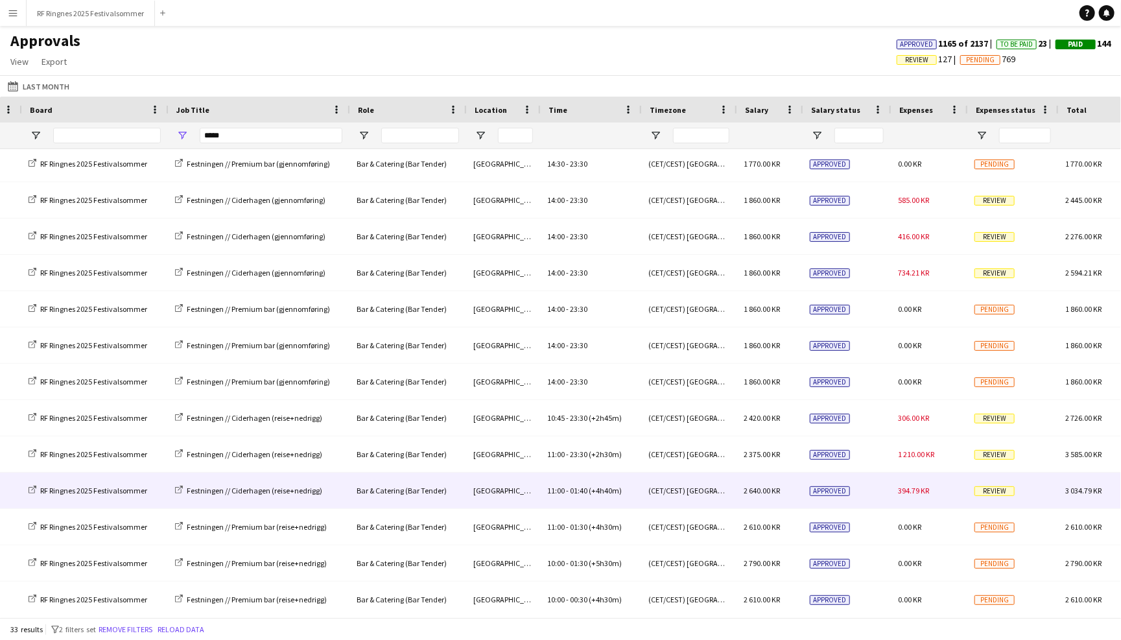
click at [933, 491] on div "394.79 KR" at bounding box center [928, 491] width 77 height 36
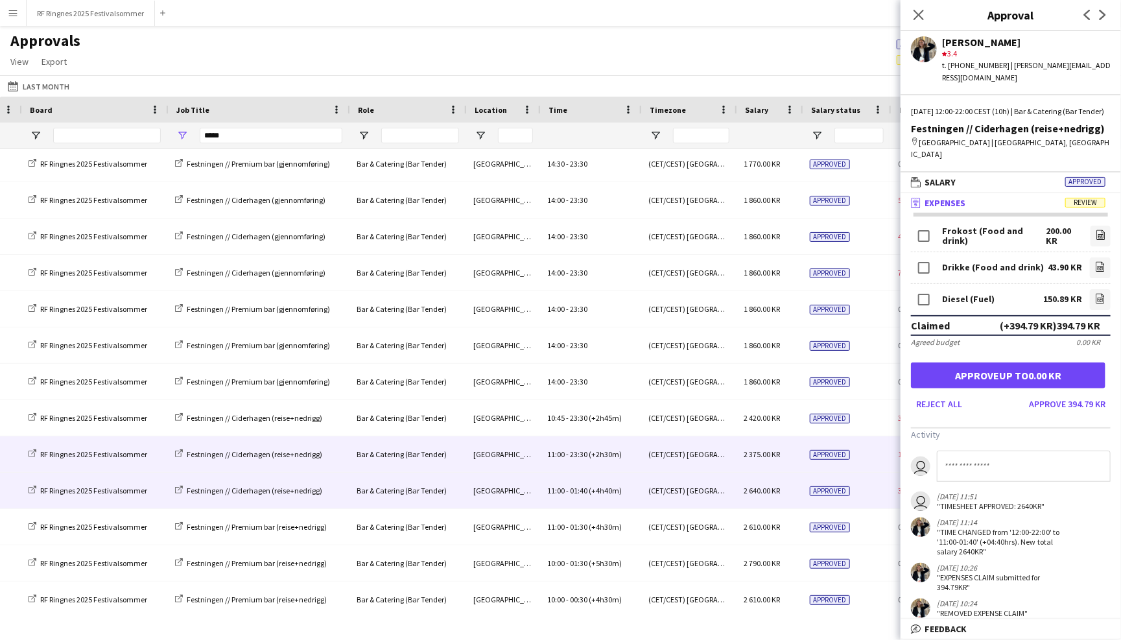
click at [868, 455] on div "Approved" at bounding box center [846, 454] width 88 height 36
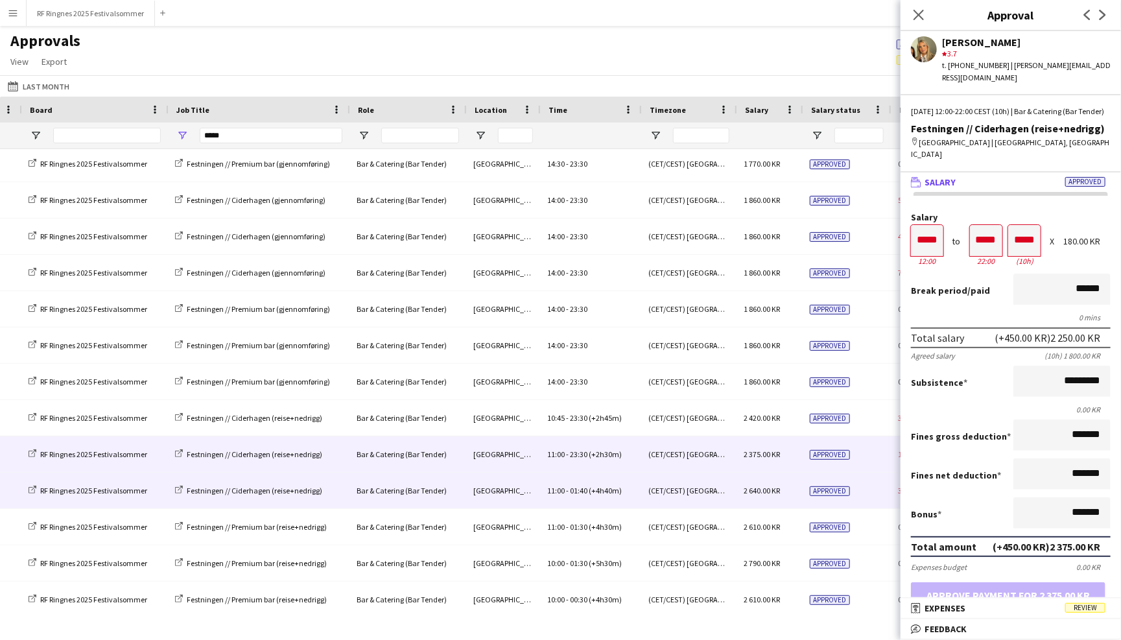
click at [865, 477] on div "Approved" at bounding box center [846, 491] width 88 height 36
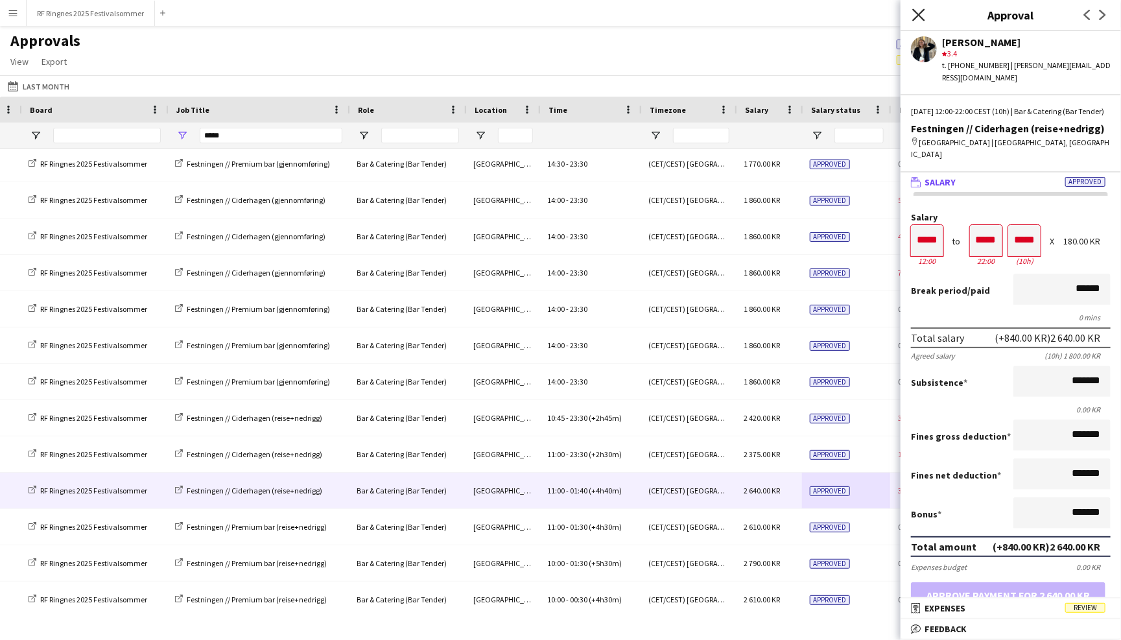
click at [918, 15] on icon at bounding box center [918, 14] width 12 height 12
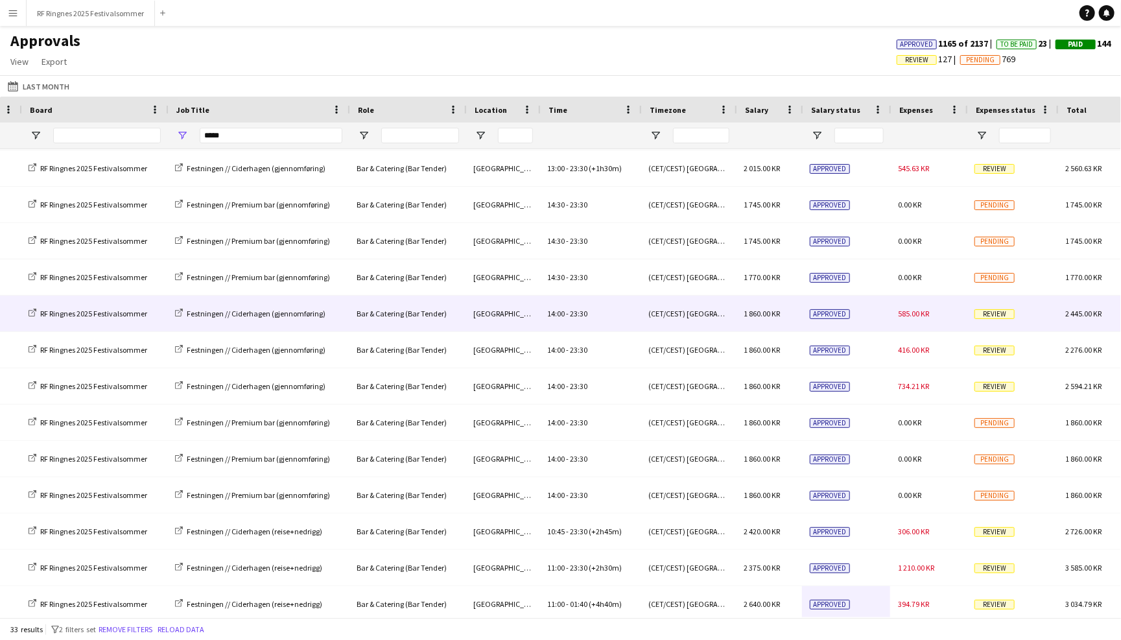
scroll to position [472, 0]
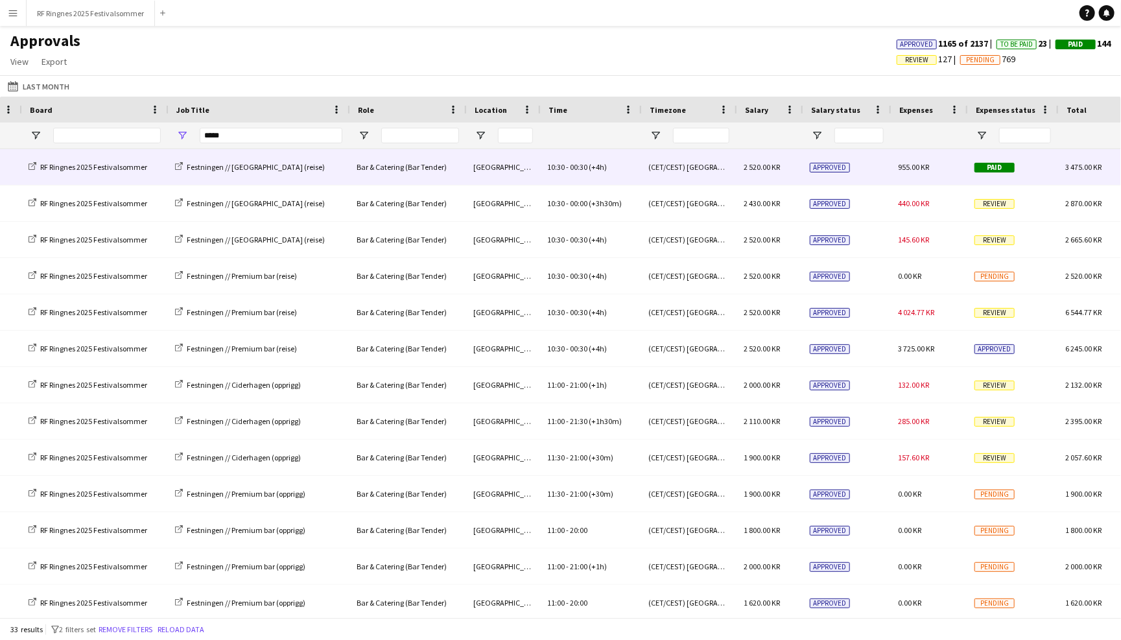
click at [913, 171] on div "955.00 KR" at bounding box center [928, 167] width 77 height 36
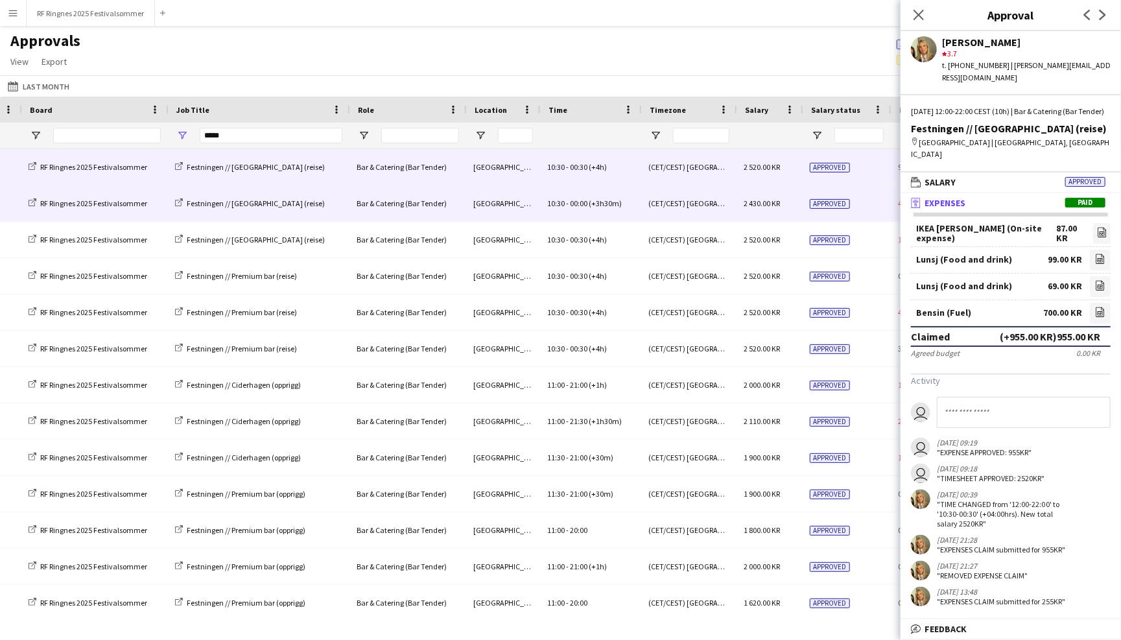
click at [868, 204] on div "Approved" at bounding box center [846, 203] width 88 height 36
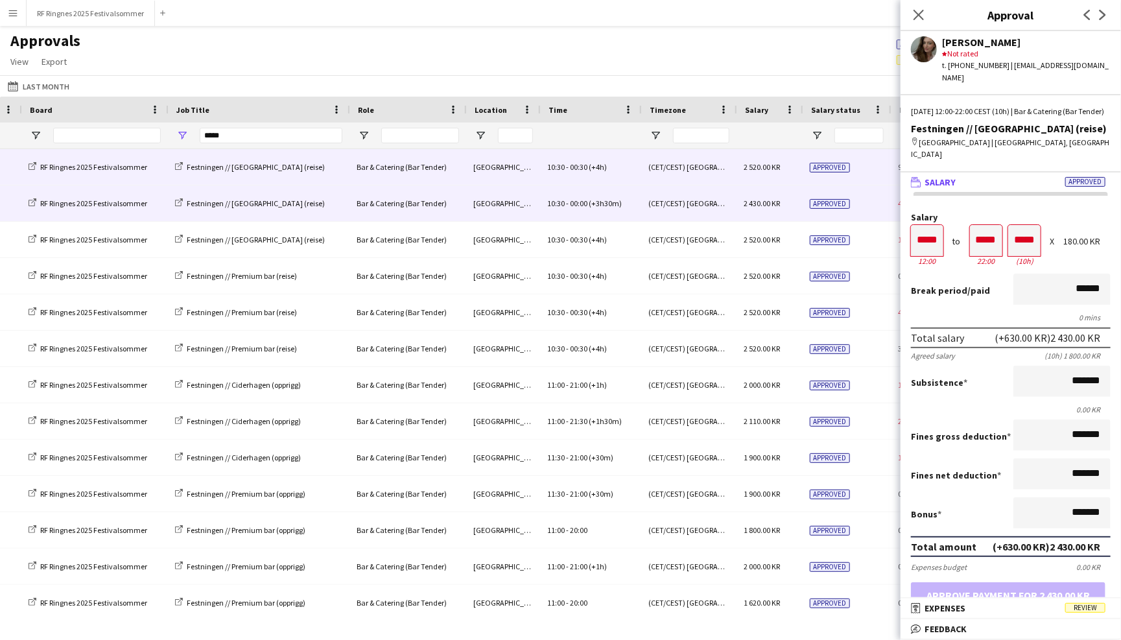
click at [871, 168] on div "Approved" at bounding box center [846, 167] width 88 height 36
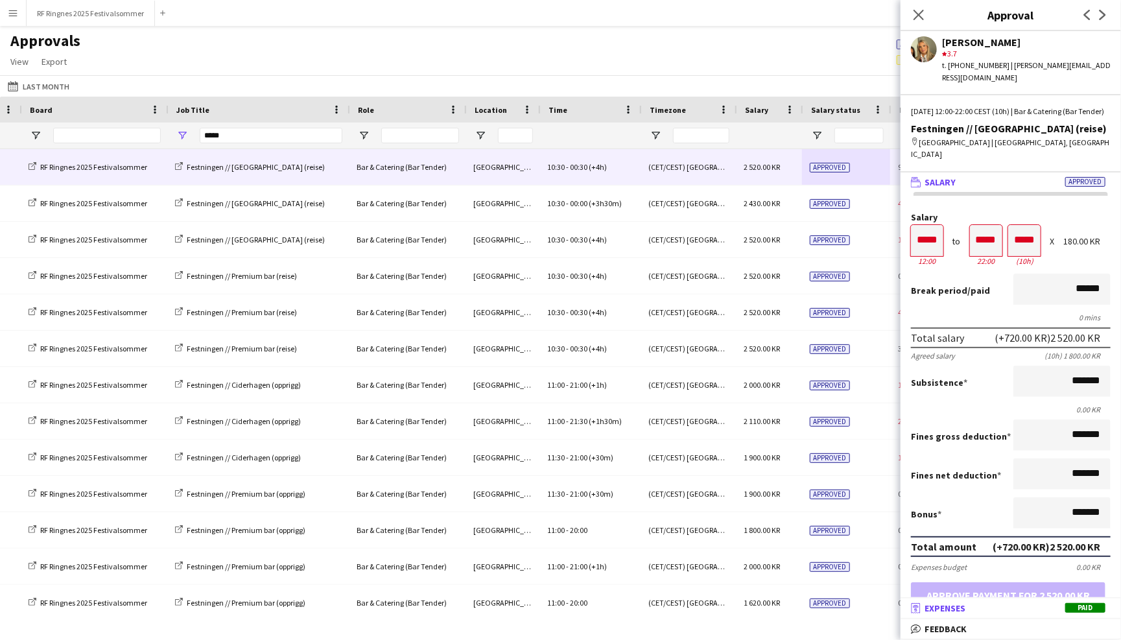
click at [967, 613] on mat-panel-title "receipt Expenses Paid" at bounding box center [1008, 608] width 215 height 12
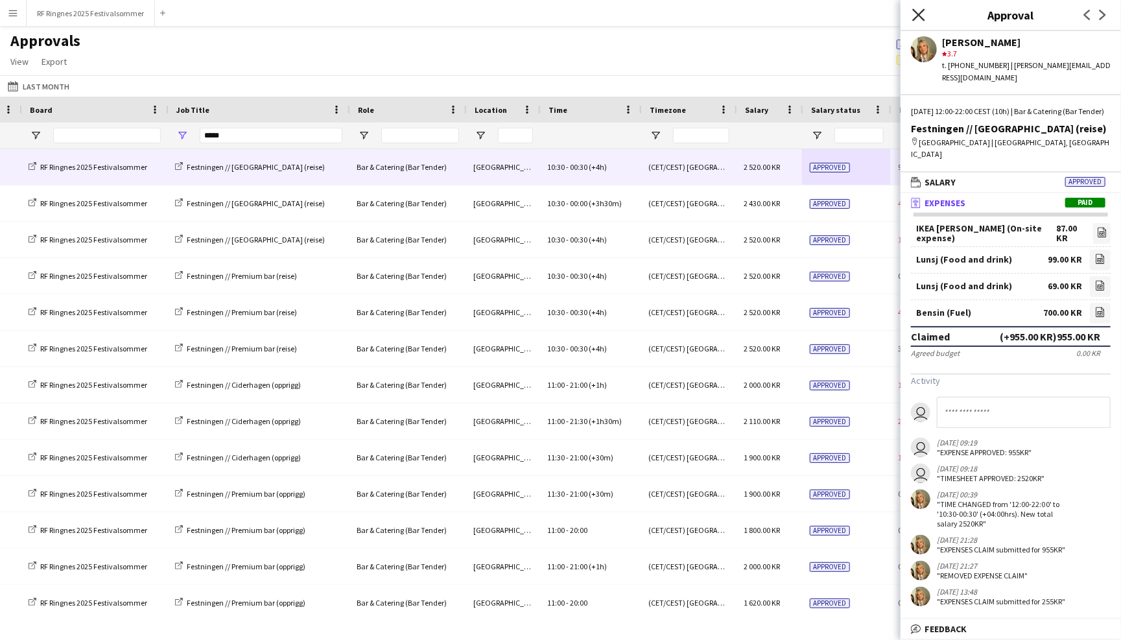
click at [922, 10] on icon at bounding box center [918, 14] width 12 height 12
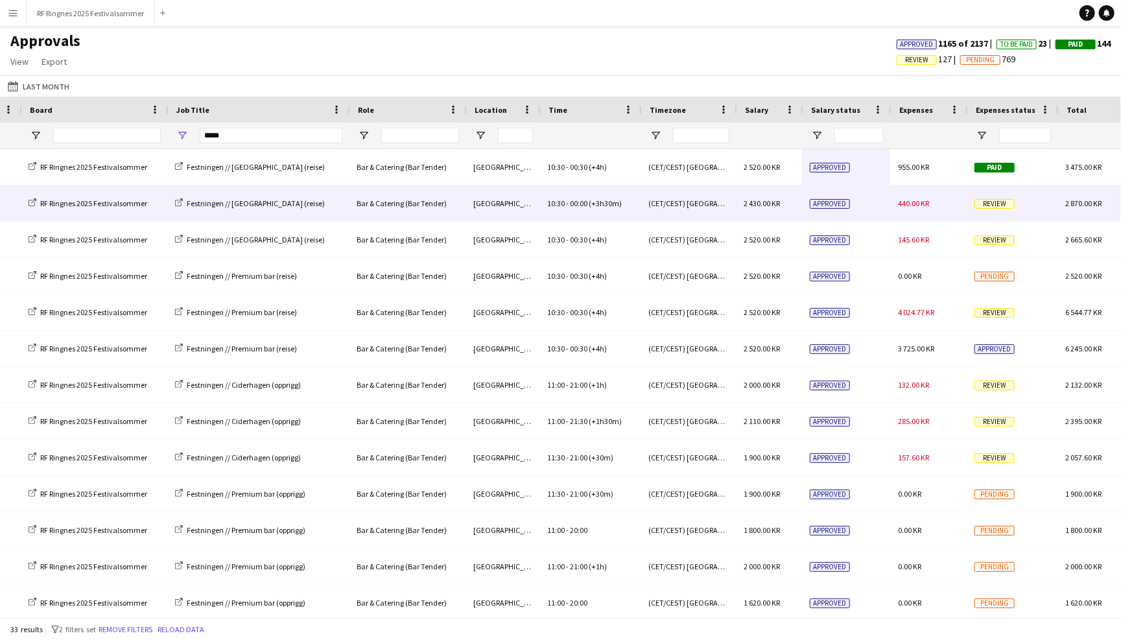
click at [926, 207] on span "440.00 KR" at bounding box center [913, 203] width 31 height 10
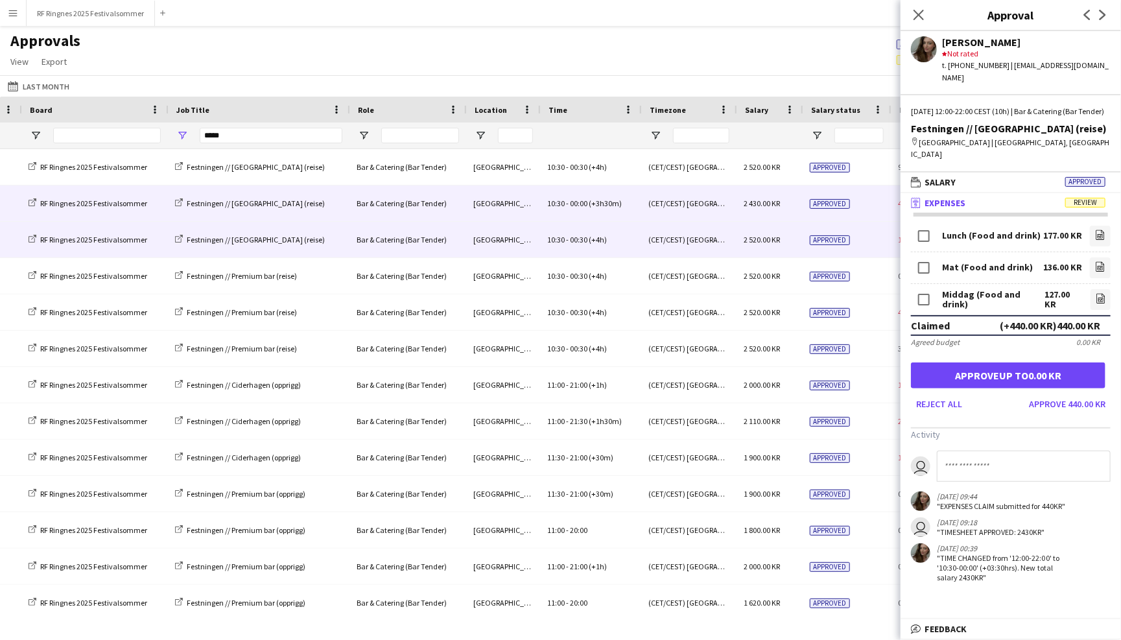
click at [853, 243] on div "Approved" at bounding box center [846, 240] width 88 height 36
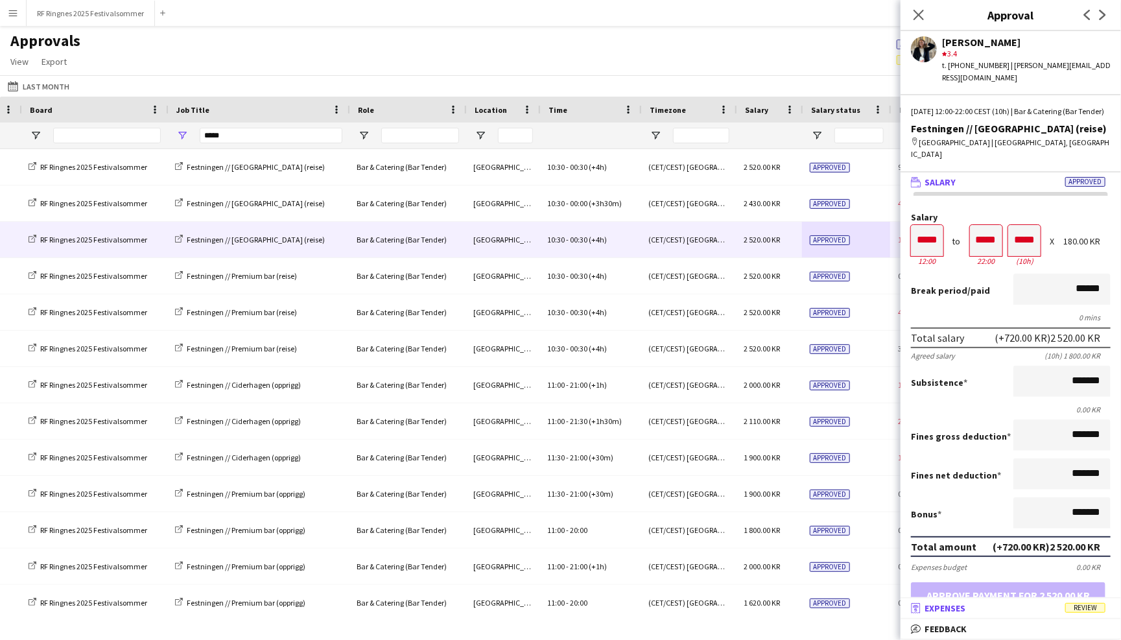
click at [1012, 611] on mat-panel-title "receipt Expenses Review" at bounding box center [1008, 608] width 215 height 12
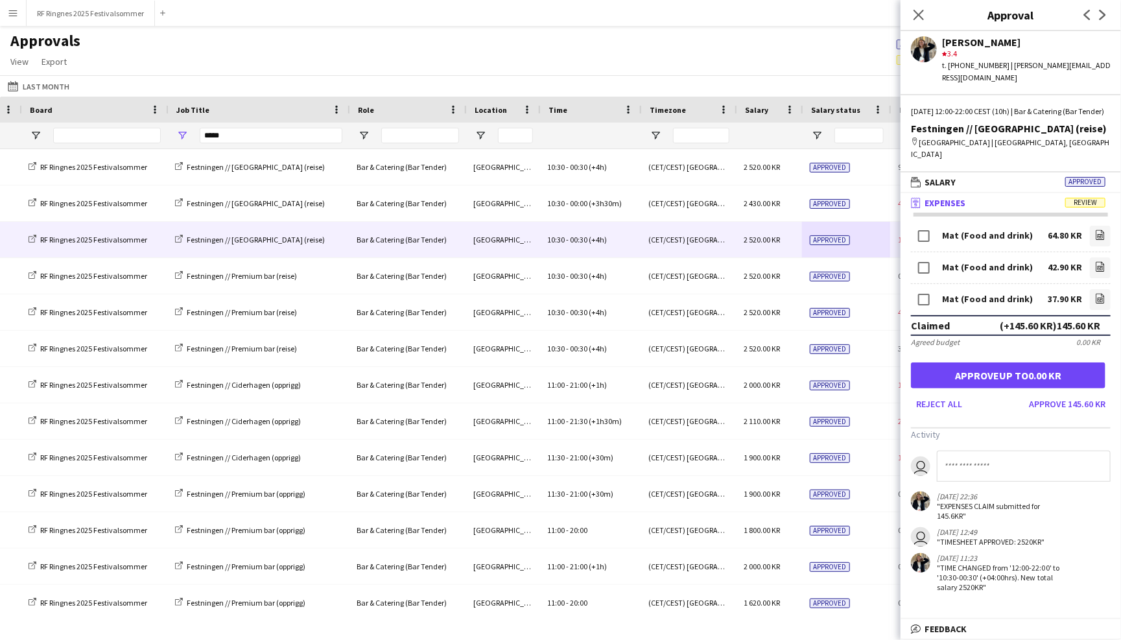
scroll to position [0, 0]
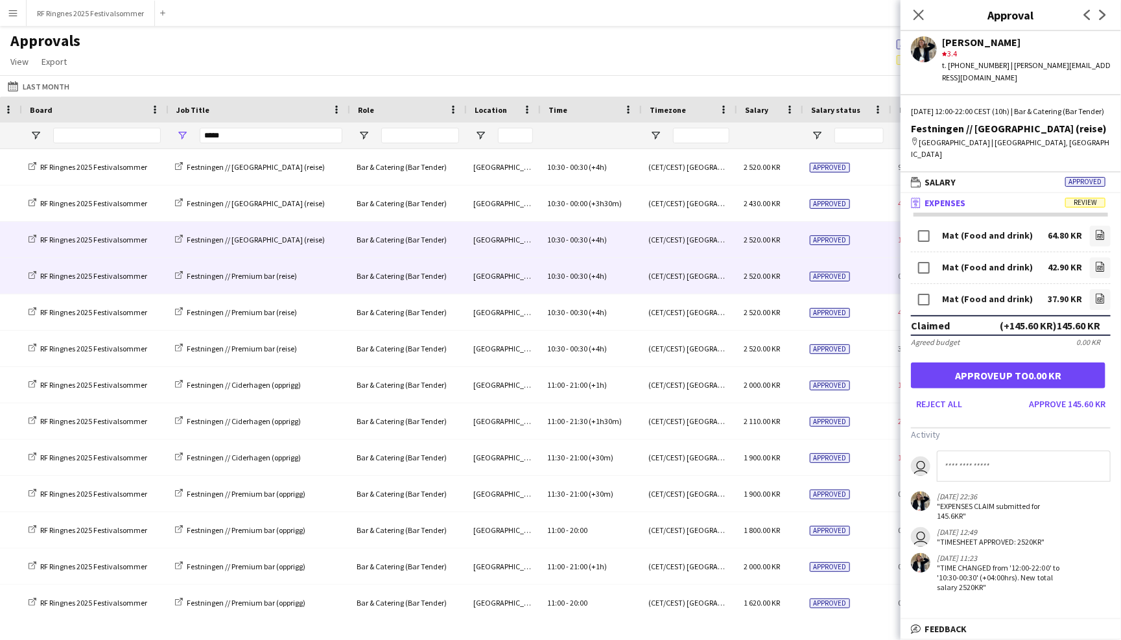
click at [862, 280] on div "Approved" at bounding box center [846, 276] width 88 height 36
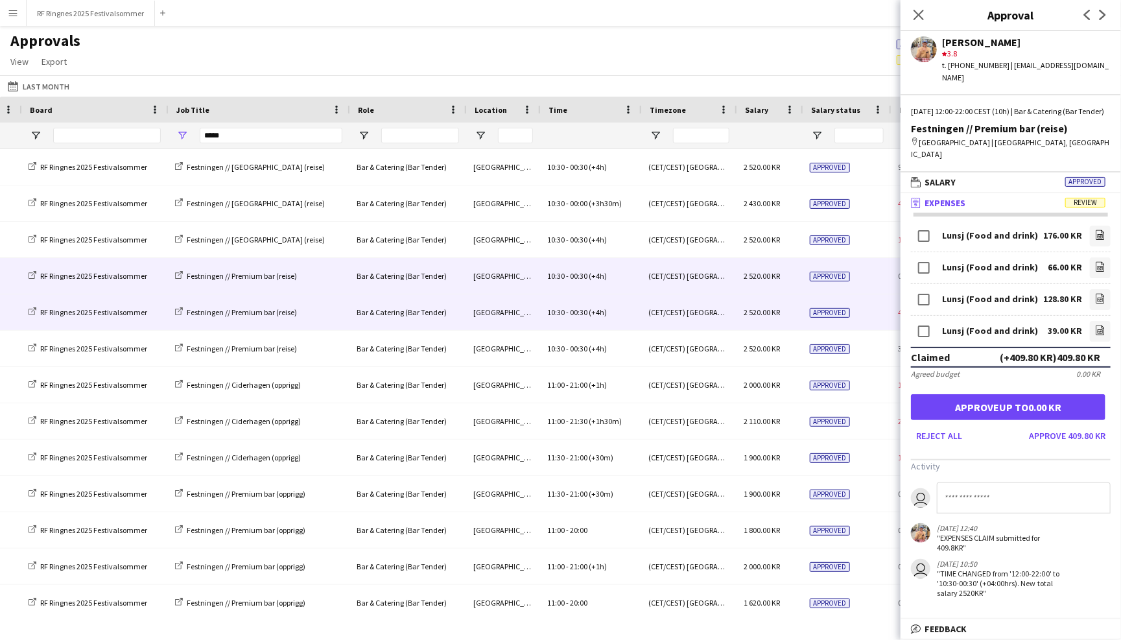
click at [848, 311] on span "Approved" at bounding box center [830, 313] width 40 height 10
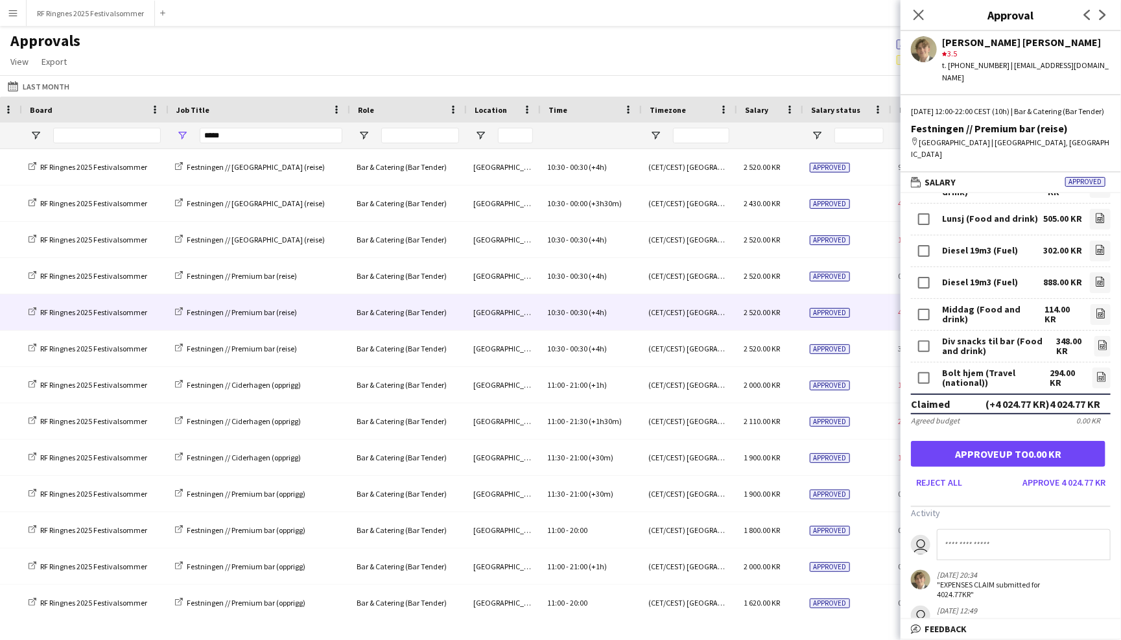
scroll to position [278, 0]
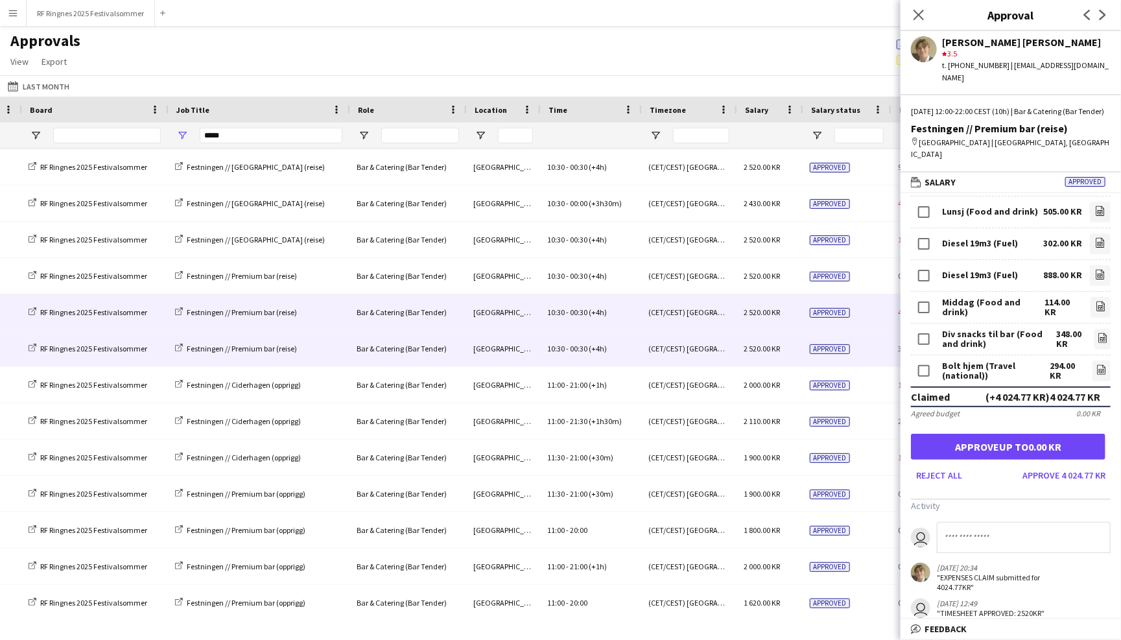
click at [859, 340] on div "Approved" at bounding box center [846, 349] width 88 height 36
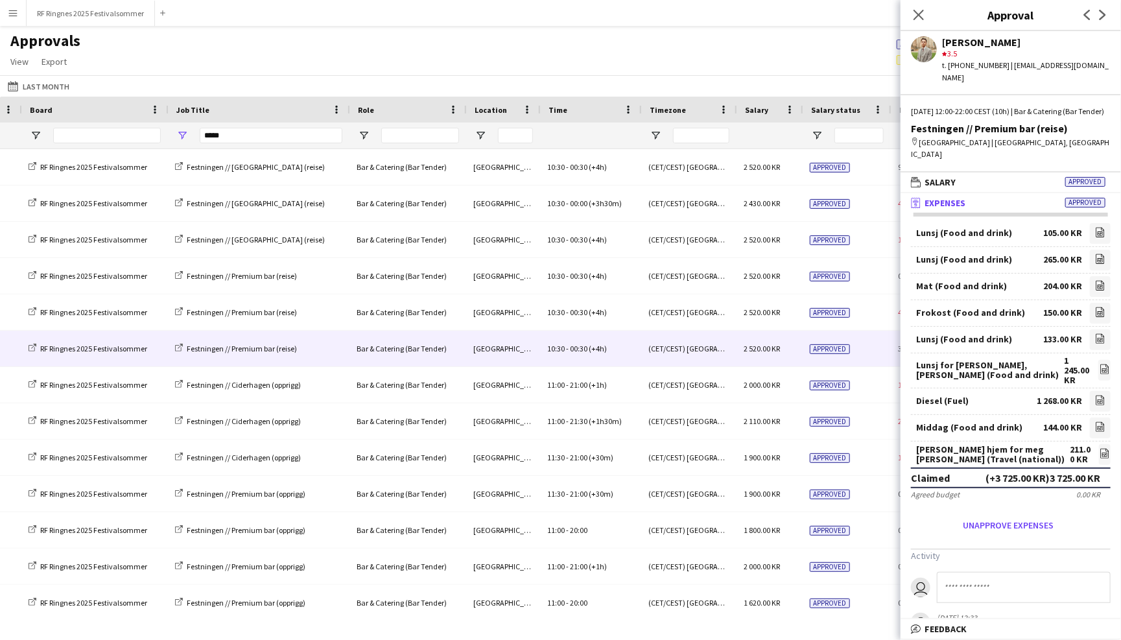
scroll to position [7, 0]
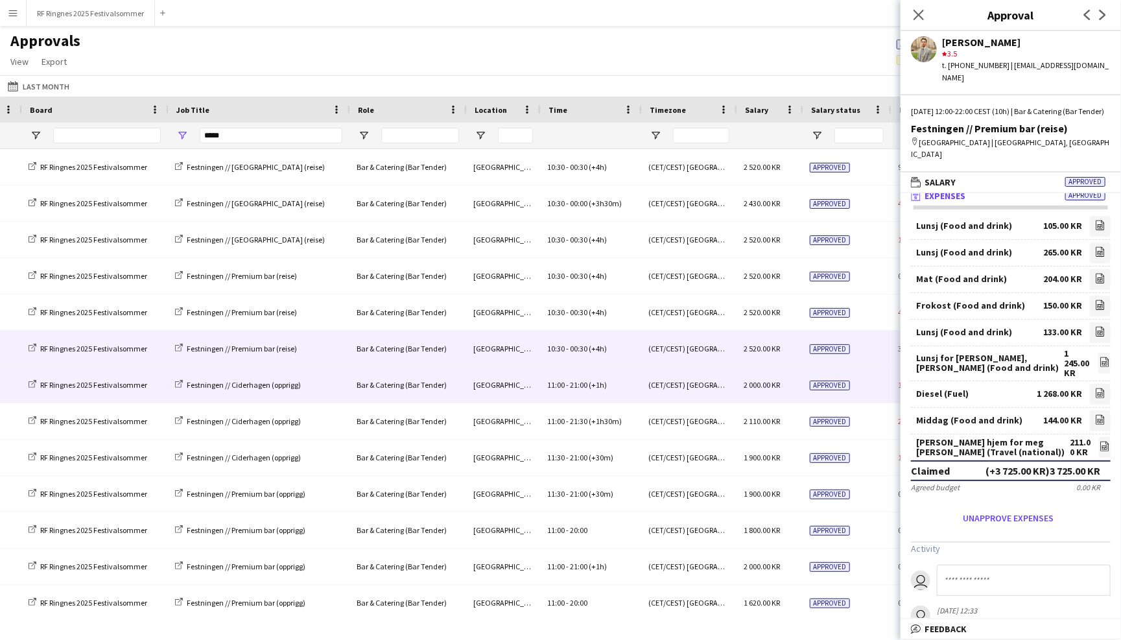
click at [867, 387] on div "Approved" at bounding box center [846, 385] width 88 height 36
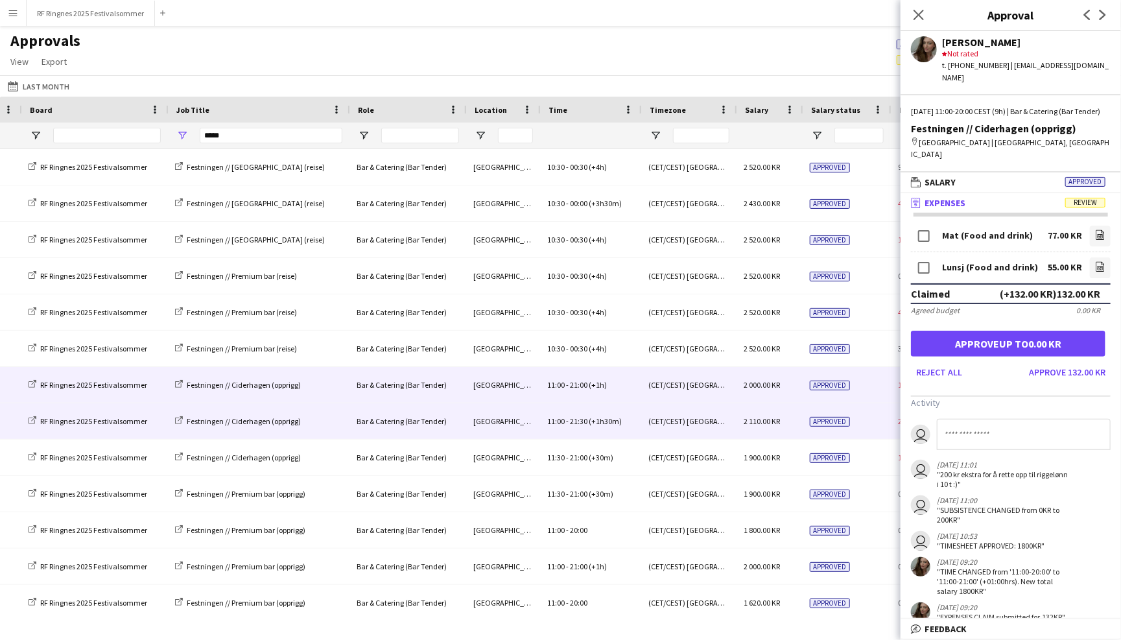
click at [859, 413] on div "Approved" at bounding box center [846, 421] width 88 height 36
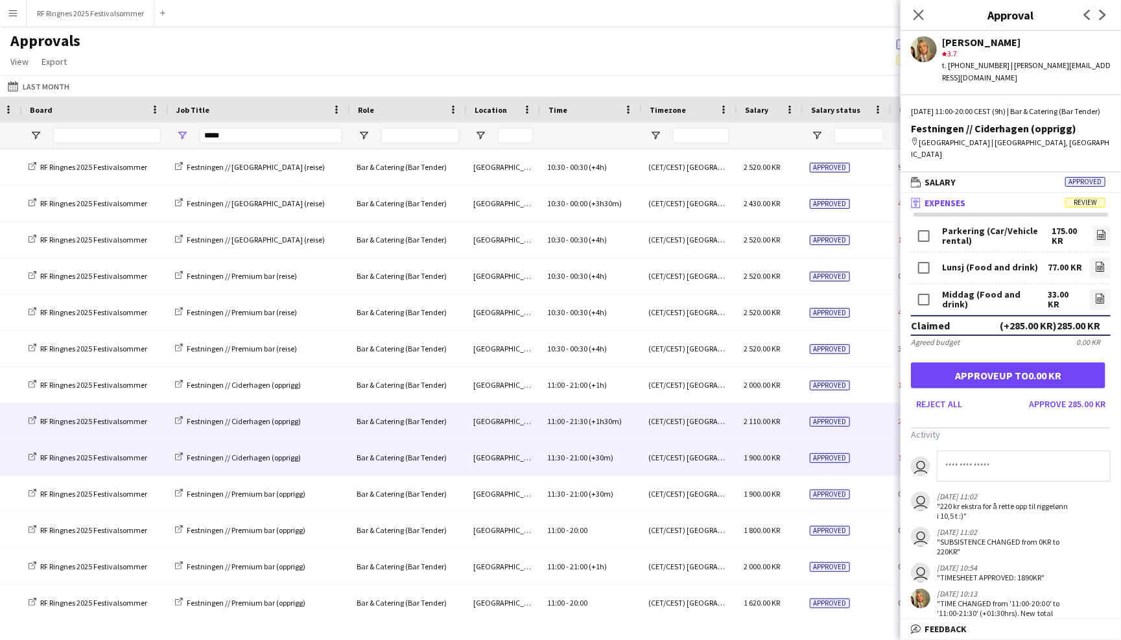
click at [857, 455] on div "Approved" at bounding box center [846, 458] width 88 height 36
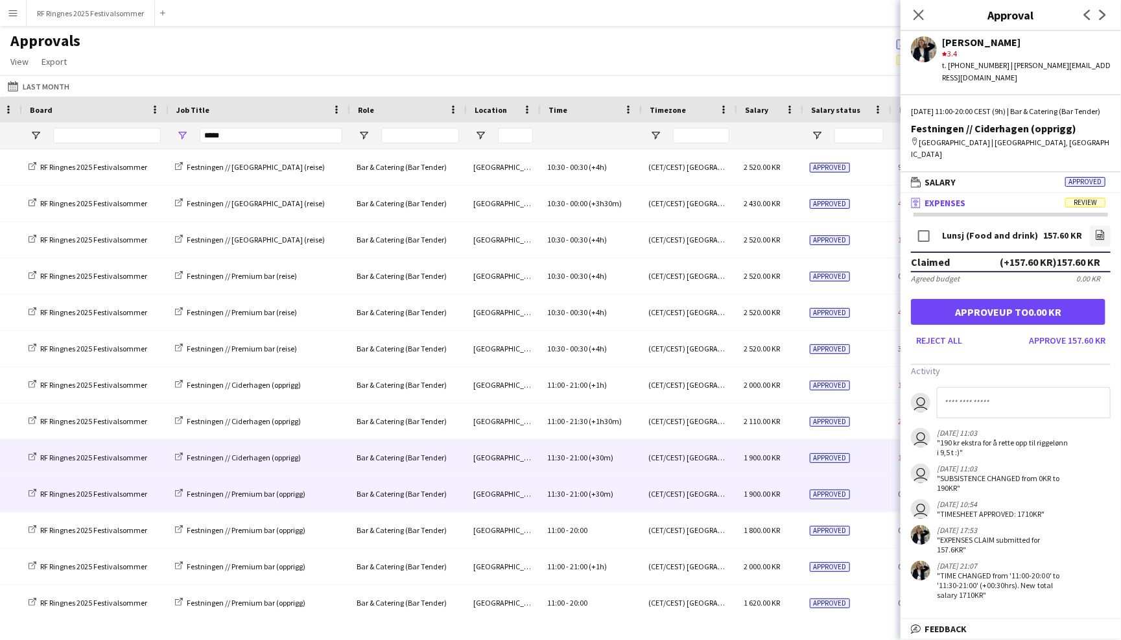
click at [854, 486] on div "Approved" at bounding box center [846, 494] width 88 height 36
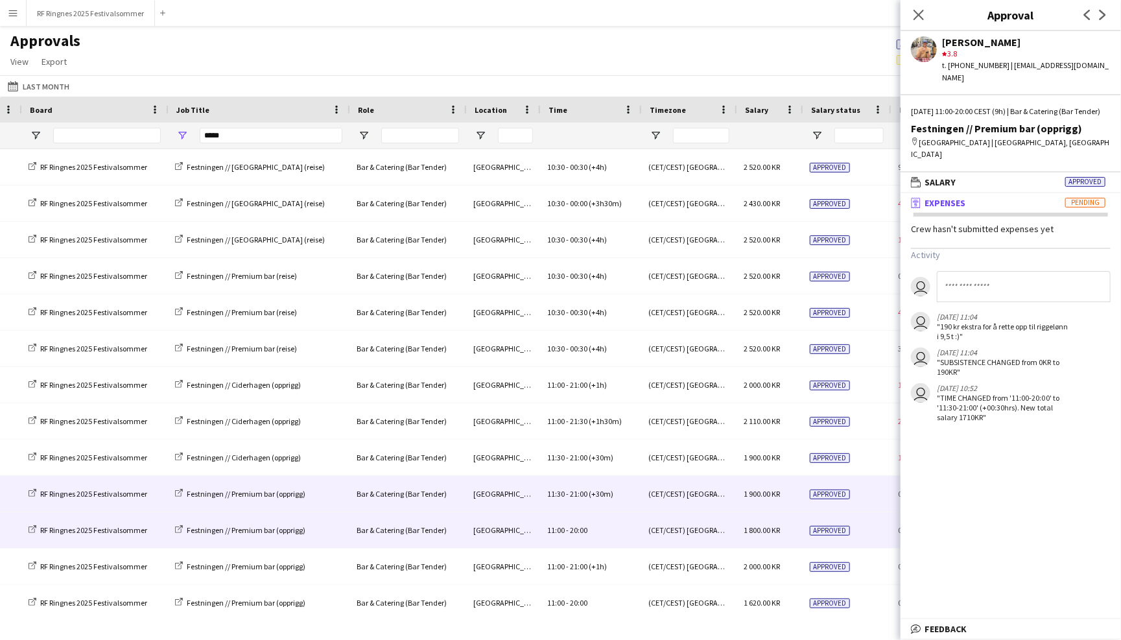
click at [863, 530] on div "Approved" at bounding box center [846, 530] width 88 height 36
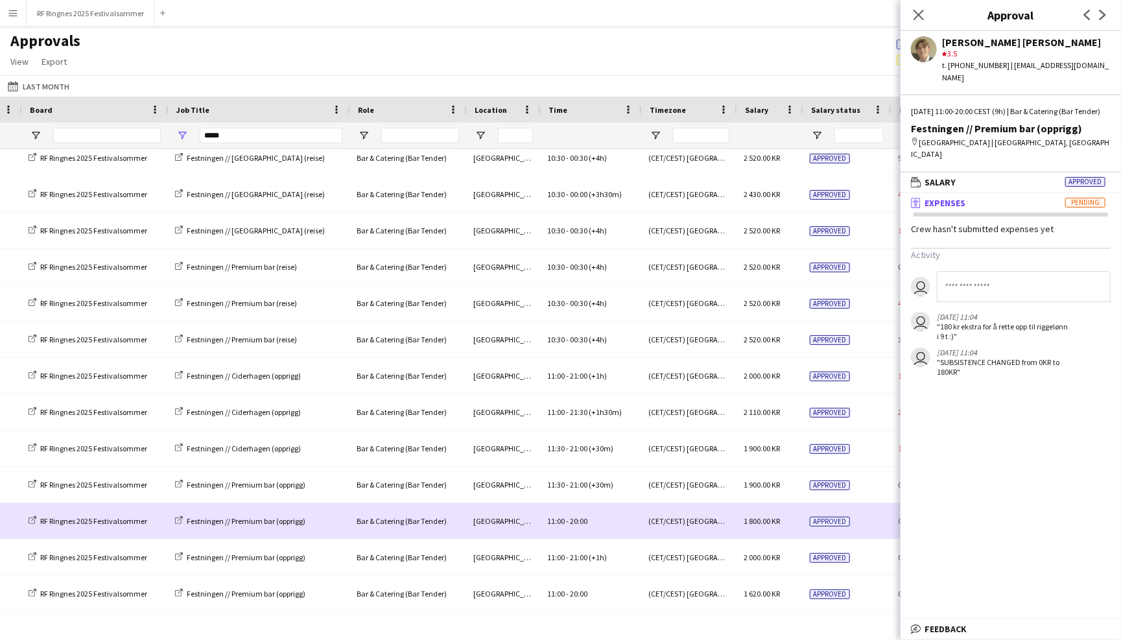
scroll to position [9, 0]
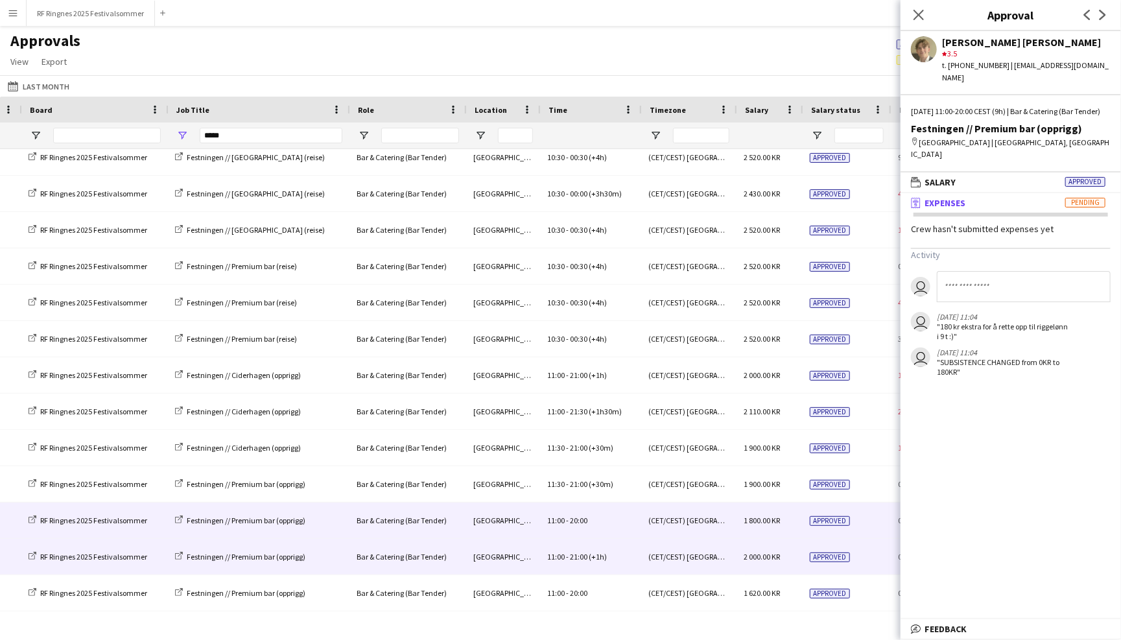
click at [861, 552] on div "Approved" at bounding box center [846, 557] width 88 height 36
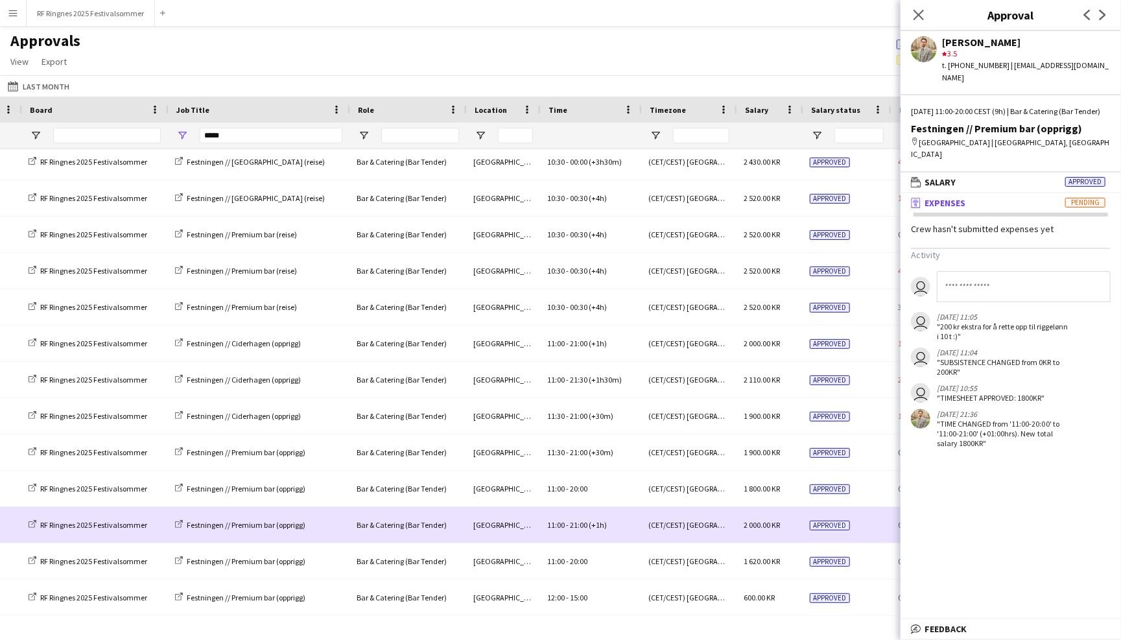
scroll to position [53, 0]
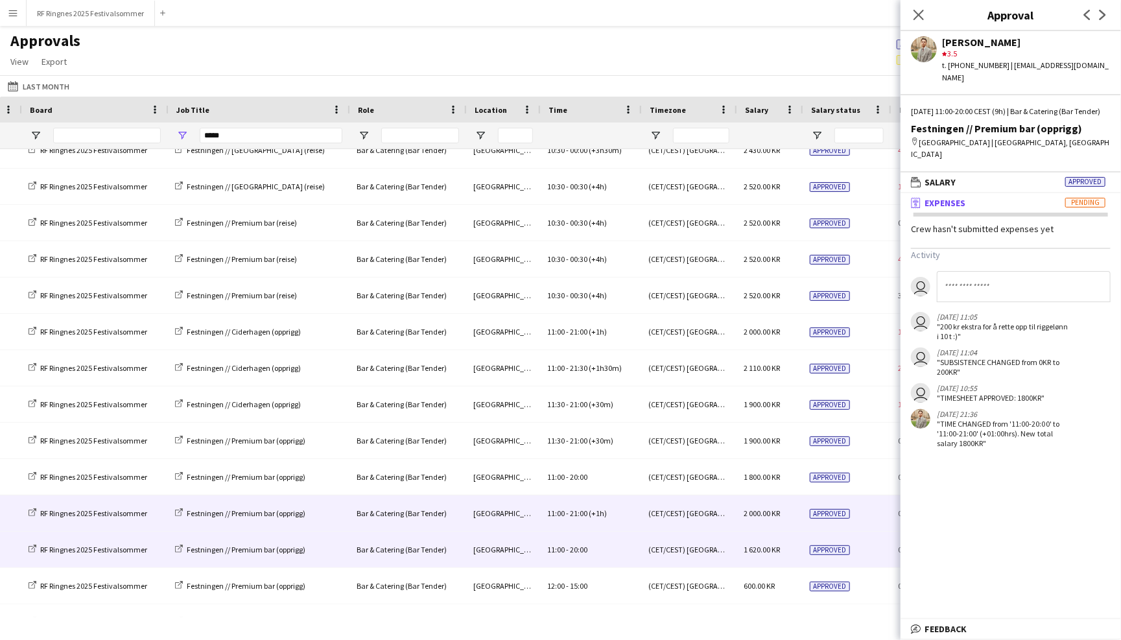
click at [852, 549] on div "Approved" at bounding box center [846, 550] width 88 height 36
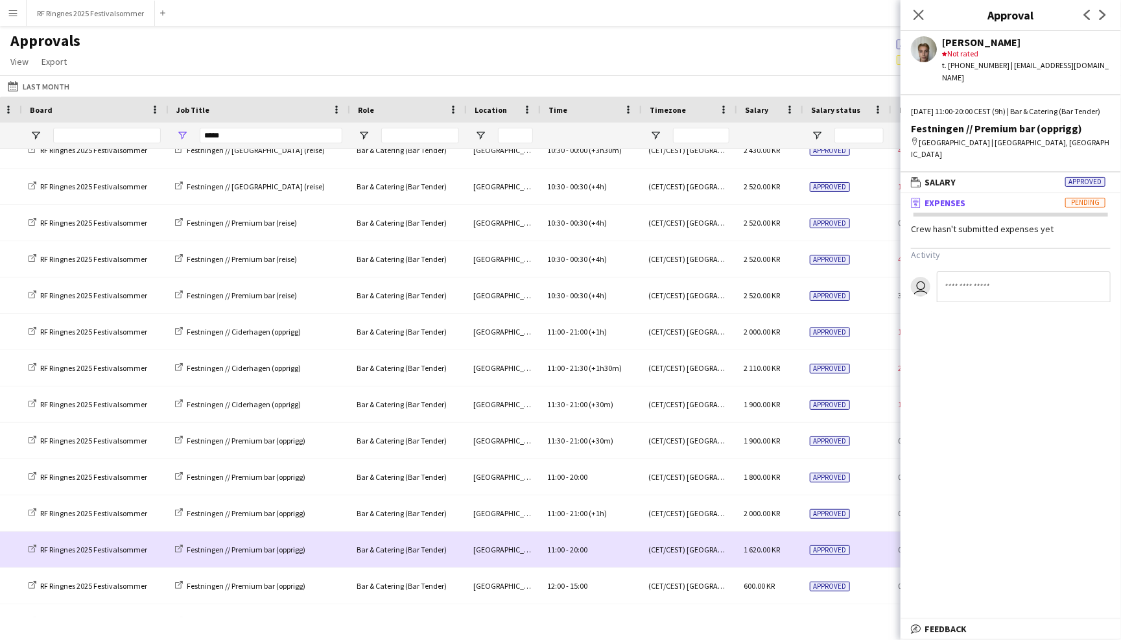
scroll to position [73, 0]
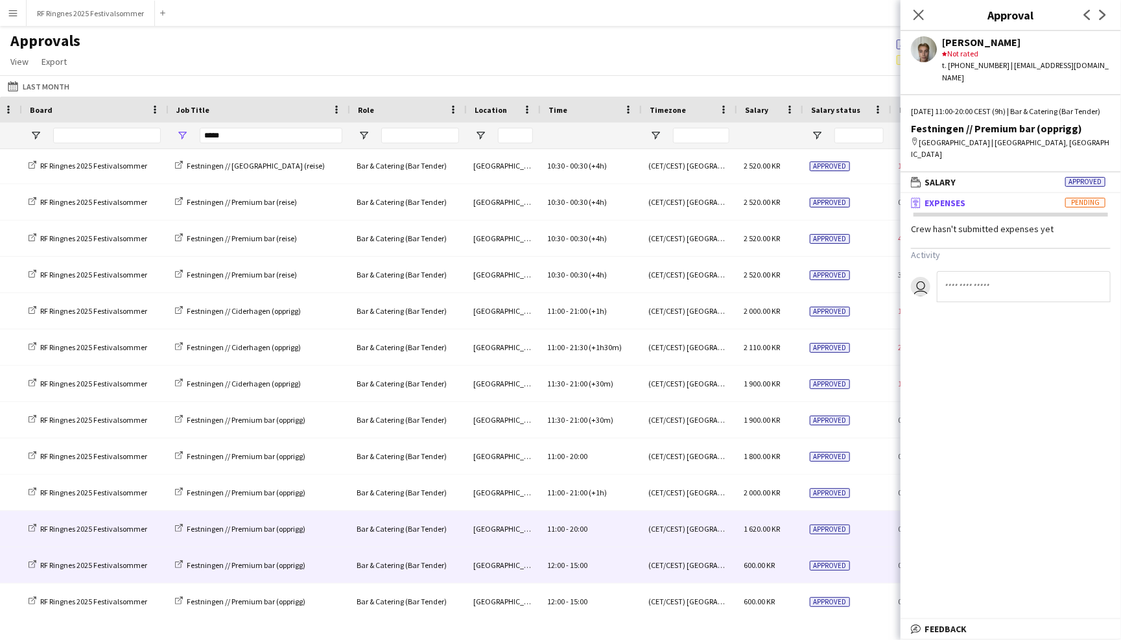
click at [855, 567] on div "Approved" at bounding box center [846, 565] width 88 height 36
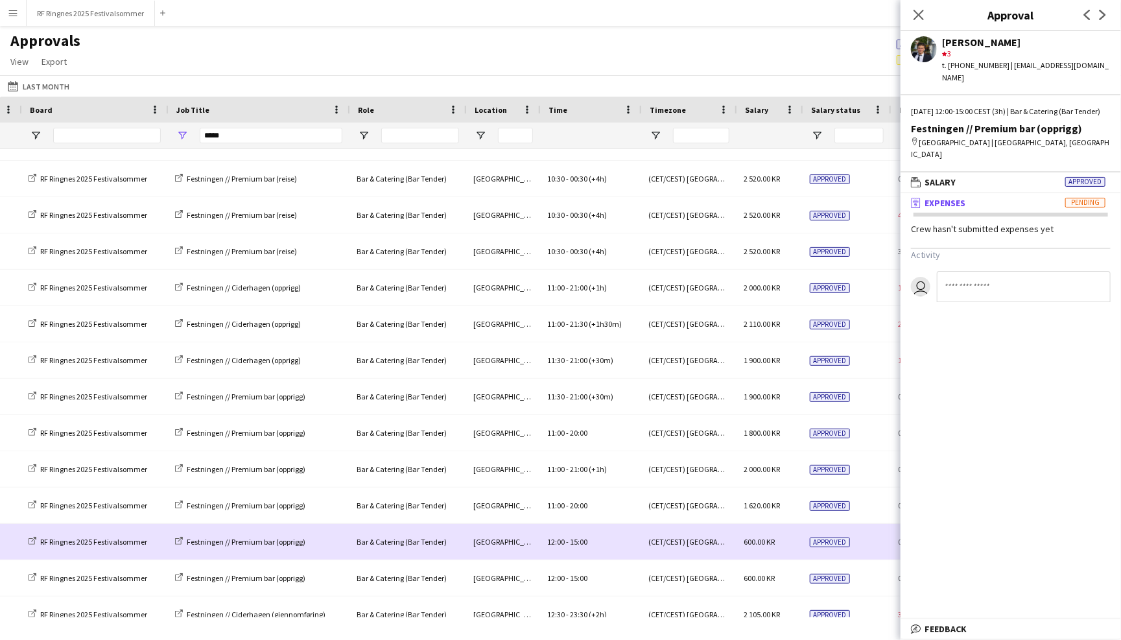
scroll to position [102, 0]
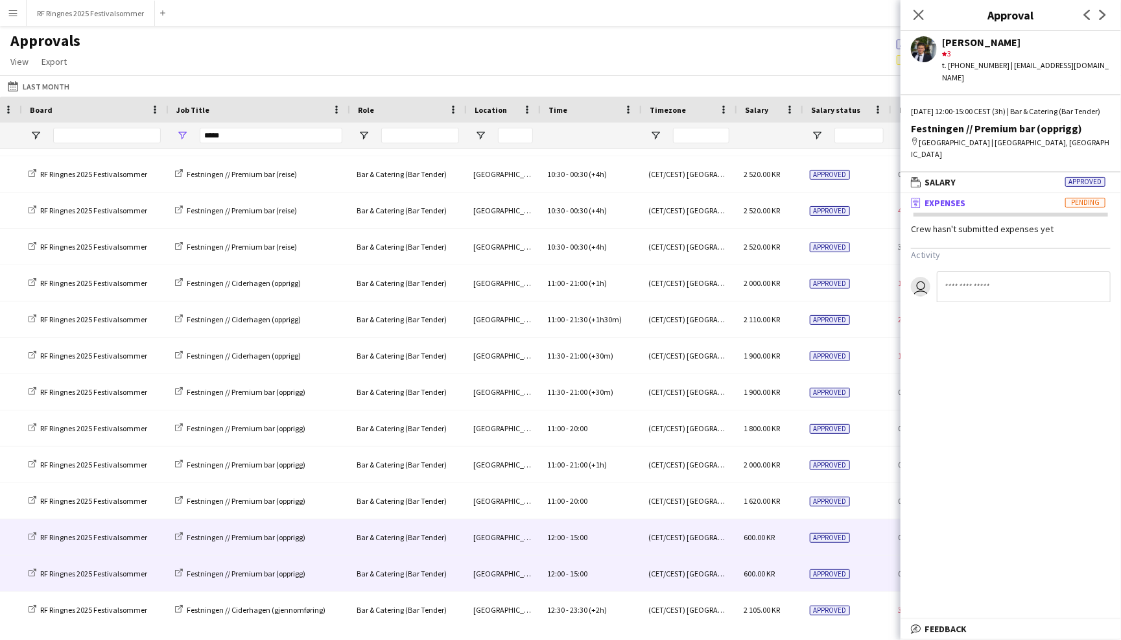
click at [855, 583] on div "Approved" at bounding box center [846, 574] width 88 height 36
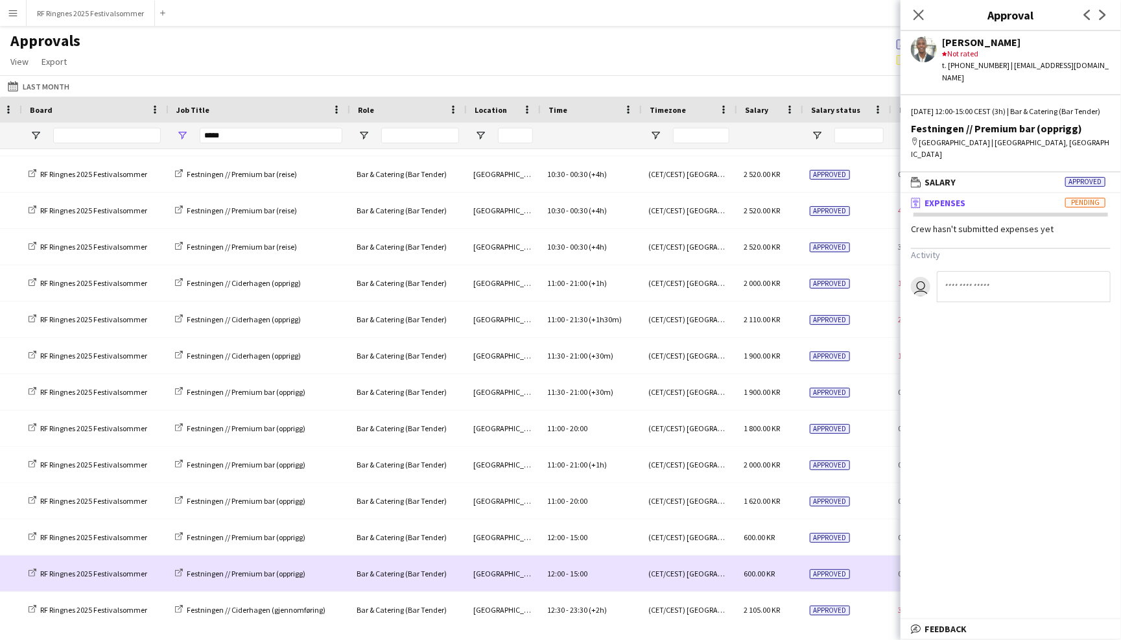
scroll to position [122, 0]
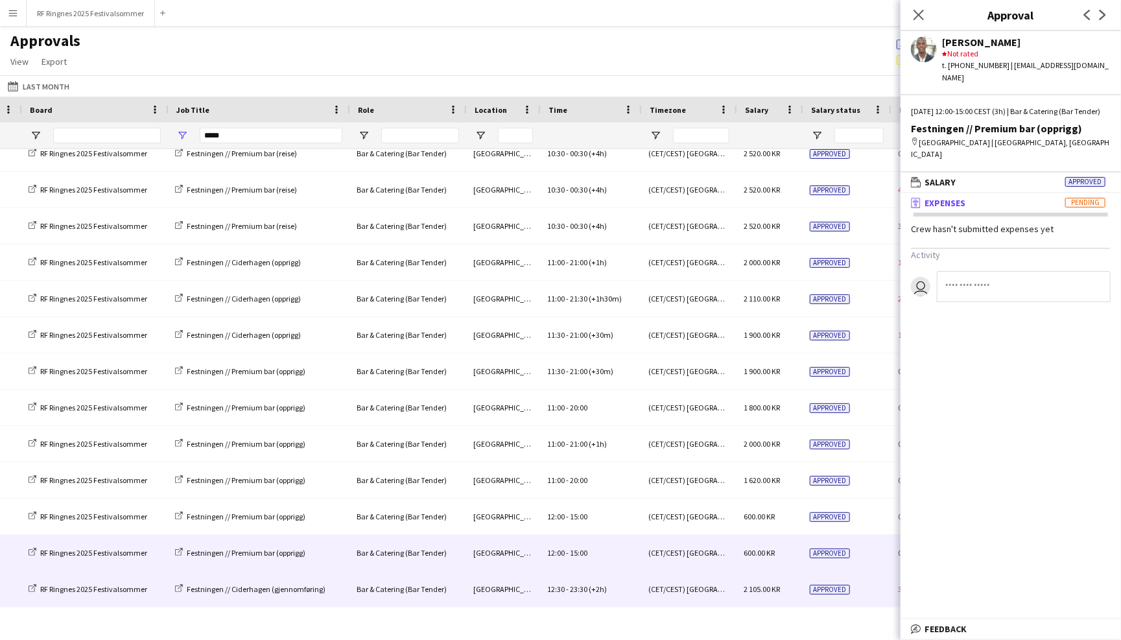
click at [854, 595] on div "Approved" at bounding box center [846, 589] width 88 height 36
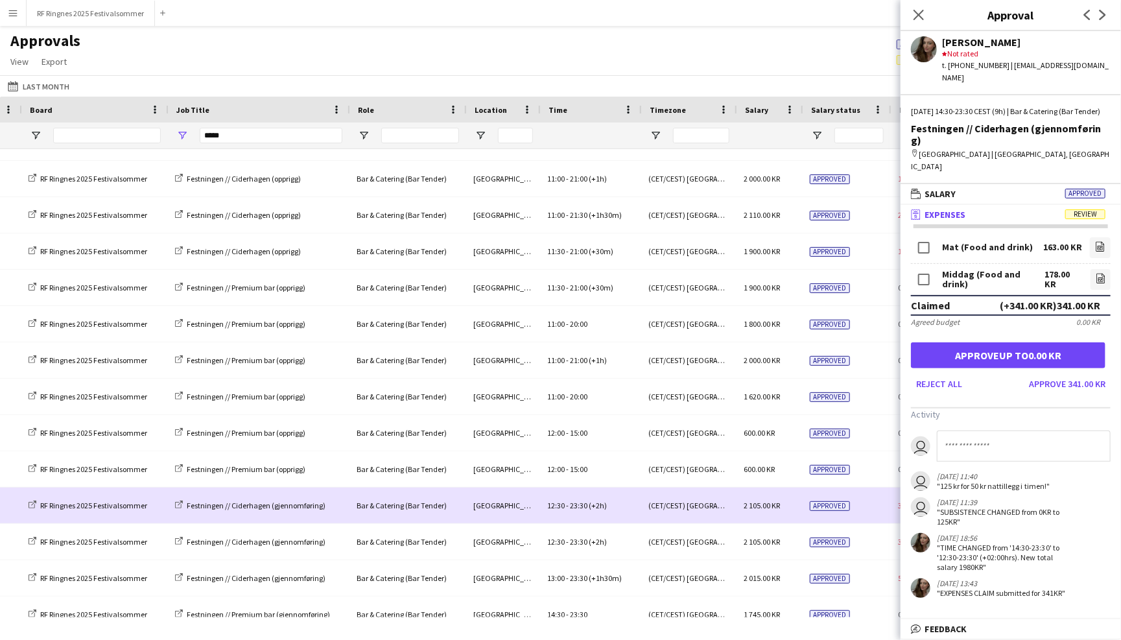
scroll to position [208, 0]
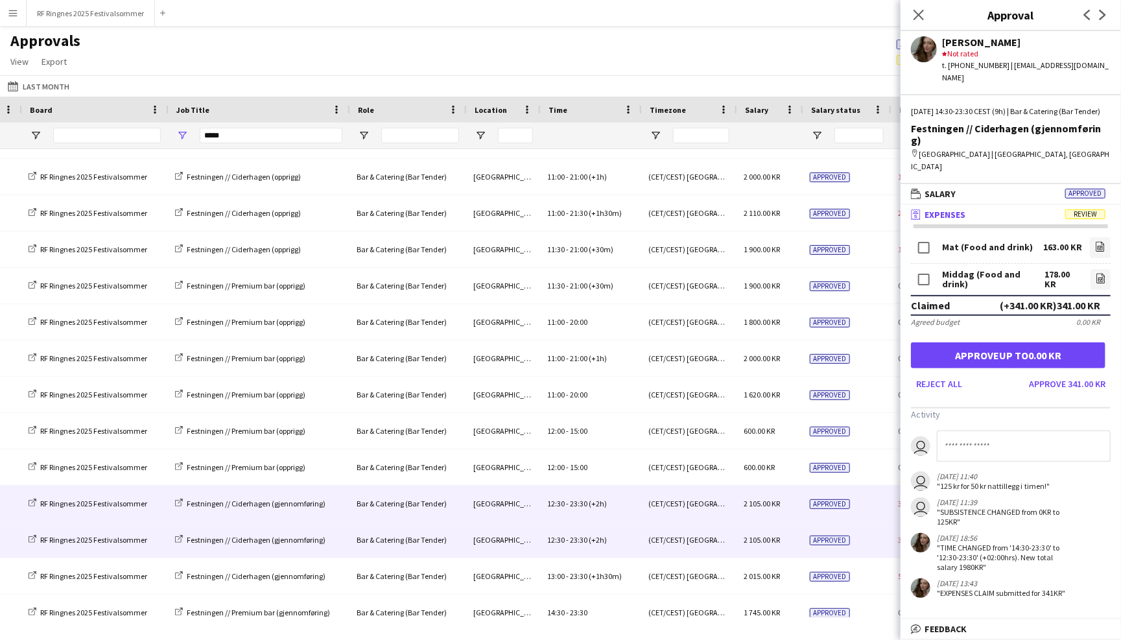
click at [855, 535] on div "Approved" at bounding box center [846, 540] width 88 height 36
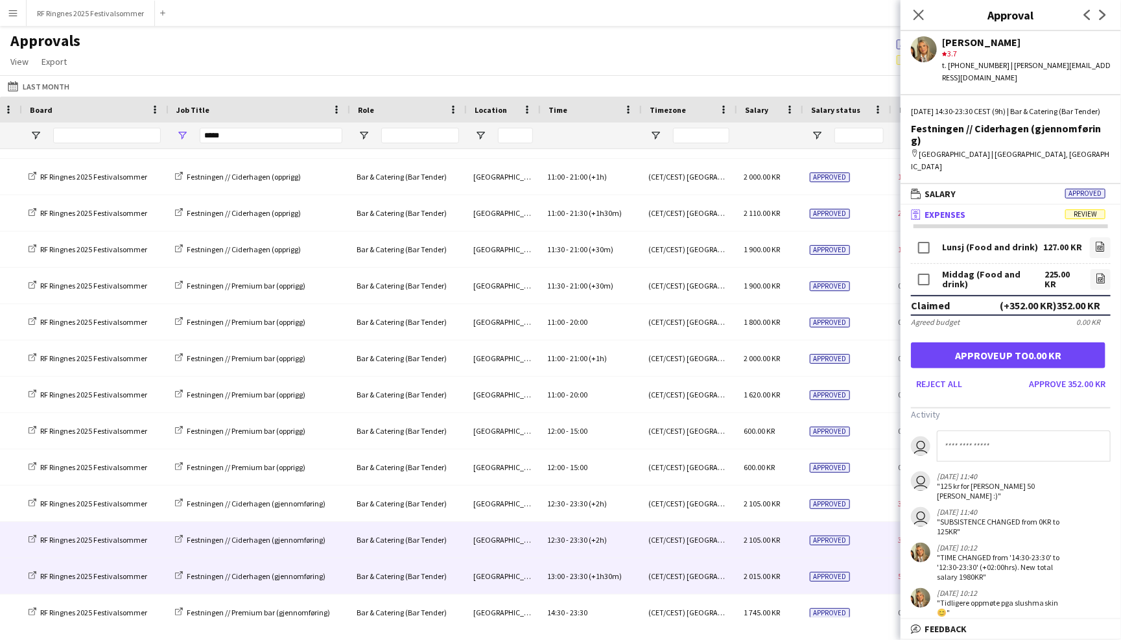
click at [862, 572] on div "Approved" at bounding box center [846, 576] width 88 height 36
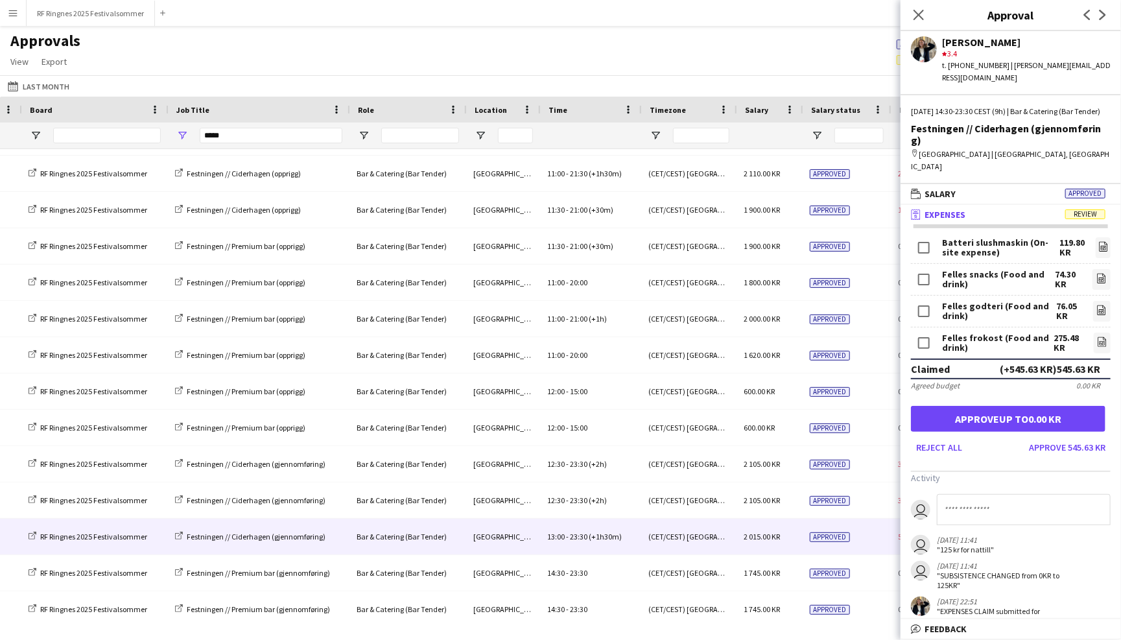
scroll to position [3, 0]
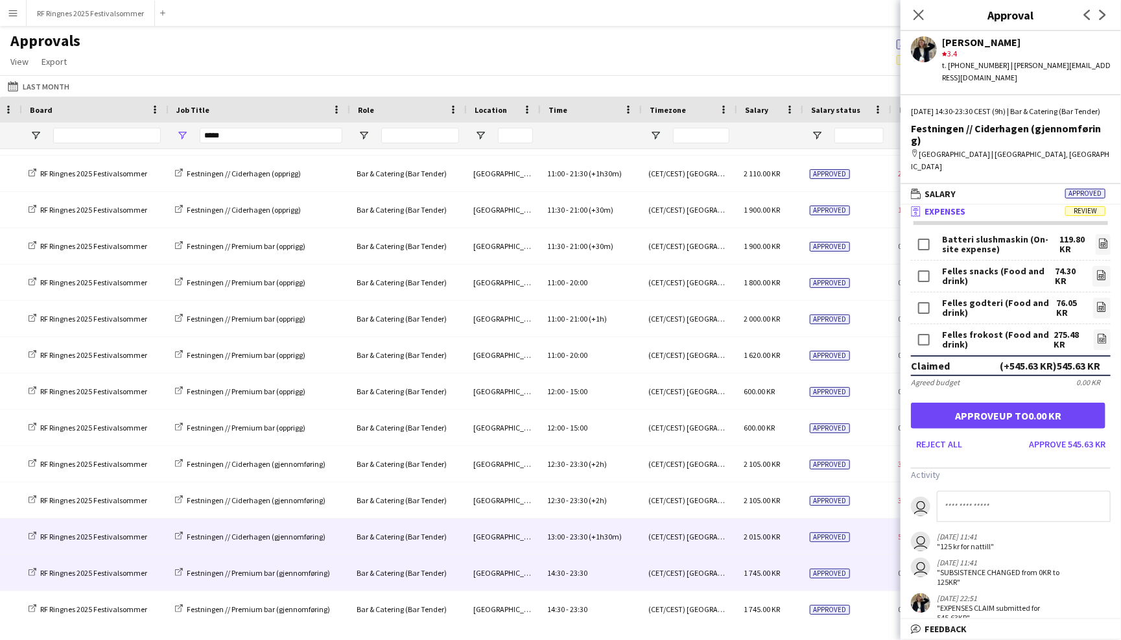
click at [788, 575] on div "1 745.00 KR" at bounding box center [769, 573] width 66 height 36
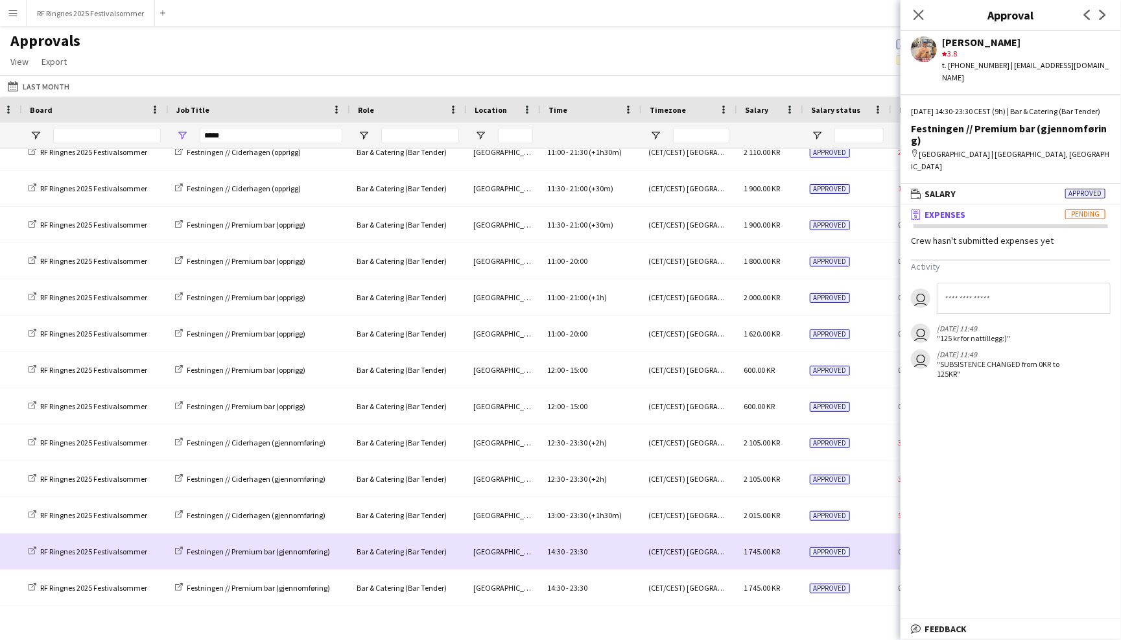
scroll to position [274, 0]
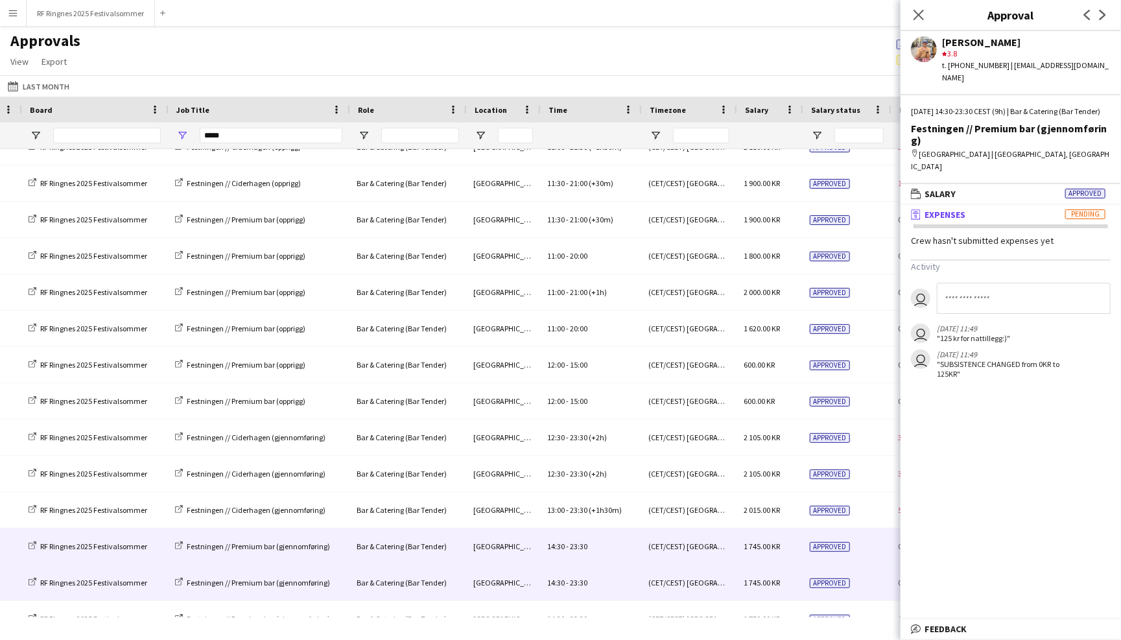
click at [792, 584] on div "1 745.00 KR" at bounding box center [769, 583] width 66 height 36
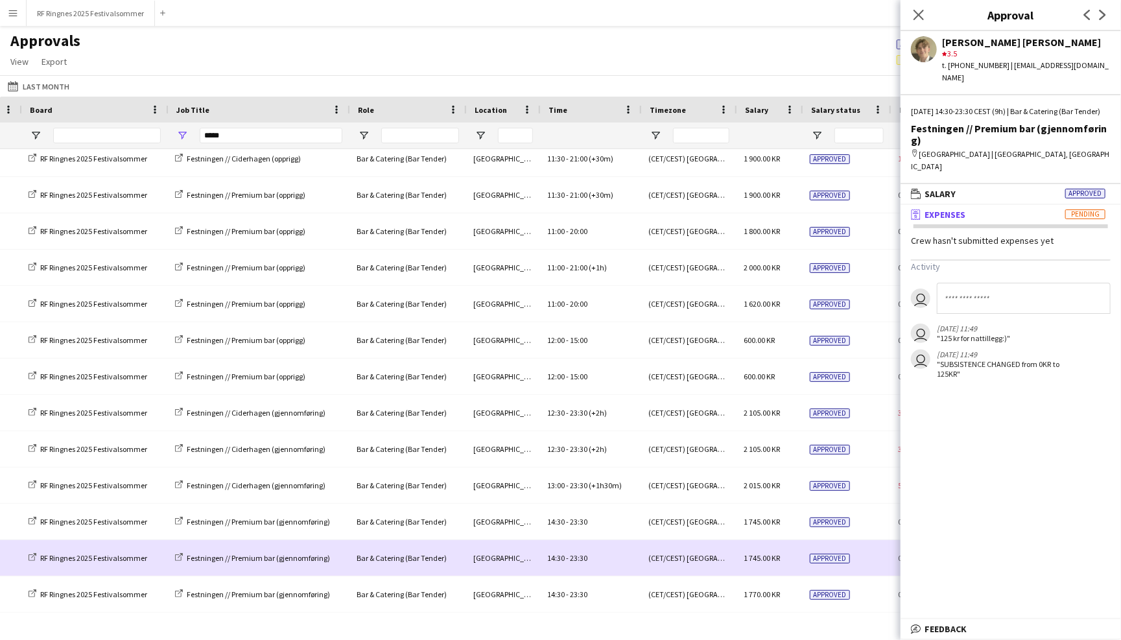
scroll to position [301, 0]
click at [792, 584] on div "1 770.00 KR" at bounding box center [769, 592] width 66 height 36
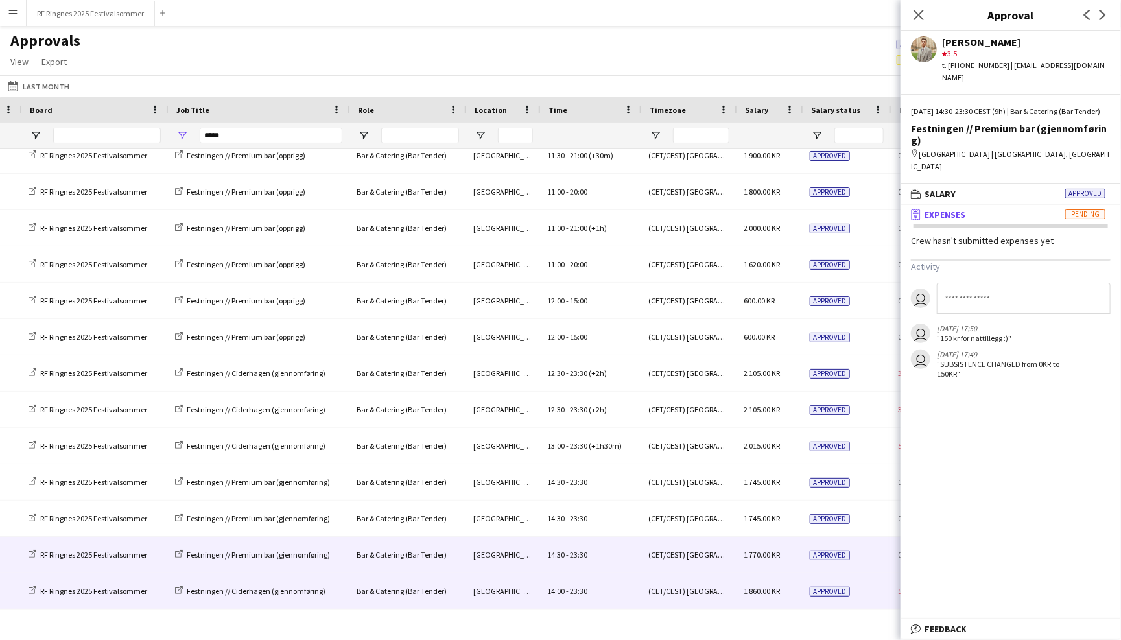
click at [789, 591] on div "1 860.00 KR" at bounding box center [769, 591] width 66 height 36
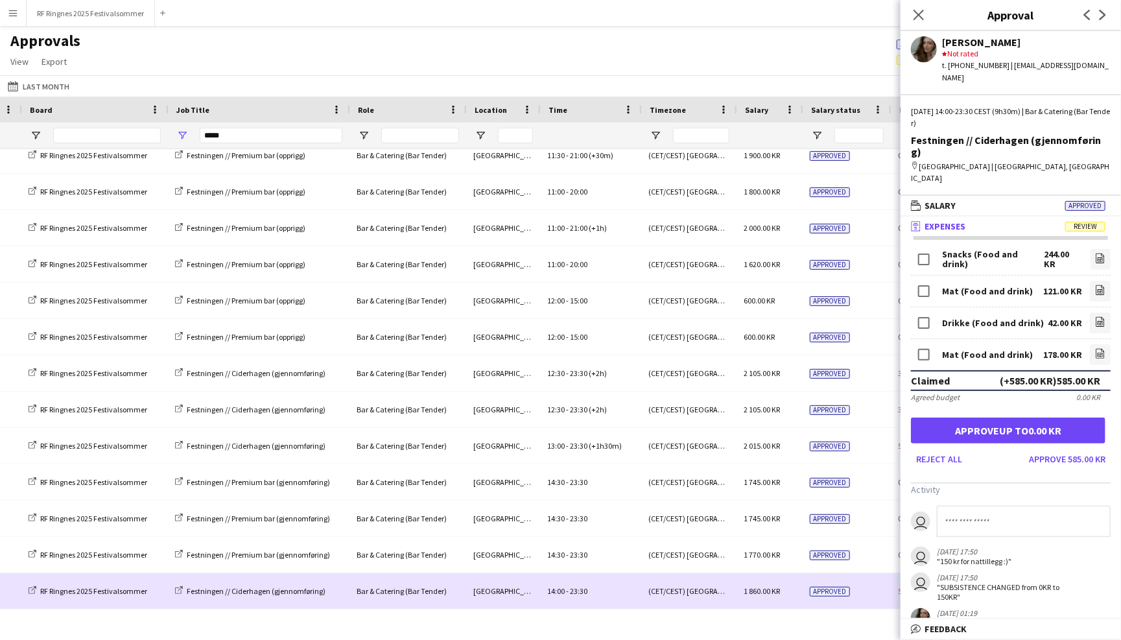
scroll to position [350, 0]
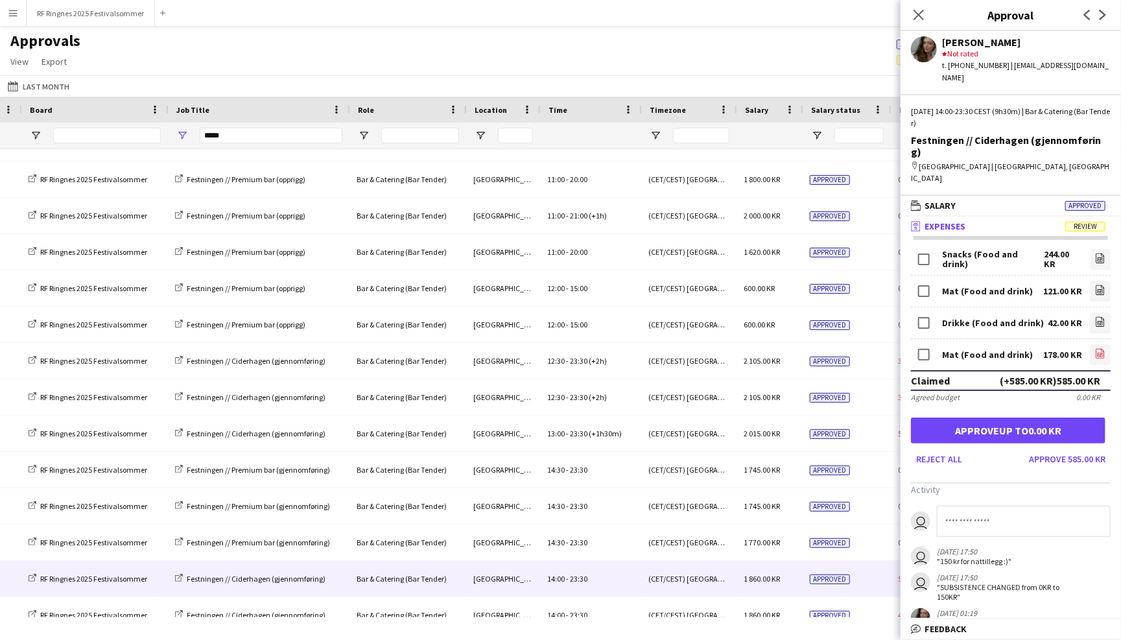
click at [1097, 348] on icon "file-image" at bounding box center [1100, 353] width 10 height 10
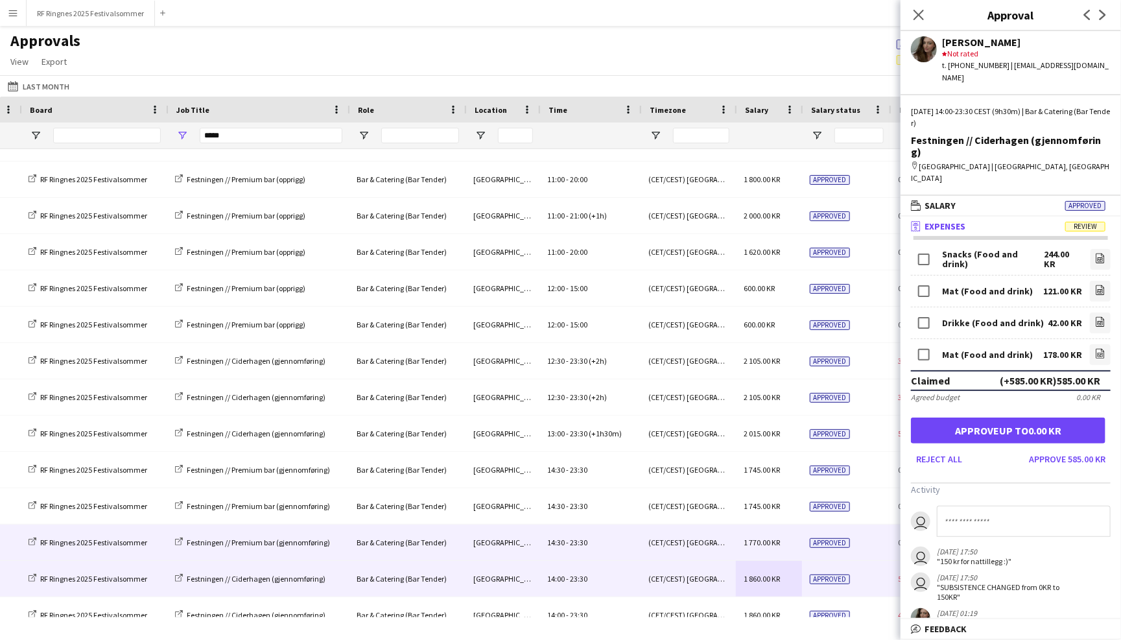
click at [862, 538] on div "Approved" at bounding box center [846, 543] width 88 height 36
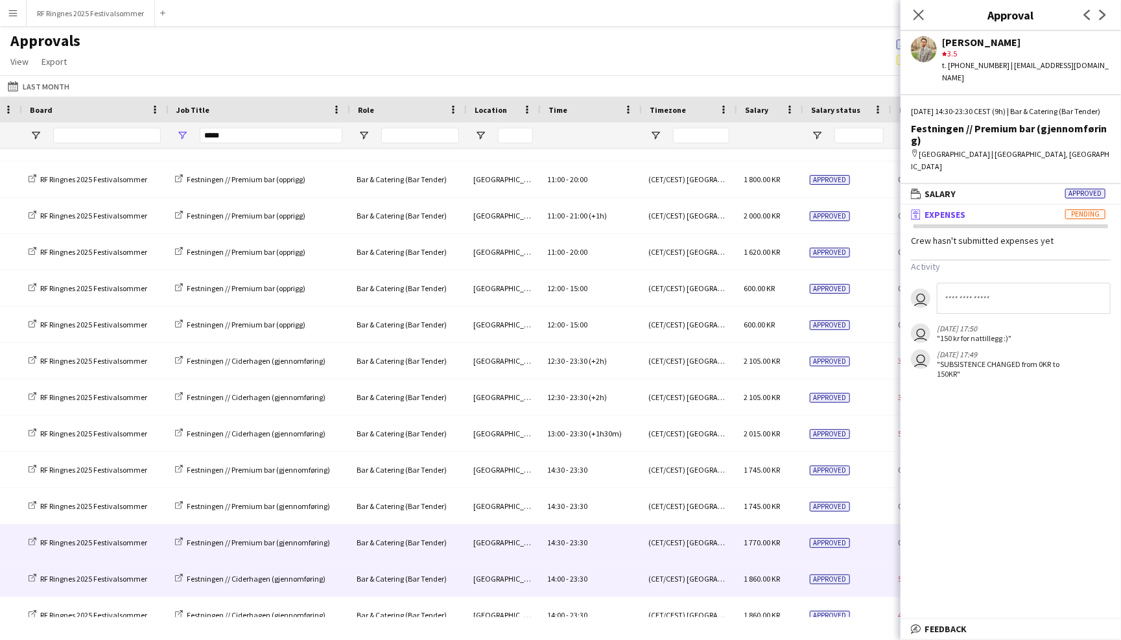
click at [859, 572] on div "Approved" at bounding box center [846, 579] width 88 height 36
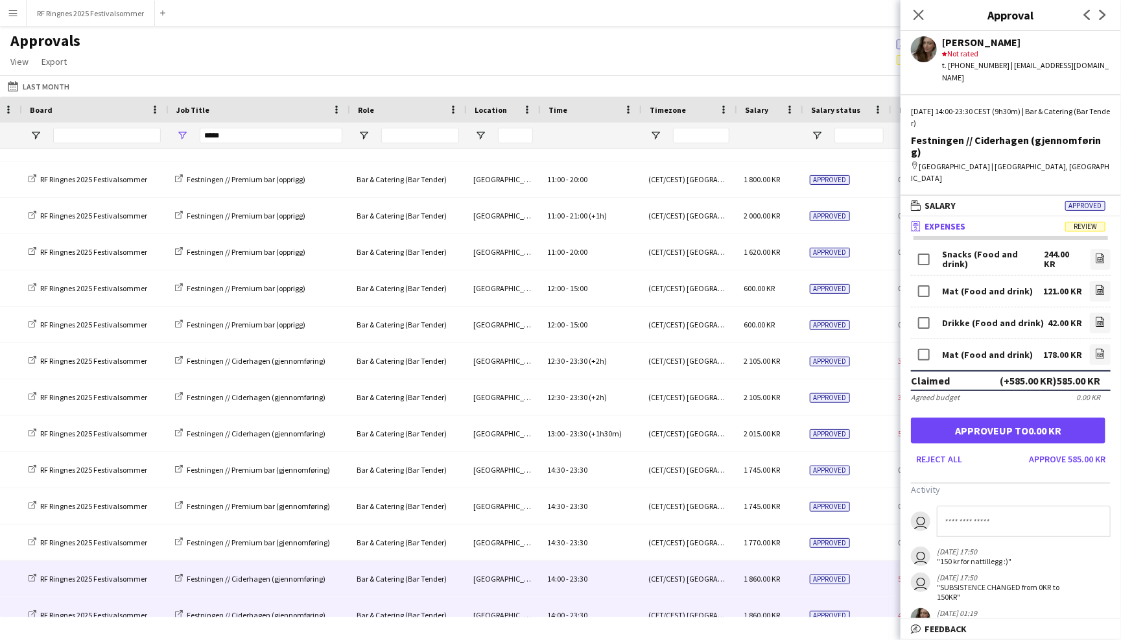
scroll to position [365, 0]
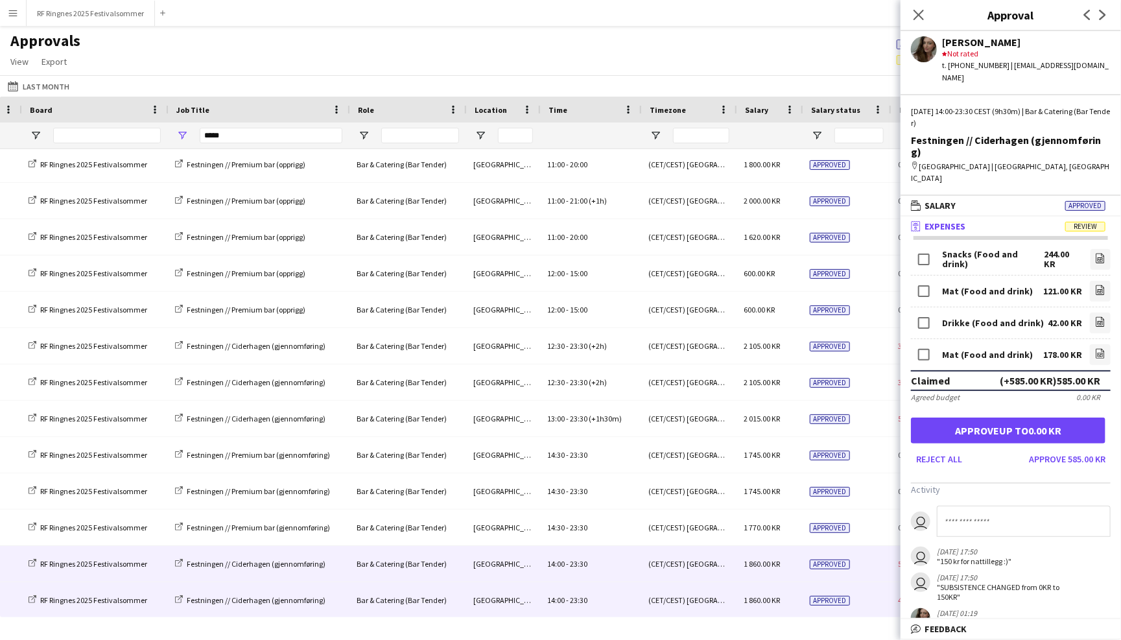
click at [844, 604] on div "Approved" at bounding box center [846, 600] width 88 height 36
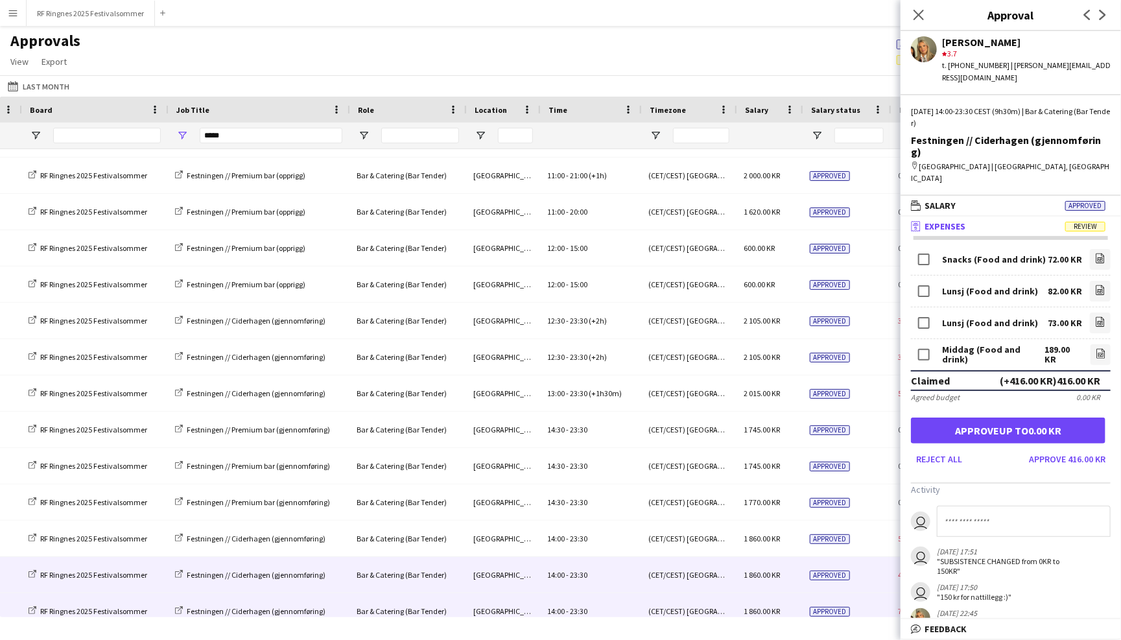
scroll to position [392, 0]
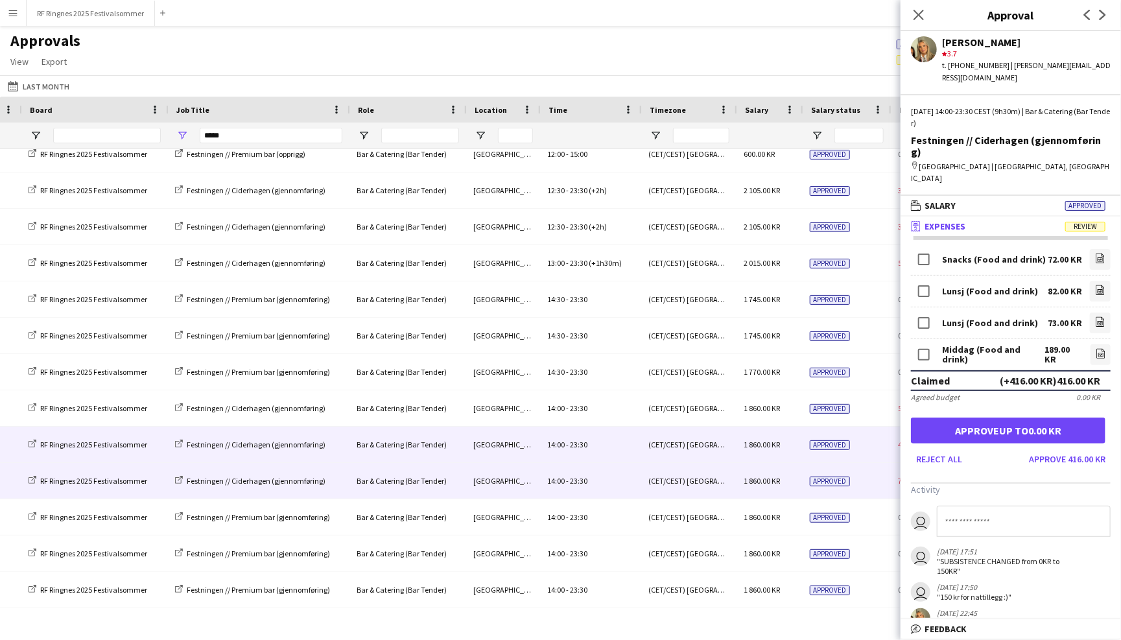
click at [798, 477] on div "1 860.00 KR" at bounding box center [769, 481] width 66 height 36
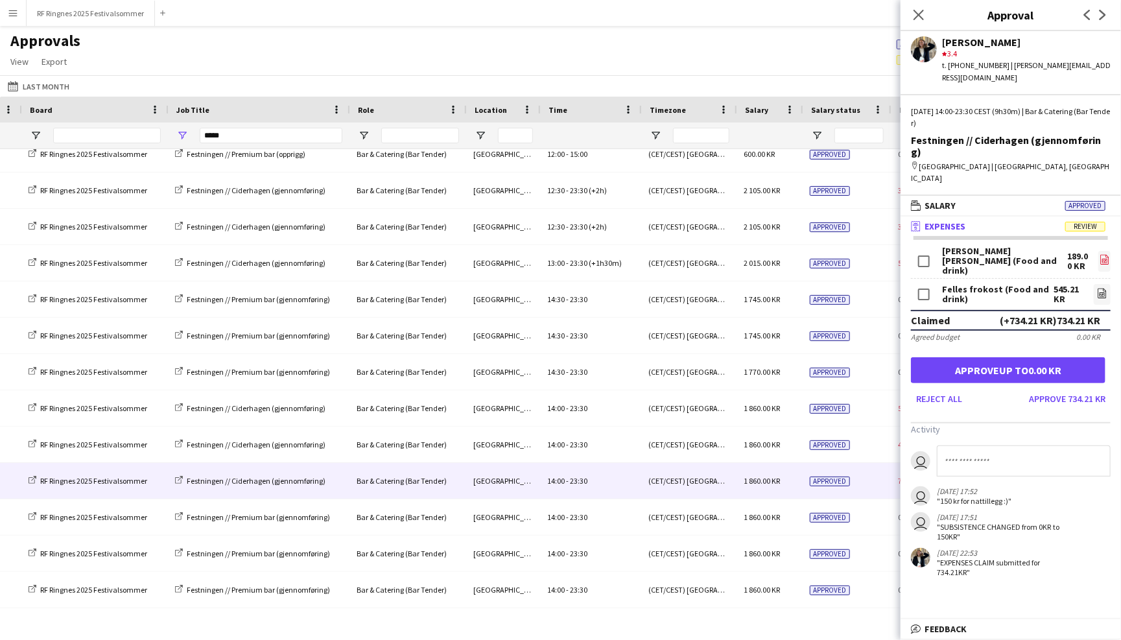
click at [1103, 259] on icon at bounding box center [1104, 261] width 5 height 4
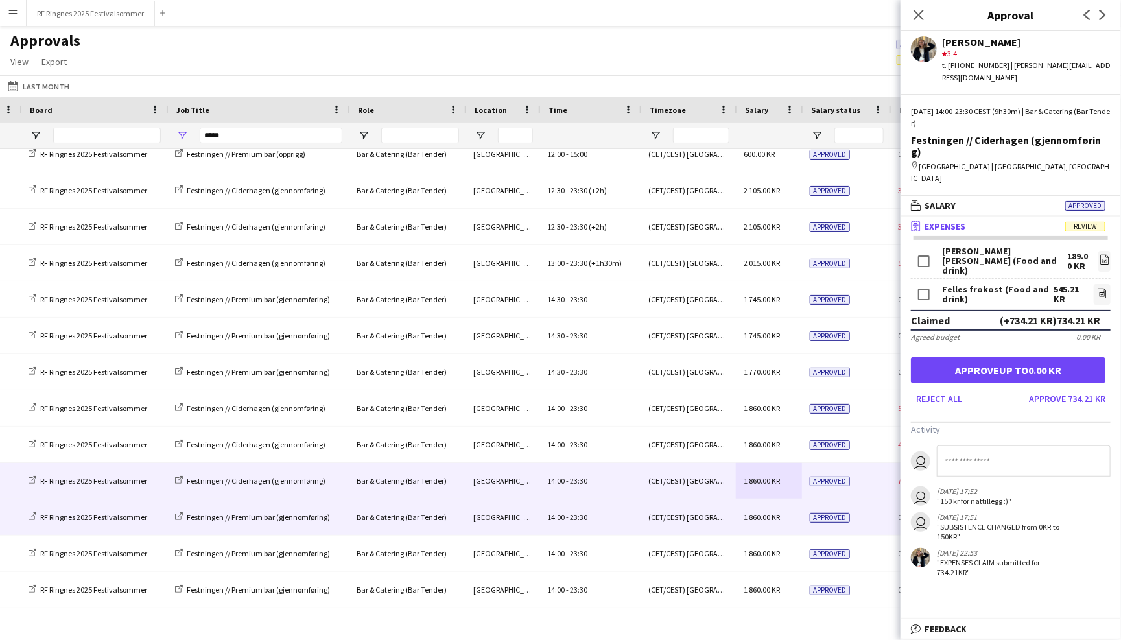
click at [853, 513] on div "Approved" at bounding box center [846, 517] width 88 height 36
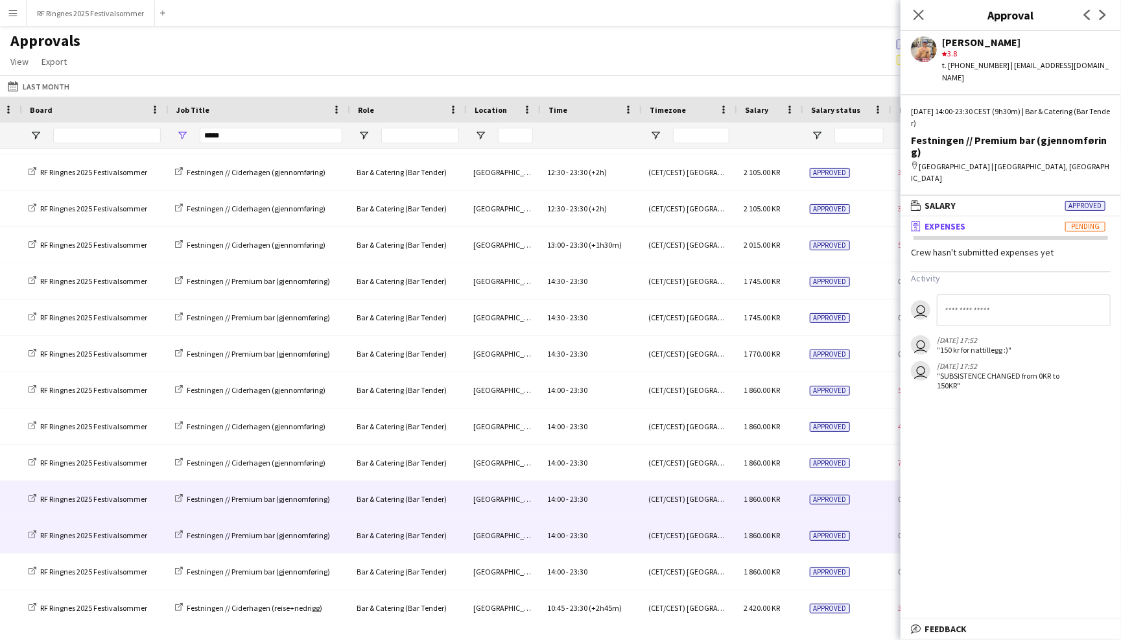
click at [857, 538] on div "Approved" at bounding box center [846, 535] width 88 height 36
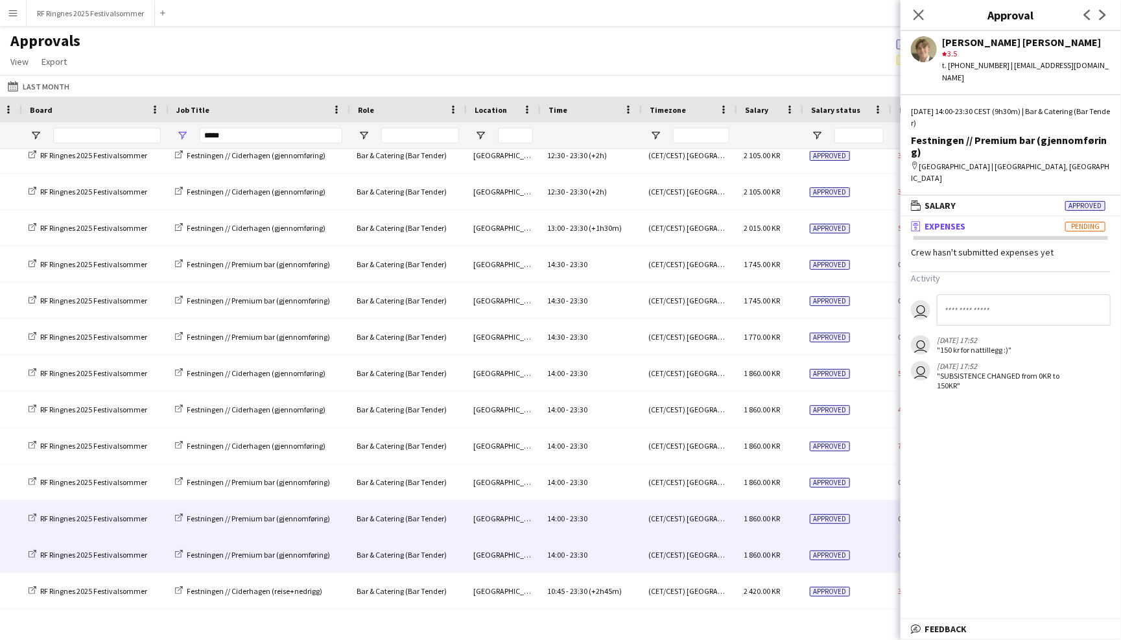
click at [857, 555] on div "Approved" at bounding box center [846, 555] width 88 height 36
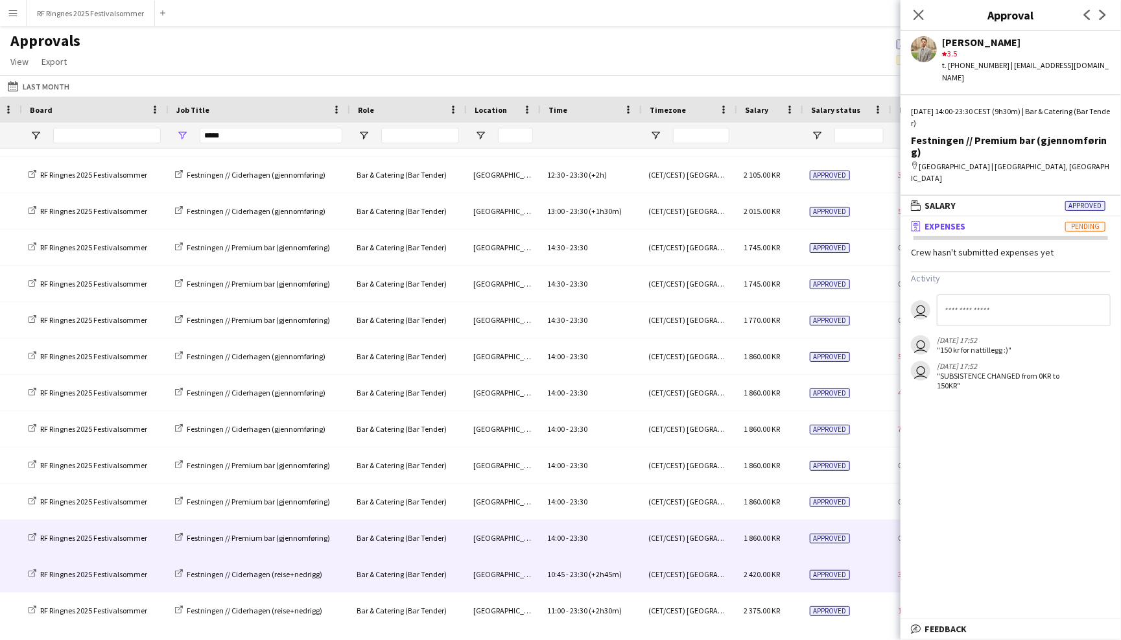
click at [855, 578] on div "Approved" at bounding box center [846, 574] width 88 height 36
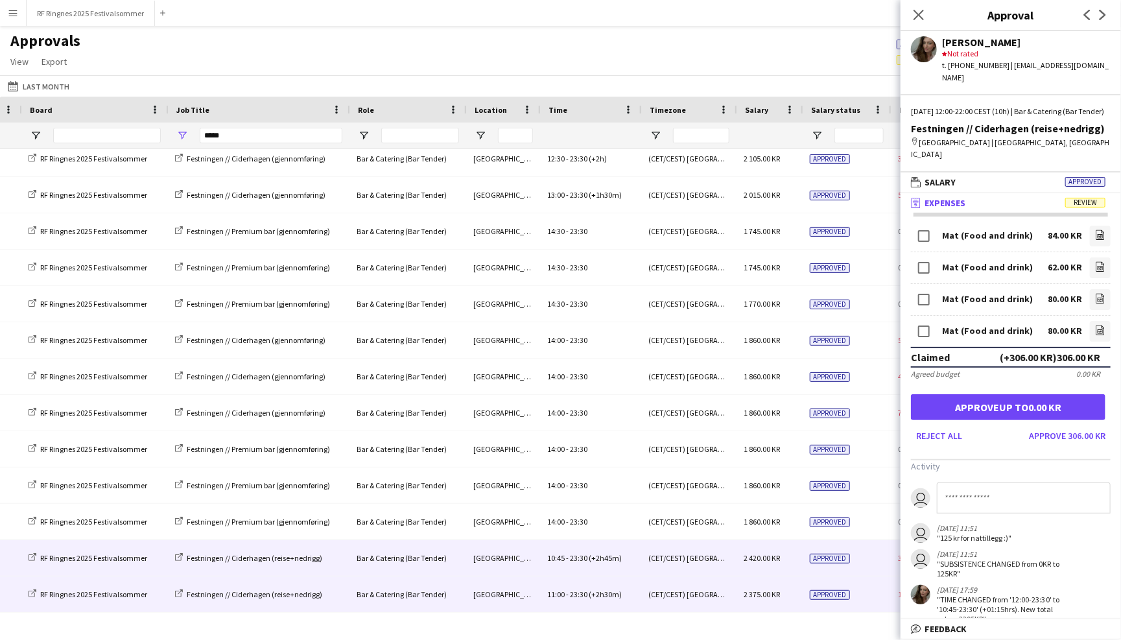
click at [798, 593] on div "2 375.00 KR" at bounding box center [769, 594] width 66 height 36
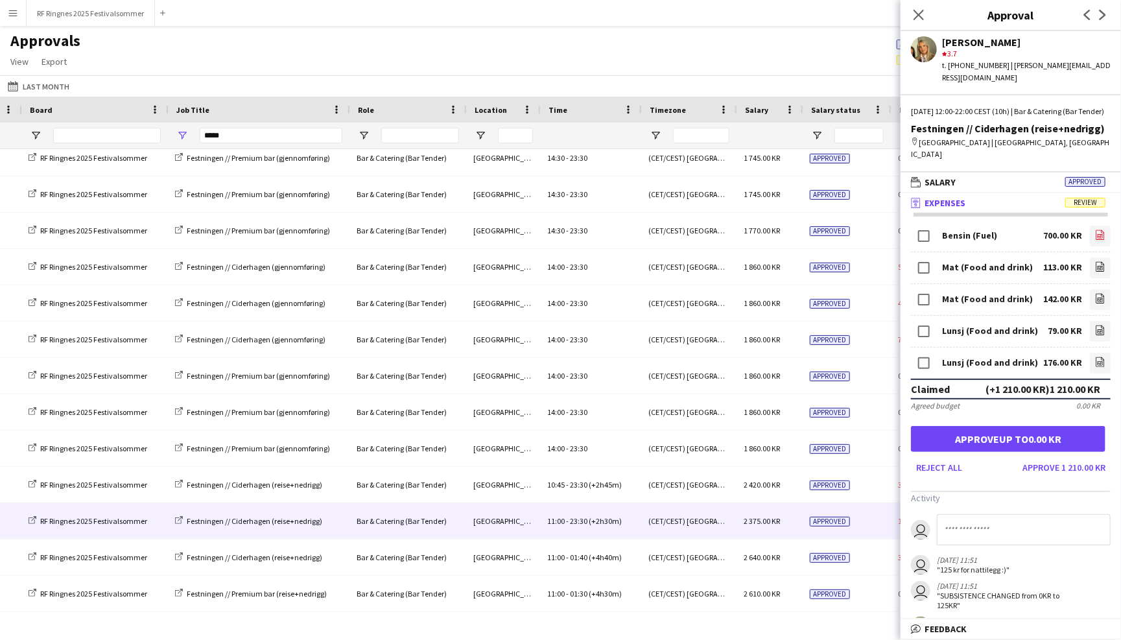
click at [1103, 234] on icon at bounding box center [1100, 236] width 5 height 4
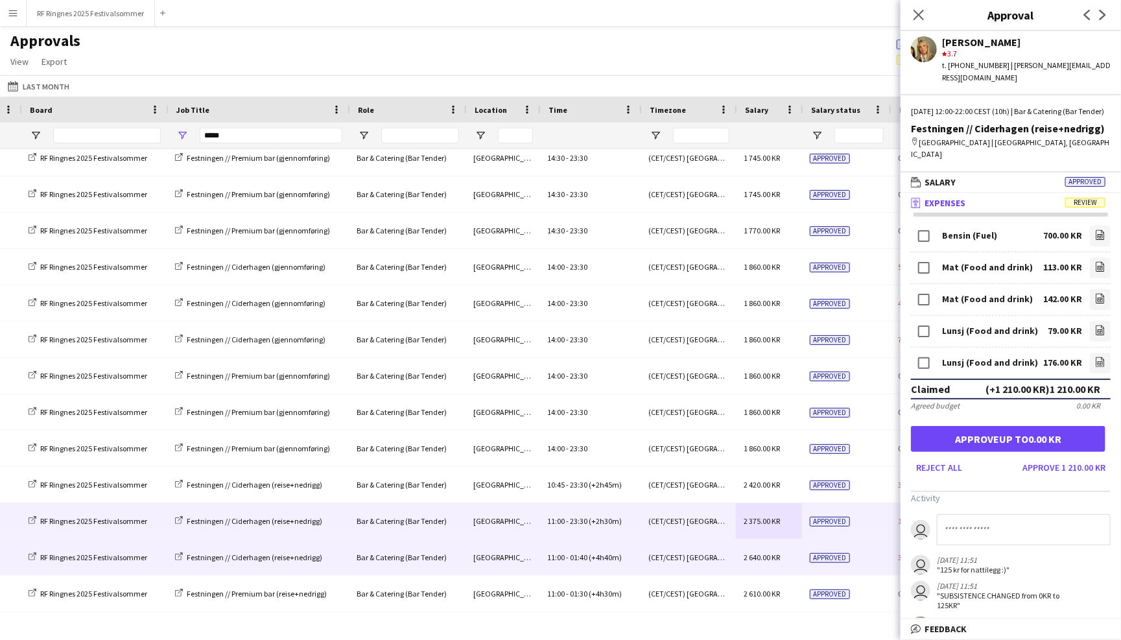
click at [702, 556] on div "(CET/CEST) [GEOGRAPHIC_DATA]" at bounding box center [688, 558] width 95 height 36
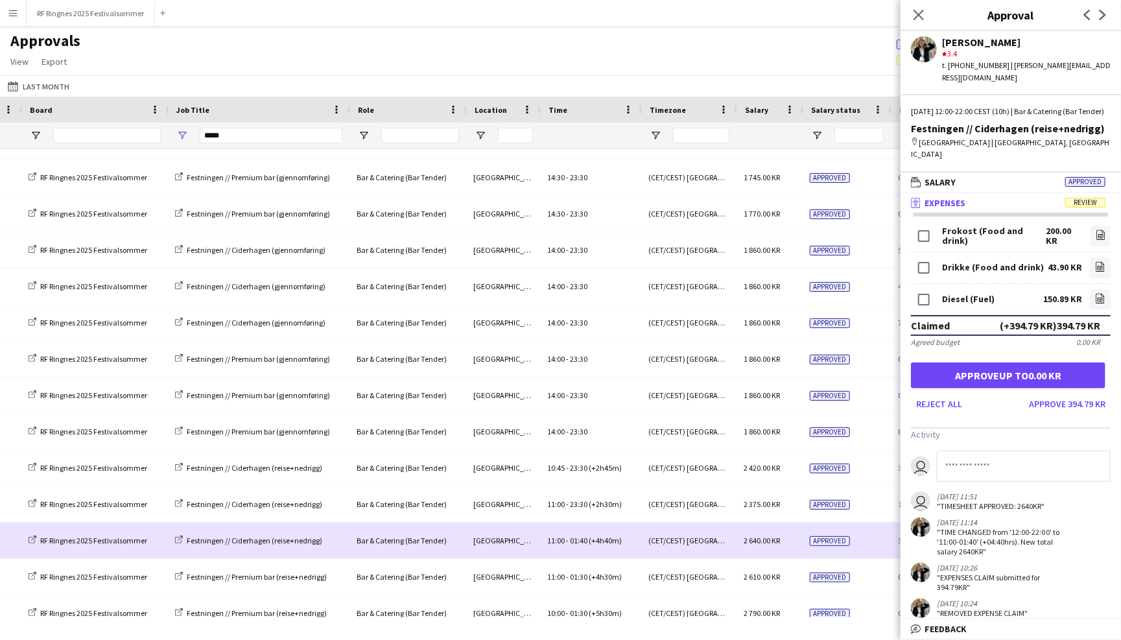
scroll to position [684, 0]
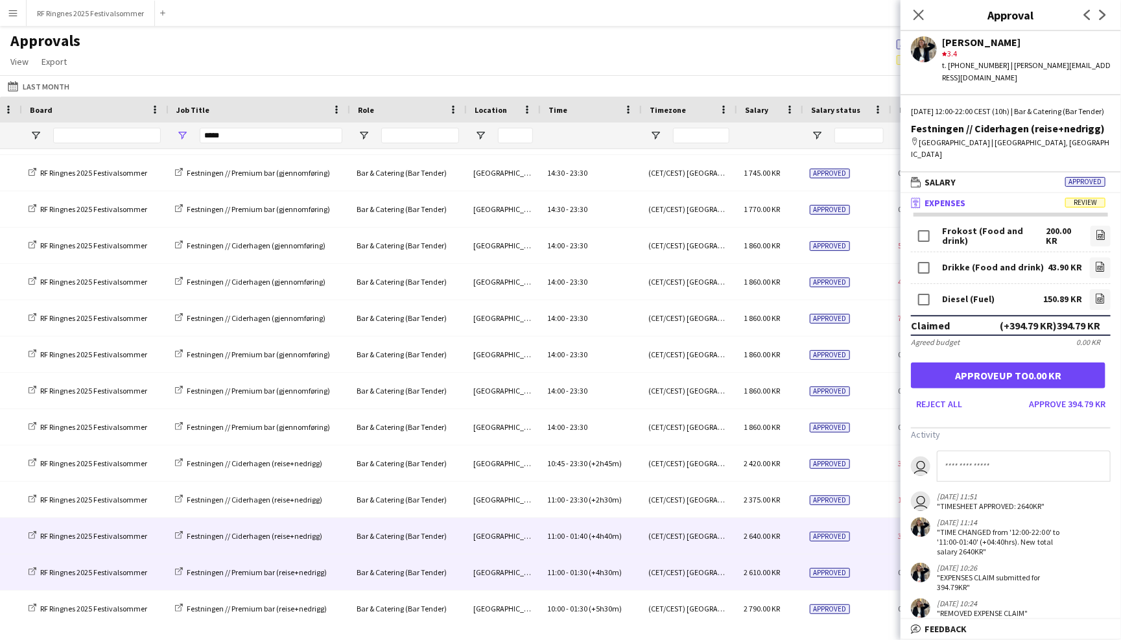
click at [770, 573] on span "2 610.00 KR" at bounding box center [762, 572] width 36 height 10
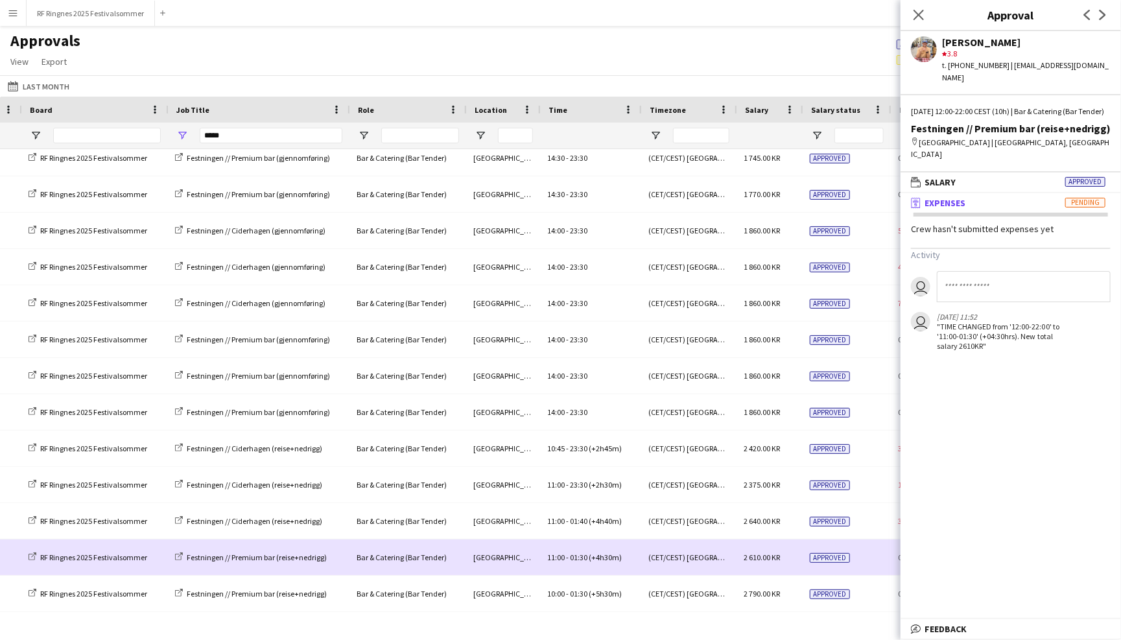
scroll to position [703, 0]
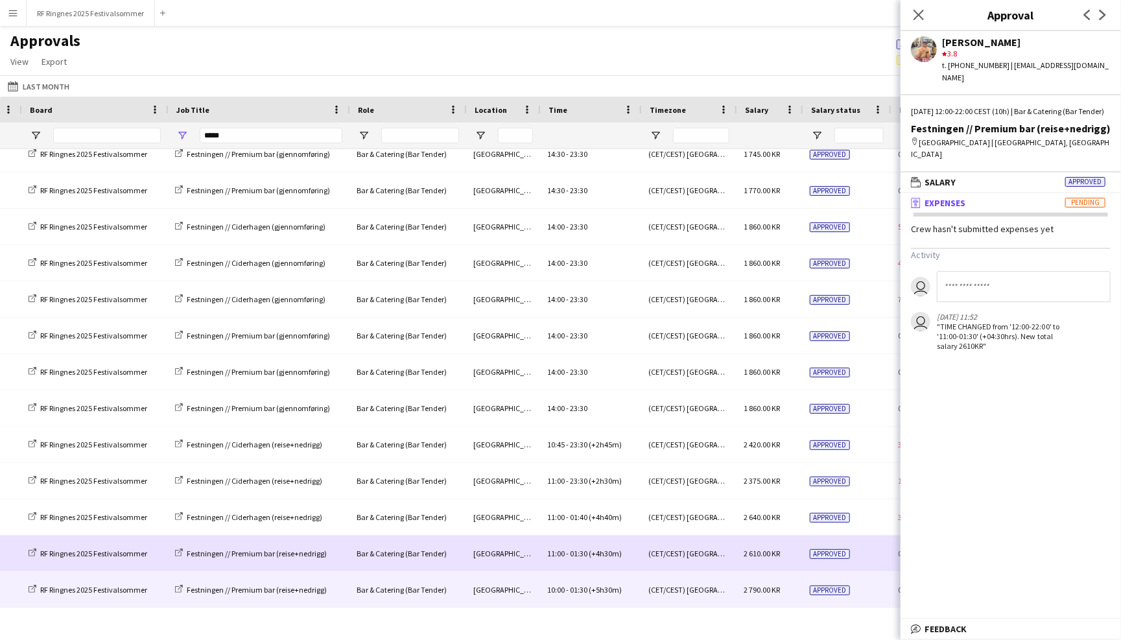
click at [771, 591] on span "2 790.00 KR" at bounding box center [762, 590] width 36 height 10
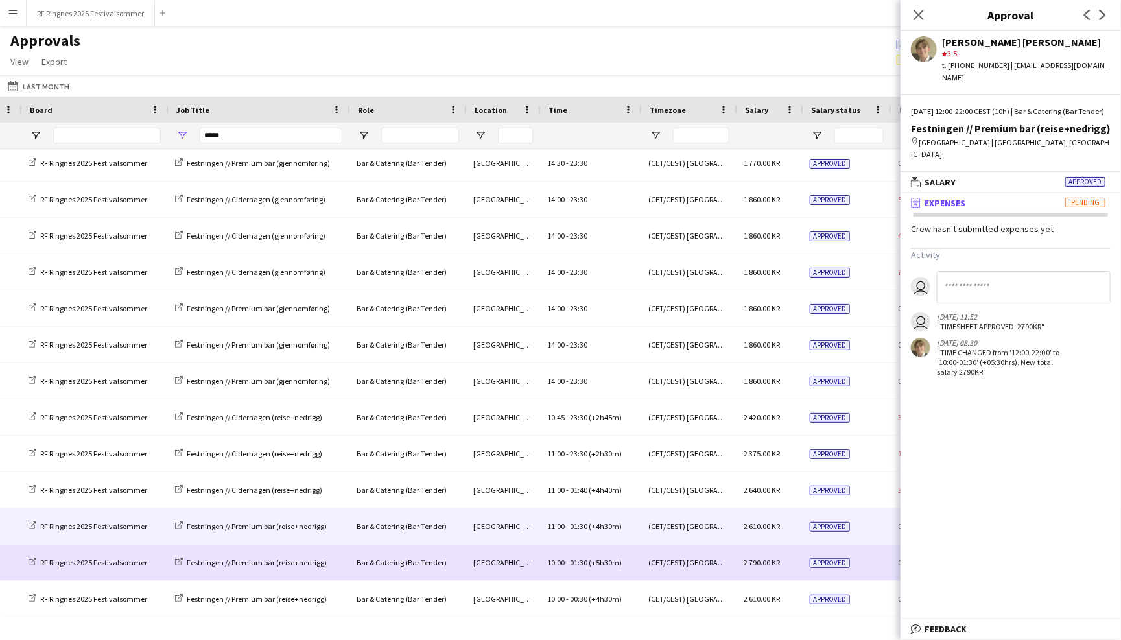
scroll to position [729, 0]
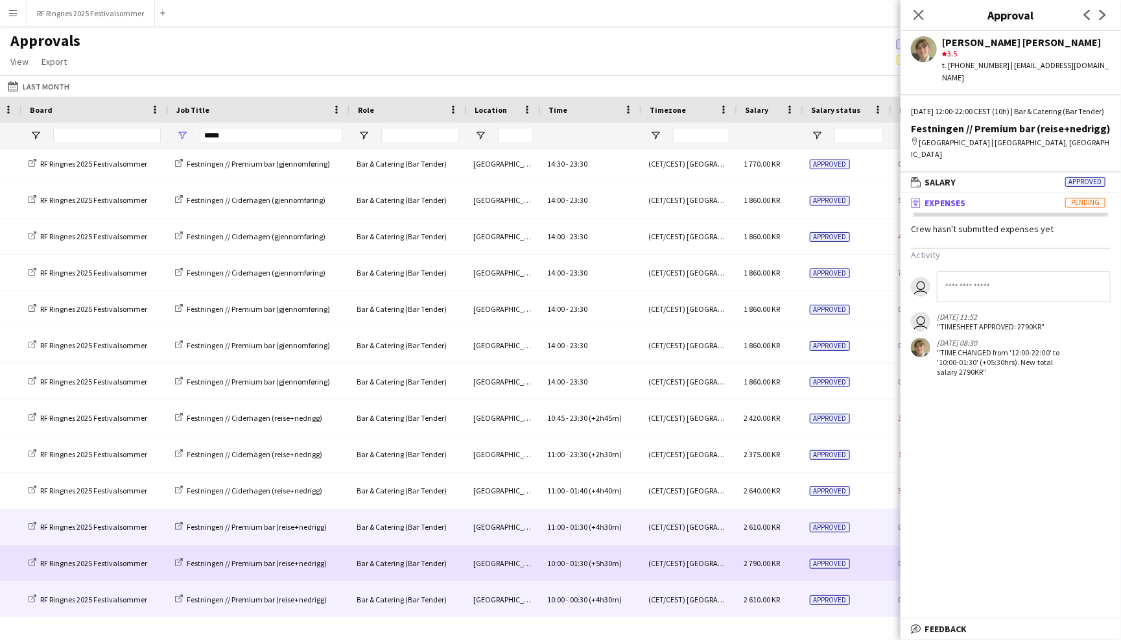
click at [776, 602] on span "2 610.00 KR" at bounding box center [762, 600] width 36 height 10
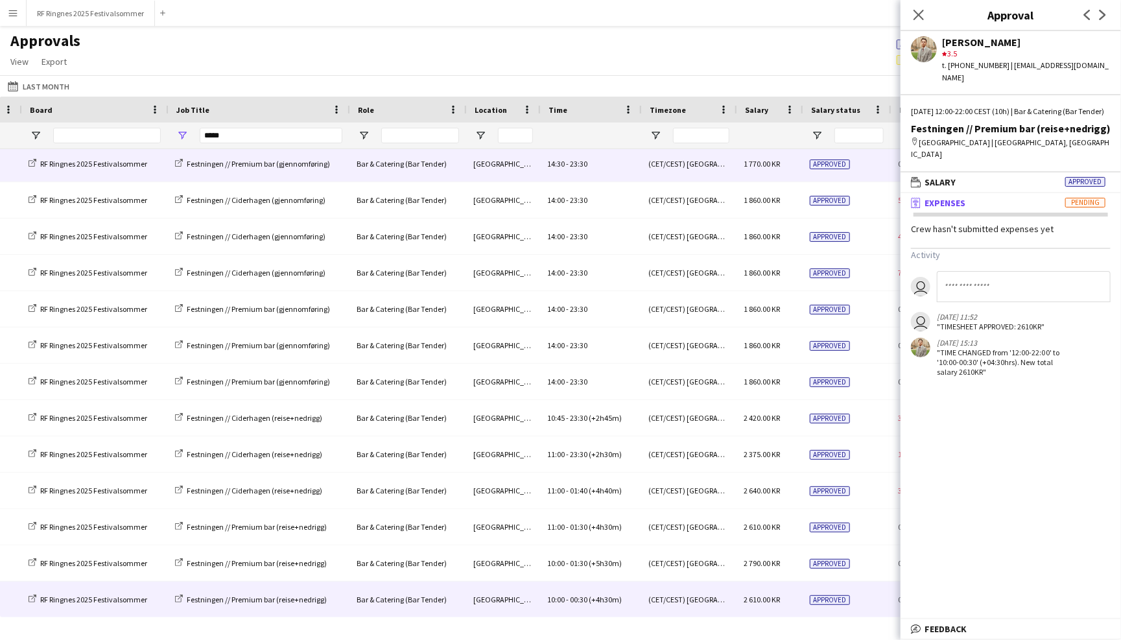
scroll to position [726, 0]
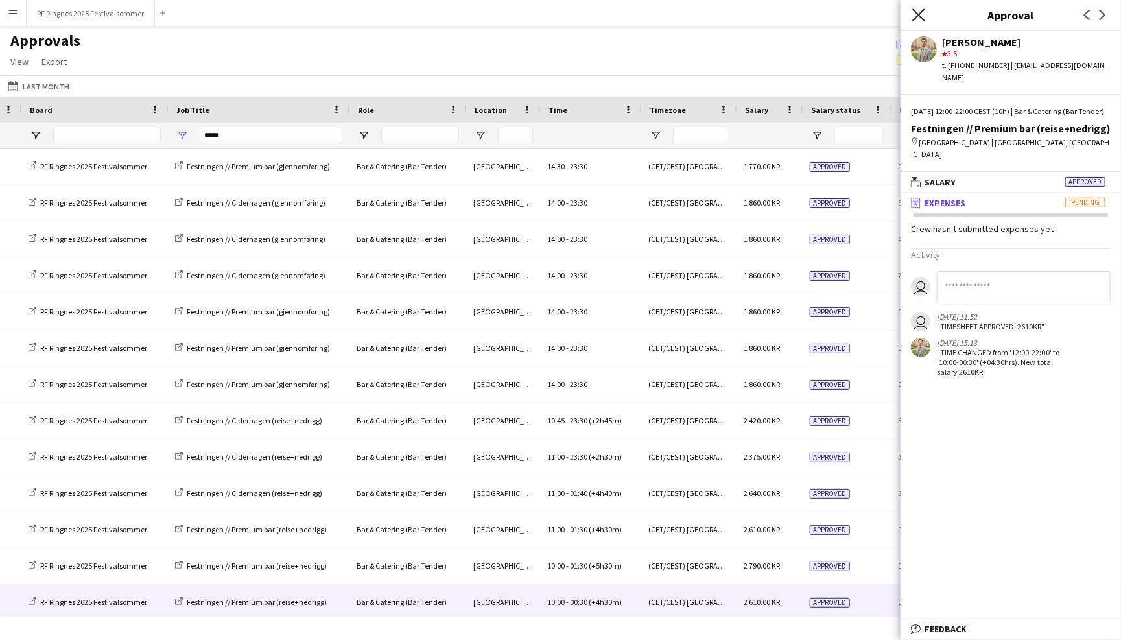
click at [917, 18] on icon "Close pop-in" at bounding box center [918, 14] width 12 height 12
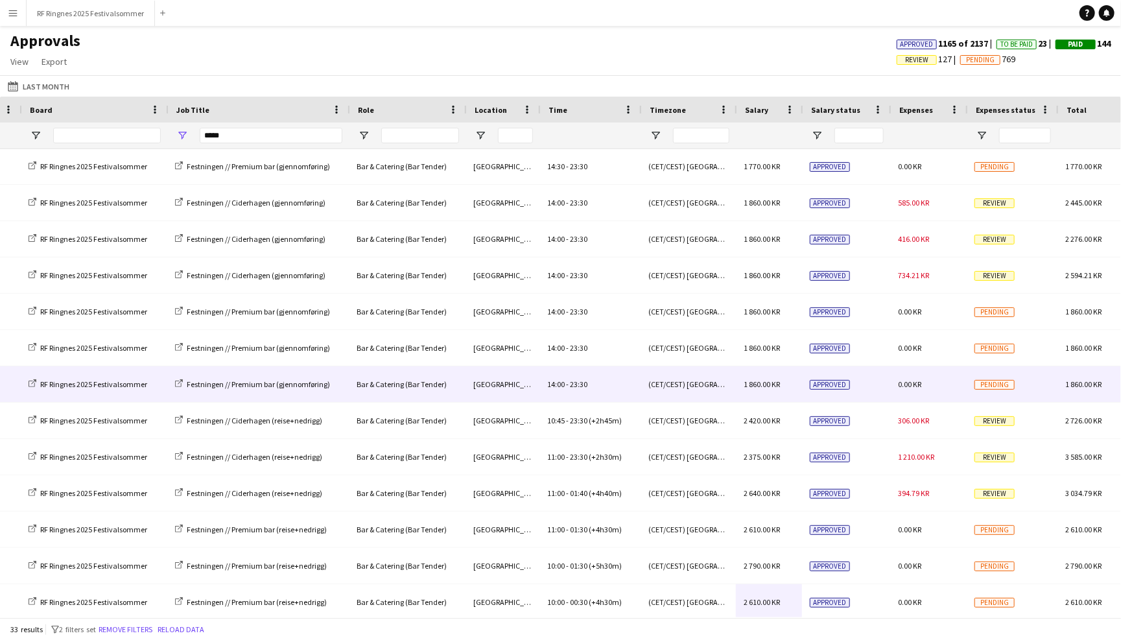
scroll to position [0, 504]
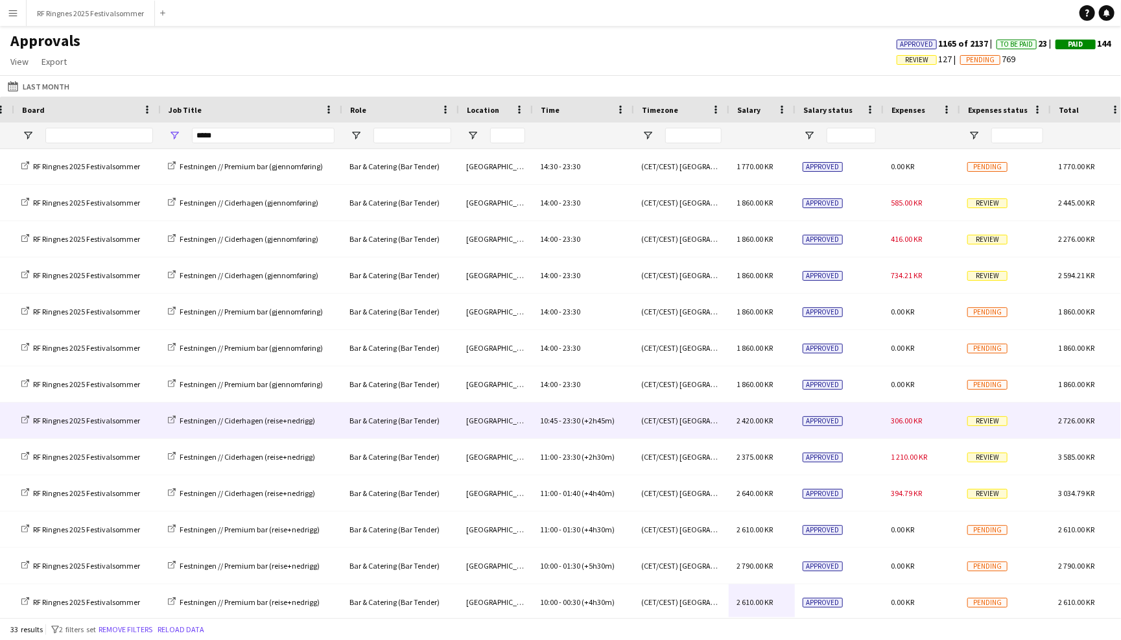
click at [937, 425] on div "306.00 KR" at bounding box center [921, 421] width 77 height 36
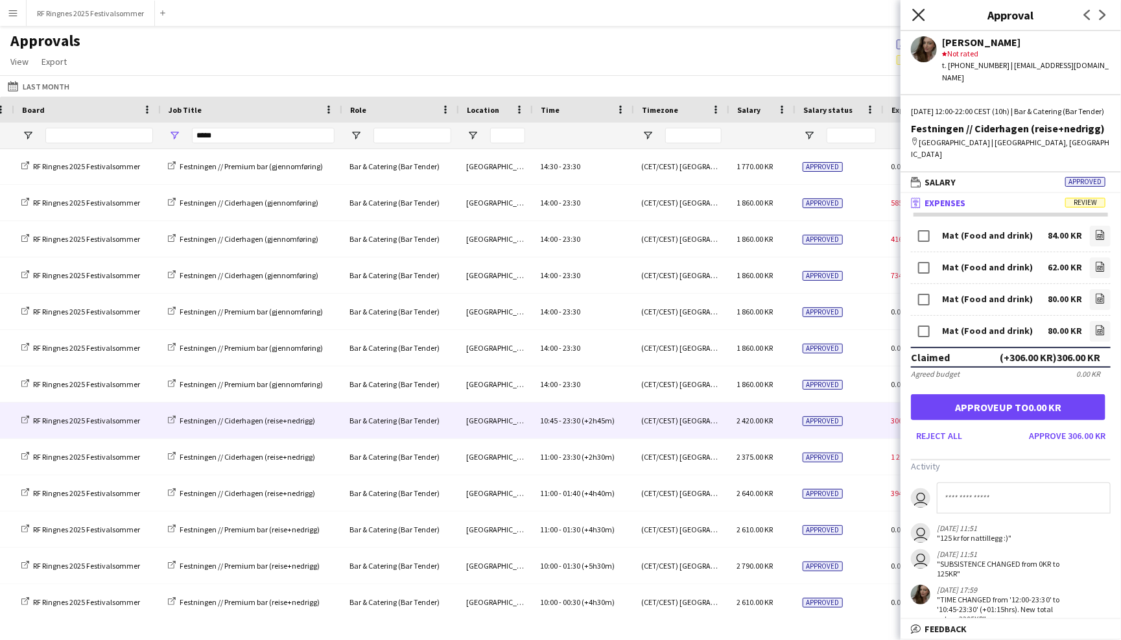
click at [920, 14] on icon "Close pop-in" at bounding box center [918, 14] width 12 height 12
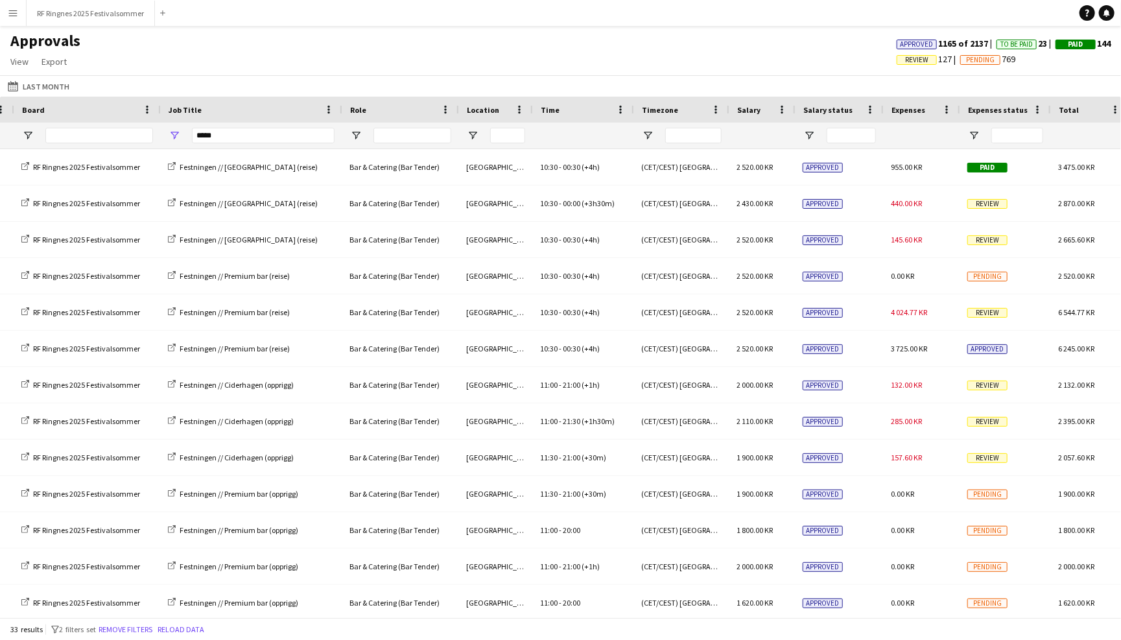
scroll to position [0, 0]
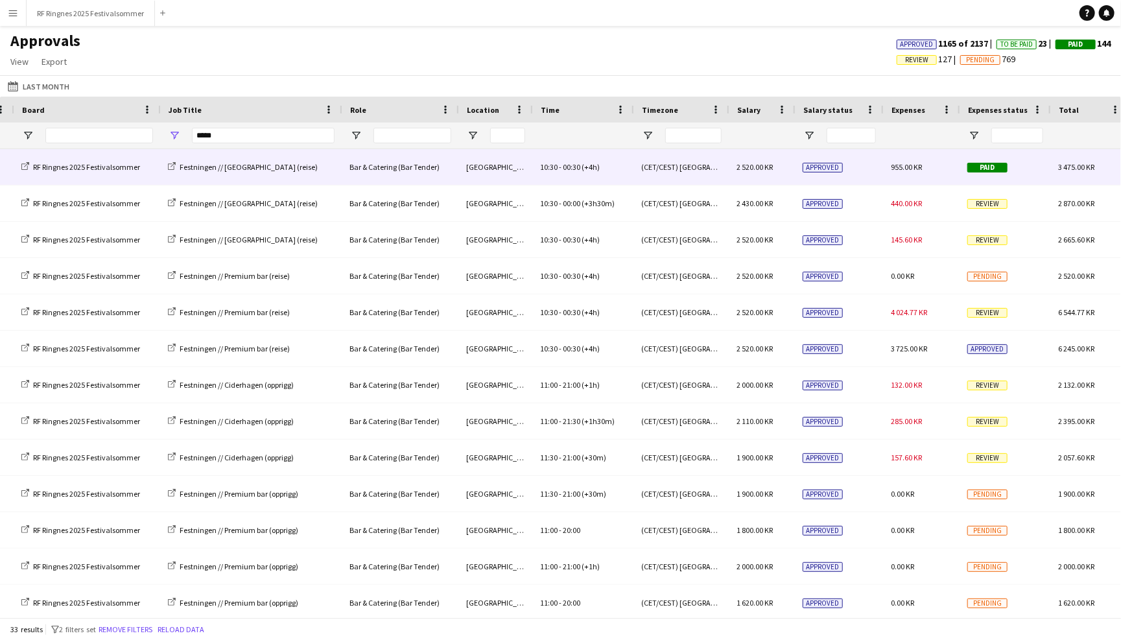
click at [1023, 169] on div "Paid" at bounding box center [1005, 167] width 91 height 36
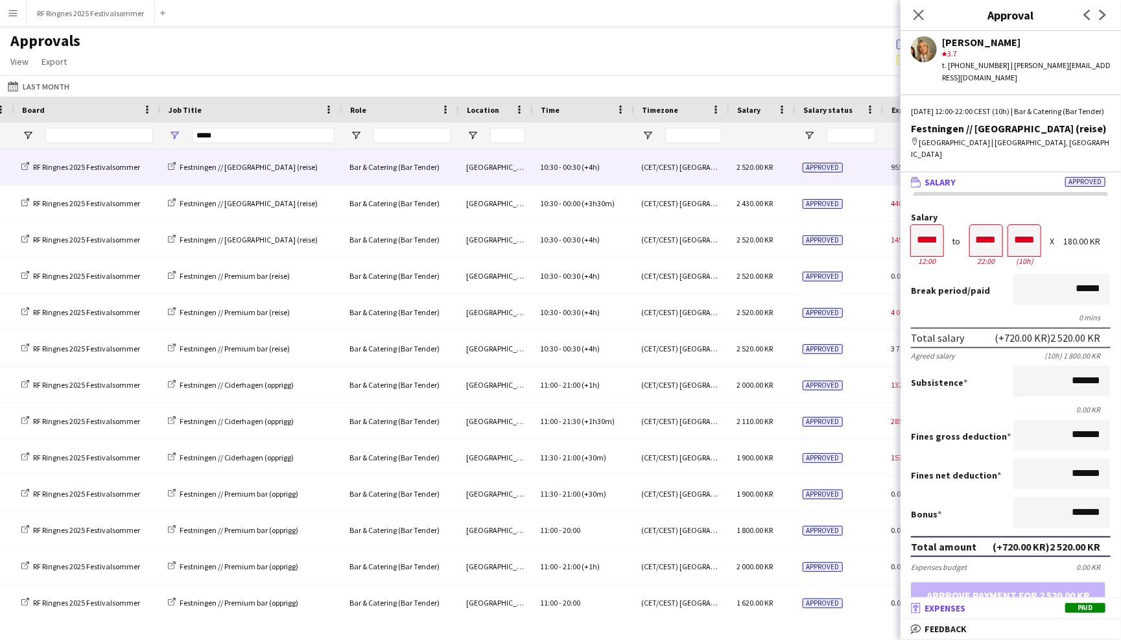
click at [1047, 608] on mat-panel-title "receipt Expenses Paid" at bounding box center [1008, 608] width 215 height 12
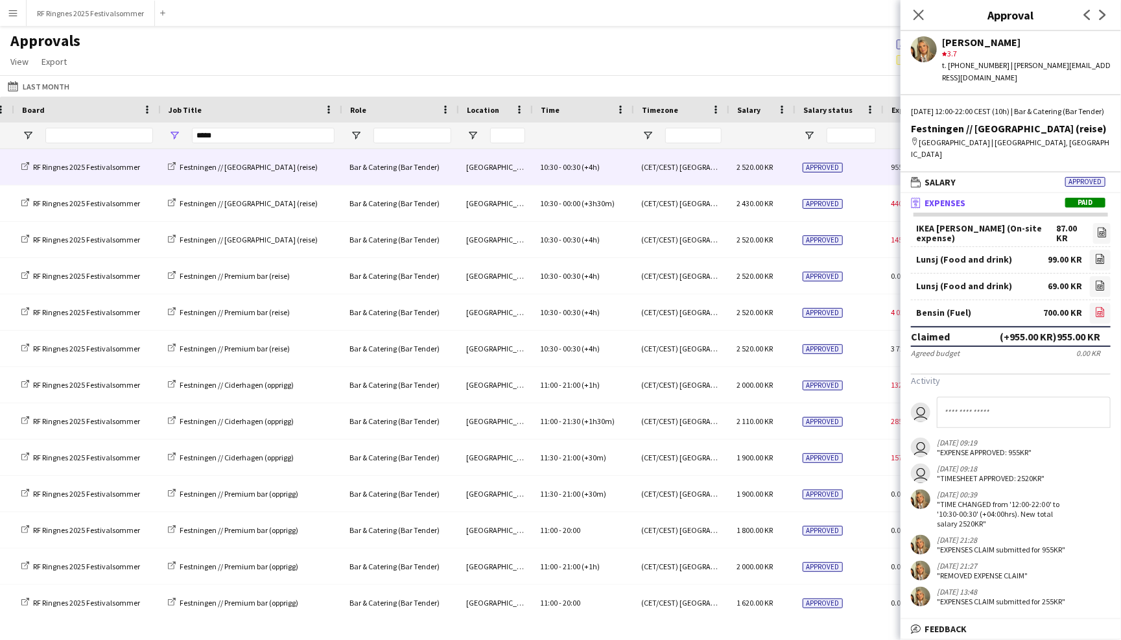
click at [1100, 307] on icon "file-image" at bounding box center [1100, 312] width 10 height 10
click at [918, 10] on icon "Close pop-in" at bounding box center [918, 14] width 12 height 12
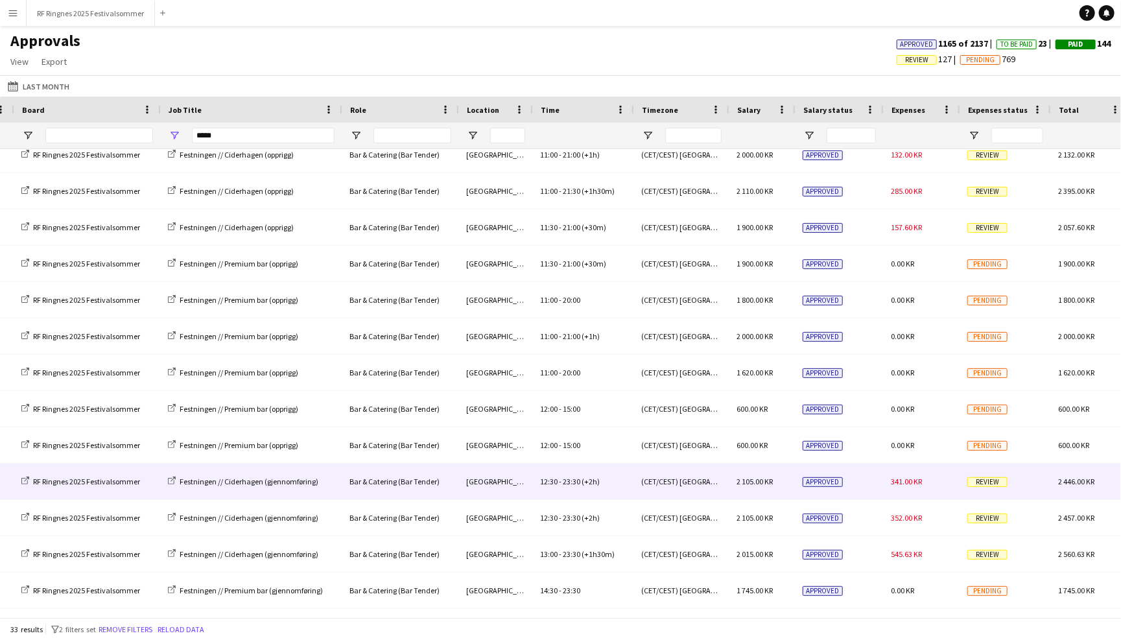
scroll to position [200, 0]
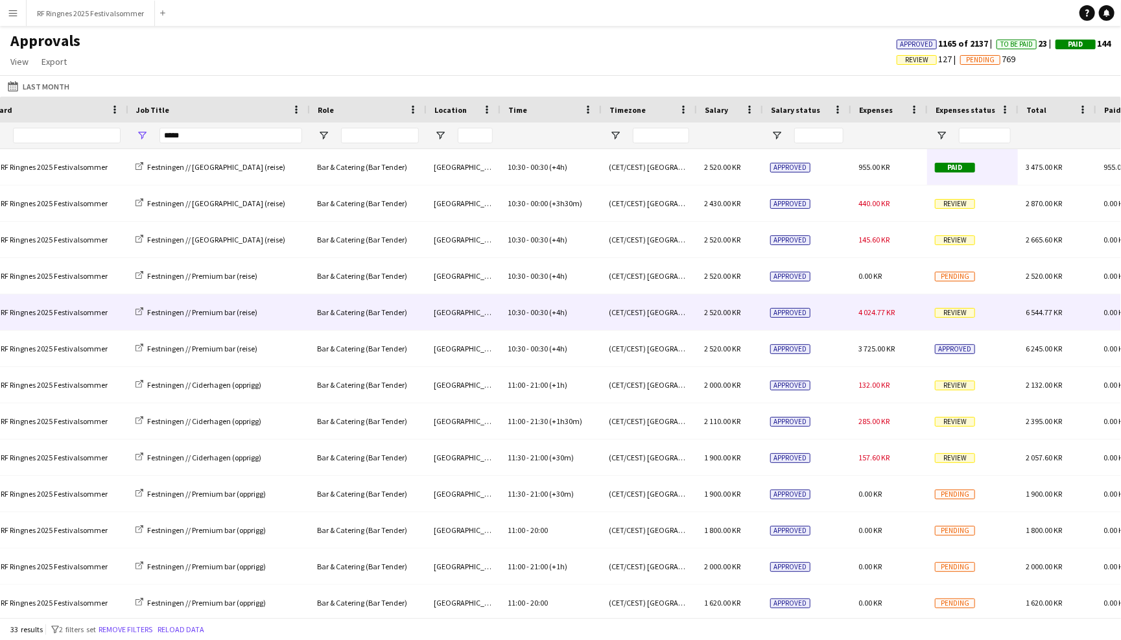
click at [904, 316] on div "4 024.77 KR" at bounding box center [889, 312] width 77 height 36
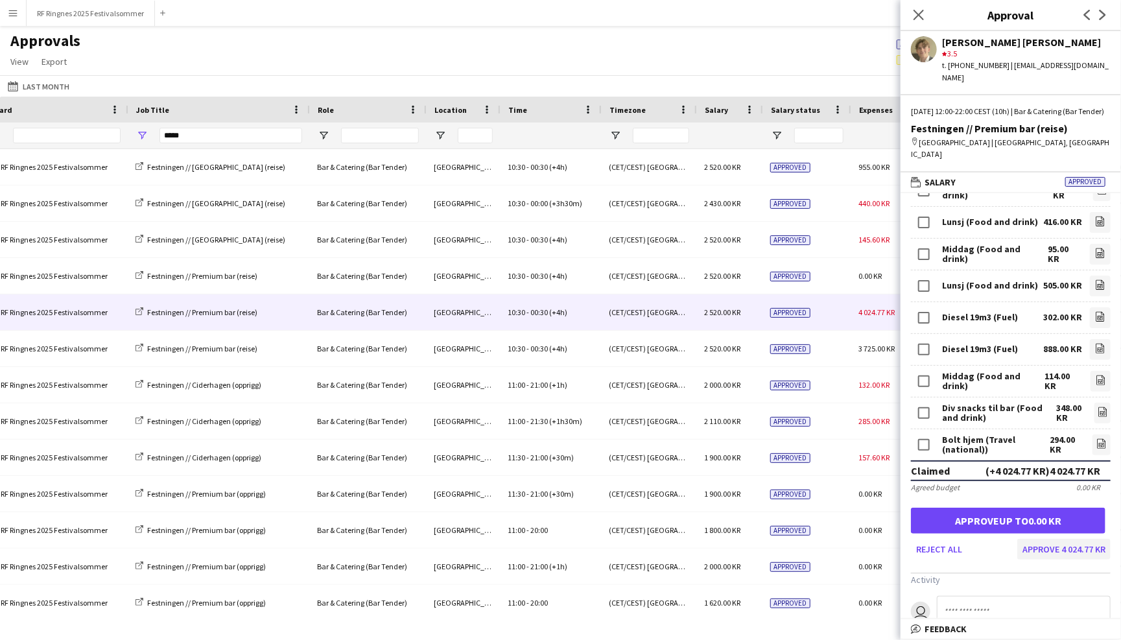
click at [1060, 539] on button "Approve 4 024.77 KR" at bounding box center [1063, 549] width 93 height 21
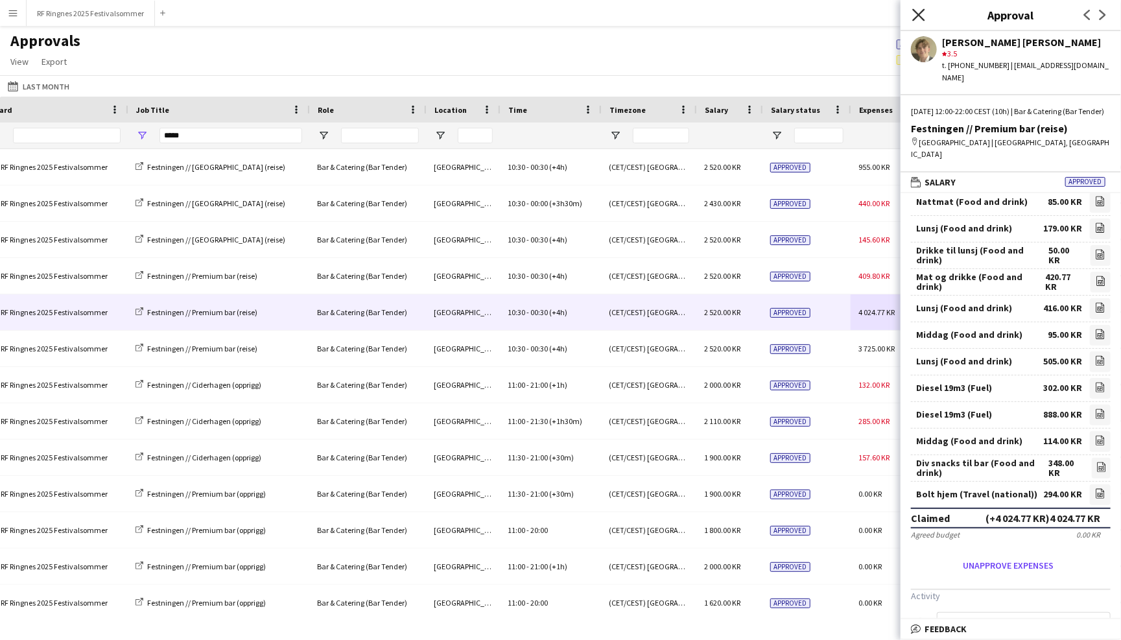
click at [922, 12] on icon "Close pop-in" at bounding box center [918, 14] width 12 height 12
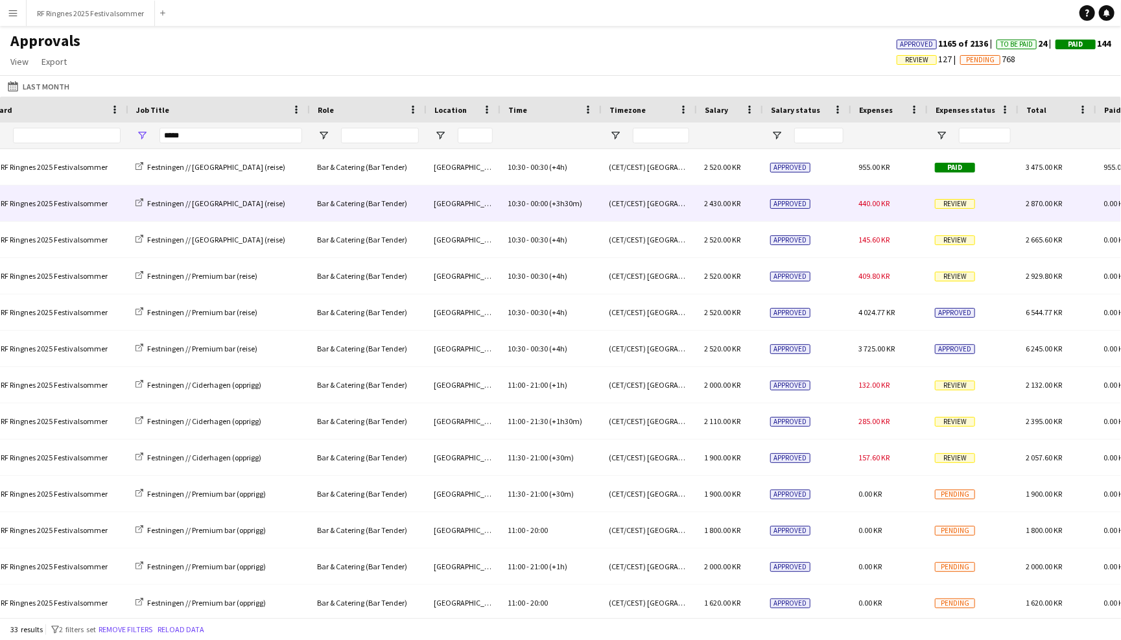
click at [889, 210] on div "440.00 KR" at bounding box center [889, 203] width 77 height 36
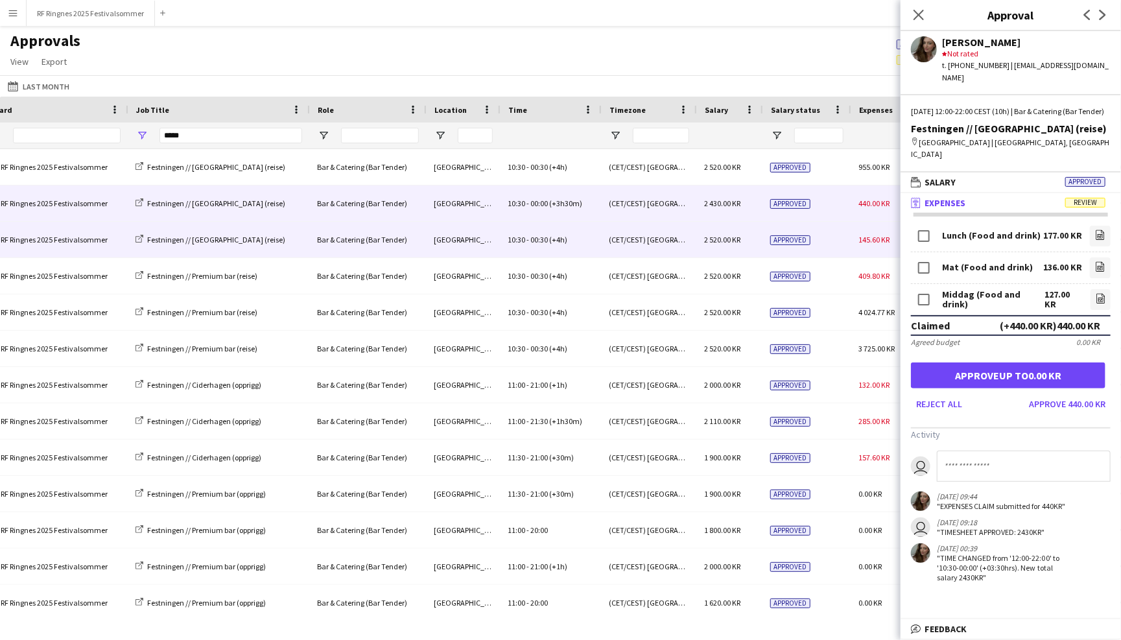
click at [866, 232] on div "145.60 KR" at bounding box center [889, 240] width 77 height 36
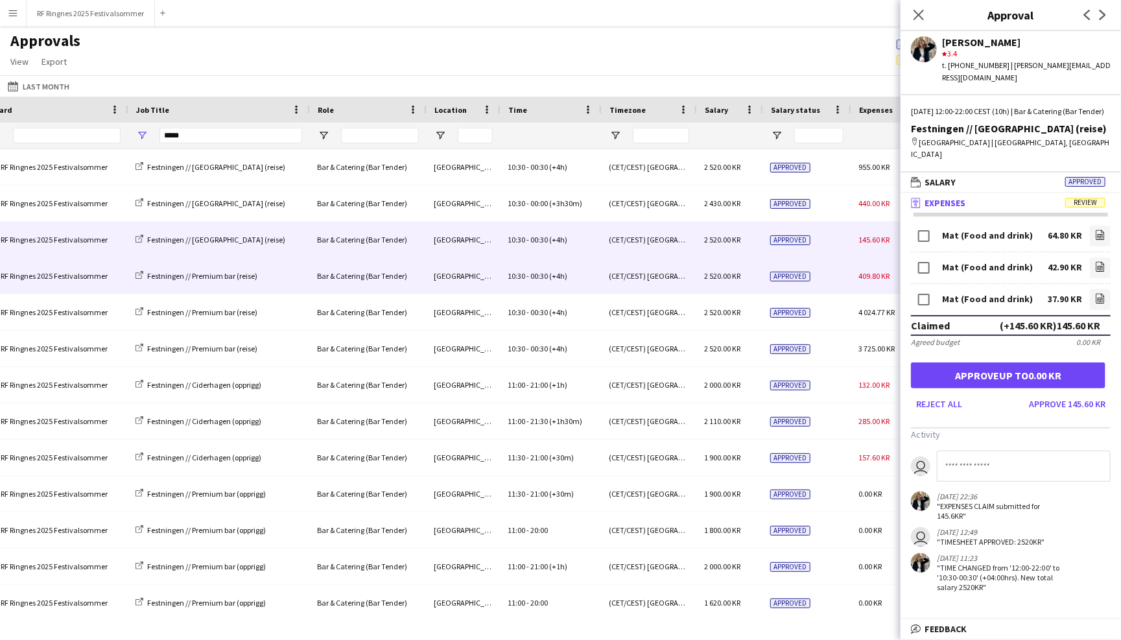
click at [855, 272] on div "409.80 KR" at bounding box center [889, 276] width 77 height 36
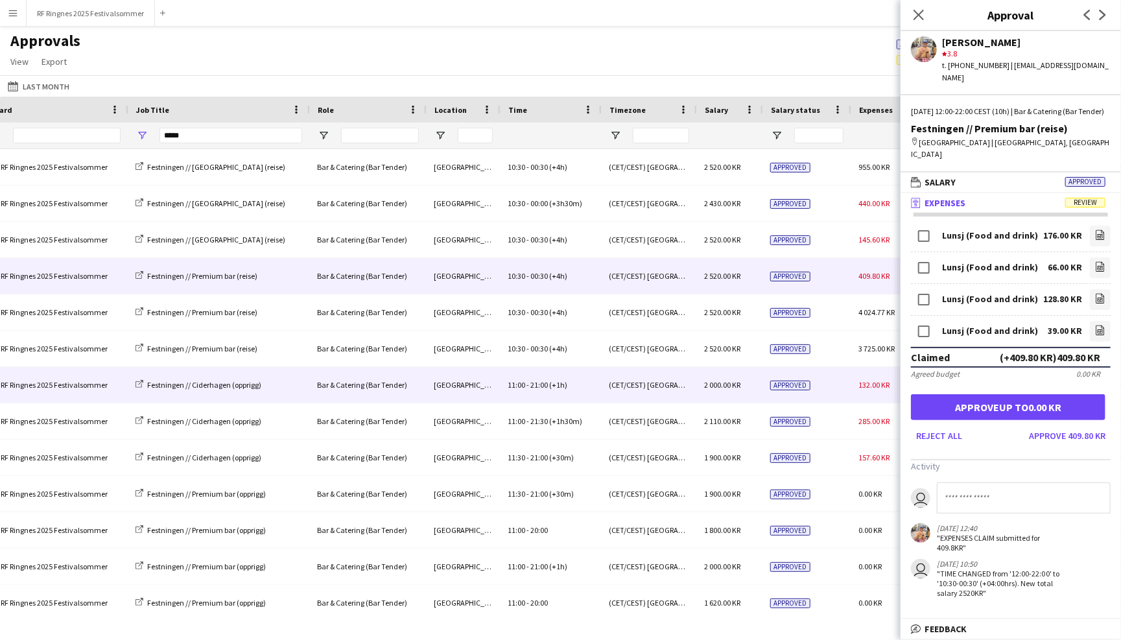
click at [846, 381] on div "Approved" at bounding box center [807, 385] width 88 height 36
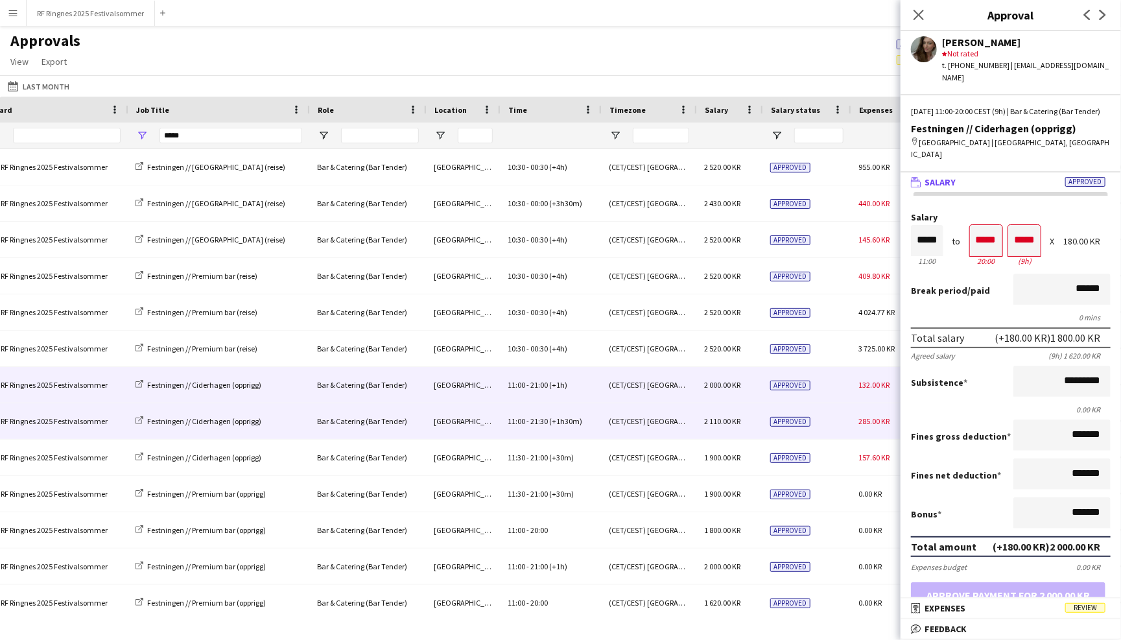
click at [842, 413] on div "Approved" at bounding box center [807, 421] width 88 height 36
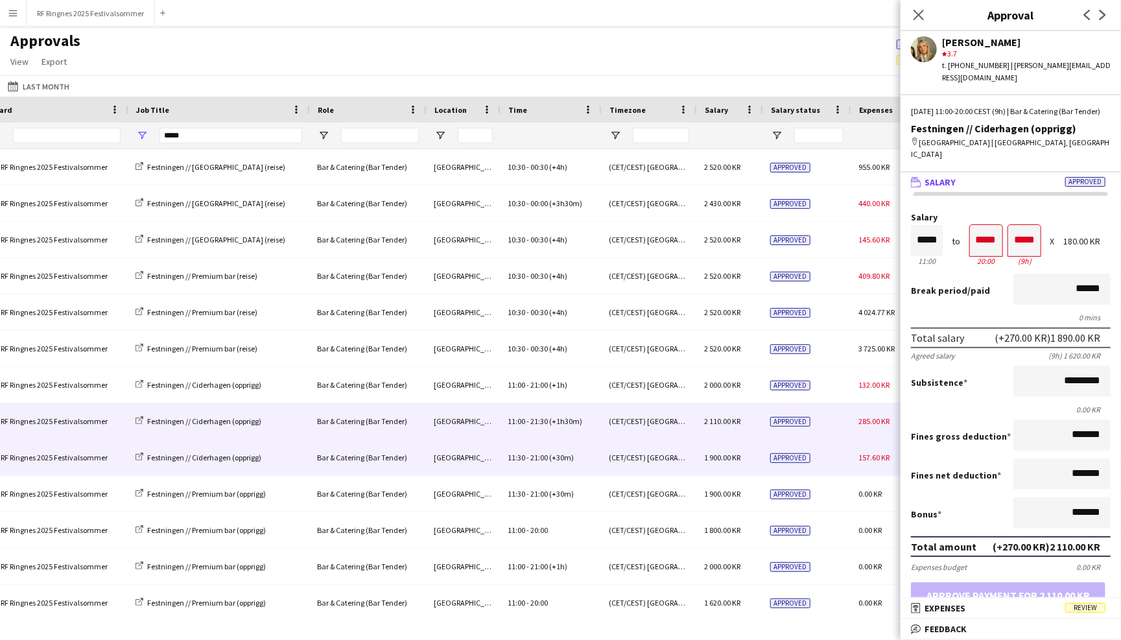
click at [842, 458] on div "Approved" at bounding box center [807, 458] width 88 height 36
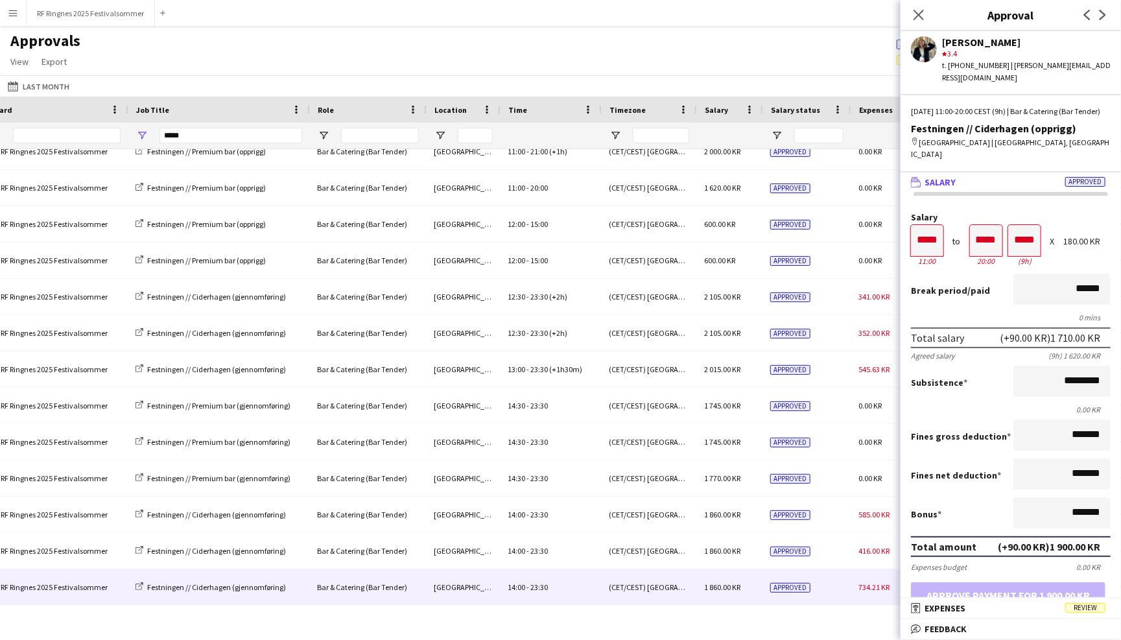
click at [855, 587] on div "734.21 KR" at bounding box center [889, 587] width 77 height 36
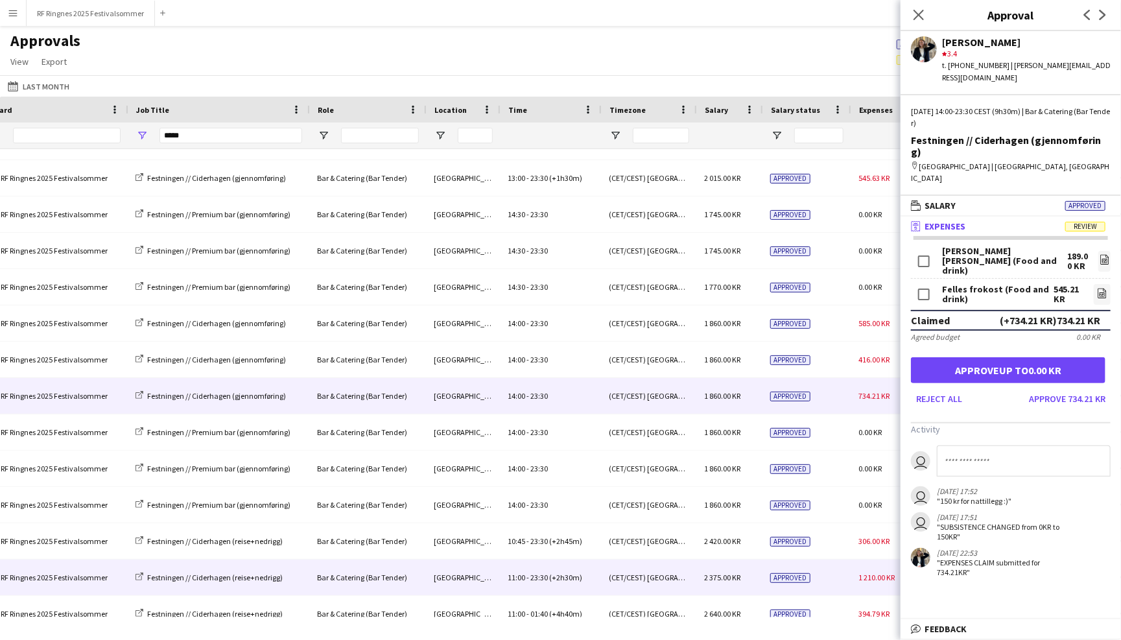
click at [848, 569] on div "Approved" at bounding box center [807, 578] width 88 height 36
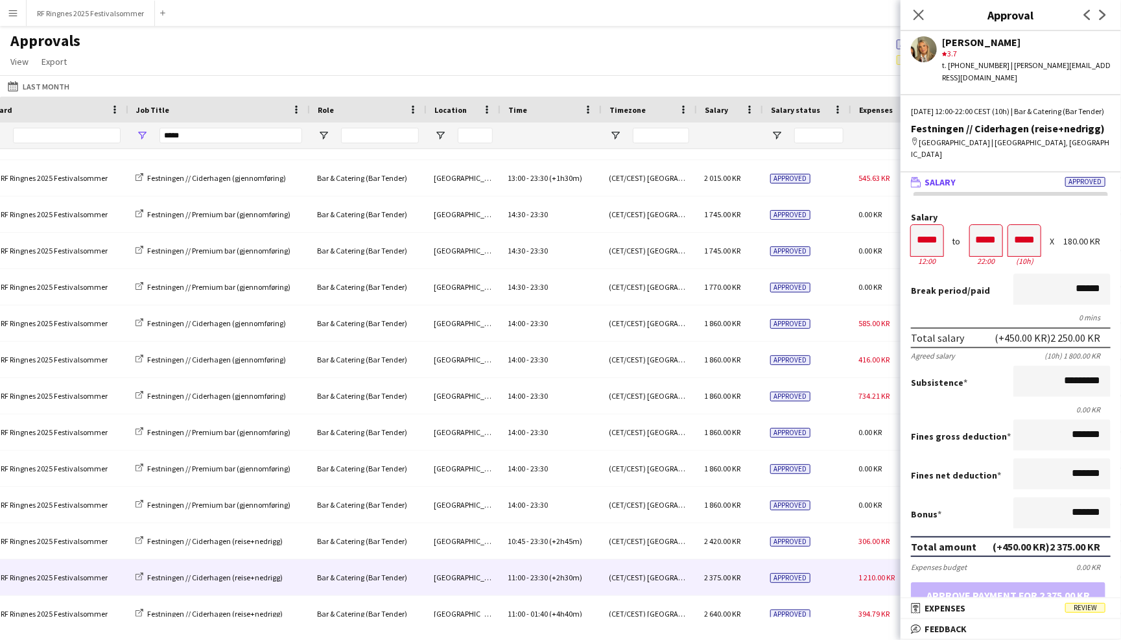
click at [711, 78] on div "Last Month Last Month Today This Week This Month Yesterday Last Week Last Month…" at bounding box center [560, 85] width 1121 height 21
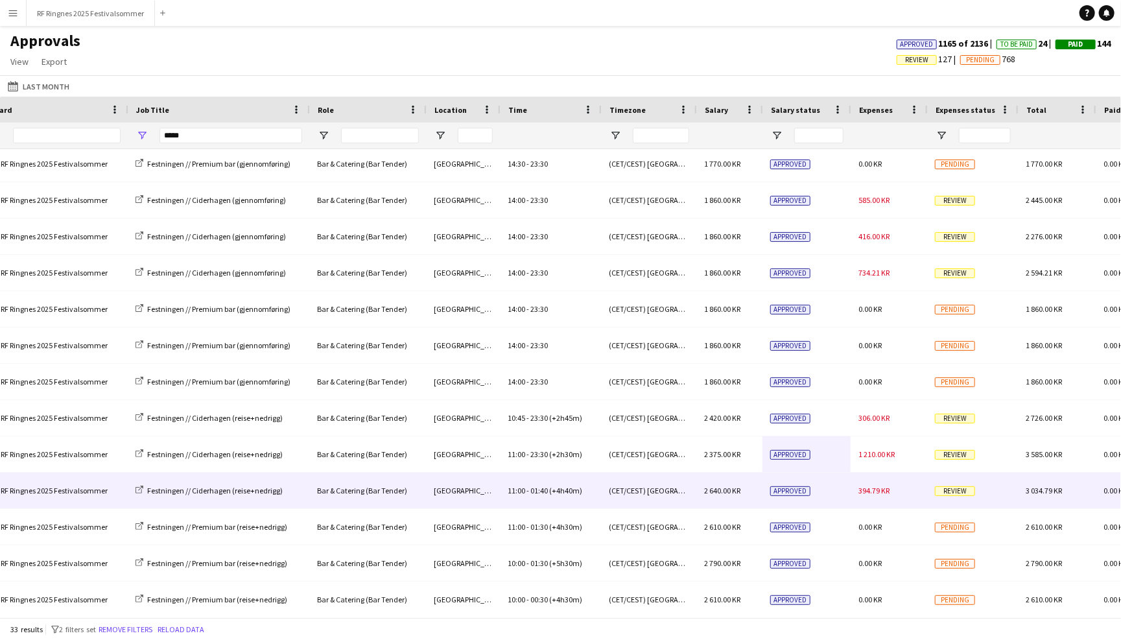
scroll to position [729, 0]
click at [826, 488] on div "Approved" at bounding box center [807, 491] width 88 height 36
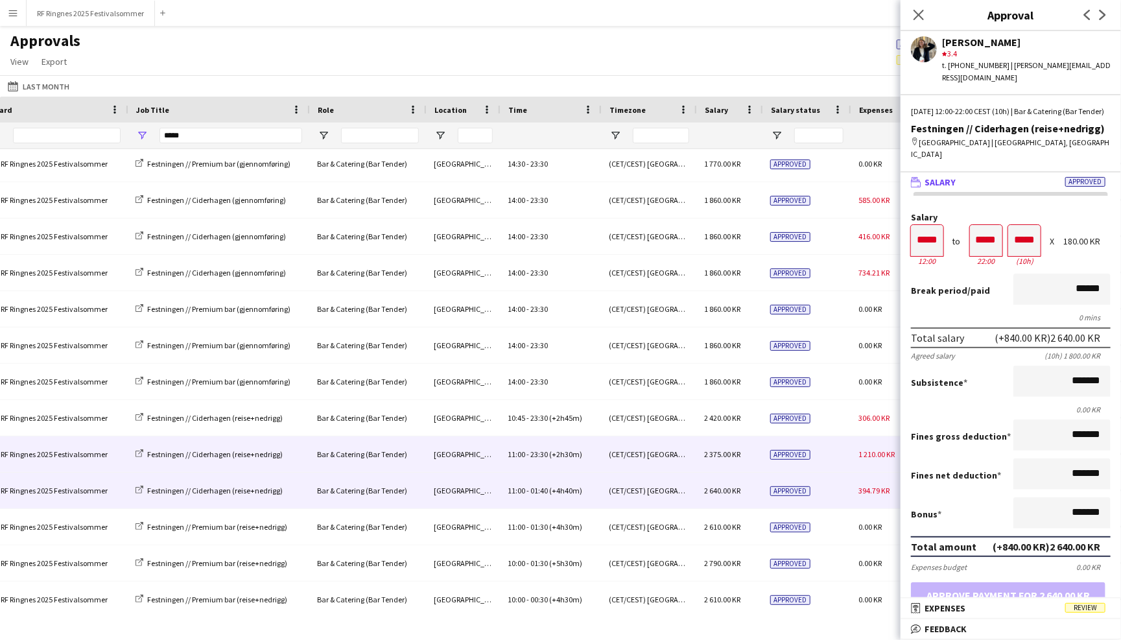
click at [846, 453] on div "Approved" at bounding box center [807, 454] width 88 height 36
click at [842, 487] on div "Approved" at bounding box center [807, 491] width 88 height 36
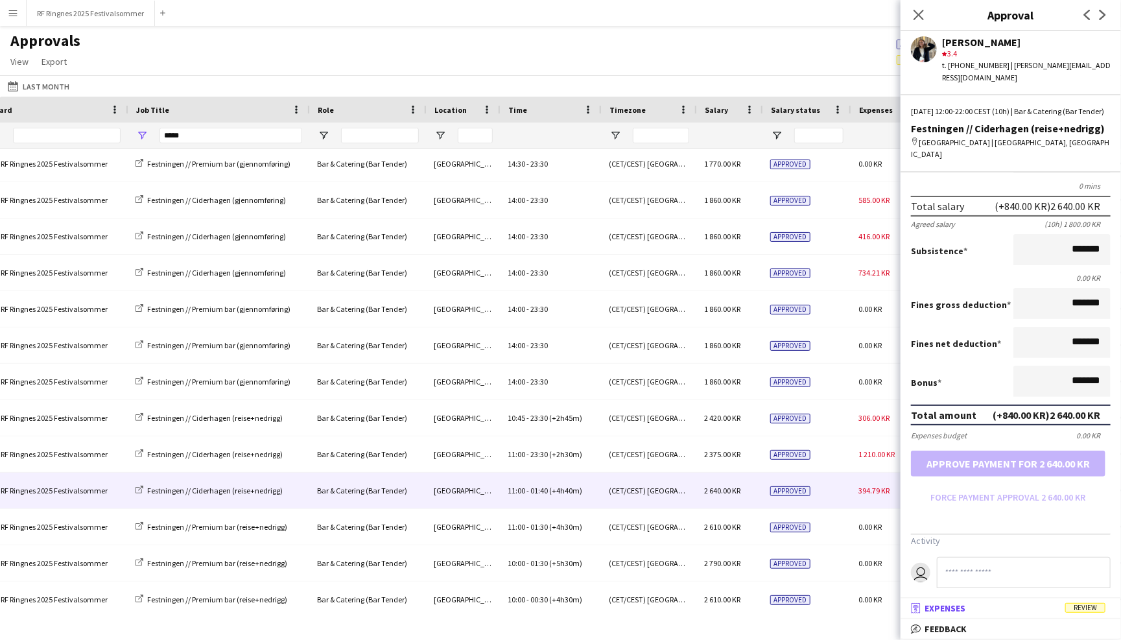
click at [1032, 604] on mat-panel-title "receipt Expenses Review" at bounding box center [1008, 608] width 215 height 12
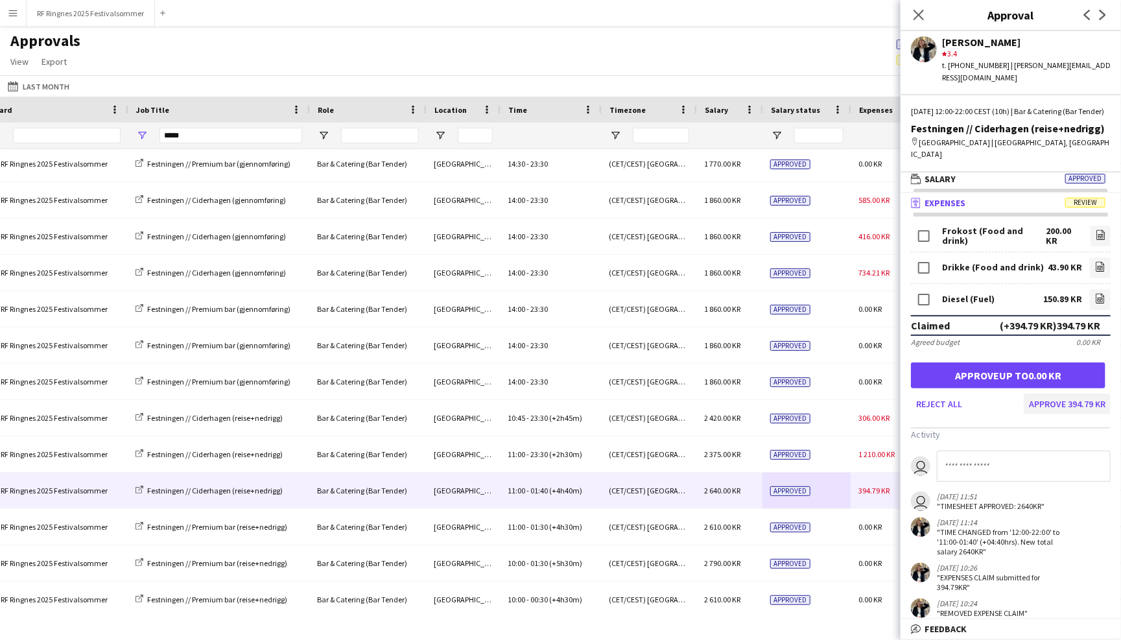
click at [1055, 394] on button "Approve 394.79 KR" at bounding box center [1067, 404] width 87 height 21
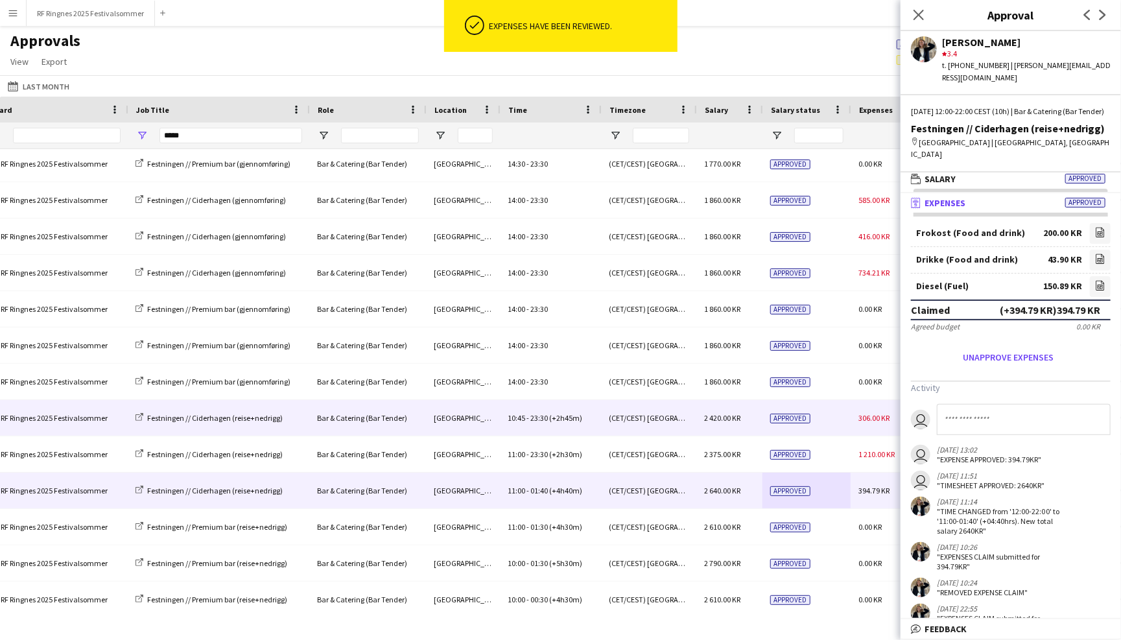
click at [861, 414] on span "306.00 KR" at bounding box center [874, 418] width 31 height 10
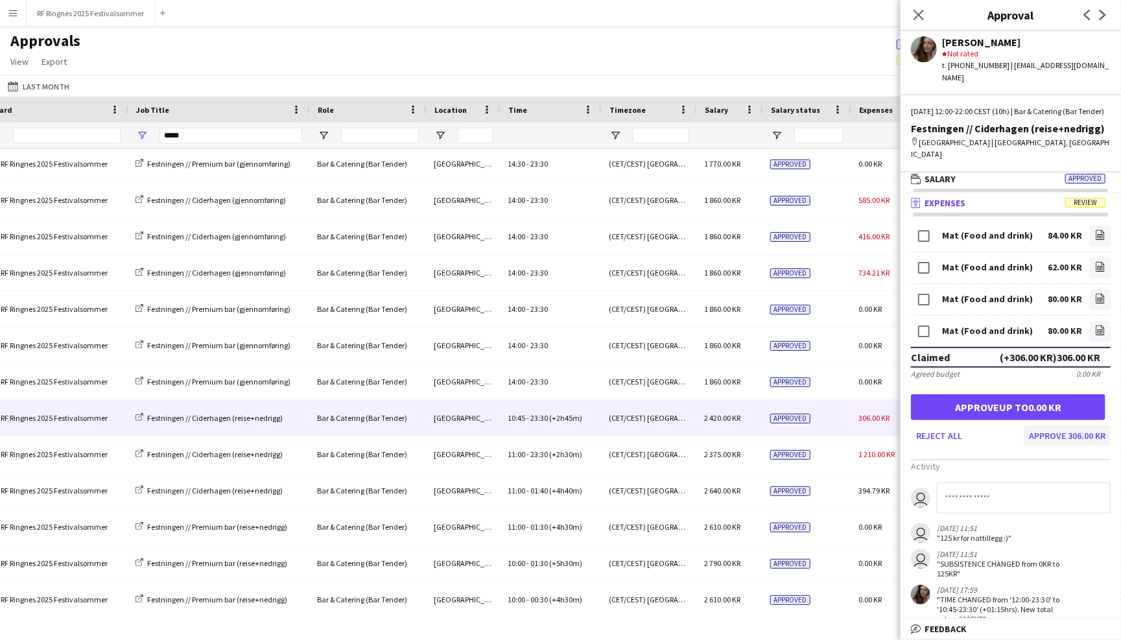
click at [1069, 425] on button "Approve 306.00 KR" at bounding box center [1067, 435] width 87 height 21
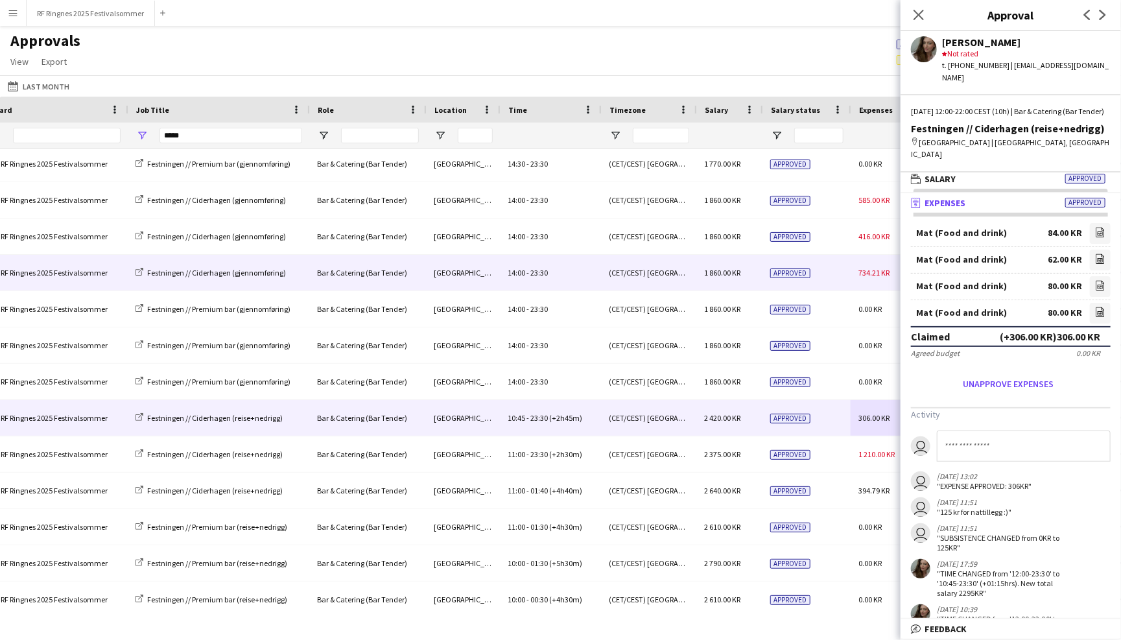
click at [862, 268] on span "734.21 KR" at bounding box center [874, 273] width 31 height 10
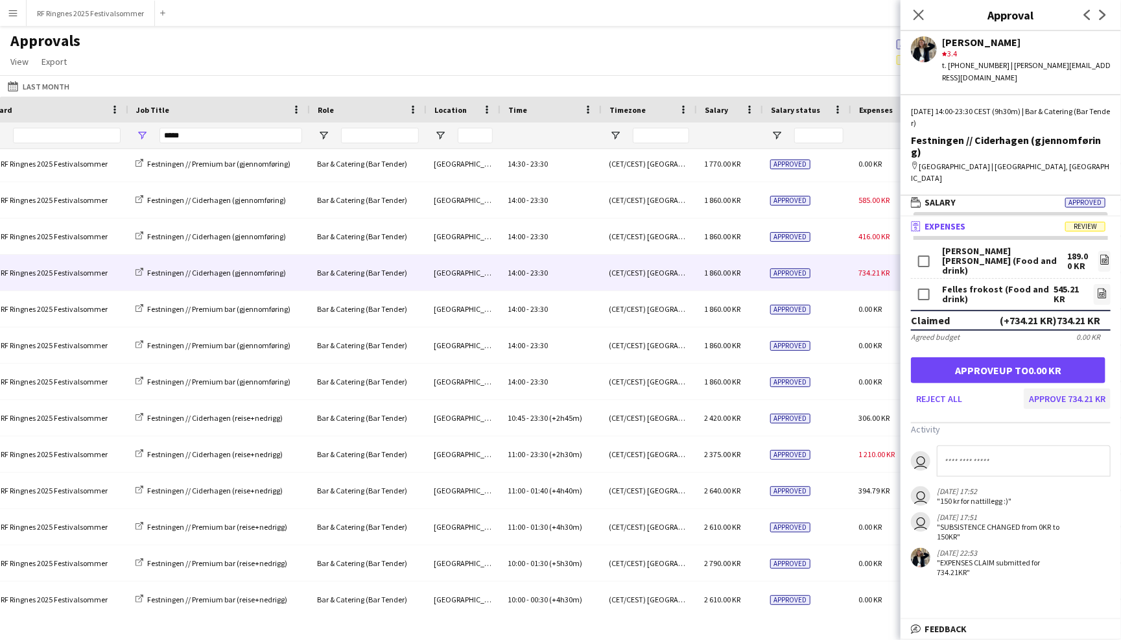
click at [1062, 388] on button "Approve 734.21 KR" at bounding box center [1067, 398] width 87 height 21
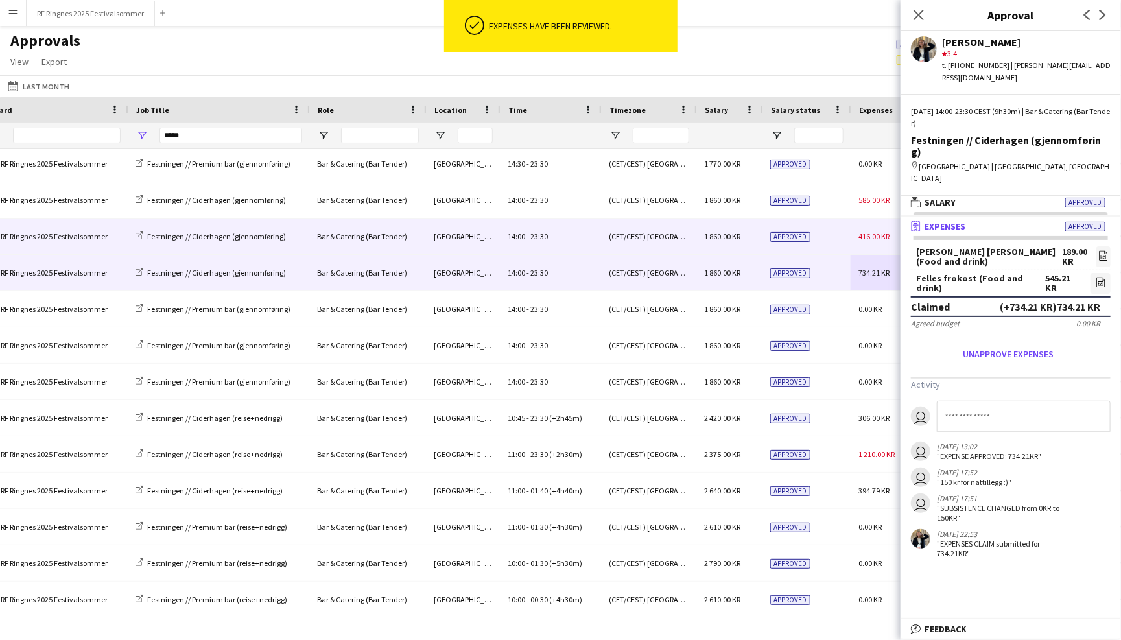
click at [859, 231] on span "416.00 KR" at bounding box center [874, 236] width 31 height 10
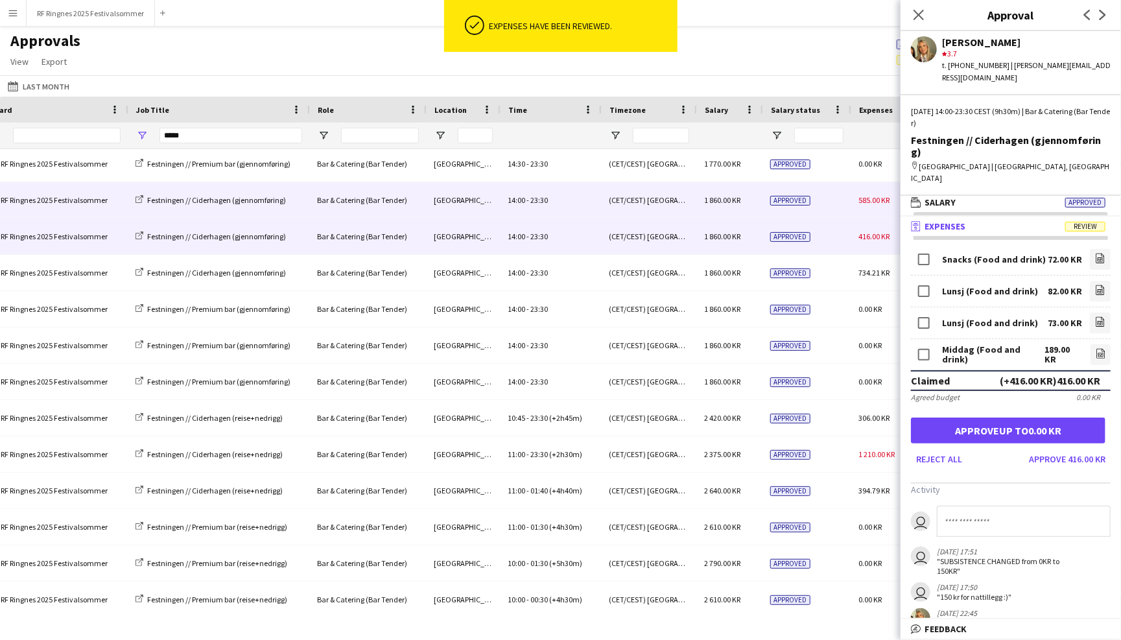
click at [857, 201] on div "585.00 KR" at bounding box center [889, 200] width 77 height 36
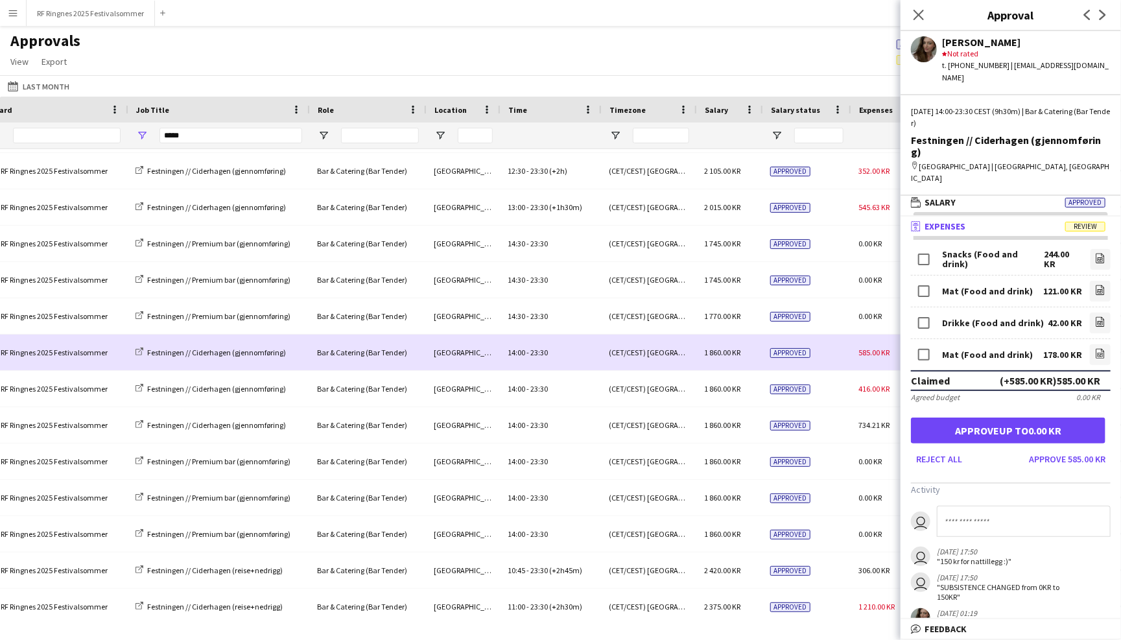
scroll to position [543, 0]
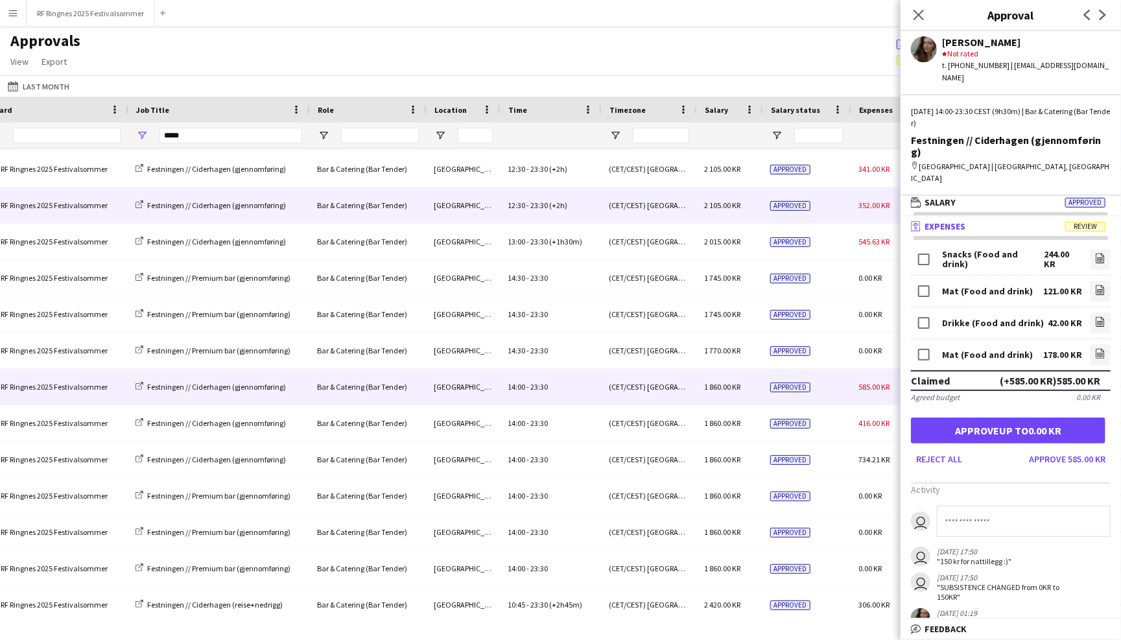
click at [857, 205] on div "352.00 KR" at bounding box center [889, 205] width 77 height 36
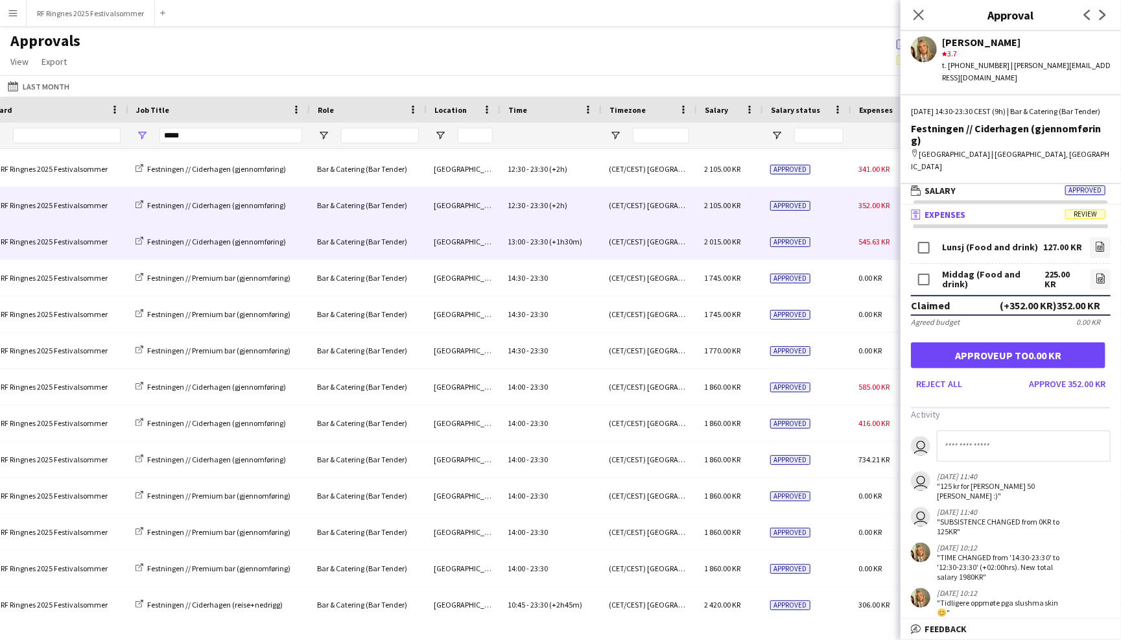
click at [855, 231] on div "545.63 KR" at bounding box center [889, 242] width 77 height 36
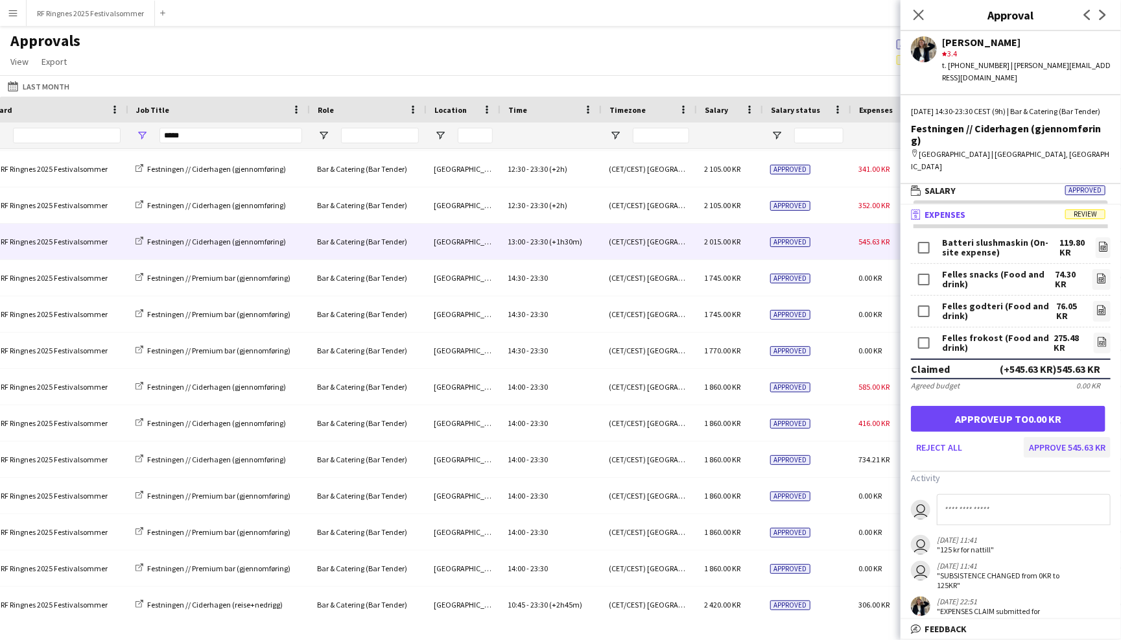
click at [1095, 437] on button "Approve 545.63 KR" at bounding box center [1067, 447] width 87 height 21
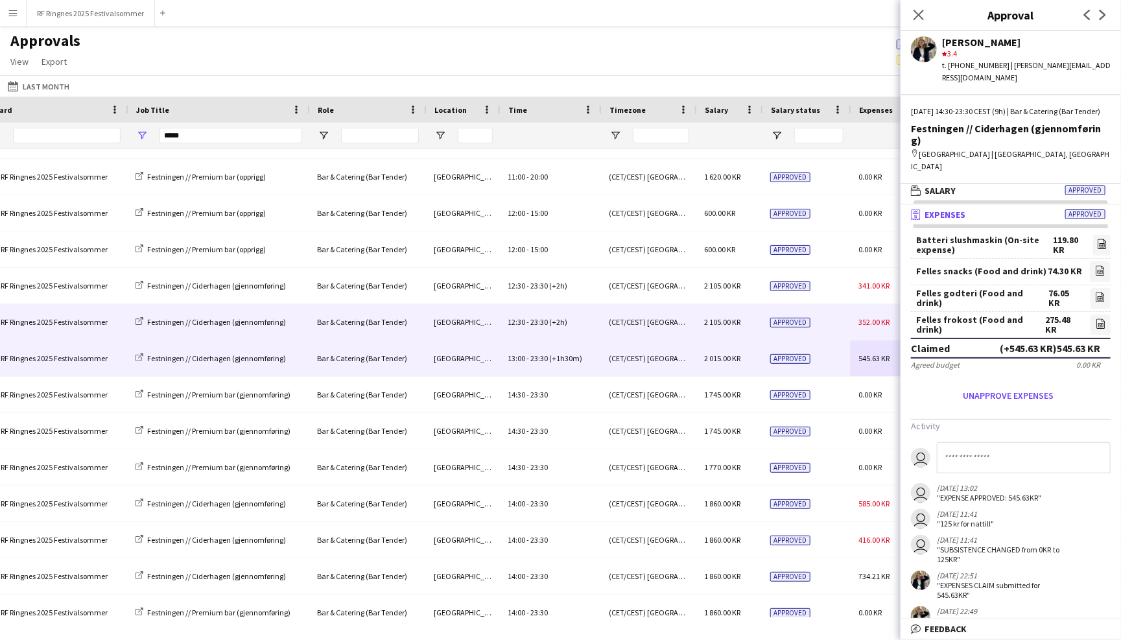
scroll to position [425, 0]
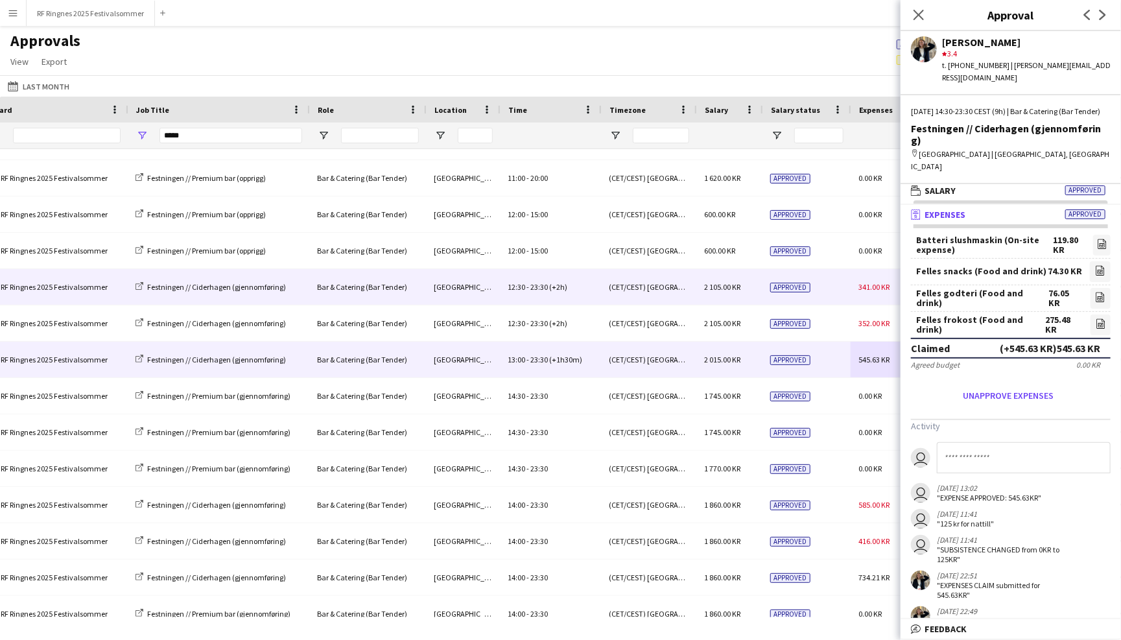
click at [839, 292] on div "Approved" at bounding box center [807, 287] width 88 height 36
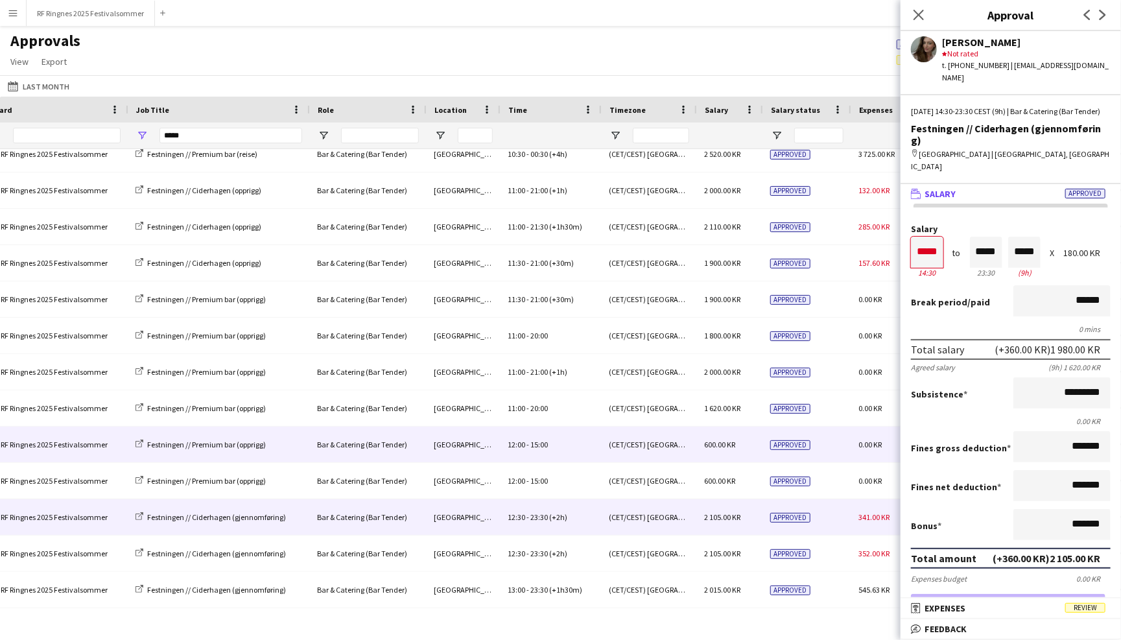
scroll to position [174, 0]
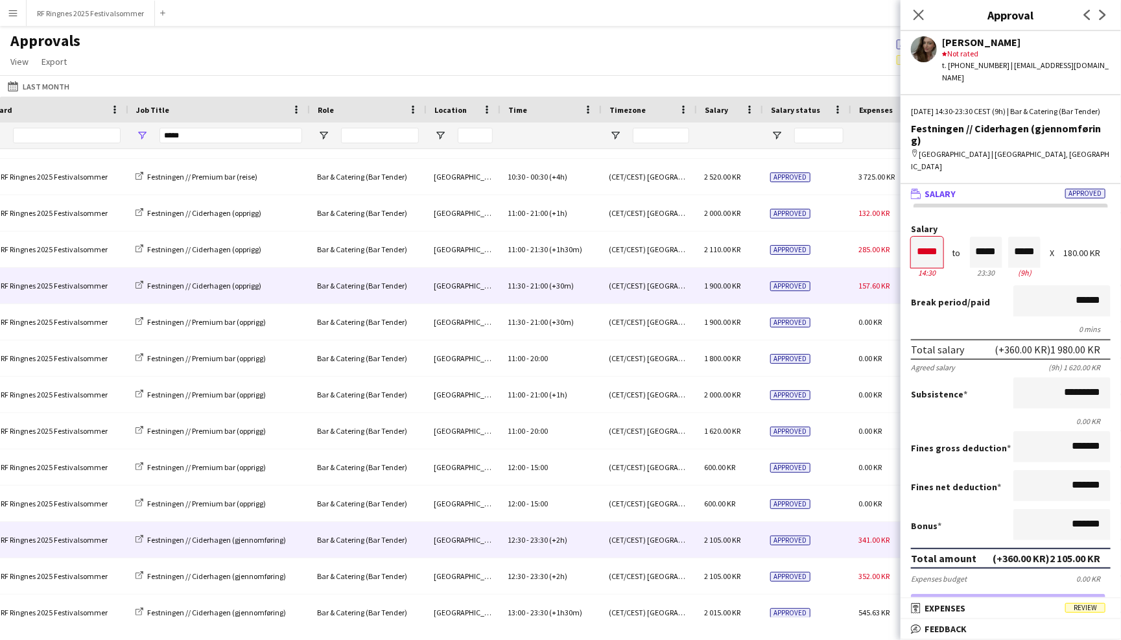
click at [841, 291] on div "Approved" at bounding box center [807, 286] width 88 height 36
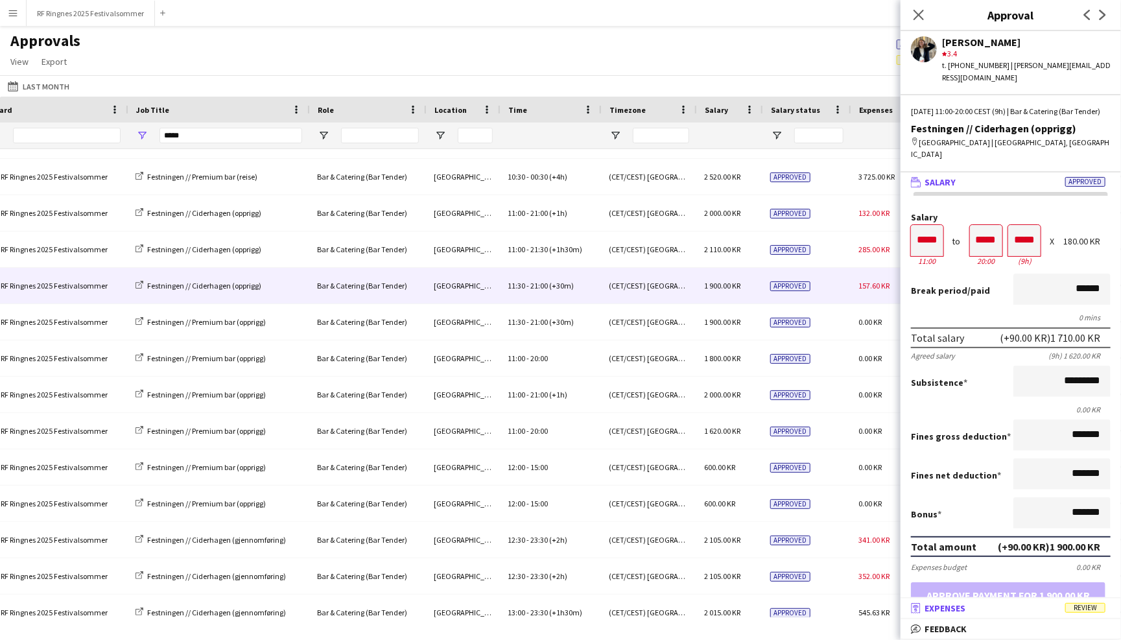
click at [1064, 610] on mat-panel-title "receipt Expenses Review" at bounding box center [1008, 608] width 215 height 12
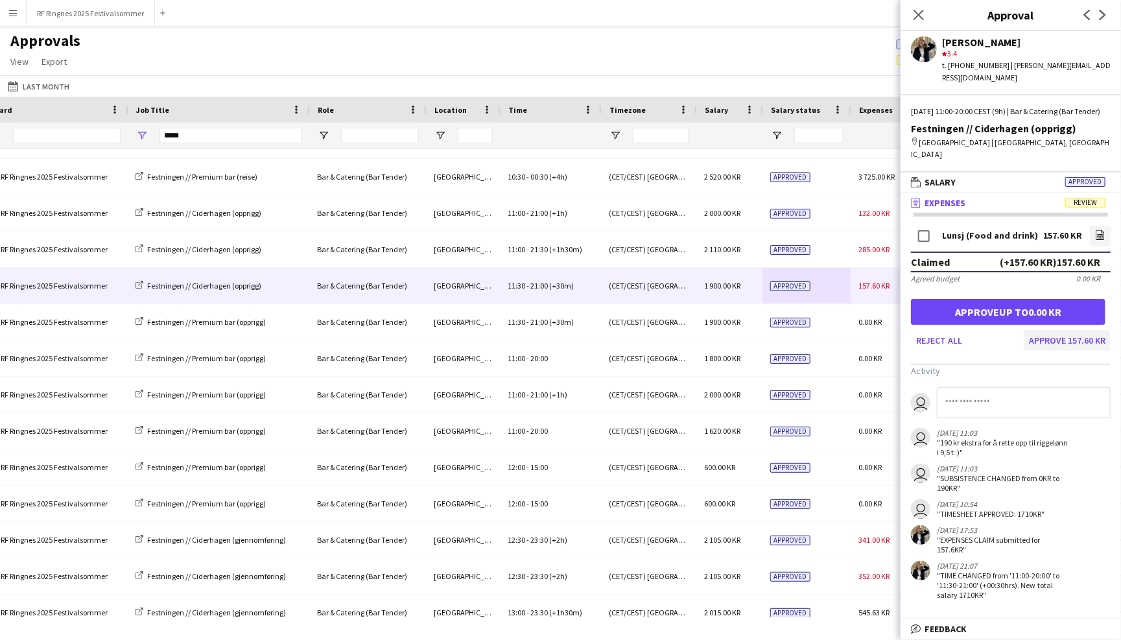
click at [1070, 330] on button "Approve 157.60 KR" at bounding box center [1067, 340] width 87 height 21
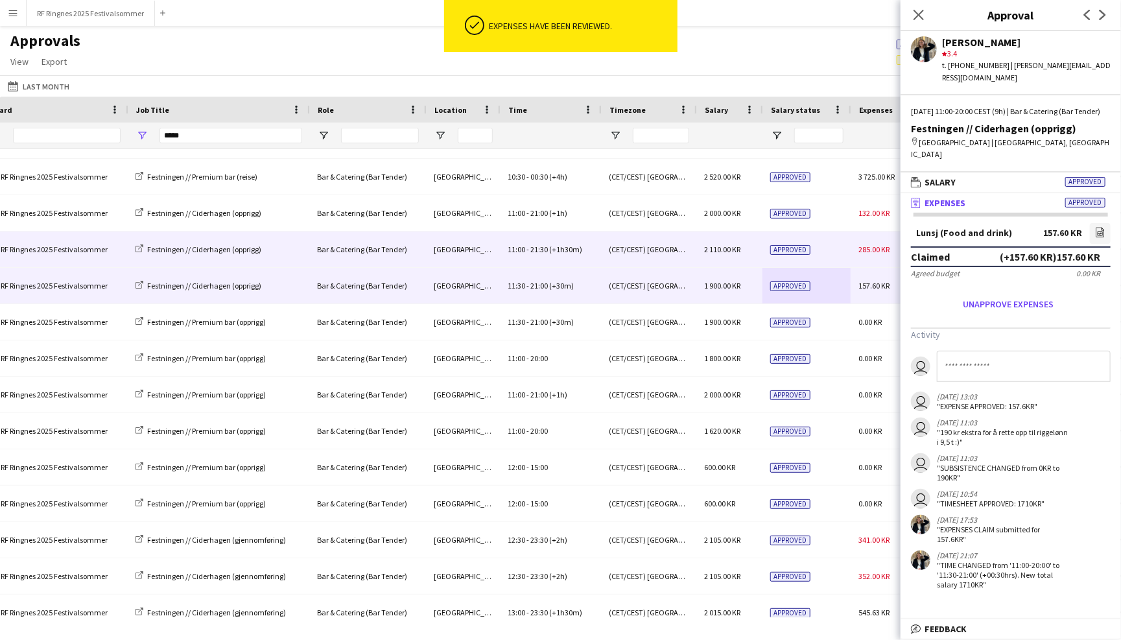
click at [846, 245] on div "Approved" at bounding box center [807, 249] width 88 height 36
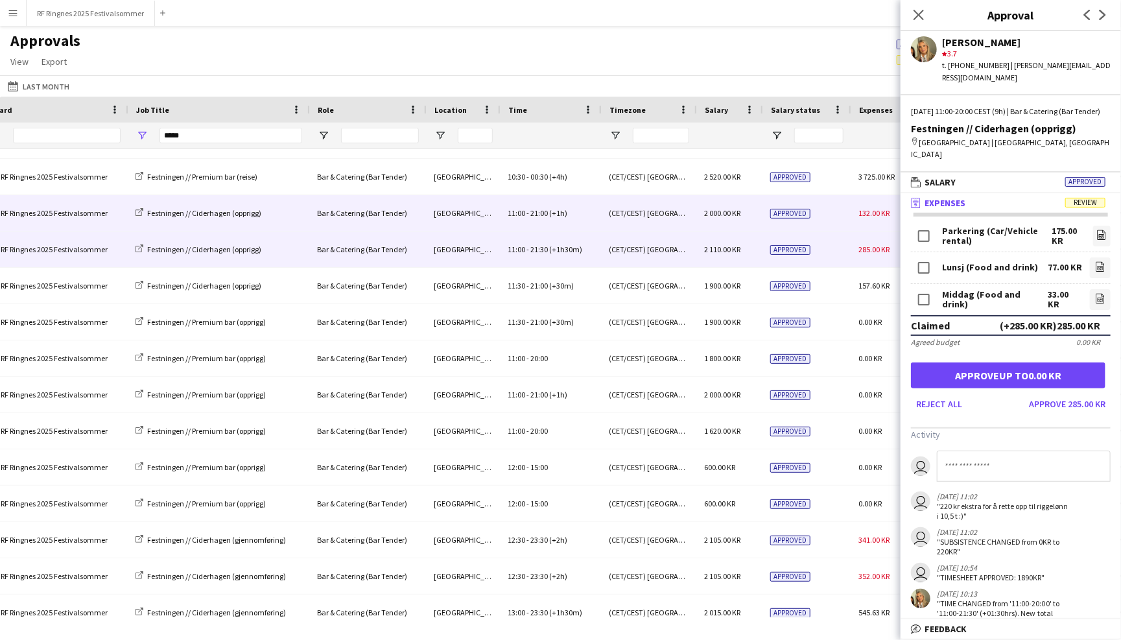
click at [836, 208] on div "Approved" at bounding box center [807, 213] width 88 height 36
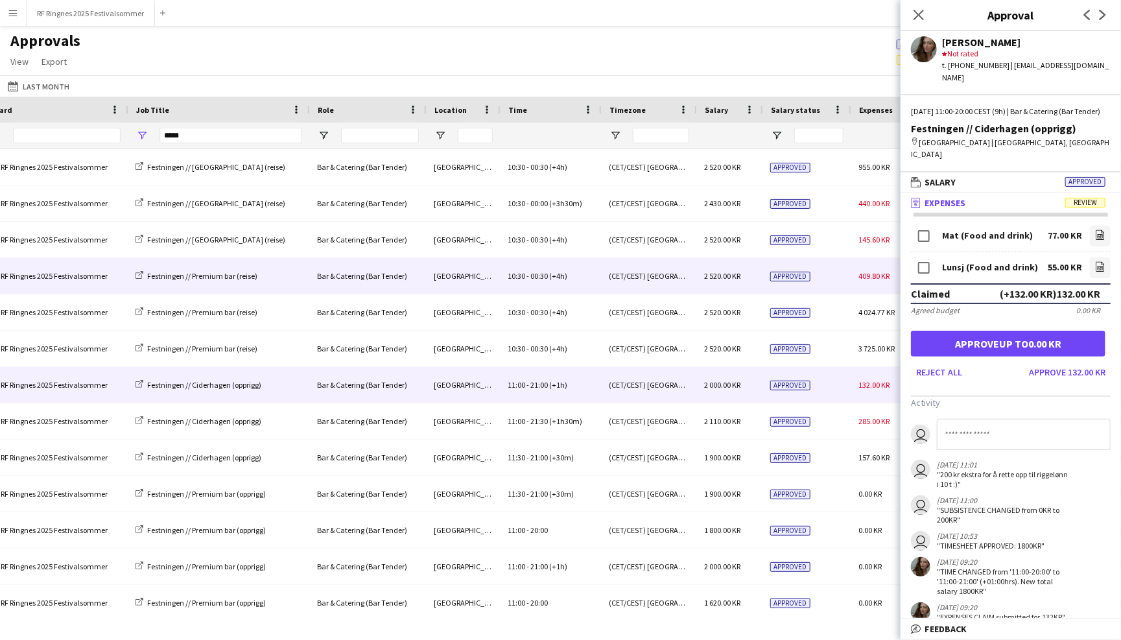
click at [849, 282] on div "Approved" at bounding box center [807, 276] width 88 height 36
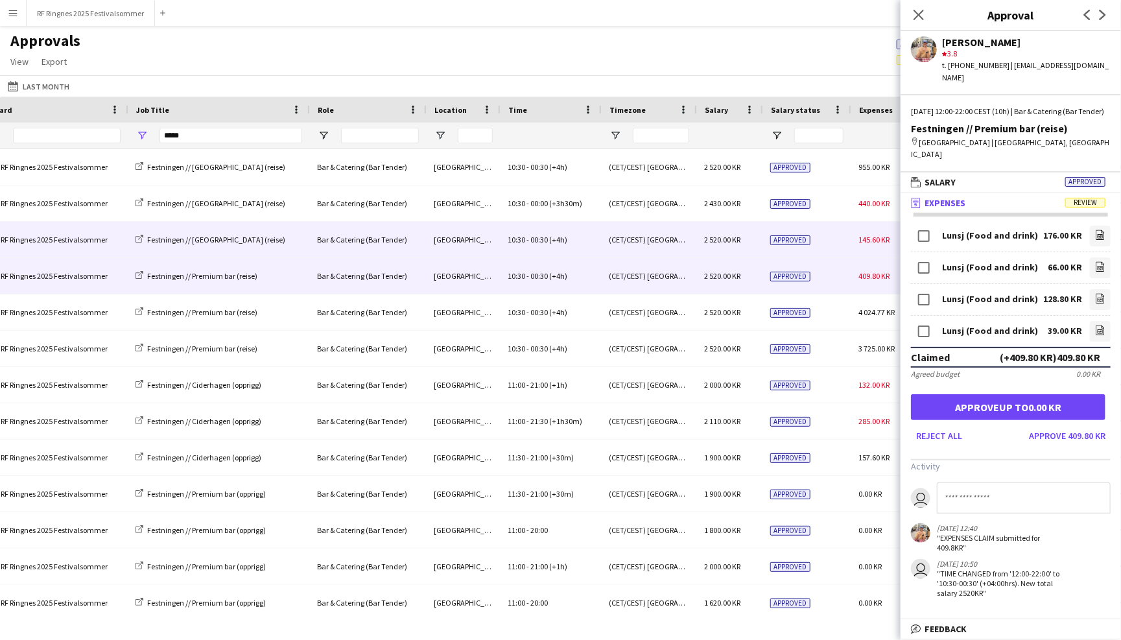
click at [852, 236] on div "145.60 KR" at bounding box center [889, 240] width 77 height 36
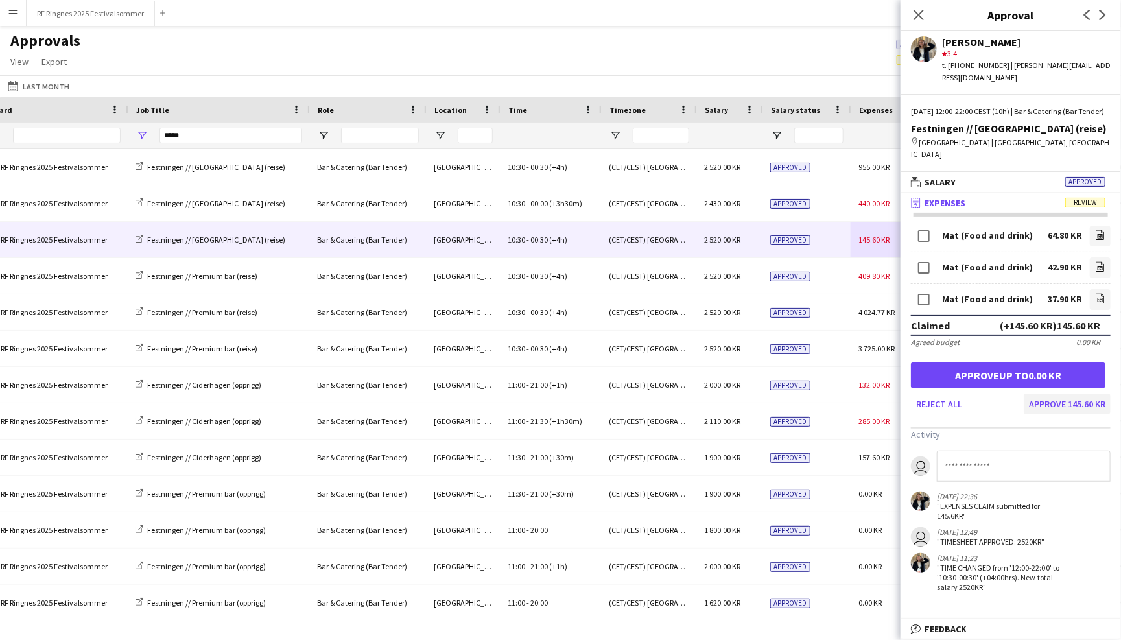
click at [1071, 394] on button "Approve 145.60 KR" at bounding box center [1067, 404] width 87 height 21
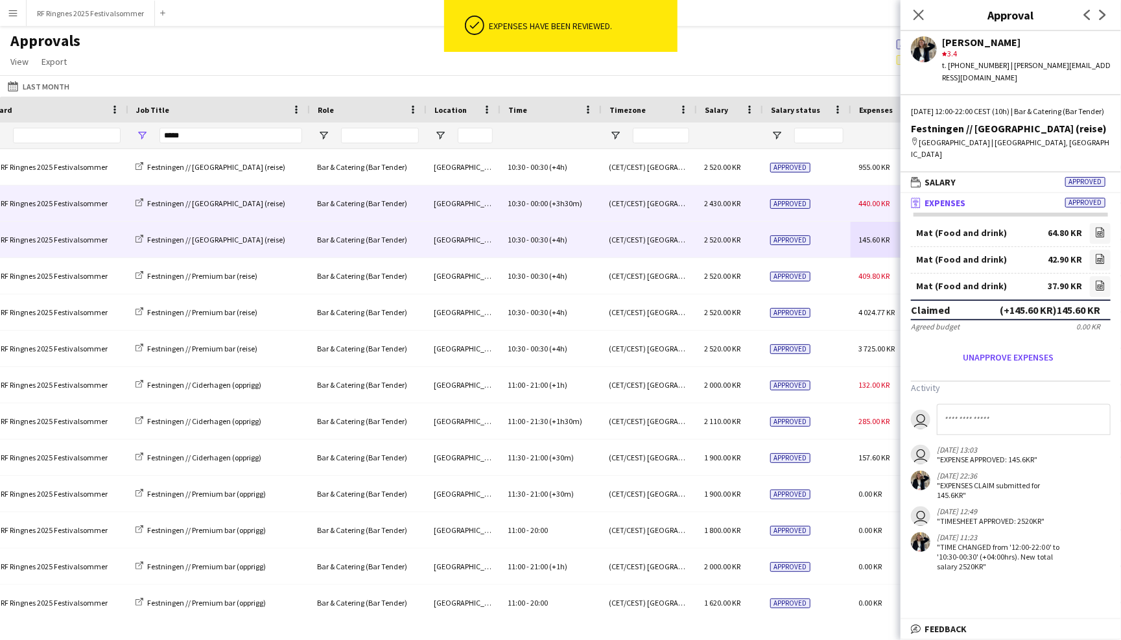
click at [840, 202] on div "Approved" at bounding box center [807, 203] width 88 height 36
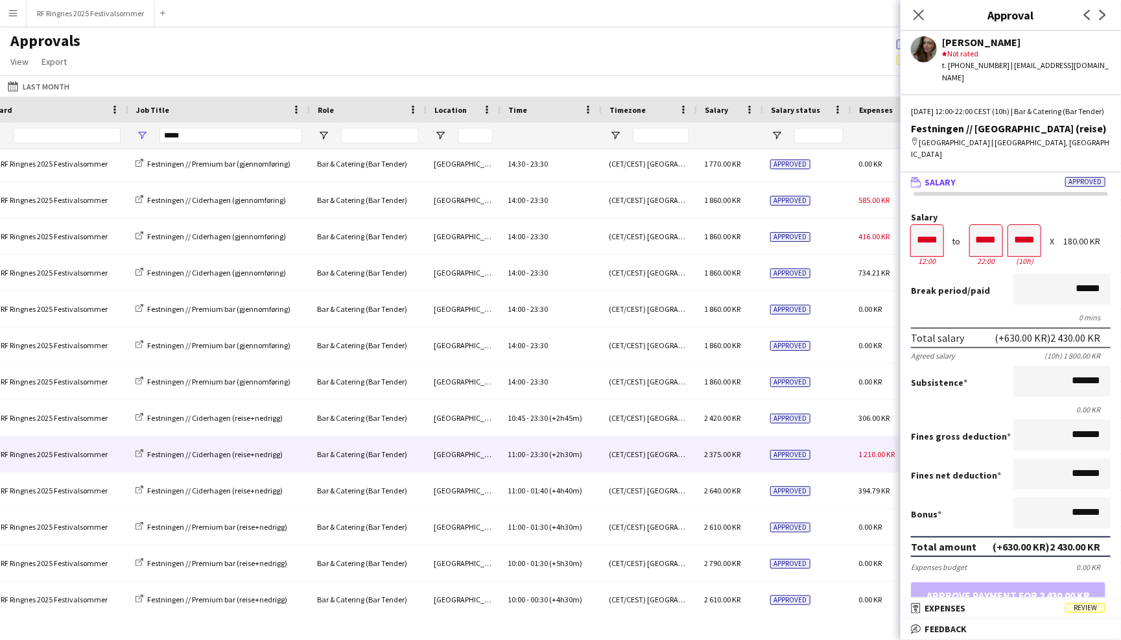
click at [848, 453] on div "Approved" at bounding box center [807, 454] width 88 height 36
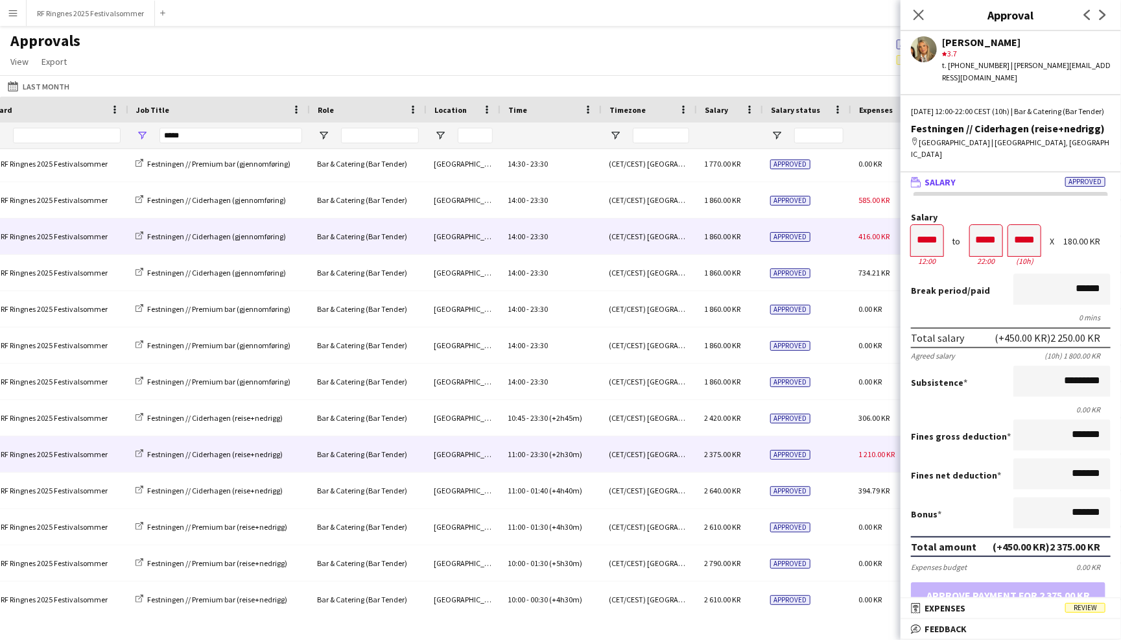
click at [845, 230] on div "Approved" at bounding box center [807, 237] width 88 height 36
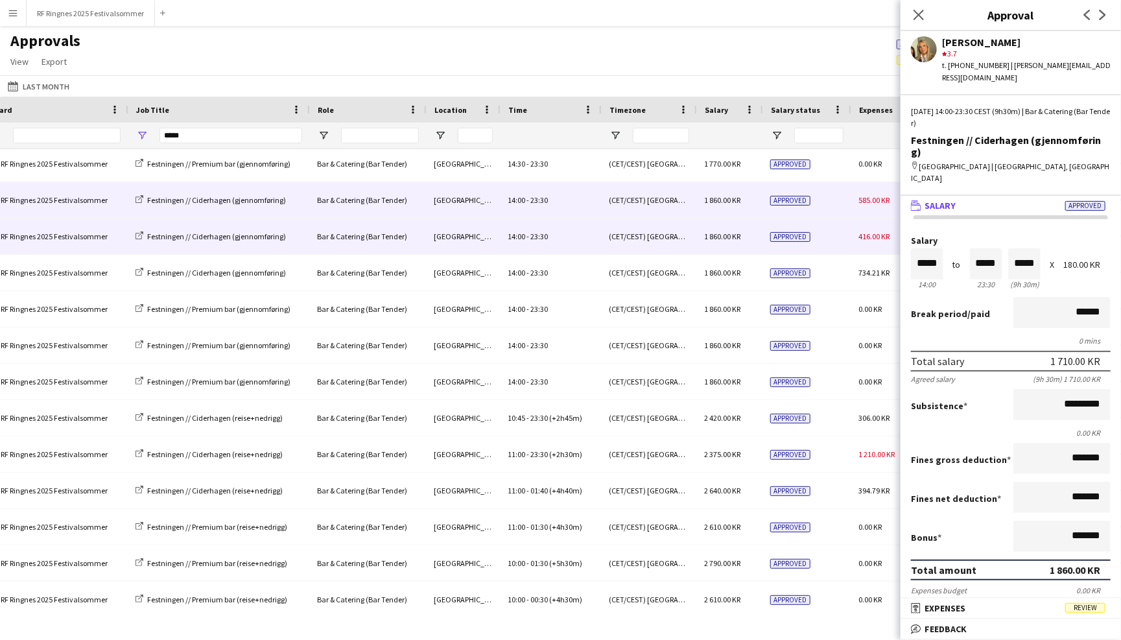
click at [845, 196] on div "Approved" at bounding box center [807, 200] width 88 height 36
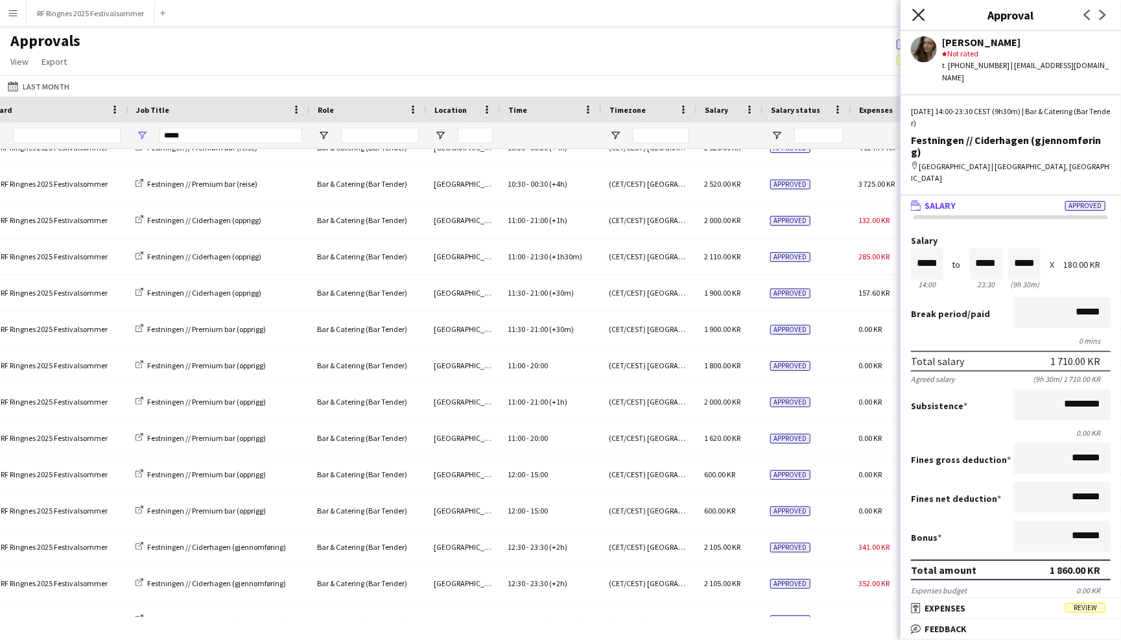
click at [919, 12] on icon "Close pop-in" at bounding box center [918, 14] width 12 height 12
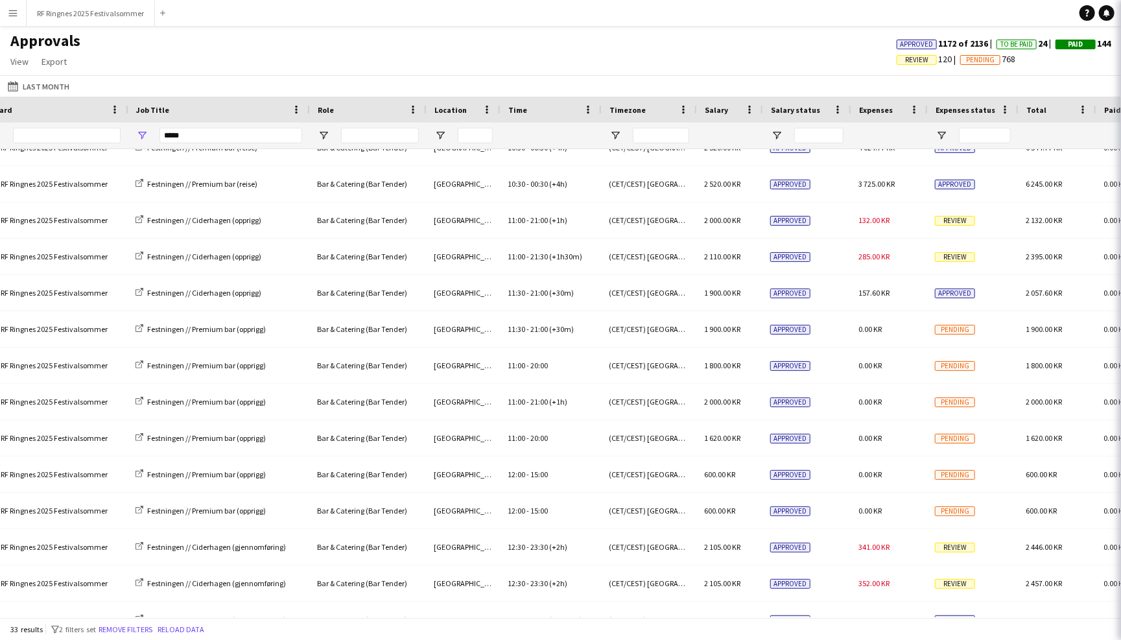
click at [849, 40] on div "Approvals View Customise view Customise filters Reset Filters Reset View Reset …" at bounding box center [560, 53] width 1121 height 44
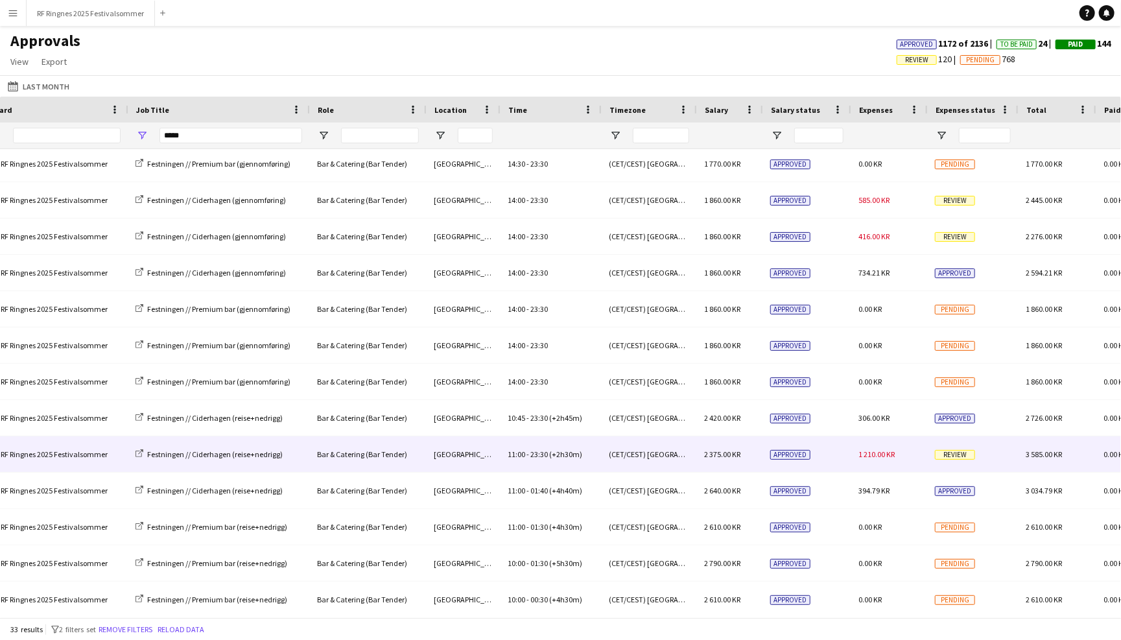
click at [846, 460] on div "Approved" at bounding box center [807, 454] width 88 height 36
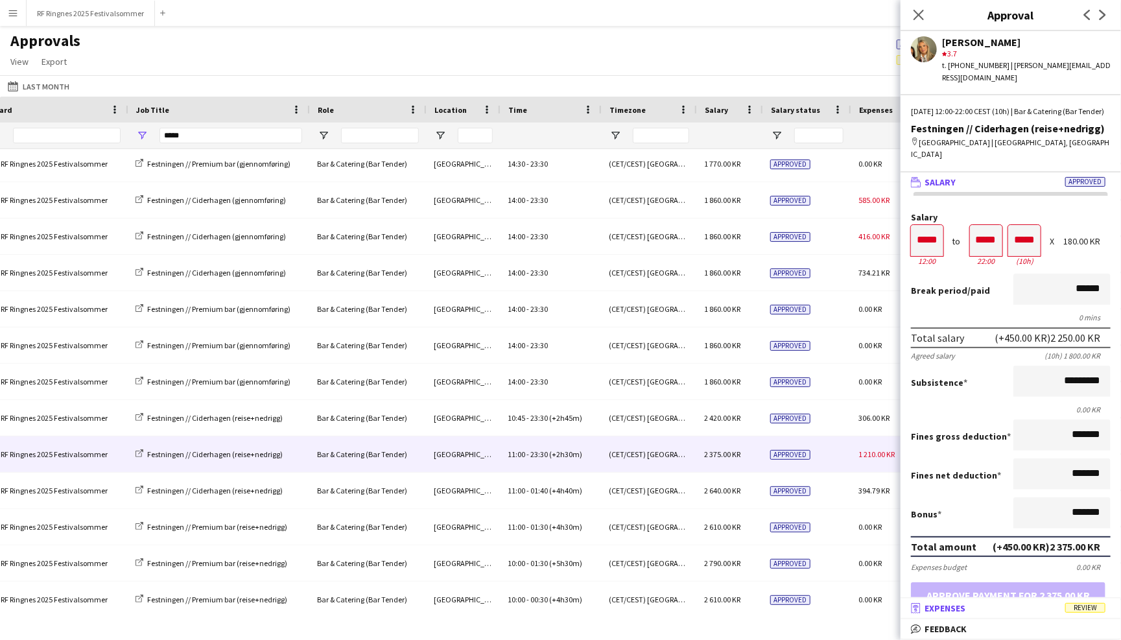
click at [997, 612] on mat-panel-title "receipt Expenses Review" at bounding box center [1008, 608] width 215 height 12
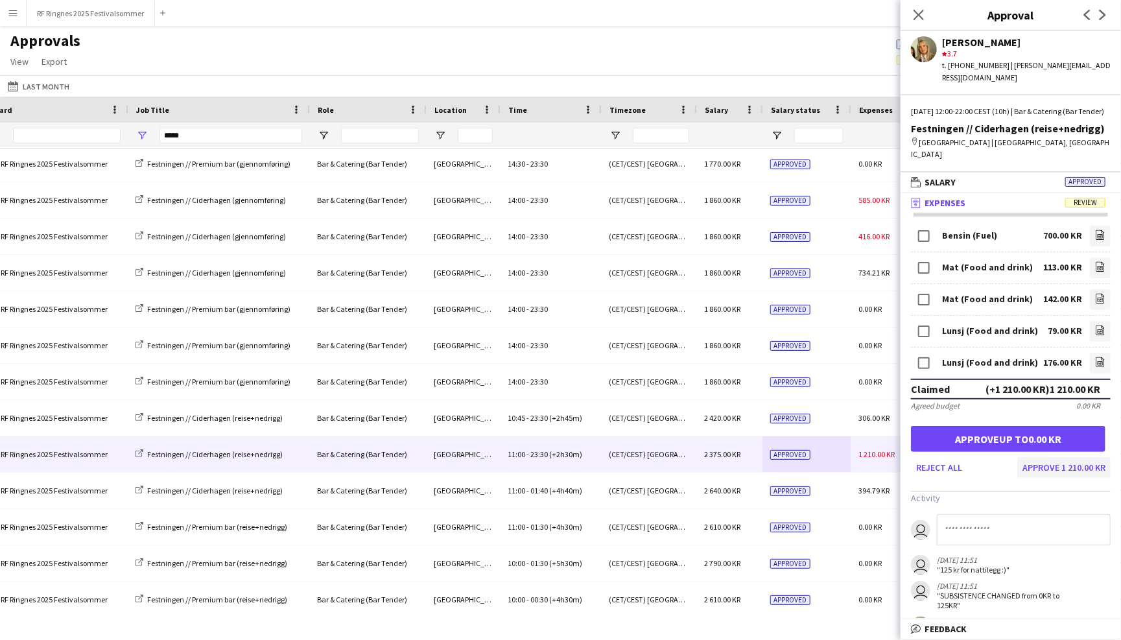
click at [1051, 457] on button "Approve 1 210.00 KR" at bounding box center [1063, 467] width 93 height 21
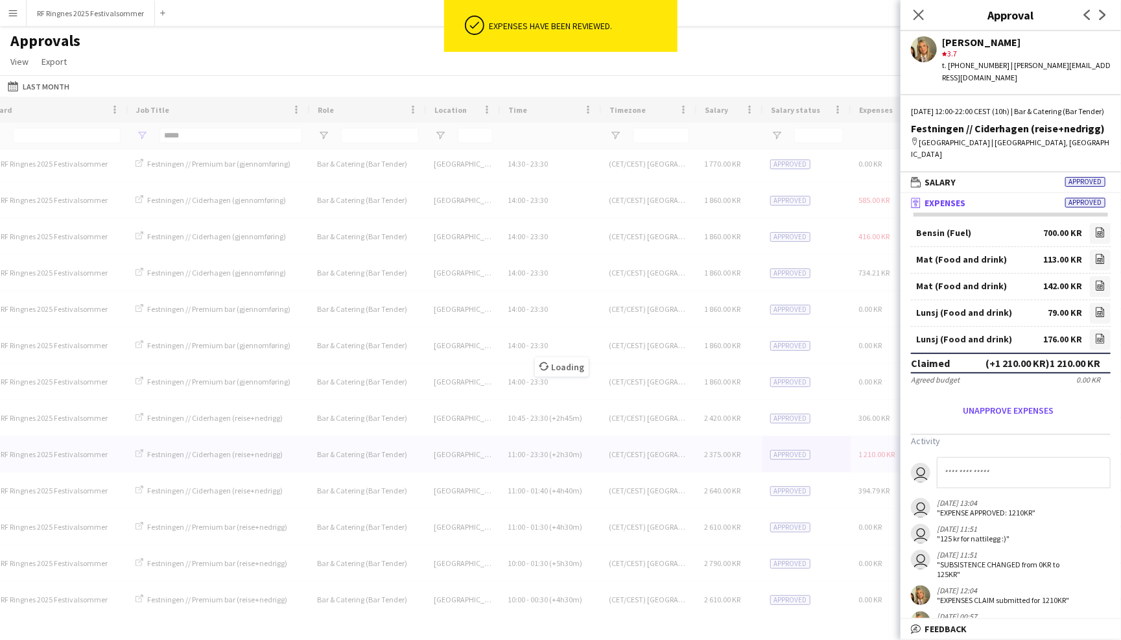
click at [844, 235] on div "Loading" at bounding box center [560, 357] width 1121 height 521
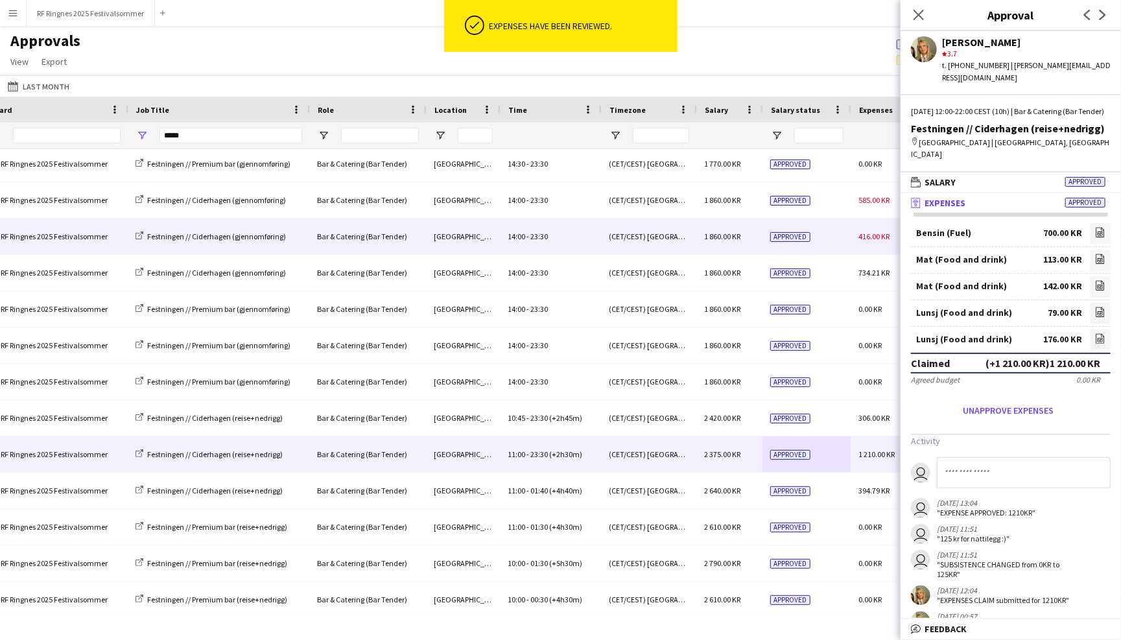
click at [845, 235] on div "Approved" at bounding box center [807, 237] width 88 height 36
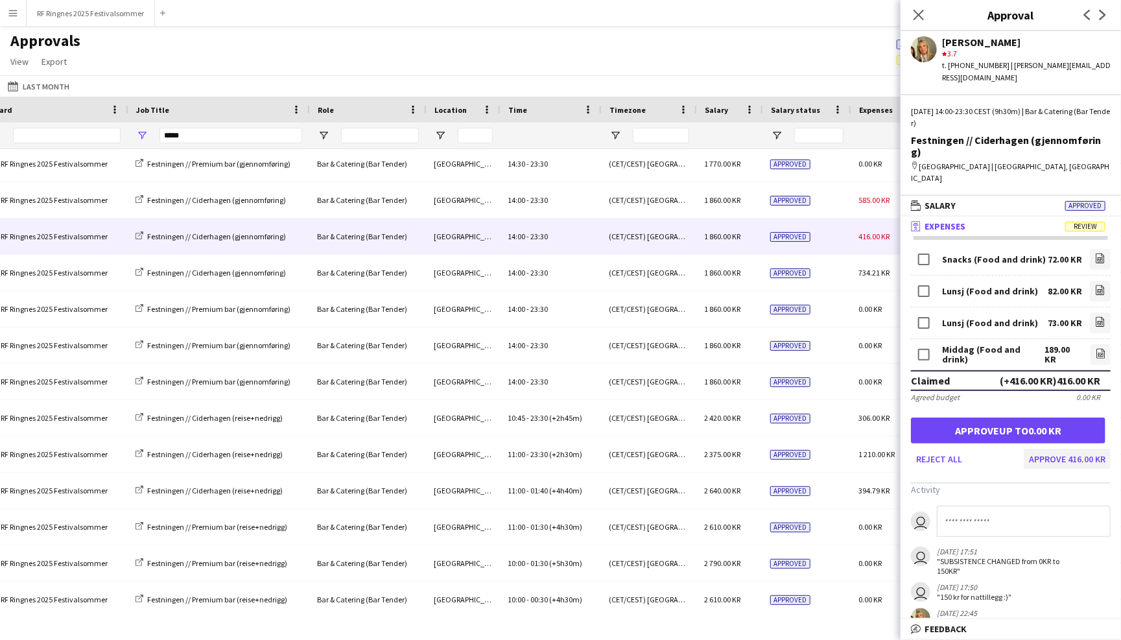
click at [1055, 449] on button "Approve 416.00 KR" at bounding box center [1067, 459] width 87 height 21
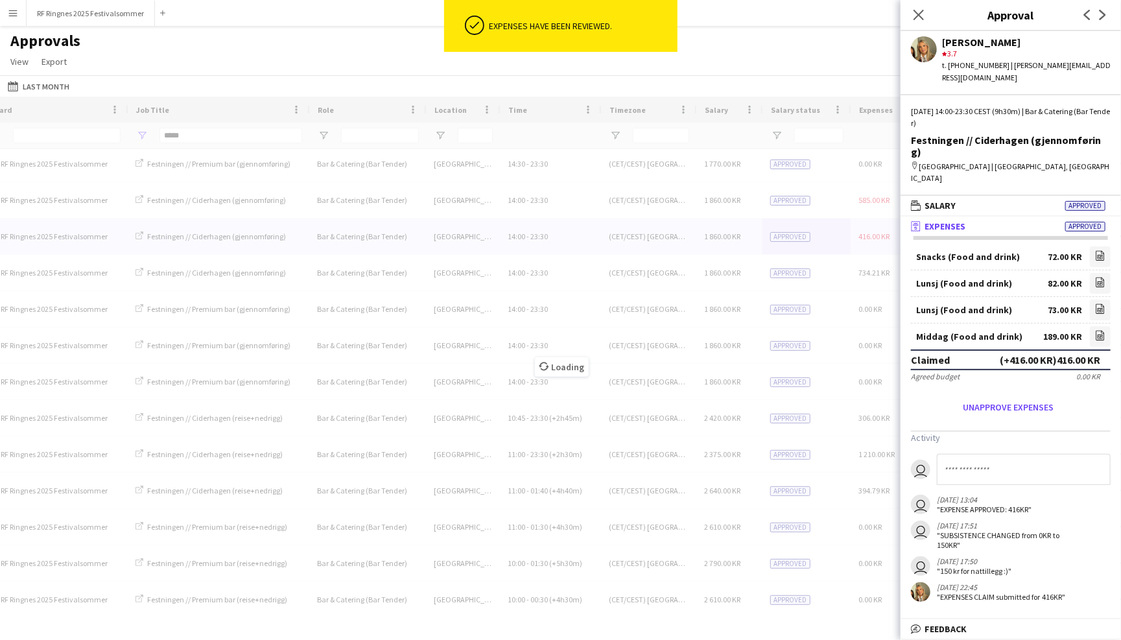
click at [840, 198] on div "Loading" at bounding box center [560, 357] width 1121 height 521
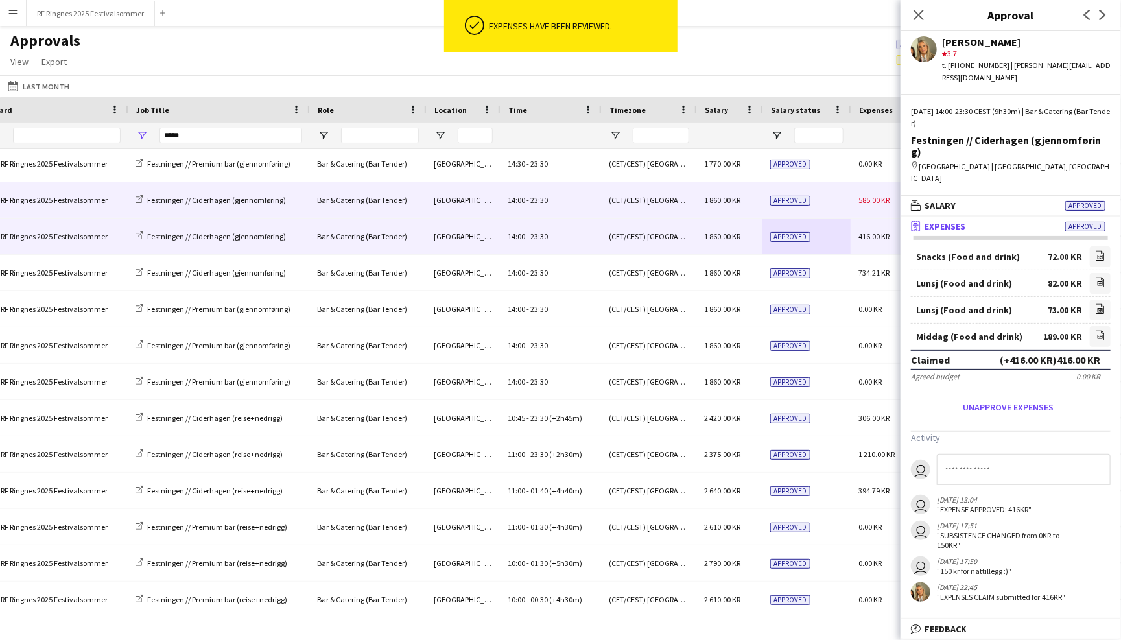
click at [840, 197] on div "Approved" at bounding box center [807, 200] width 88 height 36
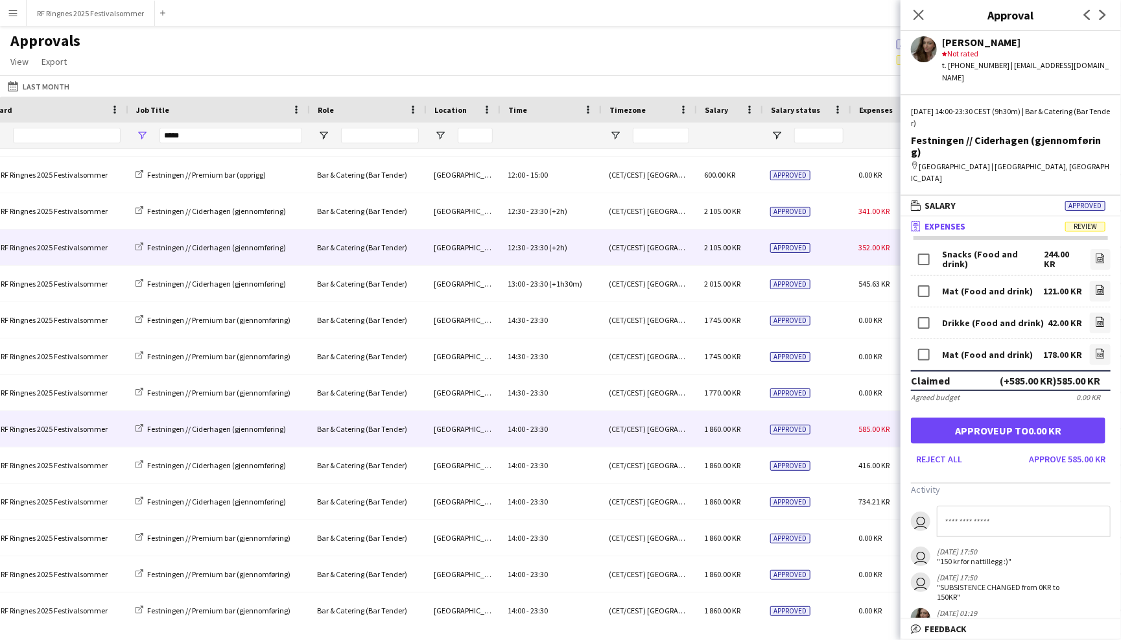
click at [829, 248] on div "Approved" at bounding box center [807, 248] width 88 height 36
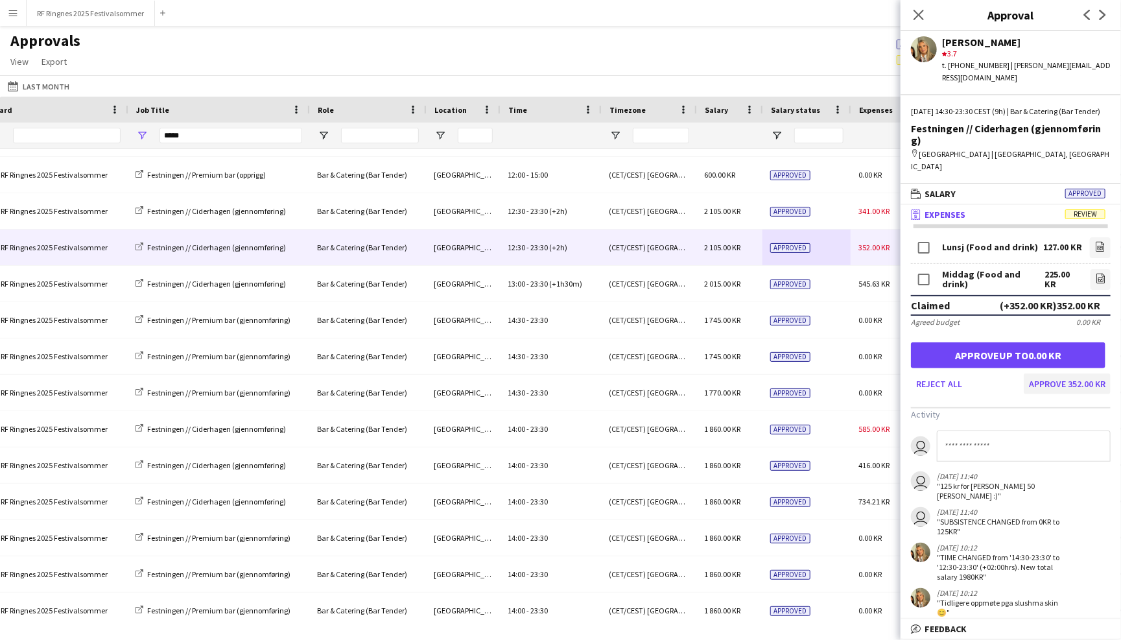
click at [1088, 374] on button "Approve 352.00 KR" at bounding box center [1067, 384] width 87 height 21
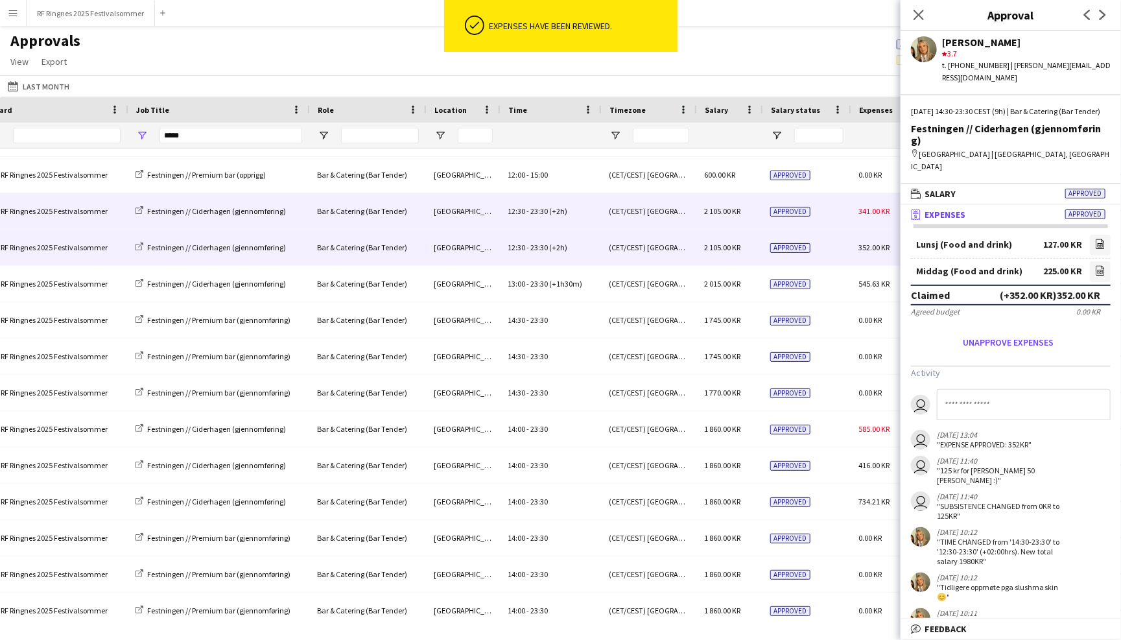
click at [840, 204] on div "Approved" at bounding box center [807, 211] width 88 height 36
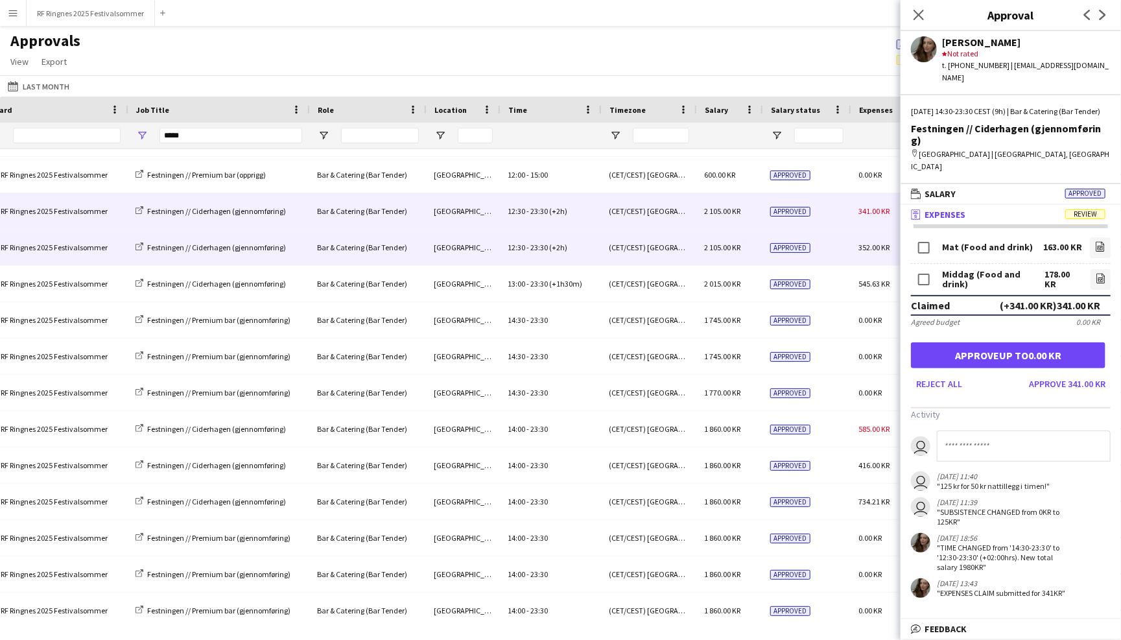
click at [837, 244] on div "Approved" at bounding box center [807, 248] width 88 height 36
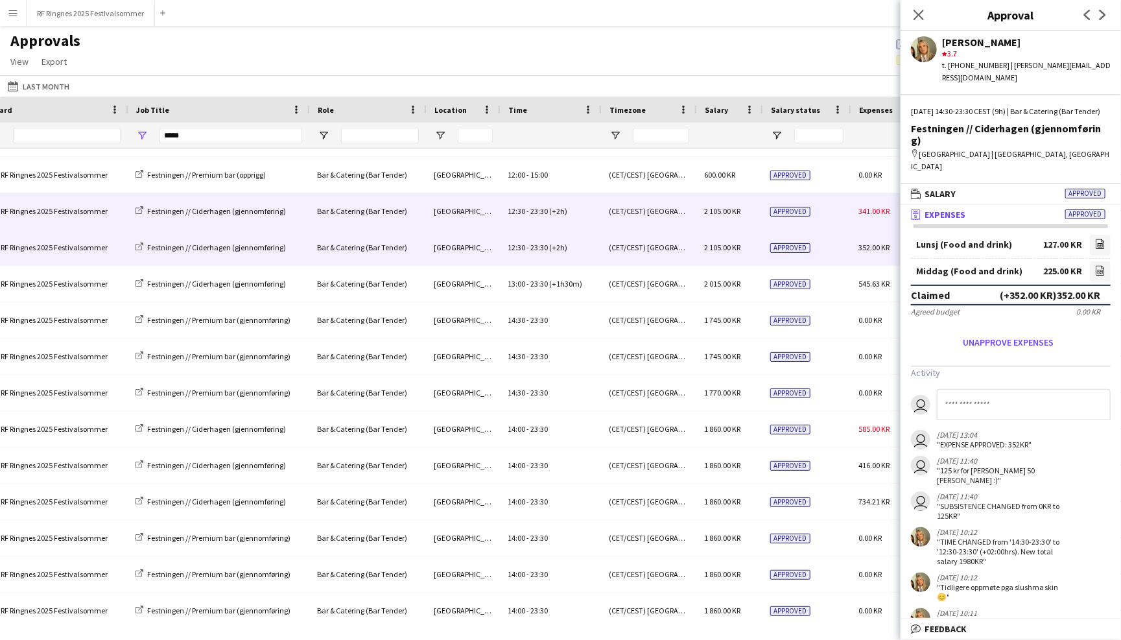
click at [836, 215] on div "Approved" at bounding box center [807, 211] width 88 height 36
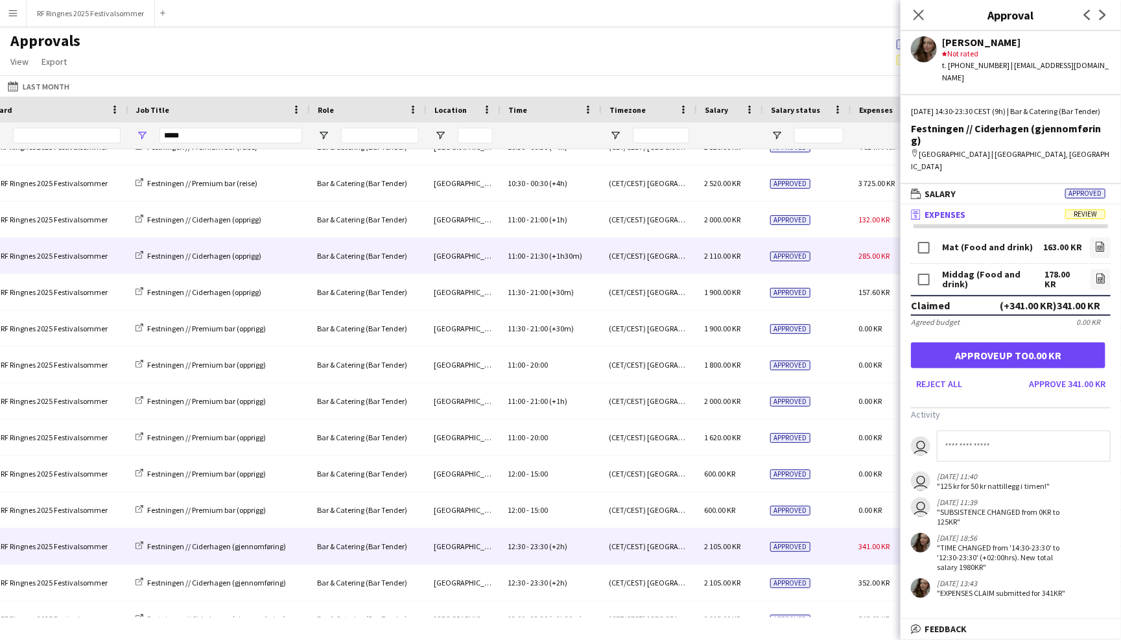
click at [844, 248] on div "Approved" at bounding box center [807, 256] width 88 height 36
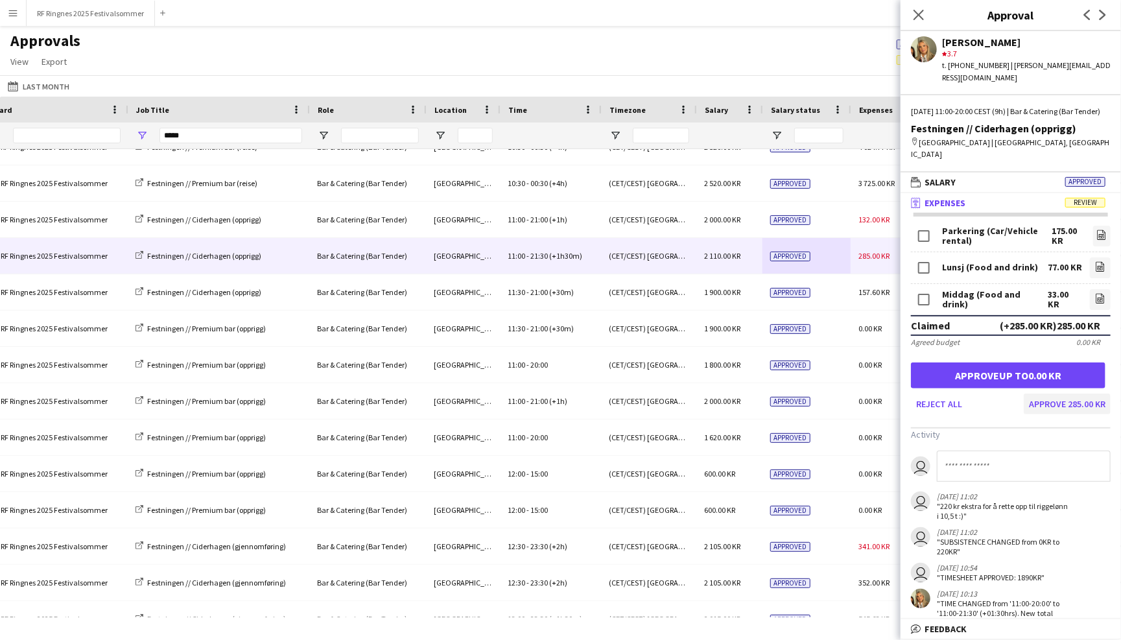
click at [1091, 394] on button "Approve 285.00 KR" at bounding box center [1067, 404] width 87 height 21
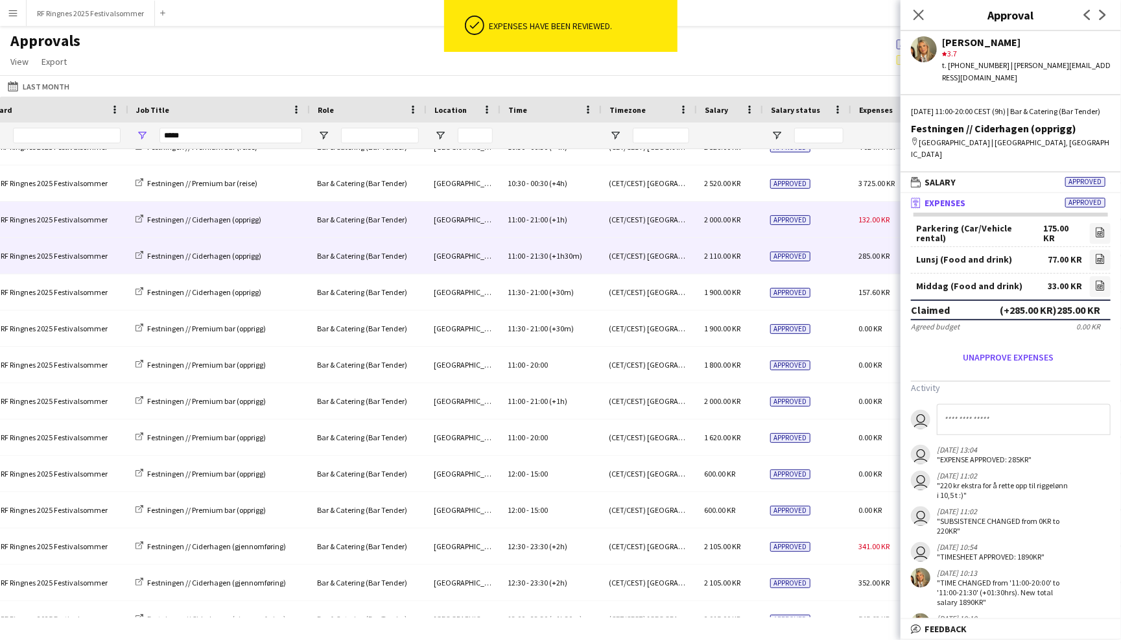
click at [844, 217] on div "Approved" at bounding box center [807, 220] width 88 height 36
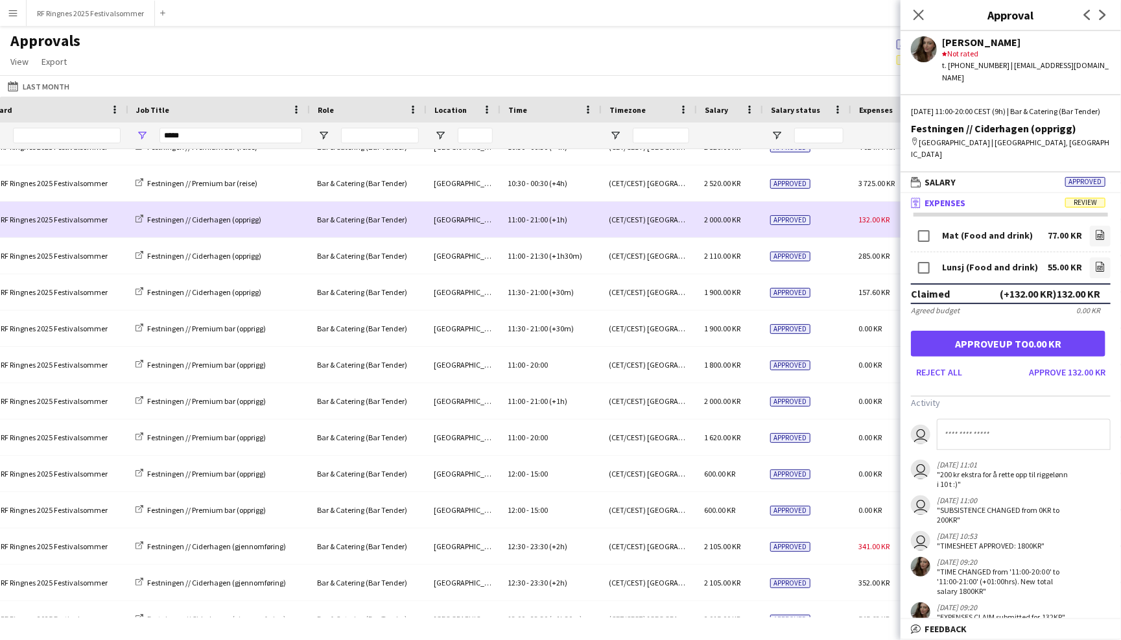
scroll to position [87, 0]
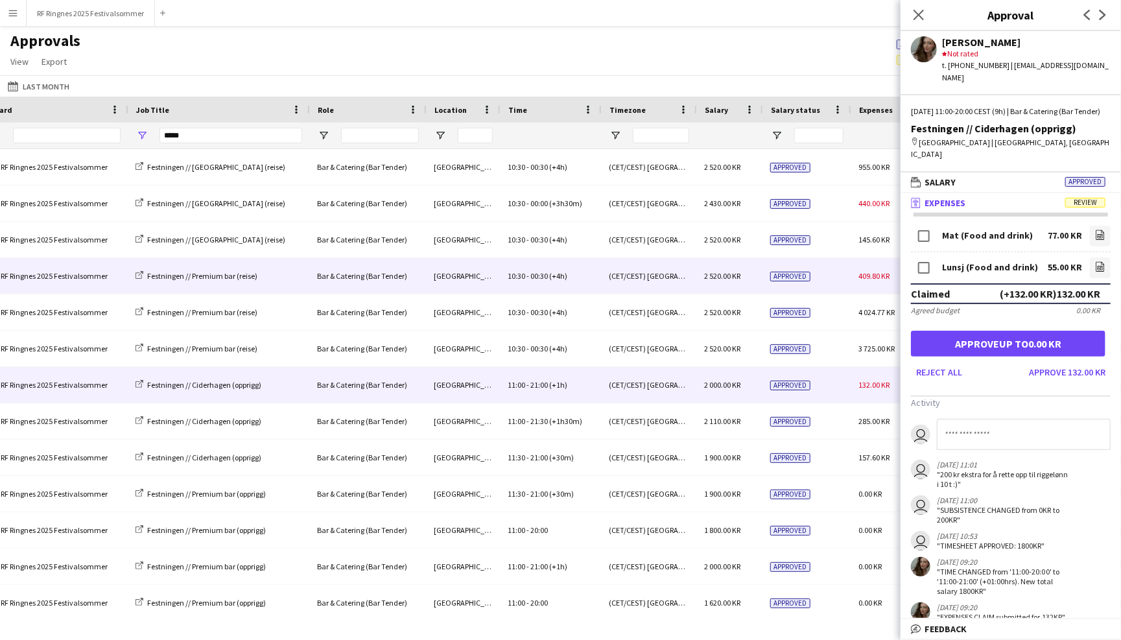
click at [842, 281] on div "Approved" at bounding box center [807, 276] width 88 height 36
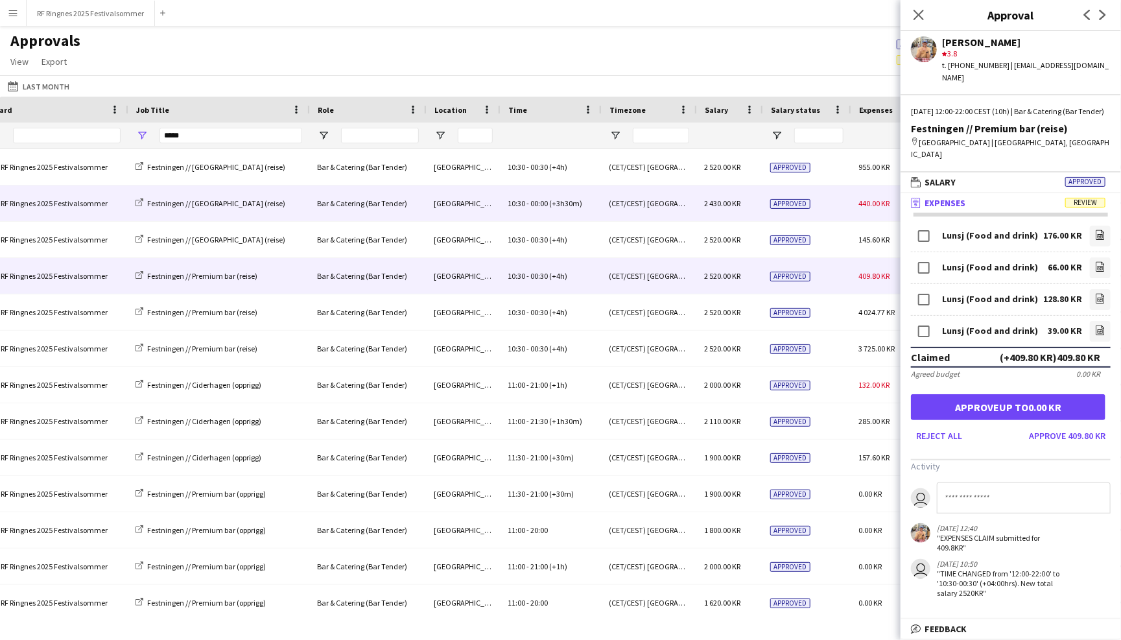
click at [835, 200] on div "Approved" at bounding box center [807, 203] width 88 height 36
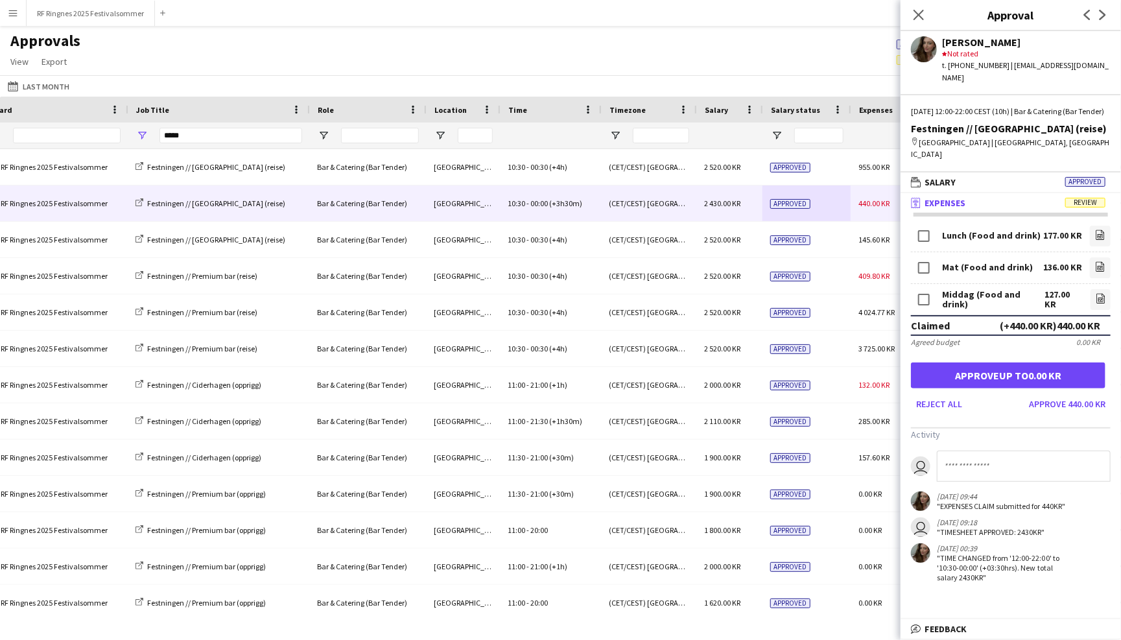
click at [837, 38] on div "Approvals View Customise view Customise filters Reset Filters Reset View Reset …" at bounding box center [560, 53] width 1121 height 44
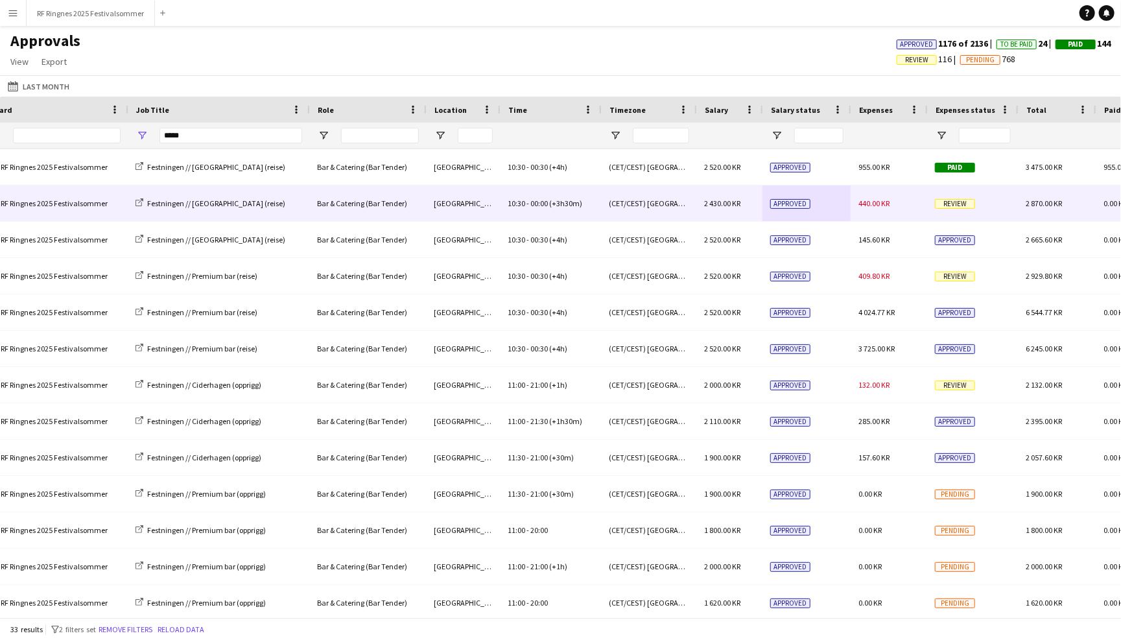
click at [870, 198] on span "440.00 KR" at bounding box center [874, 203] width 31 height 10
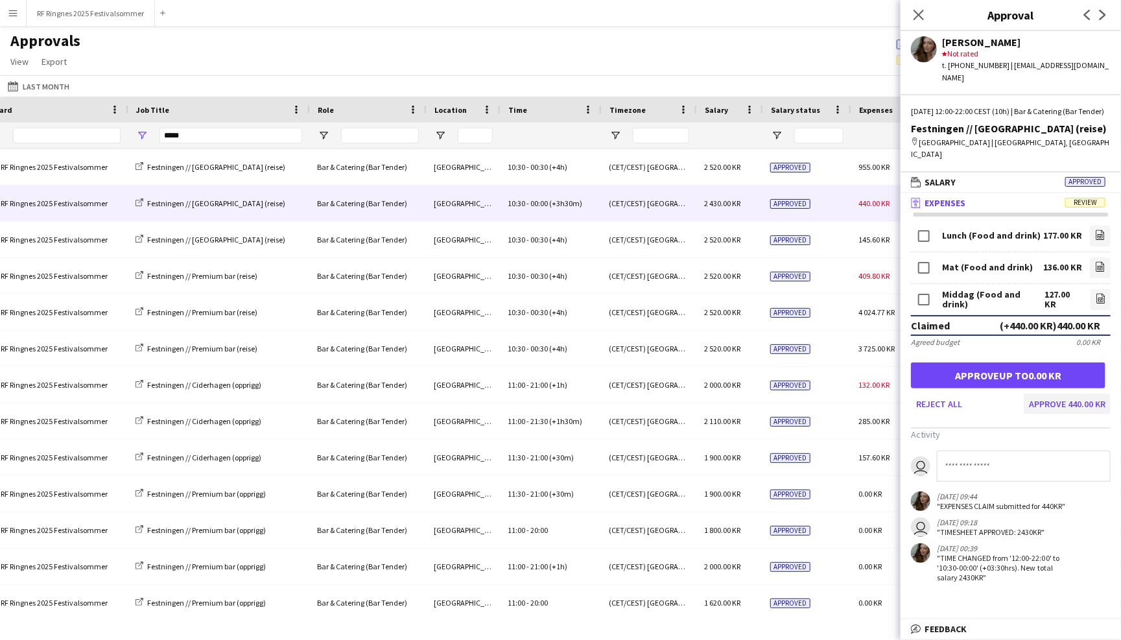
click at [1049, 394] on button "Approve 440.00 KR" at bounding box center [1067, 404] width 87 height 21
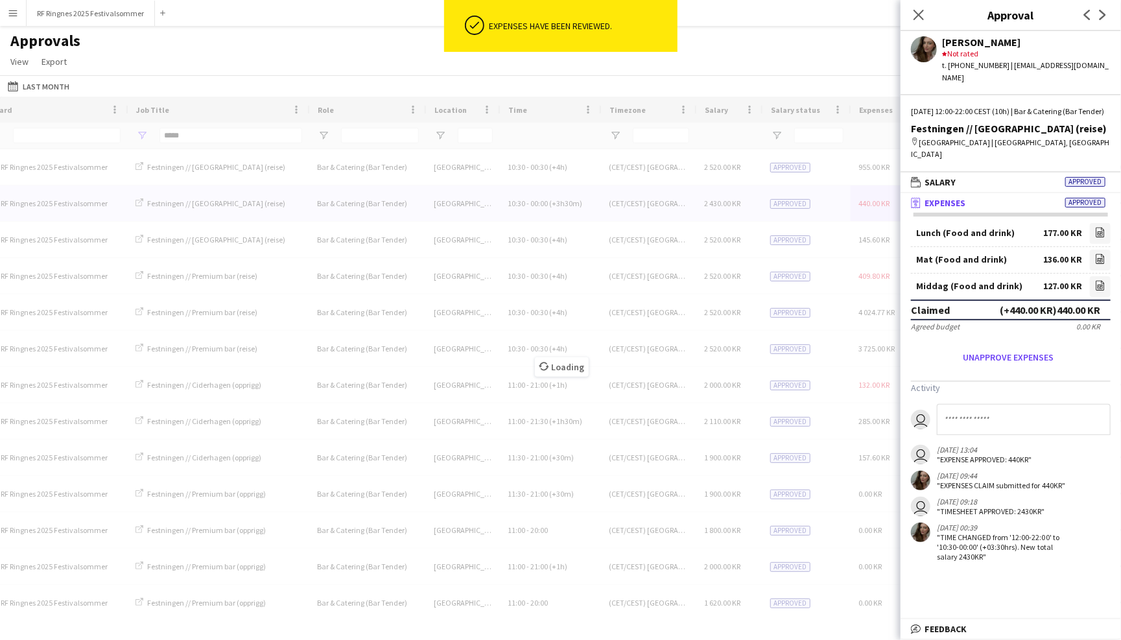
click at [854, 274] on div "Loading" at bounding box center [560, 357] width 1121 height 521
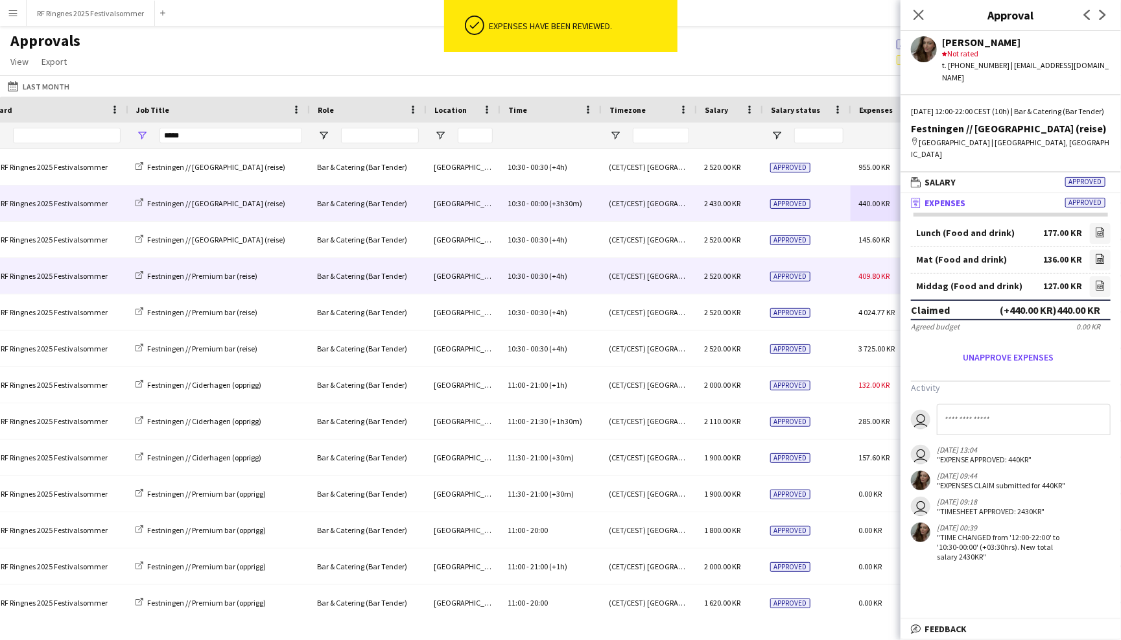
click at [853, 273] on div "409.80 KR" at bounding box center [889, 276] width 77 height 36
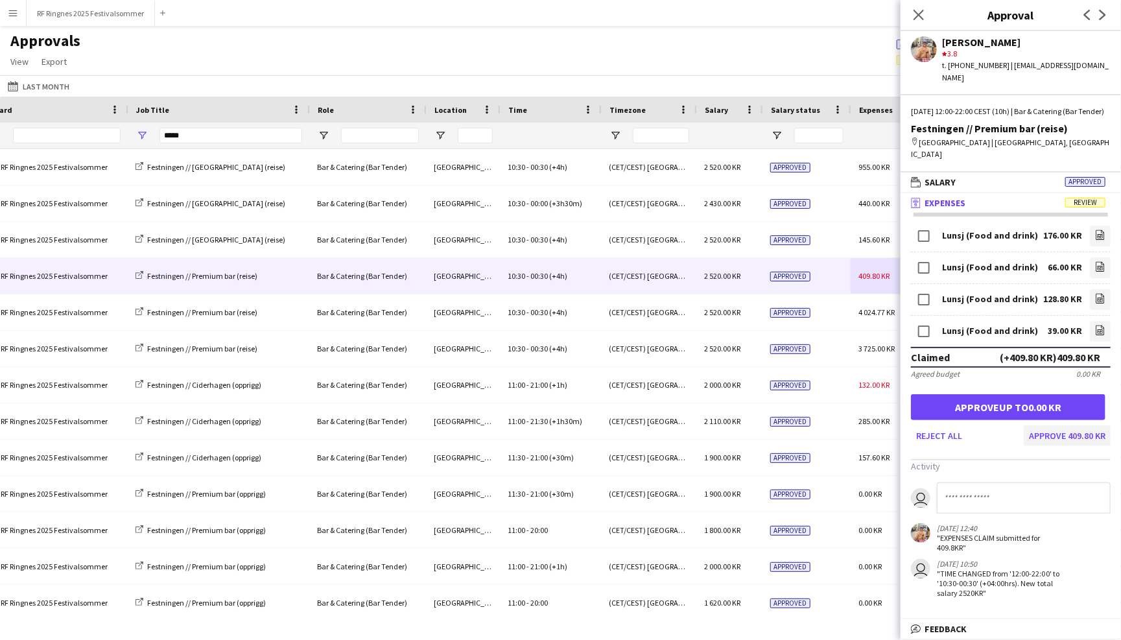
click at [1061, 425] on button "Approve 409.80 KR" at bounding box center [1067, 435] width 87 height 21
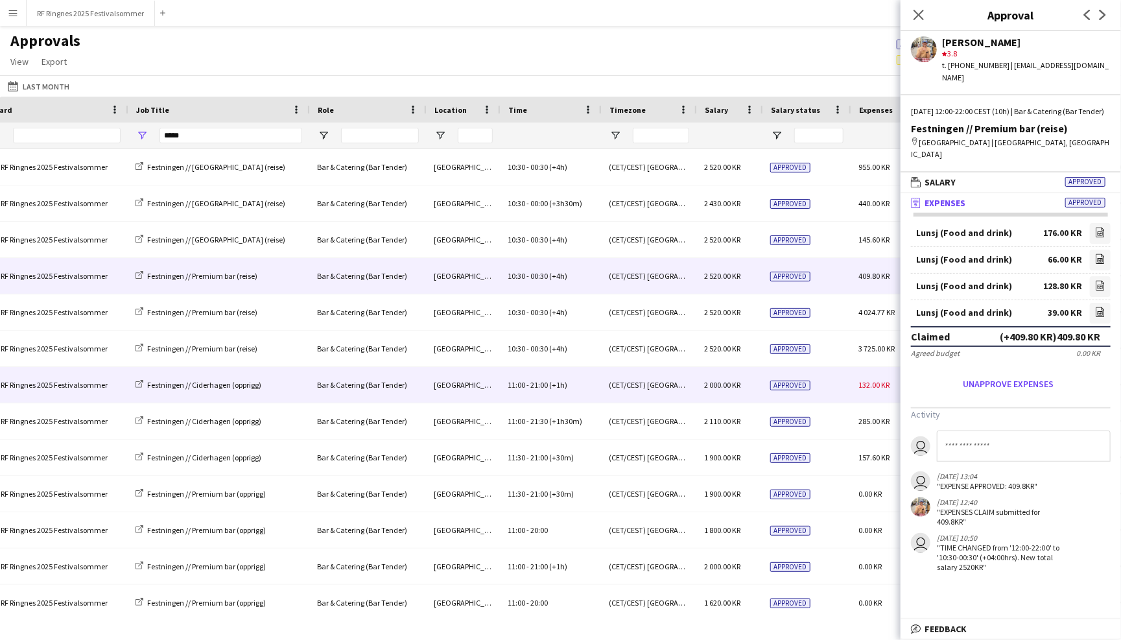
click at [848, 382] on div "Approved" at bounding box center [807, 385] width 88 height 36
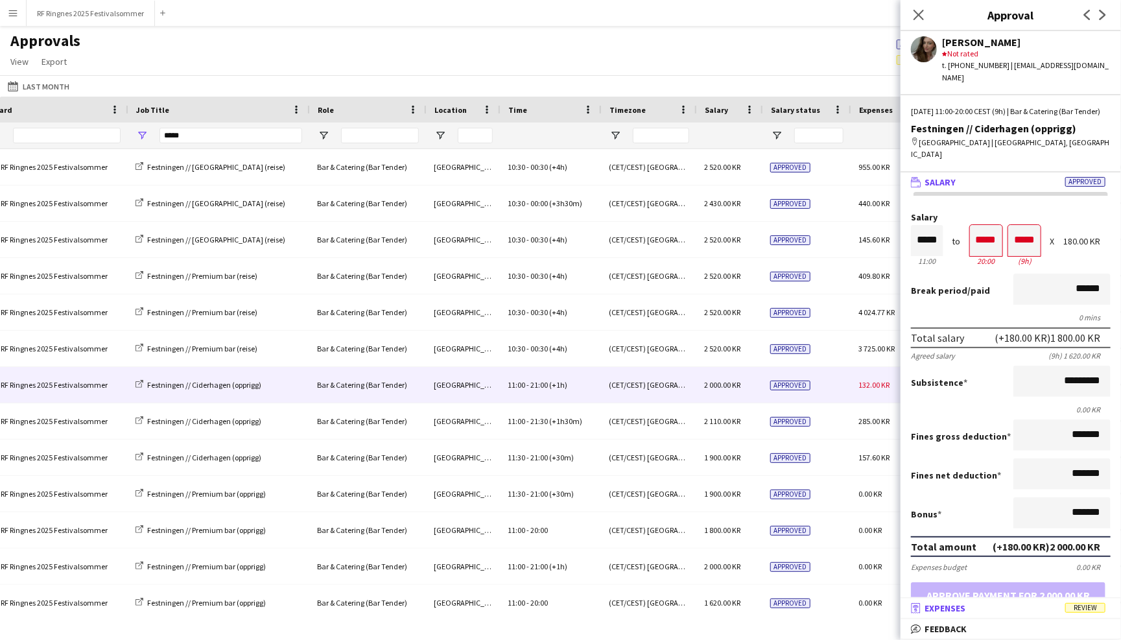
click at [1049, 606] on mat-panel-title "receipt Expenses Review" at bounding box center [1008, 608] width 215 height 12
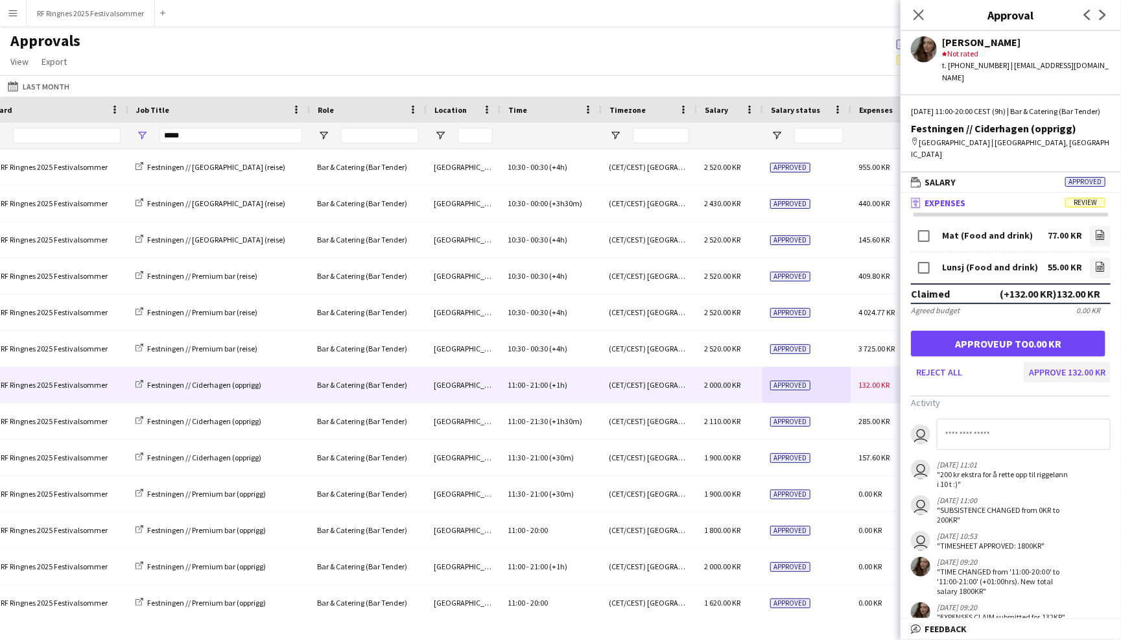
click at [1062, 362] on button "Approve 132.00 KR" at bounding box center [1067, 372] width 87 height 21
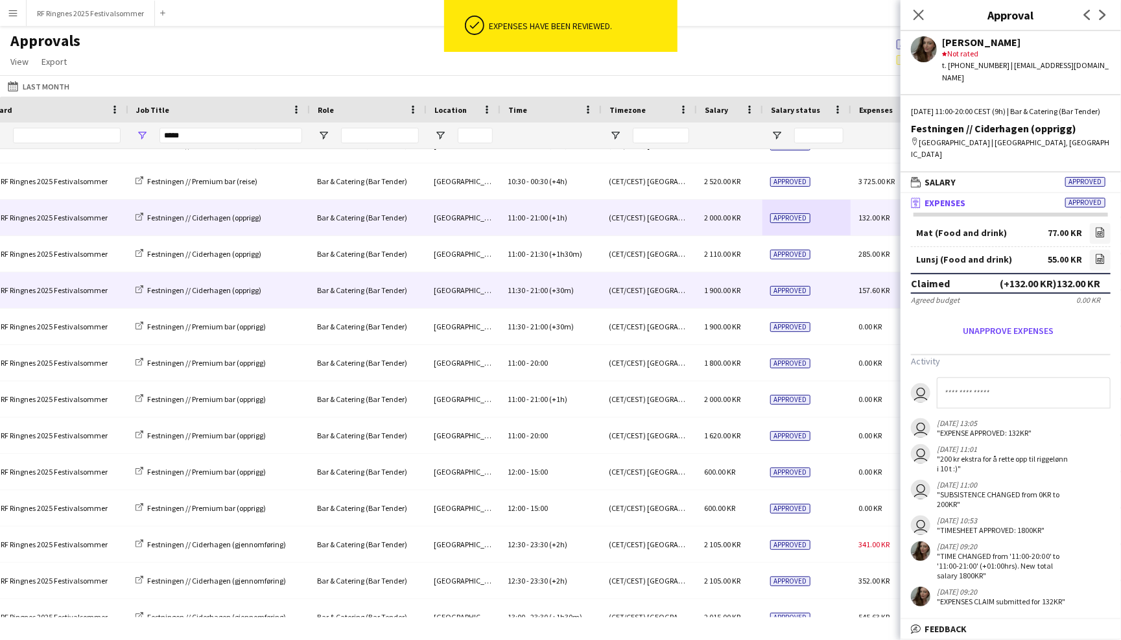
scroll to position [213, 0]
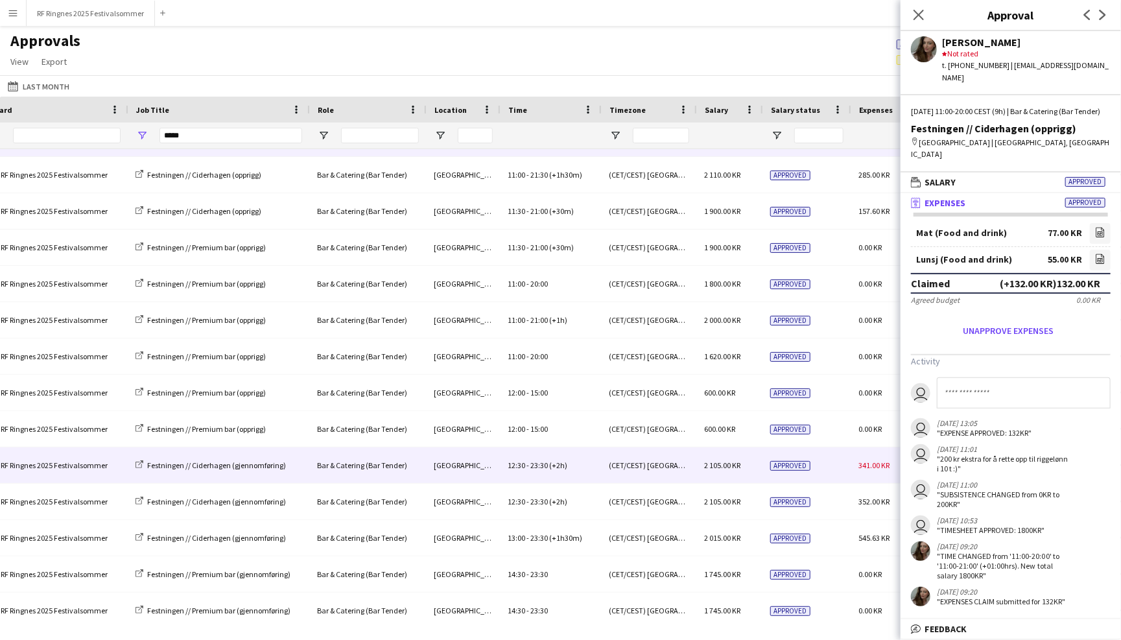
click at [833, 464] on div "Approved" at bounding box center [807, 465] width 88 height 36
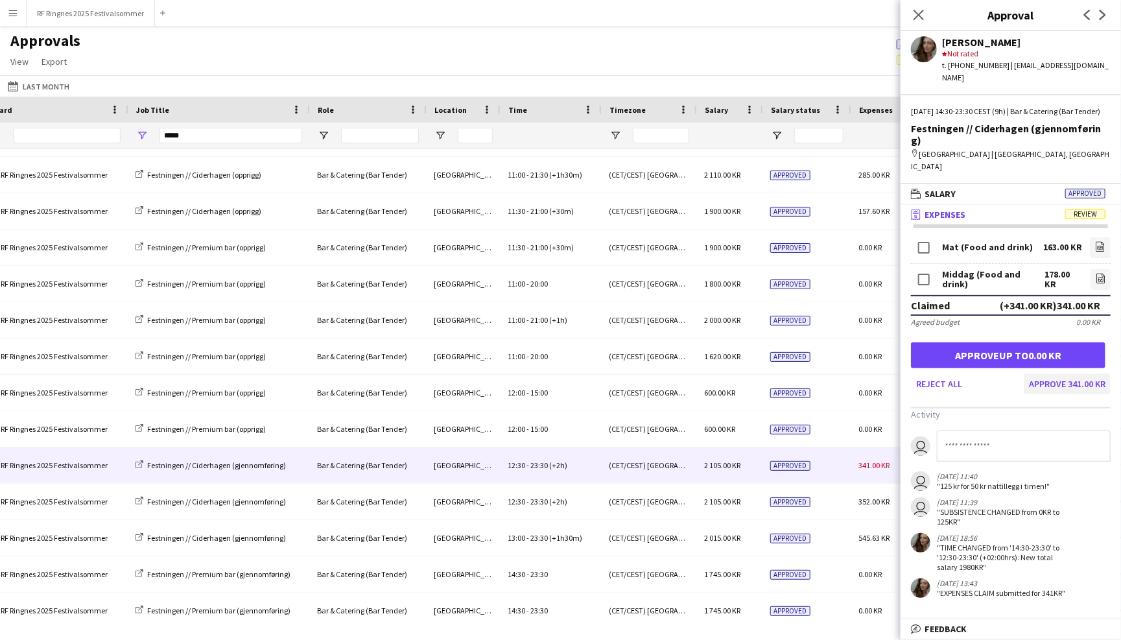
click at [1066, 374] on button "Approve 341.00 KR" at bounding box center [1067, 384] width 87 height 21
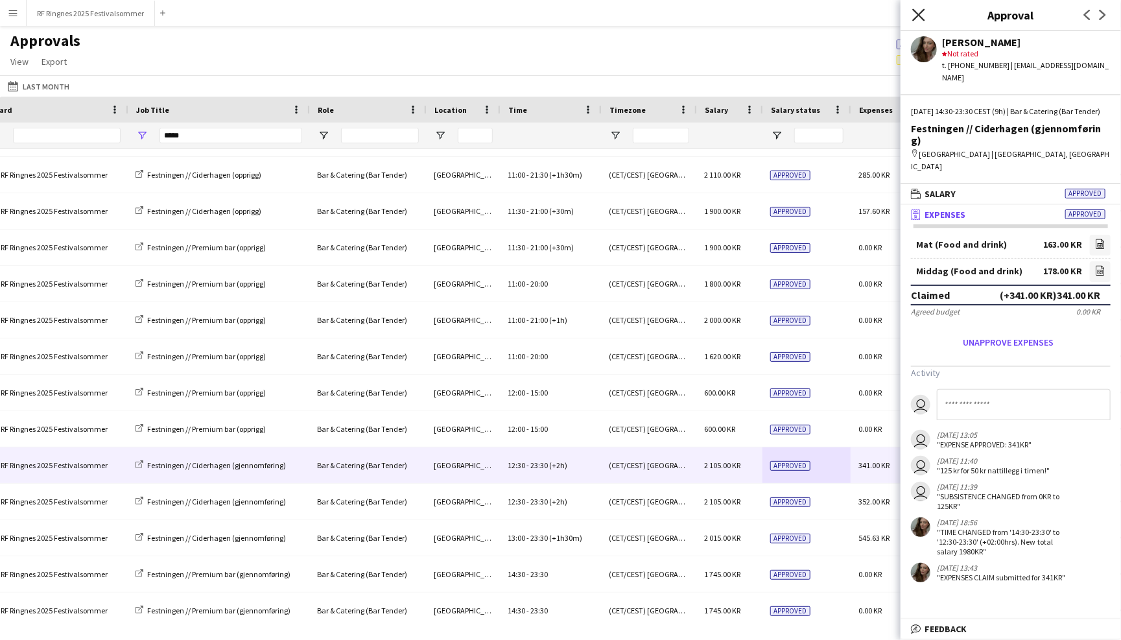
click at [919, 14] on icon at bounding box center [918, 14] width 12 height 12
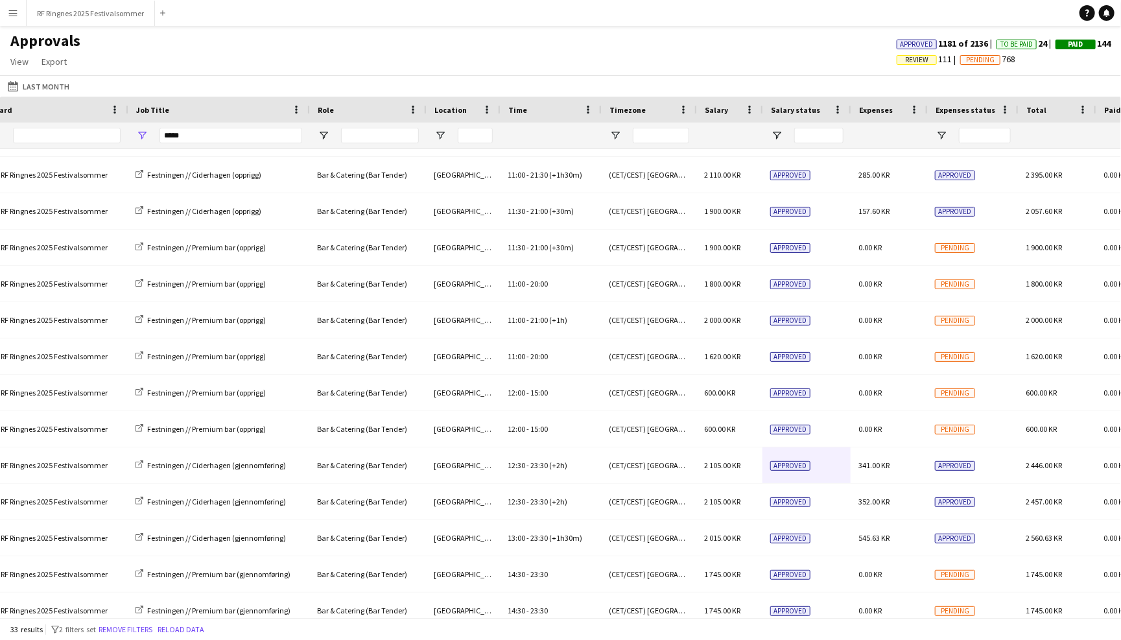
click at [828, 48] on div "Approvals View Customise view Customise filters Reset Filters Reset View Reset …" at bounding box center [560, 53] width 1121 height 44
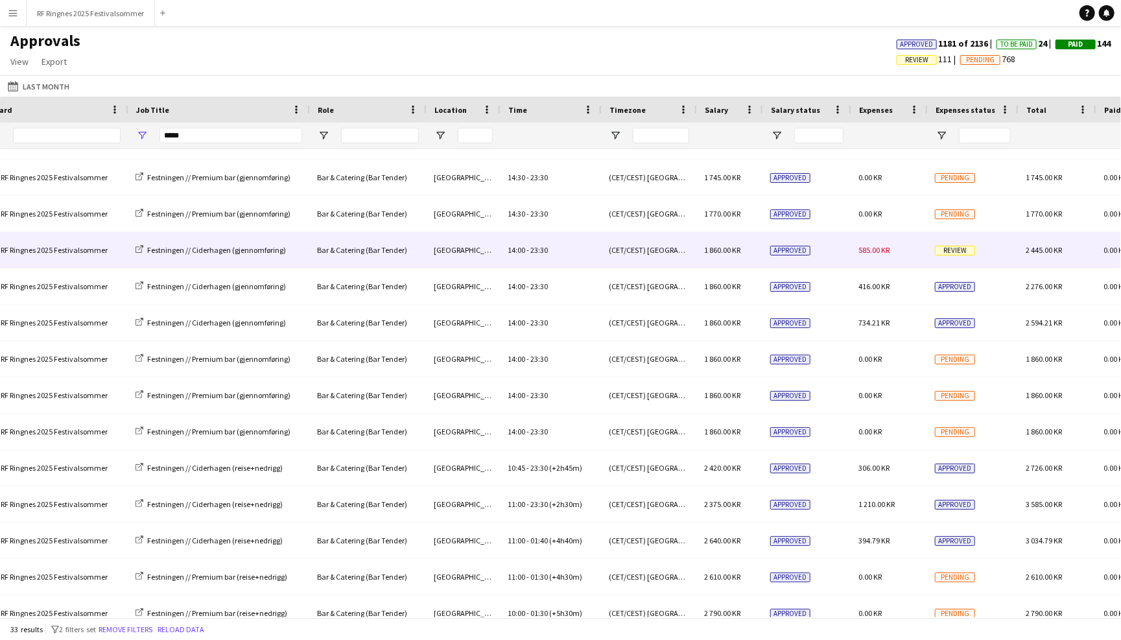
click at [840, 241] on div "Approved" at bounding box center [807, 250] width 88 height 36
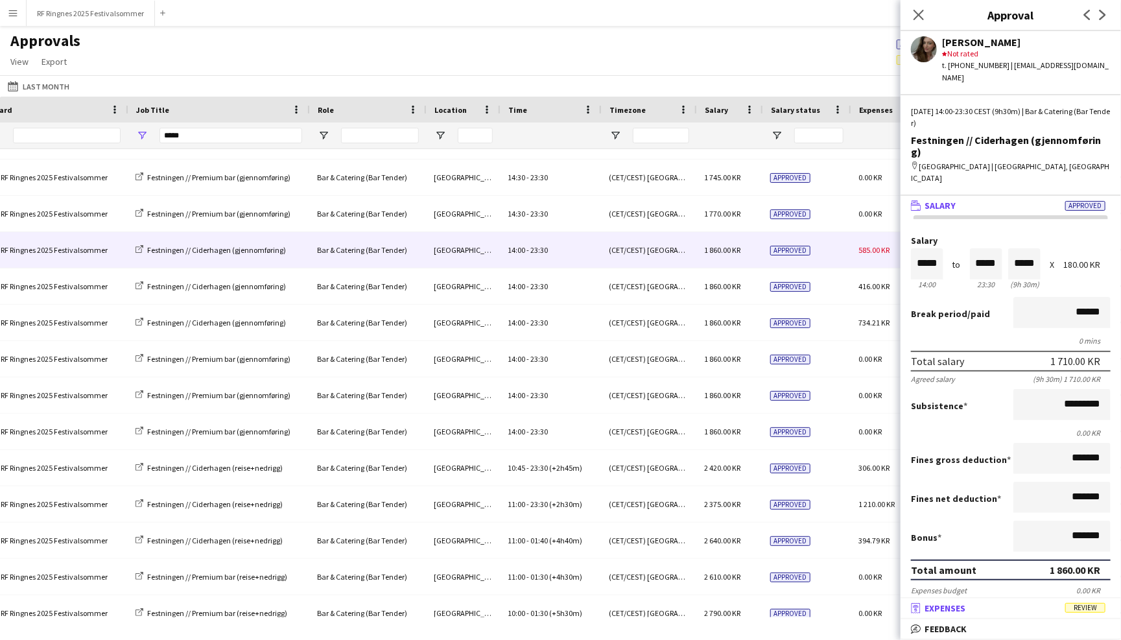
click at [1091, 614] on mat-panel-title "receipt Expenses Review" at bounding box center [1008, 608] width 215 height 12
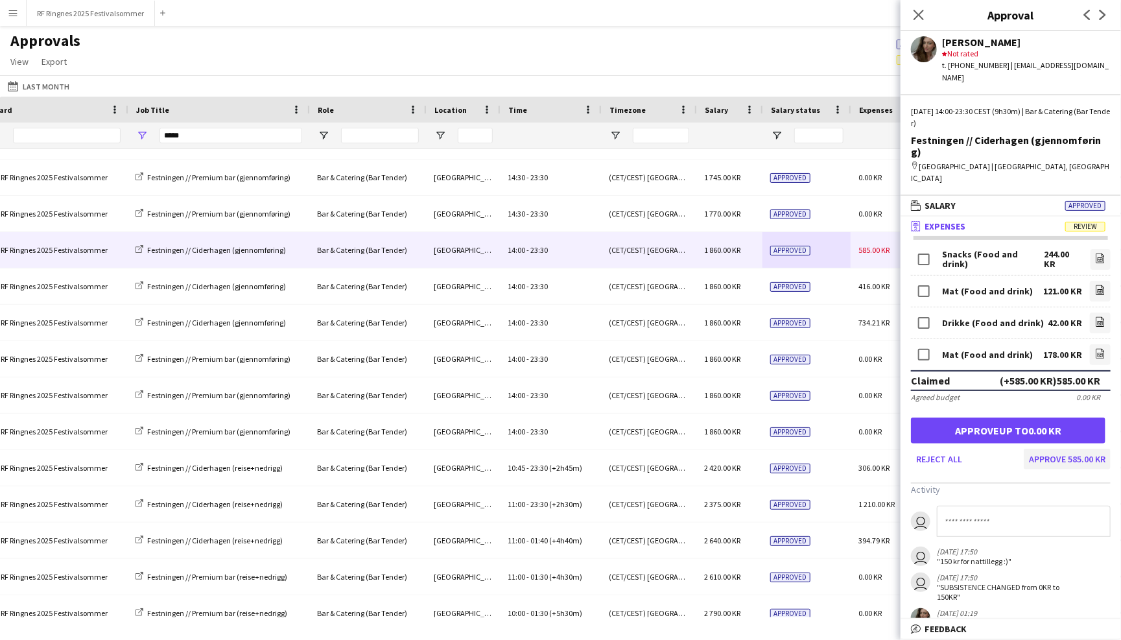
click at [1093, 449] on button "Approve 585.00 KR" at bounding box center [1067, 459] width 87 height 21
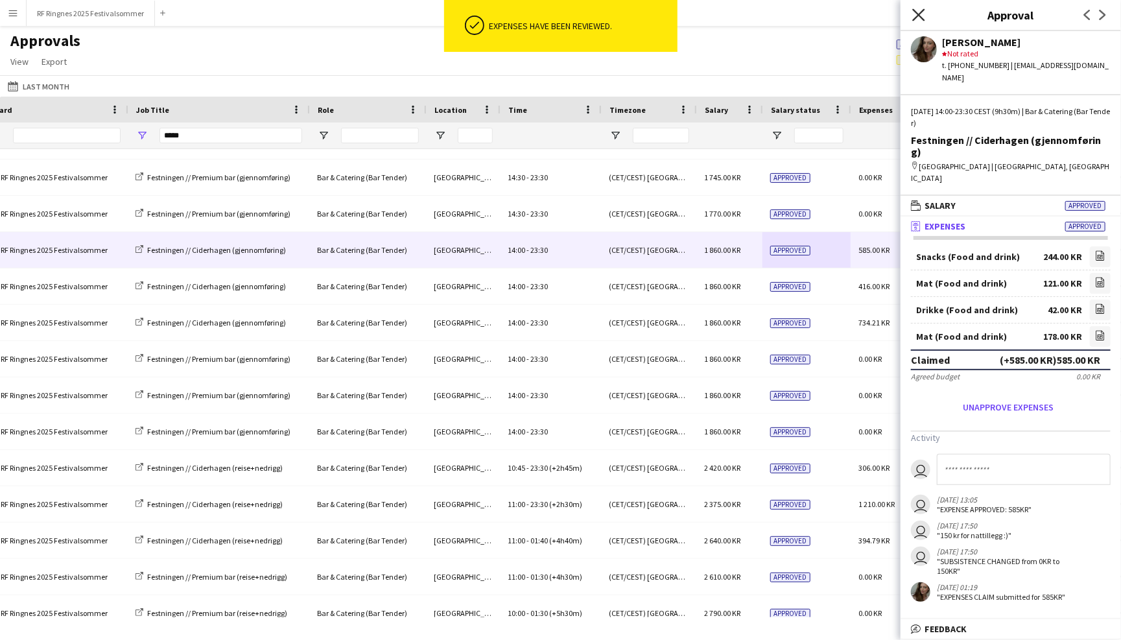
click at [920, 12] on icon at bounding box center [918, 14] width 12 height 12
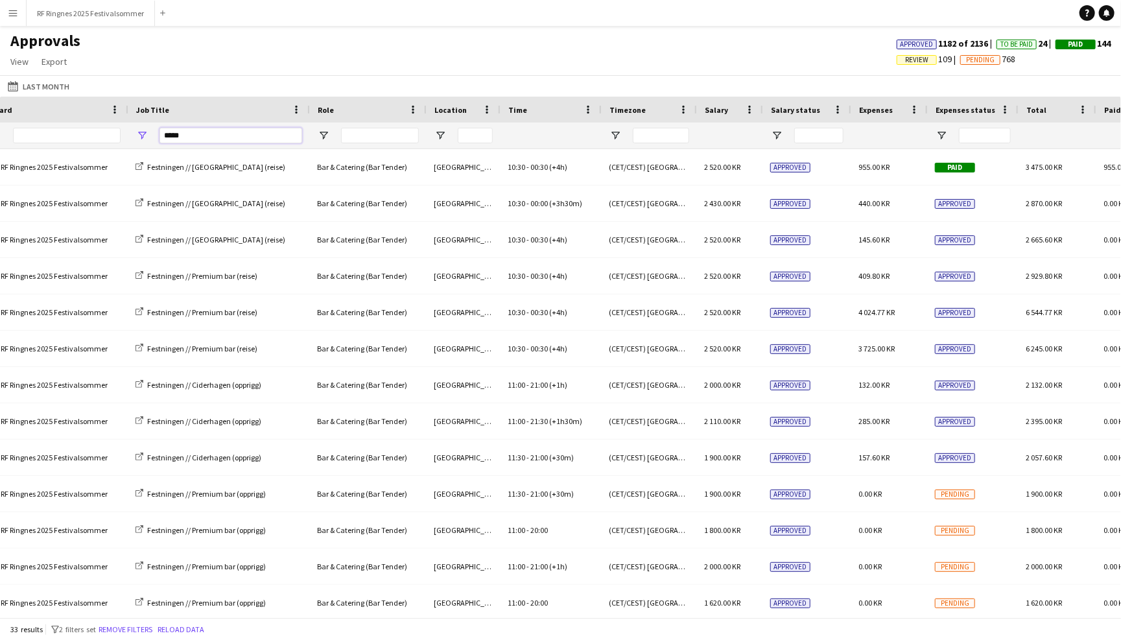
drag, startPoint x: 217, startPoint y: 136, endPoint x: 167, endPoint y: 136, distance: 49.9
click at [167, 136] on input "*****" at bounding box center [231, 136] width 143 height 16
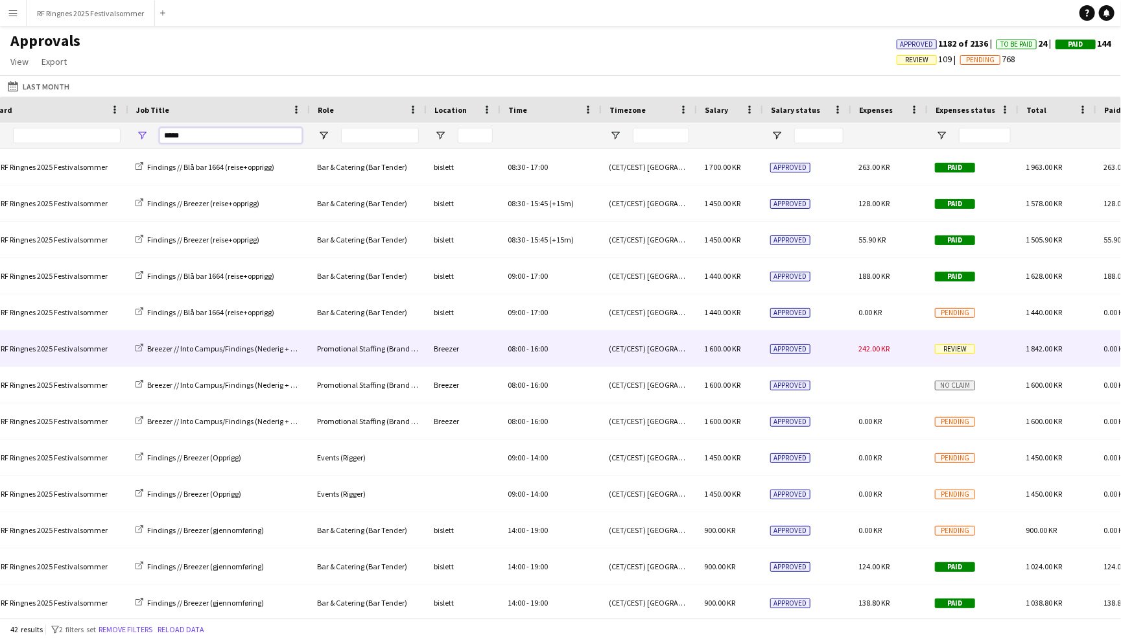
type input "*****"
click at [852, 355] on div "242.00 KR" at bounding box center [889, 349] width 77 height 36
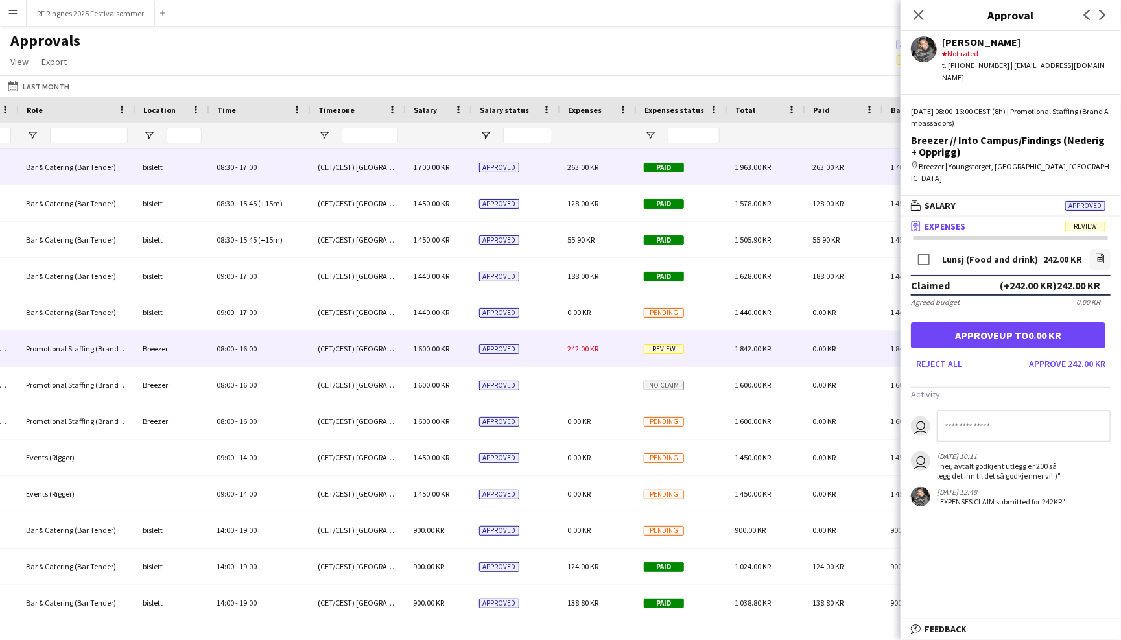
click at [558, 176] on div "Approved" at bounding box center [515, 167] width 88 height 36
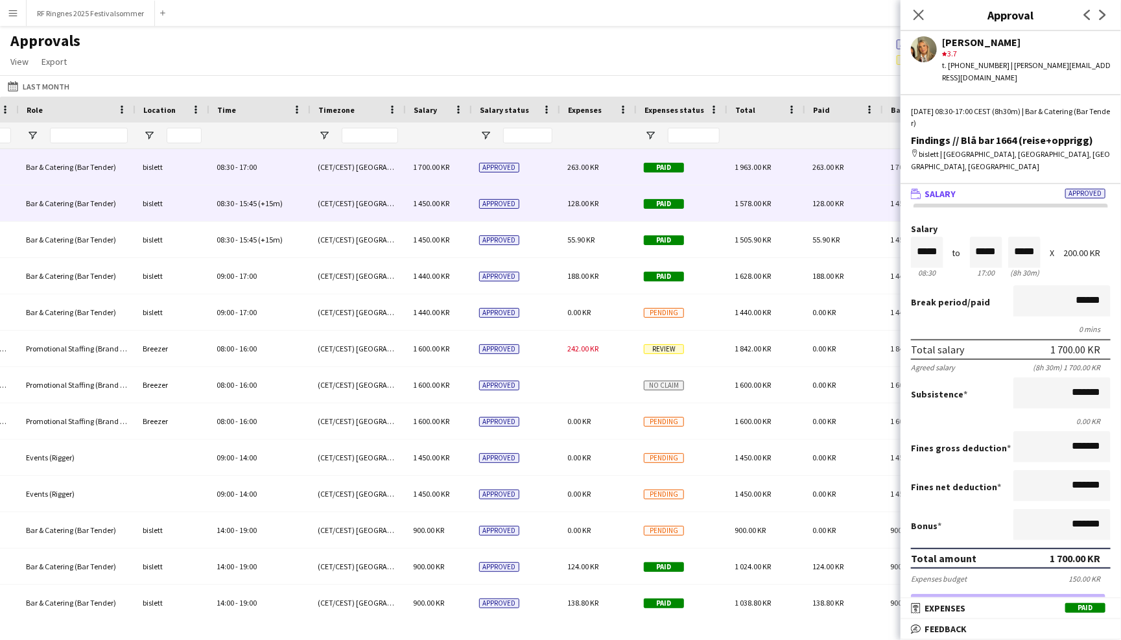
click at [718, 200] on div "Paid" at bounding box center [681, 203] width 91 height 36
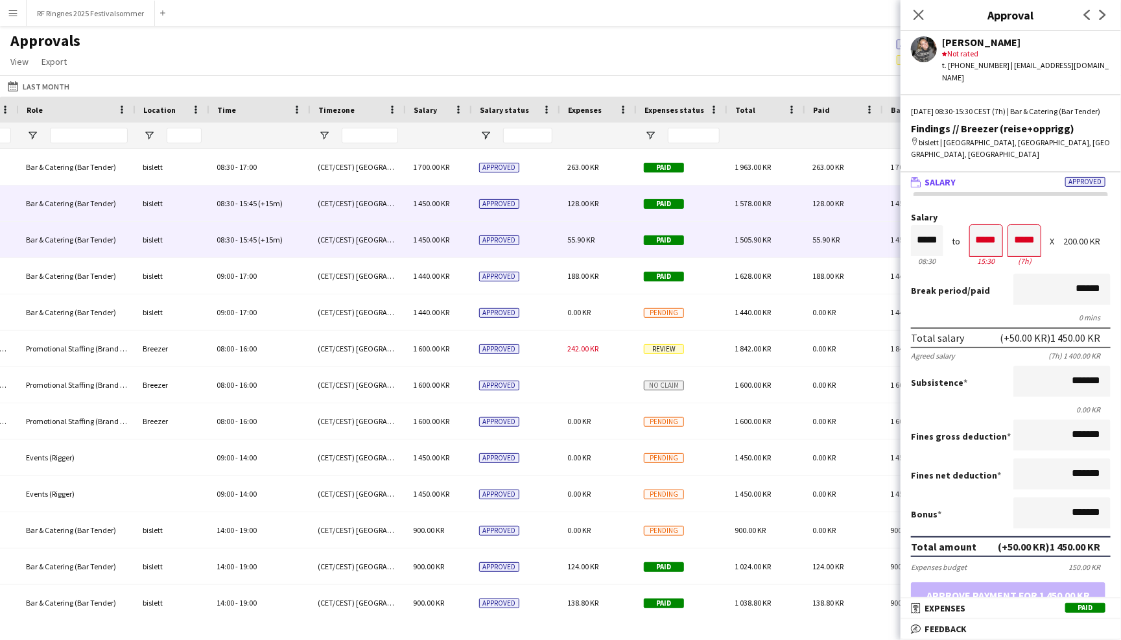
click at [721, 232] on div "Paid" at bounding box center [681, 240] width 91 height 36
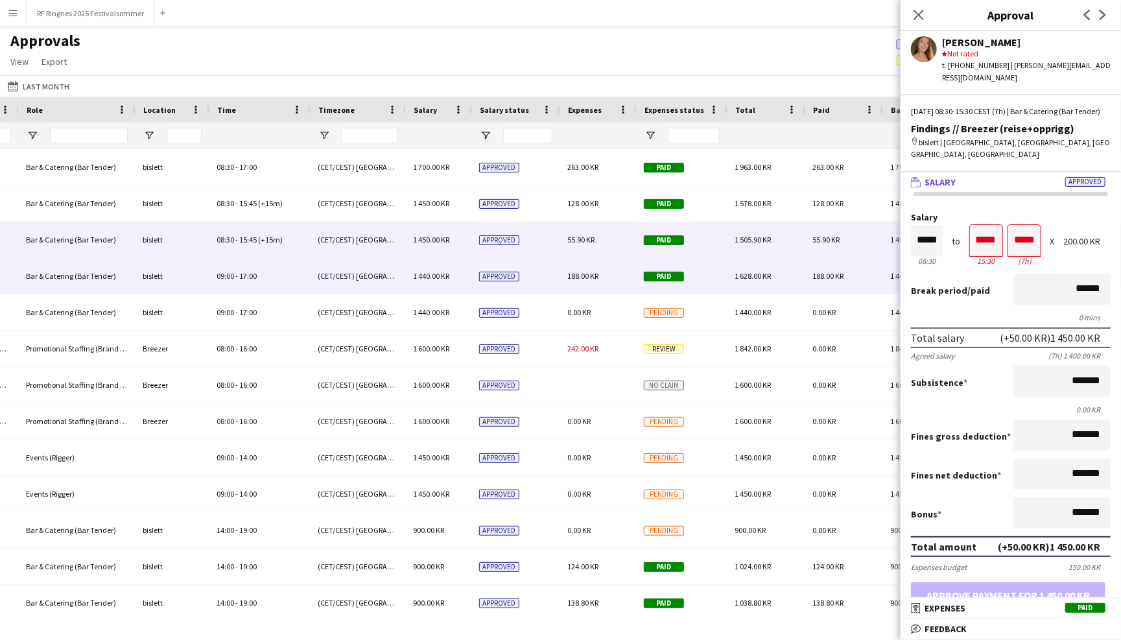
click at [724, 267] on div "Paid" at bounding box center [681, 276] width 91 height 36
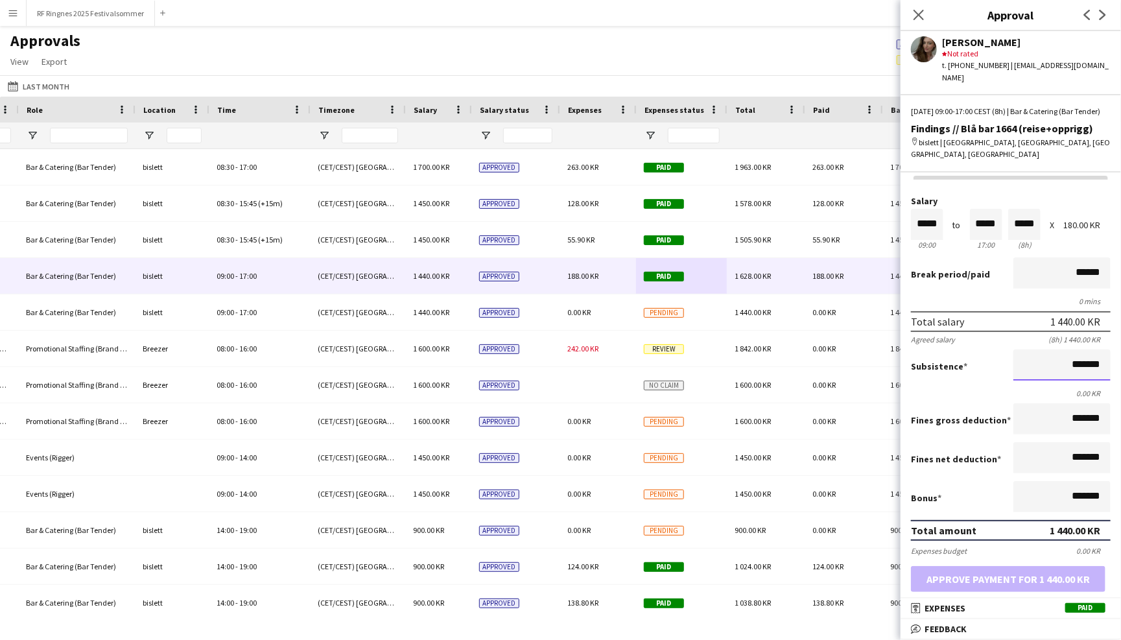
click at [1067, 355] on input "*******" at bounding box center [1062, 365] width 97 height 31
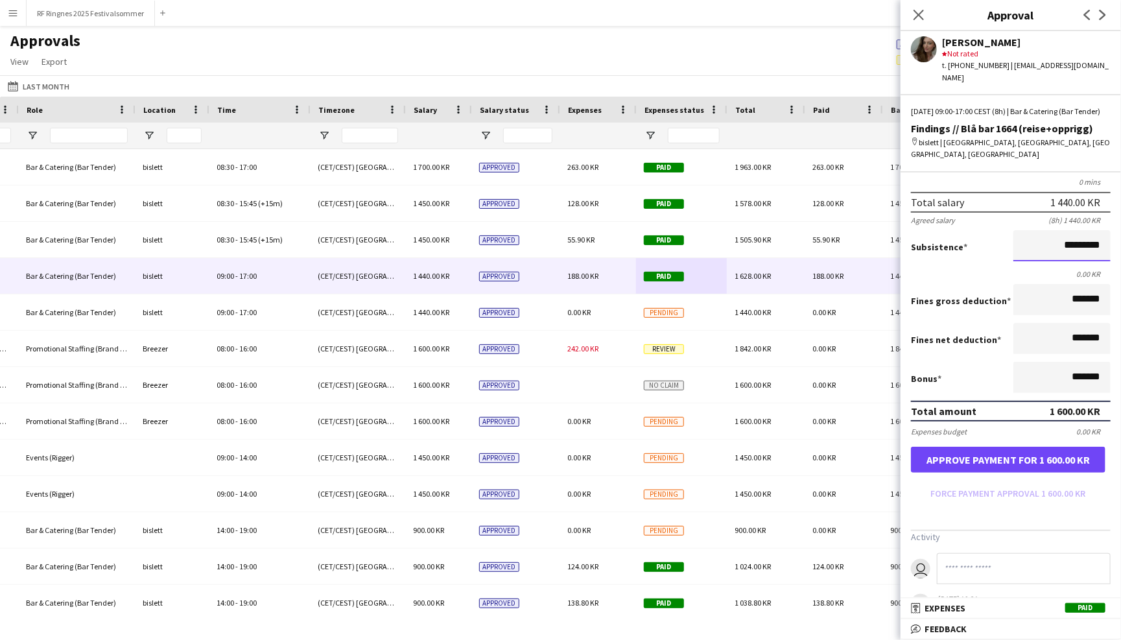
type input "*********"
click at [1065, 447] on button "Approve payment for 1 600.00 KR" at bounding box center [1008, 460] width 195 height 26
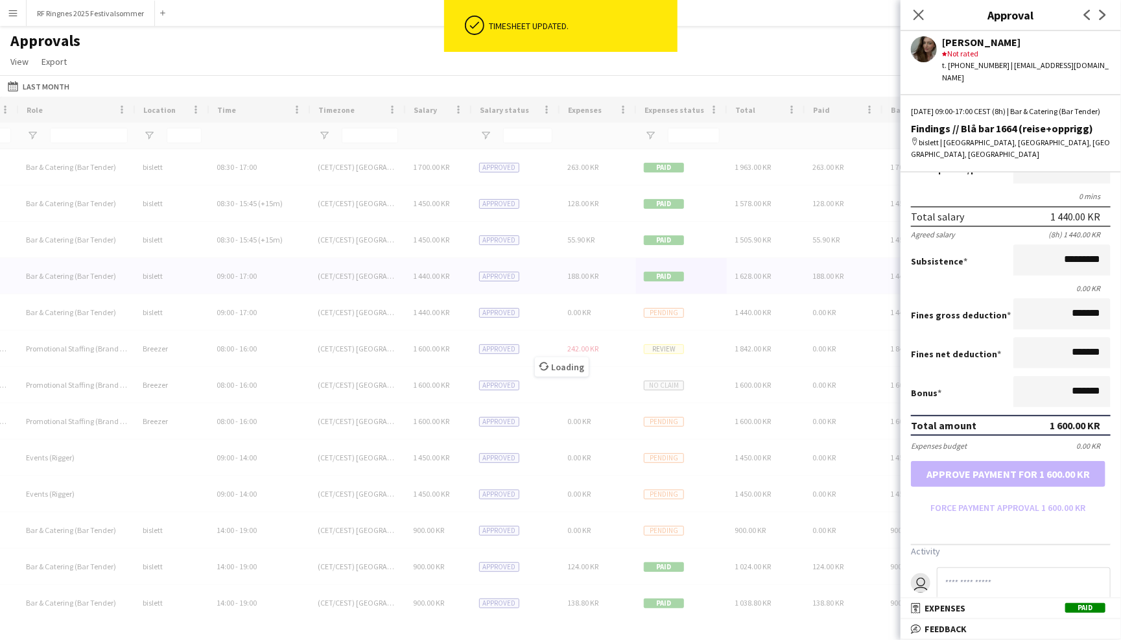
click at [988, 575] on input at bounding box center [1024, 582] width 174 height 31
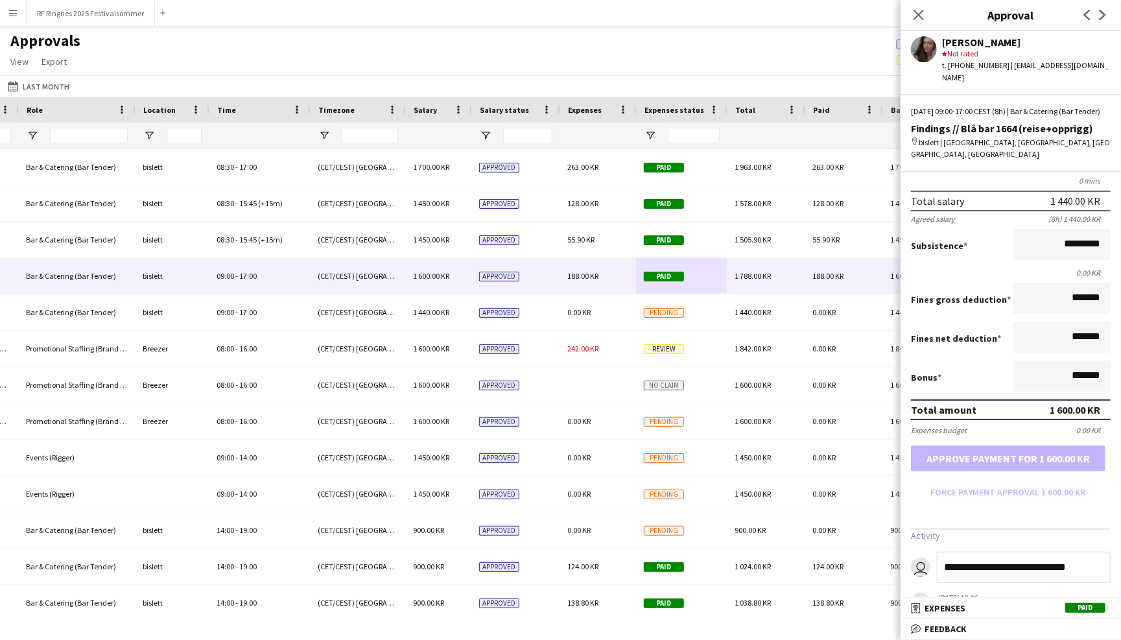
type input "**********"
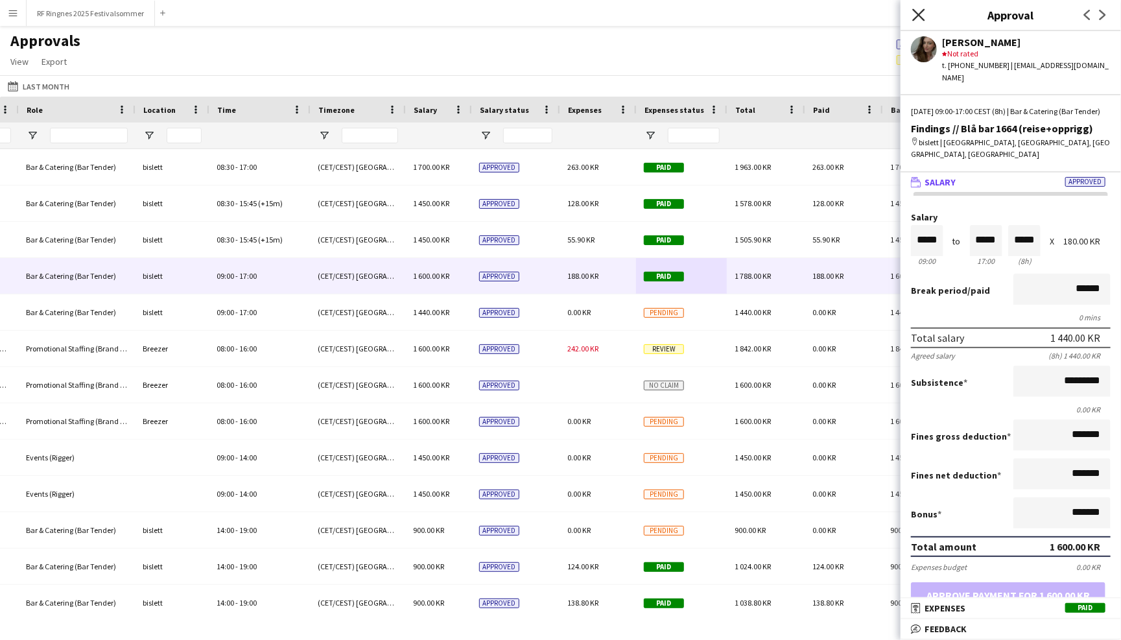
click at [918, 15] on icon at bounding box center [918, 14] width 12 height 12
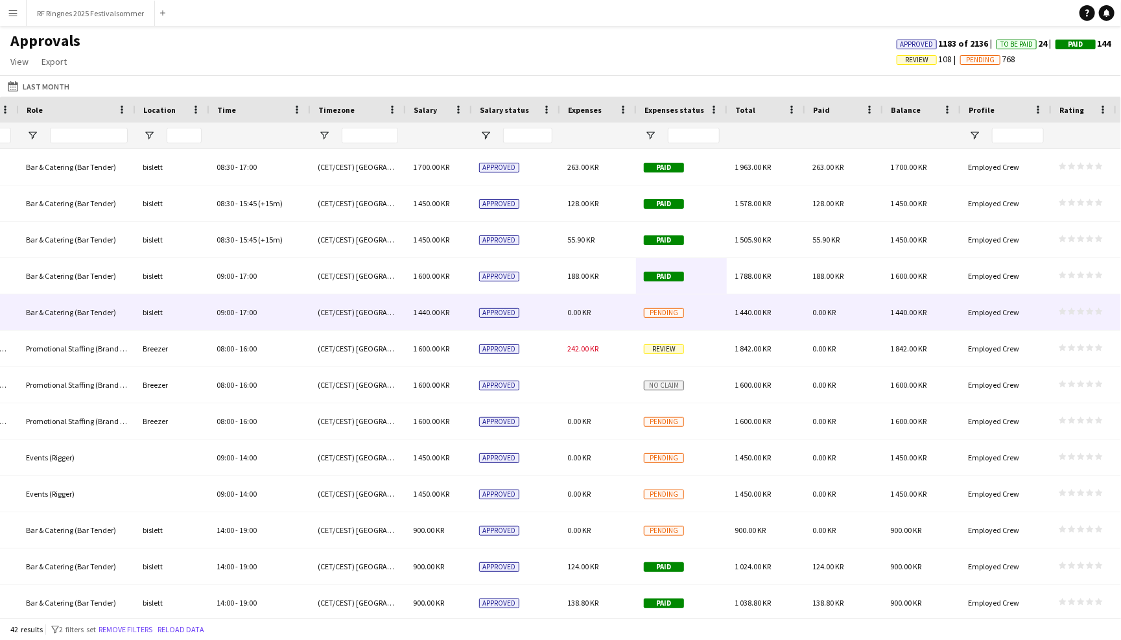
click at [689, 316] on div "Pending" at bounding box center [681, 312] width 91 height 36
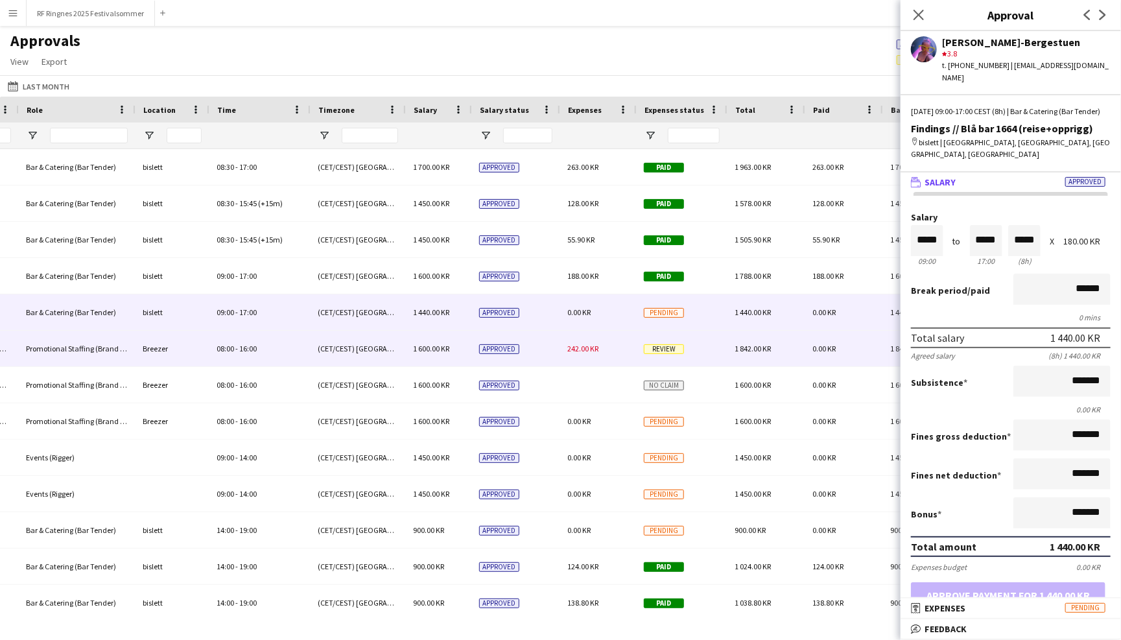
click at [692, 344] on div "Review" at bounding box center [681, 349] width 91 height 36
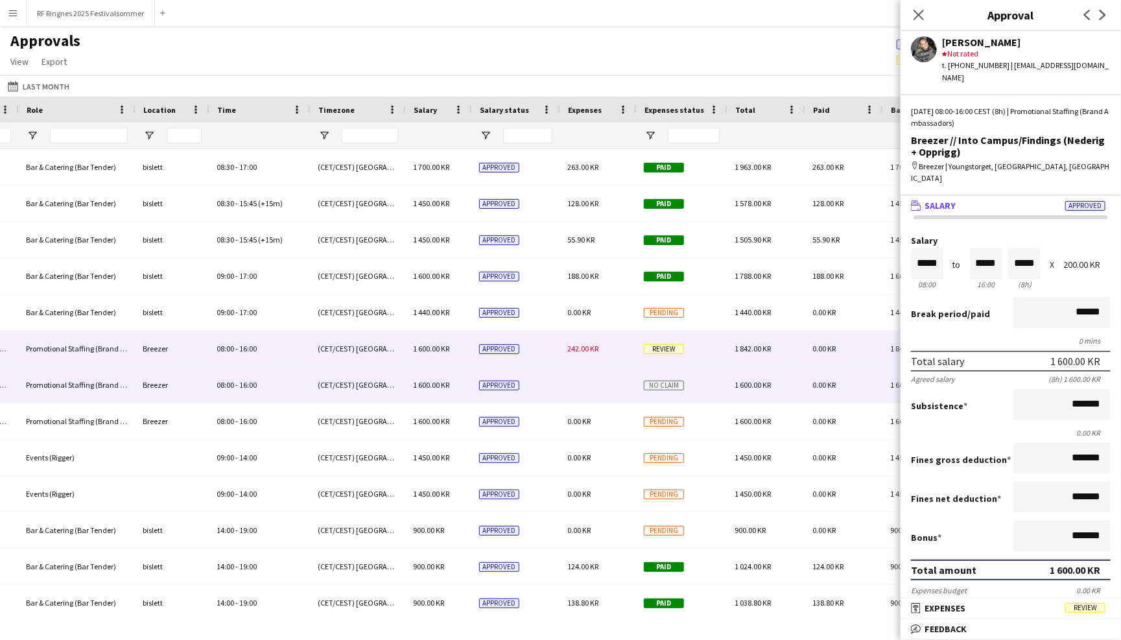
click at [705, 392] on div "No claim" at bounding box center [681, 385] width 91 height 36
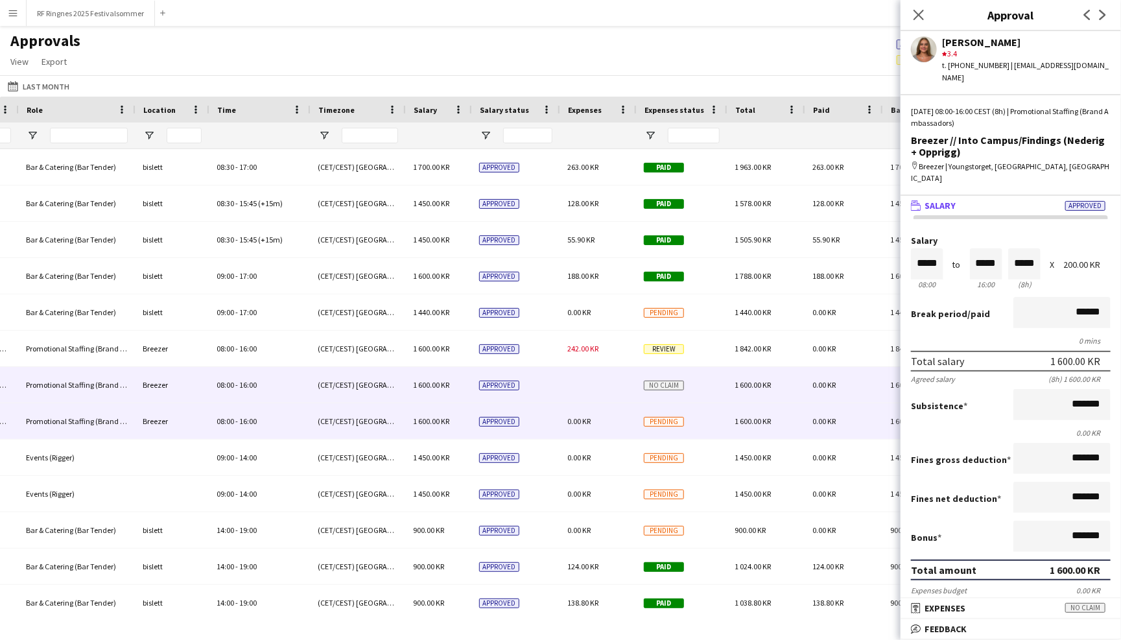
click at [705, 421] on div "Pending" at bounding box center [681, 421] width 91 height 36
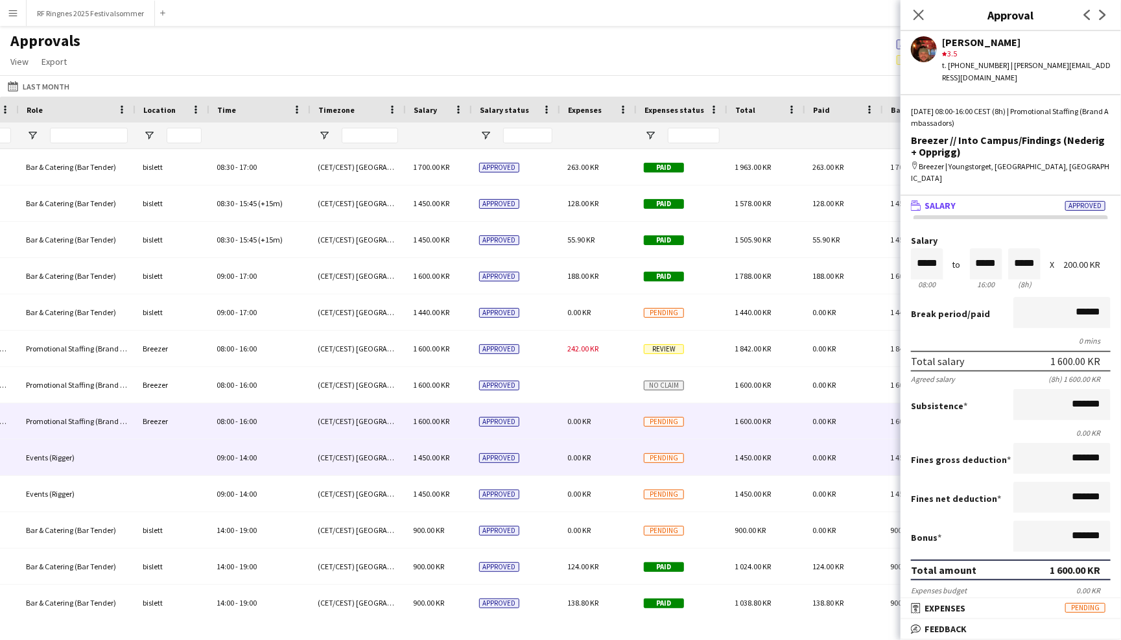
click at [703, 447] on div "Pending" at bounding box center [681, 458] width 91 height 36
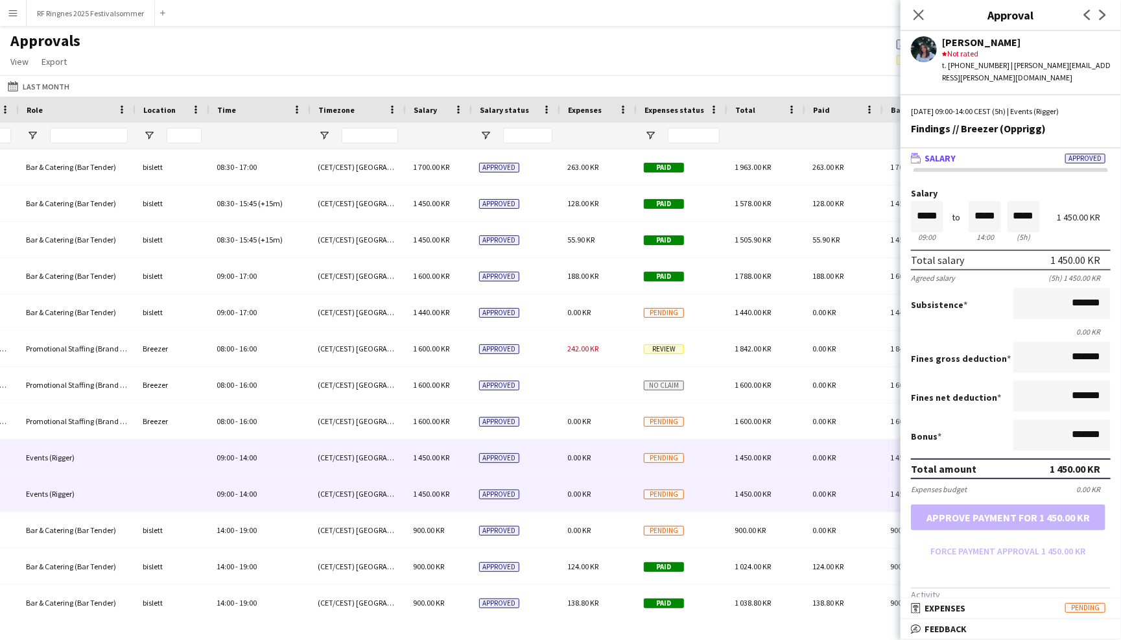
click at [706, 490] on div "Pending" at bounding box center [681, 494] width 91 height 36
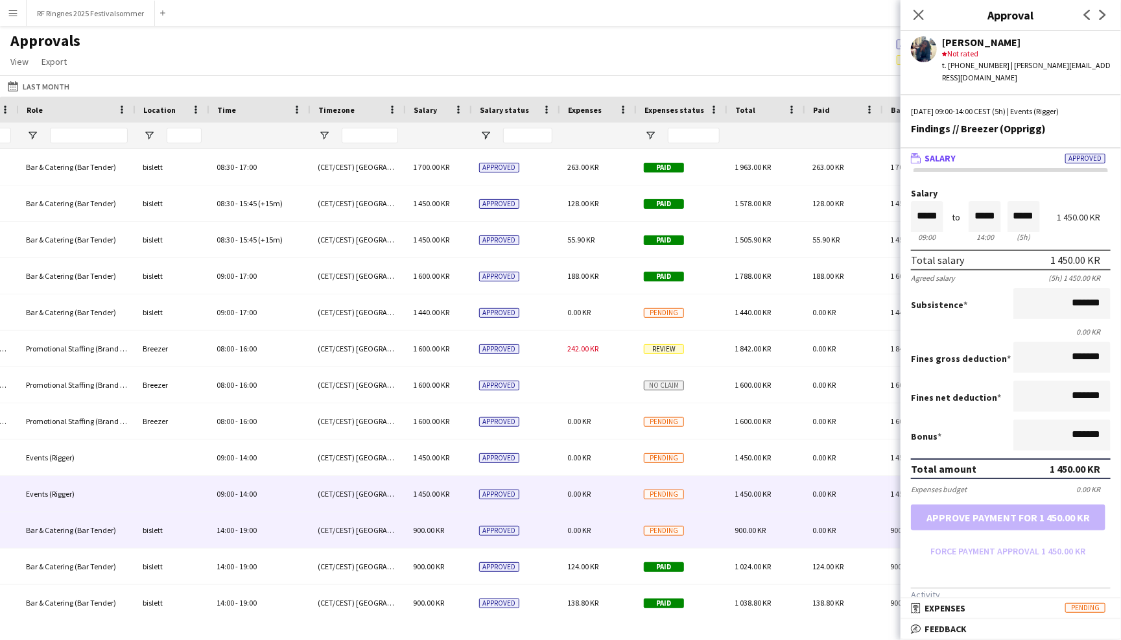
click at [705, 521] on div "Pending" at bounding box center [681, 530] width 91 height 36
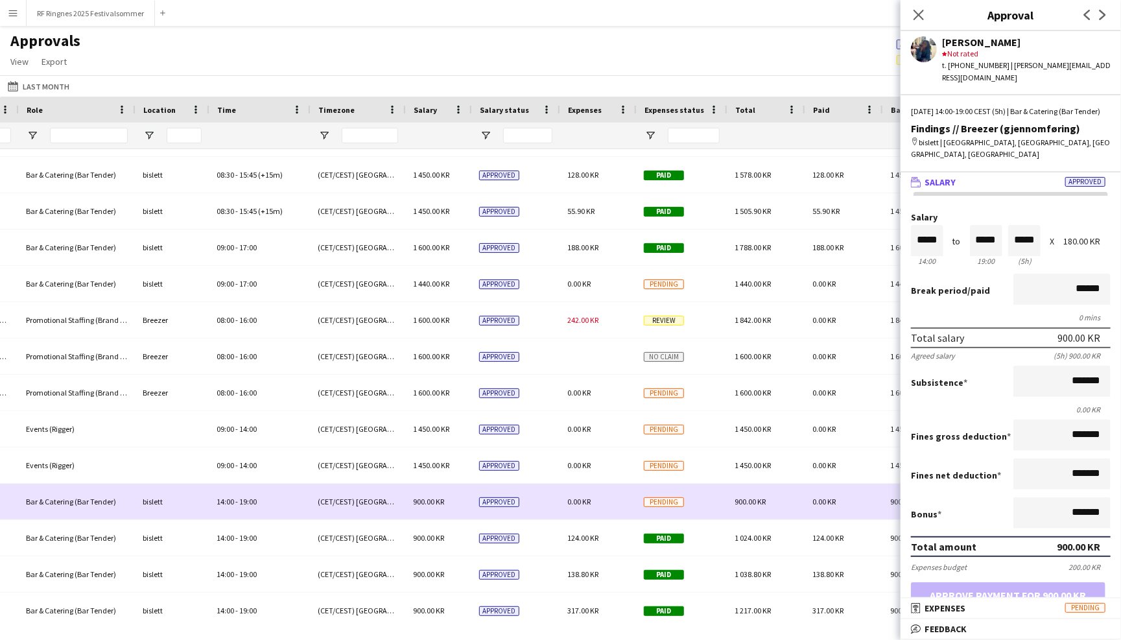
scroll to position [43, 0]
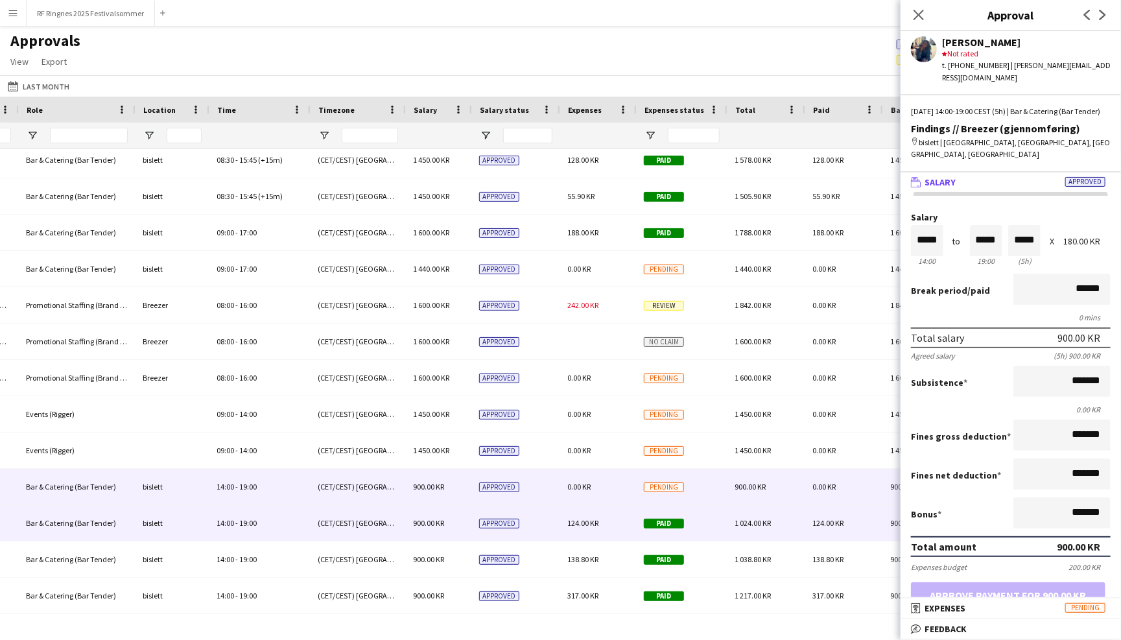
click at [706, 526] on div "Paid" at bounding box center [681, 523] width 91 height 36
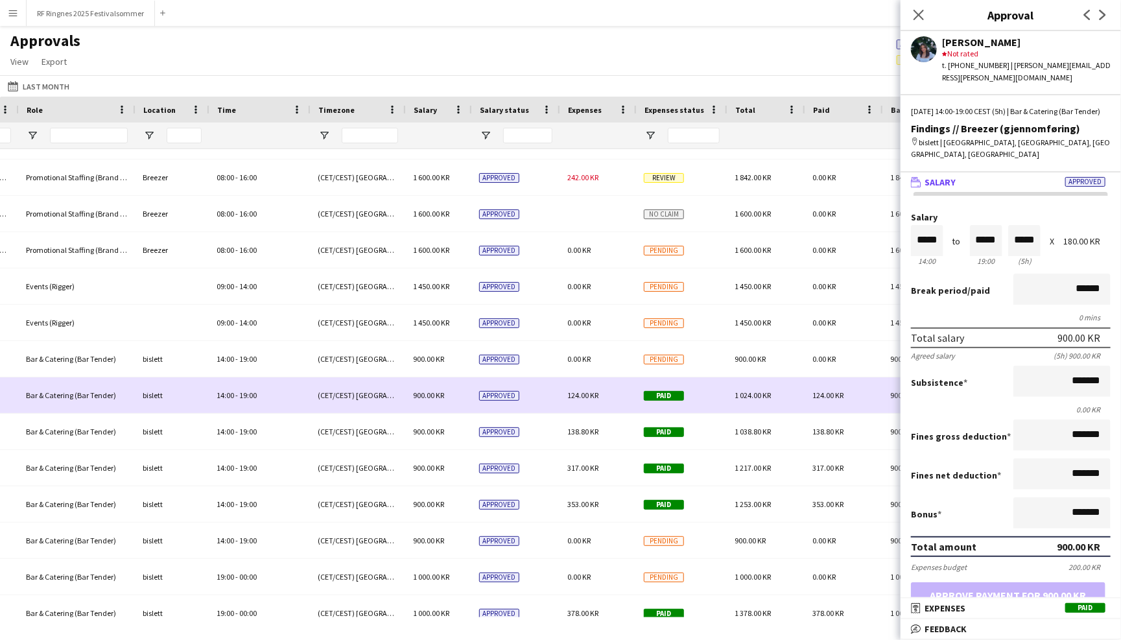
scroll to position [225, 0]
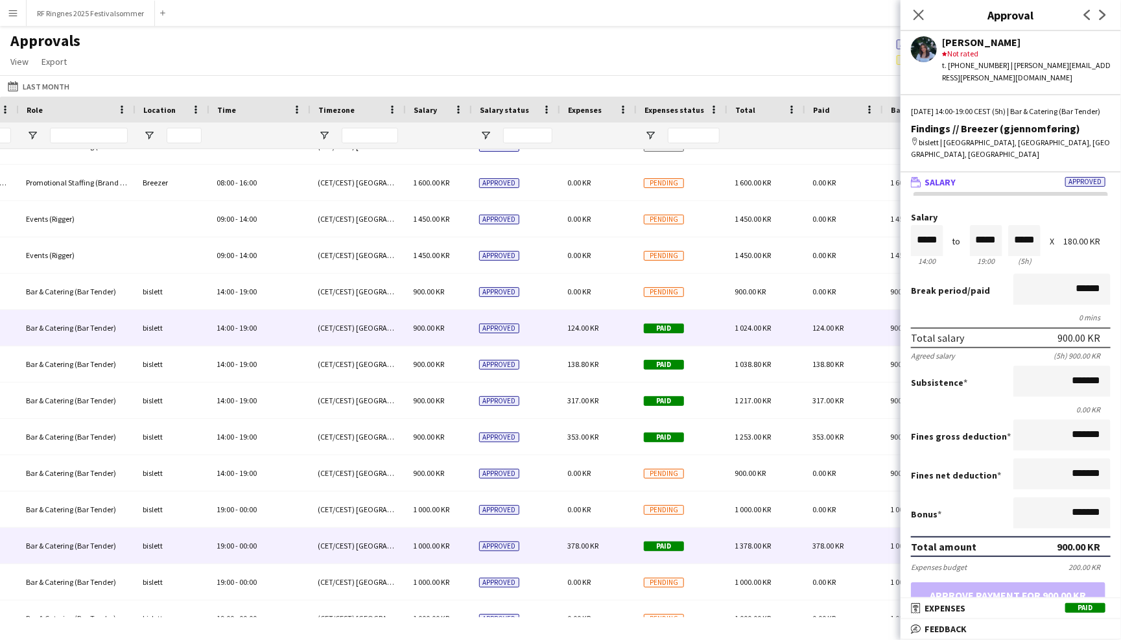
click at [706, 541] on div "Paid" at bounding box center [681, 546] width 91 height 36
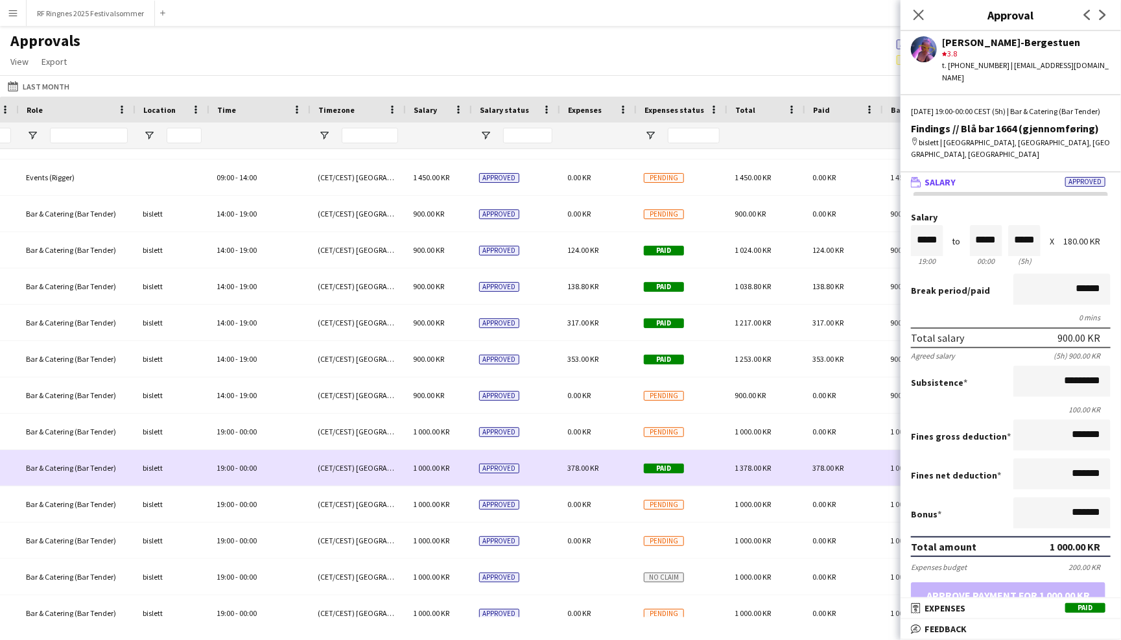
scroll to position [366, 0]
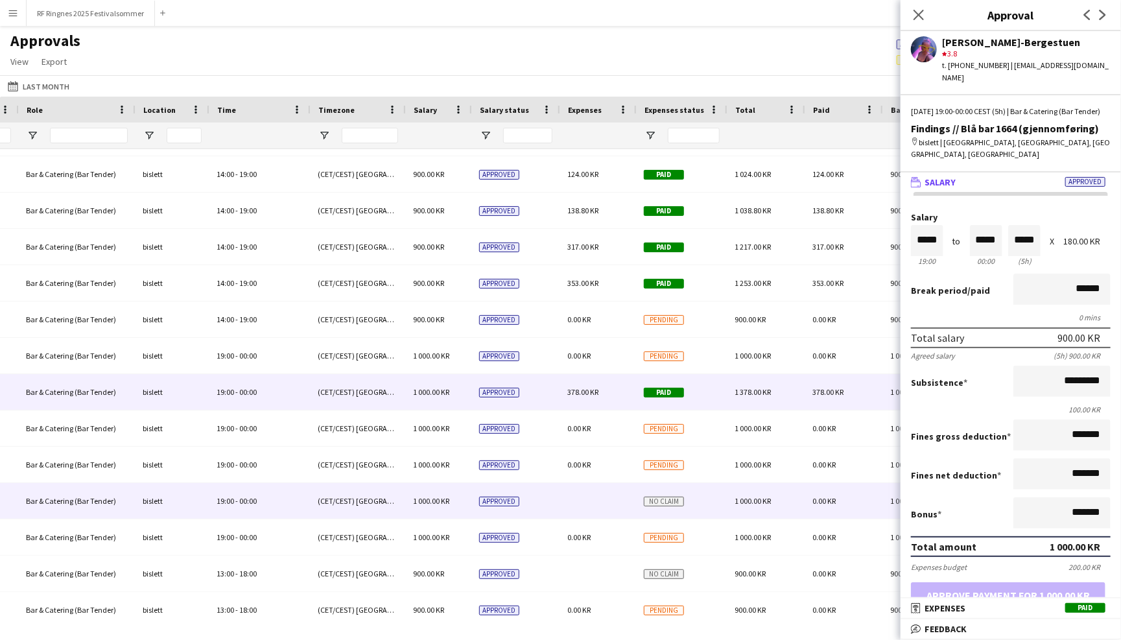
click at [710, 516] on div "No claim" at bounding box center [681, 501] width 91 height 36
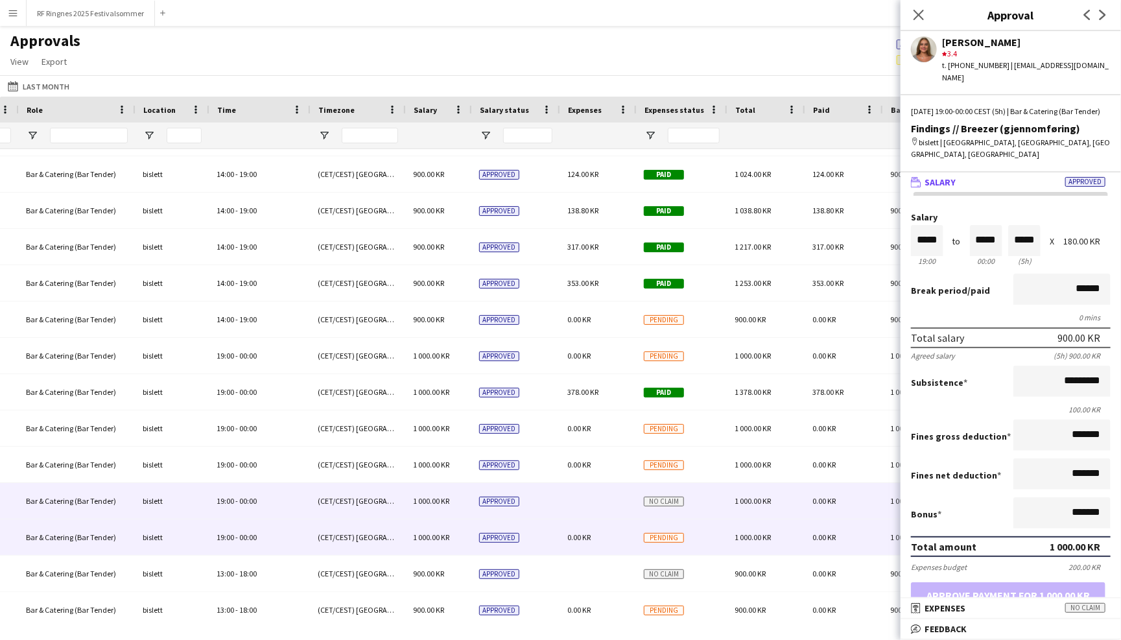
click at [711, 547] on div "Pending" at bounding box center [681, 537] width 91 height 36
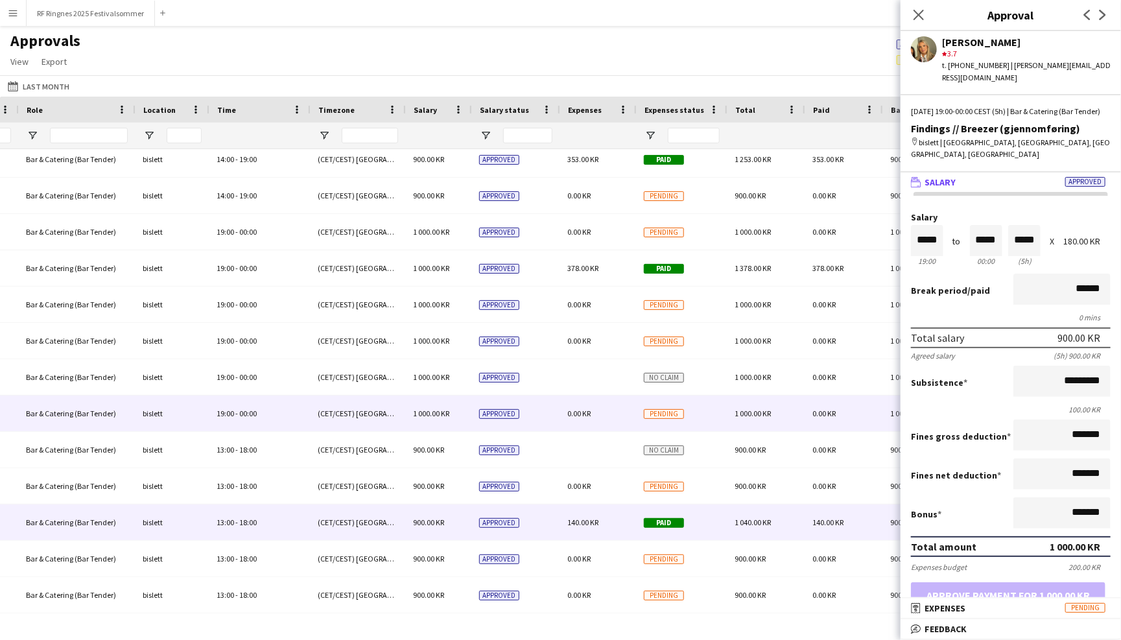
click at [713, 535] on div "Paid" at bounding box center [681, 522] width 91 height 36
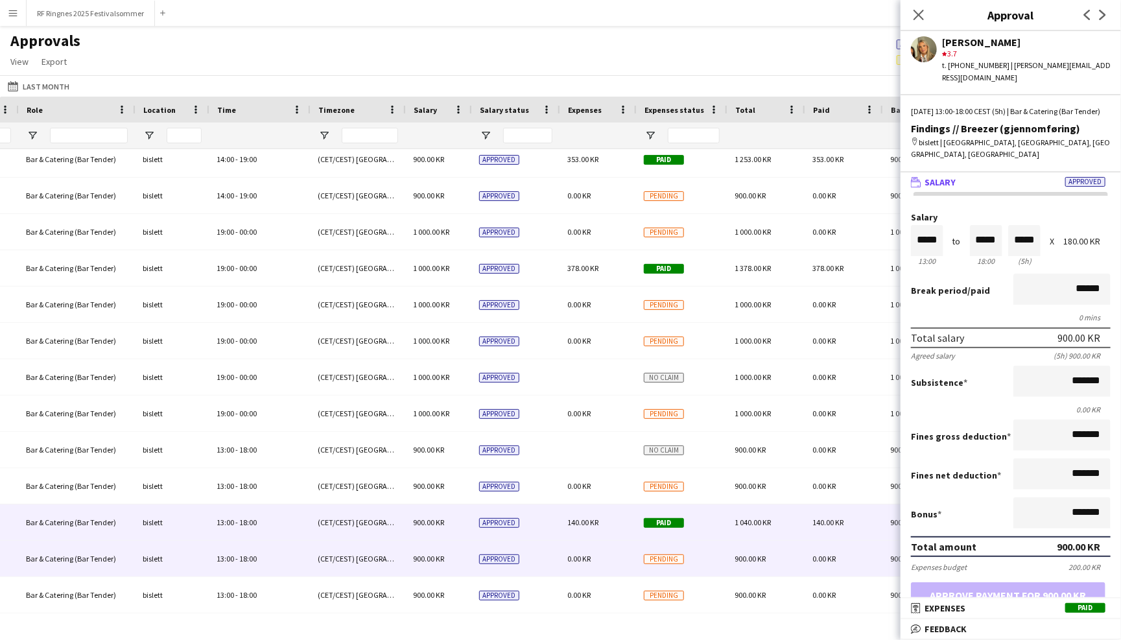
click at [711, 558] on div "Pending" at bounding box center [681, 559] width 91 height 36
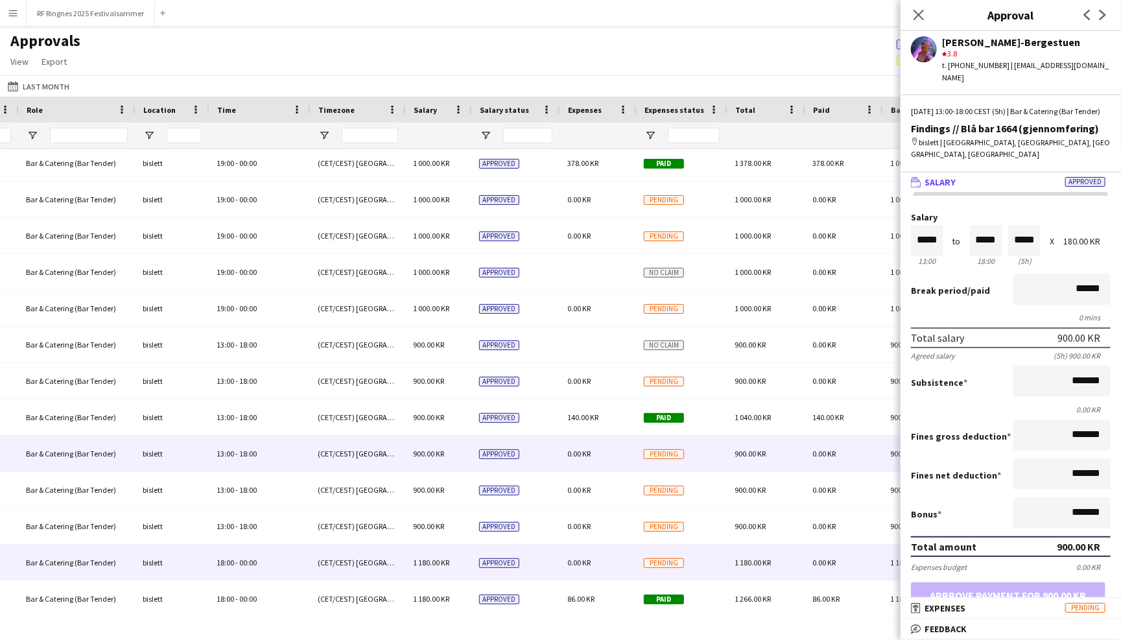
click at [711, 558] on div "Pending" at bounding box center [681, 563] width 91 height 36
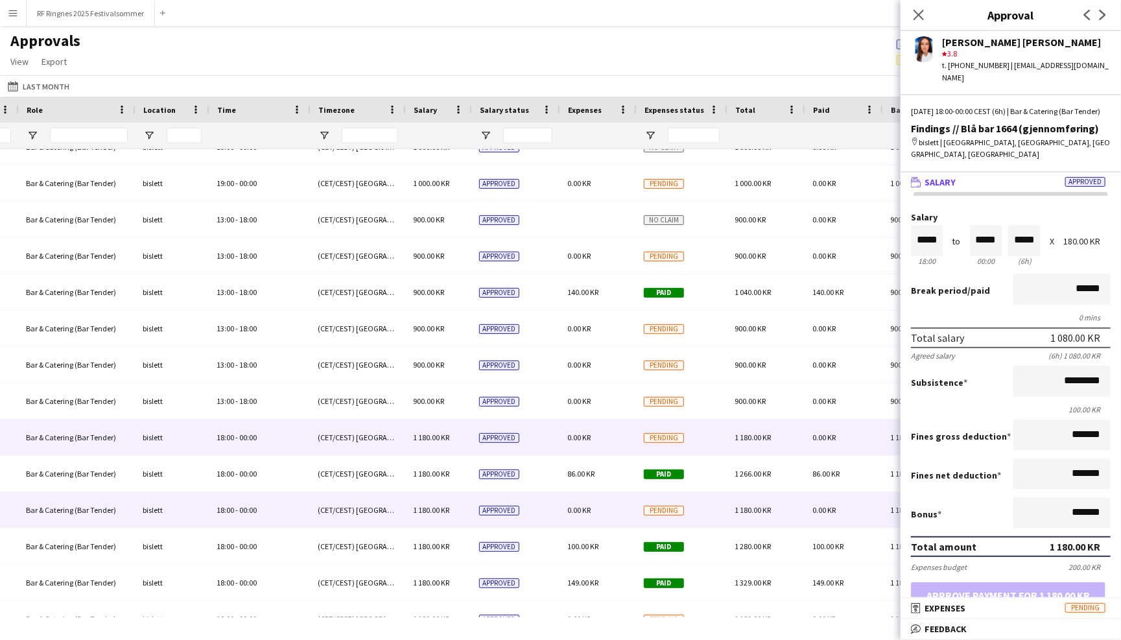
click at [711, 504] on div "Pending" at bounding box center [681, 510] width 91 height 36
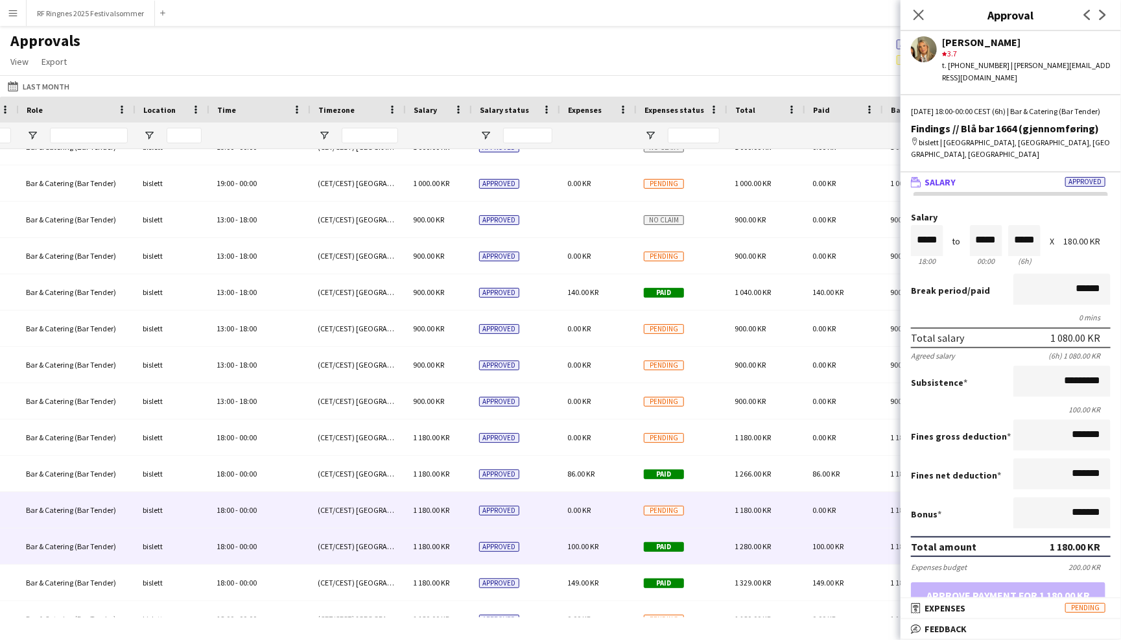
click at [714, 551] on div "Paid" at bounding box center [681, 546] width 91 height 36
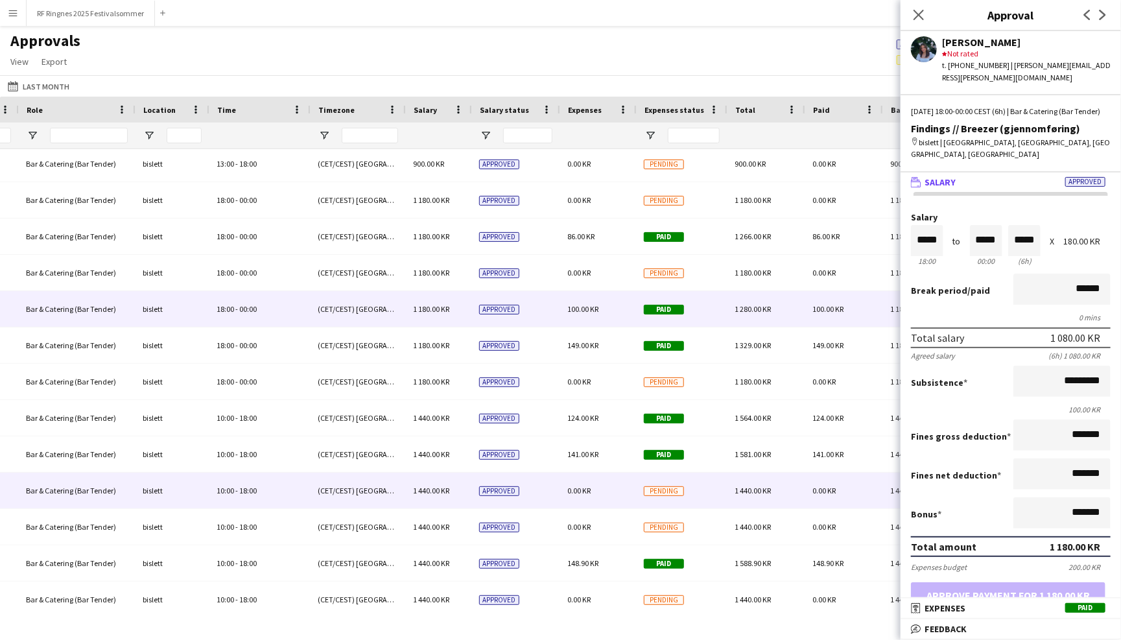
click at [706, 491] on div "Pending" at bounding box center [681, 491] width 91 height 36
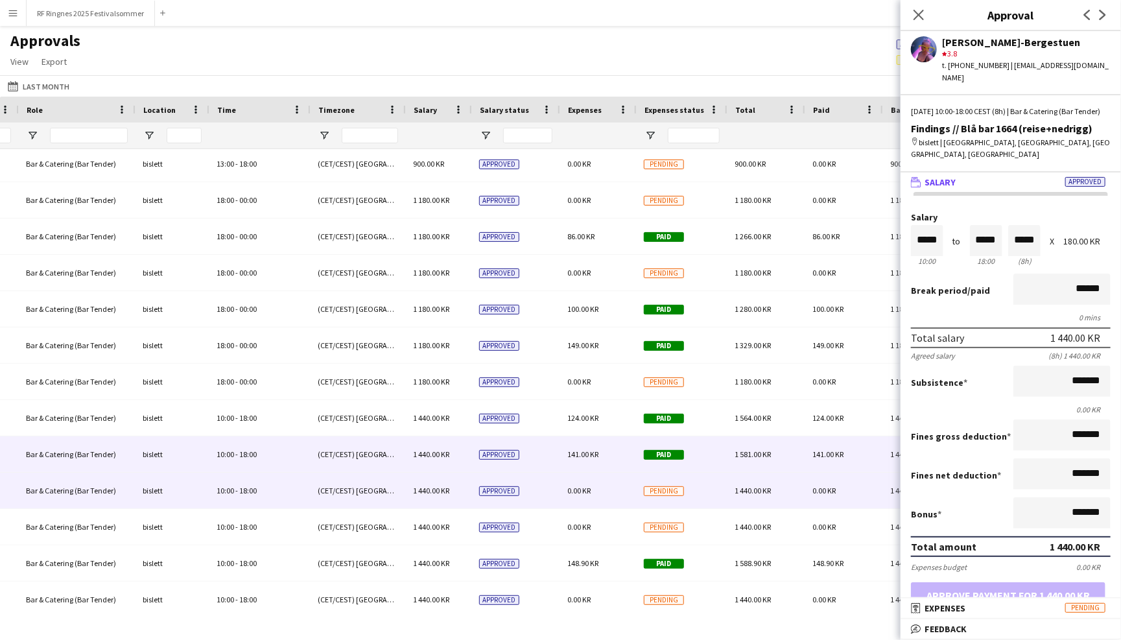
click at [709, 444] on div "Paid" at bounding box center [681, 454] width 91 height 36
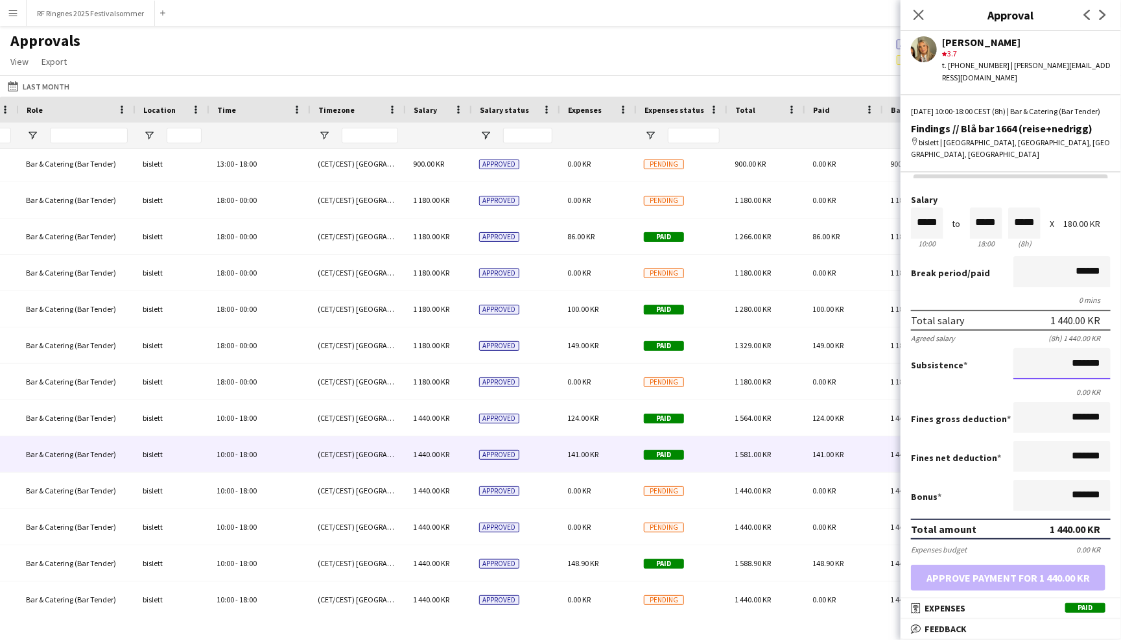
click at [1071, 351] on input "*******" at bounding box center [1062, 363] width 97 height 31
type input "****"
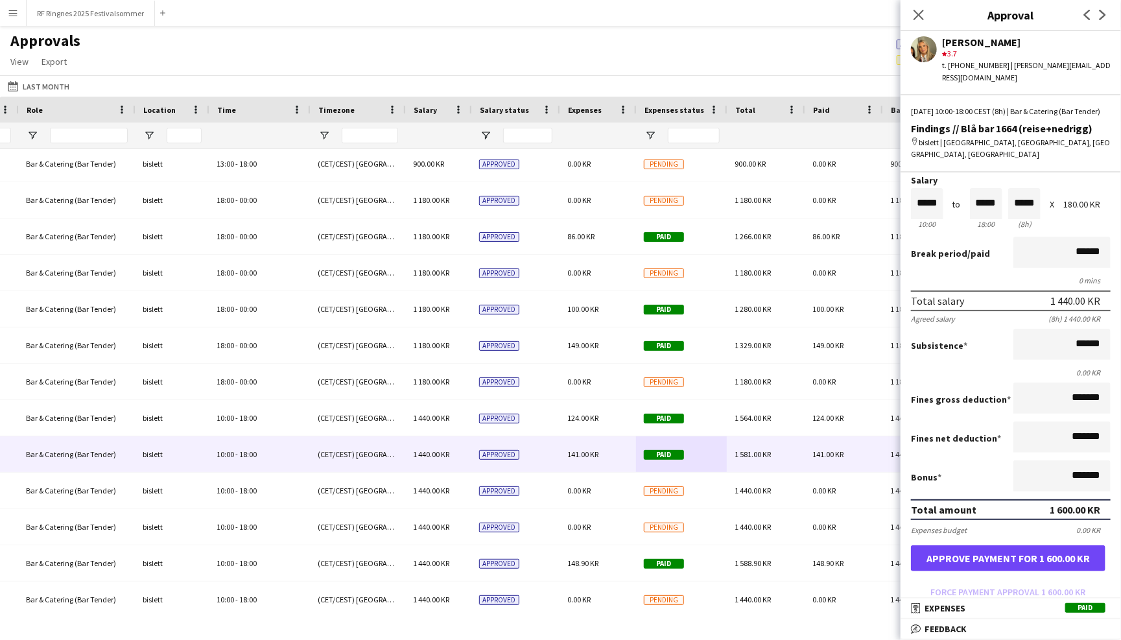
type input "*********"
click at [1049, 549] on button "Approve payment for 1 600.00 KR" at bounding box center [1008, 558] width 195 height 26
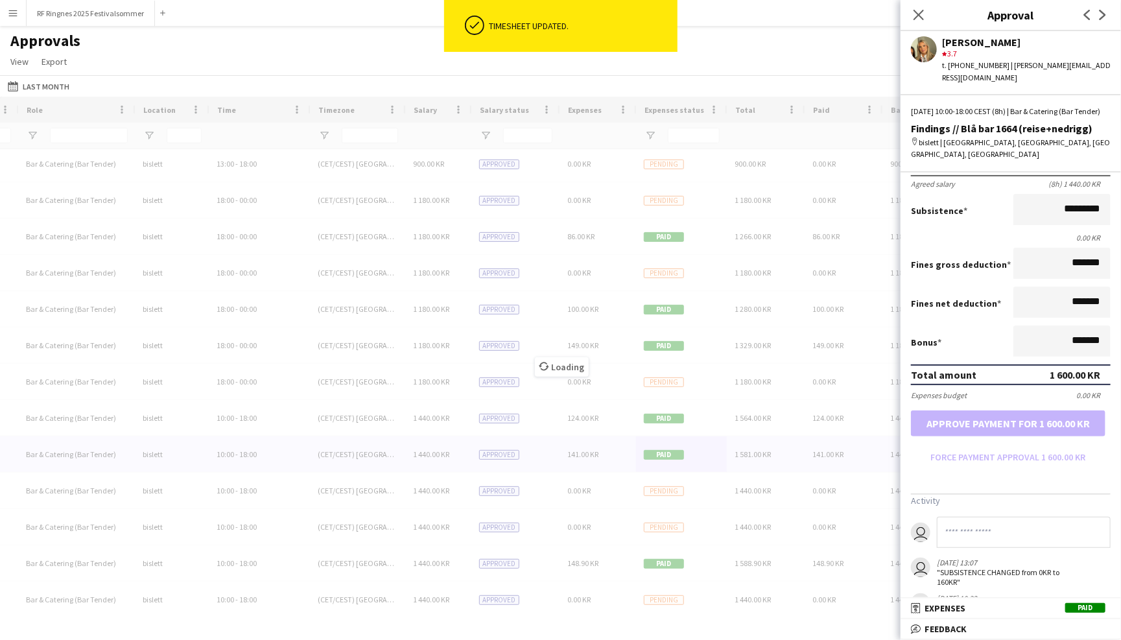
click at [1000, 523] on input at bounding box center [1024, 532] width 174 height 31
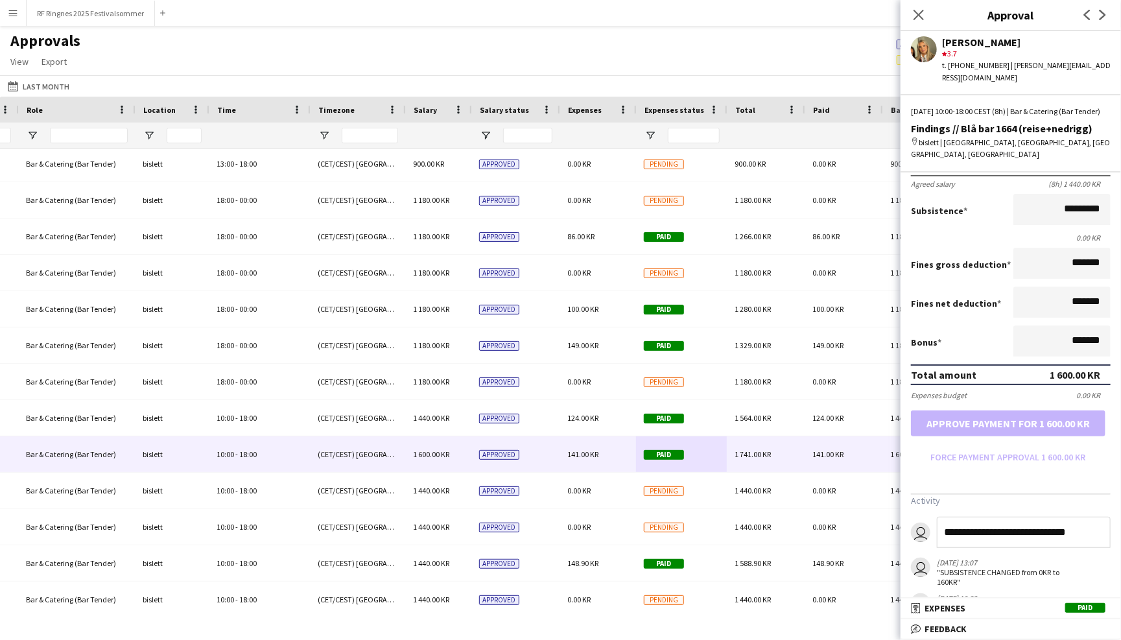
type input "**********"
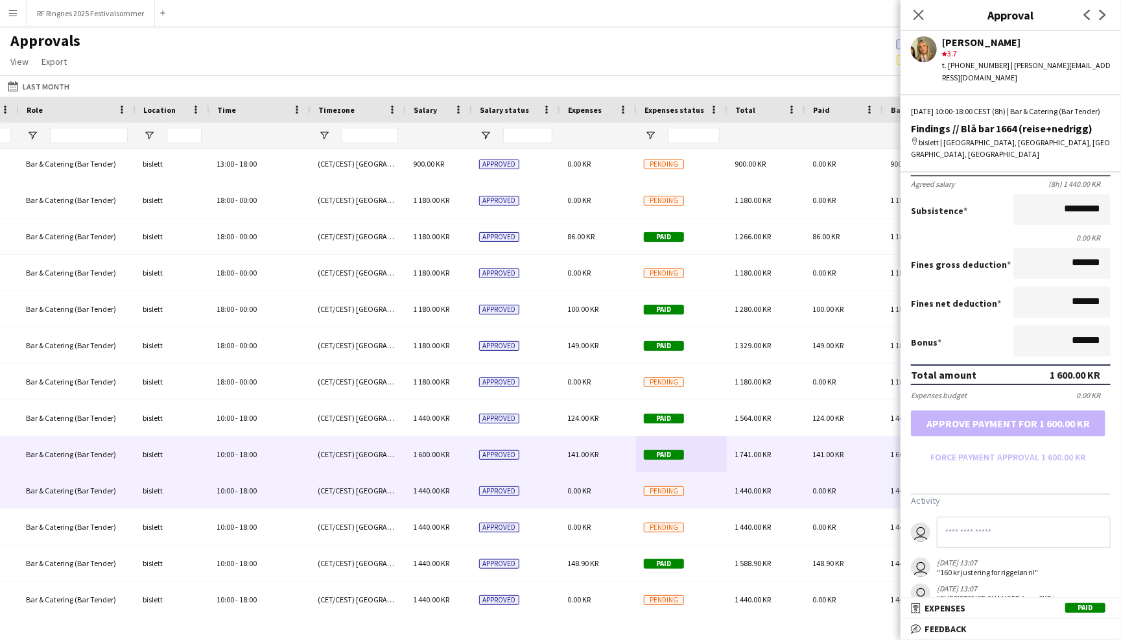
click at [718, 485] on div "Pending" at bounding box center [681, 491] width 91 height 36
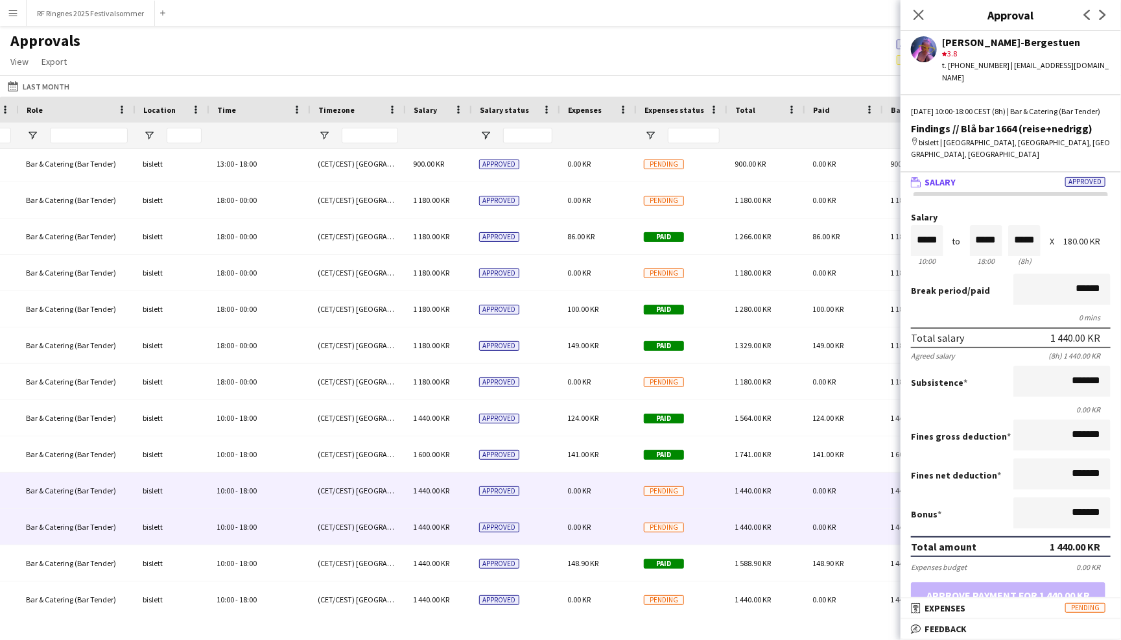
click at [716, 529] on div "Pending" at bounding box center [681, 527] width 91 height 36
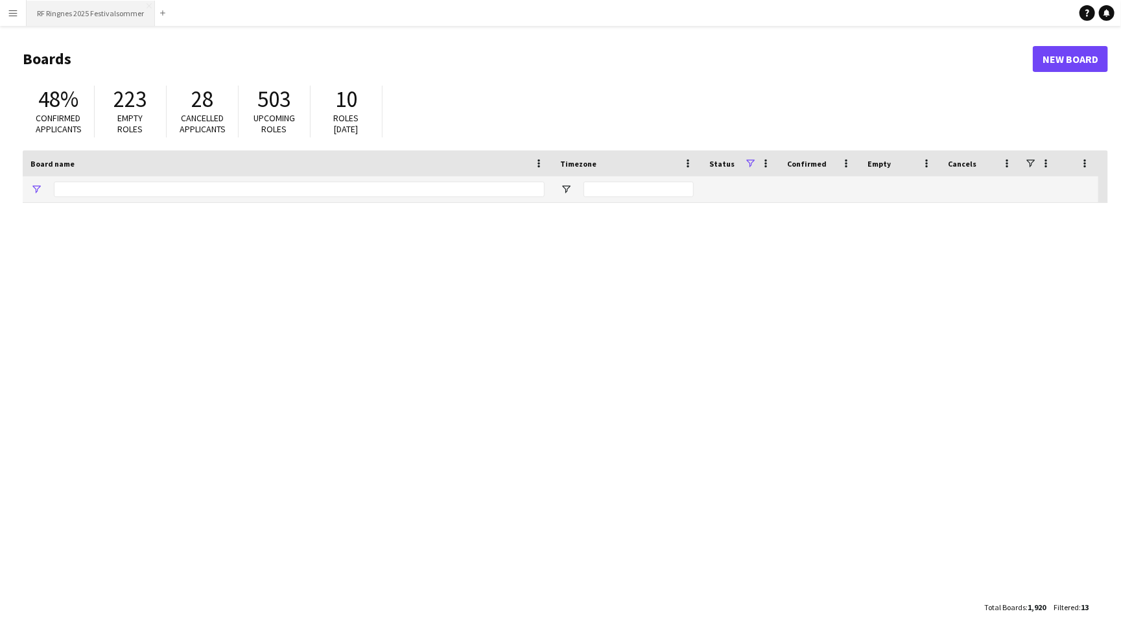
type input "*******"
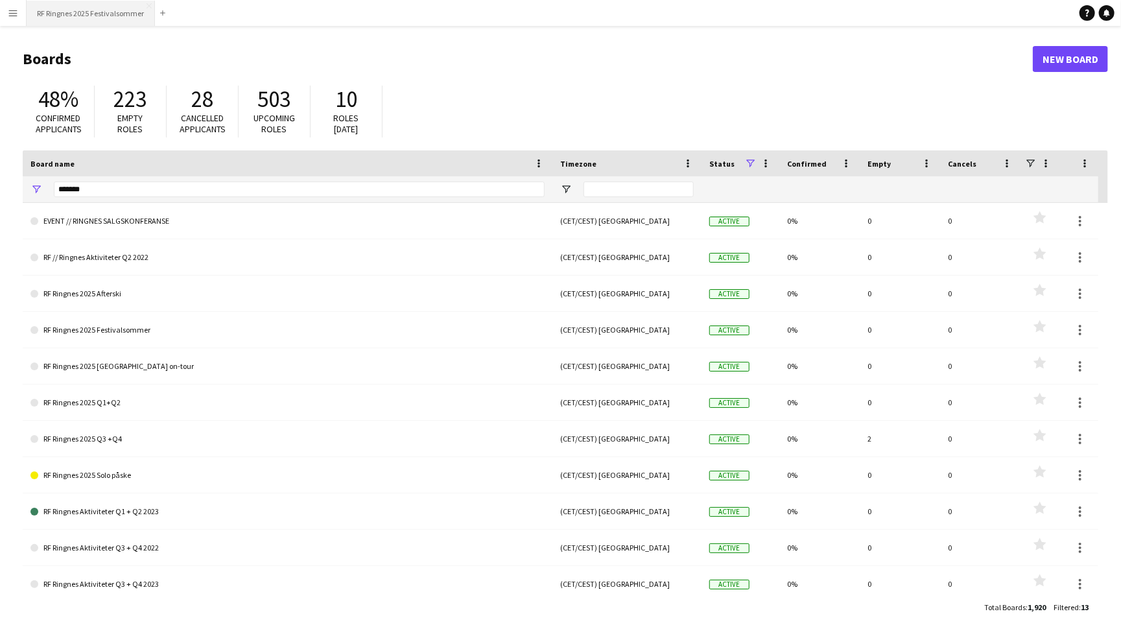
click at [77, 10] on button "RF Ringnes 2025 Festivalsommer Close" at bounding box center [91, 13] width 128 height 25
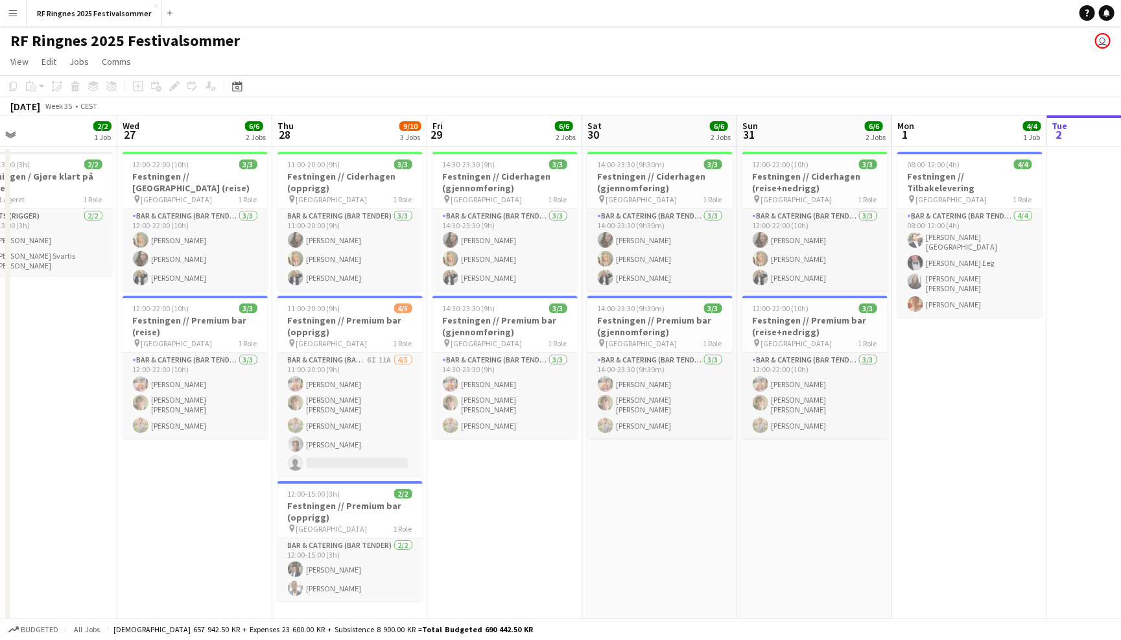
click at [16, 10] on app-icon "Menu" at bounding box center [13, 13] width 10 height 10
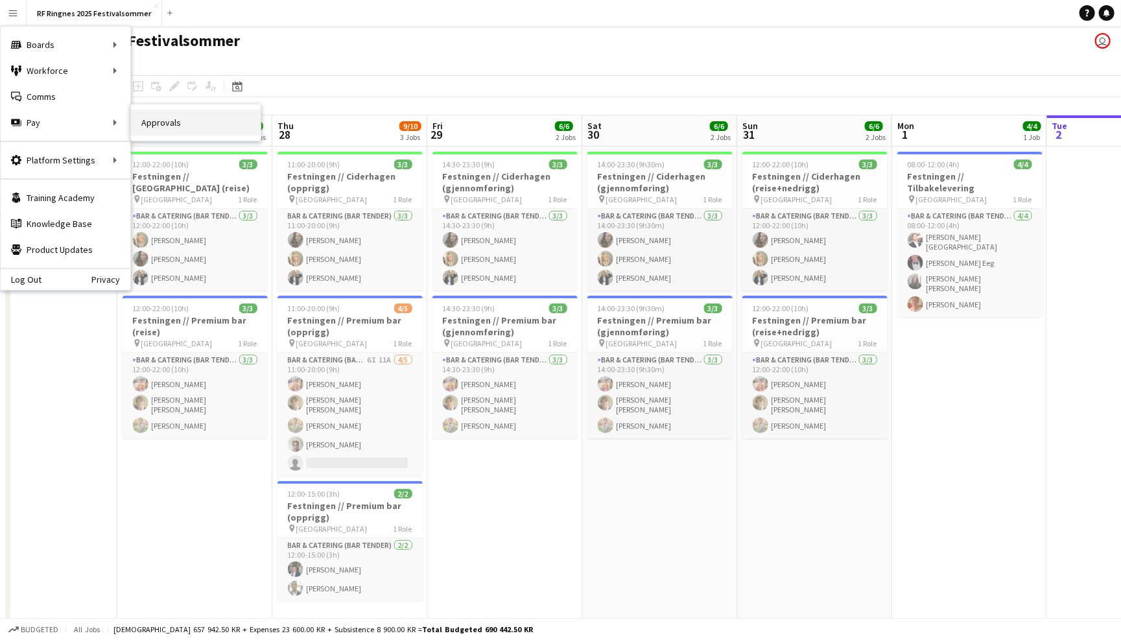
click at [186, 131] on link "Approvals" at bounding box center [196, 123] width 130 height 26
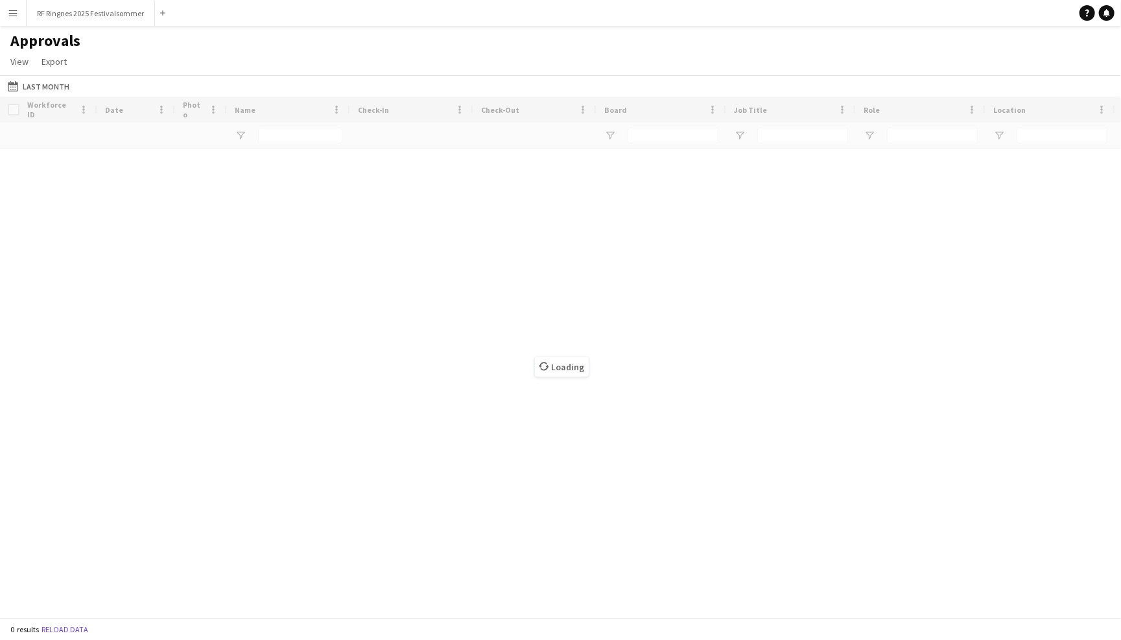
type input "*****"
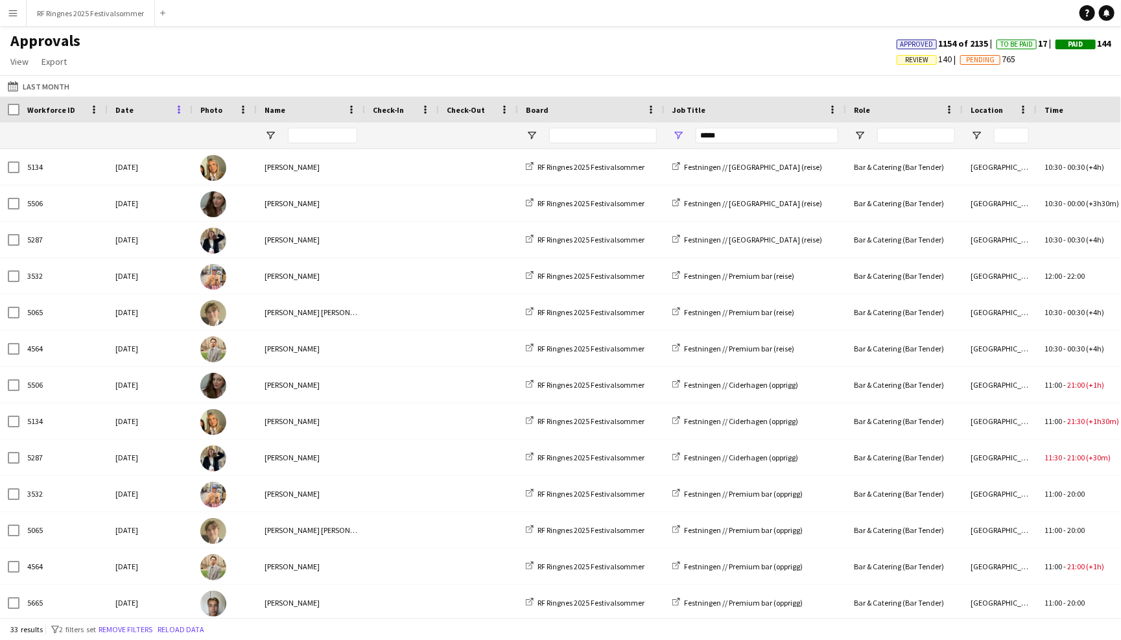
click at [176, 105] on span at bounding box center [179, 110] width 12 height 12
click at [204, 59] on div "Approvals View Customise view Customise filters Reset Filters Reset View Reset …" at bounding box center [560, 53] width 1121 height 44
click at [182, 109] on span at bounding box center [179, 110] width 12 height 12
click at [126, 102] on div "Date" at bounding box center [142, 109] width 54 height 19
click at [141, 106] on span at bounding box center [143, 110] width 12 height 12
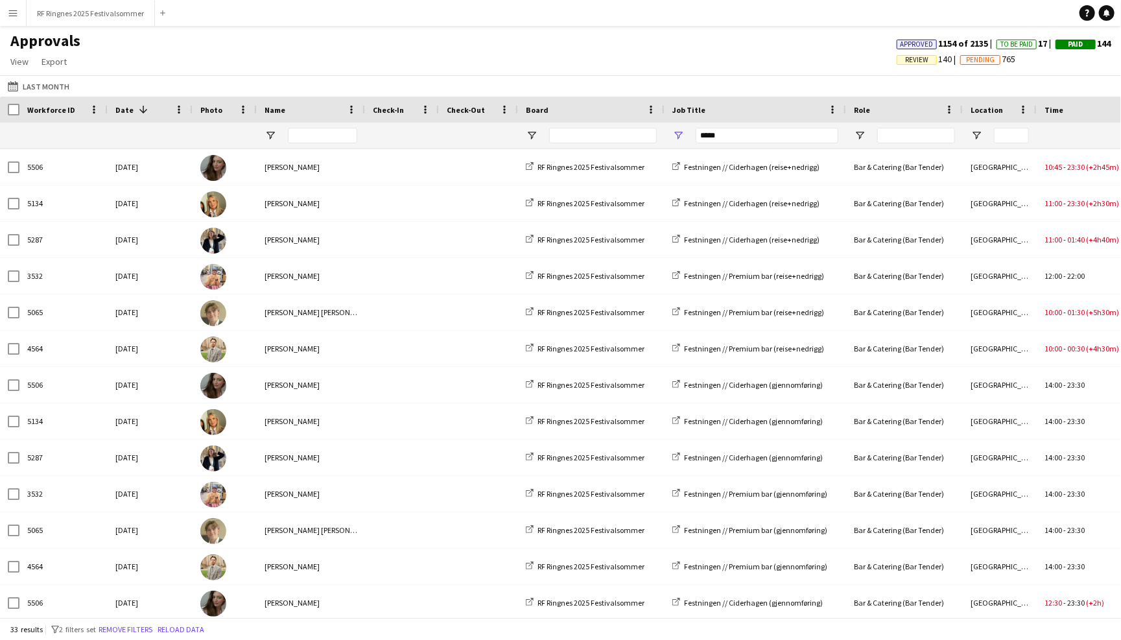
click at [141, 106] on span at bounding box center [143, 110] width 12 height 12
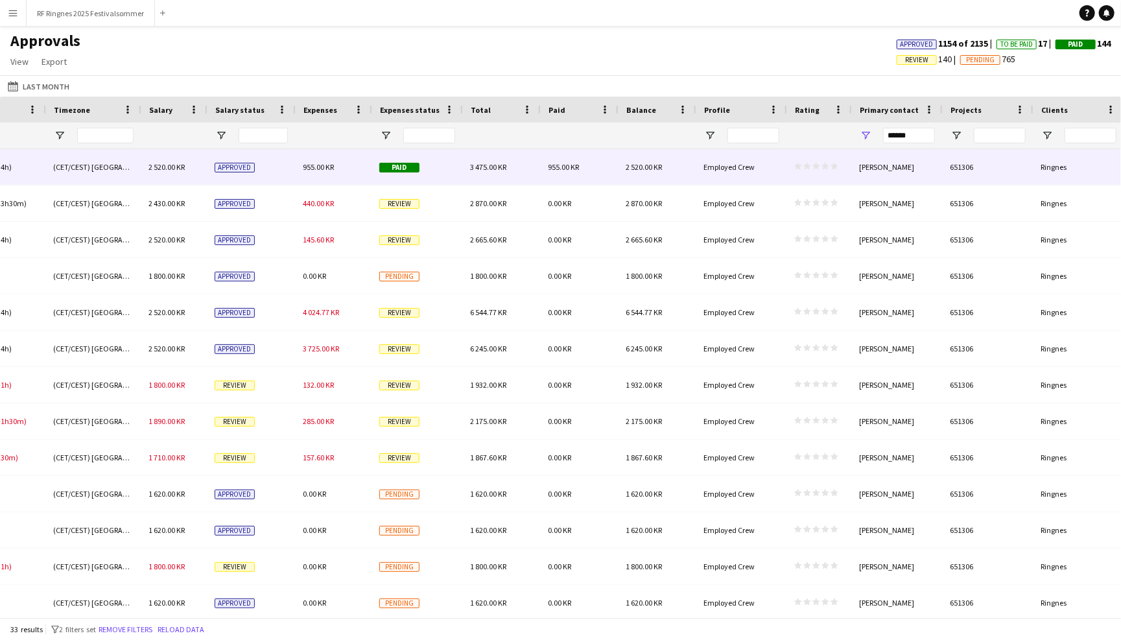
click at [446, 169] on div "Paid" at bounding box center [417, 167] width 91 height 36
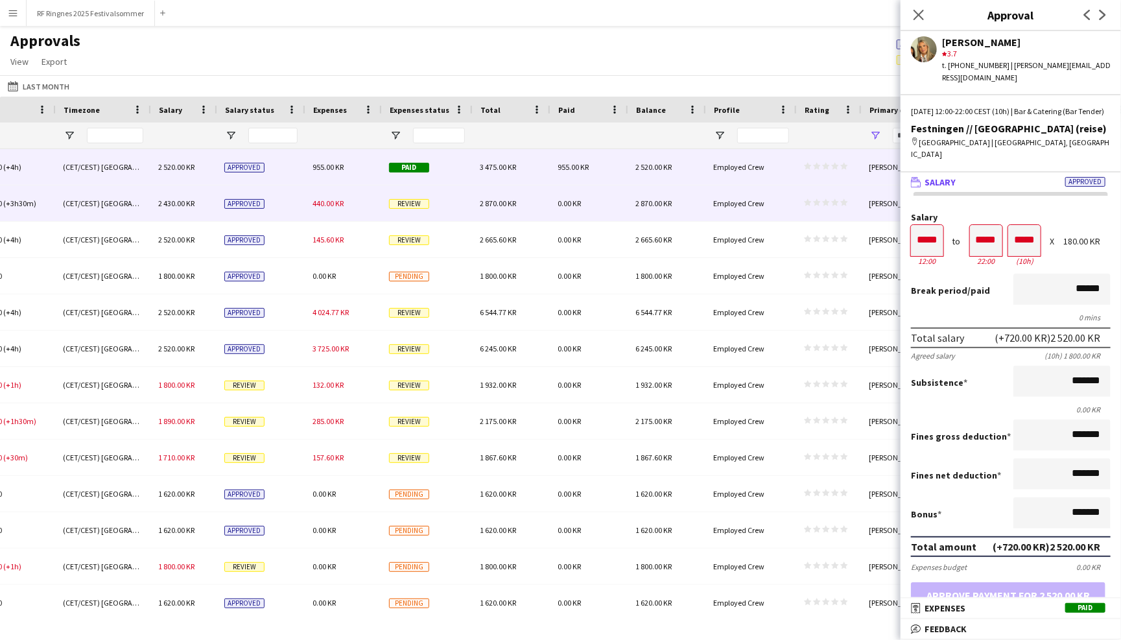
click at [442, 197] on div "Review" at bounding box center [426, 203] width 91 height 36
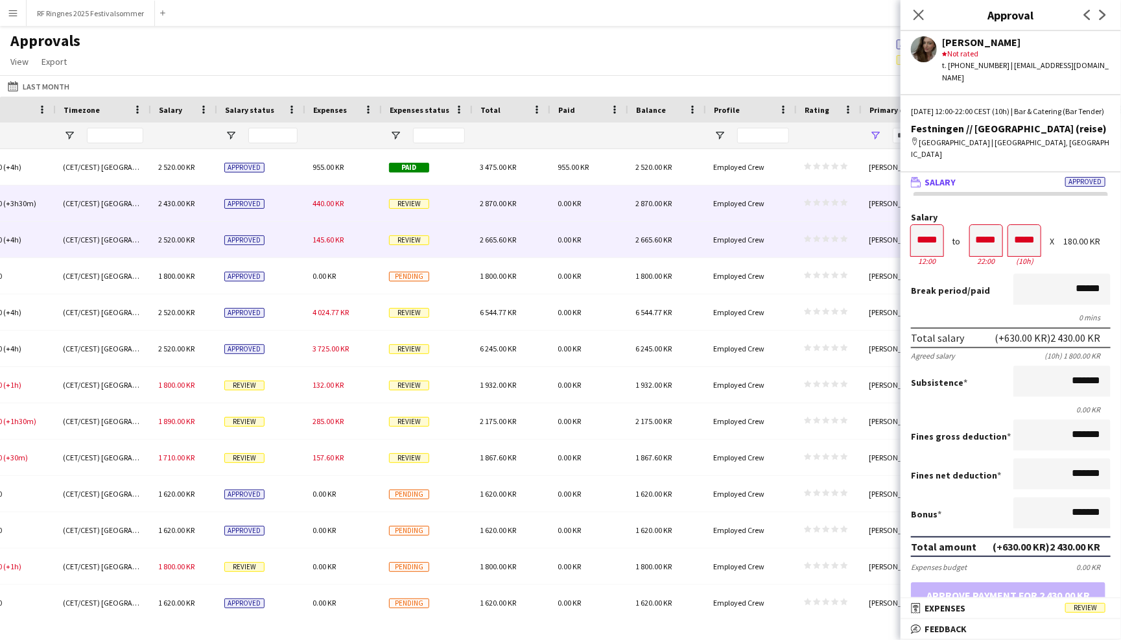
click at [446, 246] on div "Review" at bounding box center [426, 240] width 91 height 36
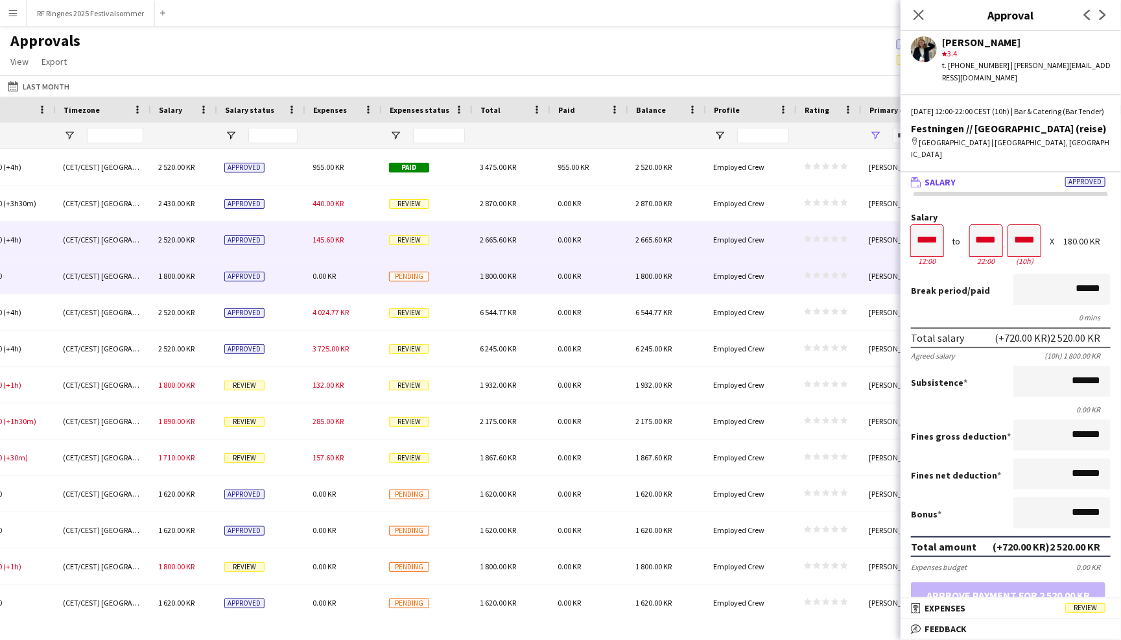
click at [446, 274] on div "Pending" at bounding box center [426, 276] width 91 height 36
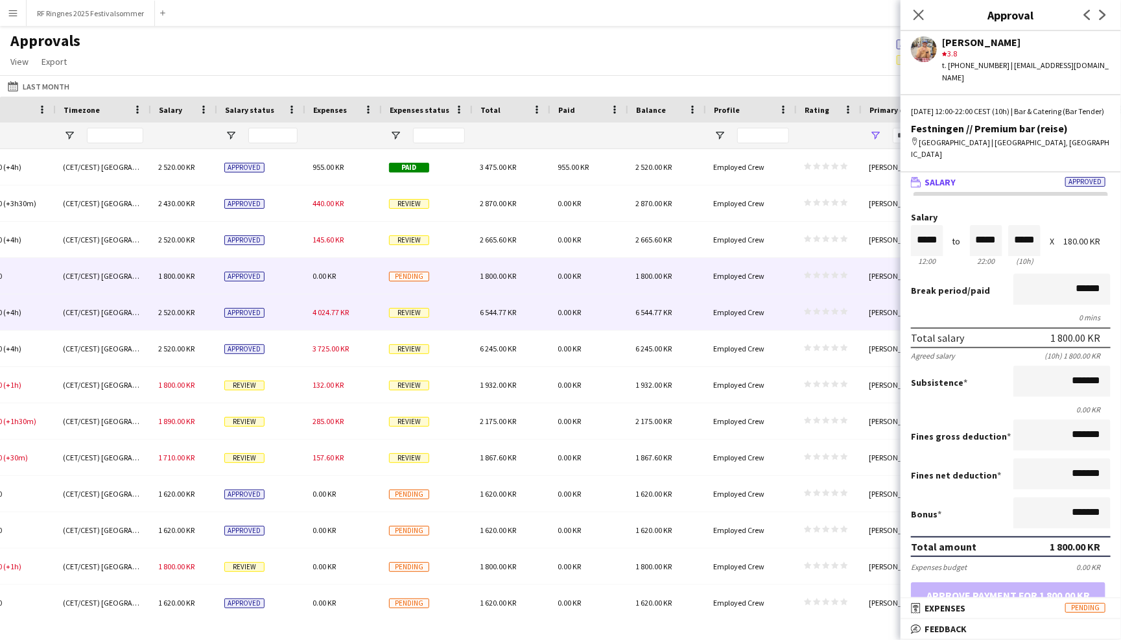
click at [445, 302] on div "Review" at bounding box center [426, 312] width 91 height 36
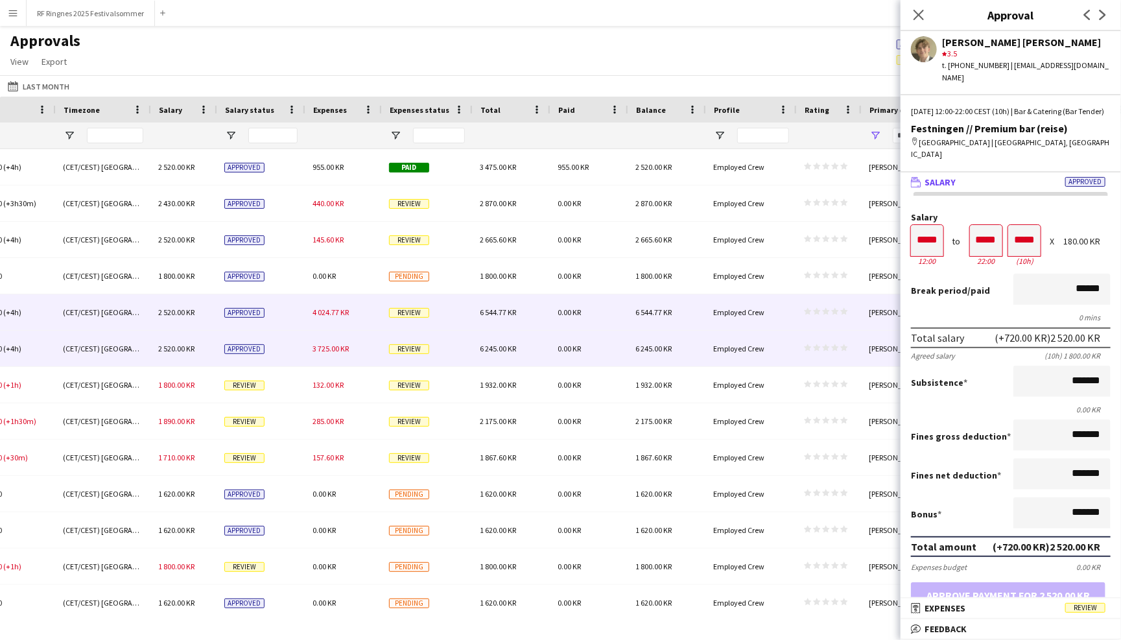
click at [439, 344] on div "Review" at bounding box center [426, 349] width 91 height 36
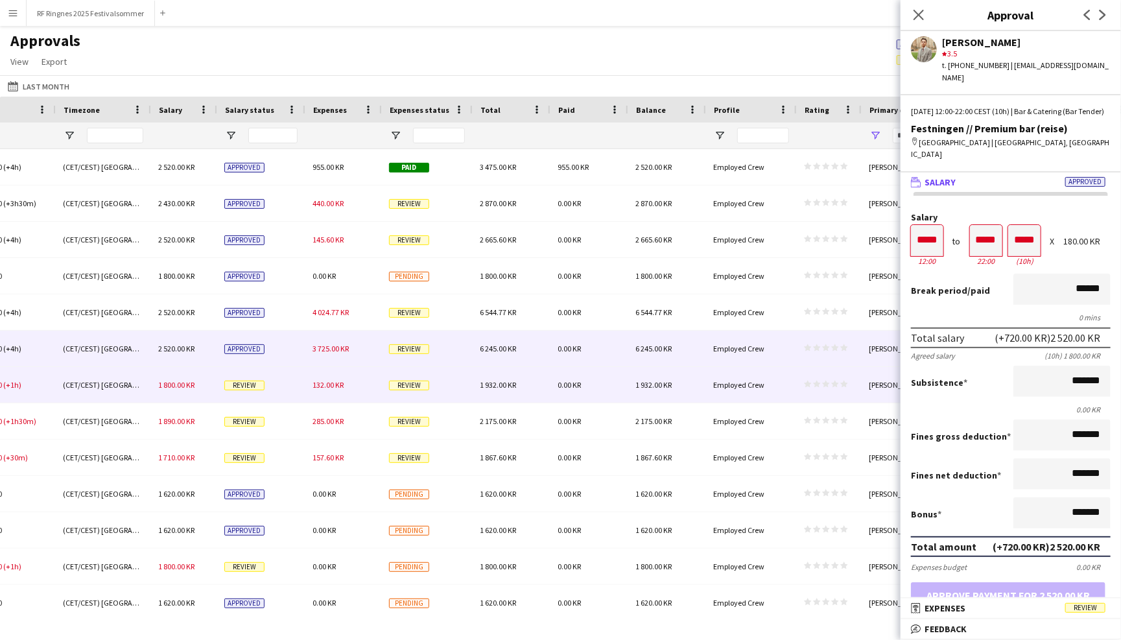
click at [431, 398] on div "Review" at bounding box center [426, 385] width 91 height 36
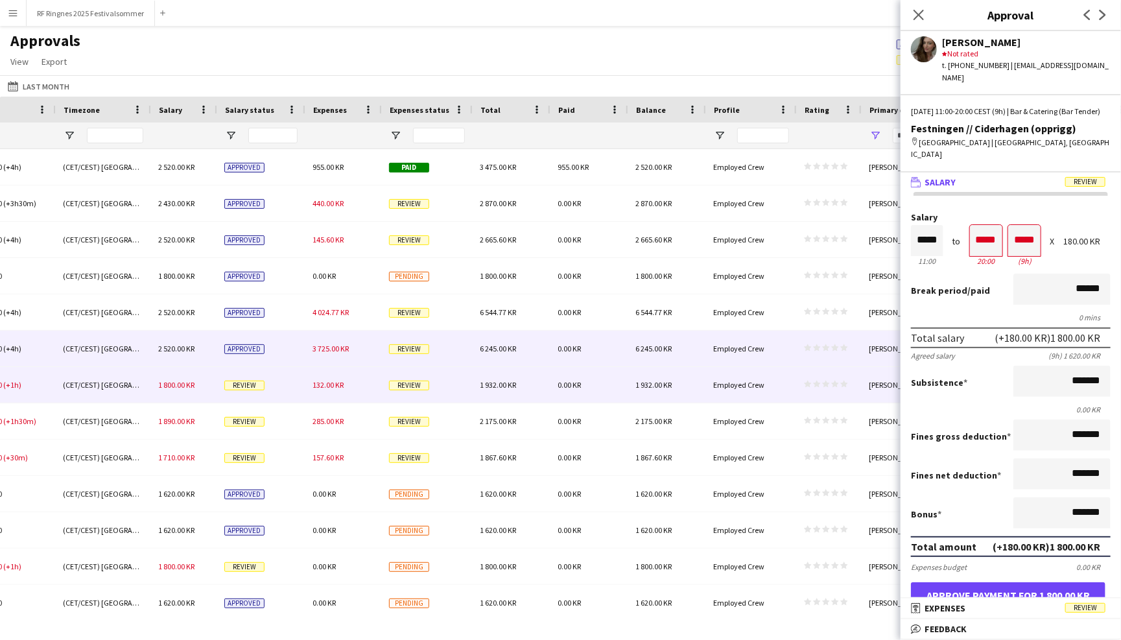
click at [440, 358] on div "Review" at bounding box center [426, 349] width 91 height 36
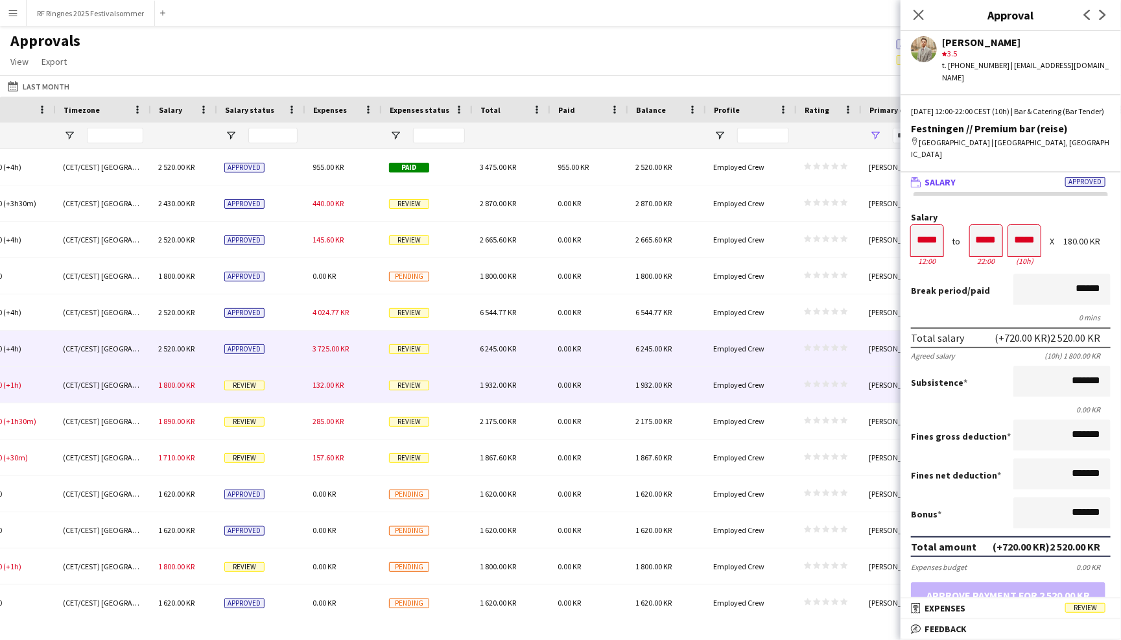
click at [438, 385] on div "Review" at bounding box center [426, 385] width 91 height 36
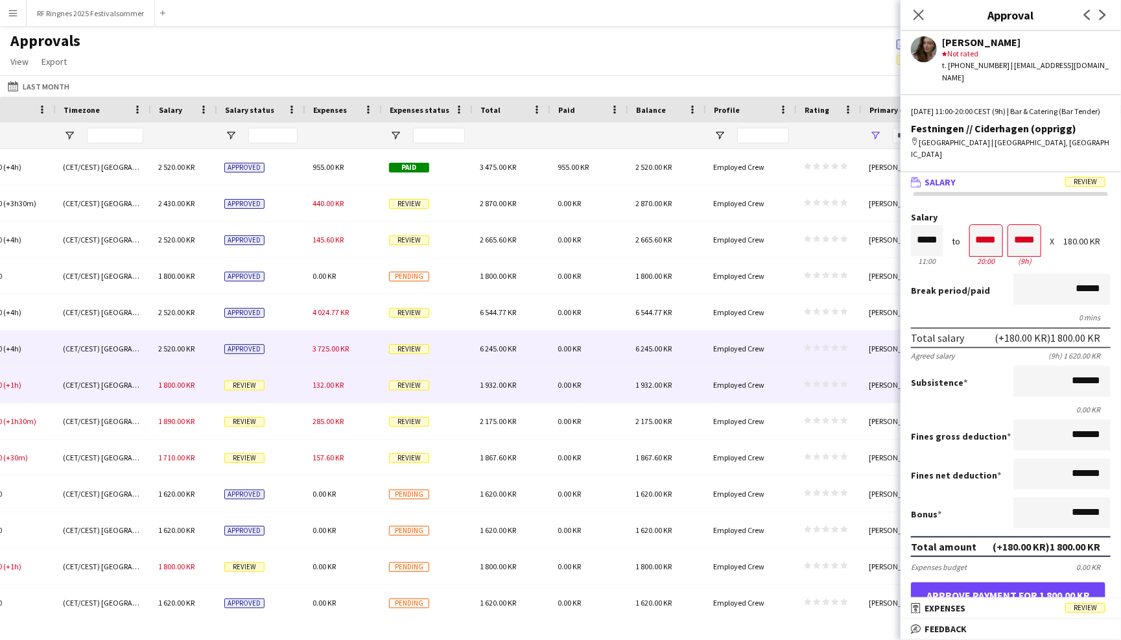
click at [438, 357] on div "Review" at bounding box center [426, 349] width 91 height 36
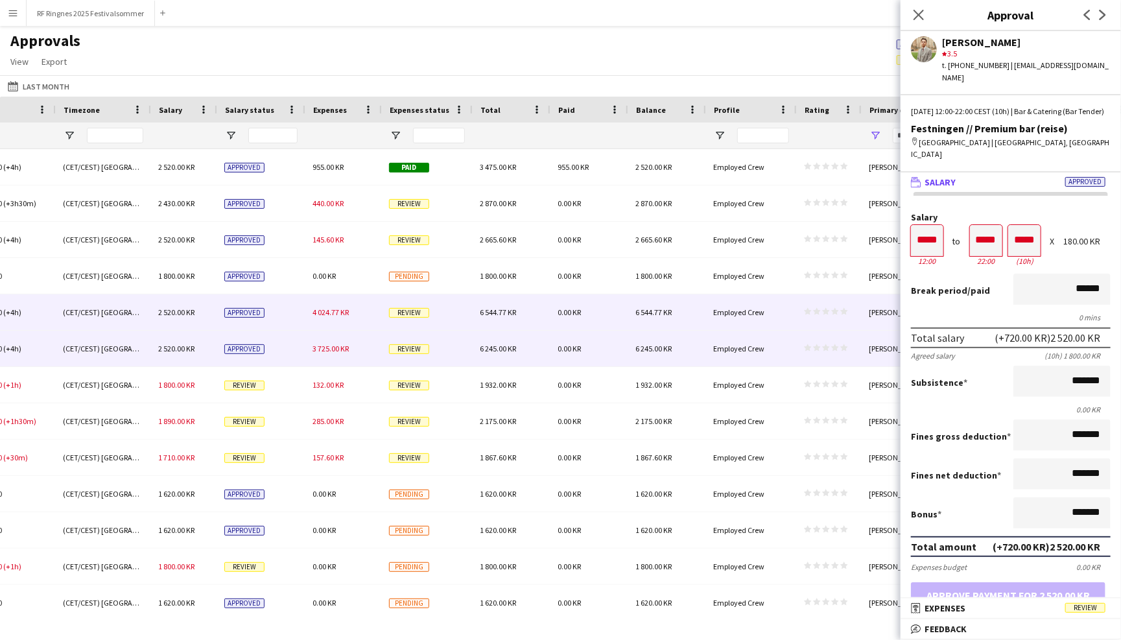
click at [442, 319] on div "Review" at bounding box center [426, 312] width 91 height 36
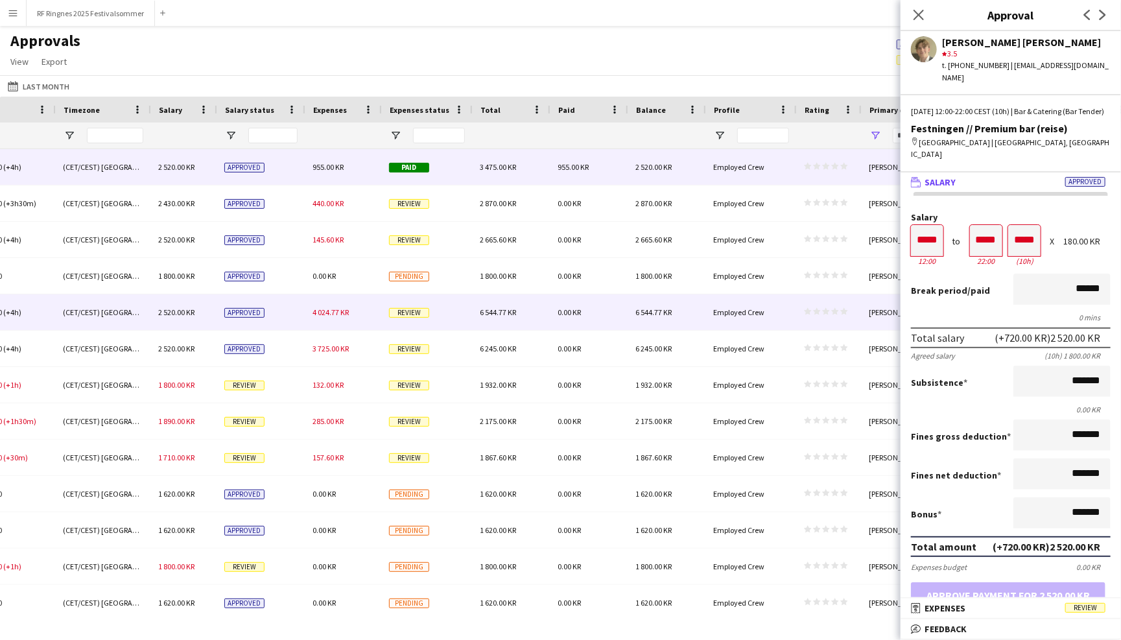
click at [443, 166] on div "Paid" at bounding box center [426, 167] width 91 height 36
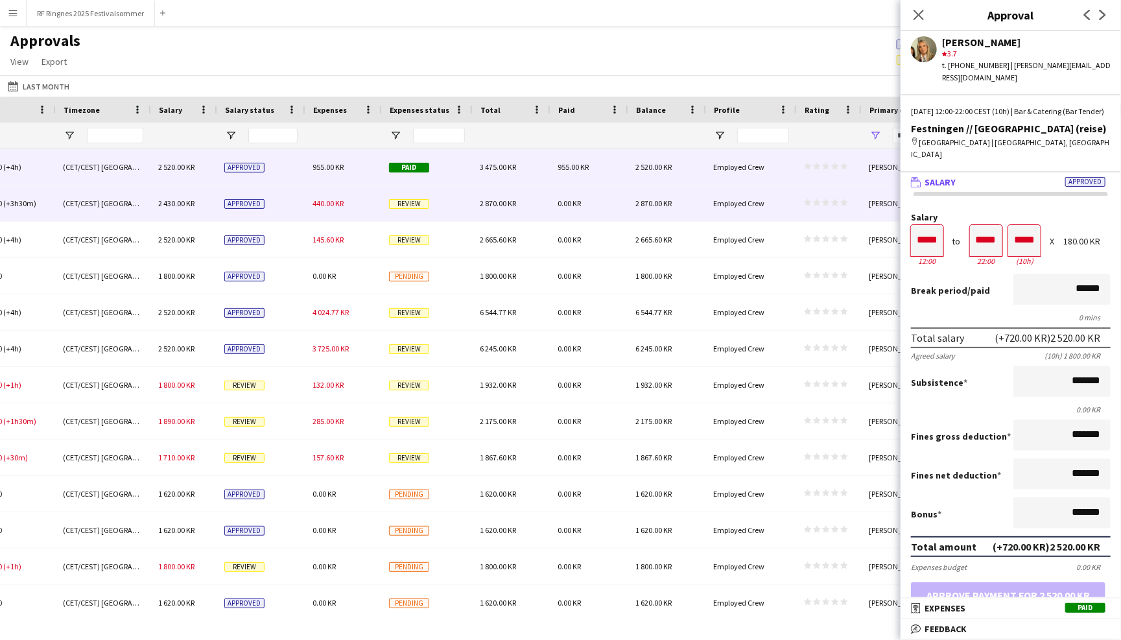
click at [446, 217] on div "Review" at bounding box center [426, 203] width 91 height 36
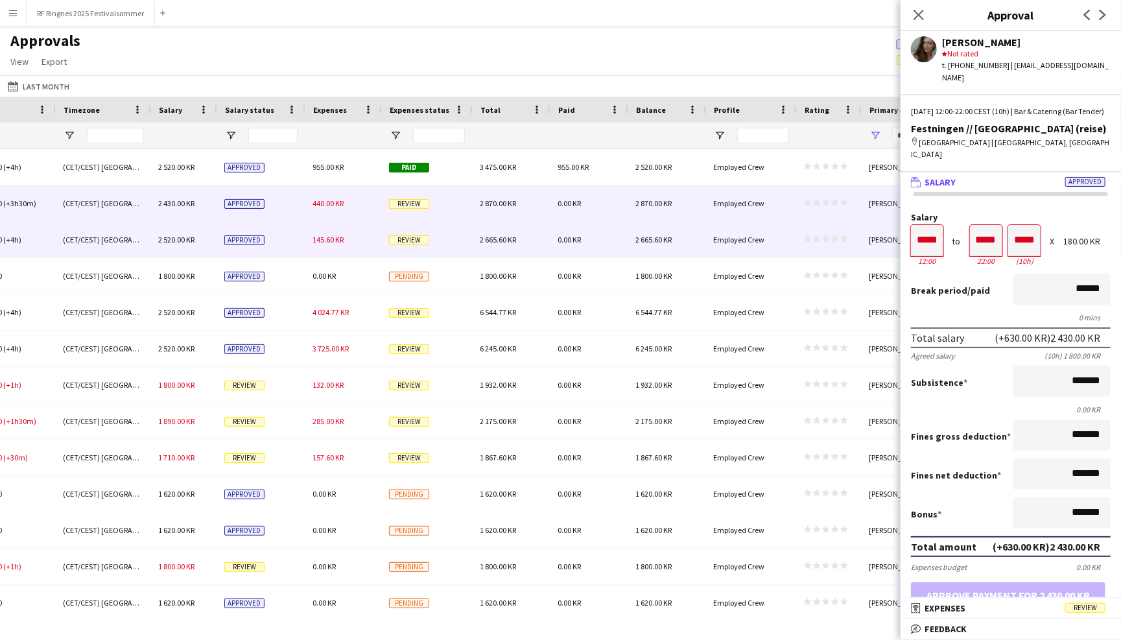
click at [453, 239] on div "Review" at bounding box center [426, 240] width 91 height 36
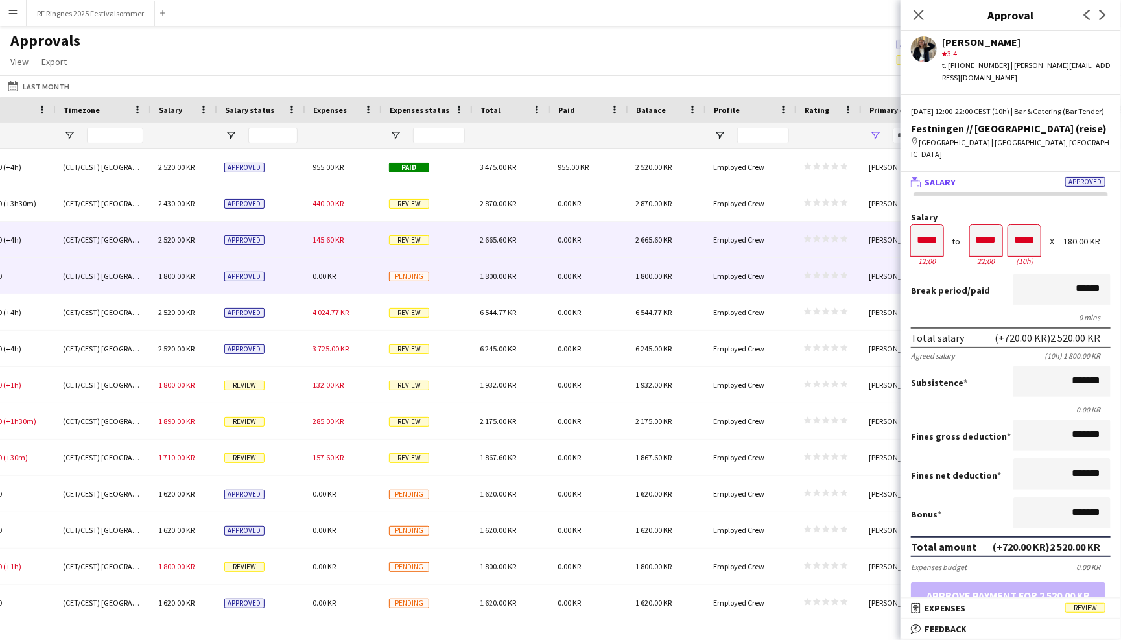
click at [455, 274] on div "Pending" at bounding box center [426, 276] width 91 height 36
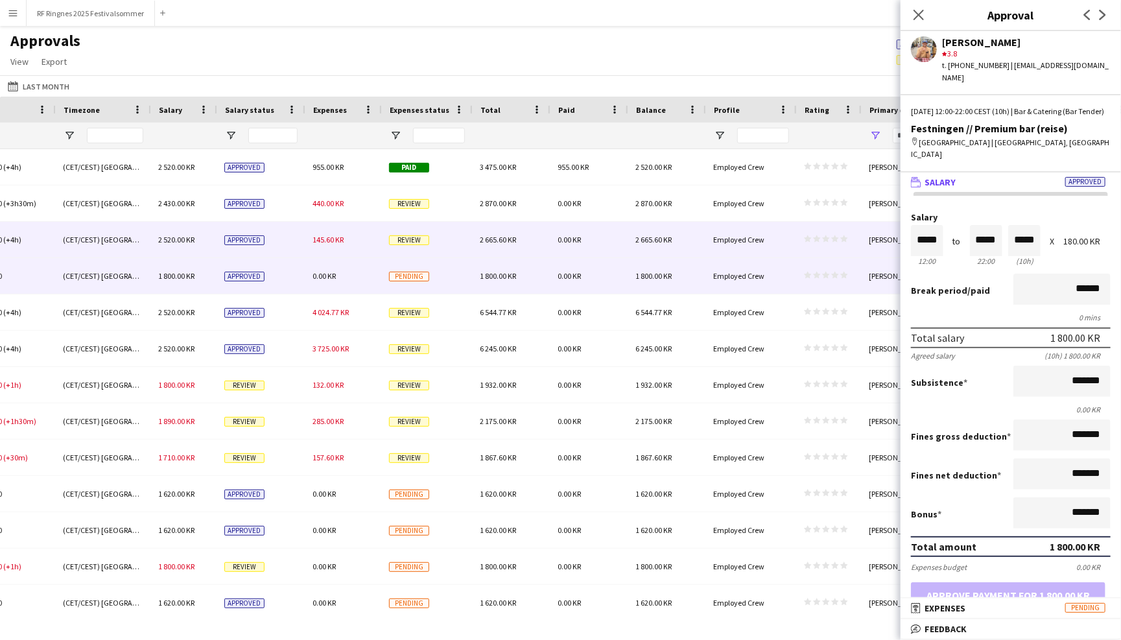
click at [453, 234] on div "Review" at bounding box center [426, 240] width 91 height 36
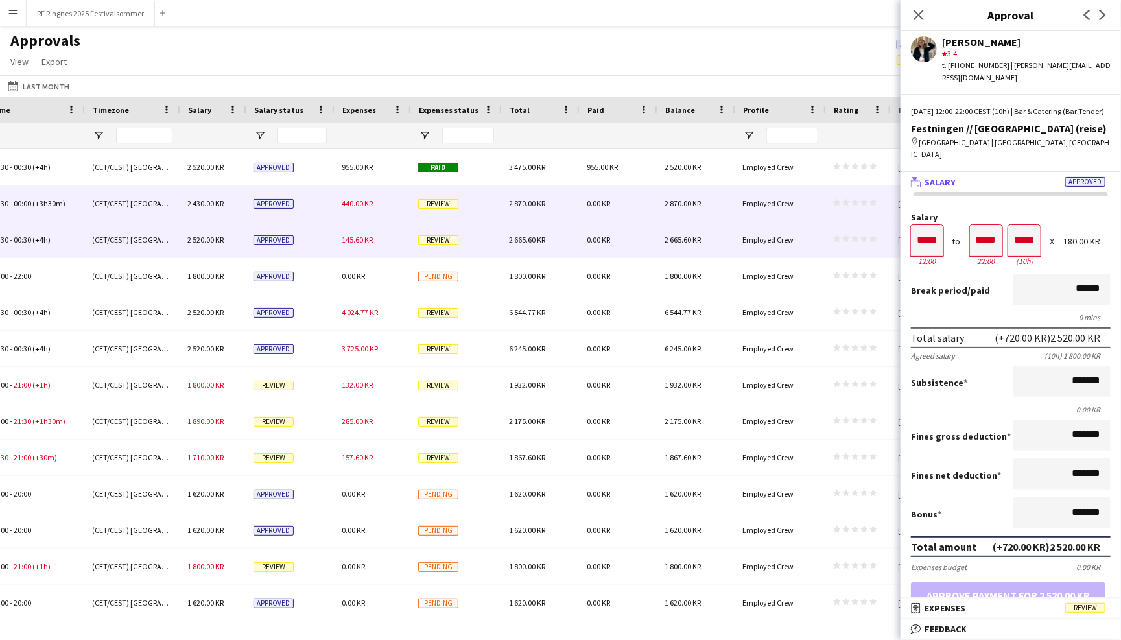
scroll to position [0, 1041]
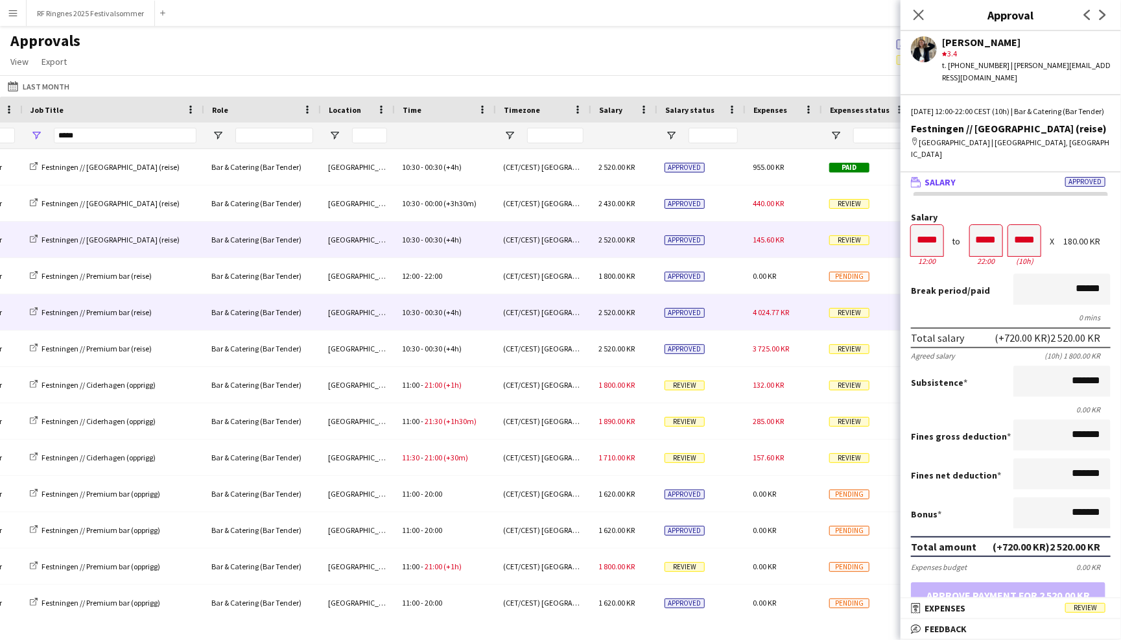
click at [504, 311] on div "(CET/CEST) [GEOGRAPHIC_DATA]" at bounding box center [542, 312] width 95 height 36
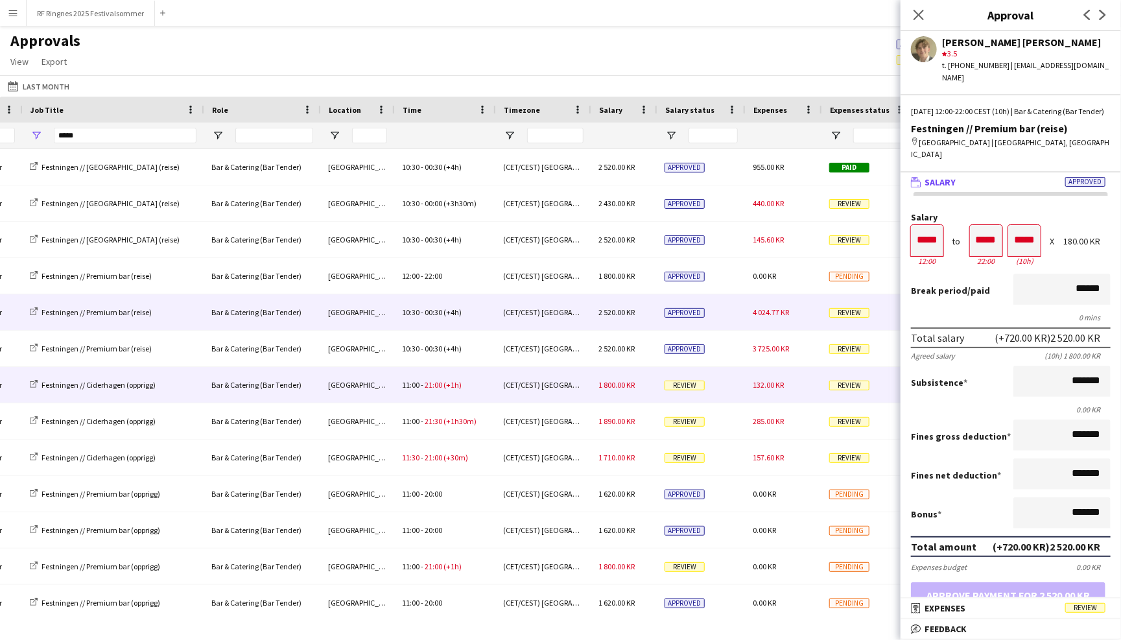
click at [493, 375] on div "11:00 - 21:00 (+1h)" at bounding box center [444, 385] width 101 height 36
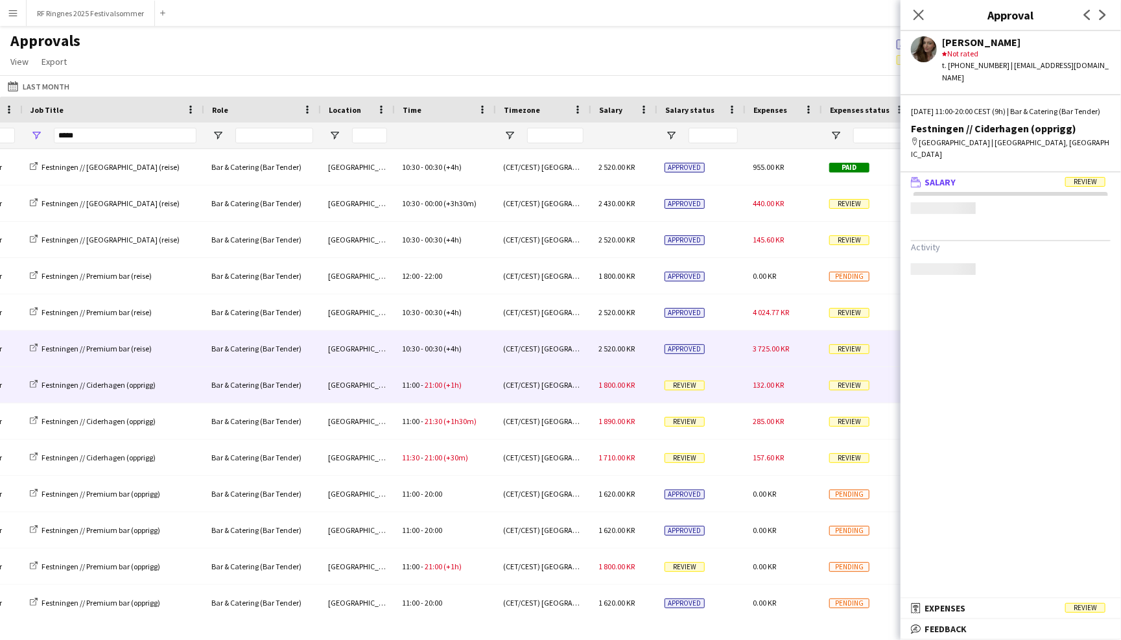
click at [488, 344] on div "10:30 - 00:30 (+4h)" at bounding box center [444, 349] width 101 height 36
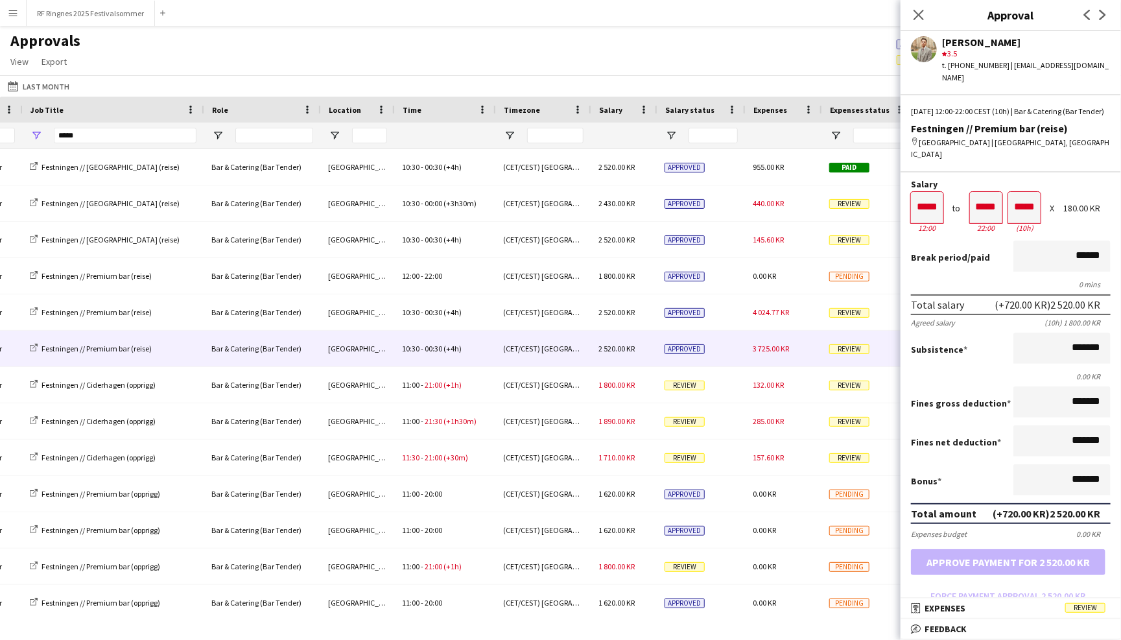
scroll to position [23, 0]
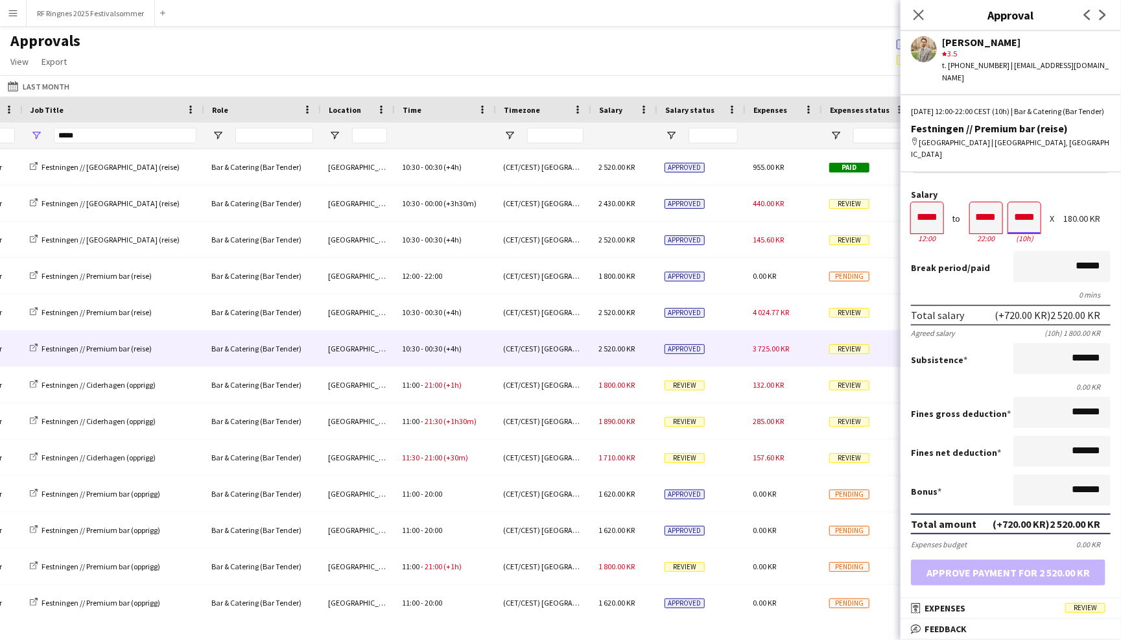
click at [1034, 205] on input "*****" at bounding box center [1024, 217] width 32 height 31
click at [991, 232] on form "Salary ***** 12:00 to ***** 22:00 ***** (10h) X 180.00 KR Break period /paid **…" at bounding box center [1011, 403] width 220 height 427
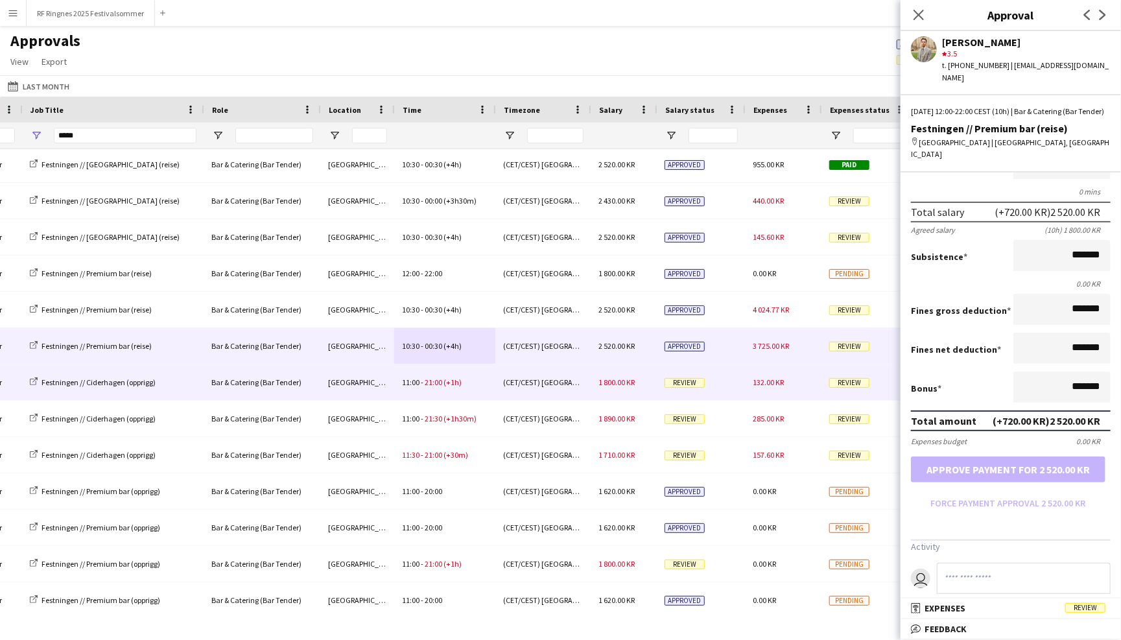
scroll to position [3, 0]
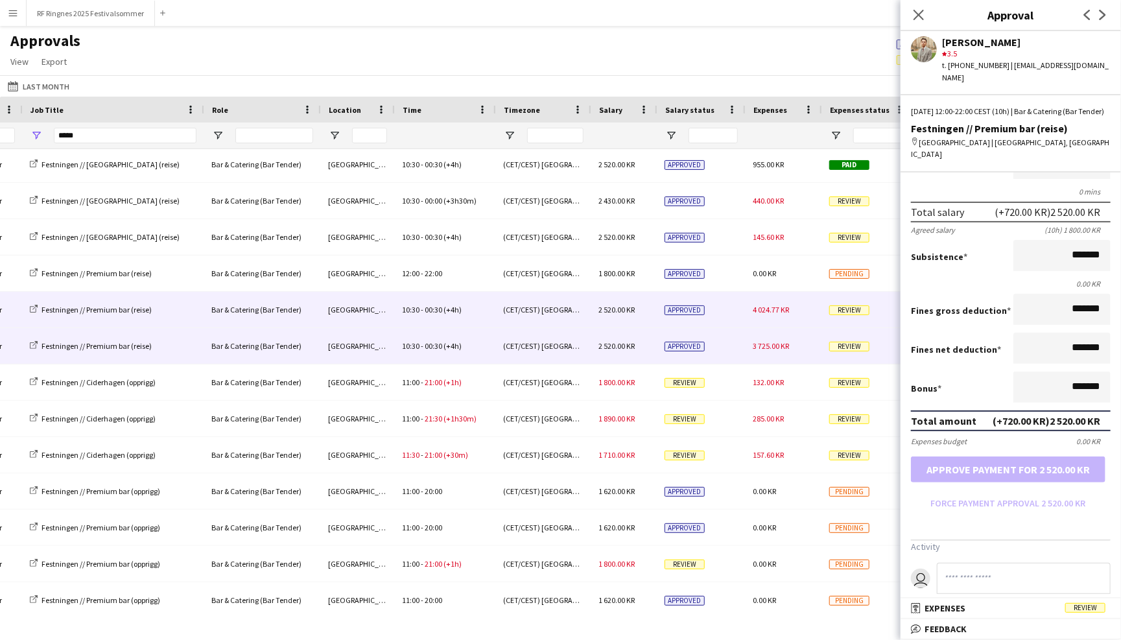
click at [574, 309] on div "(CET/CEST) [GEOGRAPHIC_DATA]" at bounding box center [542, 310] width 95 height 36
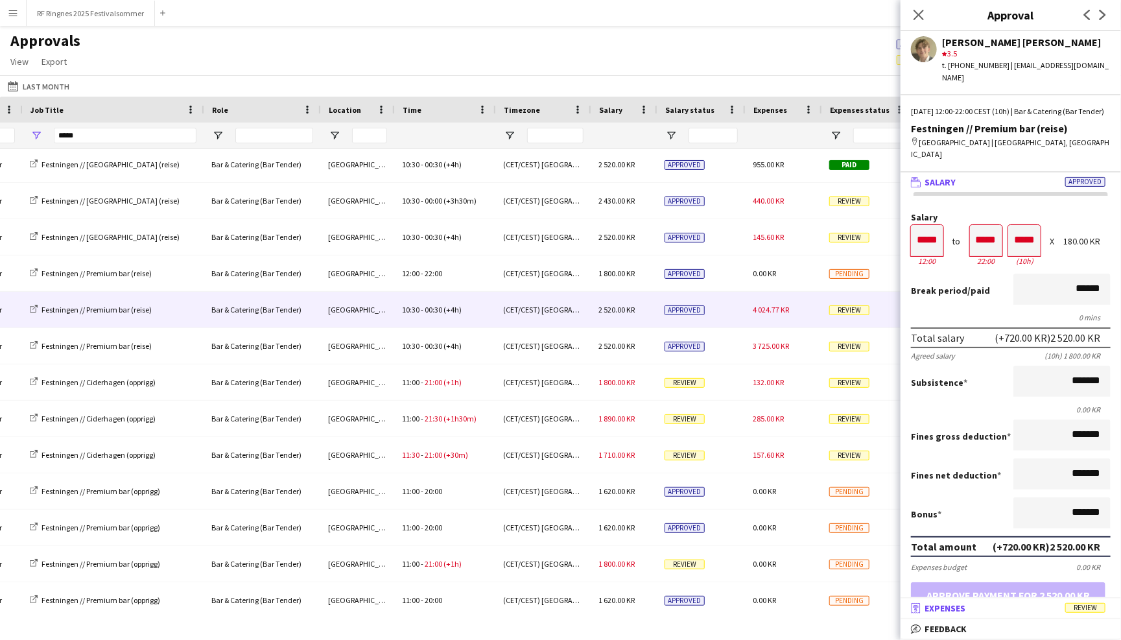
click at [1026, 609] on mat-panel-title "receipt Expenses Review" at bounding box center [1008, 608] width 215 height 12
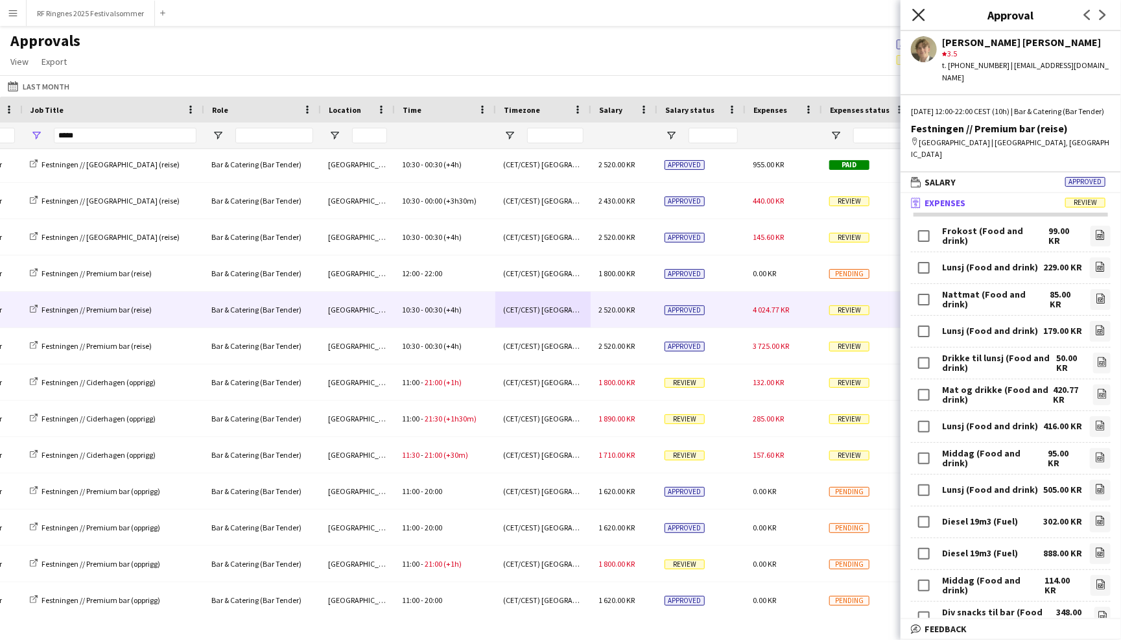
click at [919, 18] on icon "Close pop-in" at bounding box center [918, 14] width 12 height 12
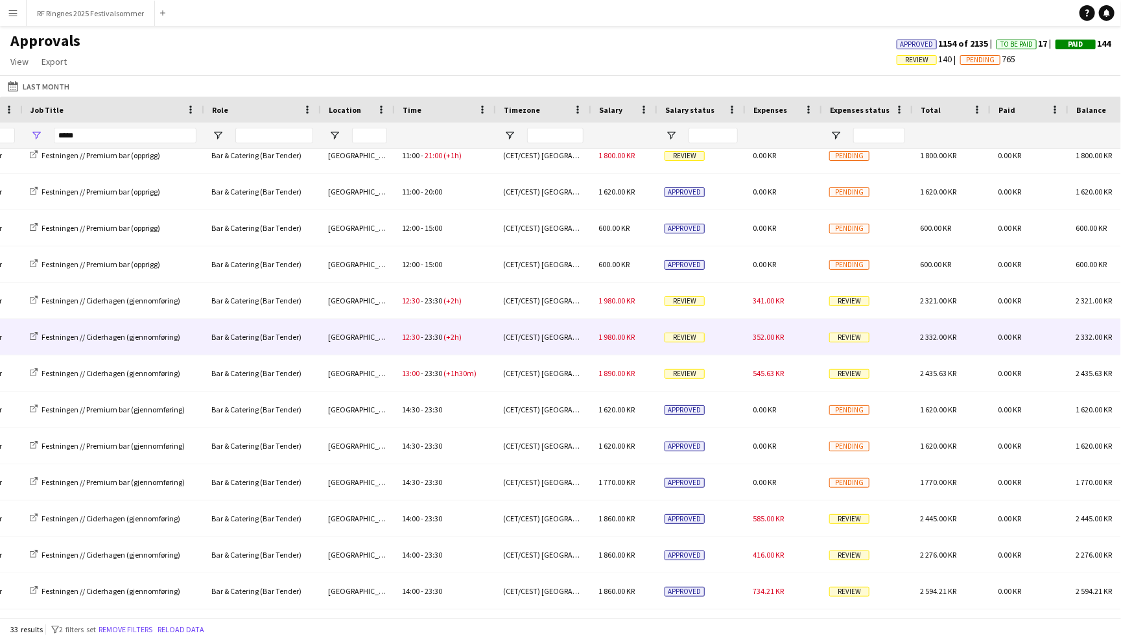
scroll to position [511, 0]
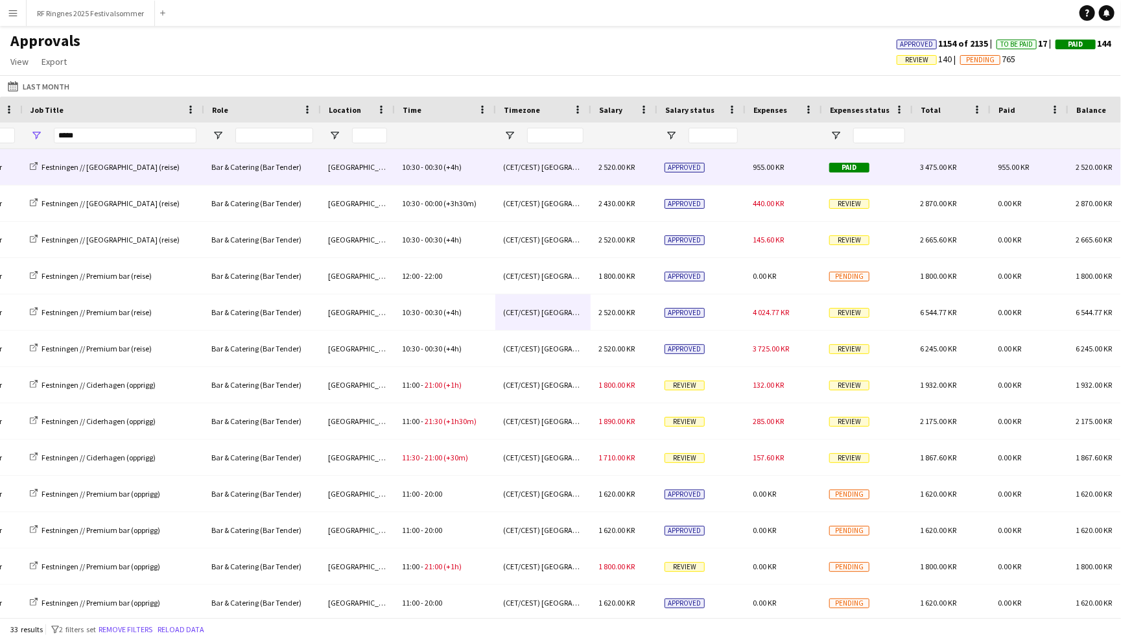
click at [452, 171] on span "(+4h)" at bounding box center [453, 167] width 18 height 10
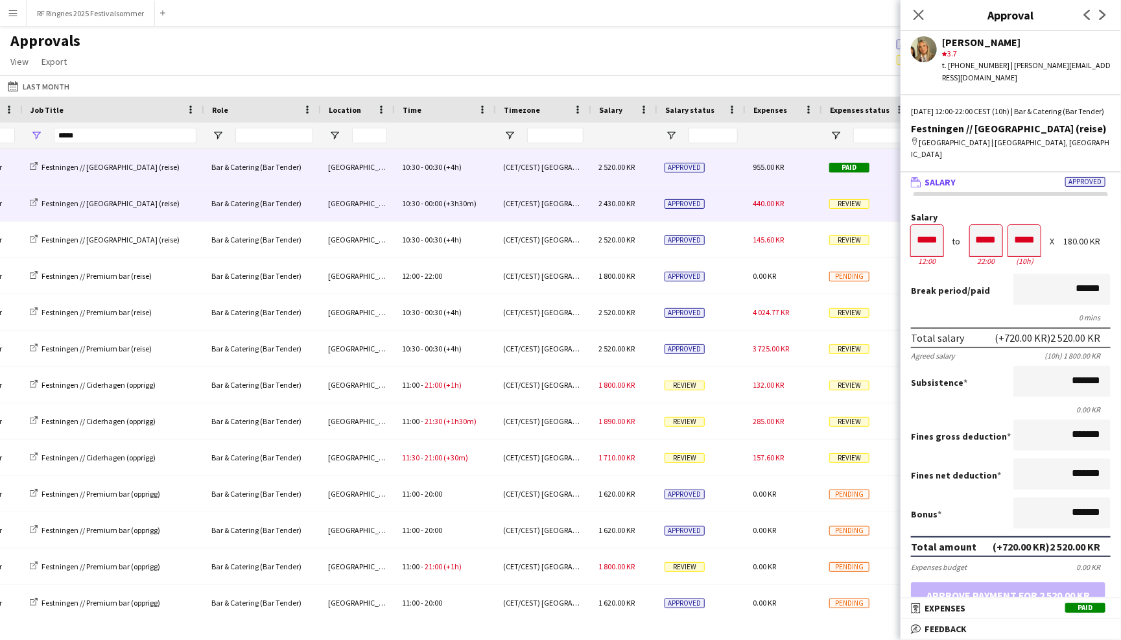
click at [452, 199] on span "(+3h30m)" at bounding box center [460, 203] width 33 height 10
click at [450, 173] on div "10:30 - 00:30 (+4h)" at bounding box center [444, 167] width 101 height 36
click at [461, 207] on span "(+3h30m)" at bounding box center [460, 203] width 33 height 10
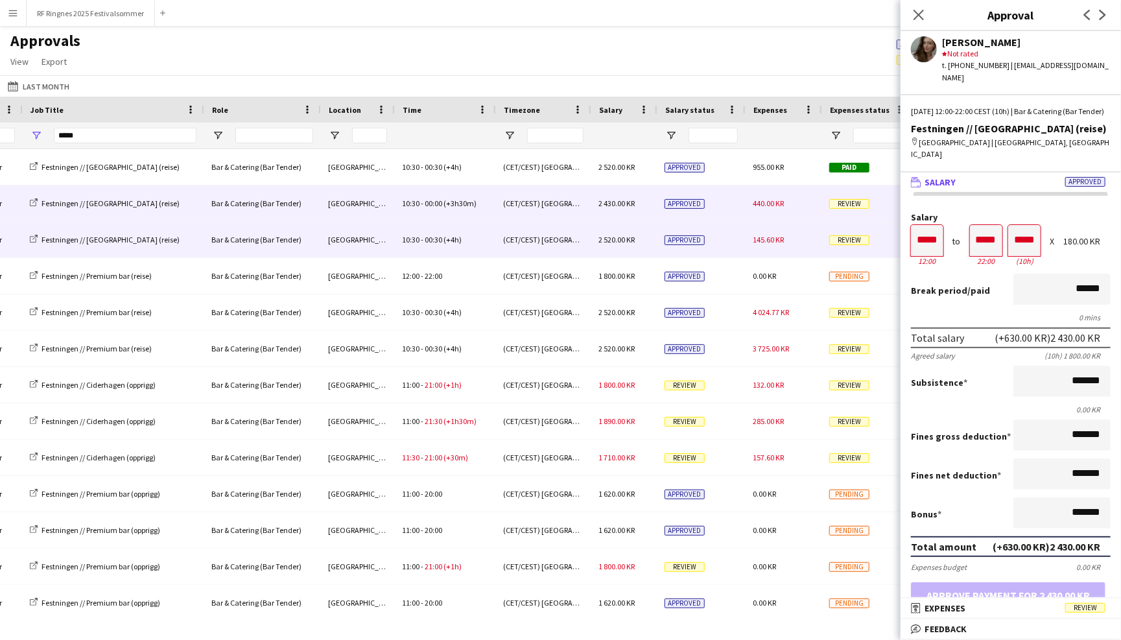
click at [460, 236] on span "(+4h)" at bounding box center [453, 240] width 18 height 10
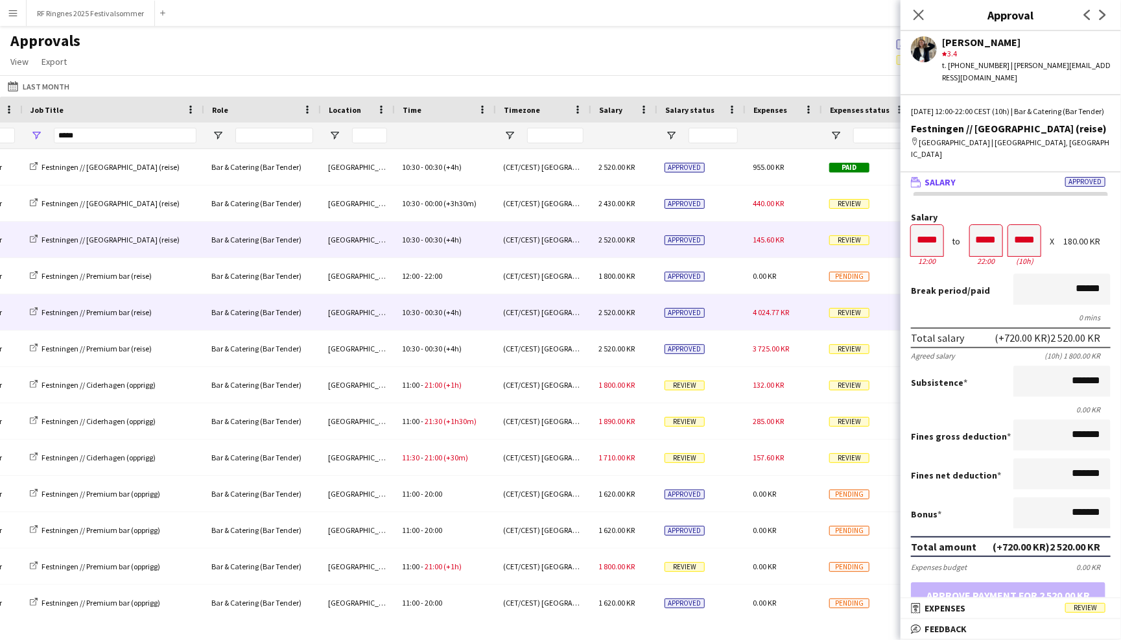
click at [459, 309] on span "(+4h)" at bounding box center [453, 312] width 18 height 10
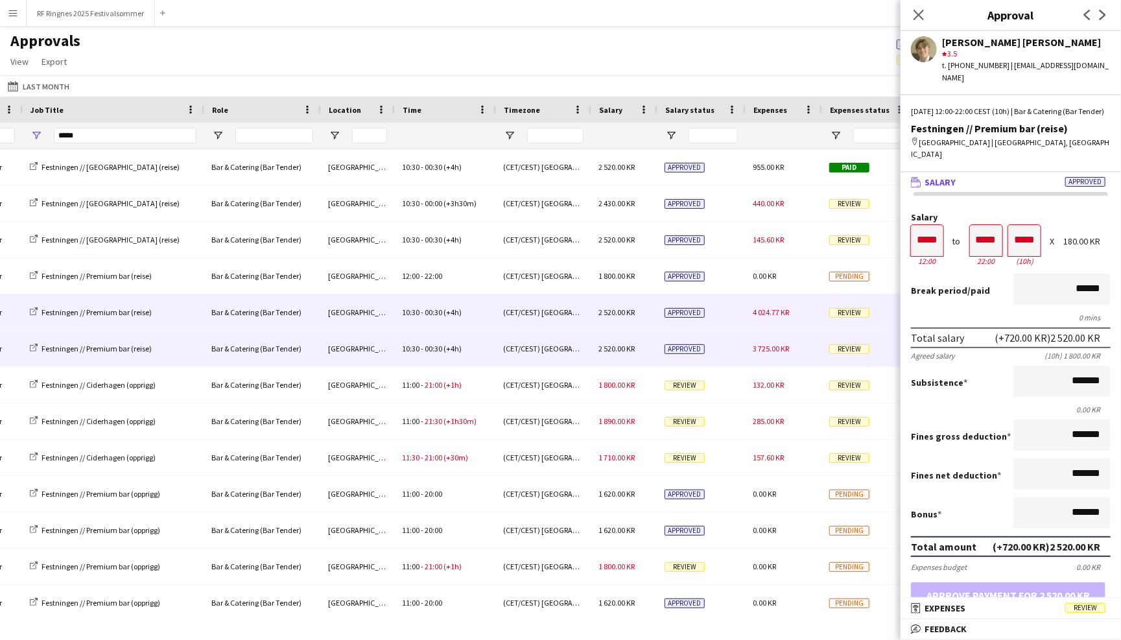
click at [461, 340] on div "10:30 - 00:30 (+4h)" at bounding box center [444, 349] width 101 height 36
click at [465, 311] on div "10:30 - 00:30 (+4h)" at bounding box center [444, 312] width 101 height 36
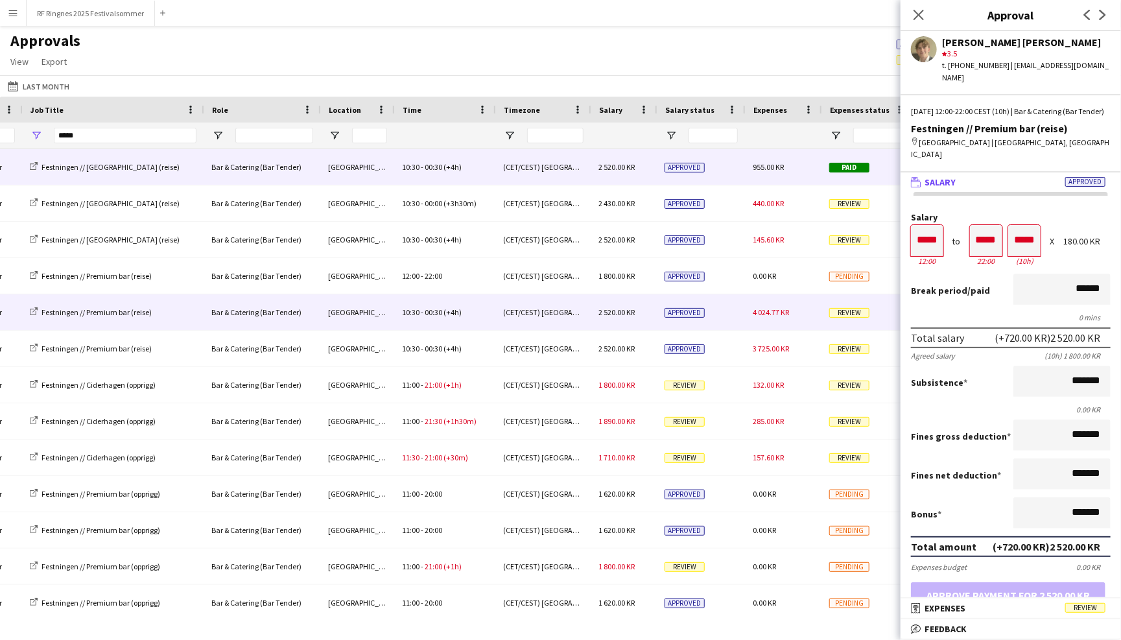
click at [554, 167] on div "(CET/CEST) [GEOGRAPHIC_DATA]" at bounding box center [542, 167] width 95 height 36
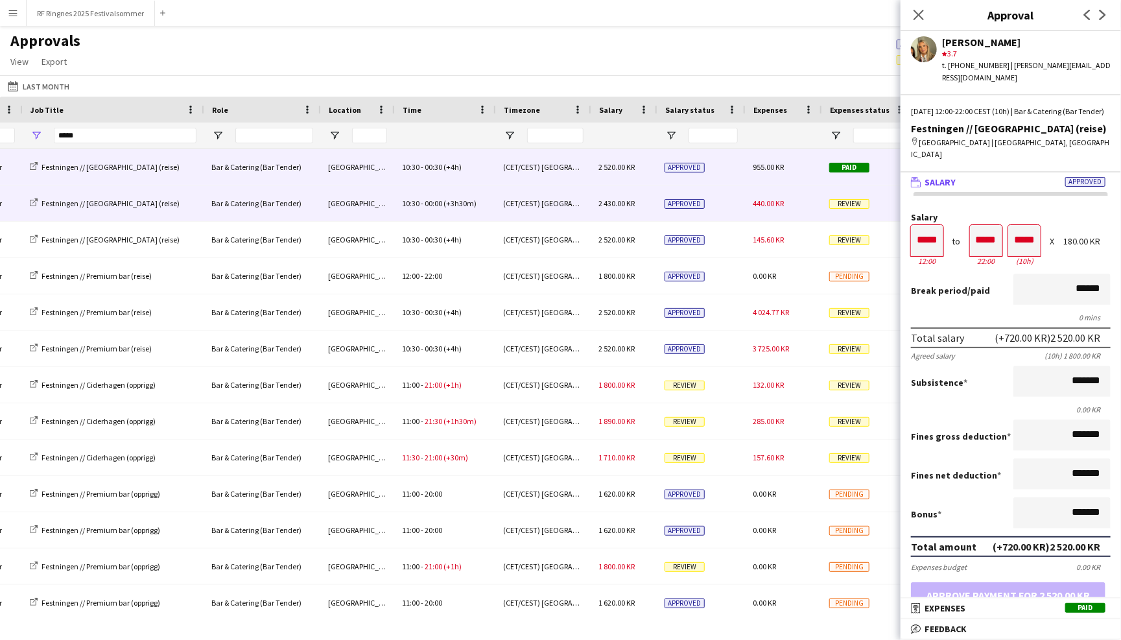
click at [465, 202] on span "(+3h30m)" at bounding box center [460, 203] width 33 height 10
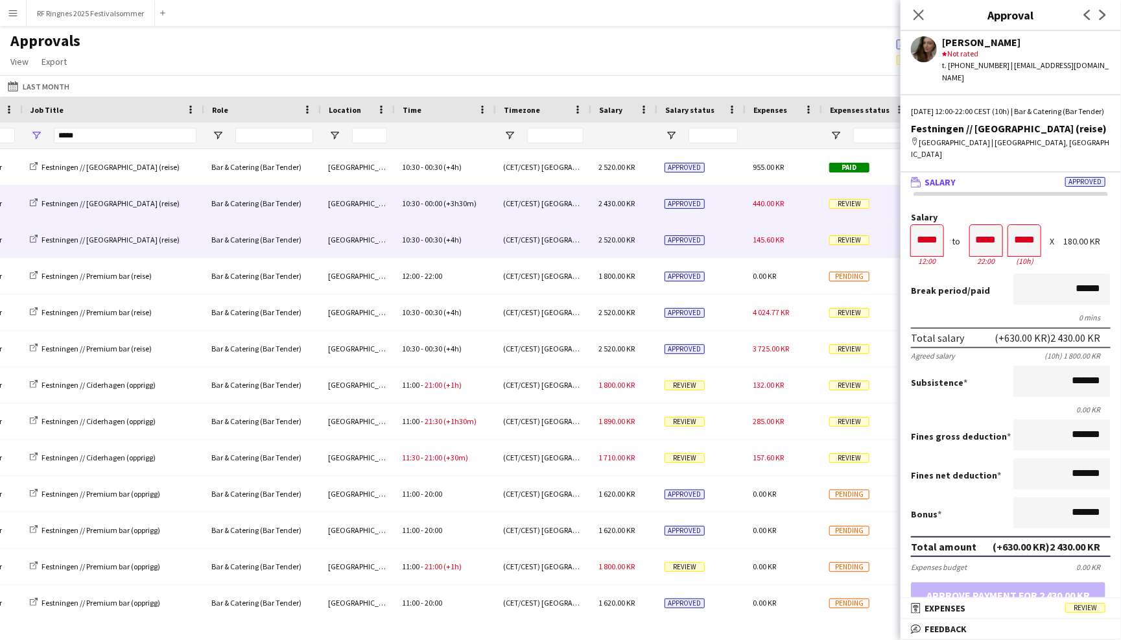
click at [465, 234] on div "10:30 - 00:30 (+4h)" at bounding box center [444, 240] width 101 height 36
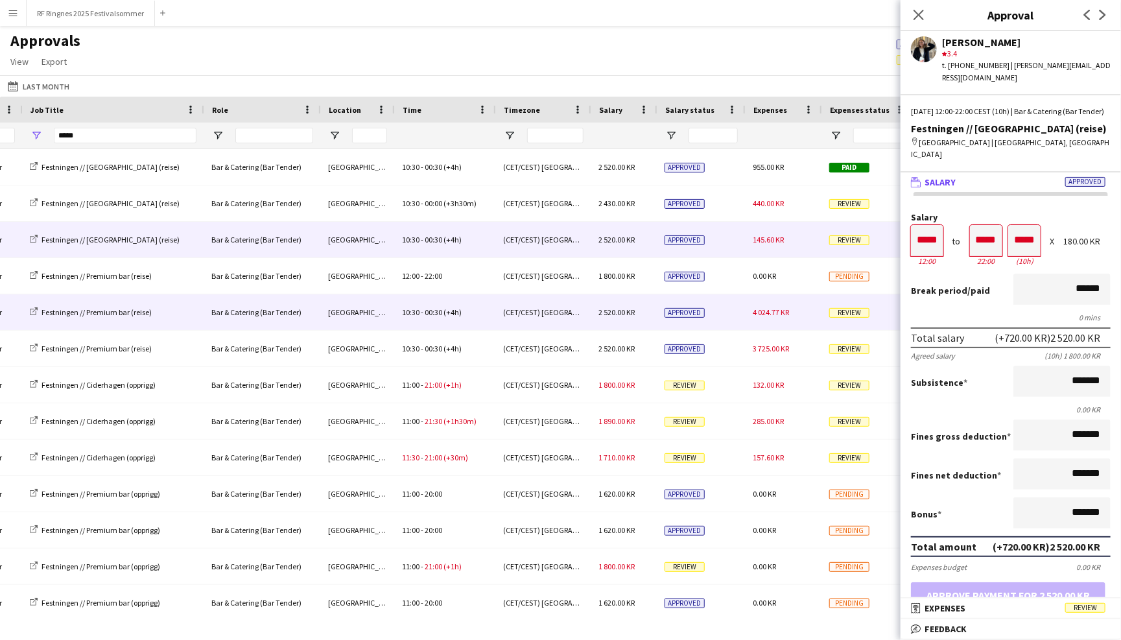
click at [468, 318] on div "10:30 - 00:30 (+4h)" at bounding box center [444, 312] width 101 height 36
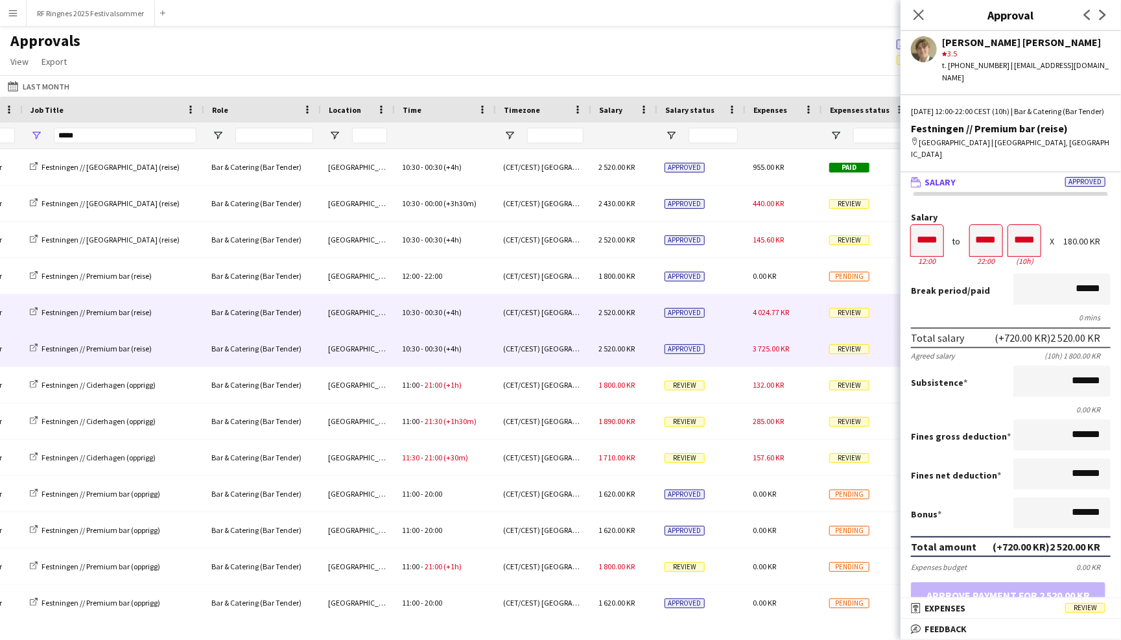
click at [468, 351] on div "10:30 - 00:30 (+4h)" at bounding box center [444, 349] width 101 height 36
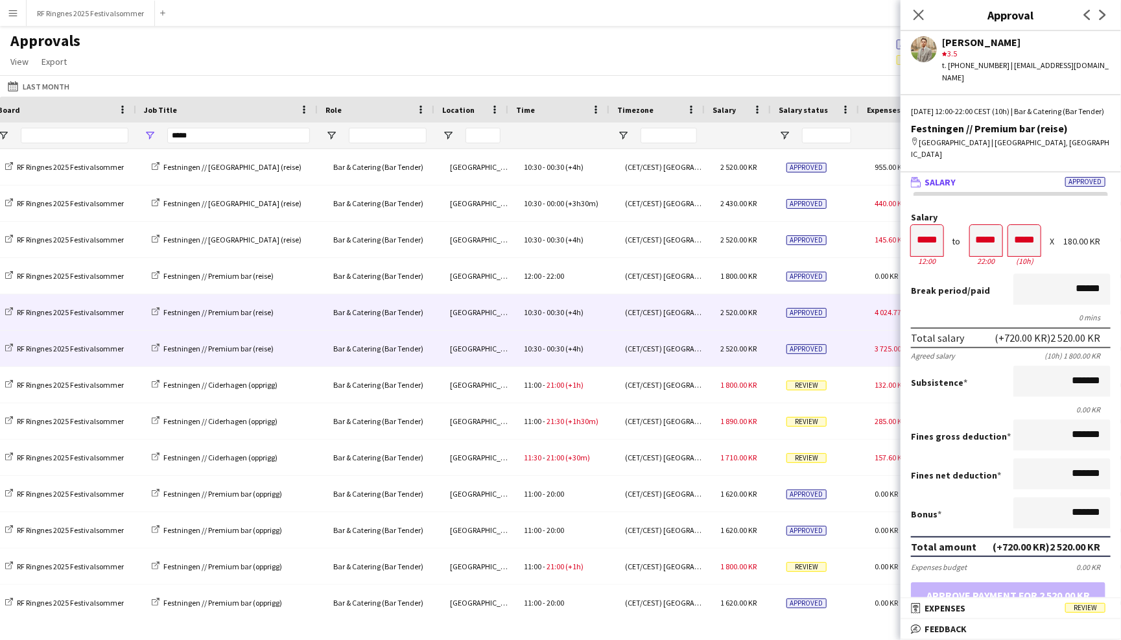
scroll to position [0, 479]
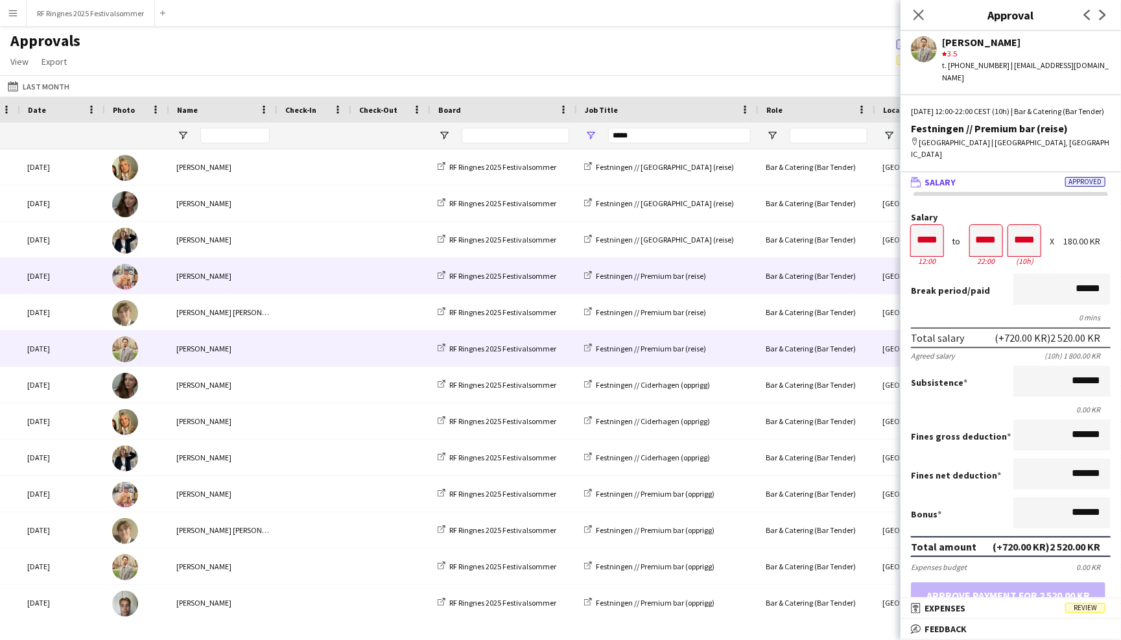
click at [395, 273] on span at bounding box center [391, 276] width 64 height 36
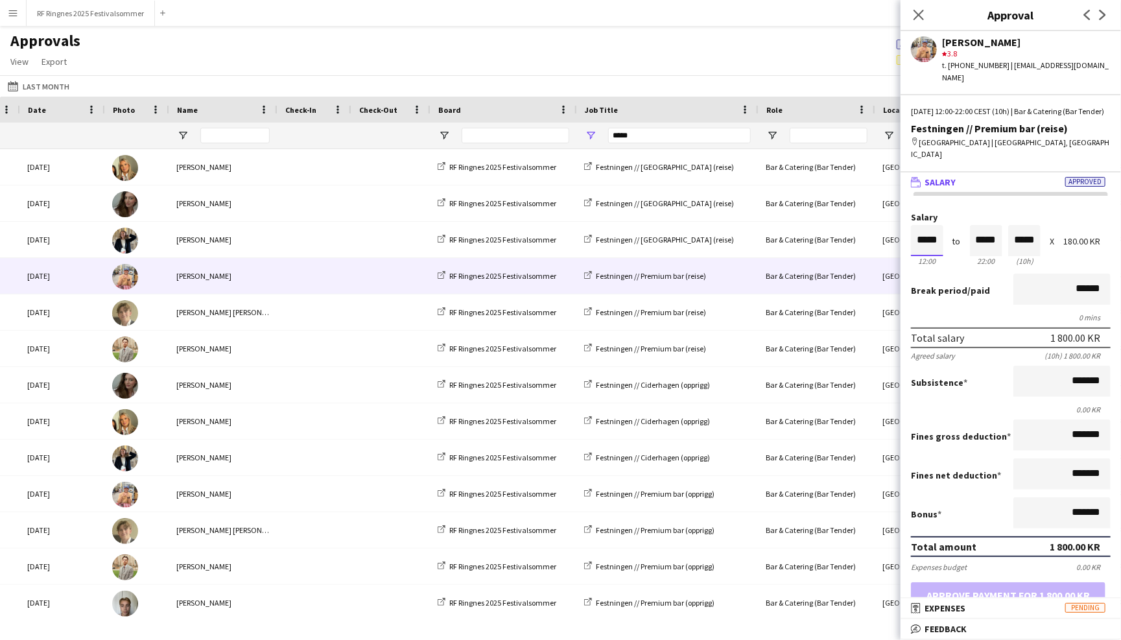
click at [925, 226] on input "*****" at bounding box center [927, 240] width 32 height 31
type input "*****"
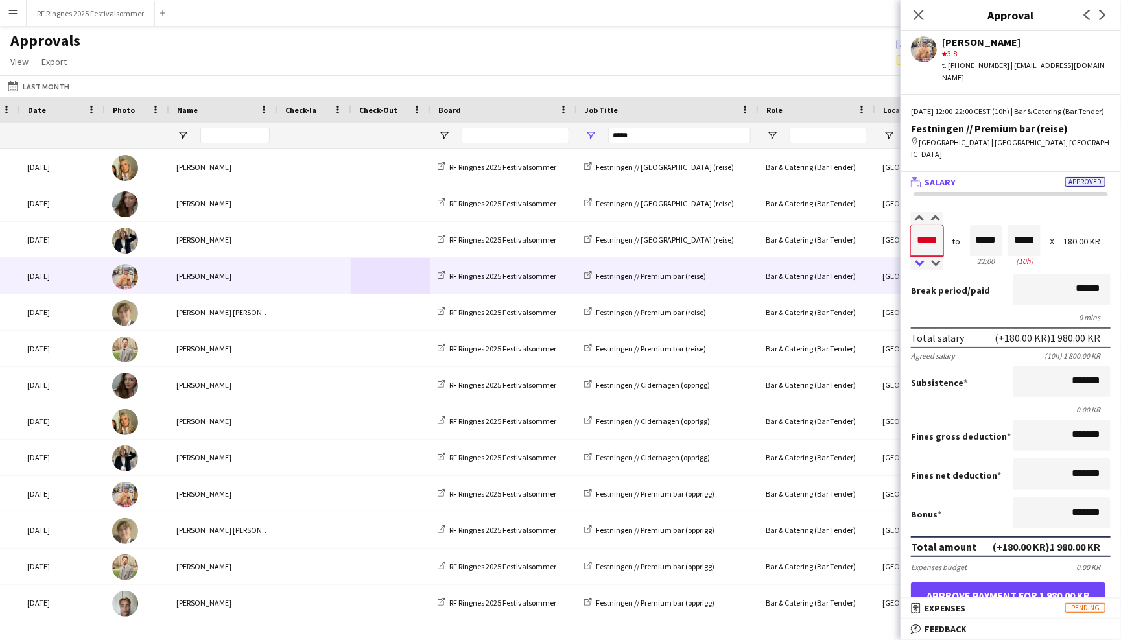
click at [919, 257] on div at bounding box center [919, 263] width 16 height 13
type input "*****"
click at [919, 257] on div at bounding box center [919, 263] width 16 height 13
type input "*****"
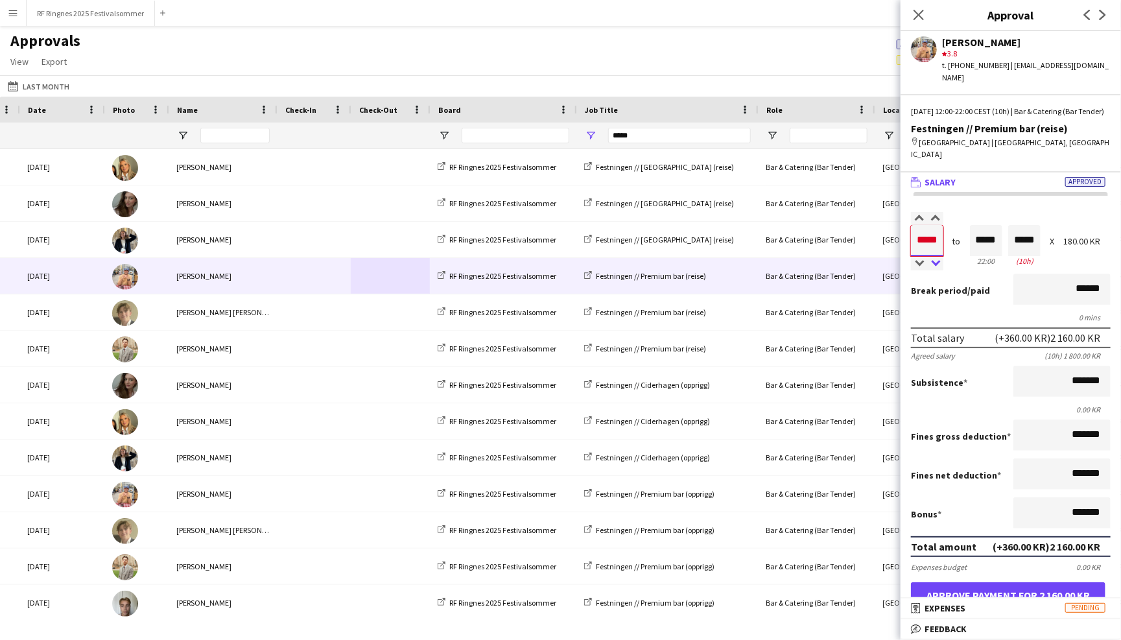
type input "*****"
click at [937, 257] on div at bounding box center [935, 263] width 16 height 13
type input "*****"
click at [938, 257] on div at bounding box center [935, 263] width 16 height 13
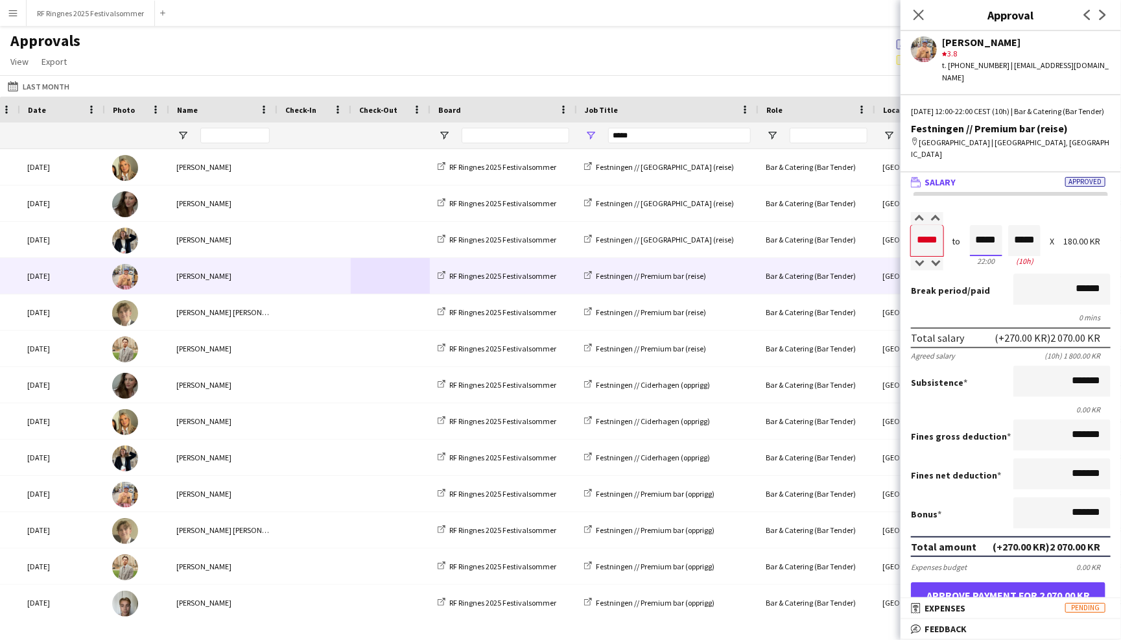
click at [995, 225] on input "*****" at bounding box center [986, 240] width 32 height 31
type input "*****"
click at [982, 257] on div at bounding box center [978, 263] width 16 height 13
type input "*****"
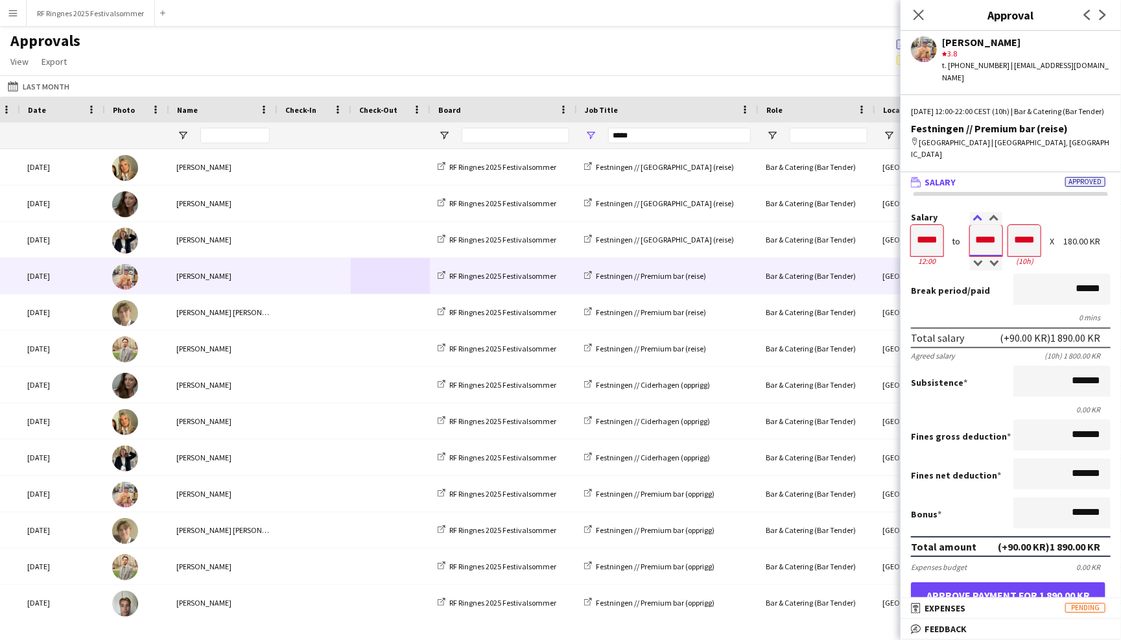
type input "*****"
click at [978, 212] on div at bounding box center [978, 218] width 16 height 13
type input "*****"
click at [978, 212] on div at bounding box center [978, 218] width 16 height 13
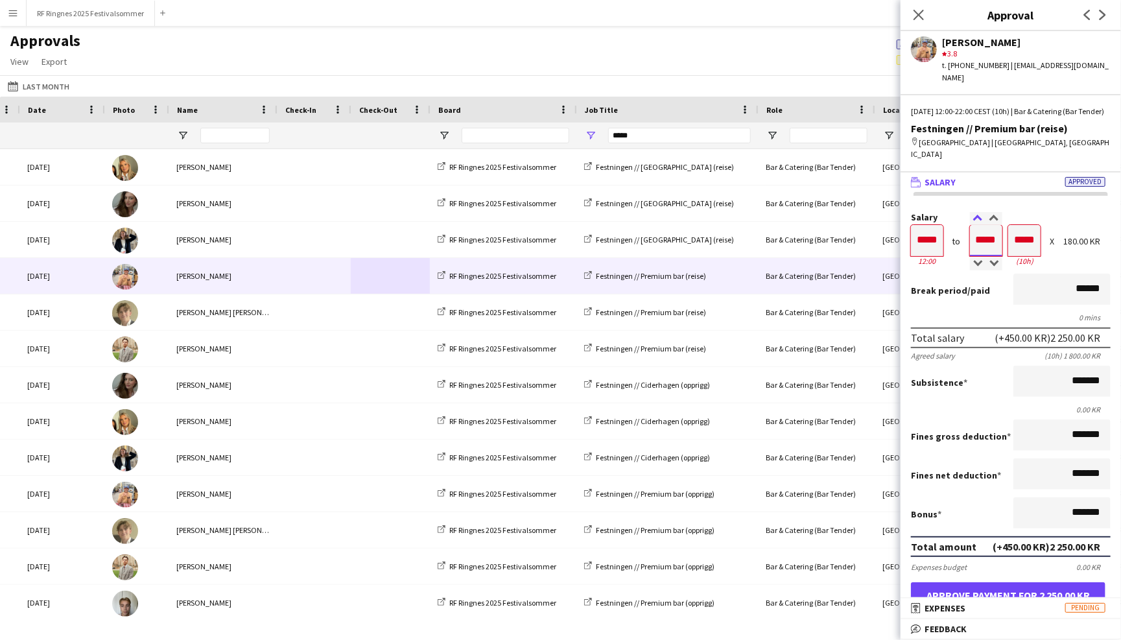
type input "*****"
click at [978, 212] on div at bounding box center [978, 218] width 16 height 13
type input "*****"
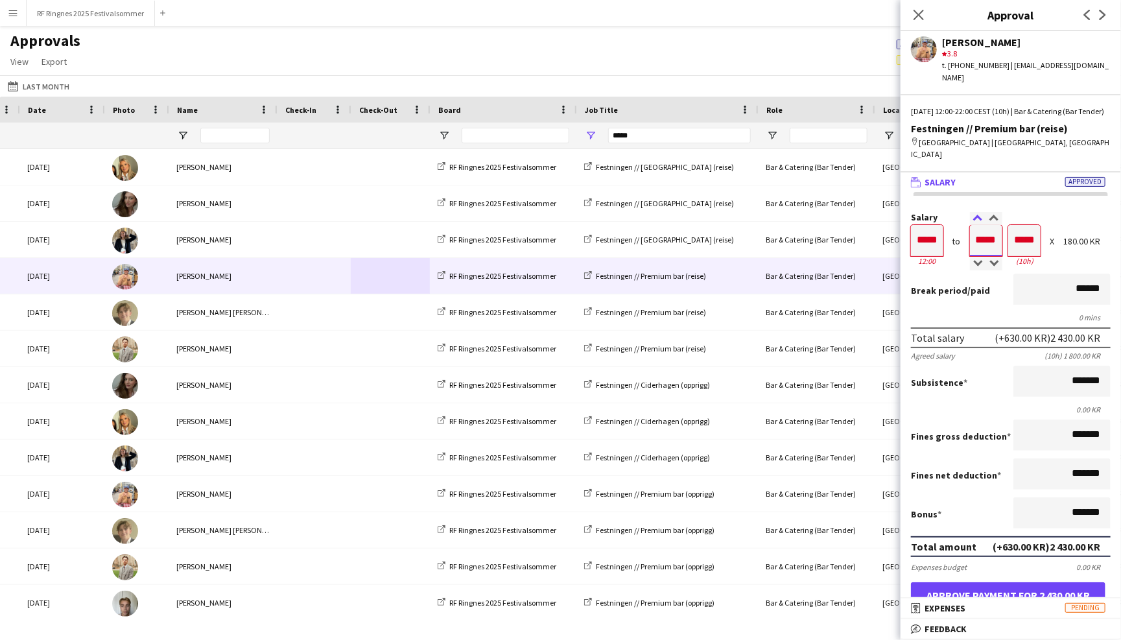
click at [978, 212] on div at bounding box center [978, 218] width 16 height 13
type input "*****"
click at [982, 257] on div at bounding box center [978, 263] width 16 height 13
type input "*****"
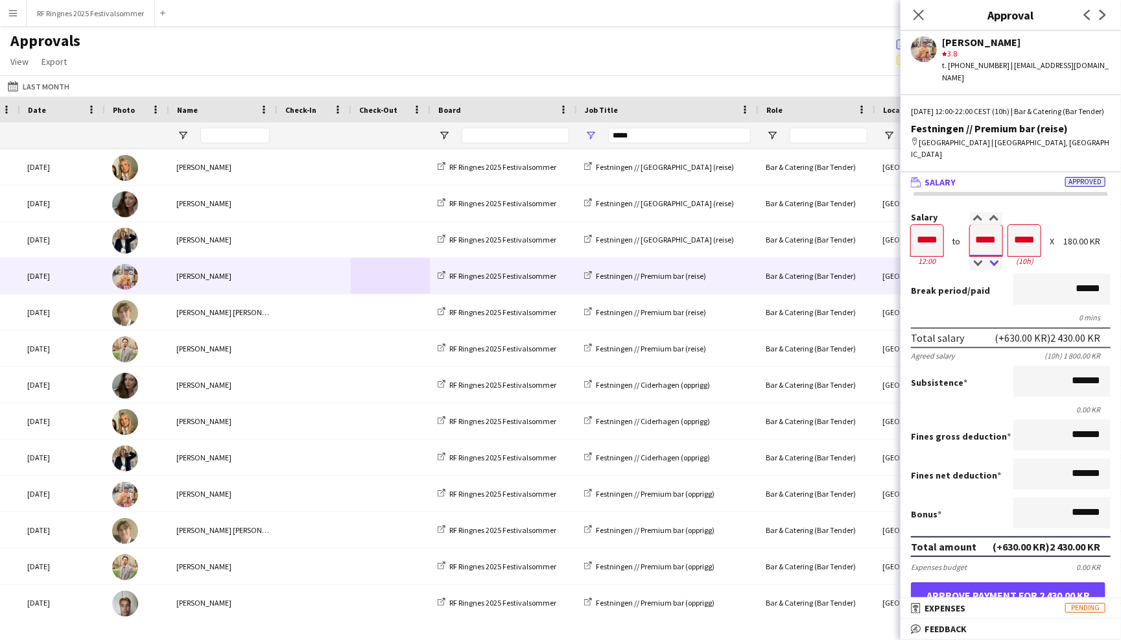
type input "*****"
click at [991, 257] on div at bounding box center [994, 263] width 16 height 13
type input "*****"
click at [991, 257] on div at bounding box center [994, 263] width 16 height 13
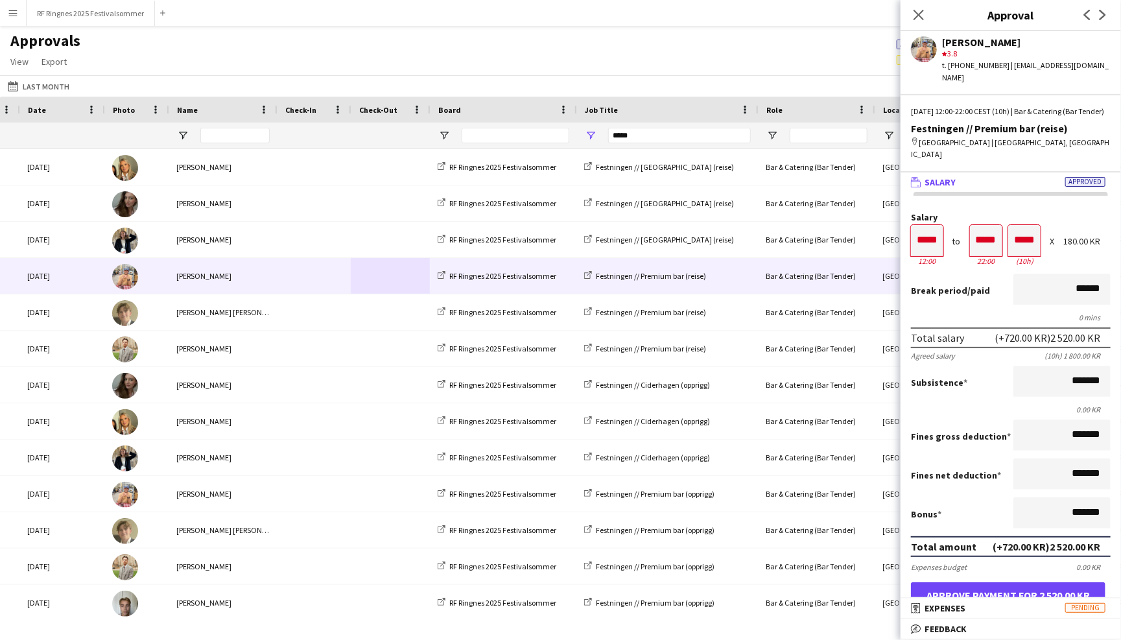
click at [1006, 274] on div "Break period /paid ******" at bounding box center [1011, 291] width 200 height 34
click at [1022, 582] on button "Approve payment for 2 520.00 KR" at bounding box center [1008, 595] width 195 height 26
click at [718, 48] on div "Approvals View Customise view Customise filters Reset Filters Reset View Reset …" at bounding box center [560, 53] width 1121 height 44
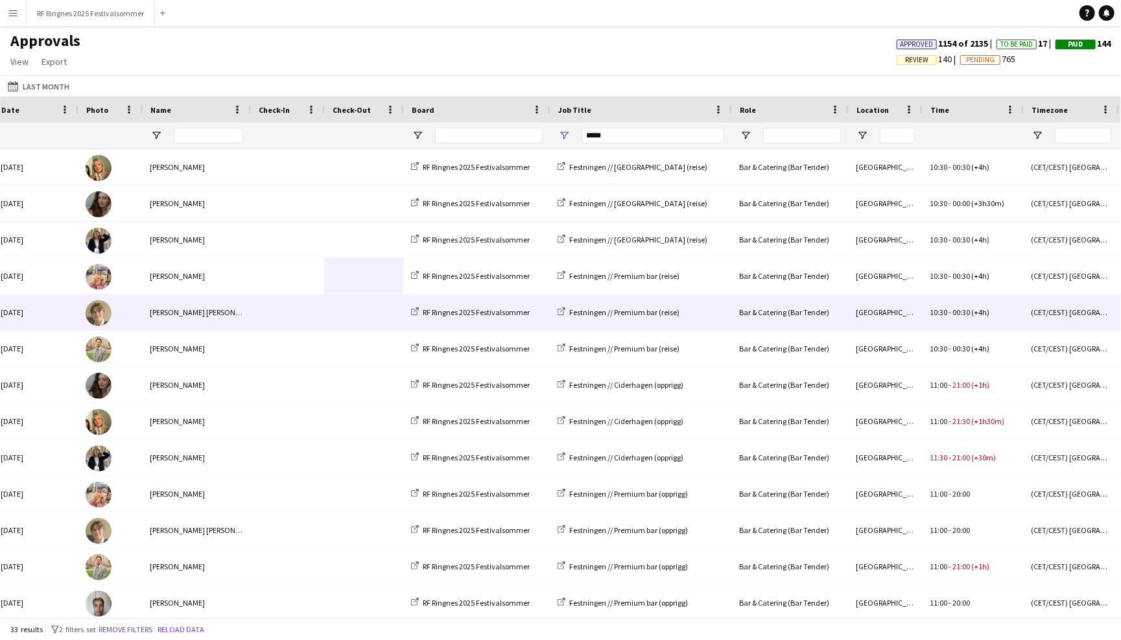
scroll to position [0, 126]
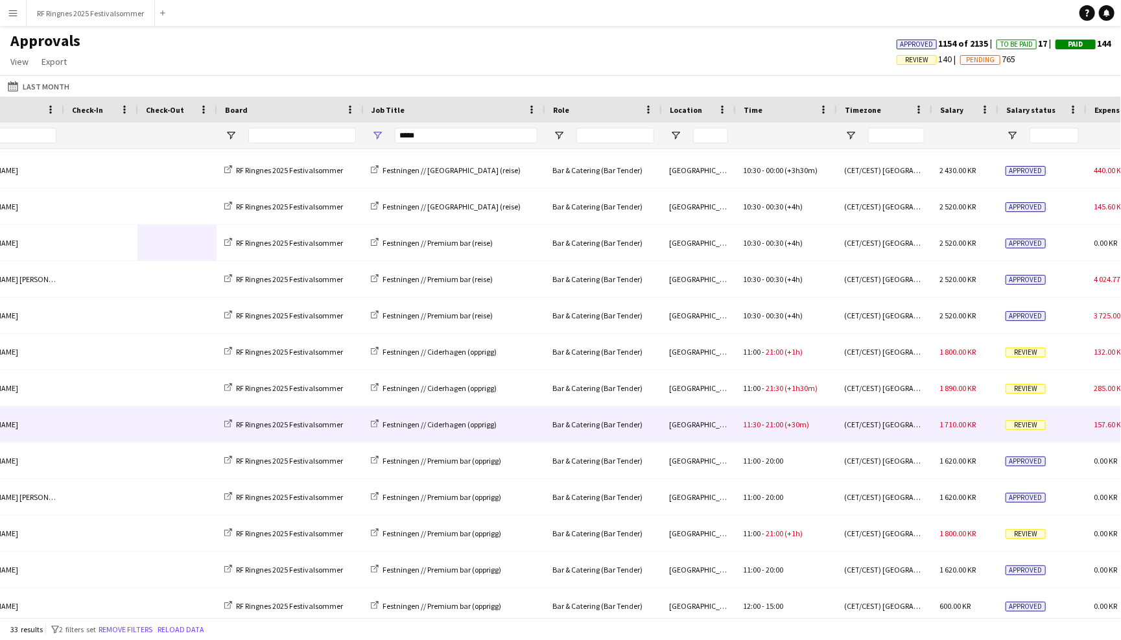
click at [724, 420] on div "Trondheim" at bounding box center [698, 425] width 74 height 36
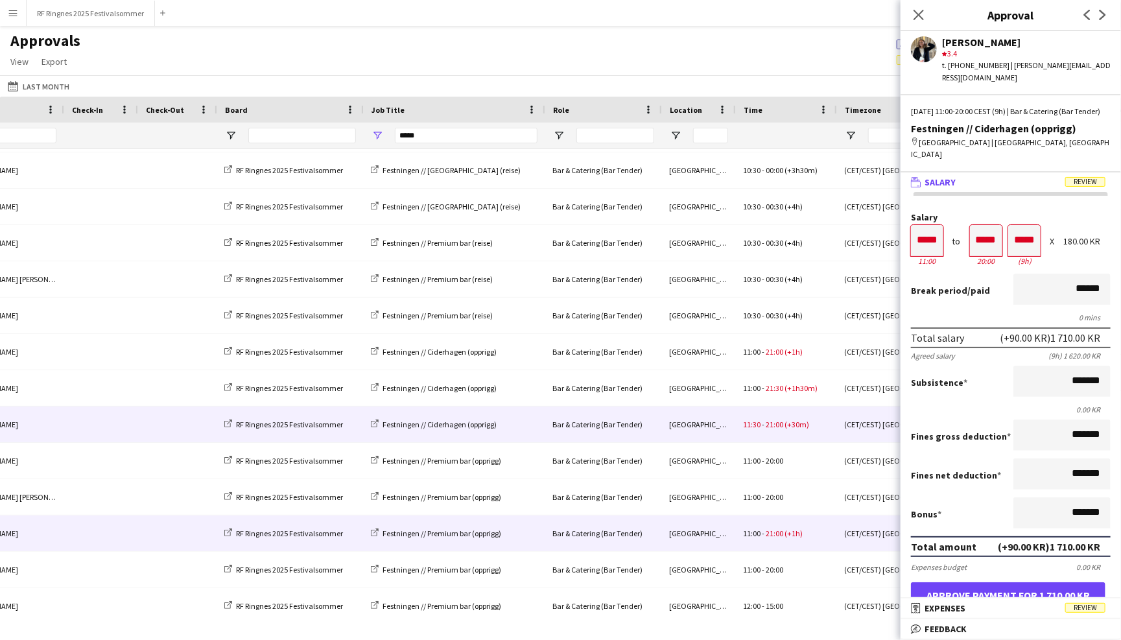
click at [720, 534] on div "Trondheim" at bounding box center [698, 534] width 74 height 36
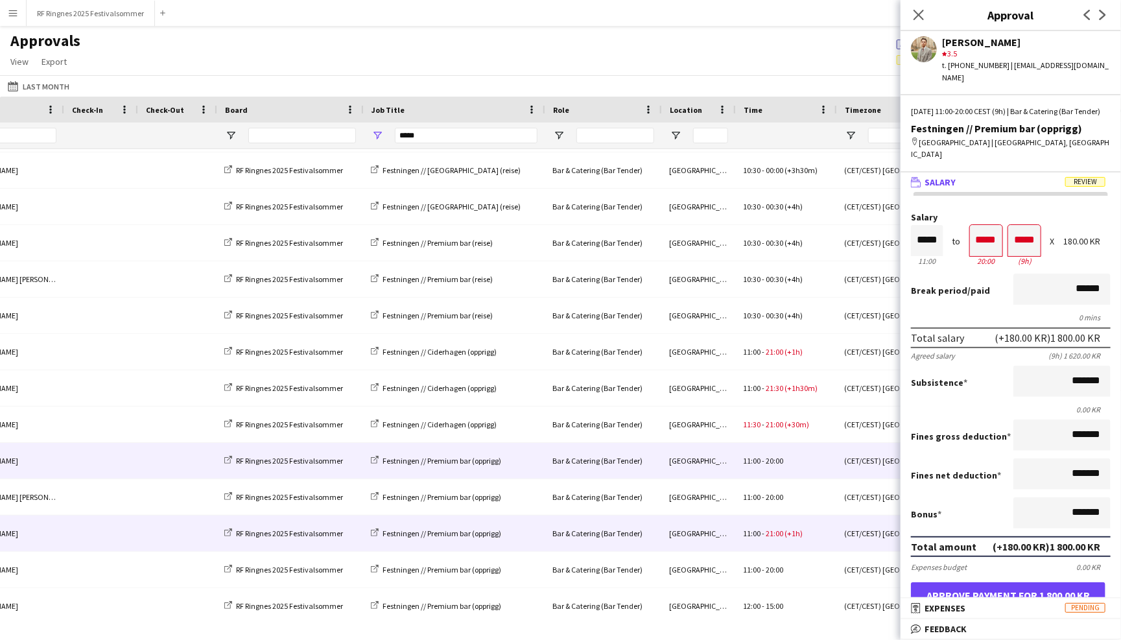
click at [724, 466] on div "Trondheim" at bounding box center [698, 461] width 74 height 36
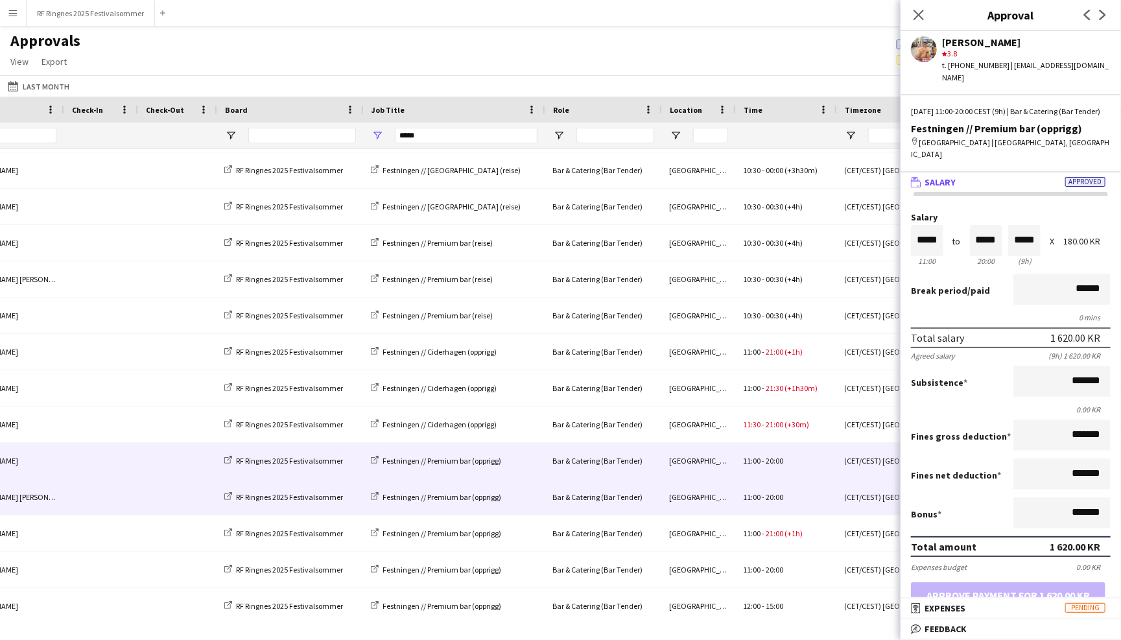
click at [720, 494] on div "Trondheim" at bounding box center [698, 497] width 74 height 36
click at [748, 455] on div "11:00 - 20:00" at bounding box center [785, 461] width 101 height 36
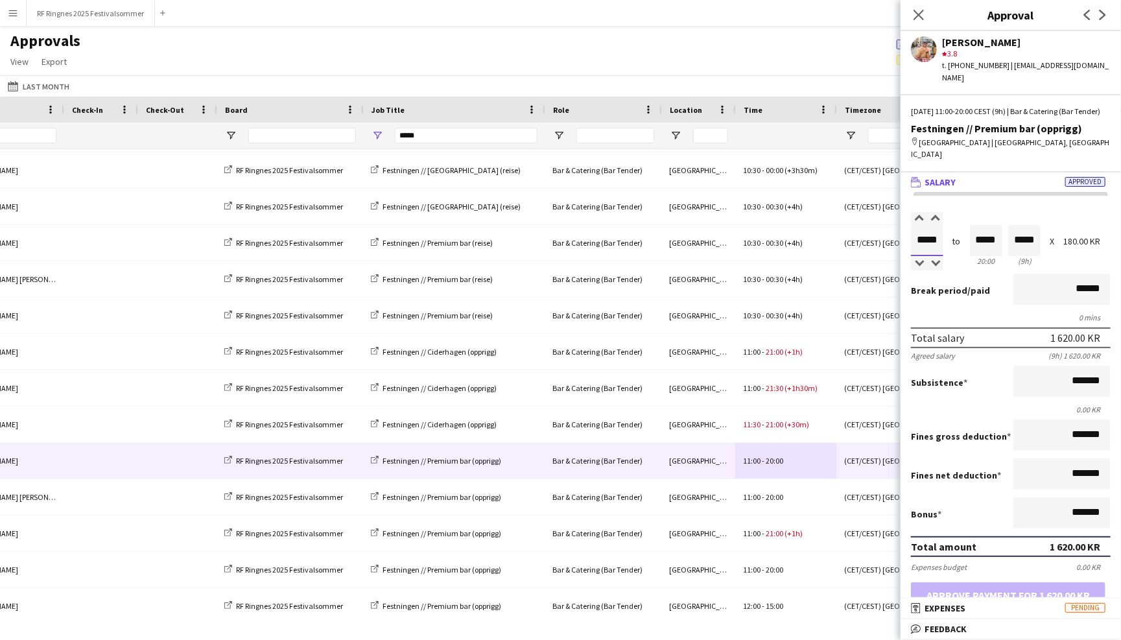
click at [936, 226] on input "*****" at bounding box center [927, 240] width 32 height 31
type input "*****"
click at [933, 212] on div at bounding box center [935, 218] width 16 height 13
type input "*****"
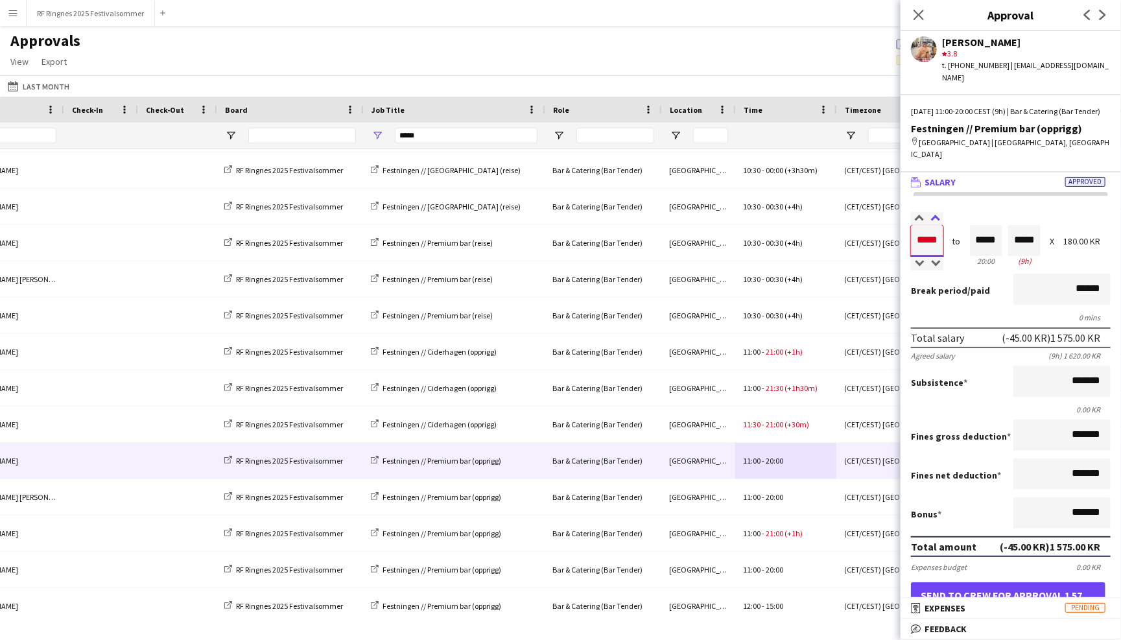
type input "*****"
click at [933, 212] on div at bounding box center [935, 218] width 16 height 13
click at [971, 225] on input "*****" at bounding box center [986, 240] width 32 height 31
type input "*****"
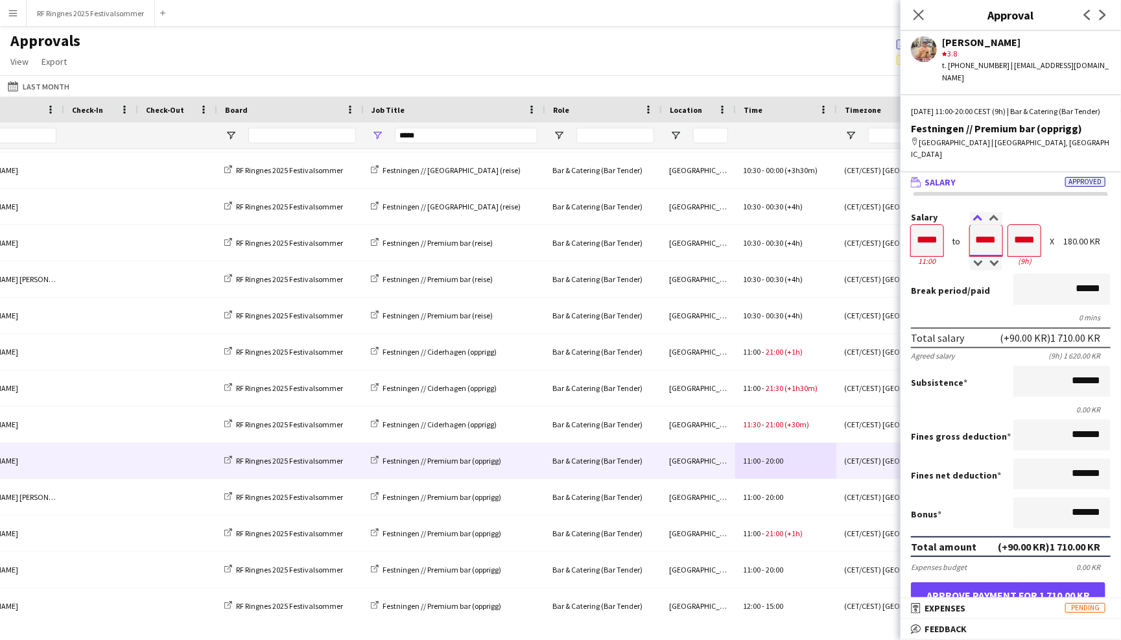
click at [975, 212] on div at bounding box center [978, 218] width 16 height 13
click at [998, 278] on div "Break period /paid ******" at bounding box center [1011, 291] width 200 height 34
click at [1017, 586] on button "Approve payment for 1 710.00 KR" at bounding box center [1008, 595] width 195 height 26
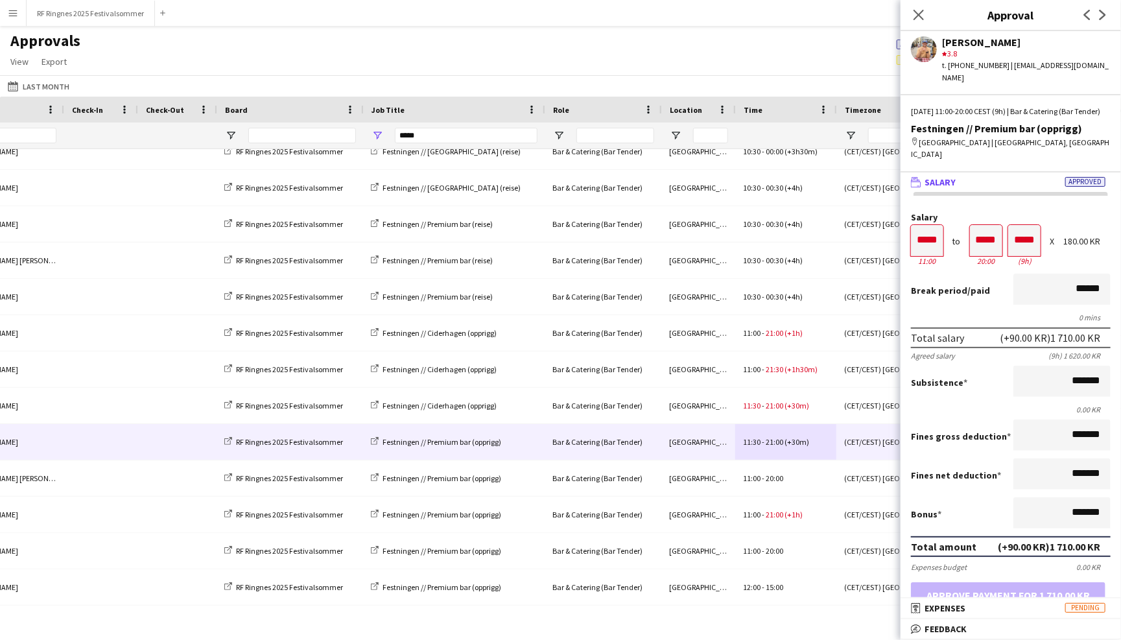
click at [827, 55] on div "Approvals View Customise view Customise filters Reset Filters Reset View Reset …" at bounding box center [560, 53] width 1121 height 44
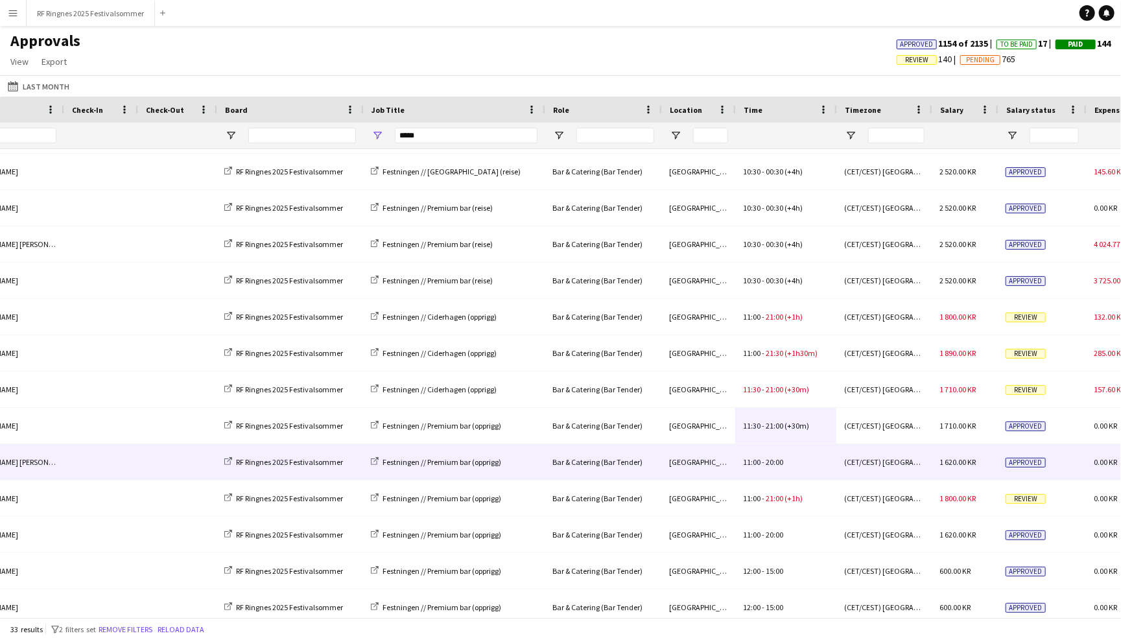
scroll to position [69, 0]
click at [797, 464] on div "11:00 - 20:00" at bounding box center [785, 461] width 101 height 36
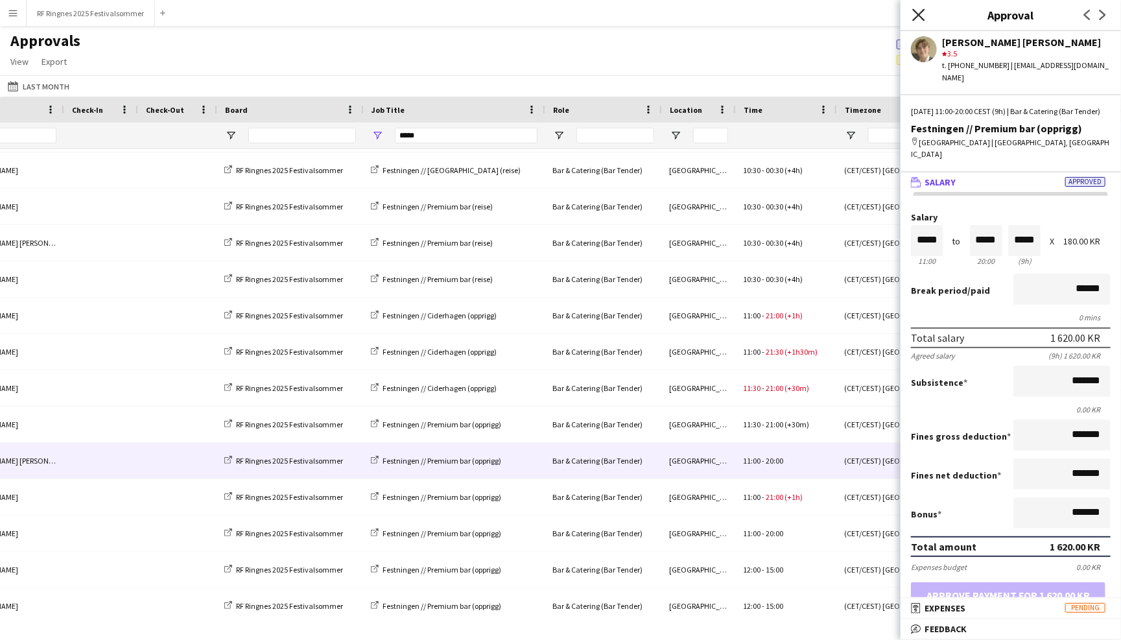
click at [920, 14] on icon "Close pop-in" at bounding box center [918, 14] width 12 height 12
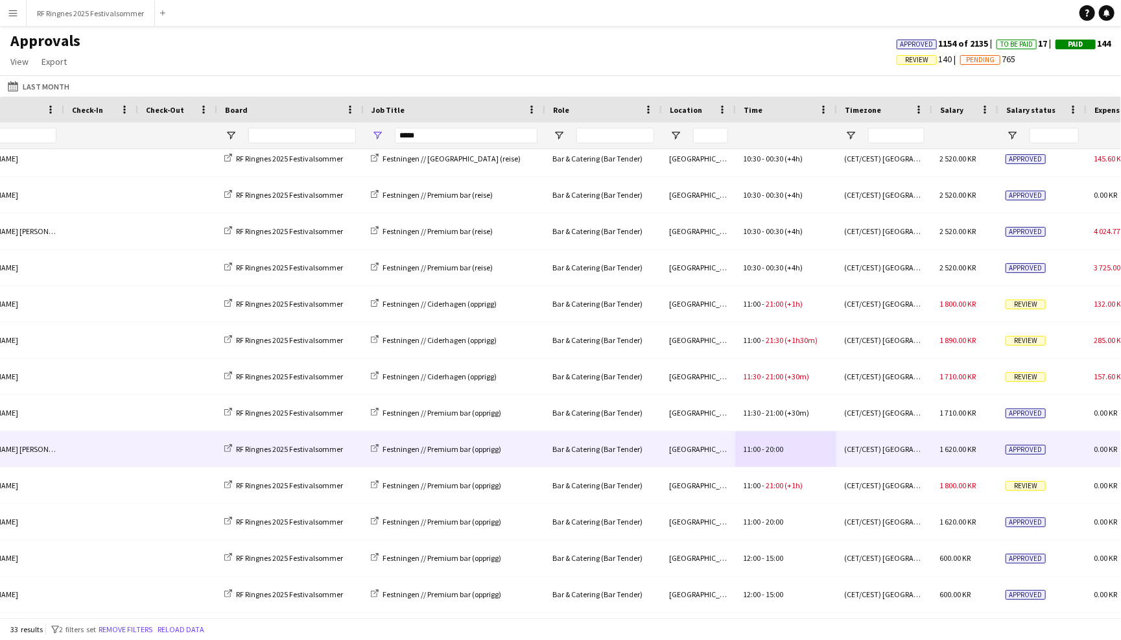
scroll to position [80, 0]
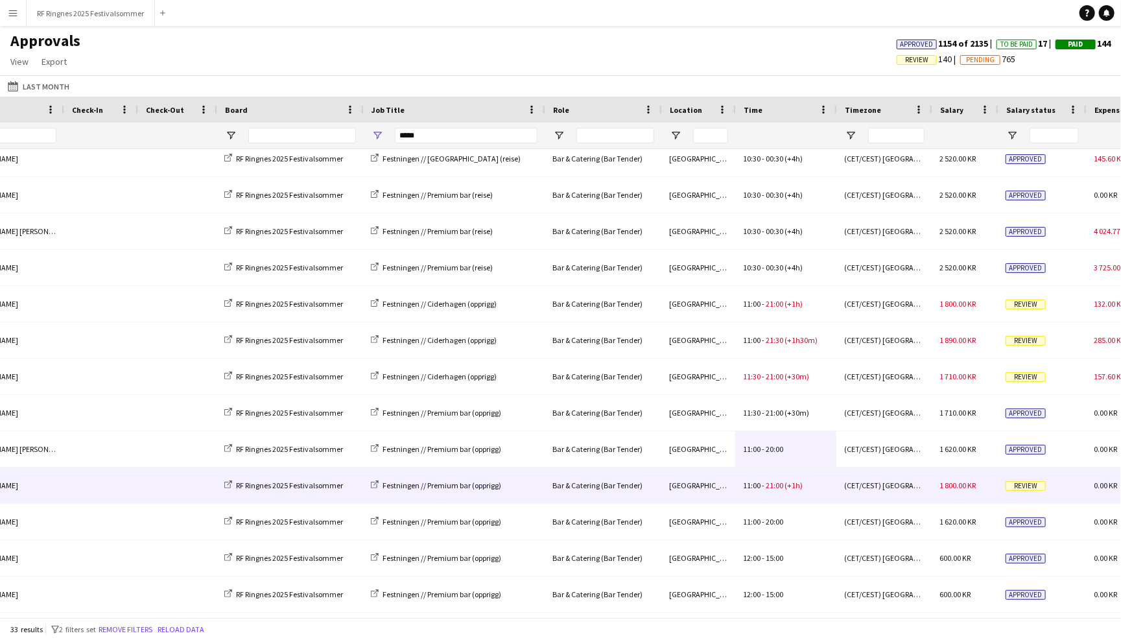
click at [816, 480] on div "11:00 - 21:00 (+1h)" at bounding box center [785, 486] width 101 height 36
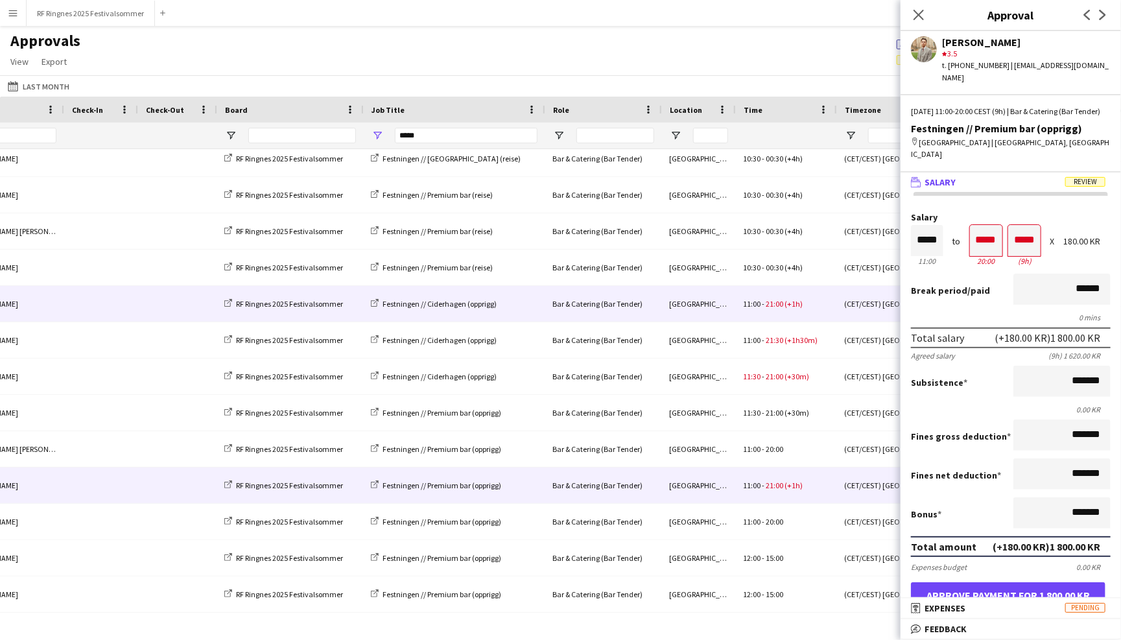
click at [763, 295] on div "11:00 - 21:00 (+1h)" at bounding box center [785, 304] width 101 height 36
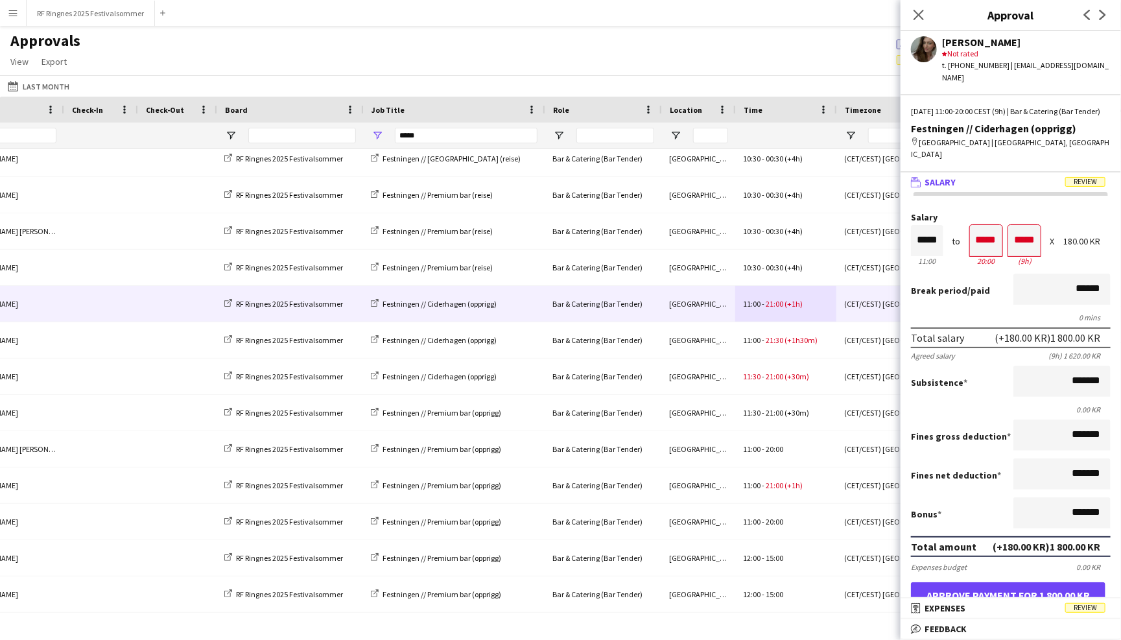
click at [965, 582] on button "Approve payment for 1 800.00 KR" at bounding box center [1008, 595] width 195 height 26
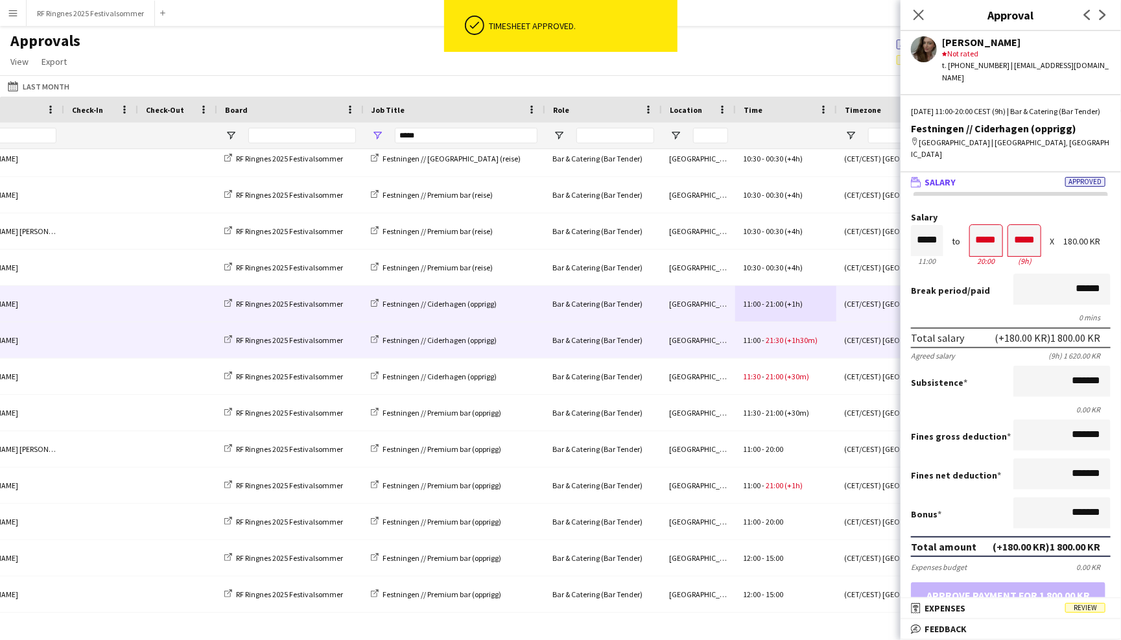
click at [809, 337] on span "(+1h30m)" at bounding box center [801, 340] width 33 height 10
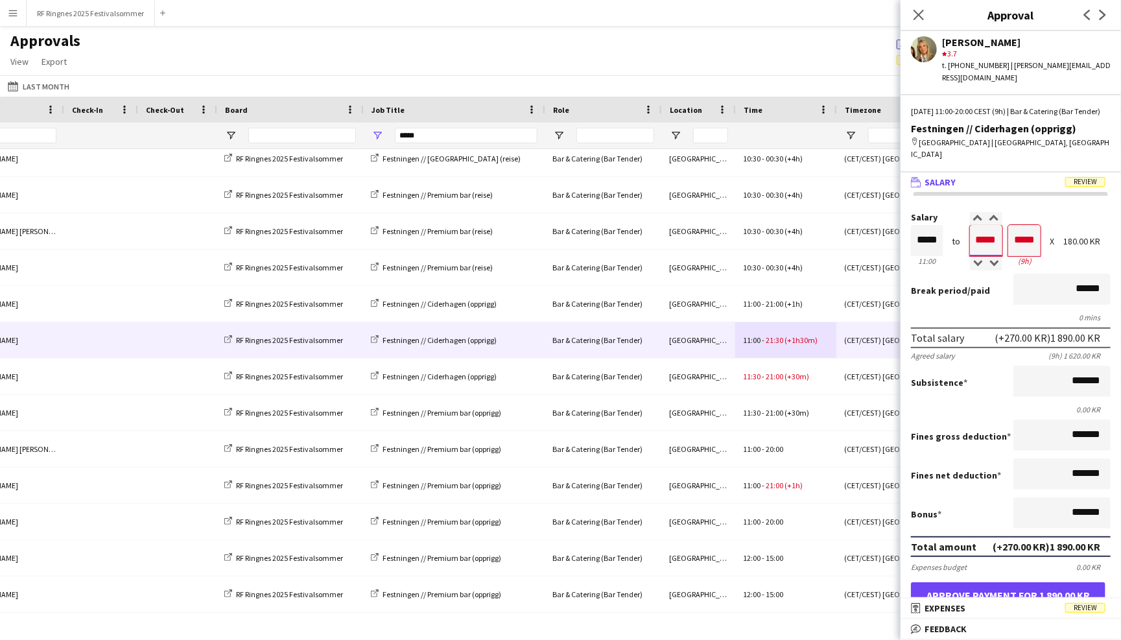
click at [993, 228] on input "*****" at bounding box center [986, 240] width 32 height 31
click at [982, 582] on button "Approve payment for 1 890.00 KR" at bounding box center [1008, 595] width 195 height 26
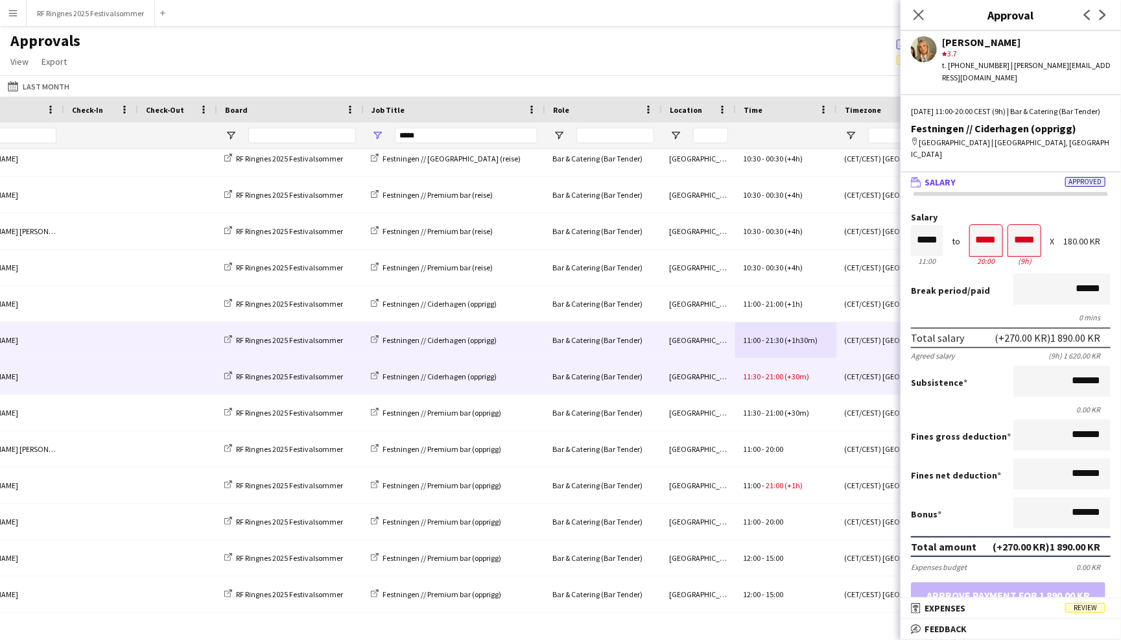
click at [794, 381] on div "11:30 - 21:00 (+30m)" at bounding box center [785, 377] width 101 height 36
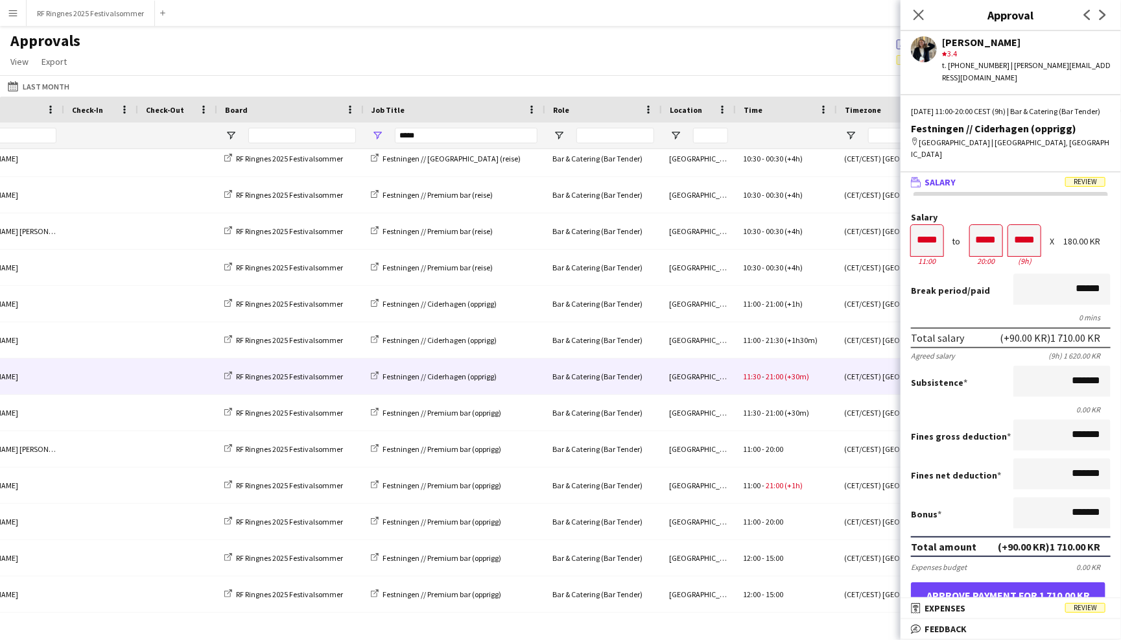
click at [993, 585] on button "Approve payment for 1 710.00 KR" at bounding box center [1008, 595] width 195 height 26
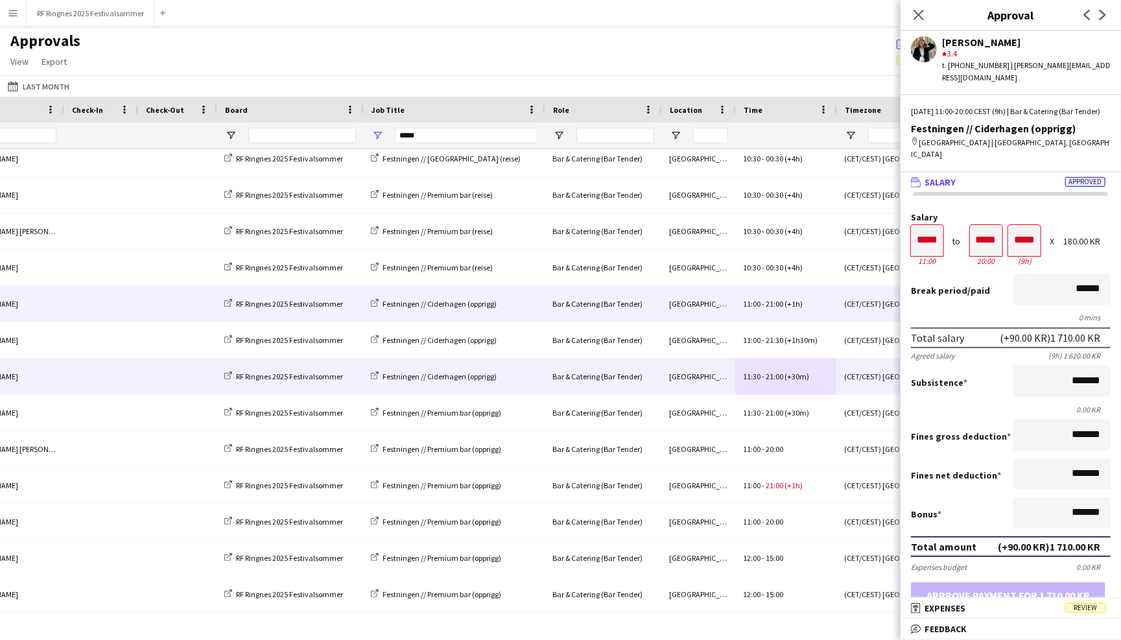
click at [718, 300] on div "Trondheim" at bounding box center [698, 304] width 74 height 36
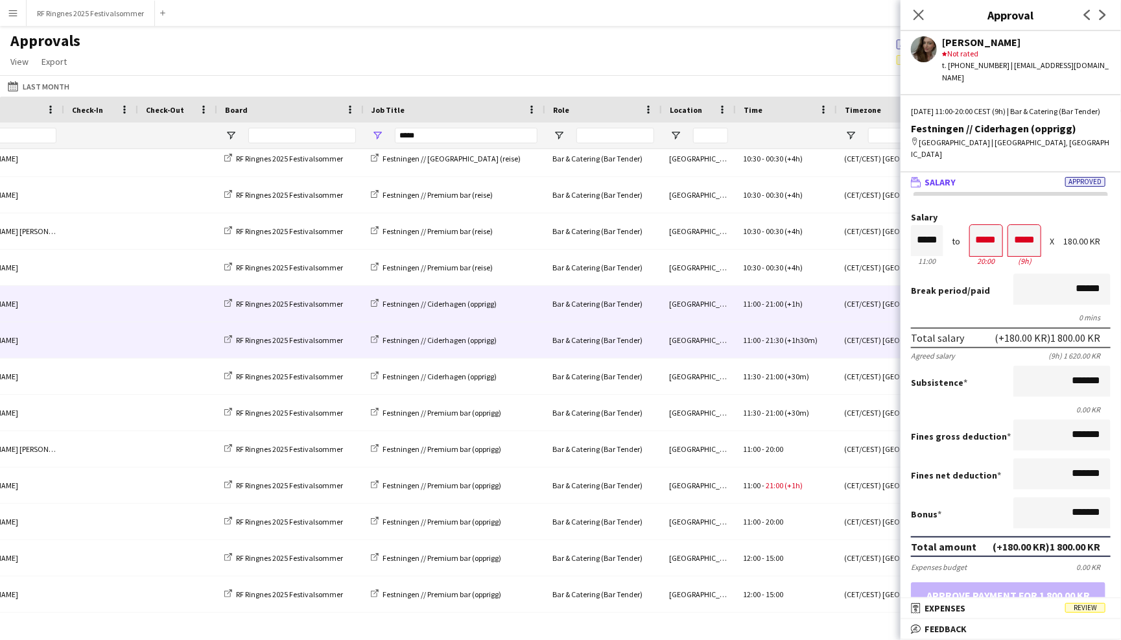
click at [707, 332] on div "Trondheim" at bounding box center [698, 340] width 74 height 36
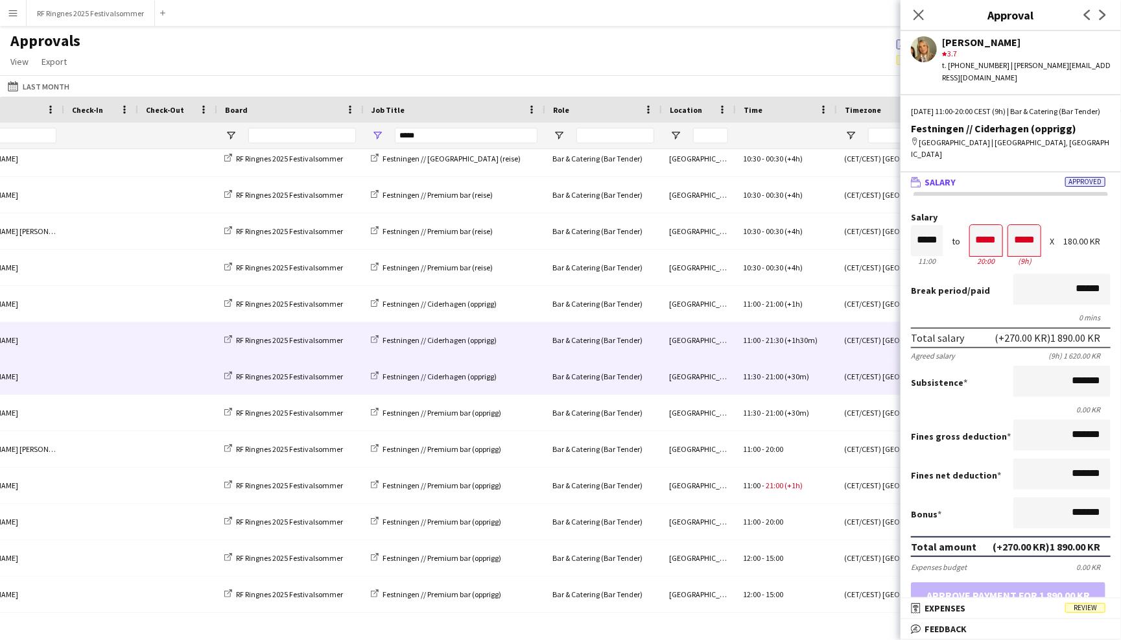
click at [701, 359] on div "Trondheim" at bounding box center [698, 377] width 74 height 36
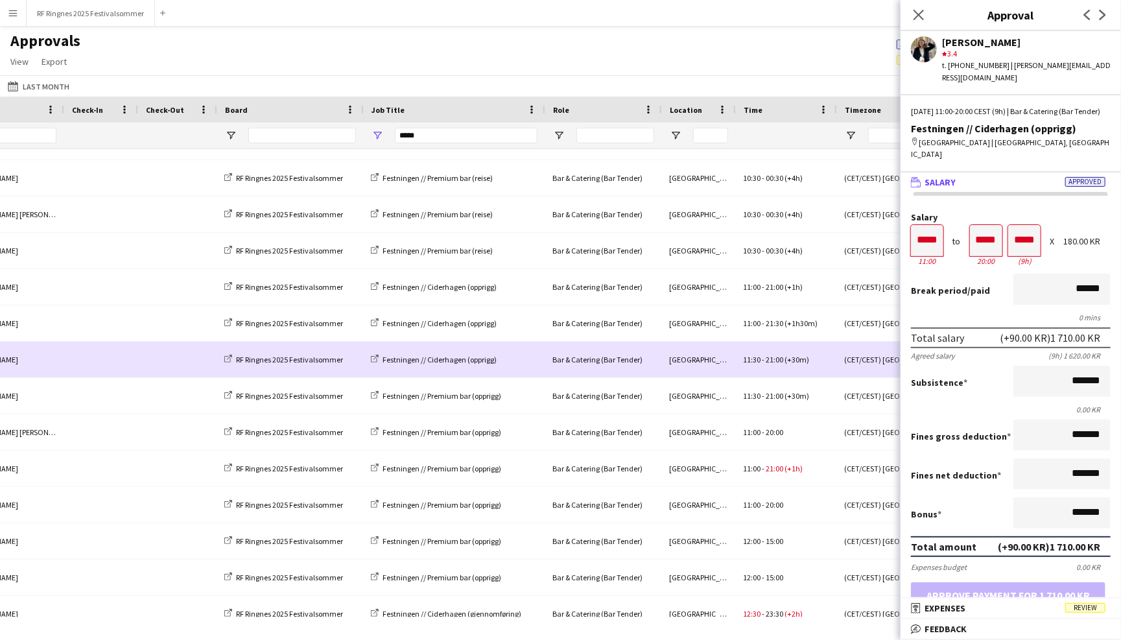
scroll to position [98, 0]
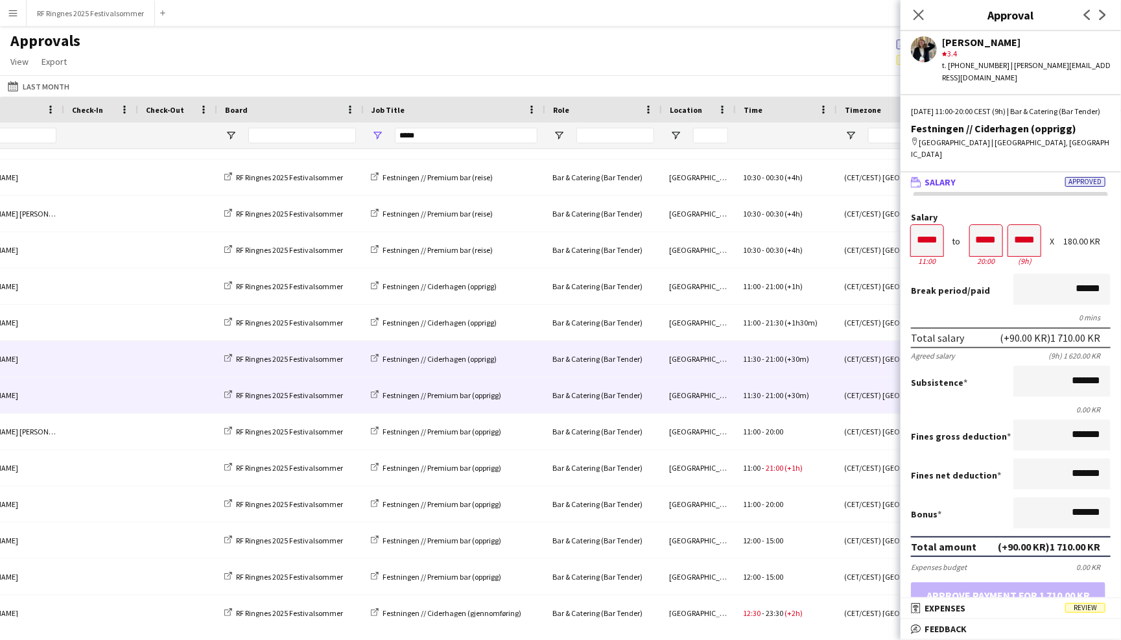
click at [705, 390] on div "Trondheim" at bounding box center [698, 395] width 74 height 36
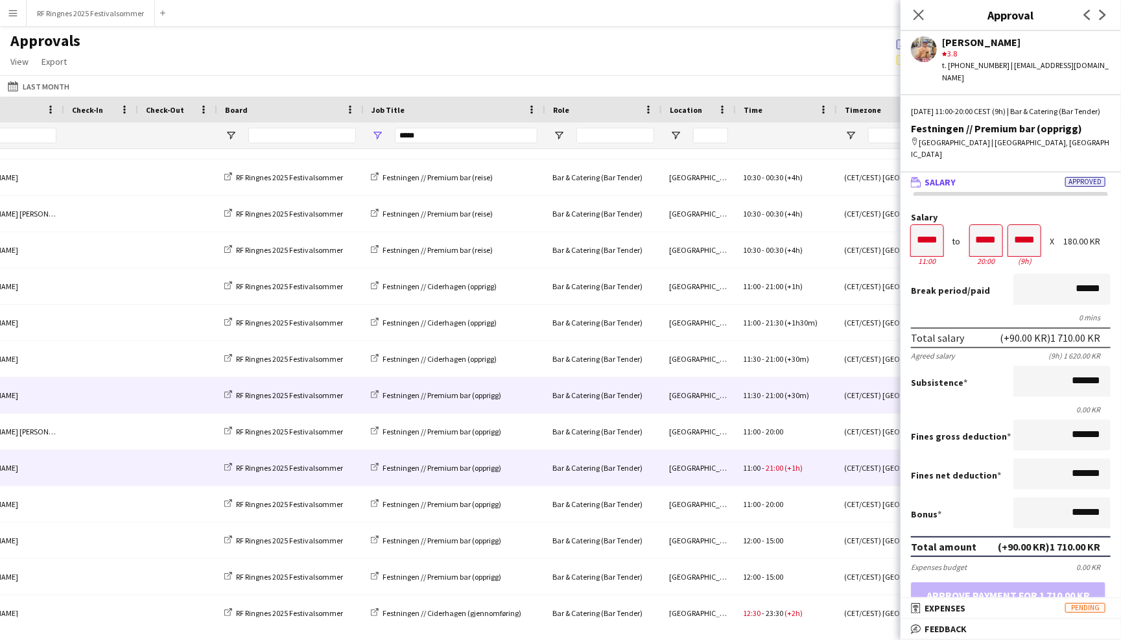
click at [697, 455] on div "Trondheim" at bounding box center [698, 468] width 74 height 36
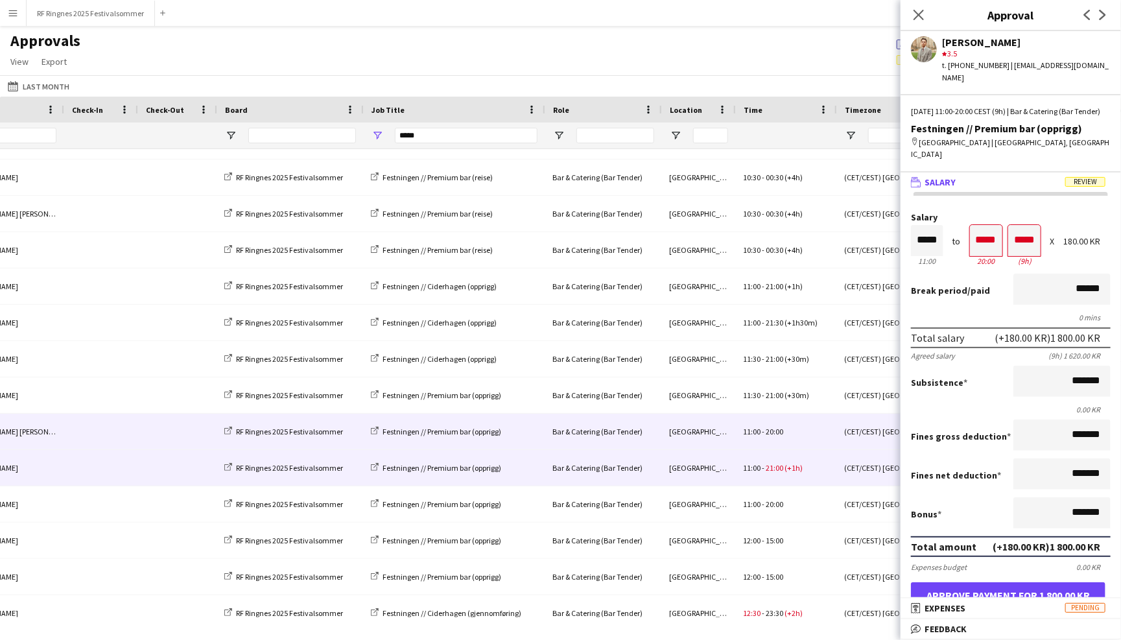
click at [697, 433] on div "Trondheim" at bounding box center [698, 432] width 74 height 36
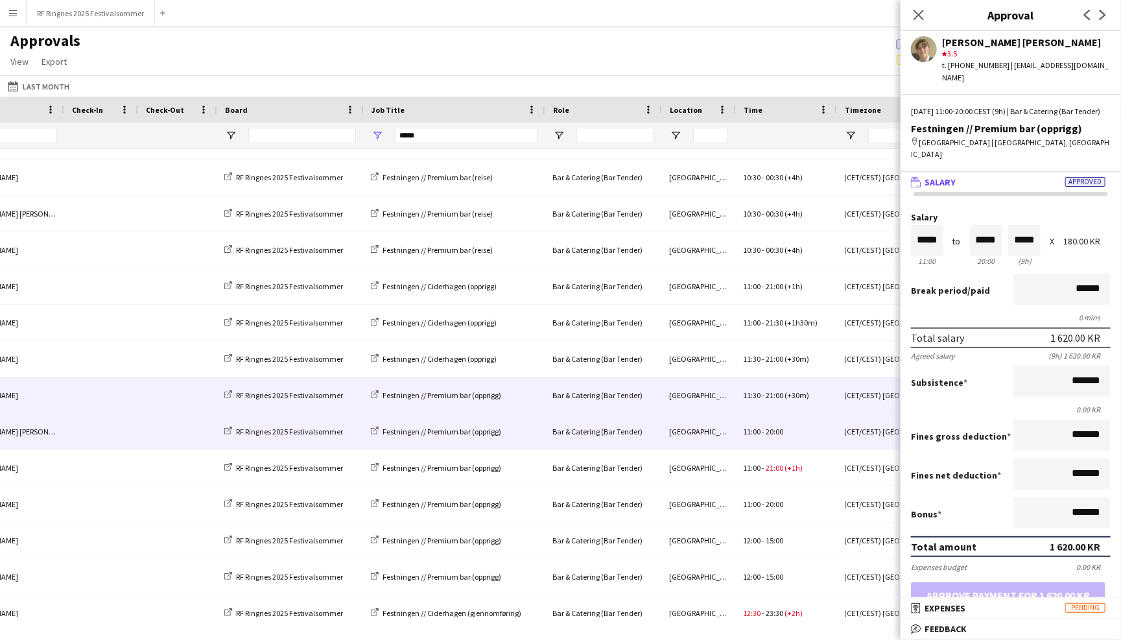
click at [696, 397] on div "Trondheim" at bounding box center [698, 395] width 74 height 36
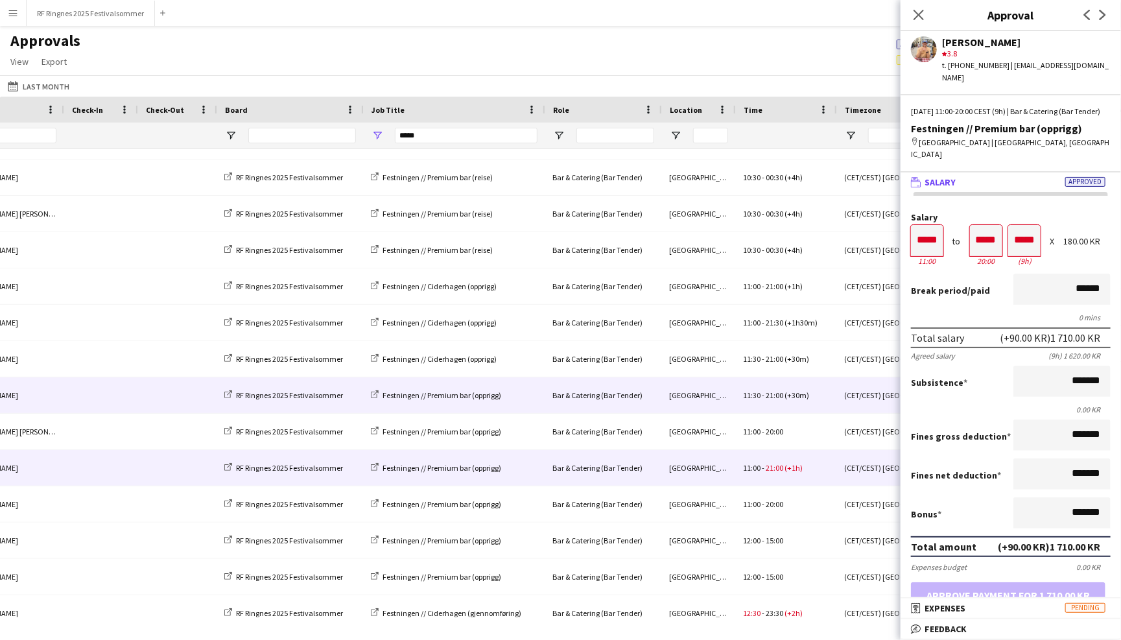
click at [757, 461] on div "11:00 - 21:00 (+1h)" at bounding box center [785, 468] width 101 height 36
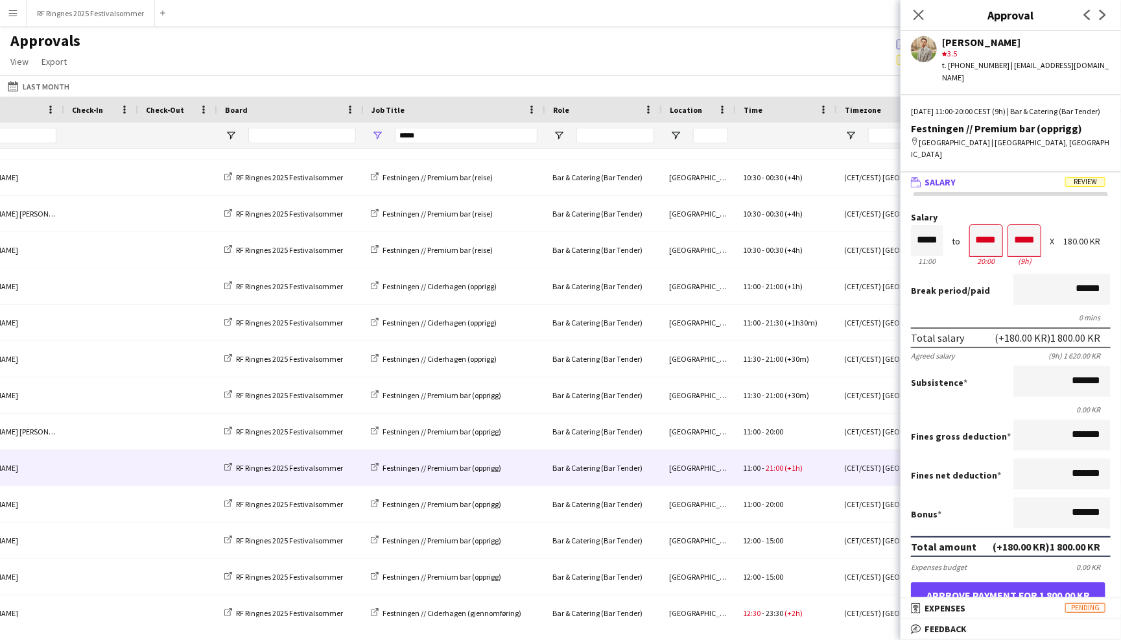
click at [997, 582] on button "Approve payment for 1 800.00 KR" at bounding box center [1008, 595] width 195 height 26
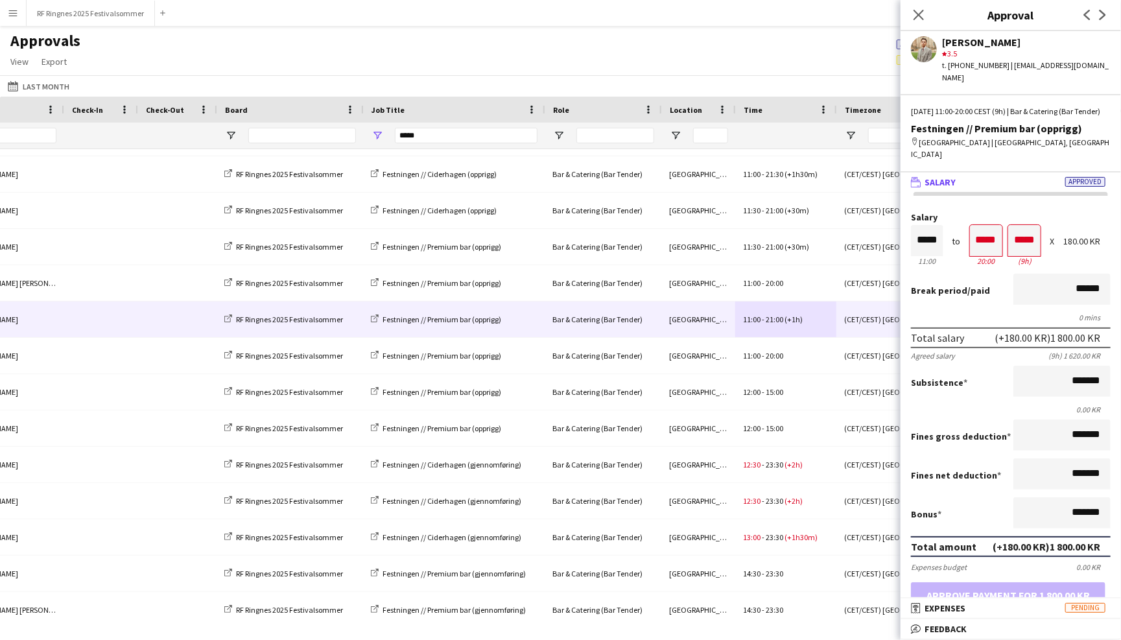
scroll to position [254, 0]
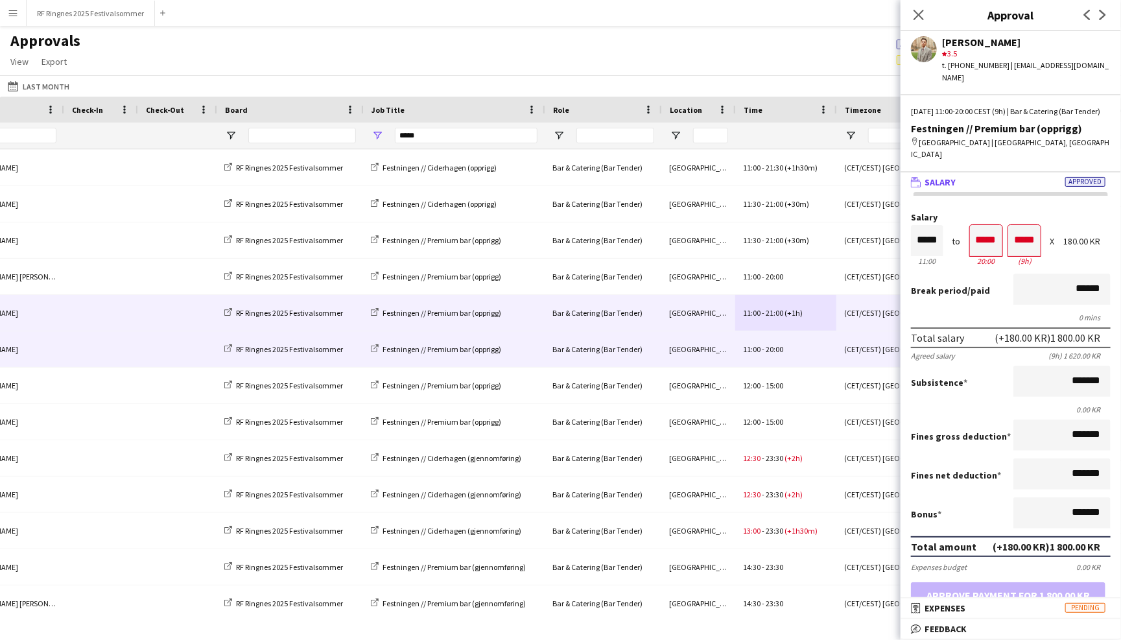
click at [696, 346] on div "Trondheim" at bounding box center [698, 349] width 74 height 36
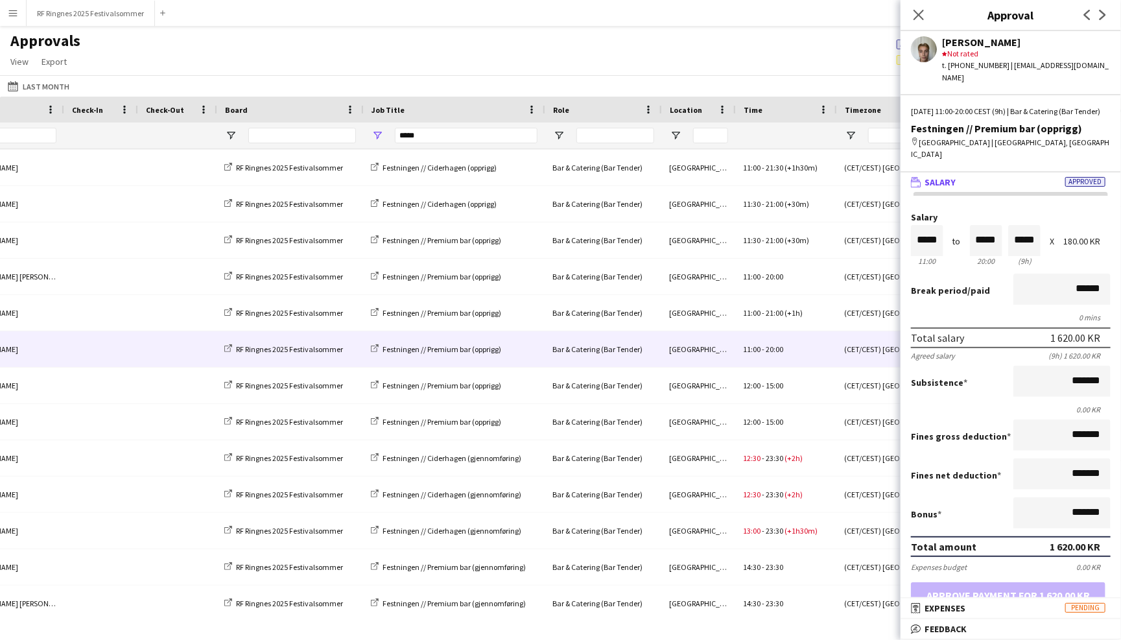
scroll to position [0, 0]
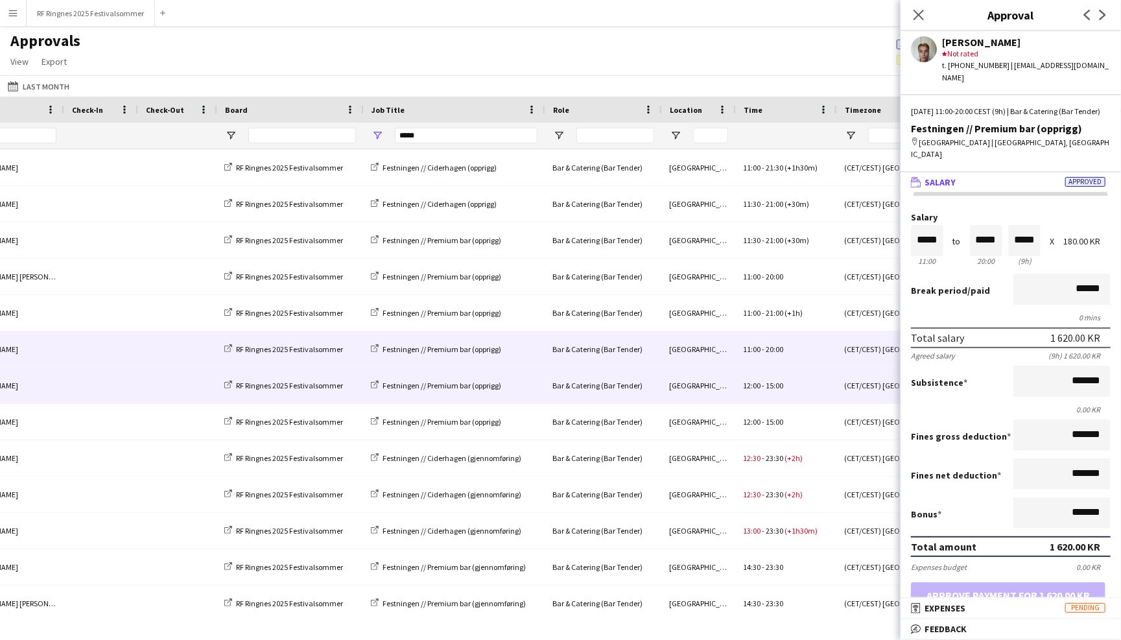
click at [790, 377] on div "12:00 - 15:00" at bounding box center [785, 386] width 101 height 36
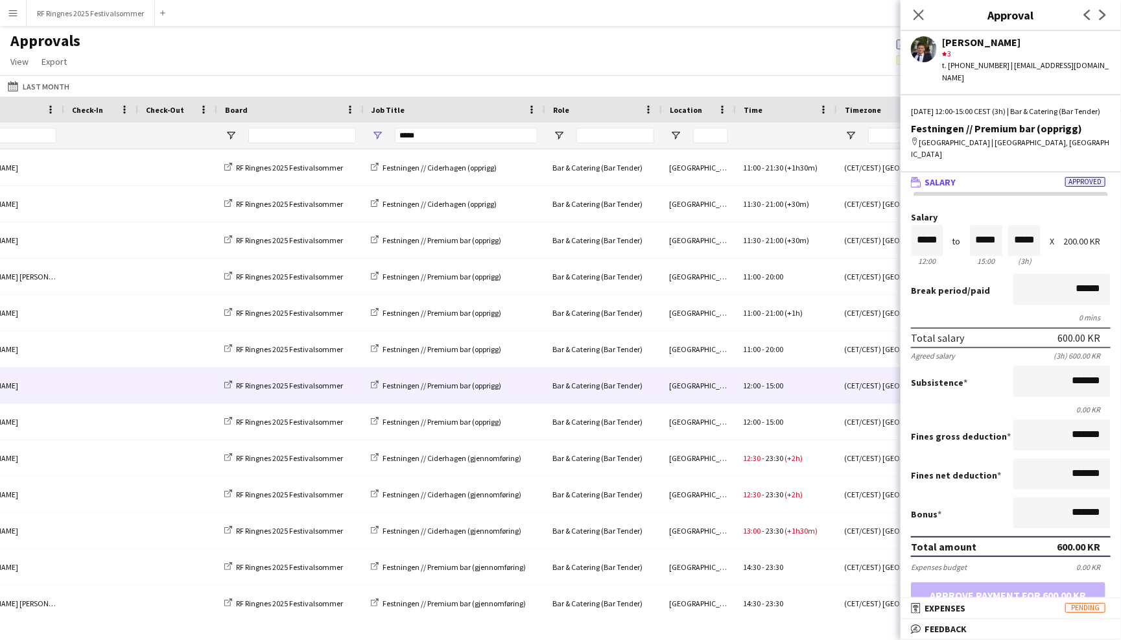
click at [1071, 237] on div "200.00 KR" at bounding box center [1086, 242] width 47 height 10
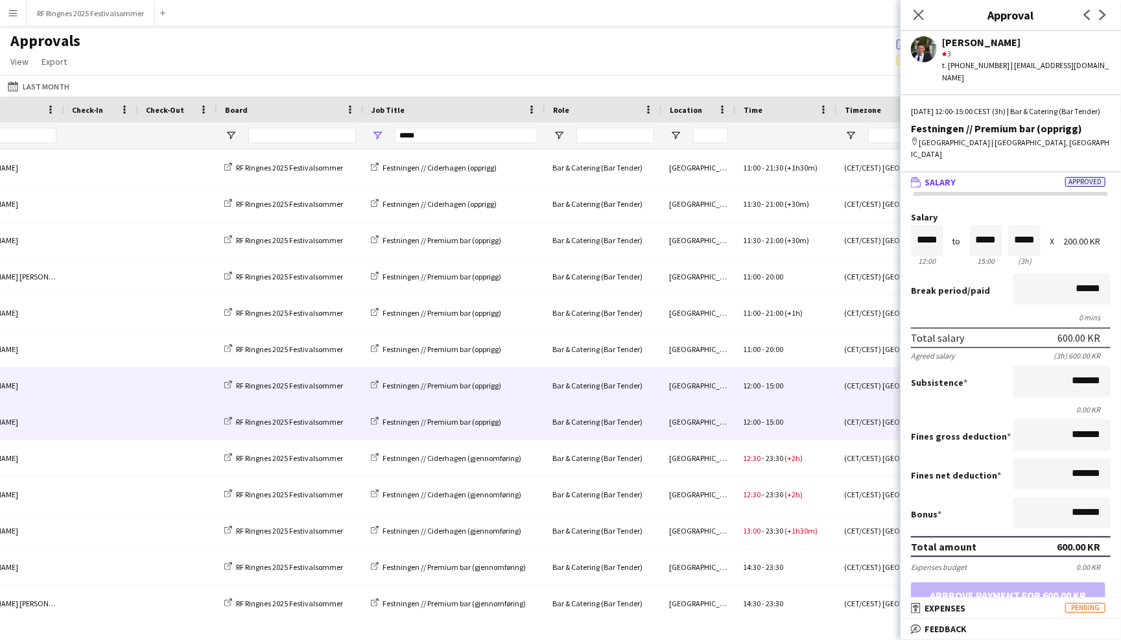
click at [764, 414] on div "12:00 - 15:00" at bounding box center [785, 422] width 101 height 36
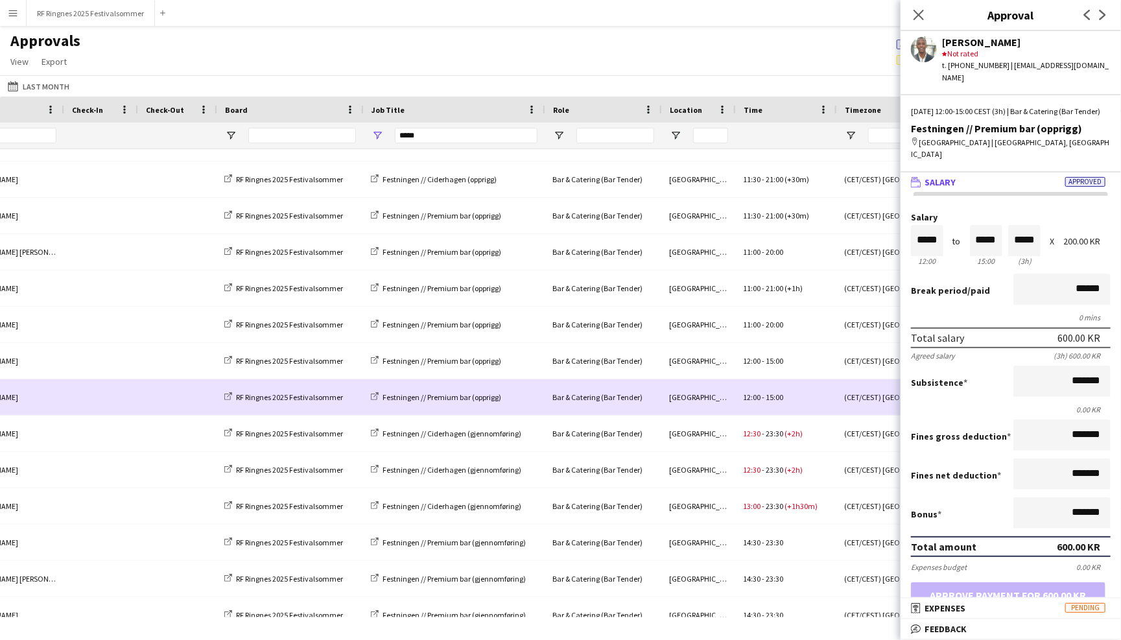
scroll to position [281, 0]
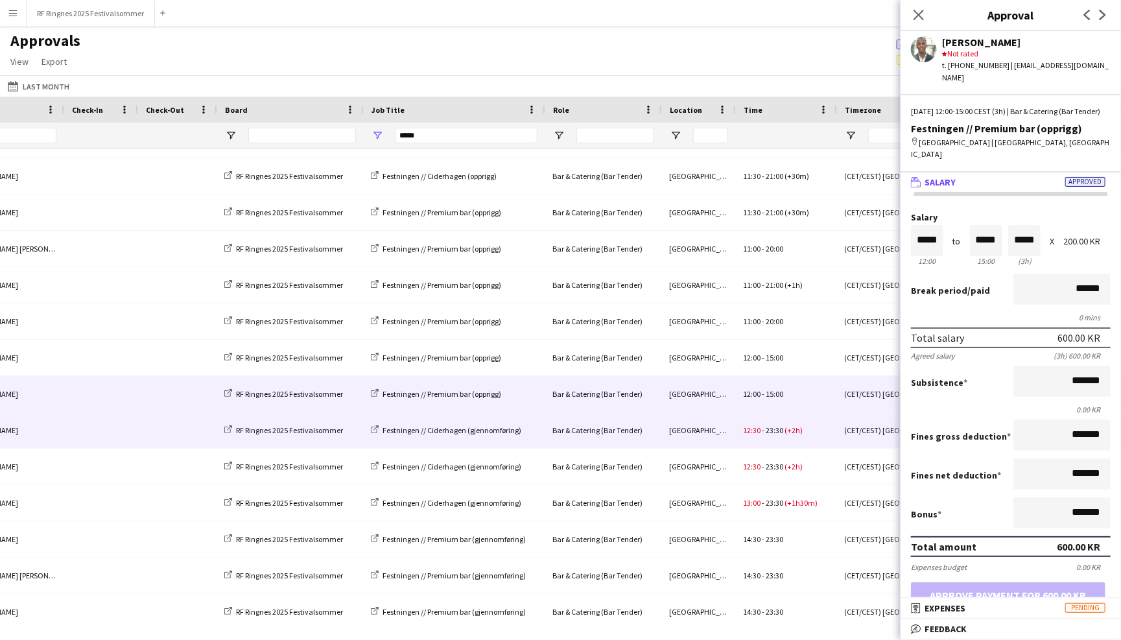
click at [764, 424] on div "12:30 - 23:30 (+2h)" at bounding box center [785, 430] width 101 height 36
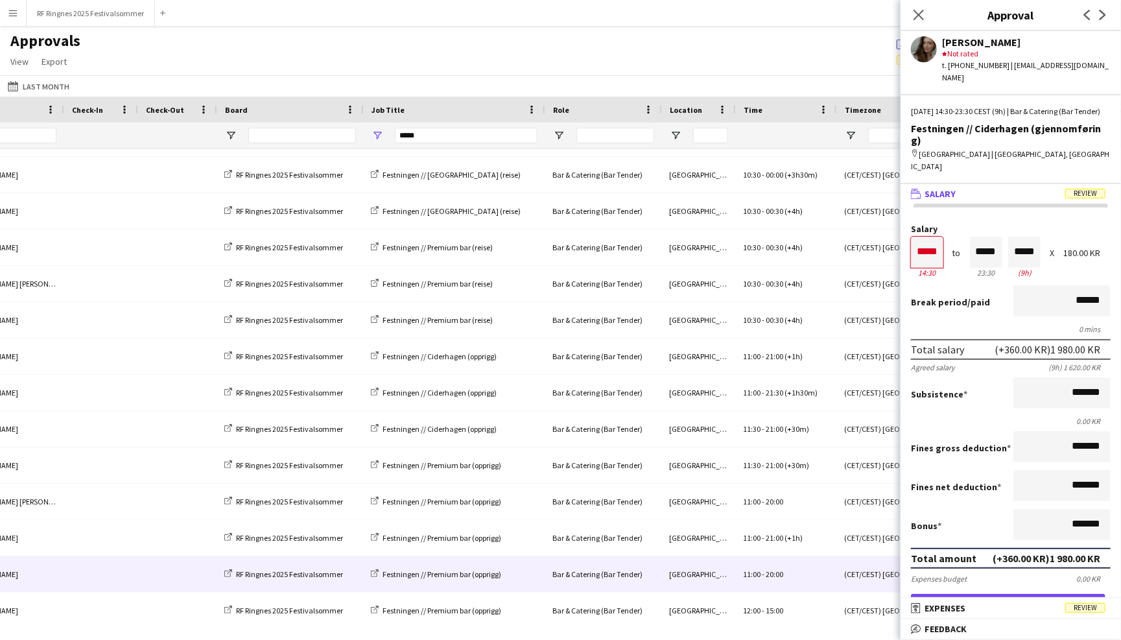
scroll to position [16, 0]
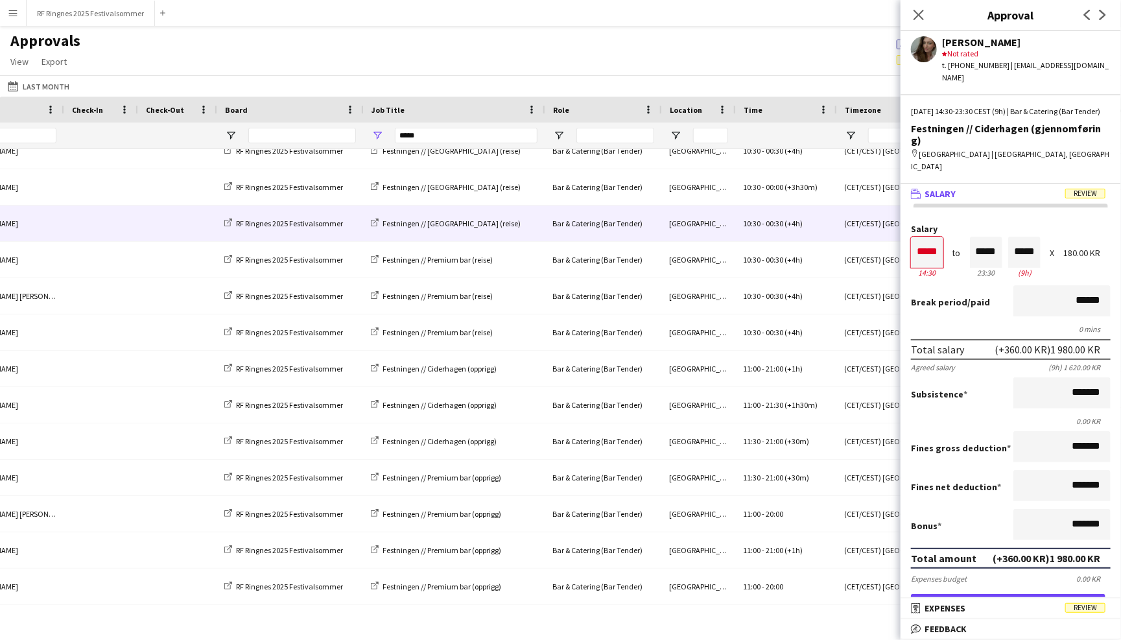
click at [766, 226] on span "00:30" at bounding box center [775, 224] width 18 height 10
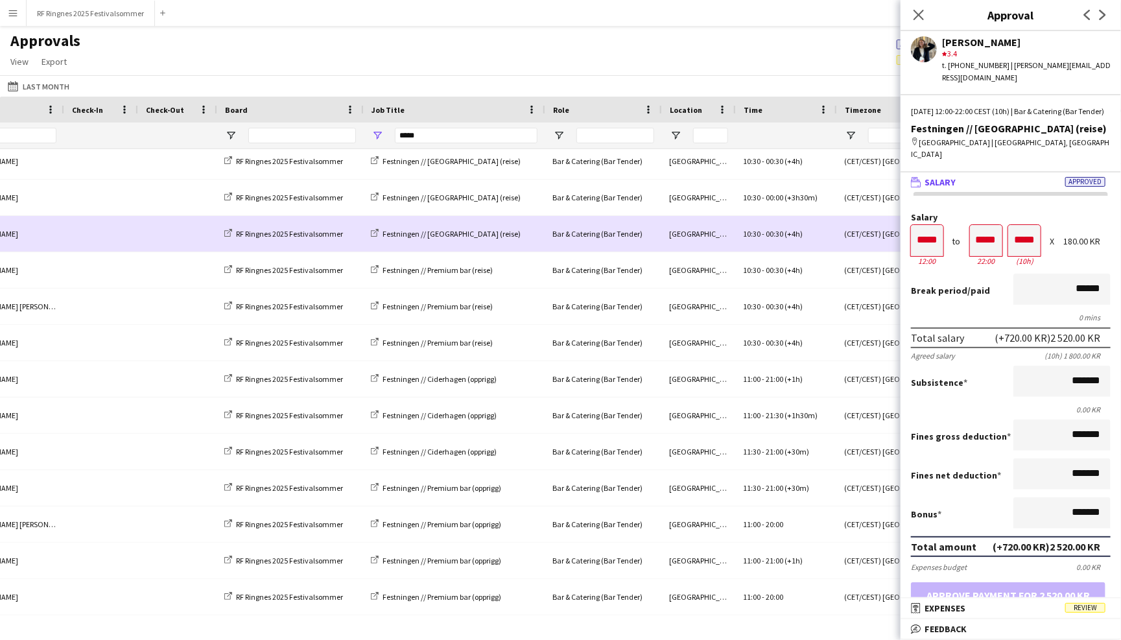
scroll to position [14, 0]
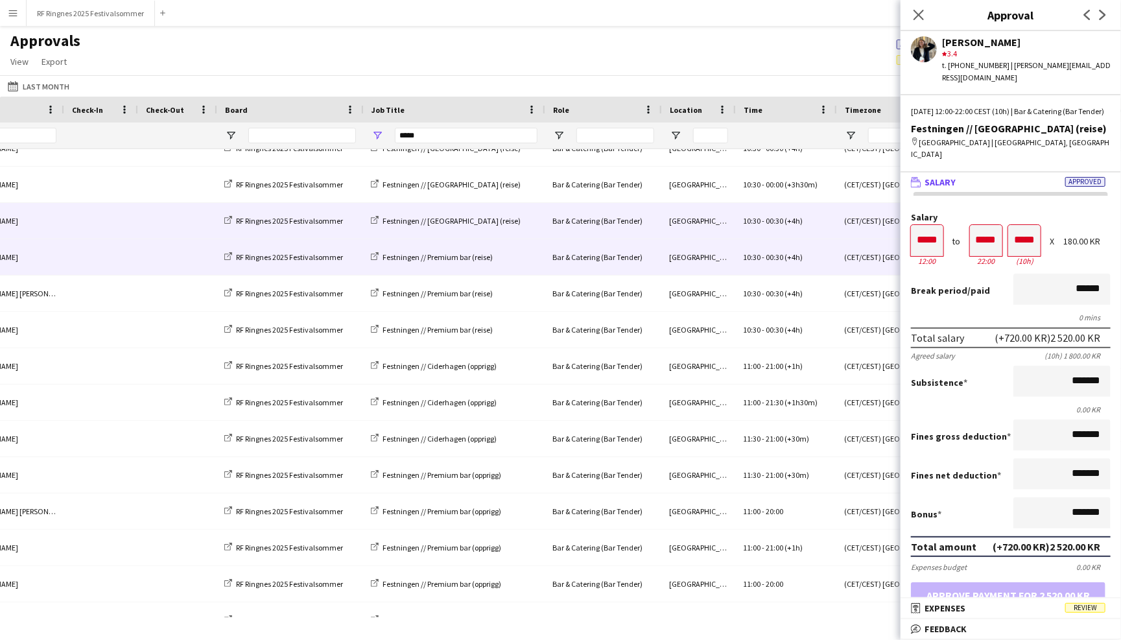
click at [768, 258] on span "00:30" at bounding box center [775, 257] width 18 height 10
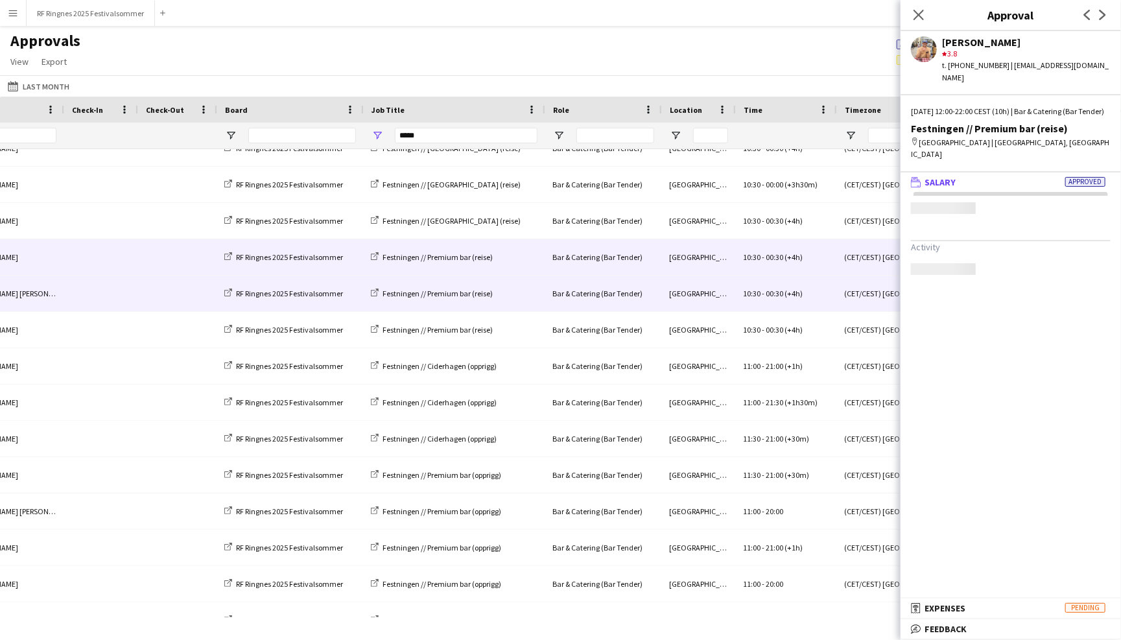
click at [775, 300] on div "10:30 - 00:30 (+4h)" at bounding box center [785, 294] width 101 height 36
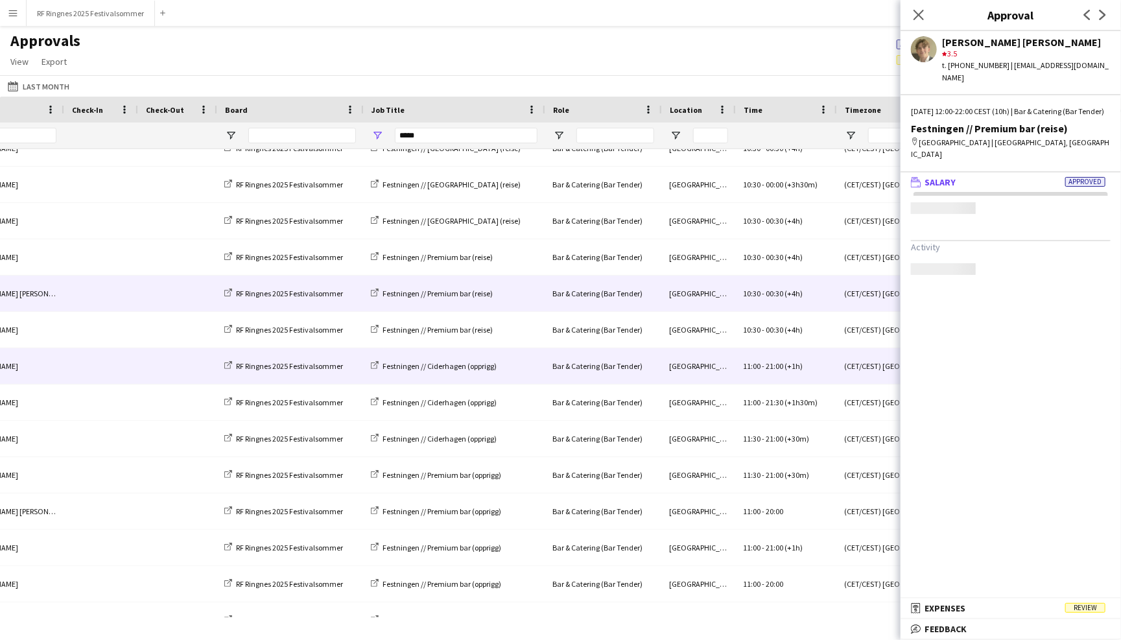
click at [792, 369] on span "(+1h)" at bounding box center [794, 366] width 18 height 10
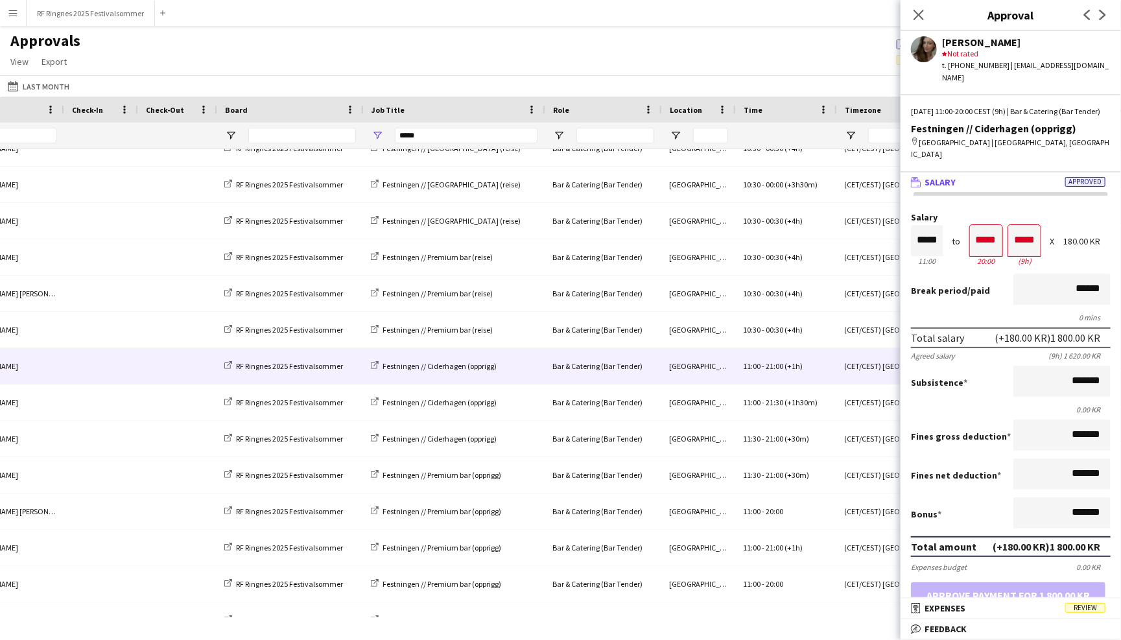
click at [1069, 237] on div "180.00 KR" at bounding box center [1086, 242] width 47 height 10
drag, startPoint x: 1065, startPoint y: 226, endPoint x: 1075, endPoint y: 226, distance: 10.4
click at [1075, 237] on div "180.00 KR" at bounding box center [1086, 242] width 47 height 10
click at [741, 47] on div "Approvals View Customise view Customise filters Reset Filters Reset View Reset …" at bounding box center [560, 53] width 1121 height 44
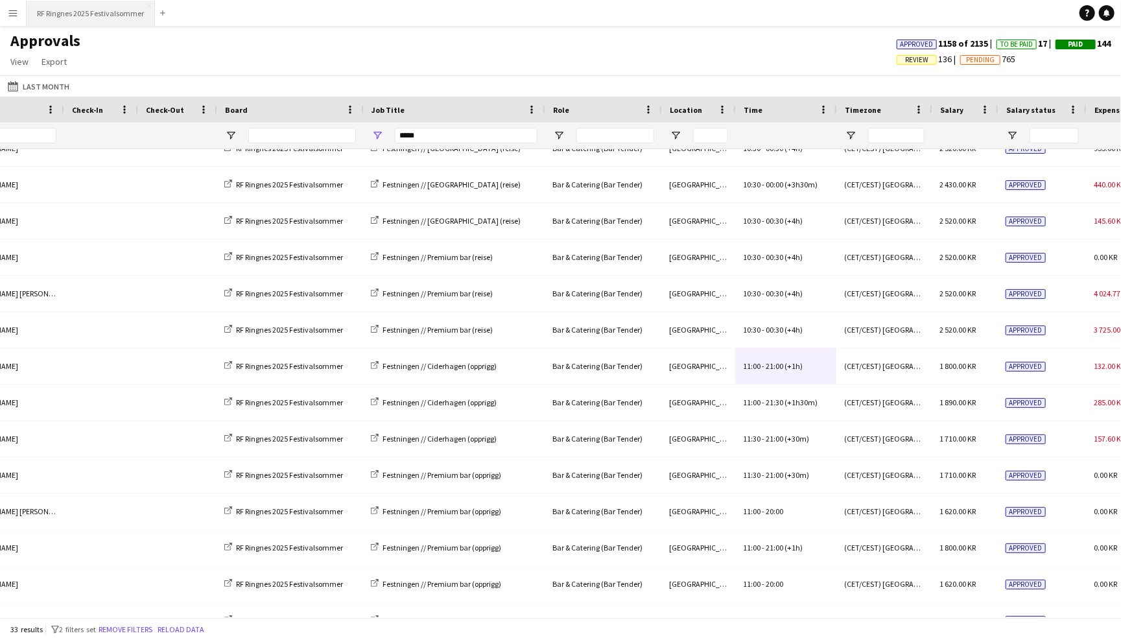
click at [134, 16] on button "RF Ringnes 2025 Festivalsommer Close" at bounding box center [91, 13] width 128 height 25
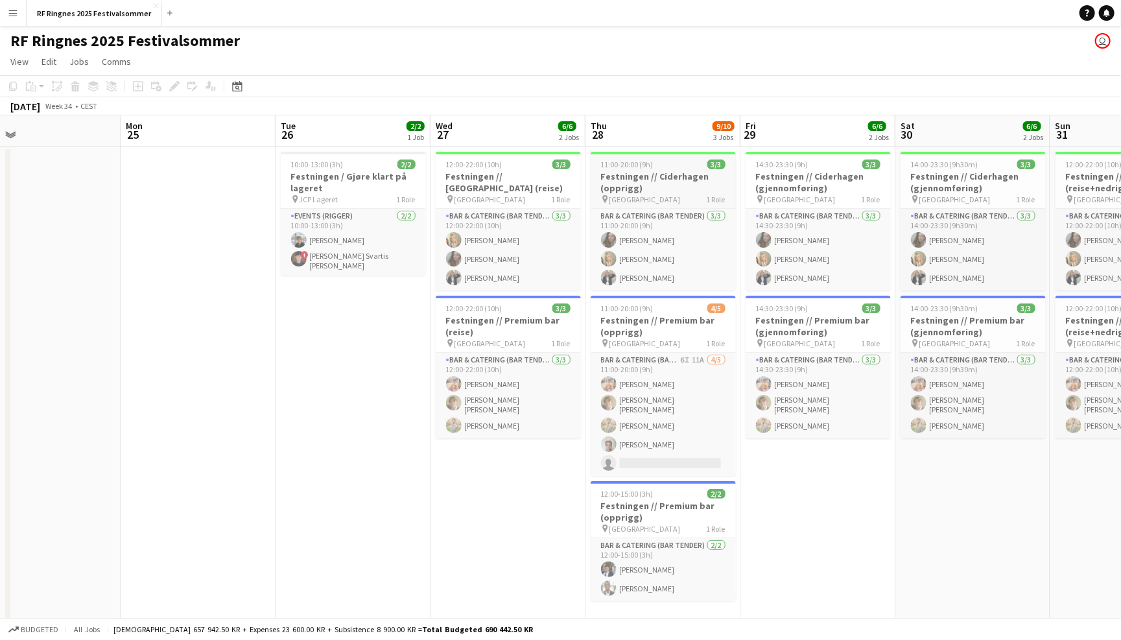
click at [655, 197] on div "pin Trondheim 1 Role" at bounding box center [663, 199] width 145 height 10
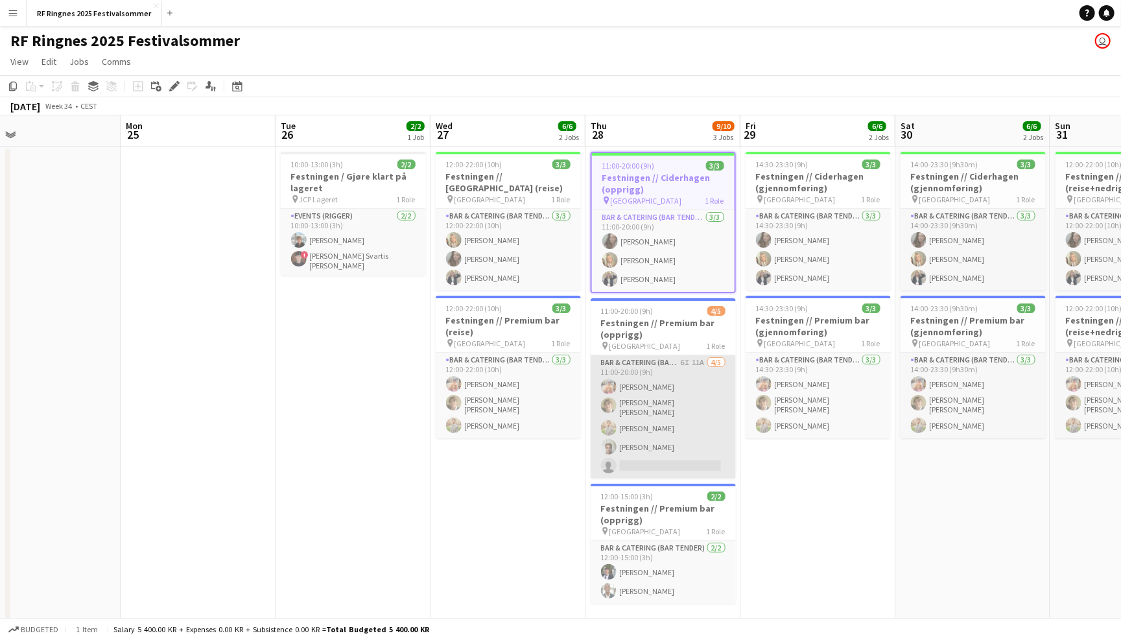
click at [659, 357] on app-card-role "Bar & Catering (Bar Tender) 6I 11A 4/5 11:00-20:00 (9h) Filip Øverli Bastian So…" at bounding box center [663, 416] width 145 height 123
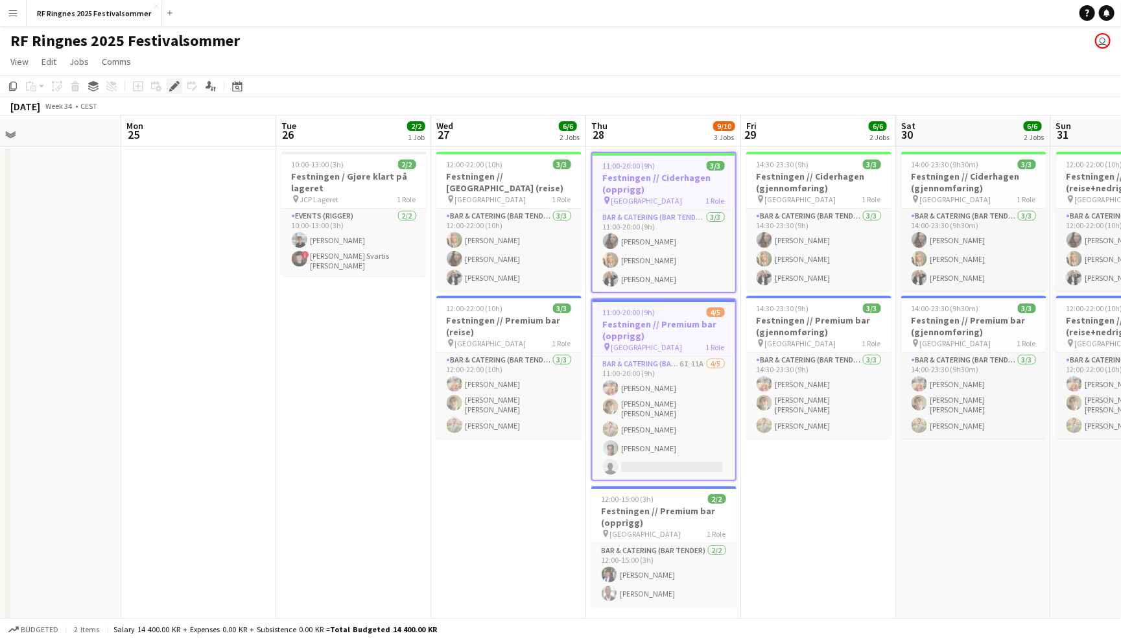
click at [173, 89] on icon "Edit" at bounding box center [174, 86] width 10 height 10
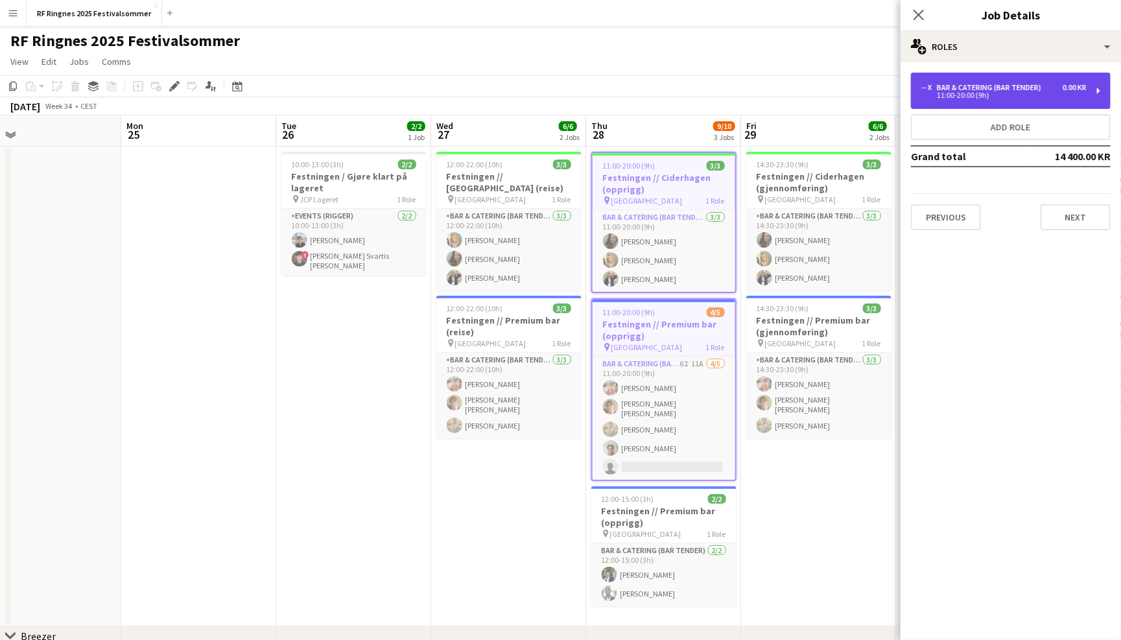
click at [969, 94] on div "11:00-20:00 (9h)" at bounding box center [1003, 95] width 165 height 6
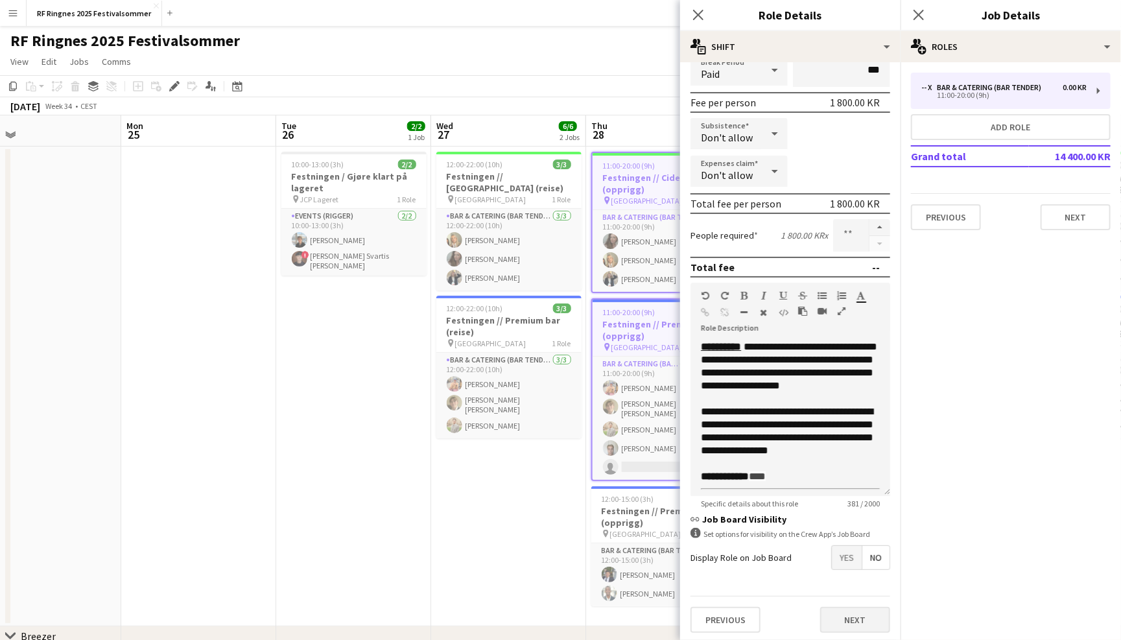
click at [864, 611] on button "Next" at bounding box center [855, 620] width 70 height 26
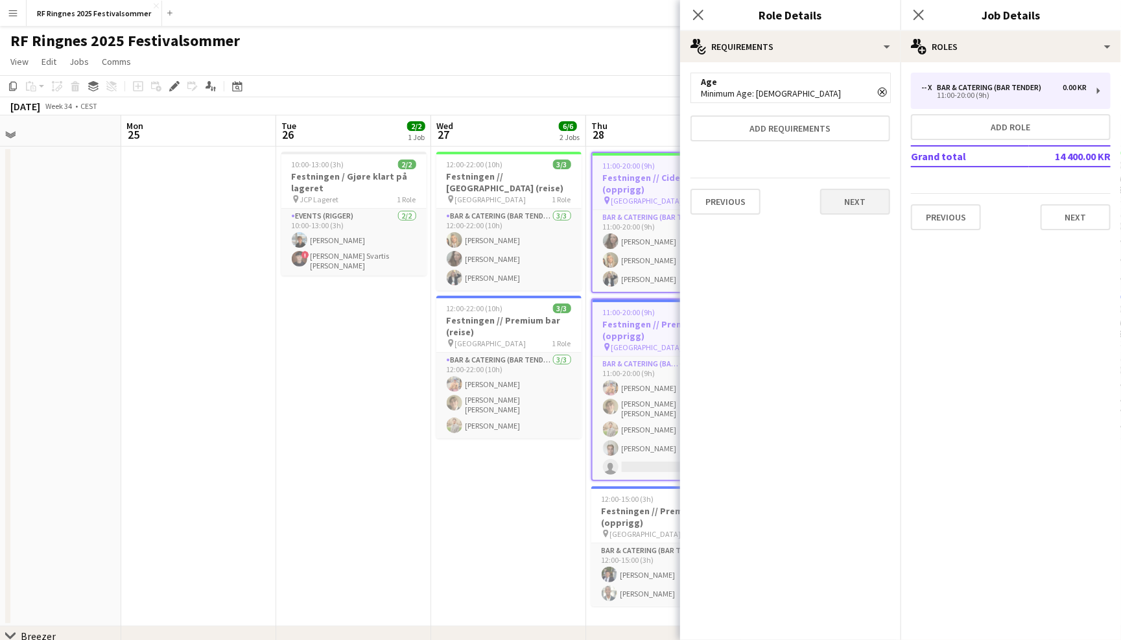
click at [866, 193] on button "Next" at bounding box center [855, 202] width 70 height 26
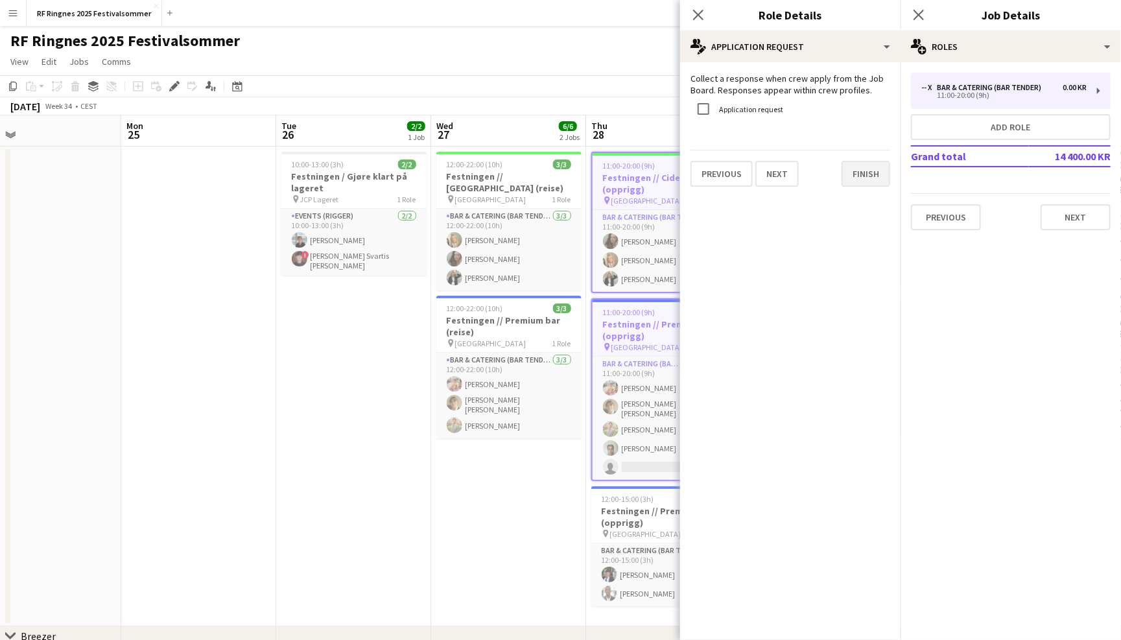
click at [871, 169] on button "Finish" at bounding box center [866, 174] width 49 height 26
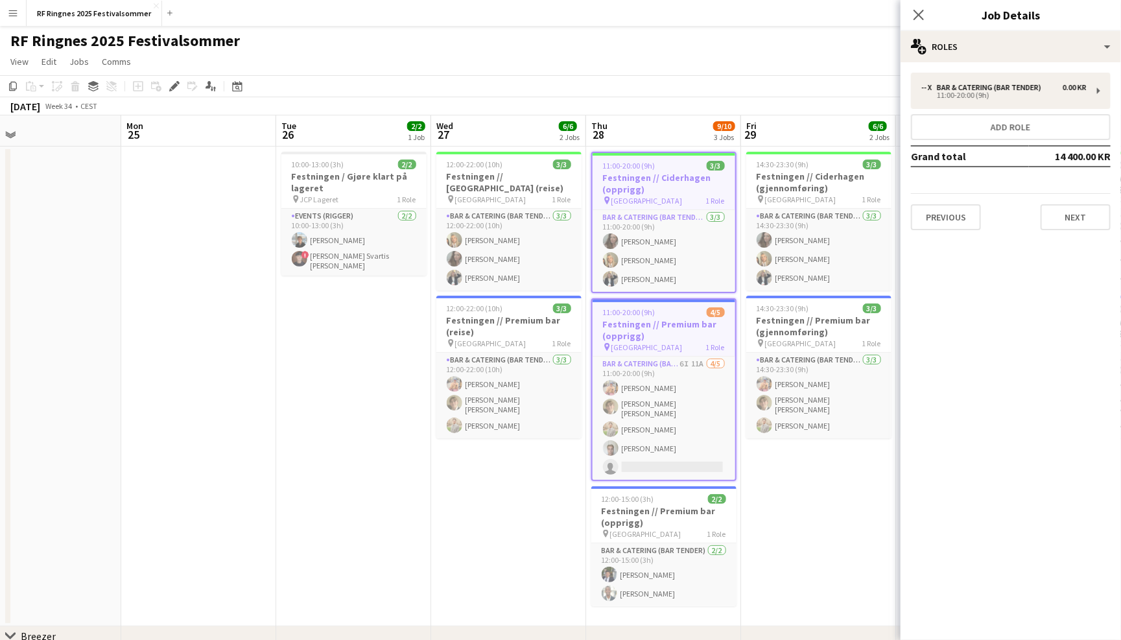
click at [794, 47] on div "RF Ringnes 2025 Festivalsommer user" at bounding box center [560, 38] width 1121 height 25
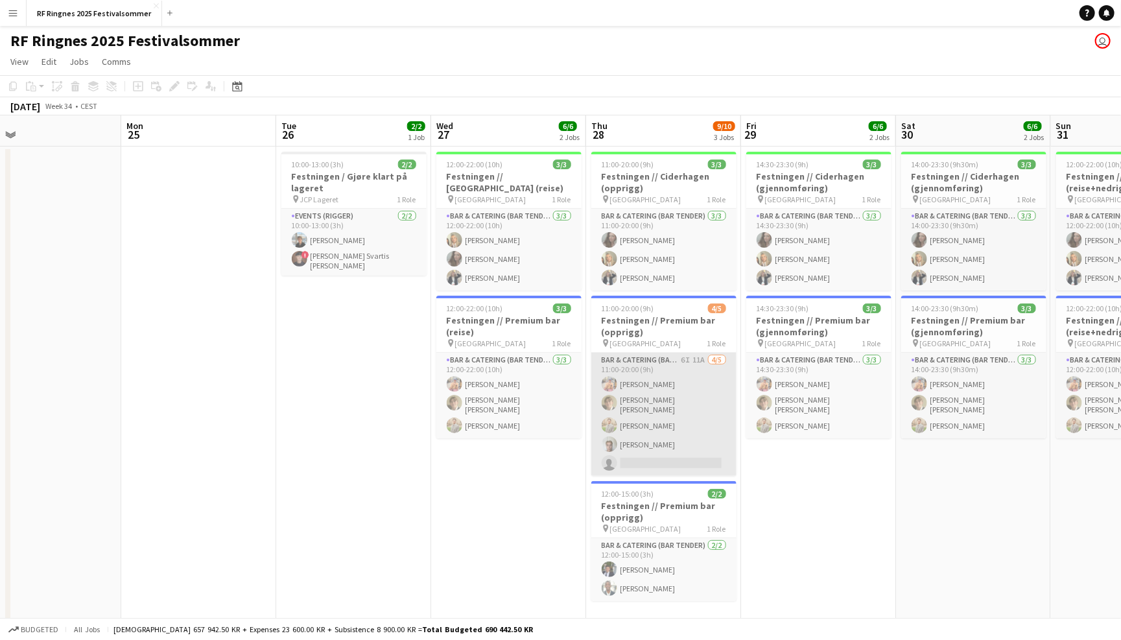
click at [702, 375] on app-card-role "Bar & Catering (Bar Tender) 6I 11A 4/5 11:00-20:00 (9h) Filip Øverli Bastian So…" at bounding box center [663, 414] width 145 height 123
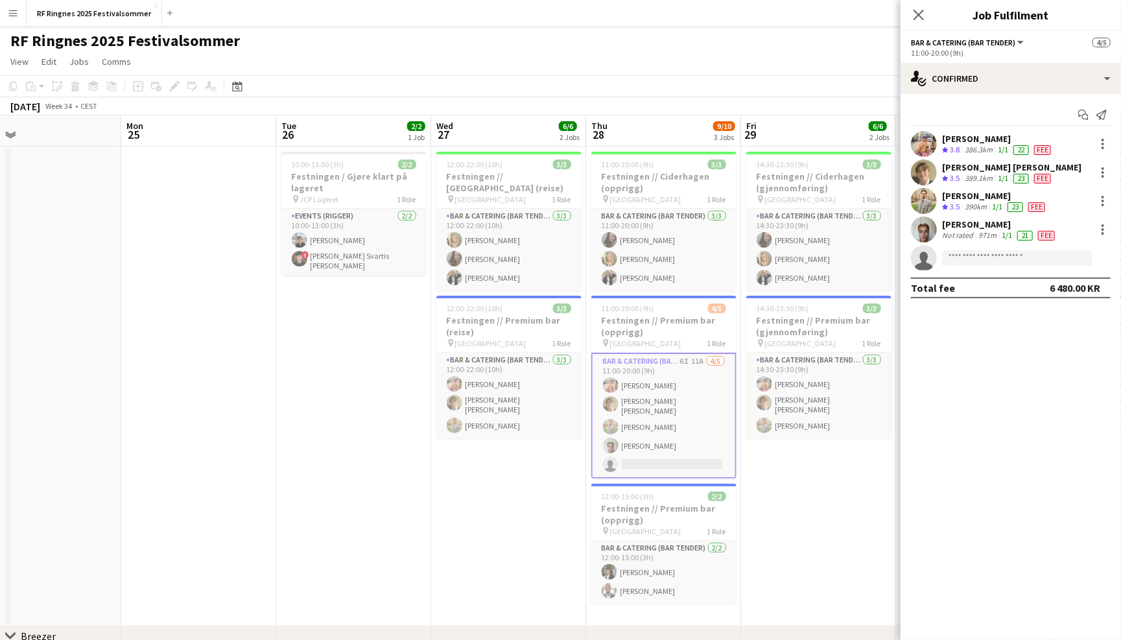
click at [989, 57] on app-options-switcher "Bar & Catering (Bar Tender) All roles Bar & Catering (Bar Tender) 4/5 11:00-20:…" at bounding box center [1011, 47] width 220 height 32
click at [993, 80] on div "single-neutral-actions-check-2 Confirmed" at bounding box center [1011, 78] width 220 height 31
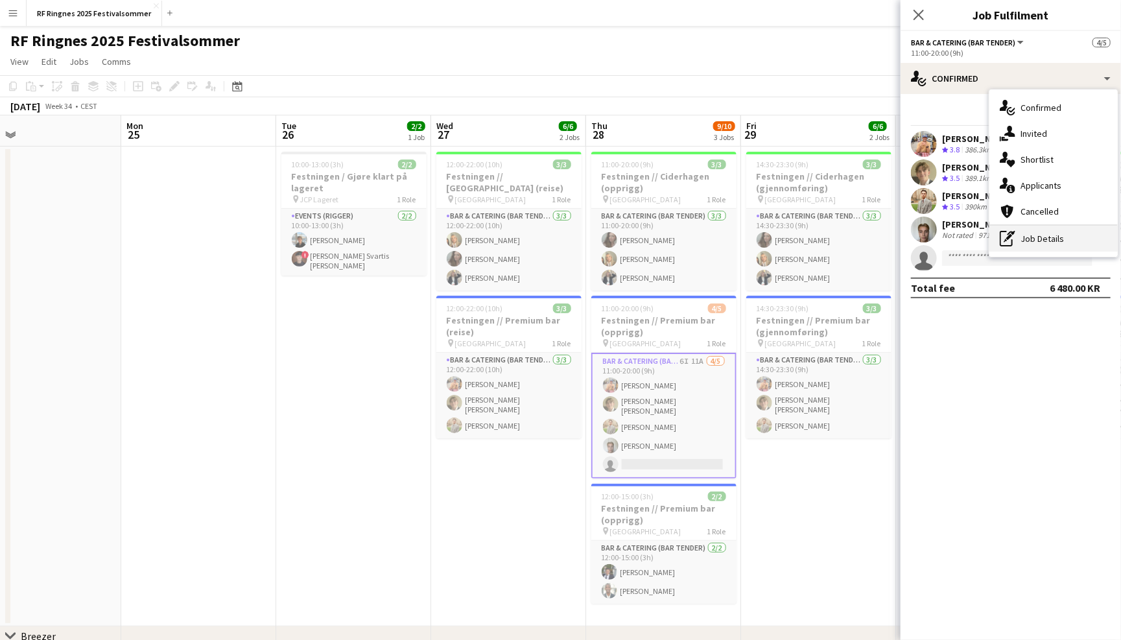
click at [1064, 250] on div "pen-write Job Details" at bounding box center [1054, 239] width 128 height 26
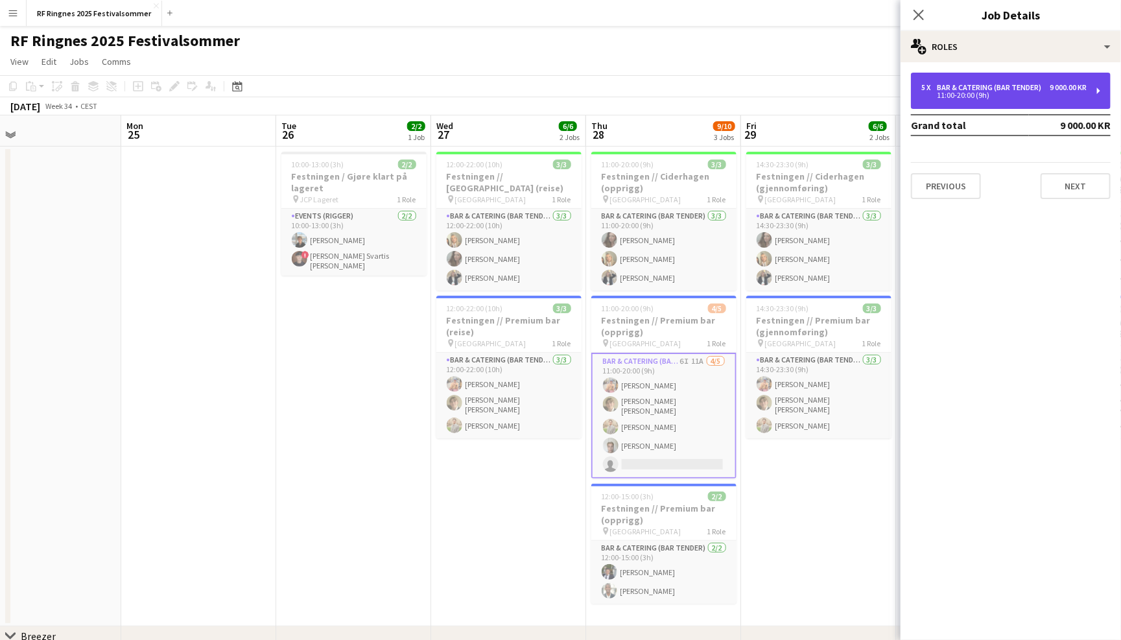
click at [1021, 97] on div "11:00-20:00 (9h)" at bounding box center [1003, 95] width 165 height 6
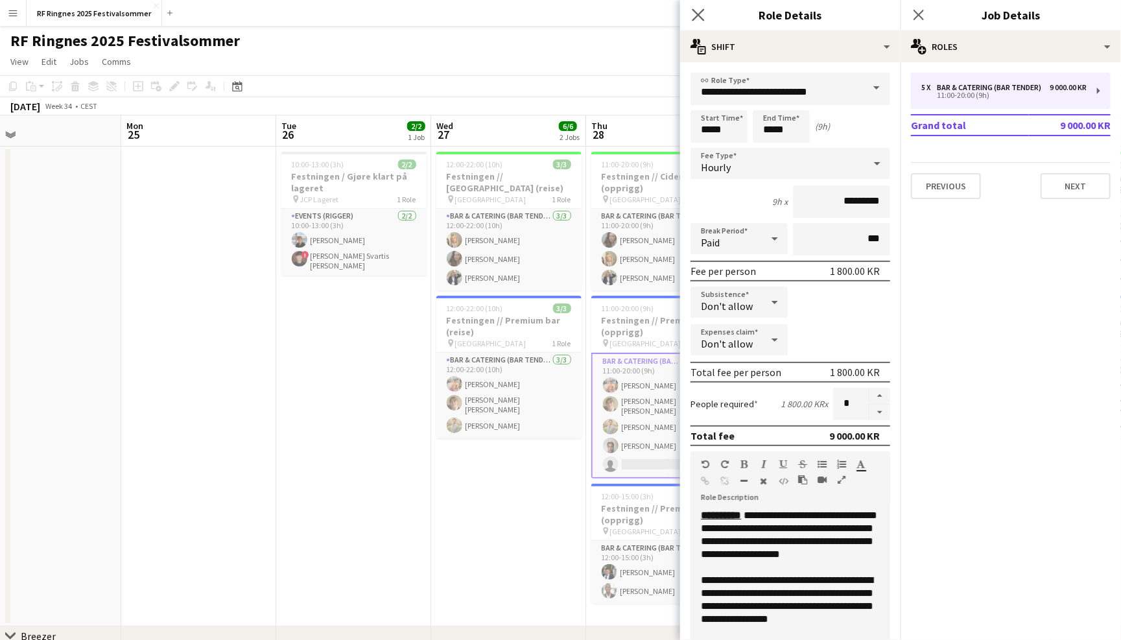
click at [706, 12] on app-icon "Close pop-in" at bounding box center [698, 15] width 19 height 19
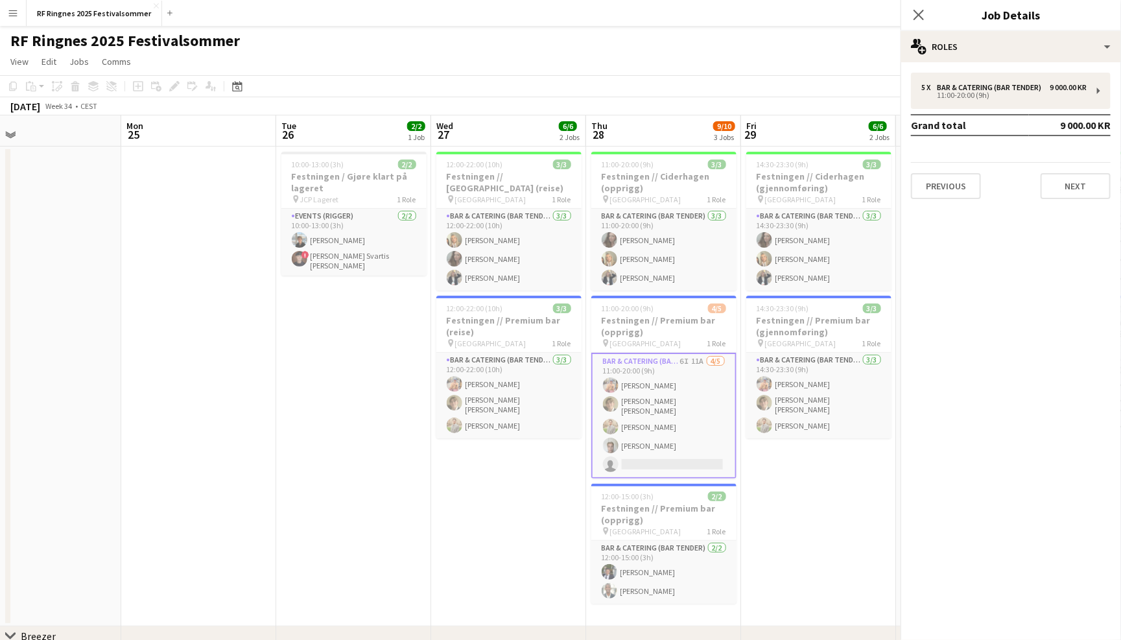
click at [687, 38] on div "RF Ringnes 2025 Festivalsommer user" at bounding box center [560, 38] width 1121 height 25
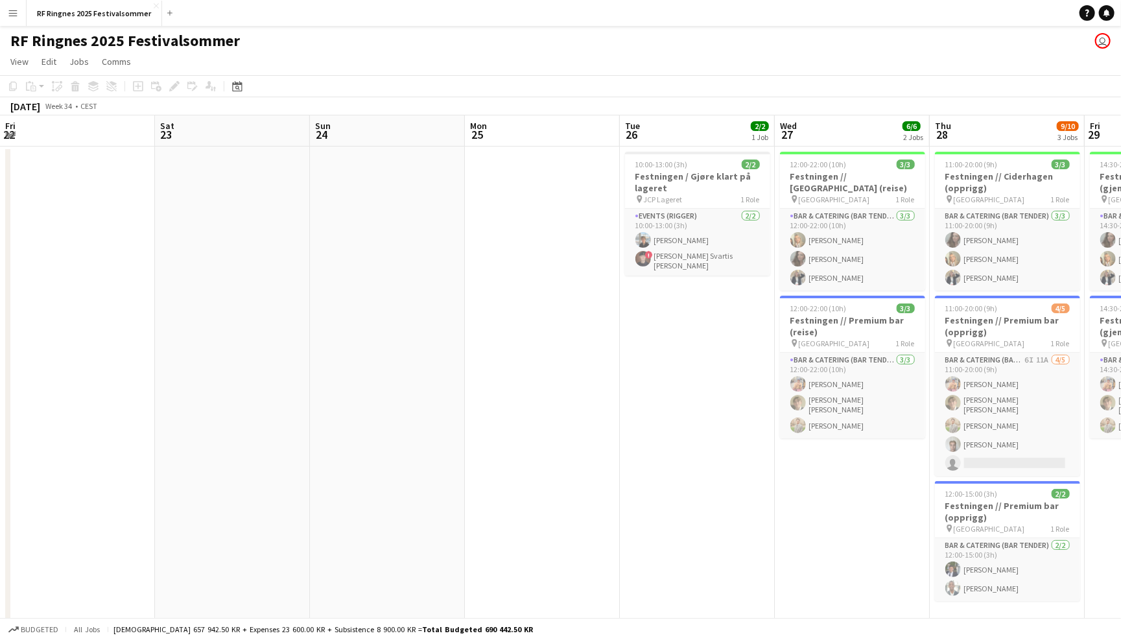
scroll to position [0, 344]
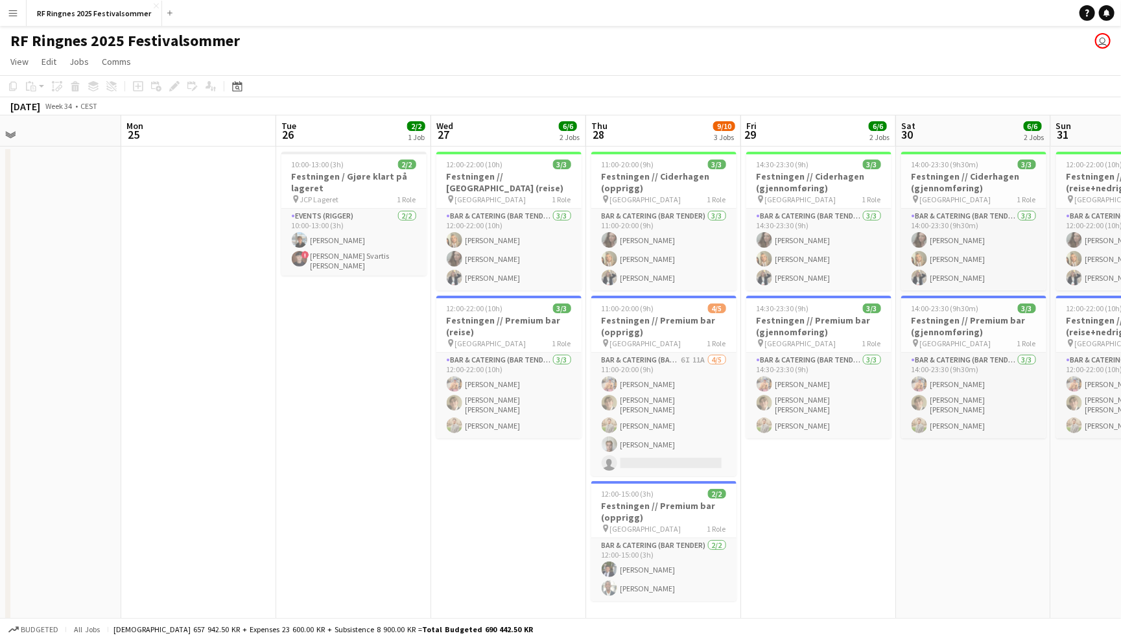
click at [559, 54] on app-page-menu "View Day view expanded Day view collapsed Month view Date picker Jump to [DATE]…" at bounding box center [560, 63] width 1121 height 25
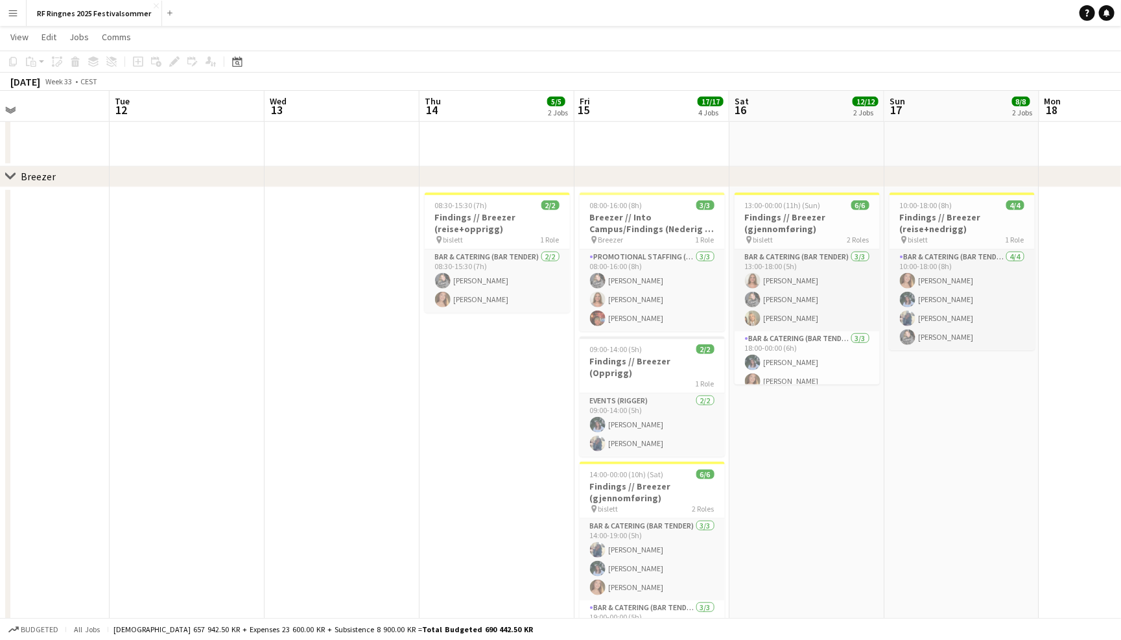
scroll to position [477, 0]
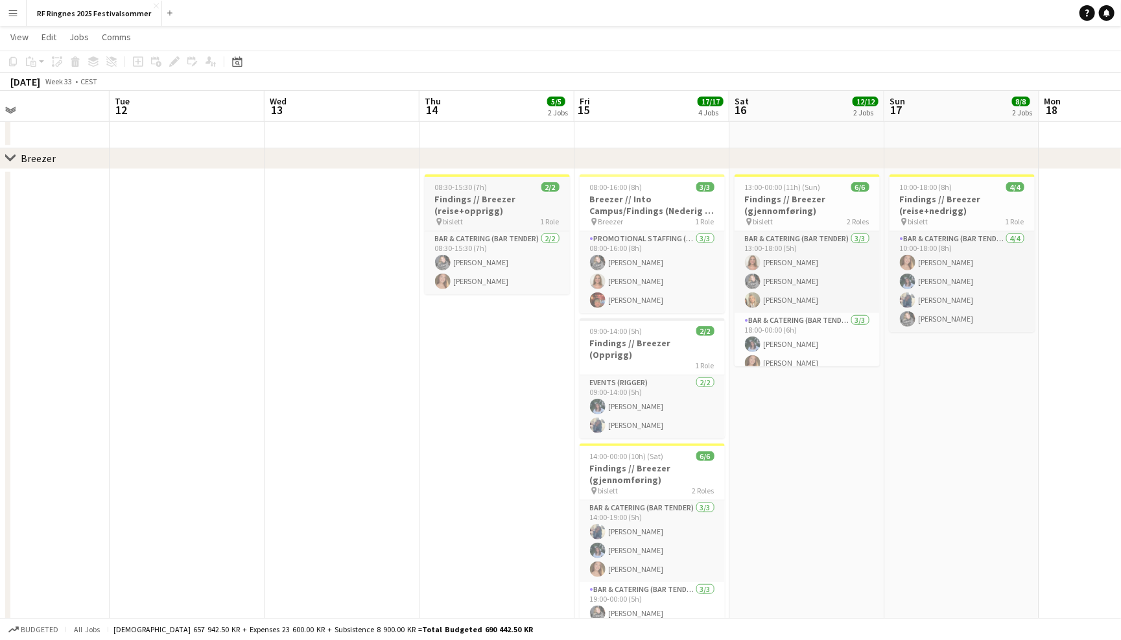
click at [490, 206] on h3 "Findings // Breezer (reise+opprigg)" at bounding box center [497, 204] width 145 height 23
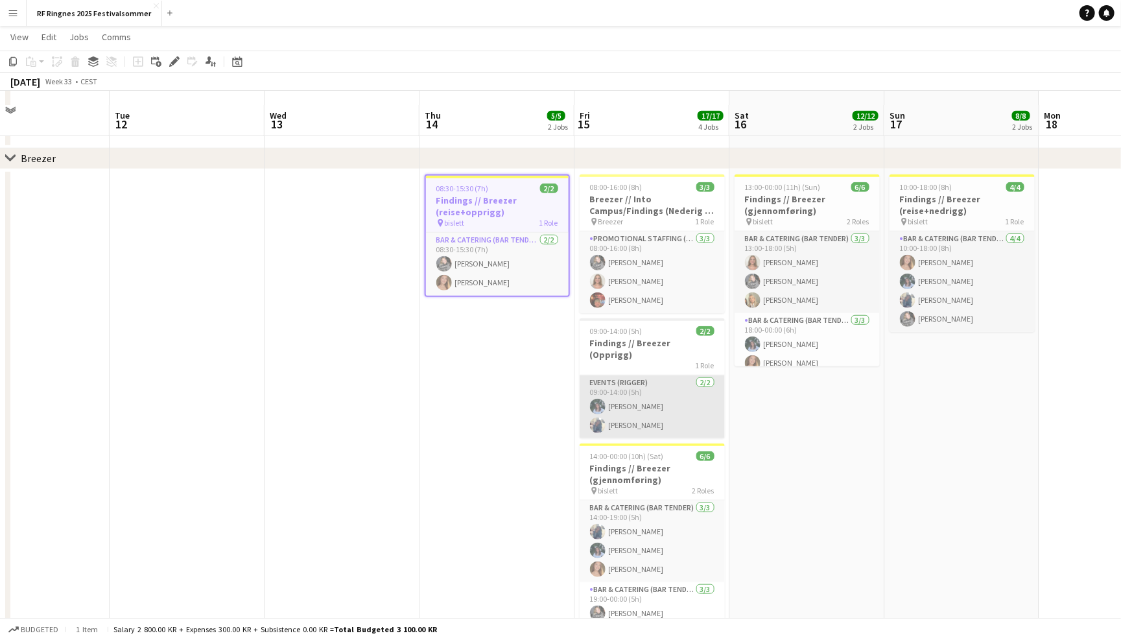
scroll to position [510, 0]
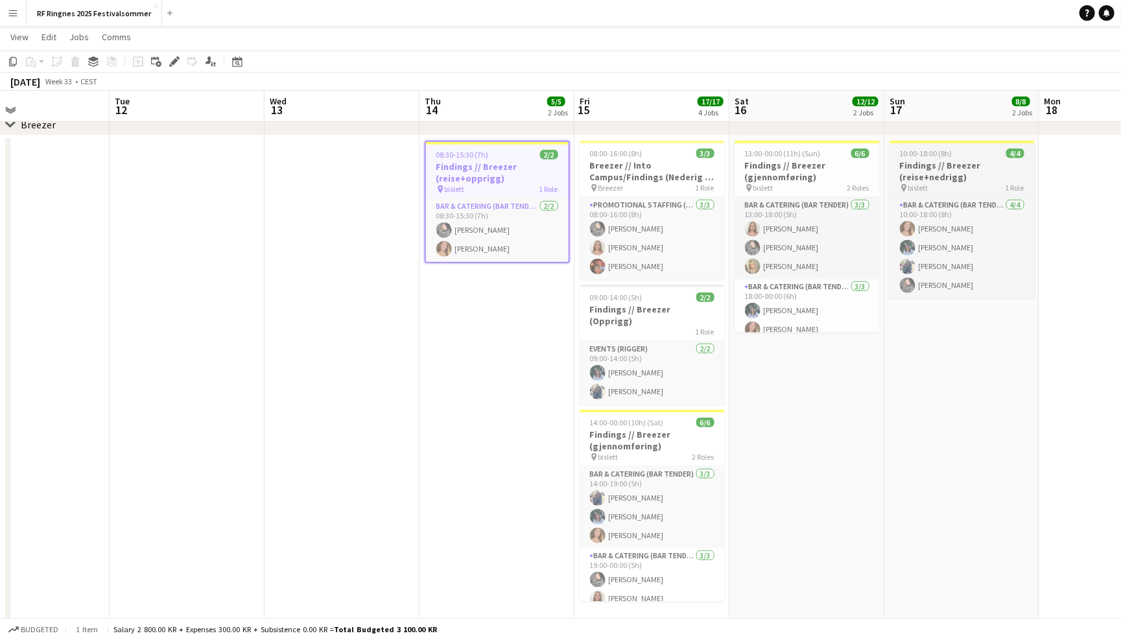
click at [969, 183] on div "pin bislett 1 Role" at bounding box center [962, 188] width 145 height 10
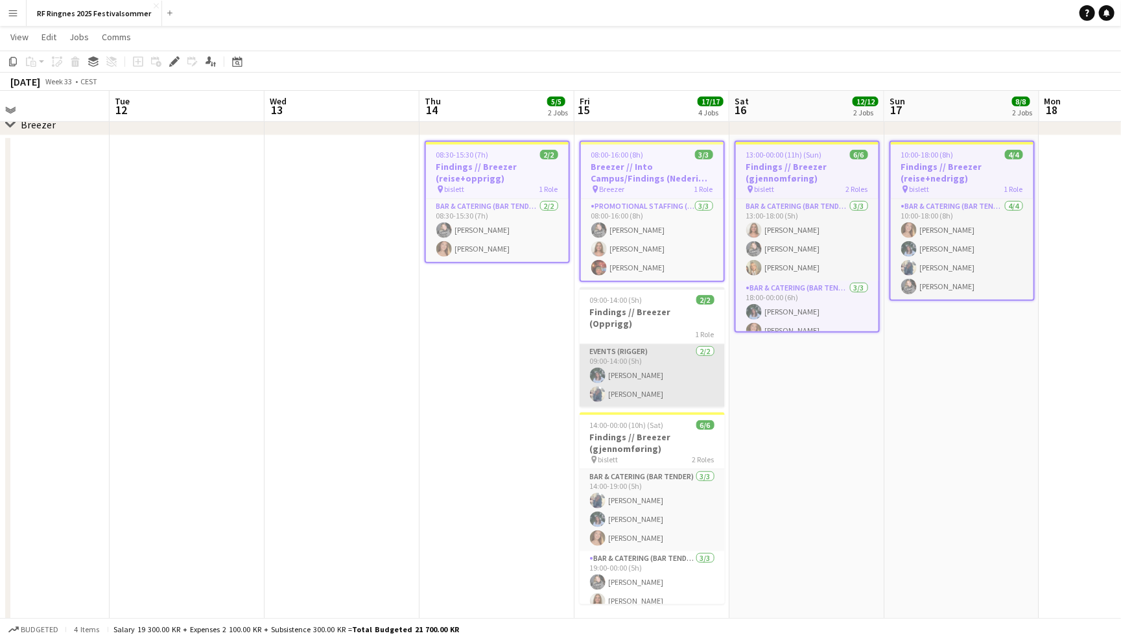
click at [608, 360] on app-card-role "Events (Rigger) [DATE] 09:00-14:00 (5h) [PERSON_NAME] [PERSON_NAME]" at bounding box center [652, 375] width 145 height 63
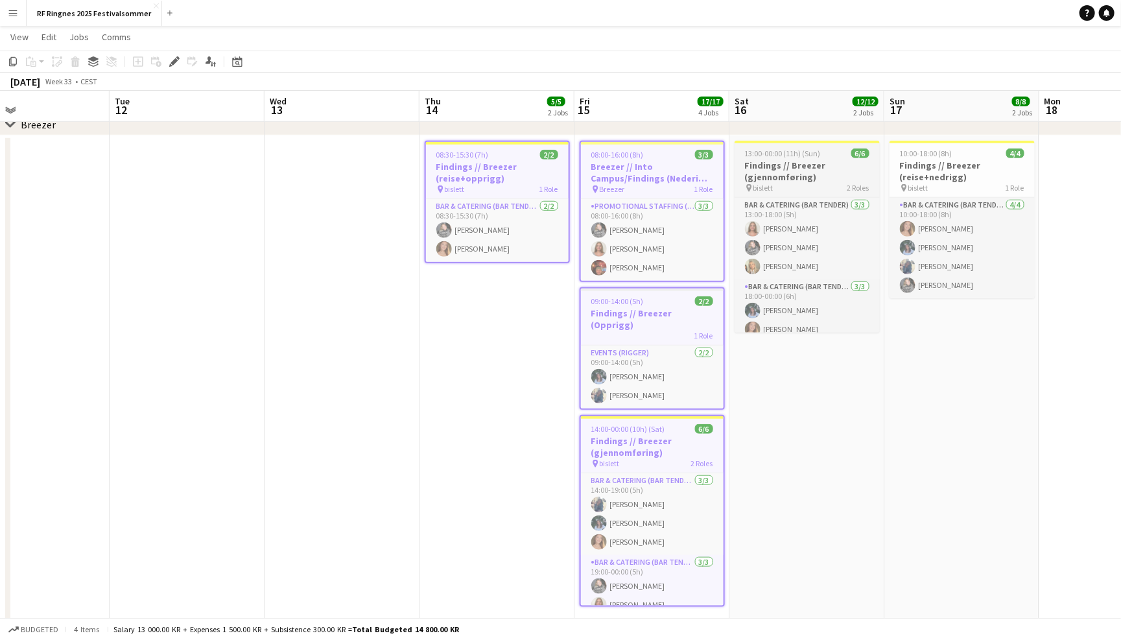
click at [823, 180] on h3 "Findings // Breezer (gjennomføring)" at bounding box center [807, 171] width 145 height 23
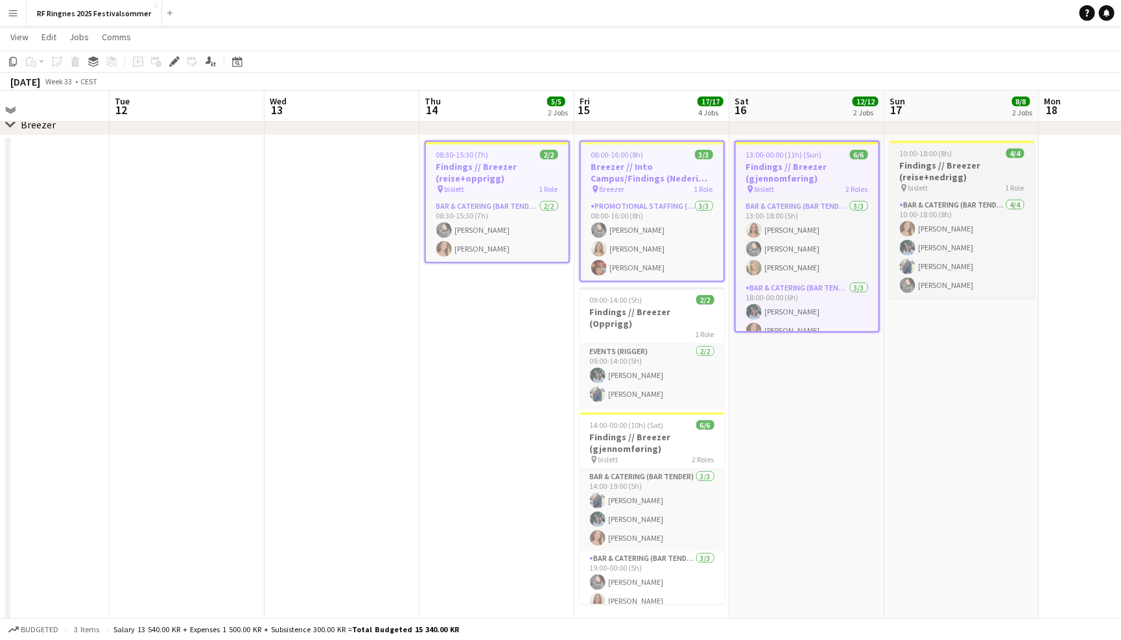
click at [951, 165] on h3 "Findings // Breezer (reise+nedrigg)" at bounding box center [962, 171] width 145 height 23
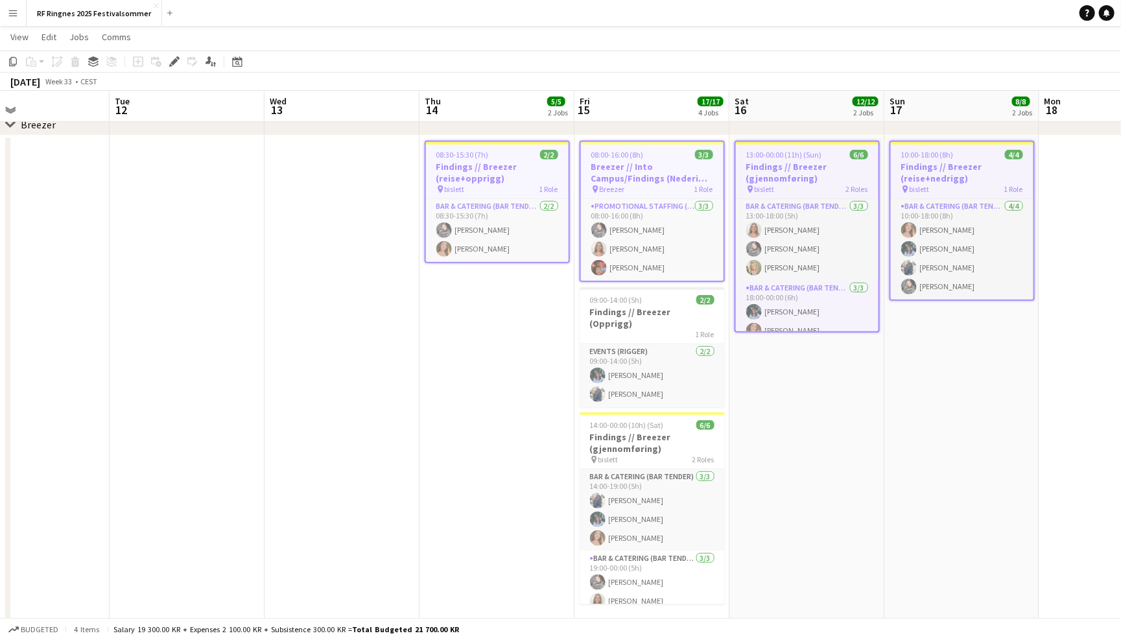
scroll to position [0, 355]
click at [683, 329] on div "1 Role" at bounding box center [652, 334] width 145 height 10
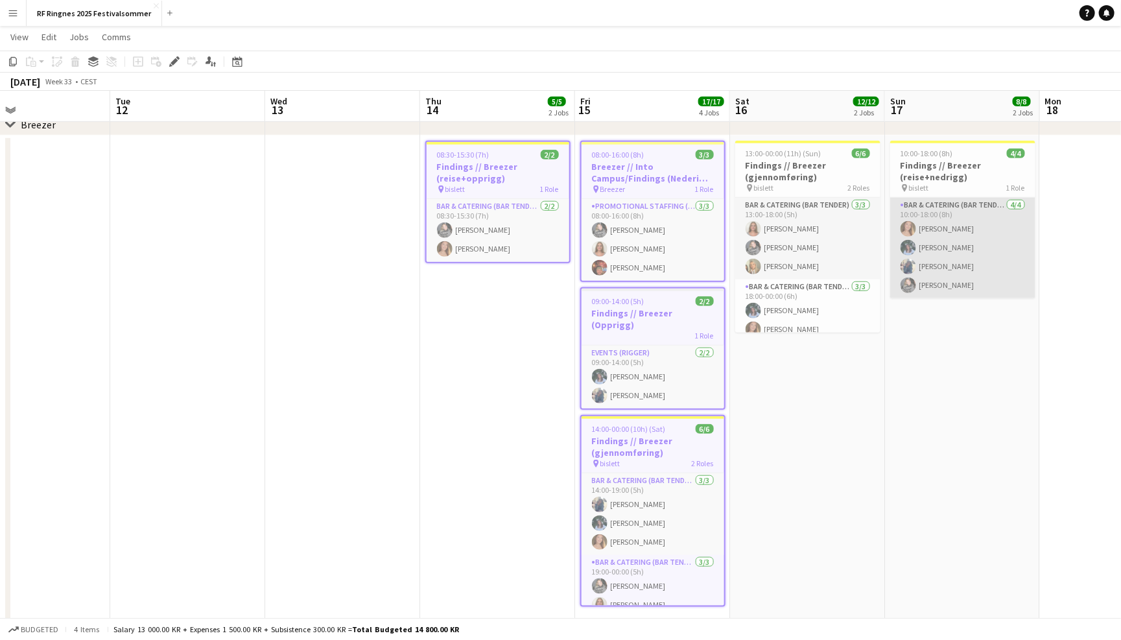
click at [1008, 274] on app-card-role "Bar & Catering (Bar Tender) [DATE] 10:00-18:00 (8h) [PERSON_NAME] [PERSON_NAME]…" at bounding box center [962, 248] width 145 height 101
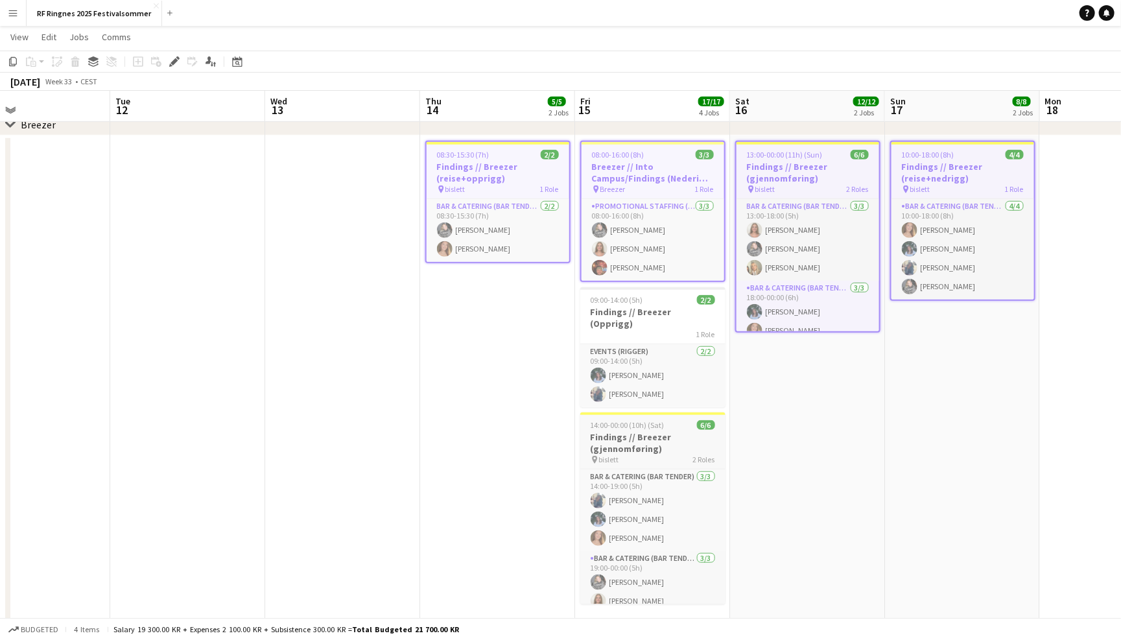
click at [678, 431] on h3 "Findings // Breezer (gjennomføring)" at bounding box center [652, 442] width 145 height 23
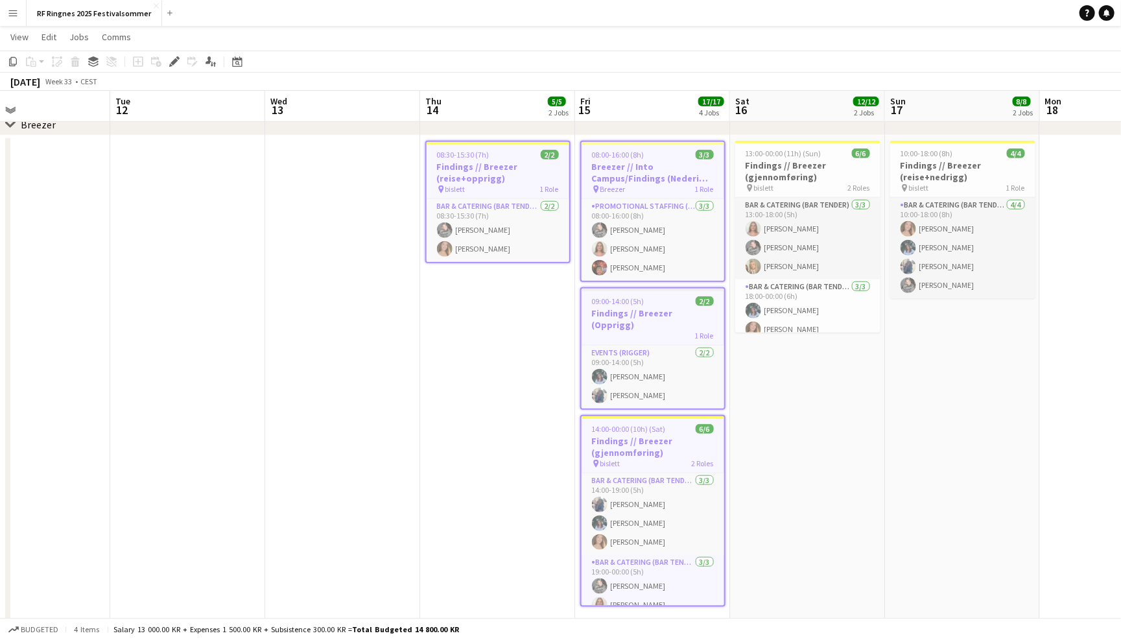
scroll to position [0, 353]
click at [175, 64] on icon "Edit" at bounding box center [174, 61] width 10 height 10
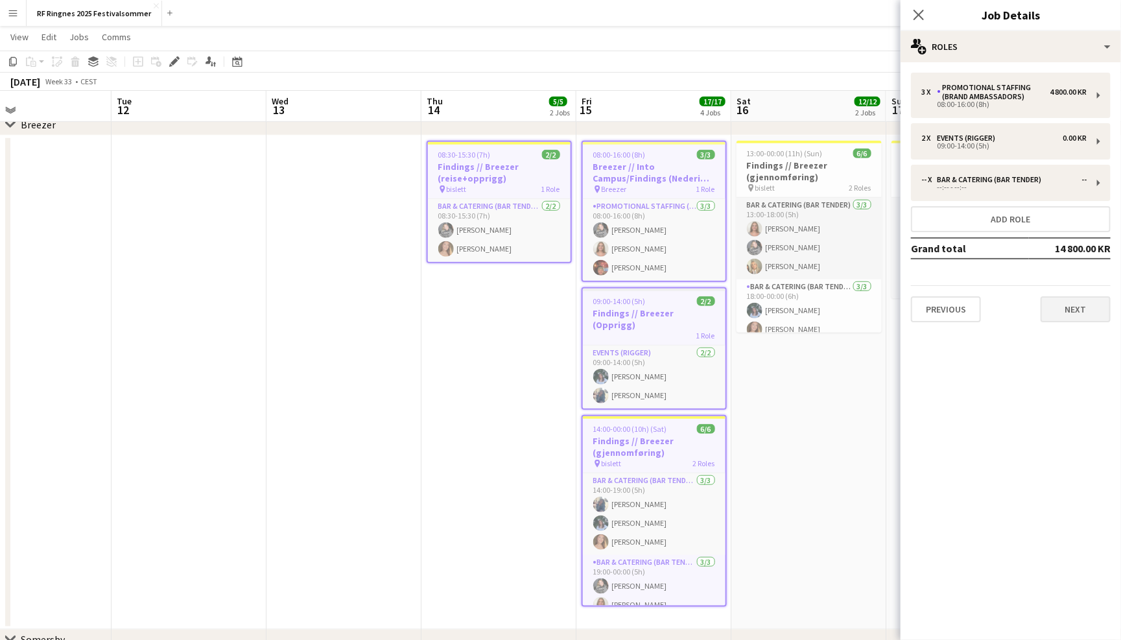
click at [1084, 300] on button "Next" at bounding box center [1076, 309] width 70 height 26
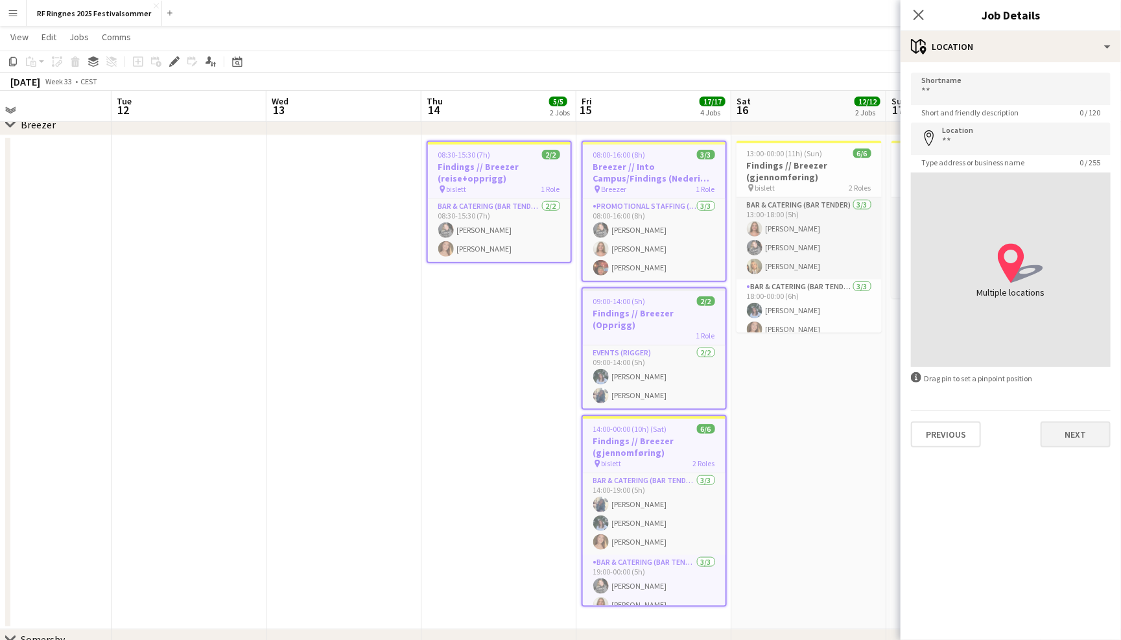
click at [1079, 424] on button "Next" at bounding box center [1076, 434] width 70 height 26
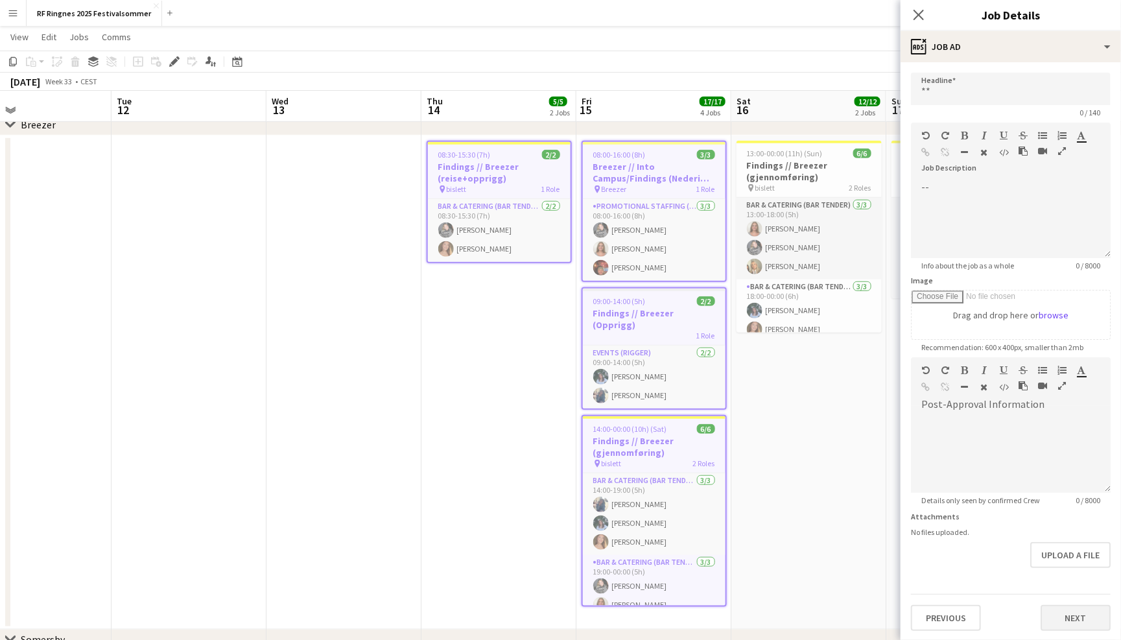
click at [1091, 605] on button "Next" at bounding box center [1076, 618] width 70 height 26
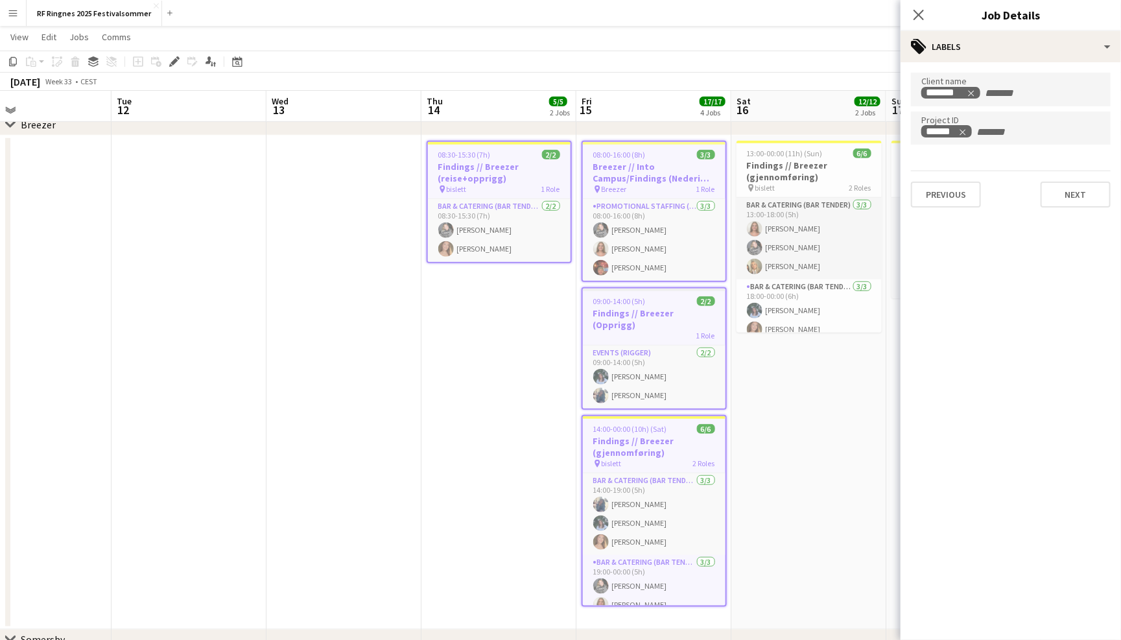
click at [798, 22] on app-navbar "Menu Boards Boards Boards All jobs Status Workforce Workforce My Workforce Recr…" at bounding box center [560, 13] width 1121 height 26
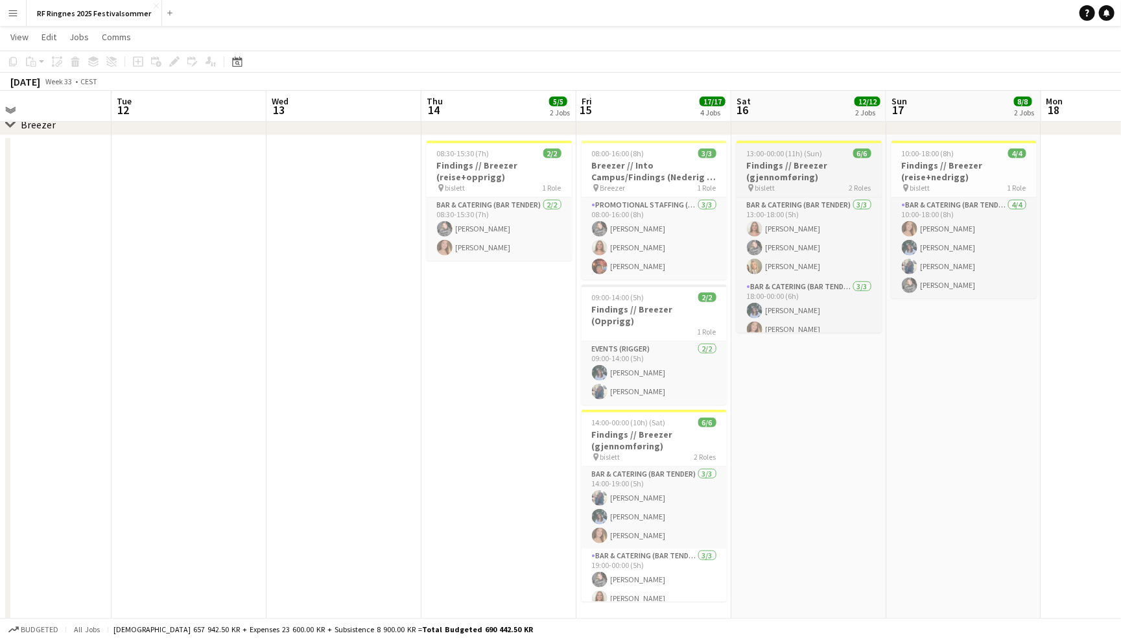
click at [829, 169] on h3 "Findings // Breezer (gjennomføring)" at bounding box center [809, 171] width 145 height 23
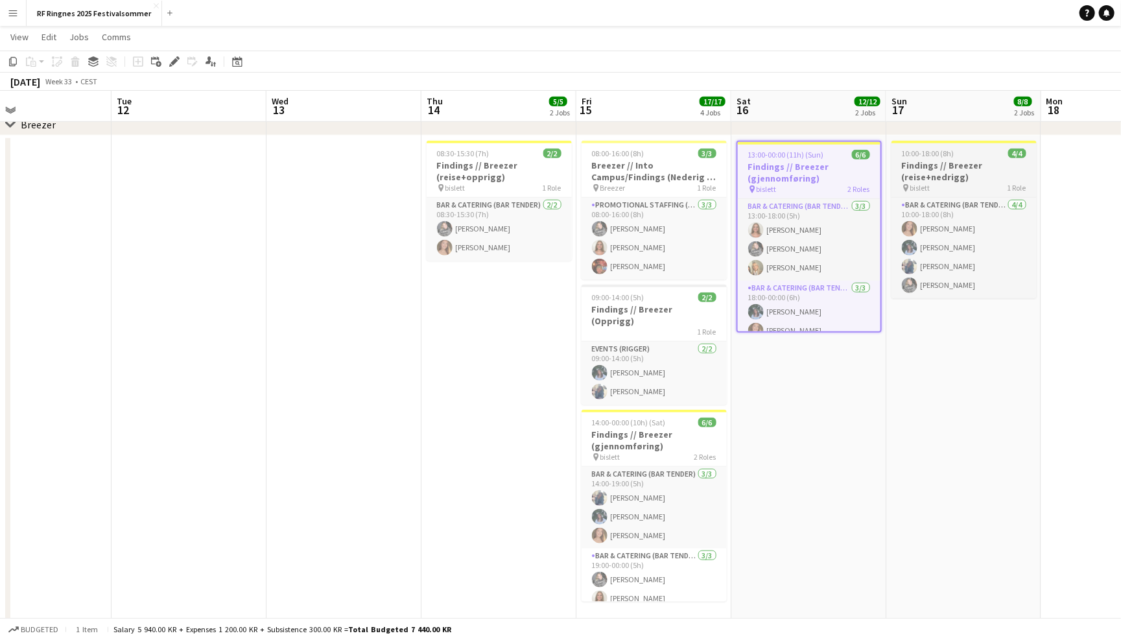
click at [960, 163] on h3 "Findings // Breezer (reise+nedrigg)" at bounding box center [964, 171] width 145 height 23
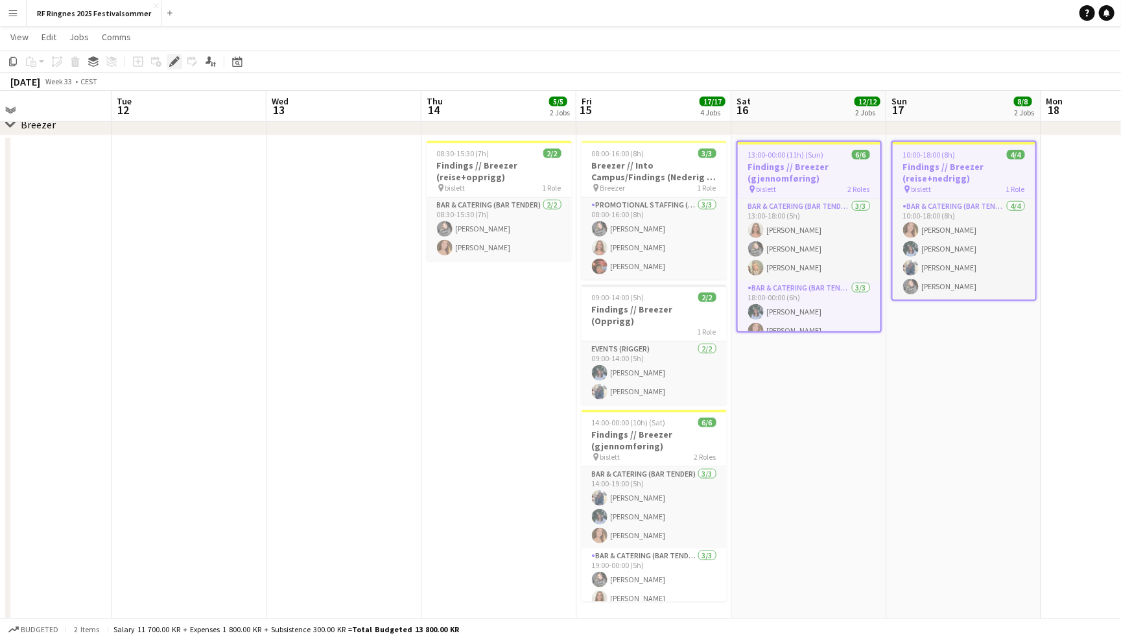
click at [175, 56] on icon "Edit" at bounding box center [174, 61] width 10 height 10
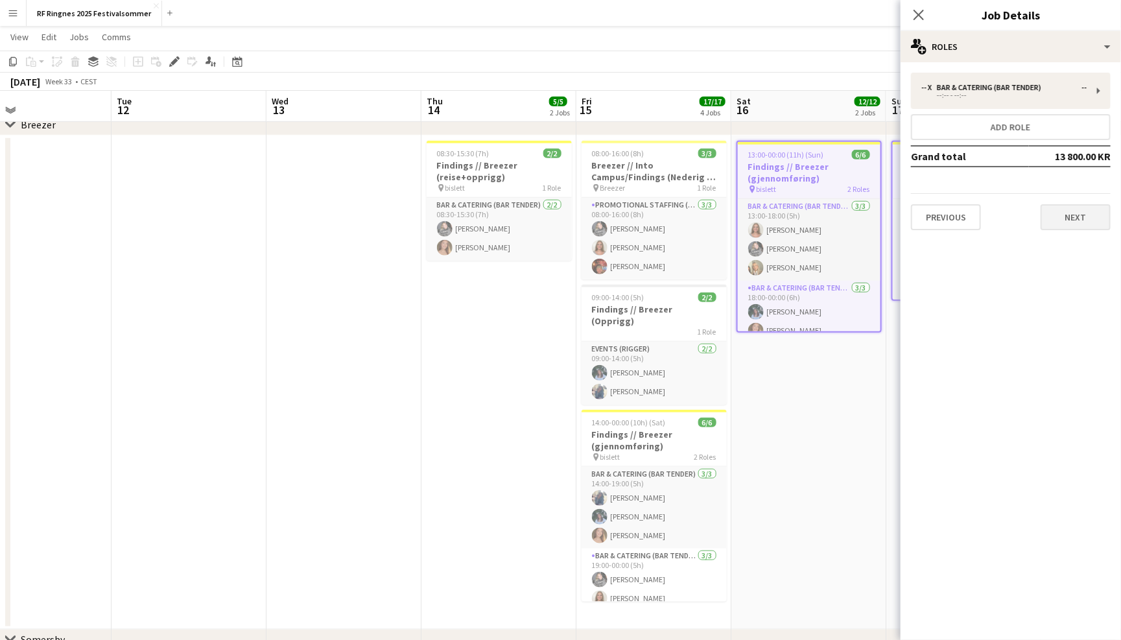
click at [1070, 215] on button "Next" at bounding box center [1076, 217] width 70 height 26
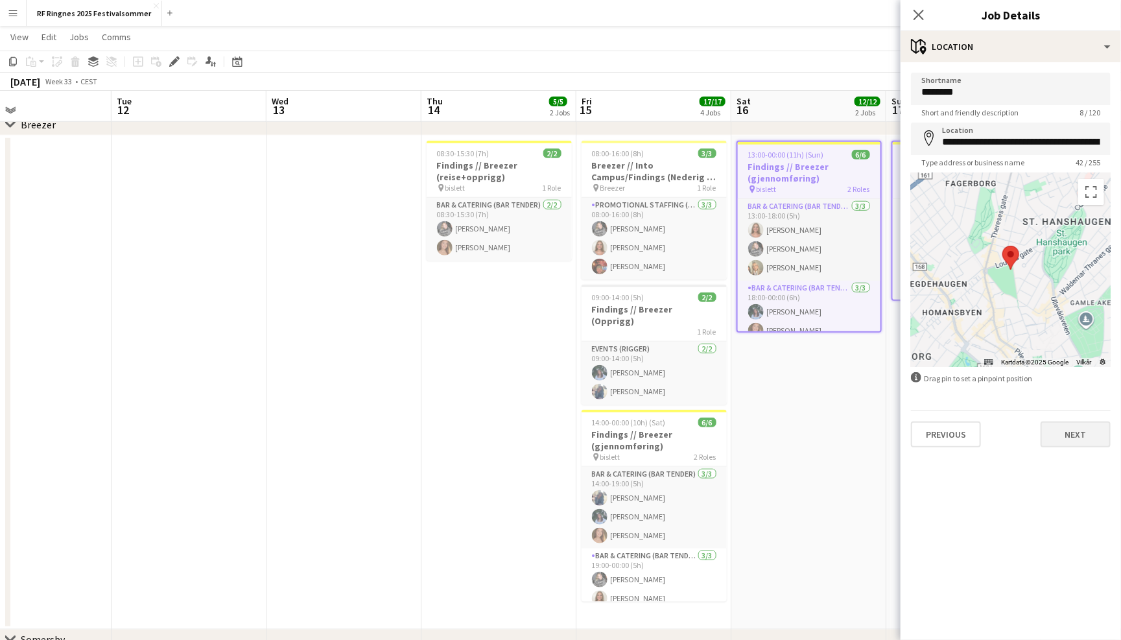
click at [1074, 433] on button "Next" at bounding box center [1076, 434] width 70 height 26
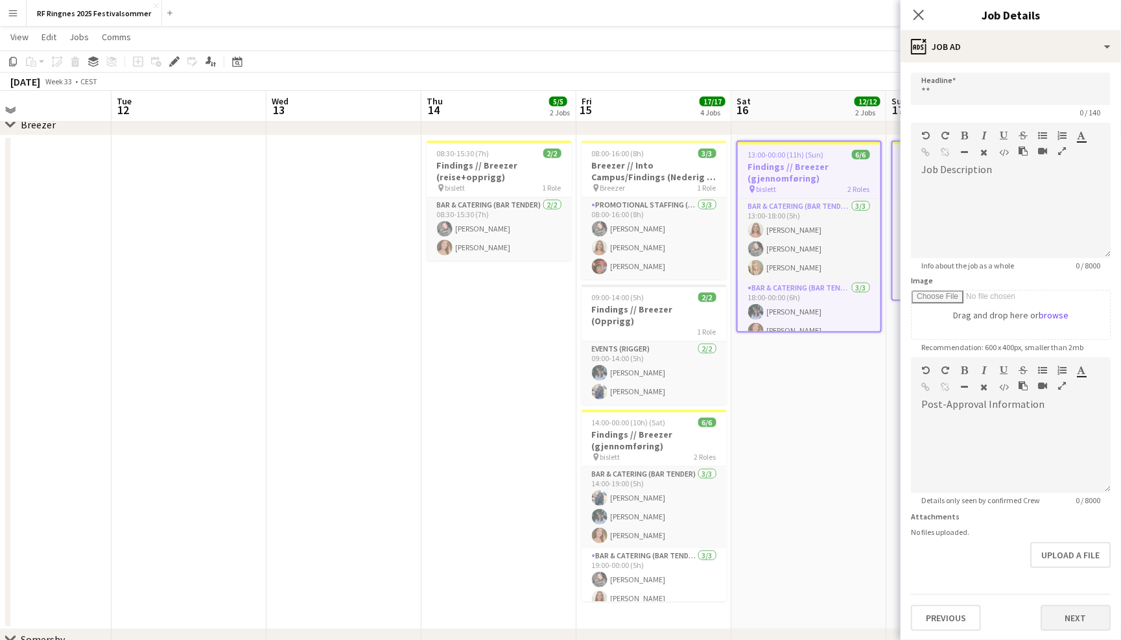
click at [1076, 620] on button "Next" at bounding box center [1076, 618] width 70 height 26
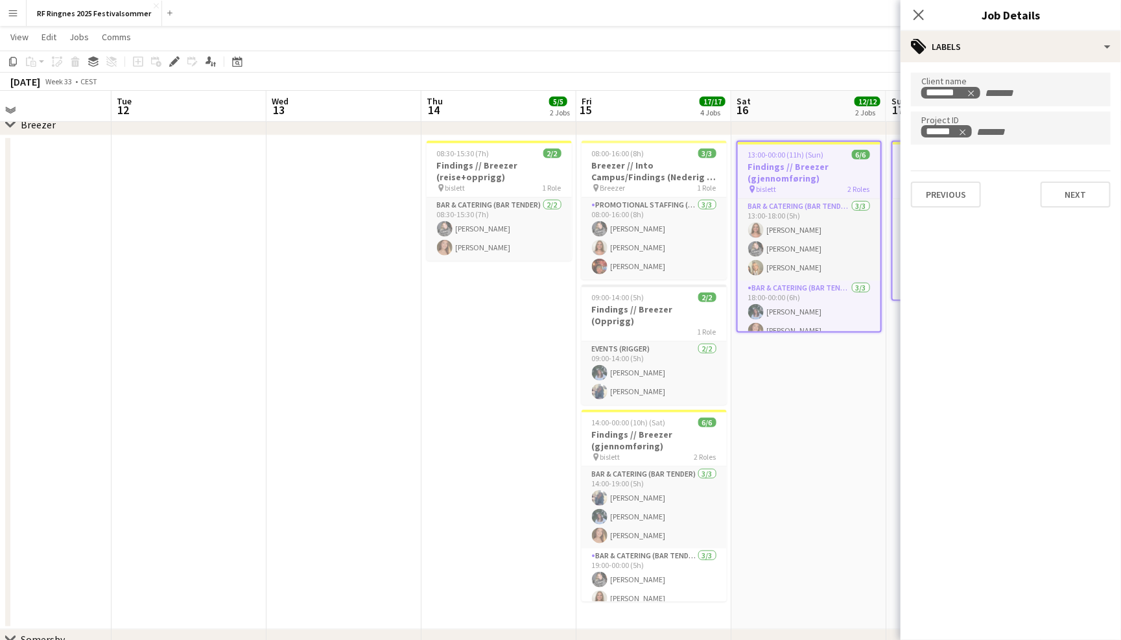
click at [792, 55] on app-toolbar "Copy Paste Paste Command V Paste with crew Command Shift V Paste linked Job [GE…" at bounding box center [560, 62] width 1121 height 22
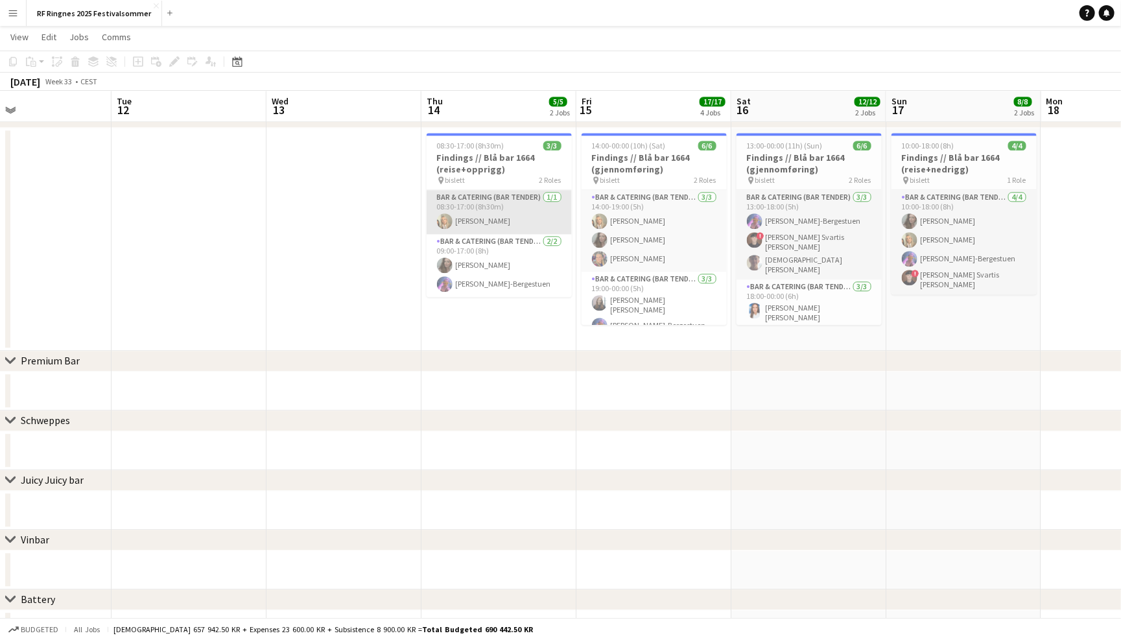
scroll to position [1619, 0]
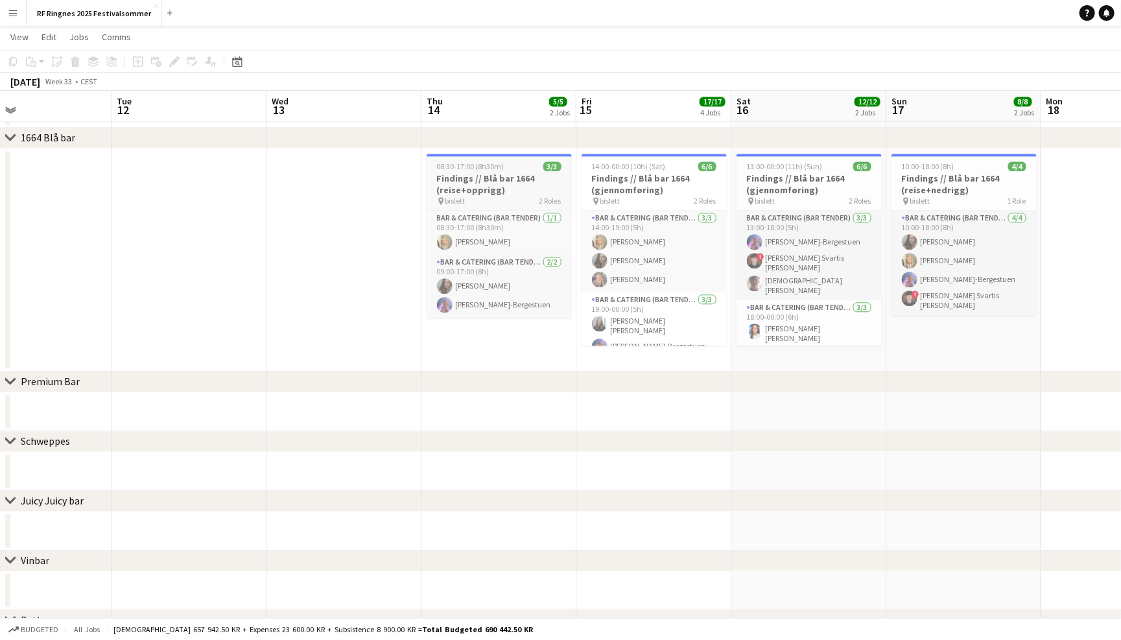
click at [495, 179] on h3 "Findings // Blå bar 1664 (reise+opprigg)" at bounding box center [499, 183] width 145 height 23
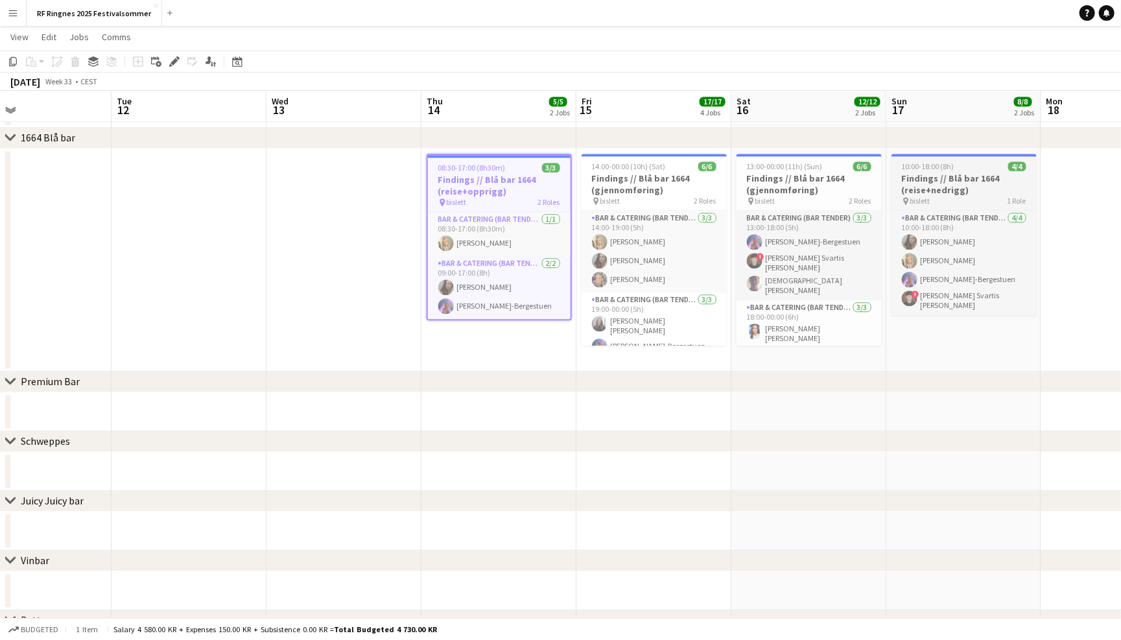
click at [977, 161] on div "10:00-18:00 (8h) 4/4" at bounding box center [964, 166] width 145 height 10
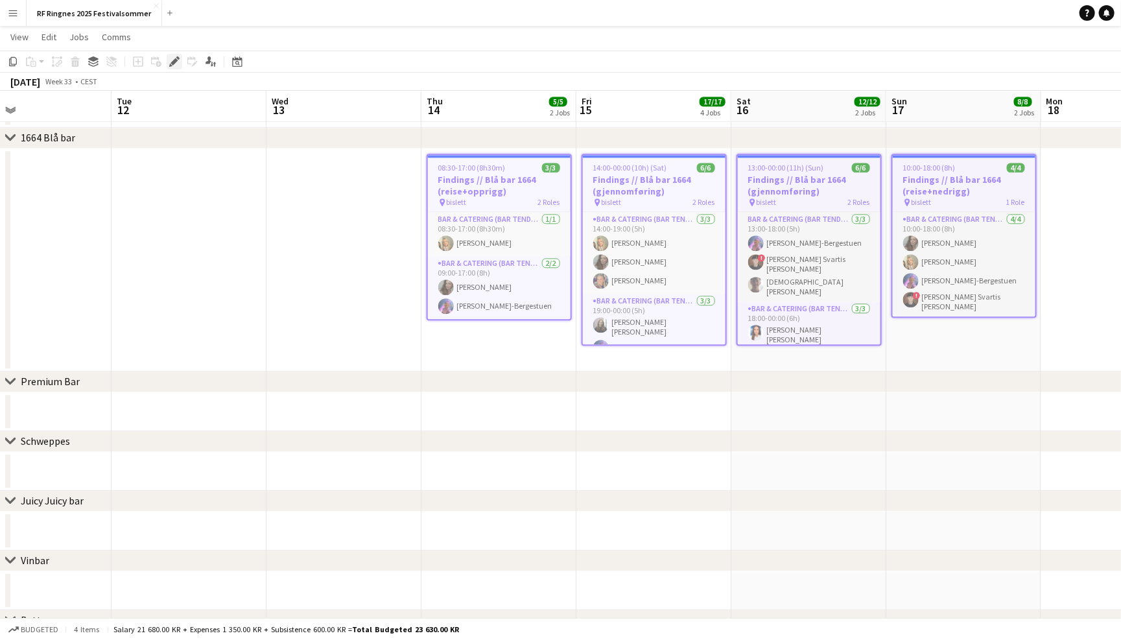
click at [174, 59] on icon at bounding box center [174, 61] width 7 height 7
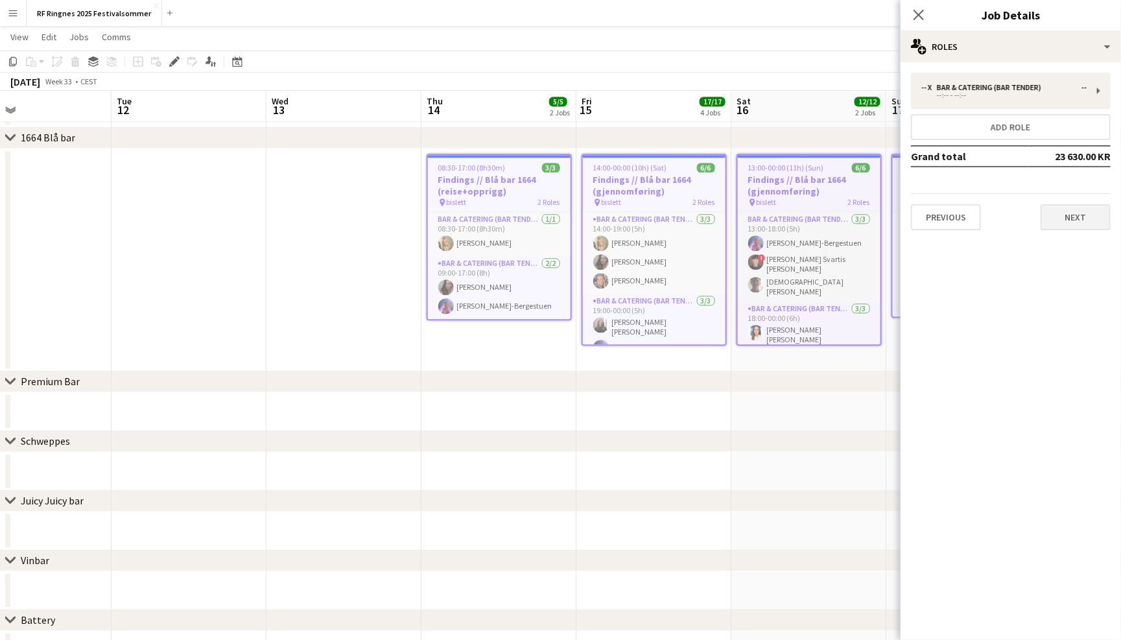
click at [1073, 219] on button "Next" at bounding box center [1076, 217] width 70 height 26
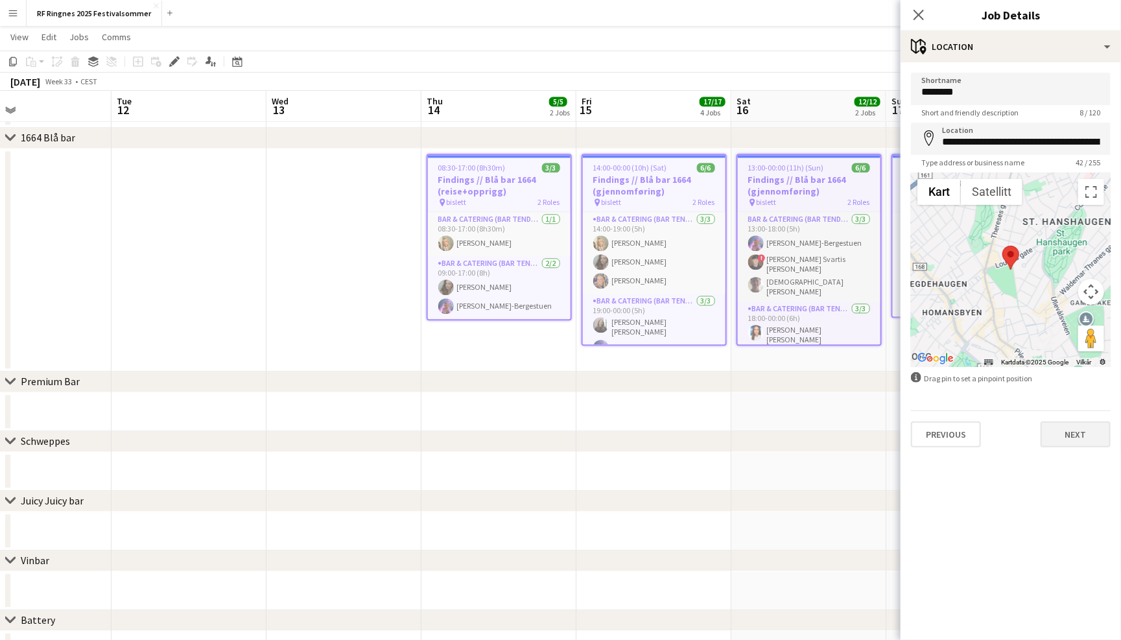
click at [1078, 434] on button "Next" at bounding box center [1076, 434] width 70 height 26
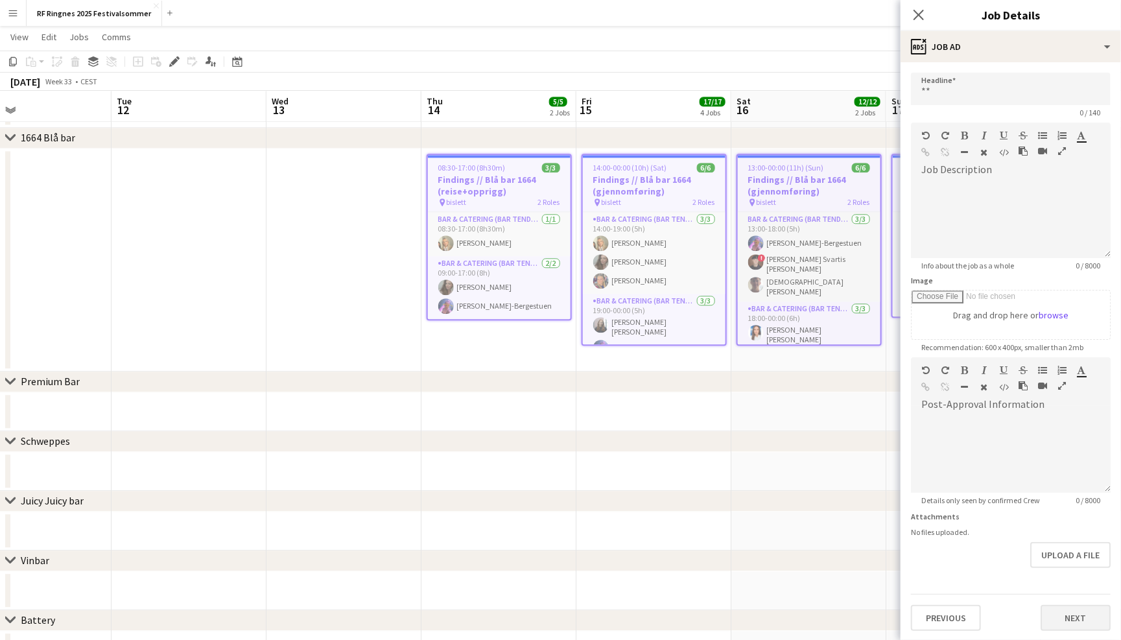
click at [1064, 605] on button "Next" at bounding box center [1076, 618] width 70 height 26
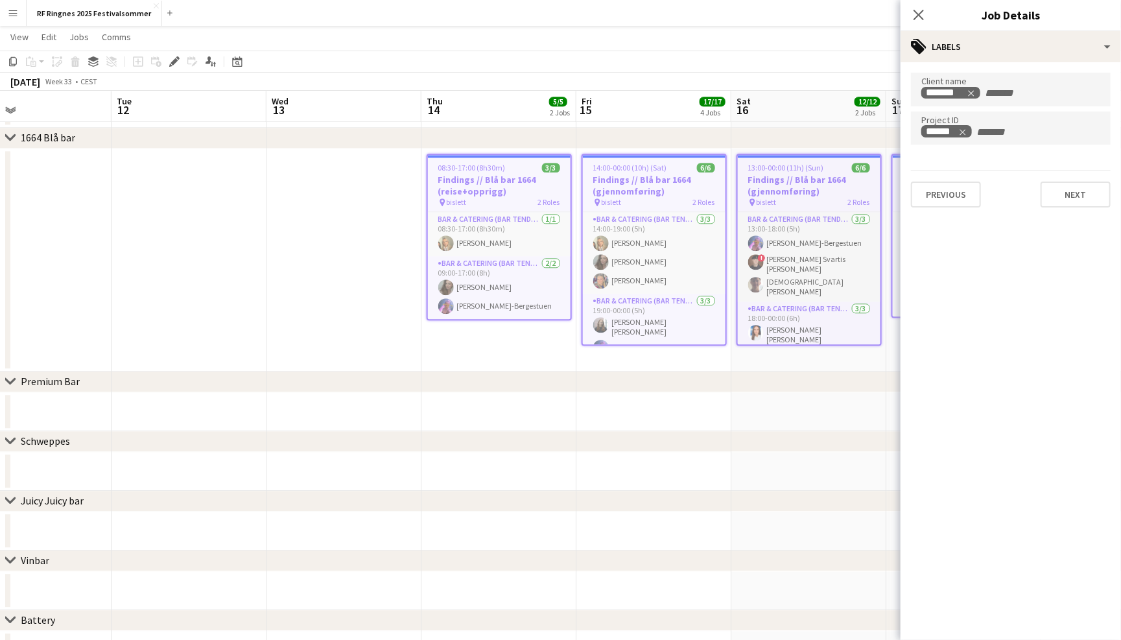
click at [711, 19] on app-navbar "Menu Boards Boards Boards All jobs Status Workforce Workforce My Workforce Recr…" at bounding box center [560, 13] width 1121 height 26
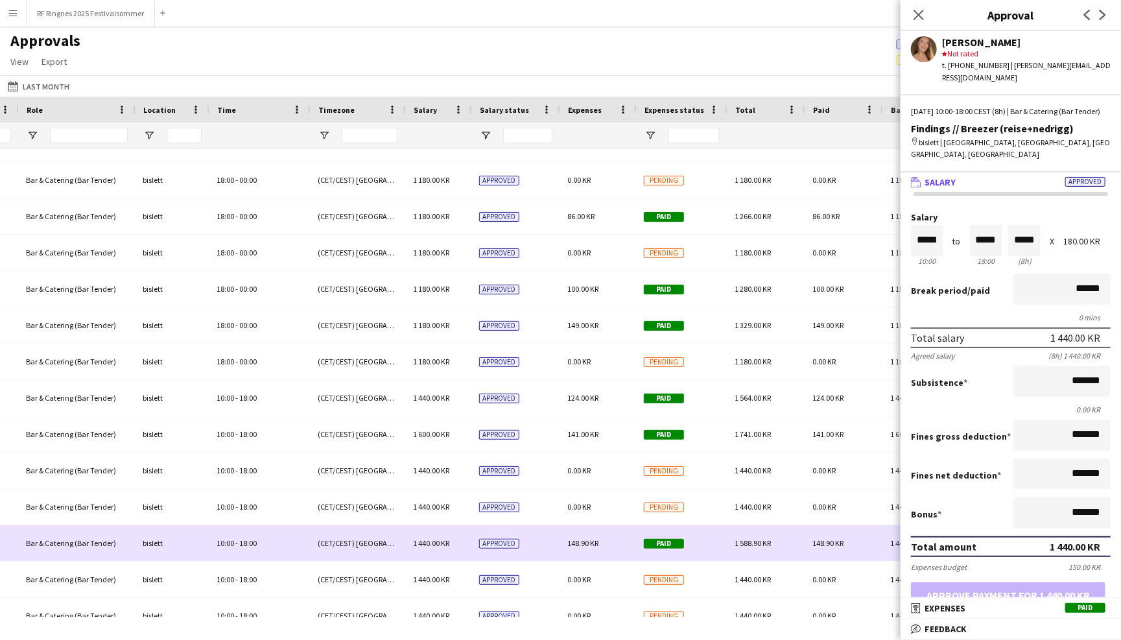
scroll to position [1008, 0]
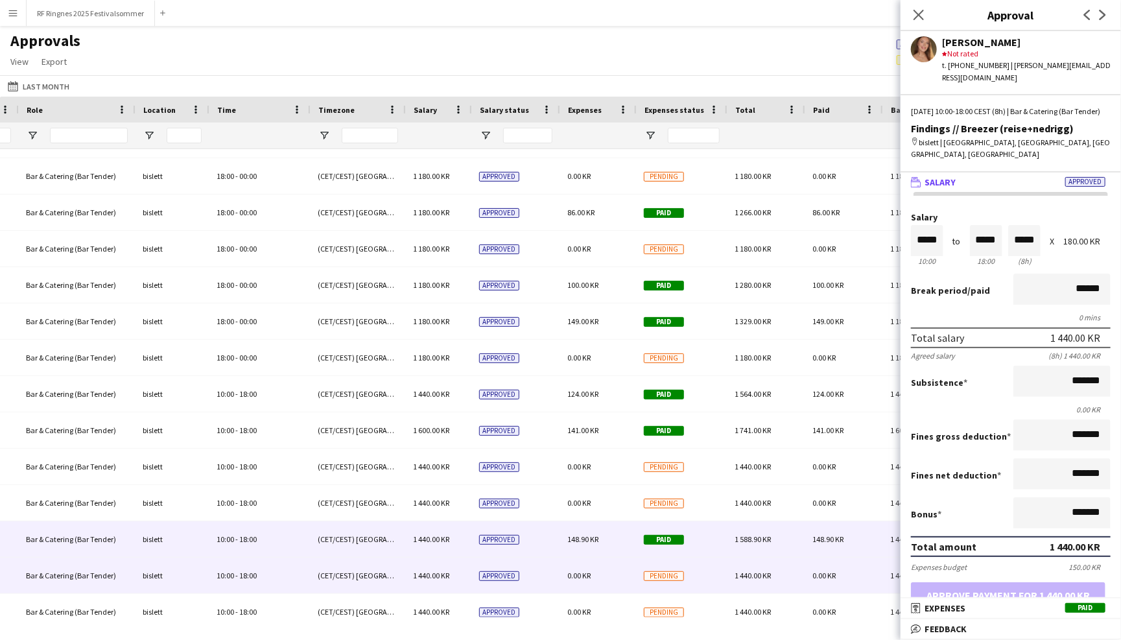
click at [718, 570] on div "Pending" at bounding box center [681, 576] width 91 height 36
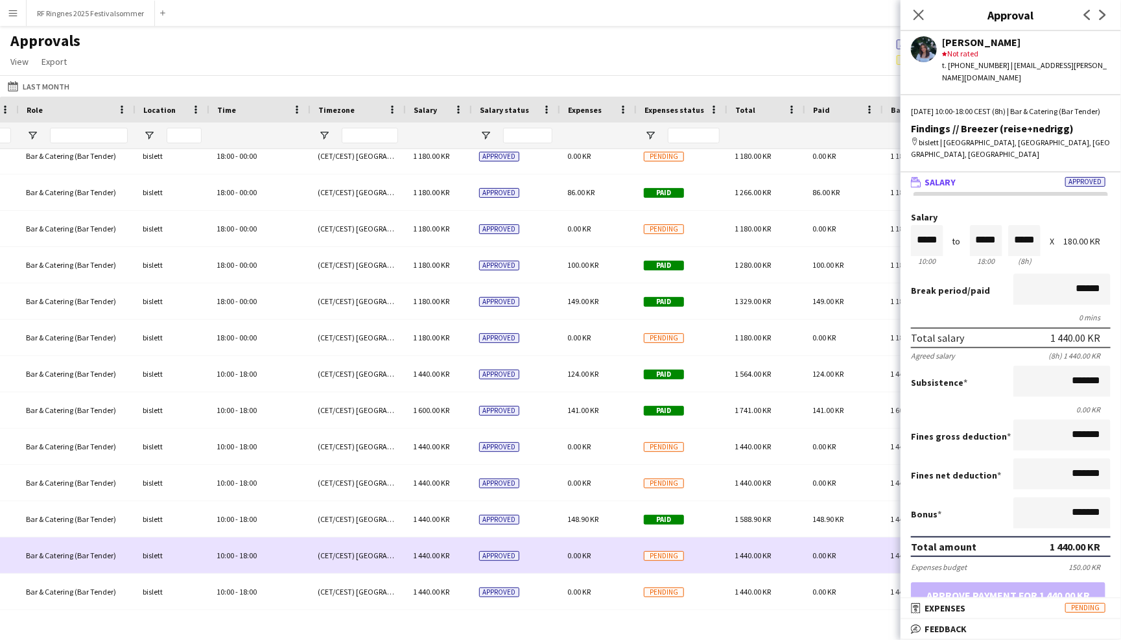
scroll to position [1038, 0]
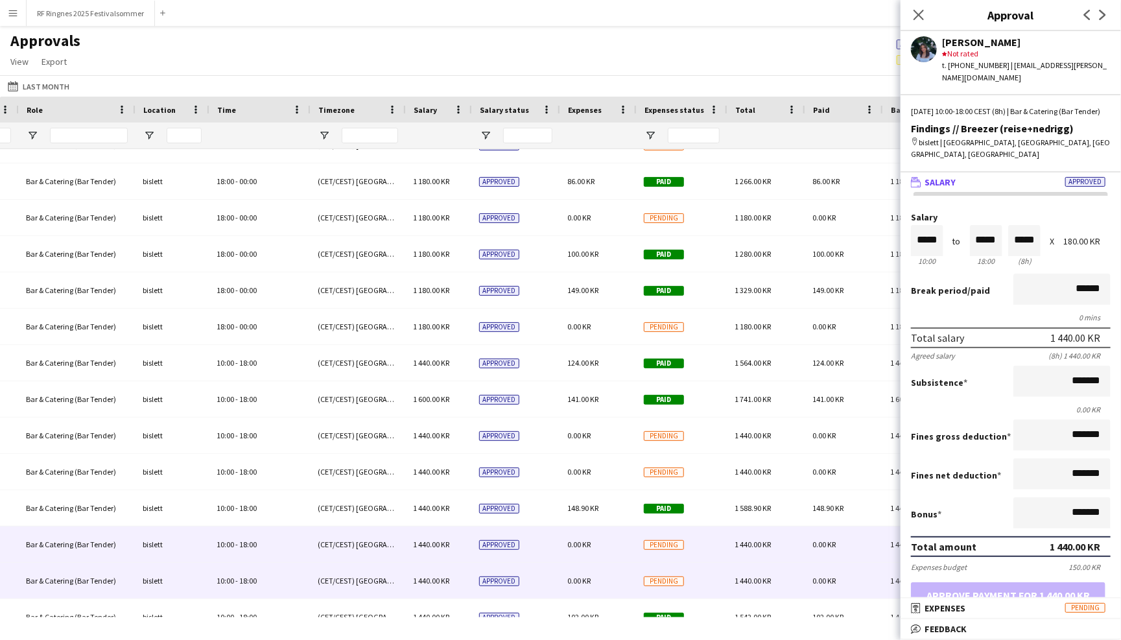
click at [718, 581] on div "Pending" at bounding box center [681, 581] width 91 height 36
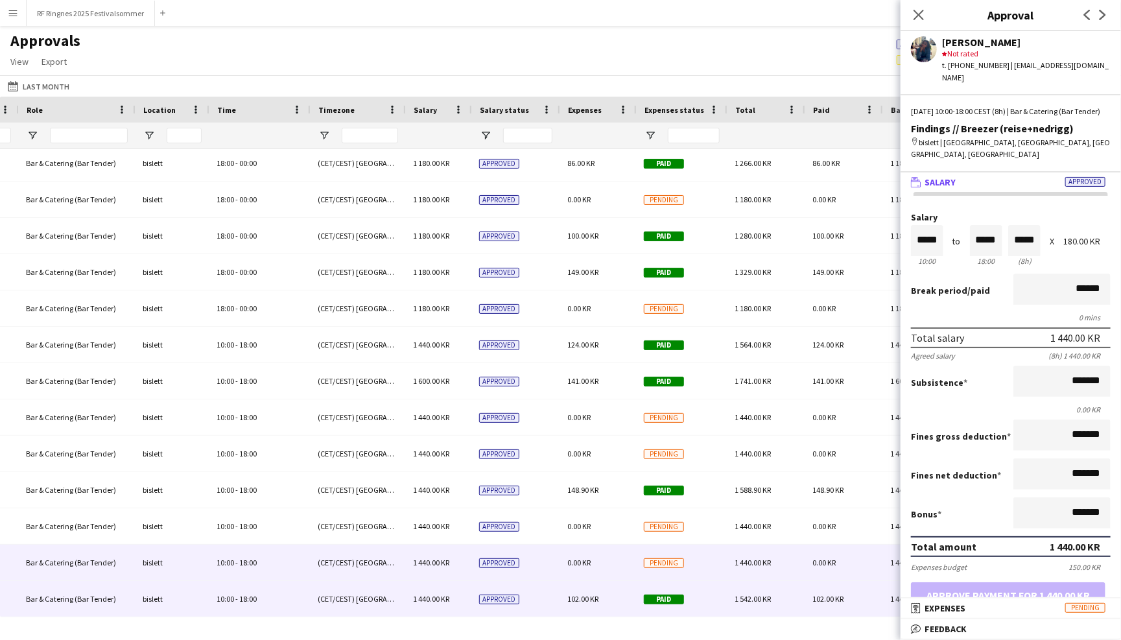
scroll to position [1056, 0]
click at [718, 593] on div "Paid" at bounding box center [681, 600] width 91 height 36
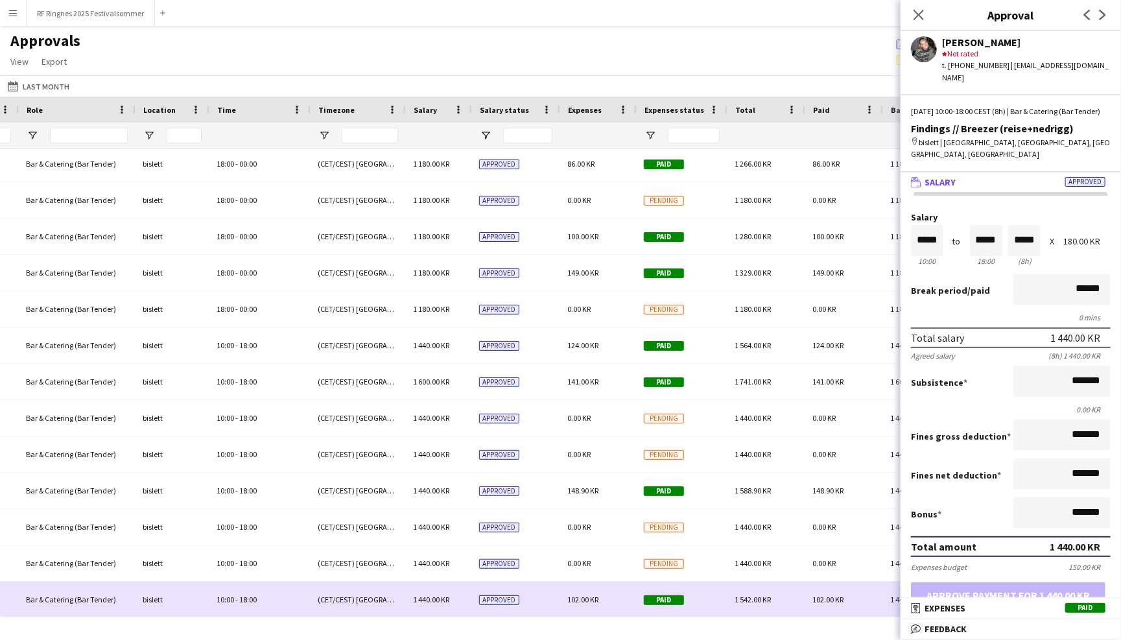
scroll to position [0, 0]
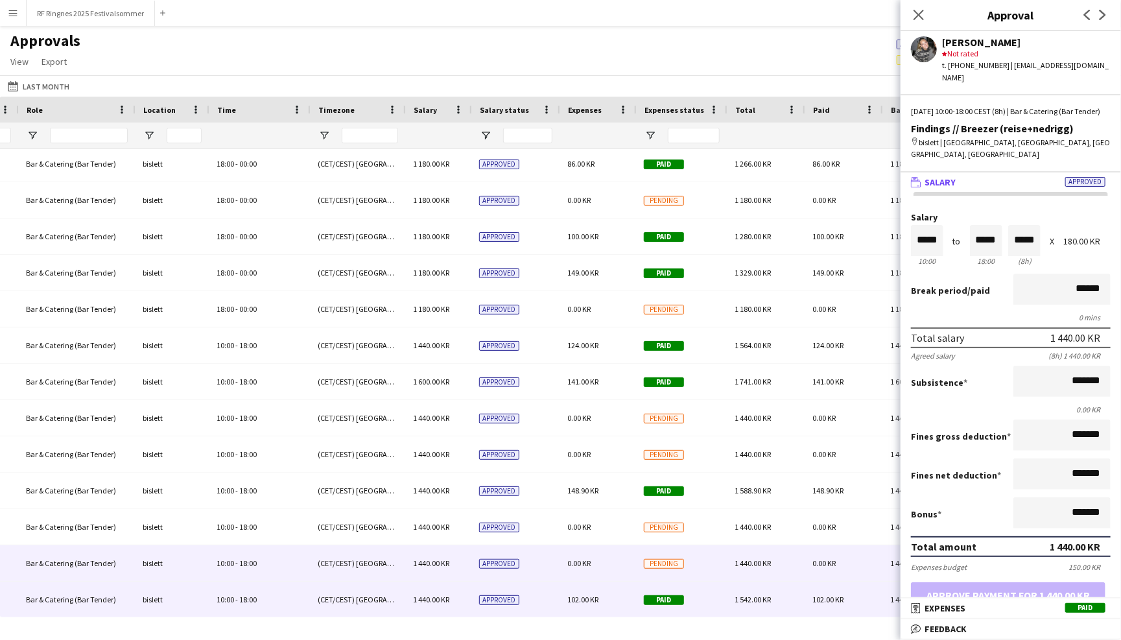
click at [716, 552] on div "Pending" at bounding box center [681, 563] width 91 height 36
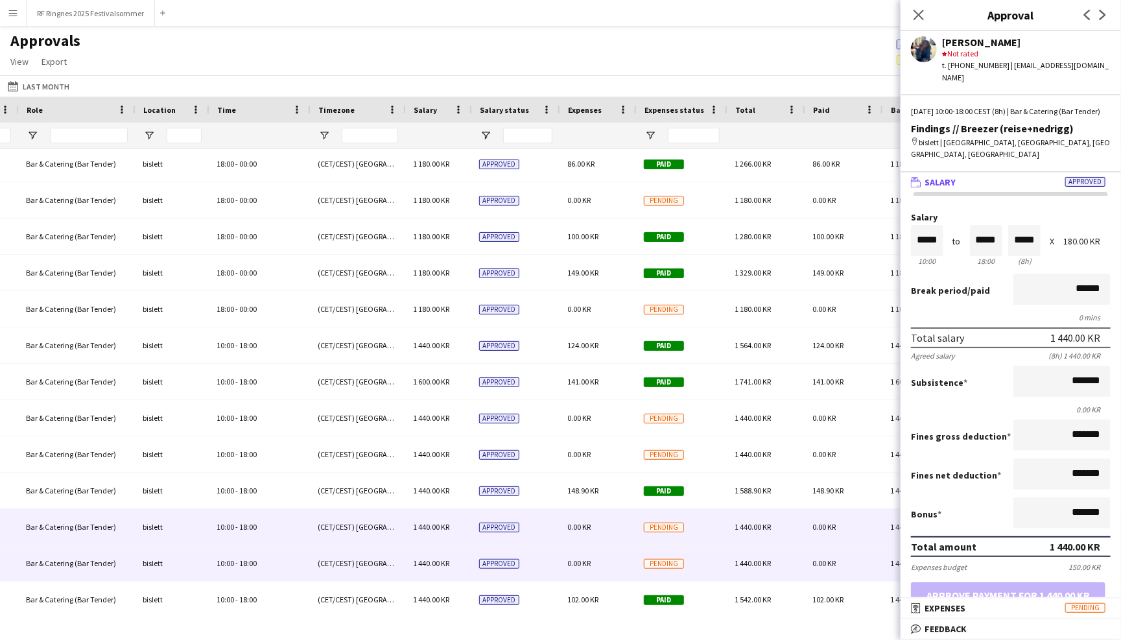
click at [716, 521] on div "Pending" at bounding box center [681, 527] width 91 height 36
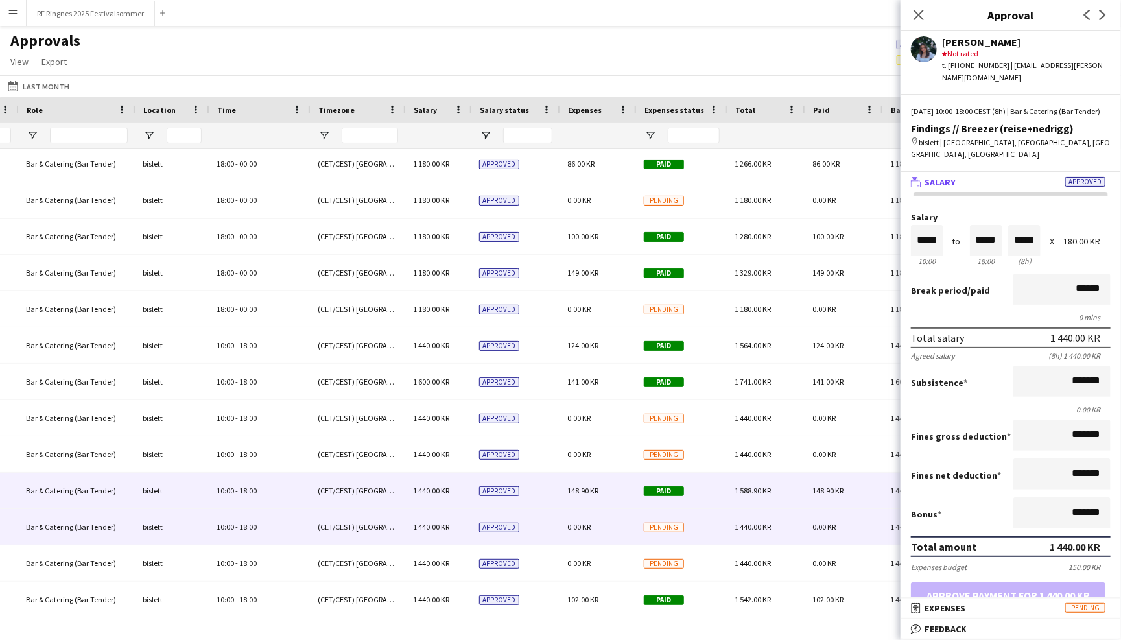
click at [715, 479] on div "Paid" at bounding box center [681, 491] width 91 height 36
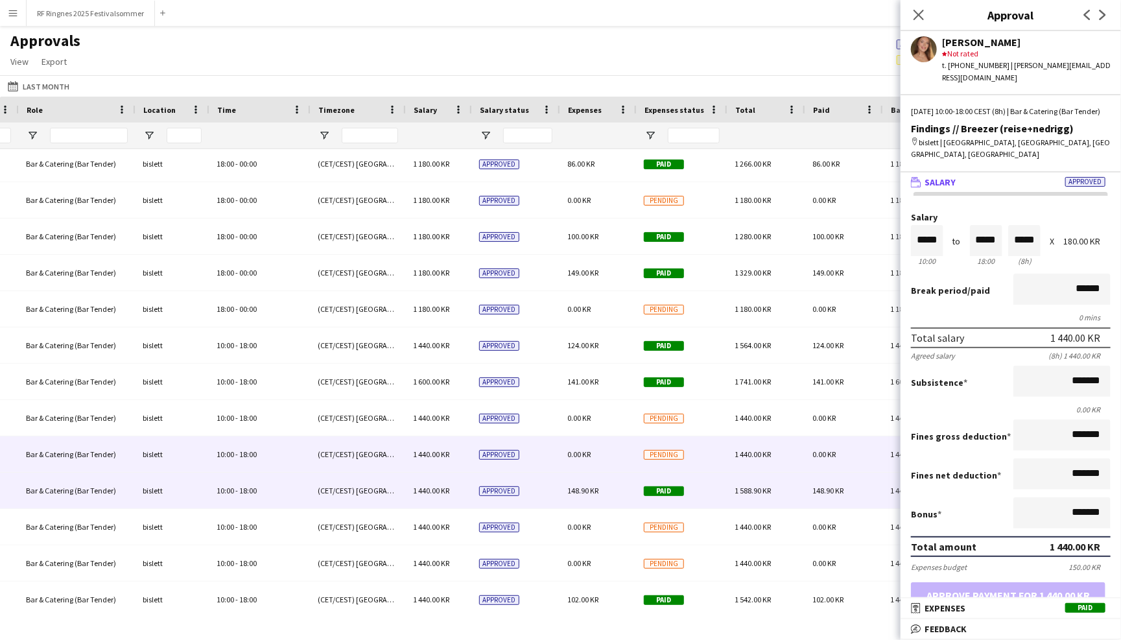
click at [715, 437] on div "Pending" at bounding box center [681, 454] width 91 height 36
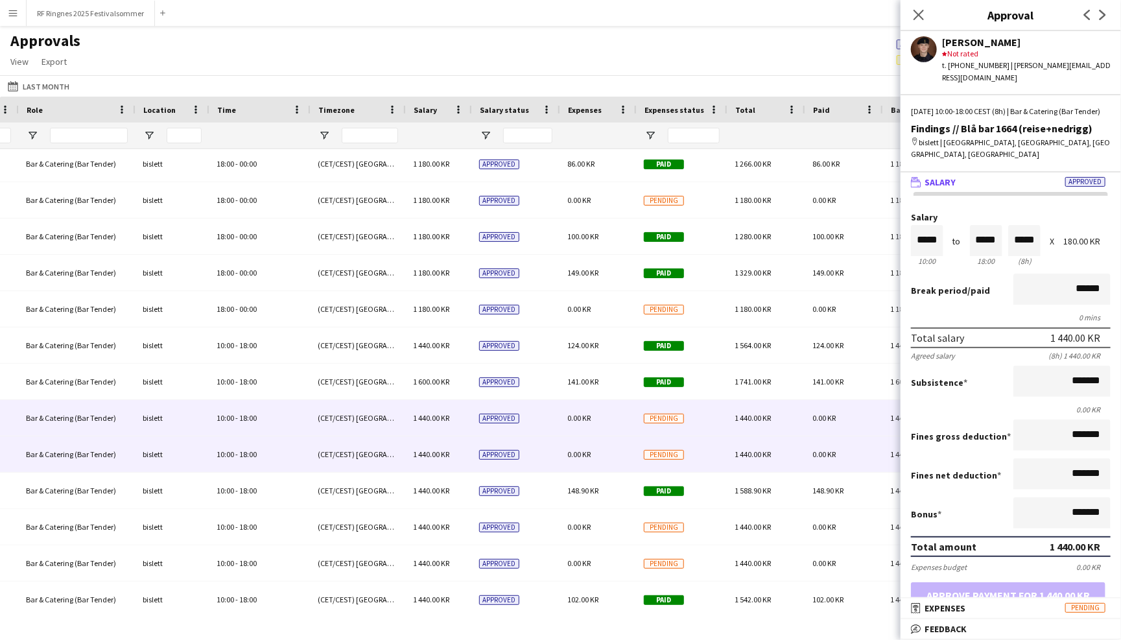
click at [715, 417] on div "Pending" at bounding box center [681, 418] width 91 height 36
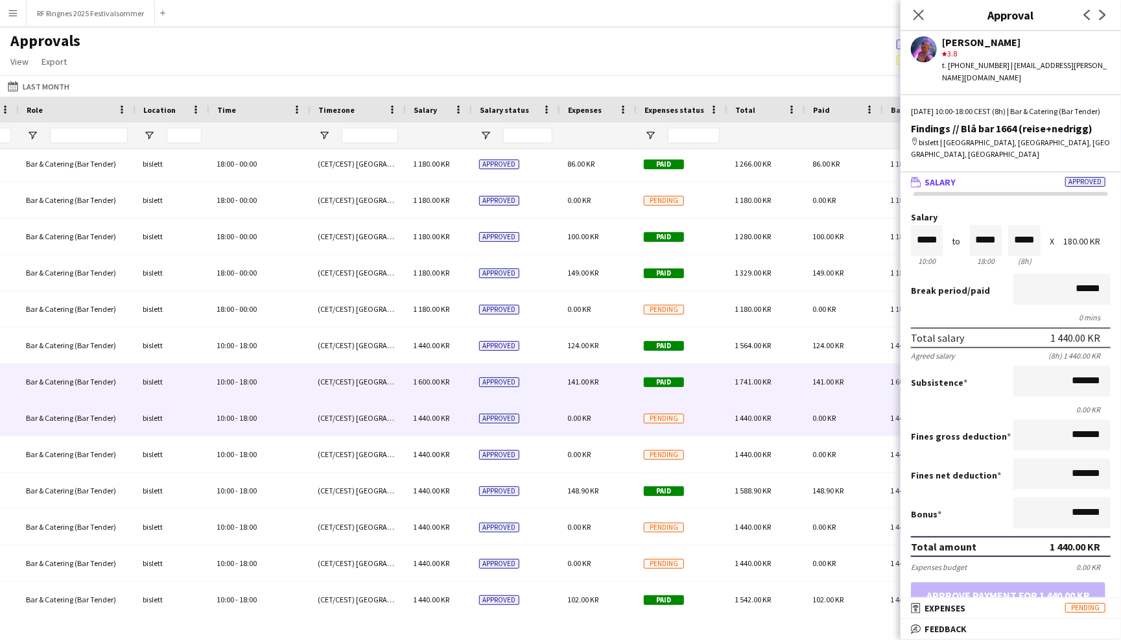
click at [717, 390] on div "Paid" at bounding box center [681, 382] width 91 height 36
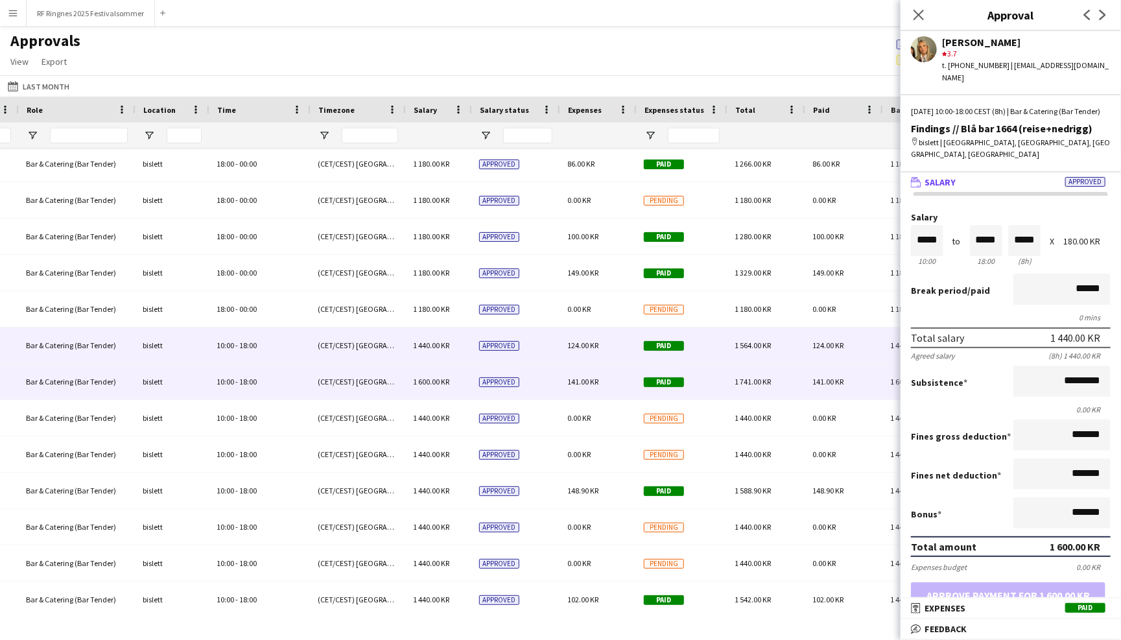
click at [718, 357] on div "Paid" at bounding box center [681, 345] width 91 height 36
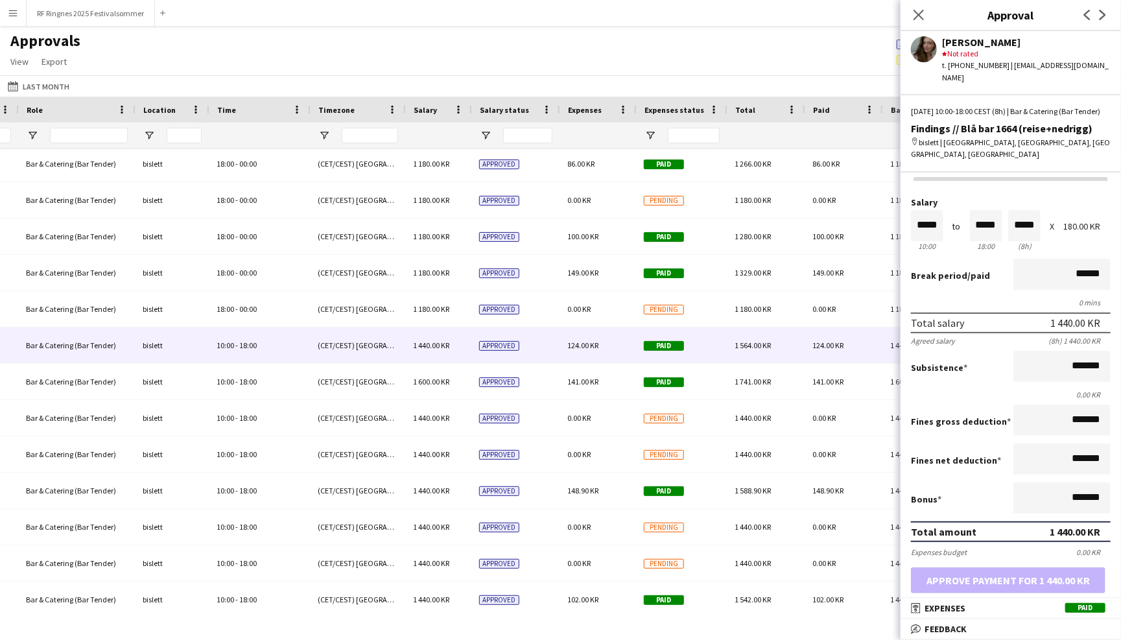
scroll to position [18, 0]
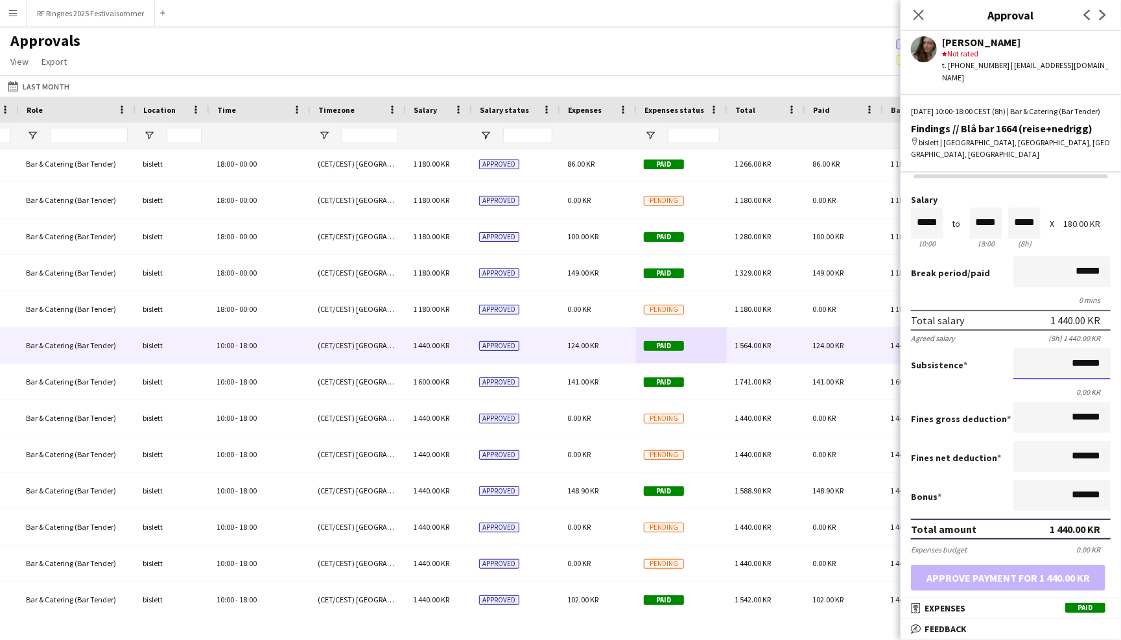
drag, startPoint x: 1086, startPoint y: 350, endPoint x: 1055, endPoint y: 350, distance: 30.5
click at [1055, 350] on input "*******" at bounding box center [1062, 363] width 97 height 31
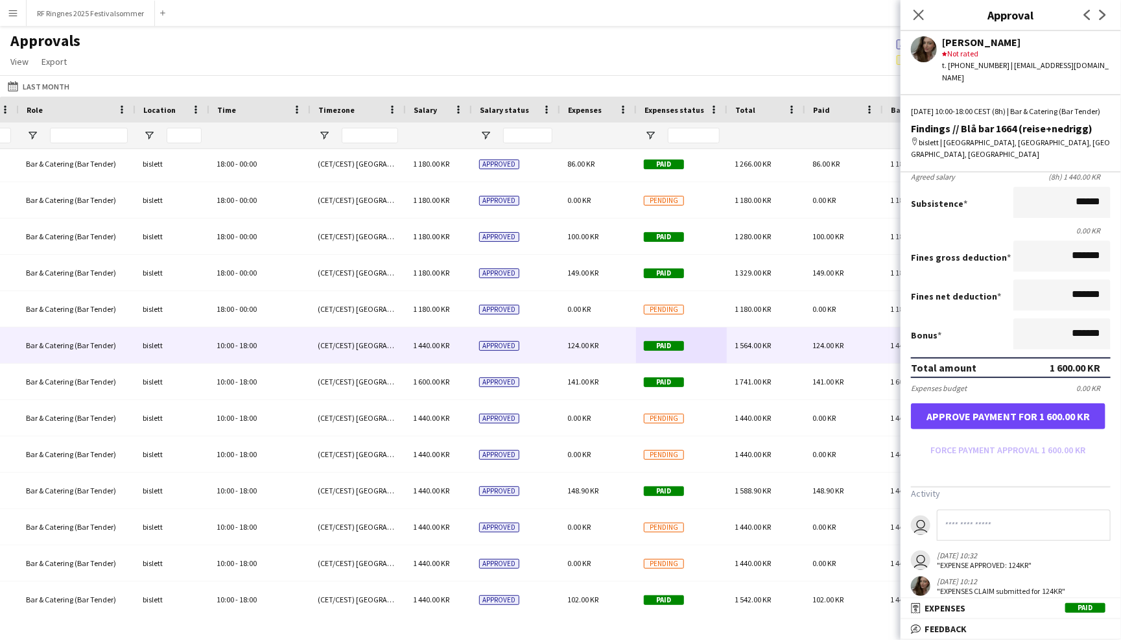
type input "*********"
click at [1045, 407] on button "Approve payment for 1 600.00 KR" at bounding box center [1008, 416] width 195 height 26
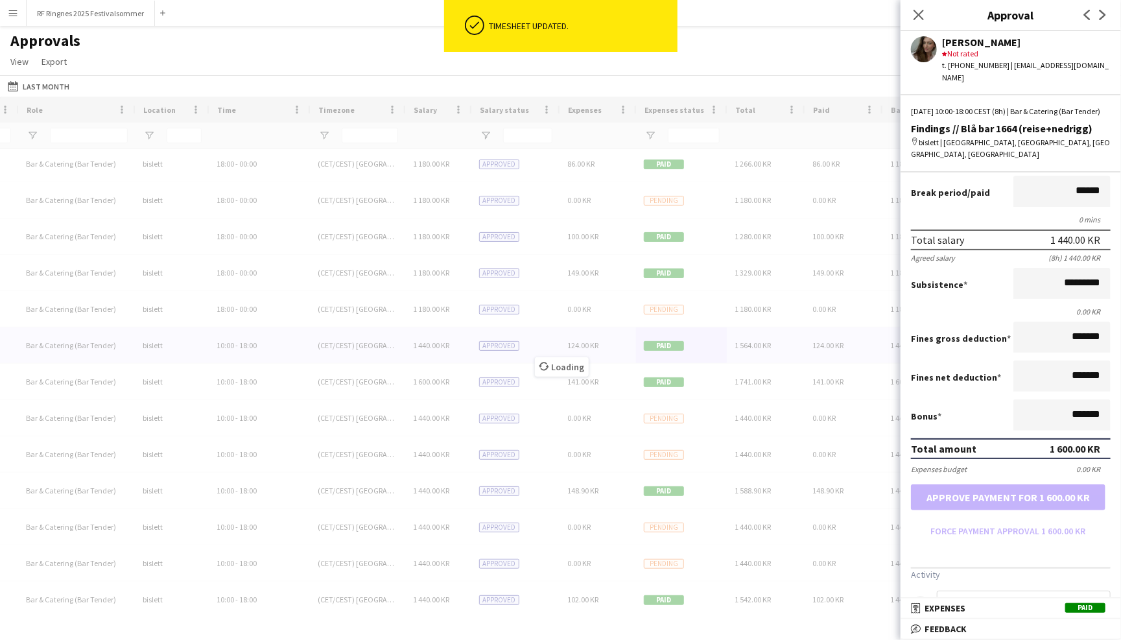
scroll to position [145, 0]
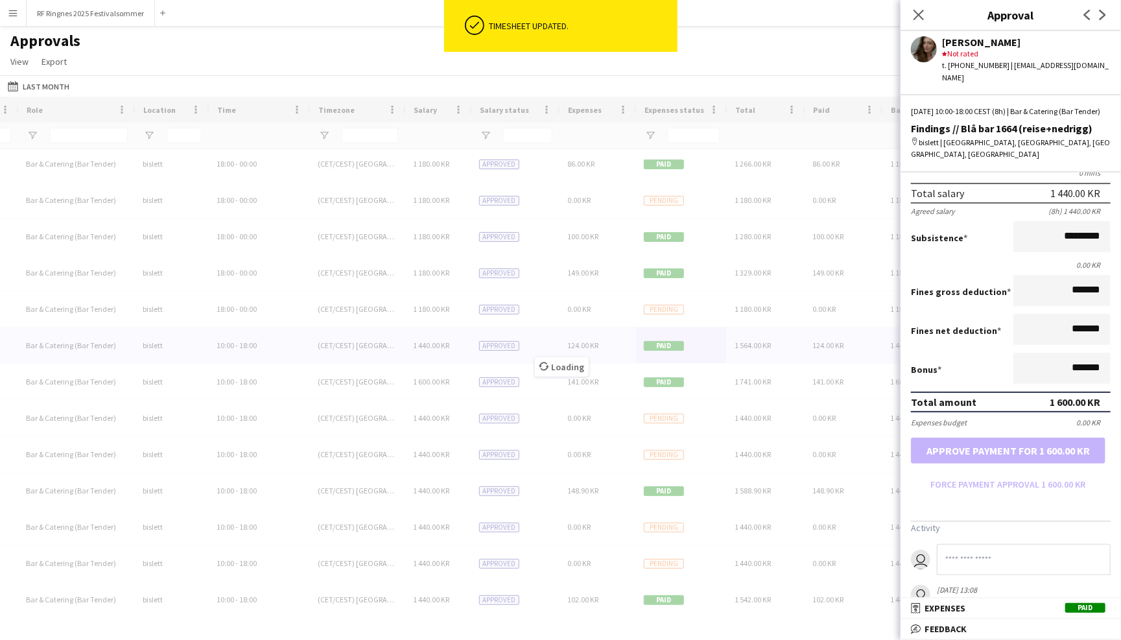
click at [966, 551] on input at bounding box center [1024, 559] width 174 height 31
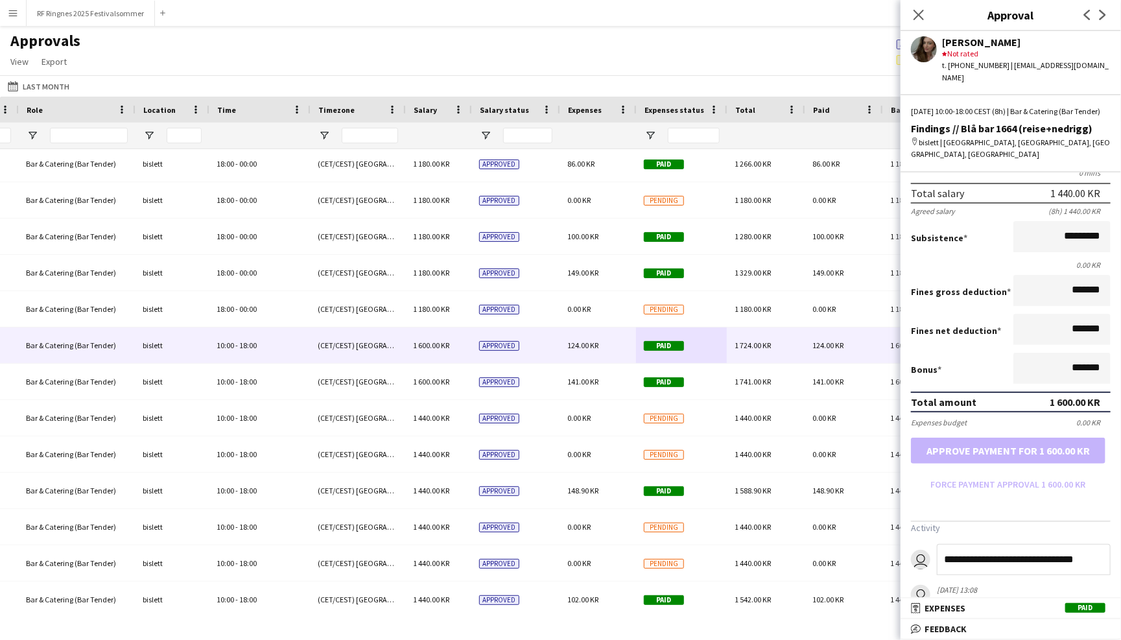
type input "**********"
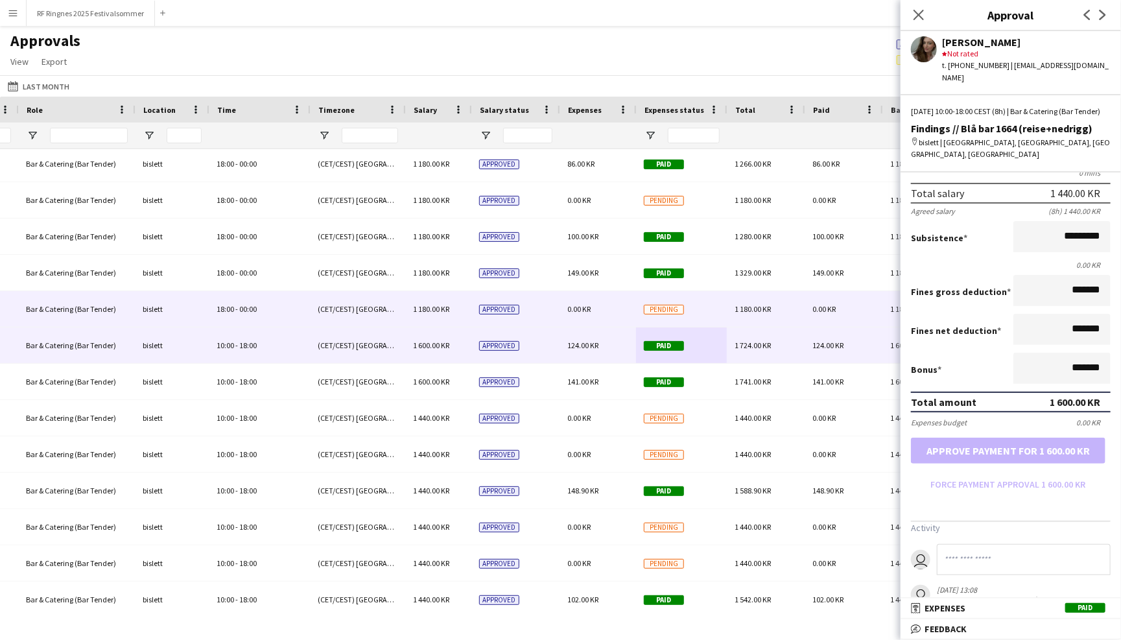
click at [760, 310] on span "1 180.00 KR" at bounding box center [753, 309] width 36 height 10
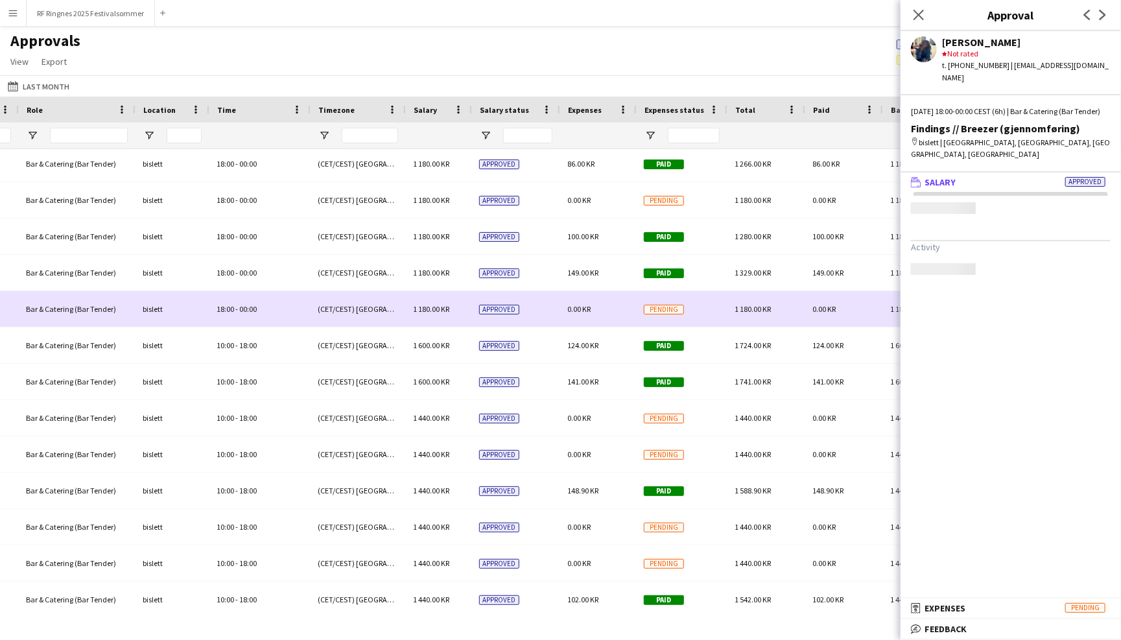
scroll to position [0, 0]
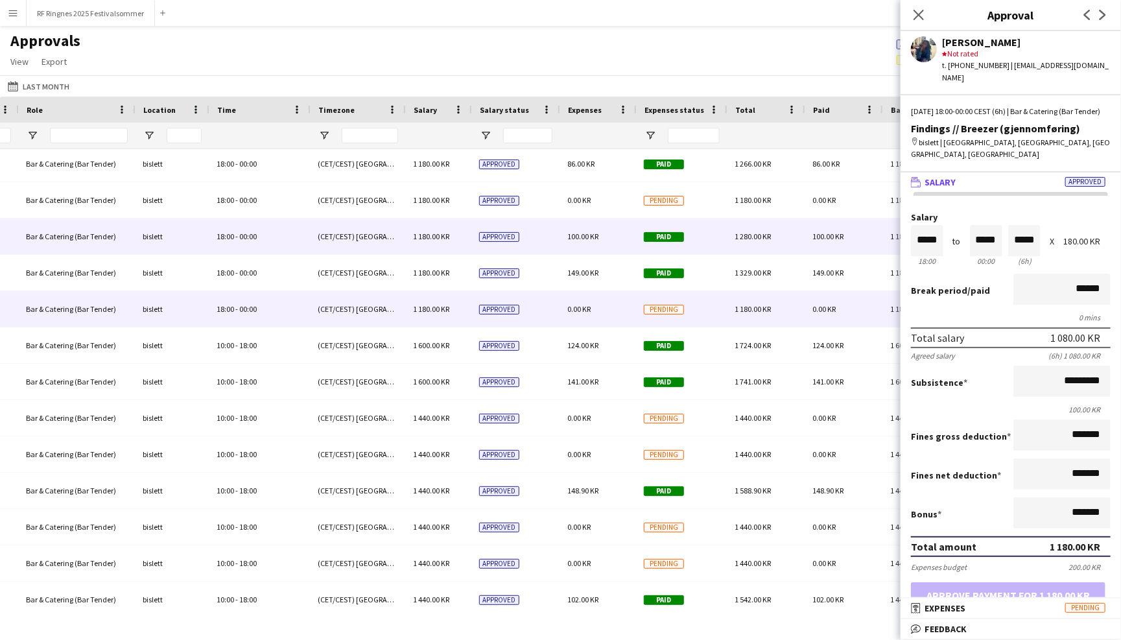
click at [732, 244] on div "1 280.00 KR" at bounding box center [766, 237] width 78 height 36
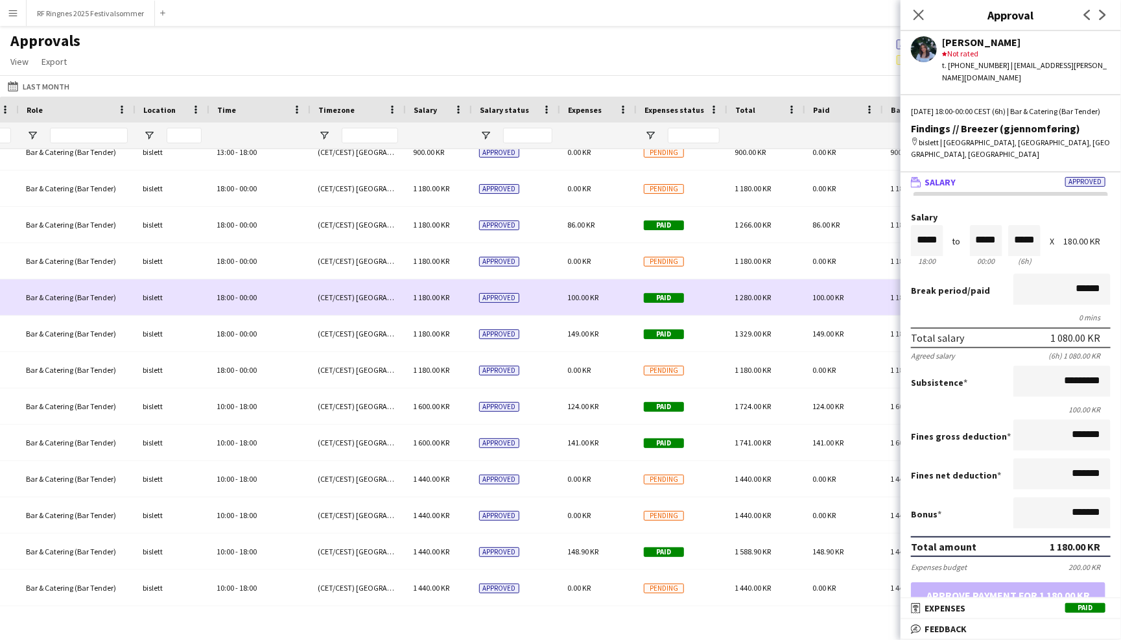
scroll to position [853, 0]
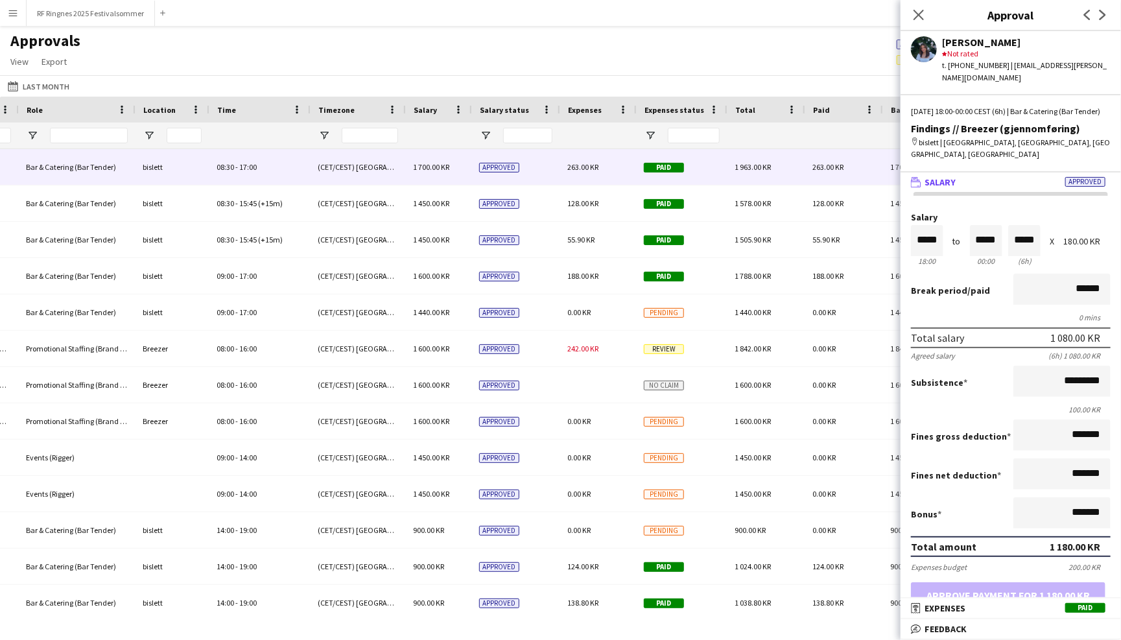
click at [728, 165] on div "1 963.00 KR" at bounding box center [766, 167] width 78 height 36
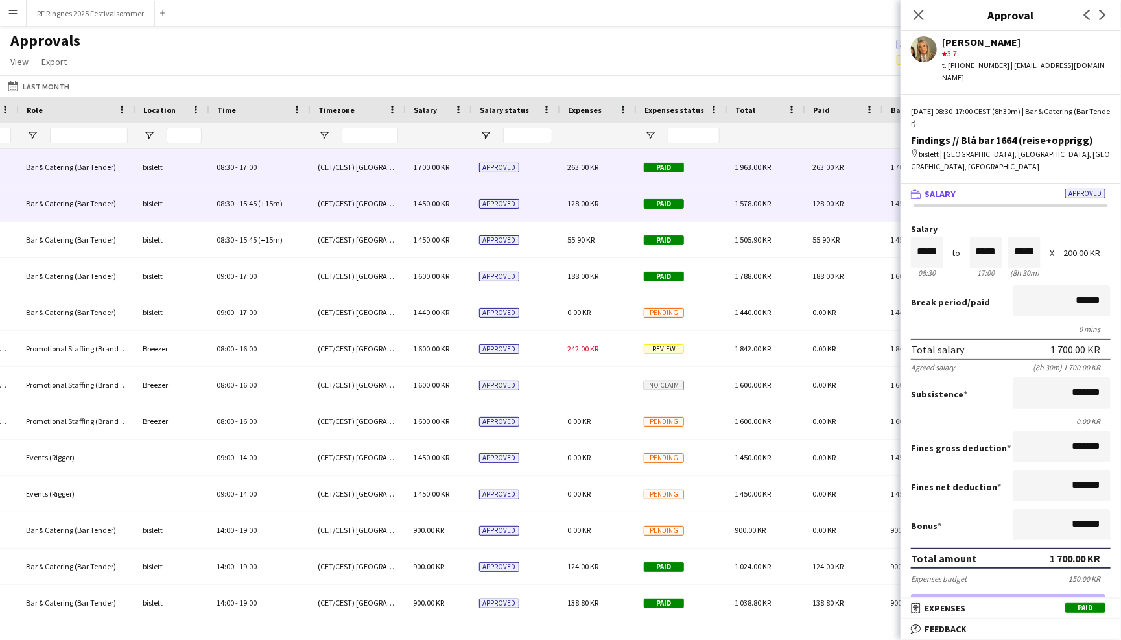
click at [724, 208] on div "Paid" at bounding box center [681, 203] width 91 height 36
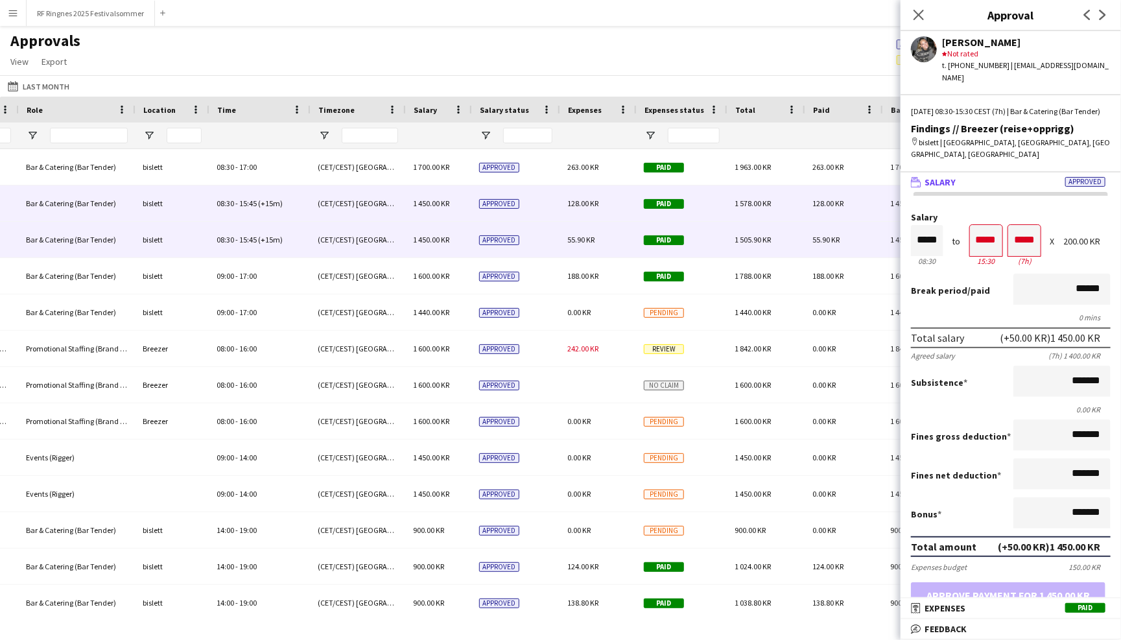
click at [711, 237] on div "Paid" at bounding box center [681, 240] width 91 height 36
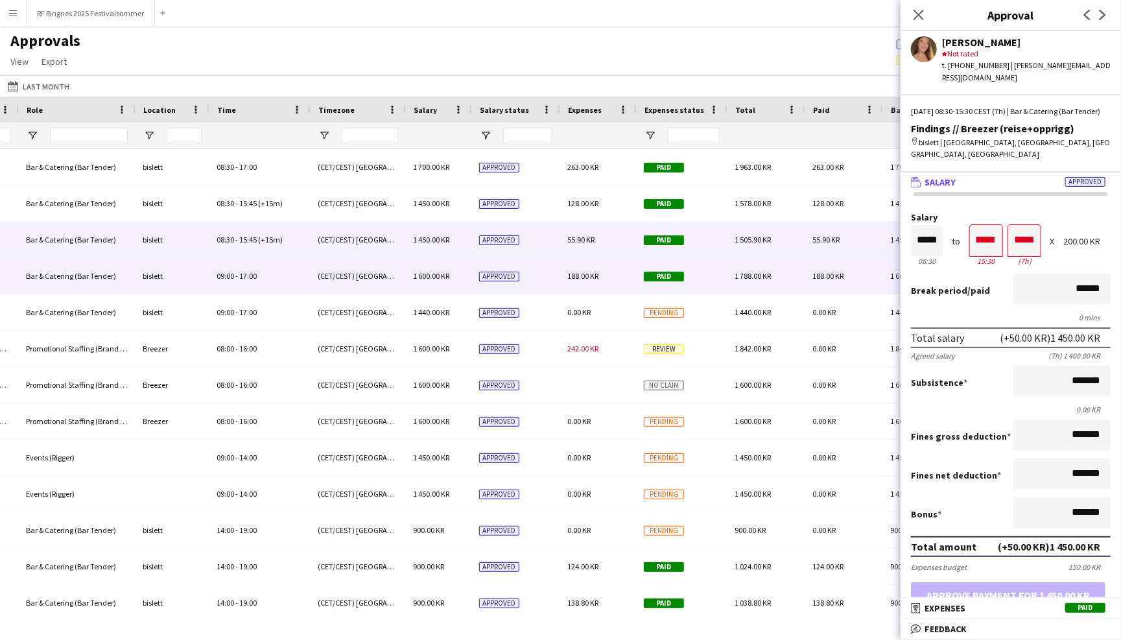
click at [701, 270] on div "Paid" at bounding box center [681, 276] width 91 height 36
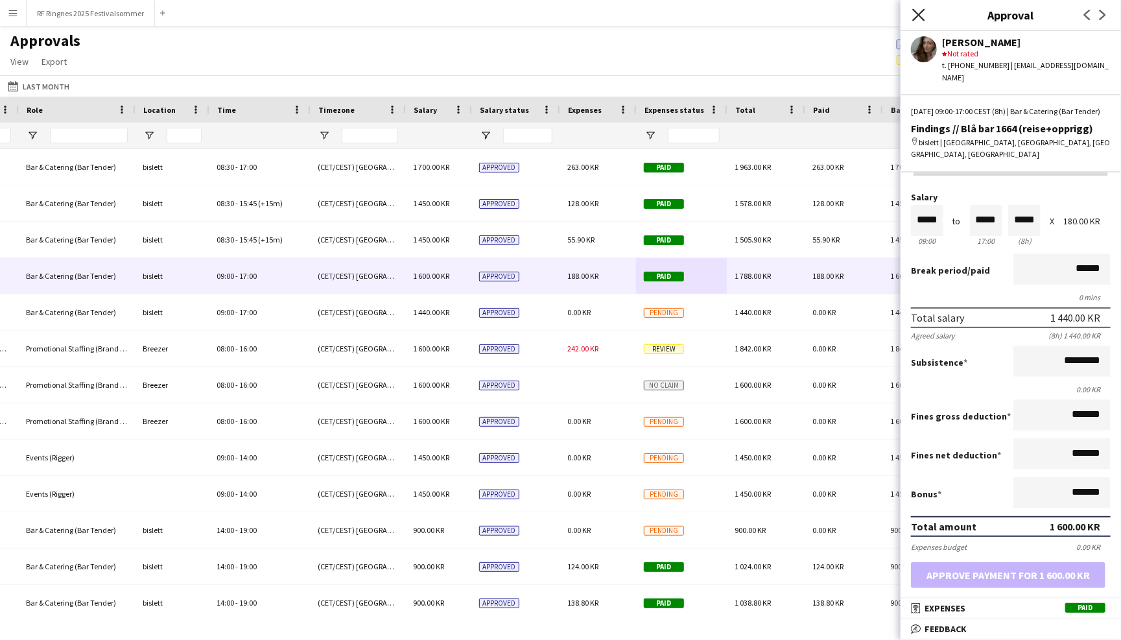
click at [922, 14] on icon "Close pop-in" at bounding box center [918, 14] width 12 height 12
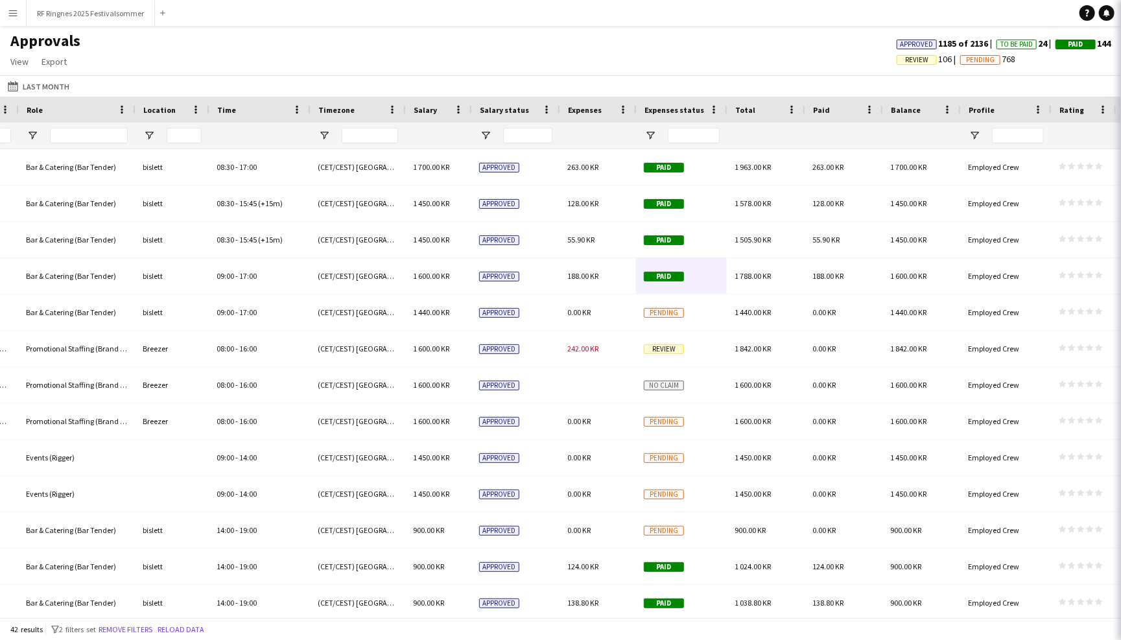
click at [822, 48] on div "Approvals View Customise view Customise filters Reset Filters Reset View Reset …" at bounding box center [560, 53] width 1121 height 44
click at [503, 48] on div "Approvals View Customise view Customise filters Reset Filters Reset View Reset …" at bounding box center [560, 53] width 1121 height 44
